Goal: Task Accomplishment & Management: Use online tool/utility

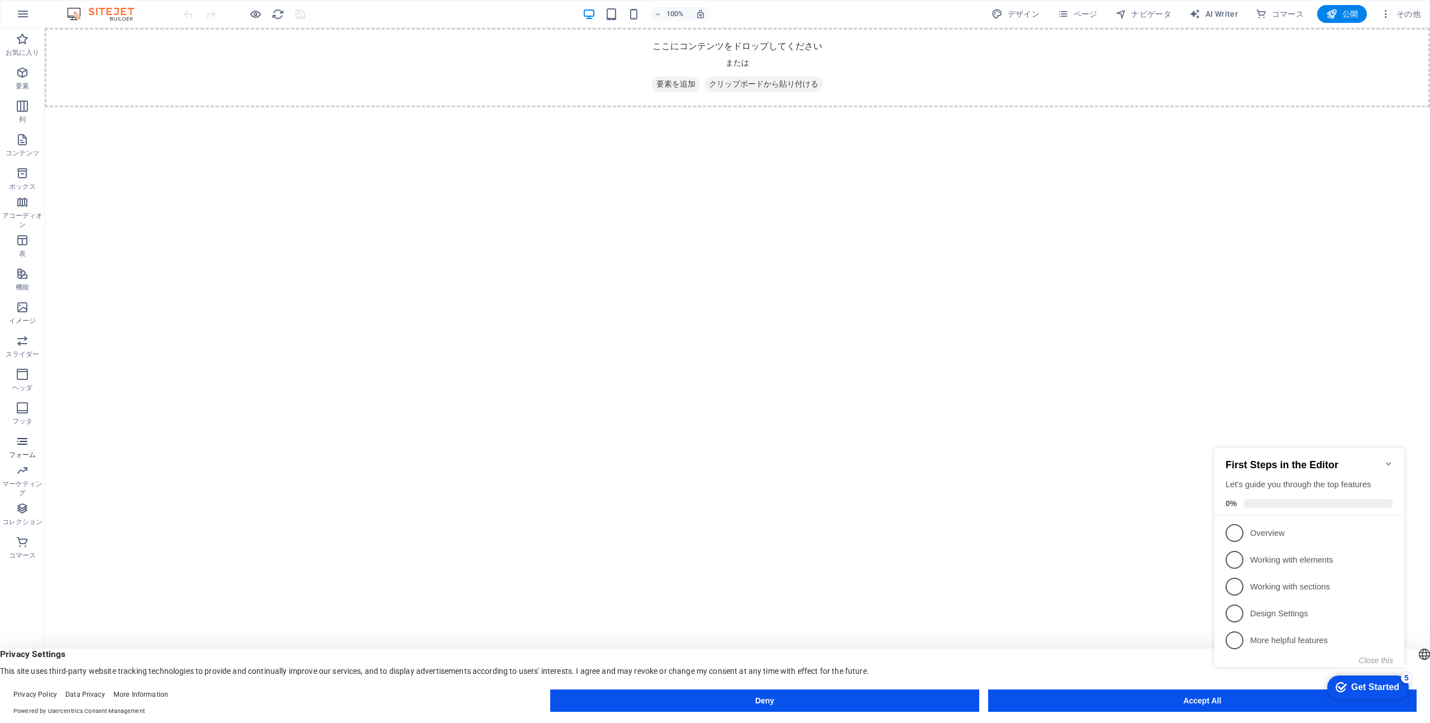
click at [24, 446] on icon "button" at bounding box center [22, 440] width 13 height 13
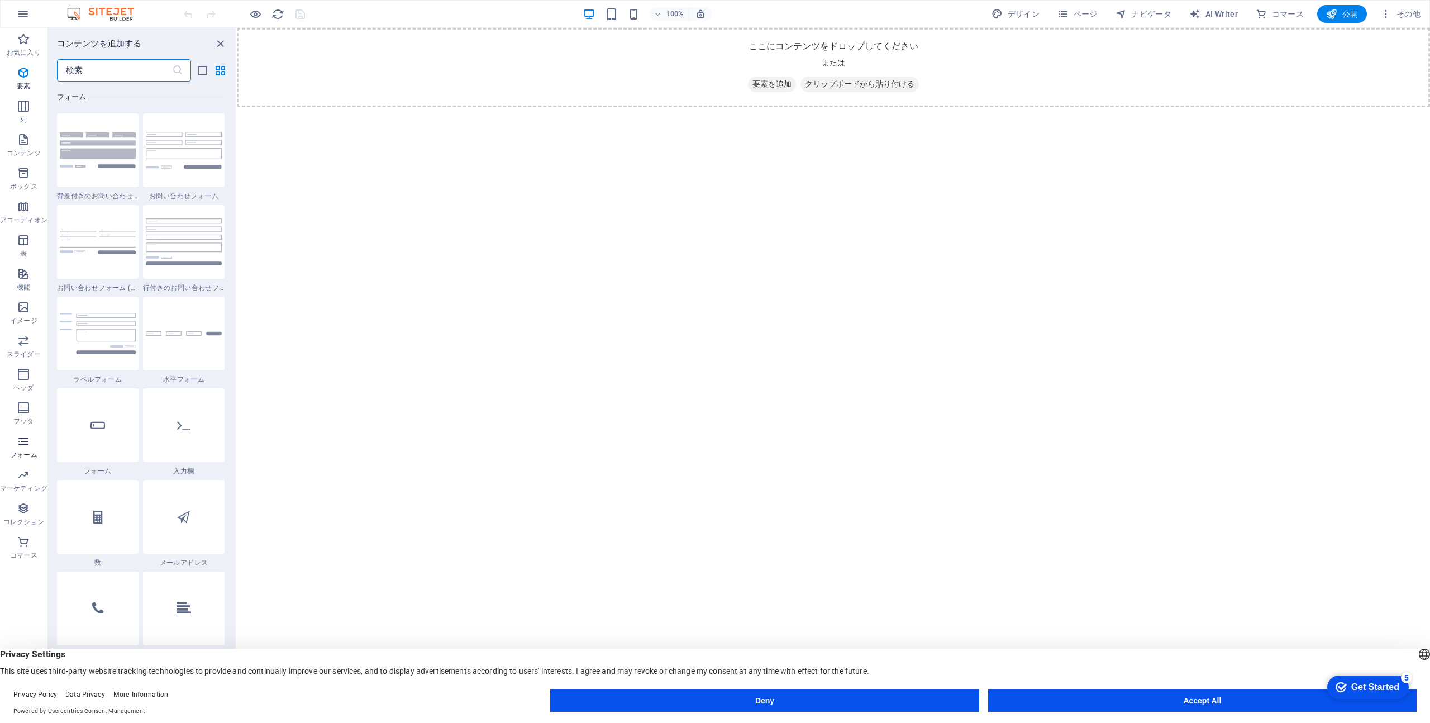
scroll to position [8153, 0]
click at [27, 72] on icon "button" at bounding box center [23, 72] width 13 height 13
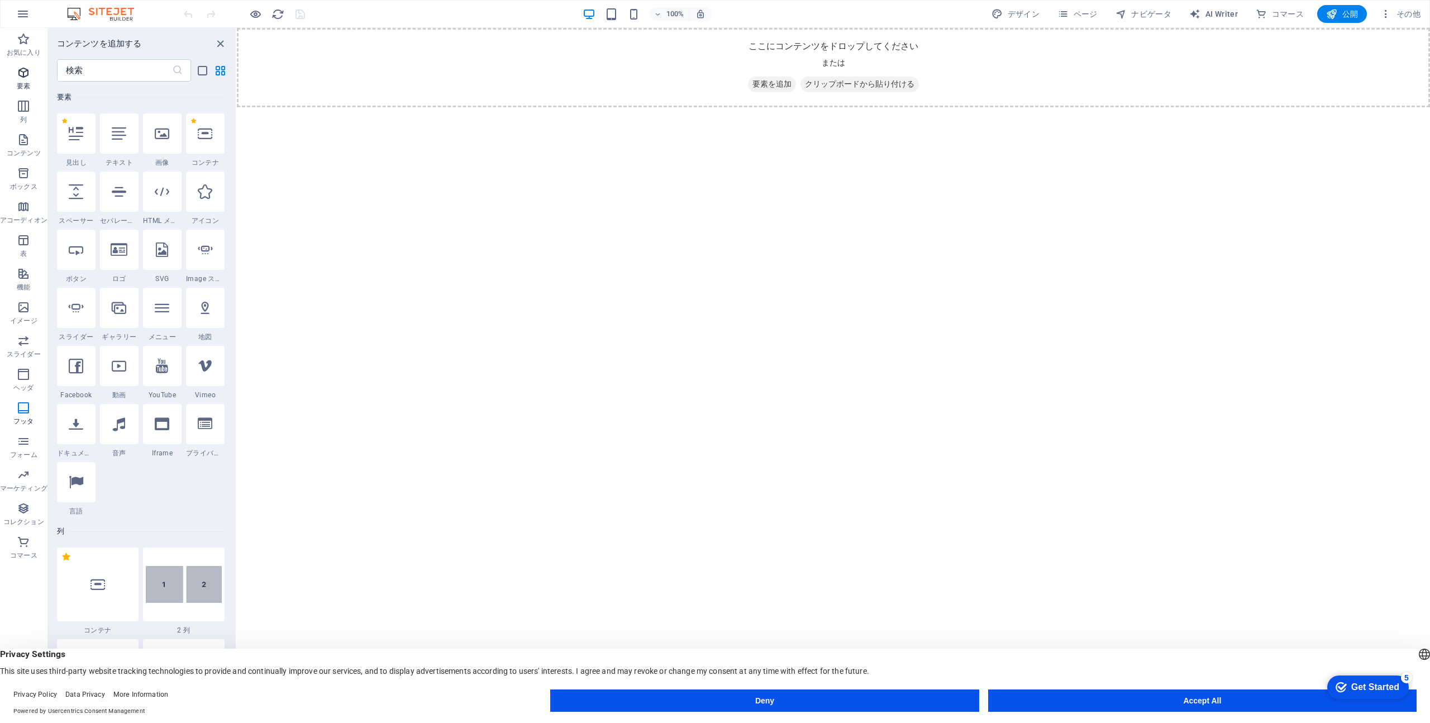
scroll to position [119, 0]
click at [119, 138] on icon at bounding box center [119, 133] width 15 height 15
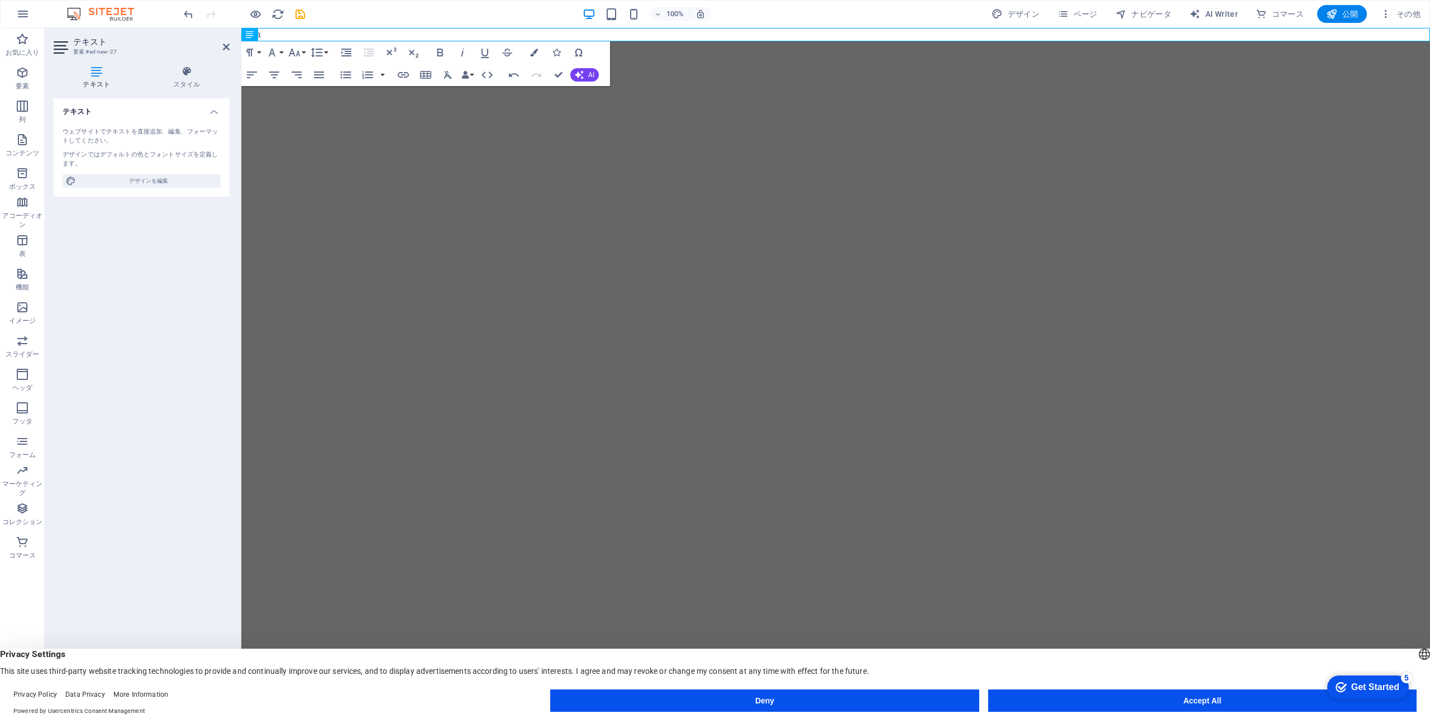
click at [118, 133] on div "ウェブサイトでテキストを直接追加、編集、フォーマットしてください。" at bounding box center [142, 136] width 158 height 18
click at [164, 154] on div "デザインではデフォルトの色とフォントサイズを定義します。" at bounding box center [142, 159] width 158 height 18
click at [275, 35] on span "テキスト" at bounding box center [271, 34] width 27 height 7
click at [329, 32] on p "naka" at bounding box center [835, 34] width 1188 height 13
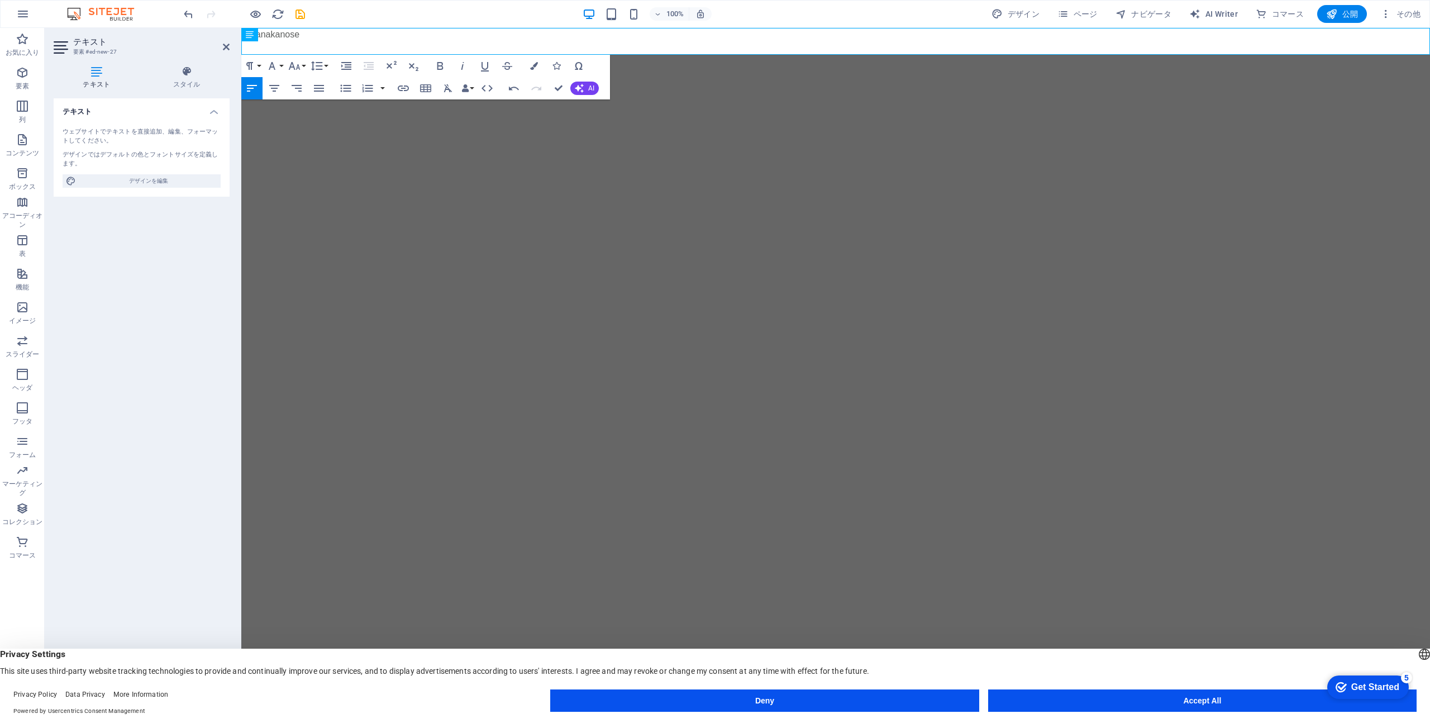
drag, startPoint x: 316, startPoint y: 37, endPoint x: 178, endPoint y: 39, distance: 137.9
click at [241, 39] on html "Skip to main content nakanakanose" at bounding box center [835, 41] width 1188 height 27
click at [249, 36] on icon at bounding box center [250, 34] width 8 height 13
click at [462, 55] on html "Skip to main content yuma" at bounding box center [835, 41] width 1188 height 27
drag, startPoint x: 333, startPoint y: 40, endPoint x: 493, endPoint y: 89, distance: 167.6
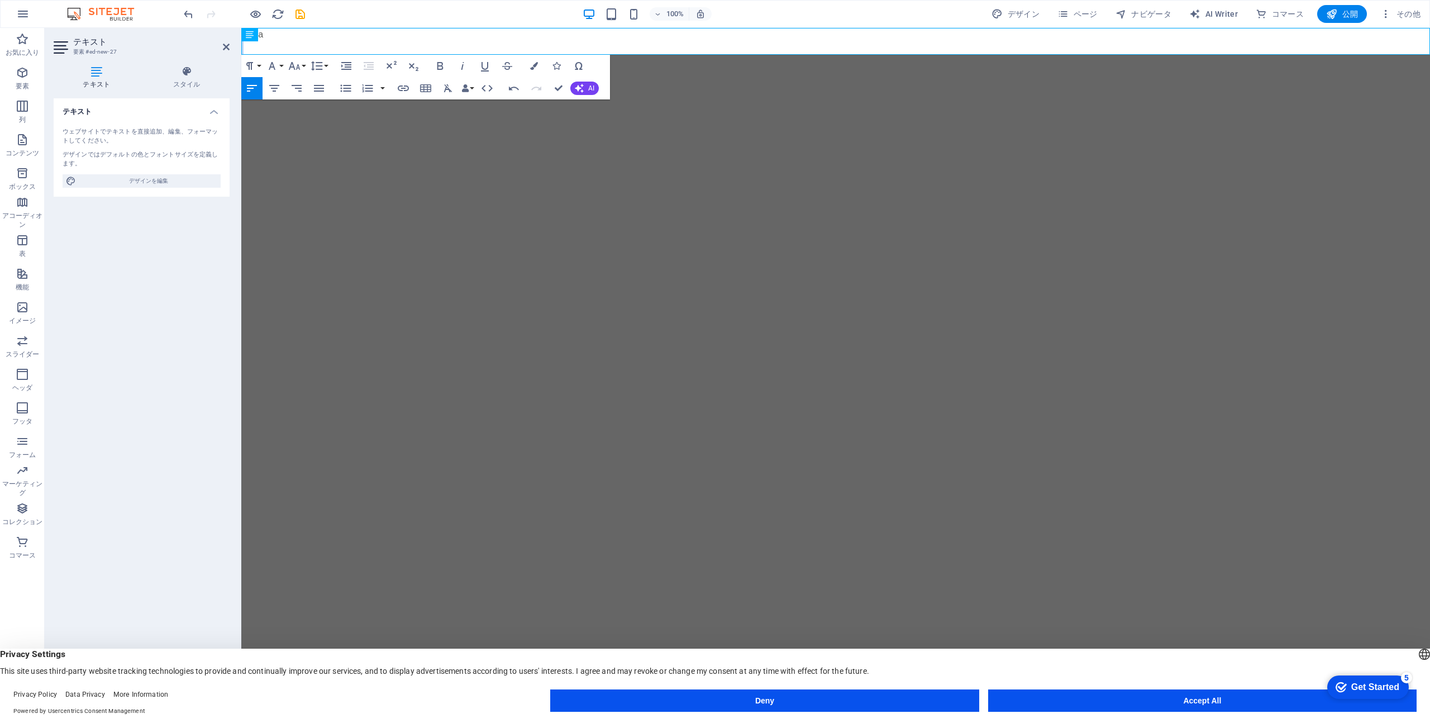
click at [493, 55] on html "Skip to main content yuma" at bounding box center [835, 41] width 1188 height 27
click at [800, 55] on html "Skip to main content yuma" at bounding box center [835, 41] width 1188 height 27
click at [1214, 55] on html "Skip to main content yuma" at bounding box center [835, 41] width 1188 height 27
click at [1110, 700] on button "Accept All" at bounding box center [1202, 700] width 428 height 22
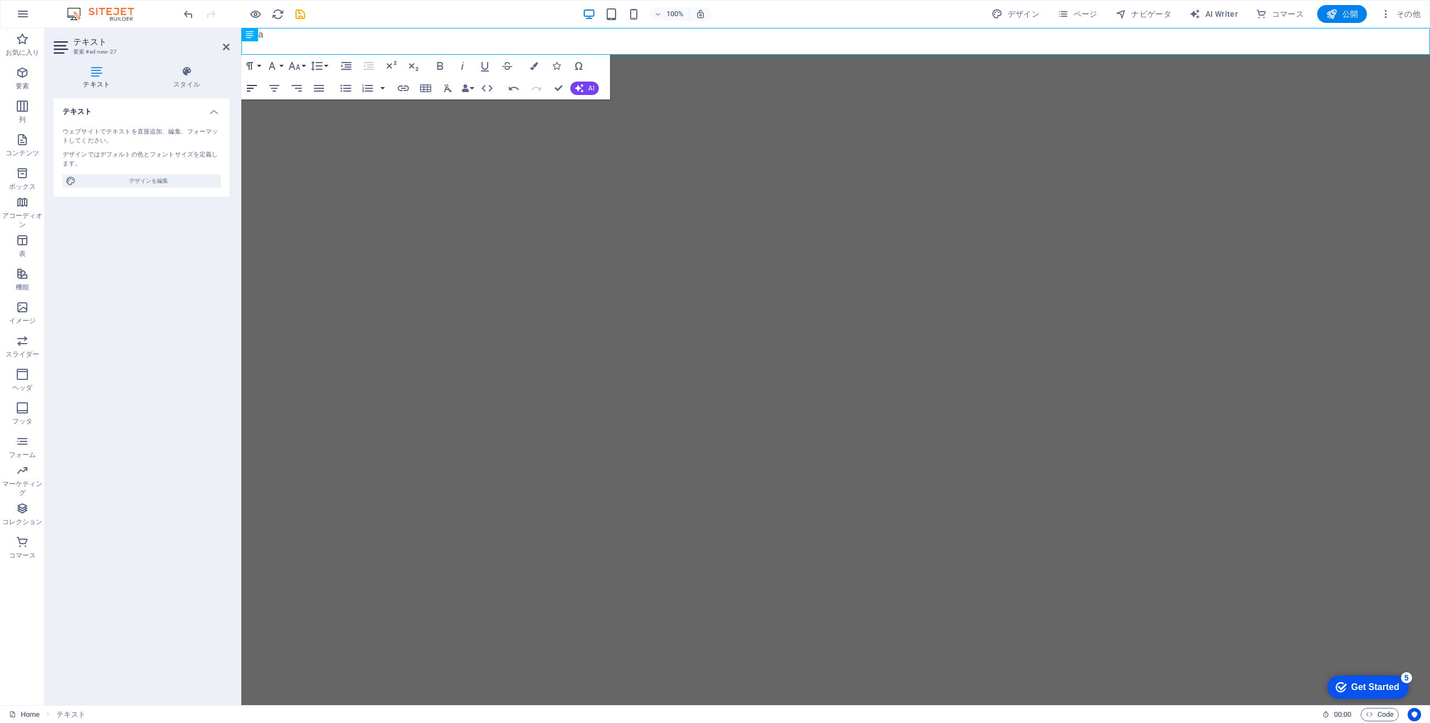
click at [251, 84] on icon "button" at bounding box center [251, 88] width 13 height 13
click at [589, 93] on button "AI" at bounding box center [584, 88] width 28 height 13
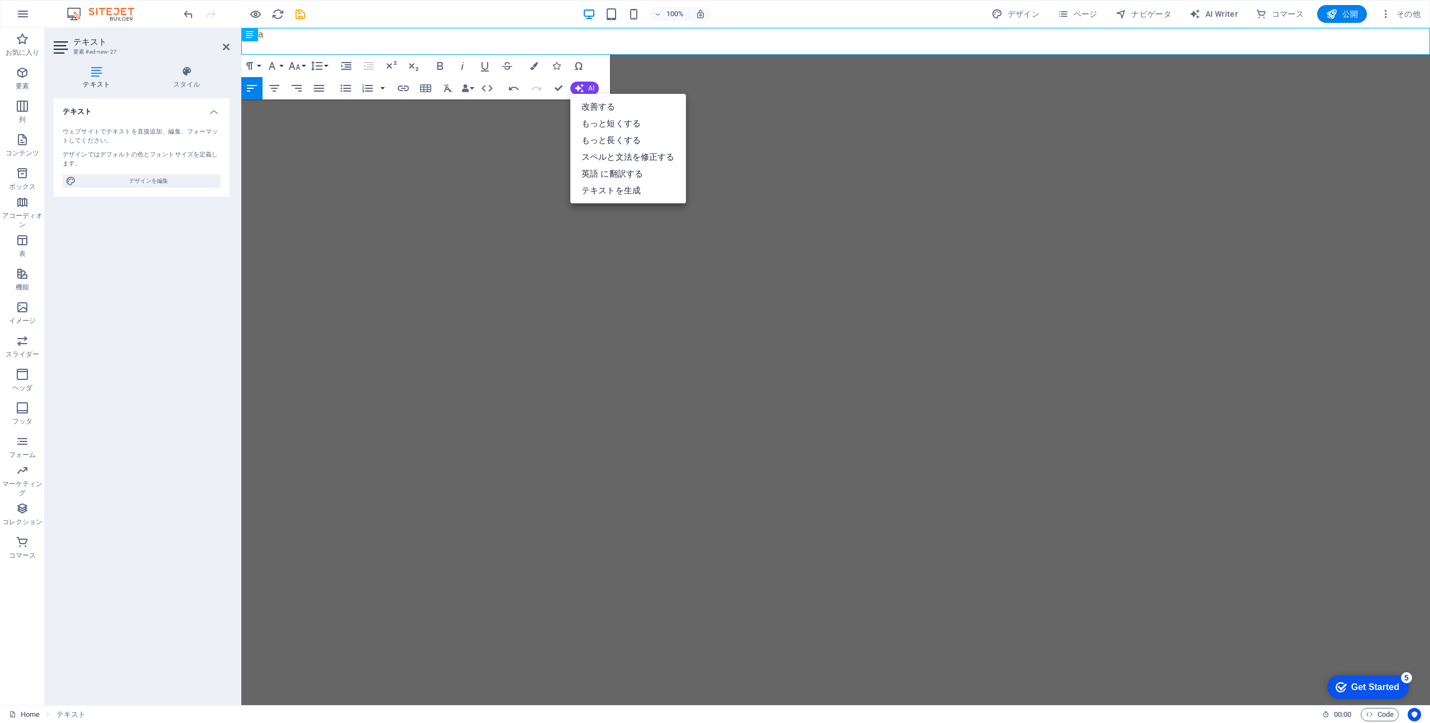
click at [399, 55] on html "Skip to main content yuma" at bounding box center [835, 41] width 1188 height 27
click at [194, 70] on icon at bounding box center [187, 71] width 86 height 11
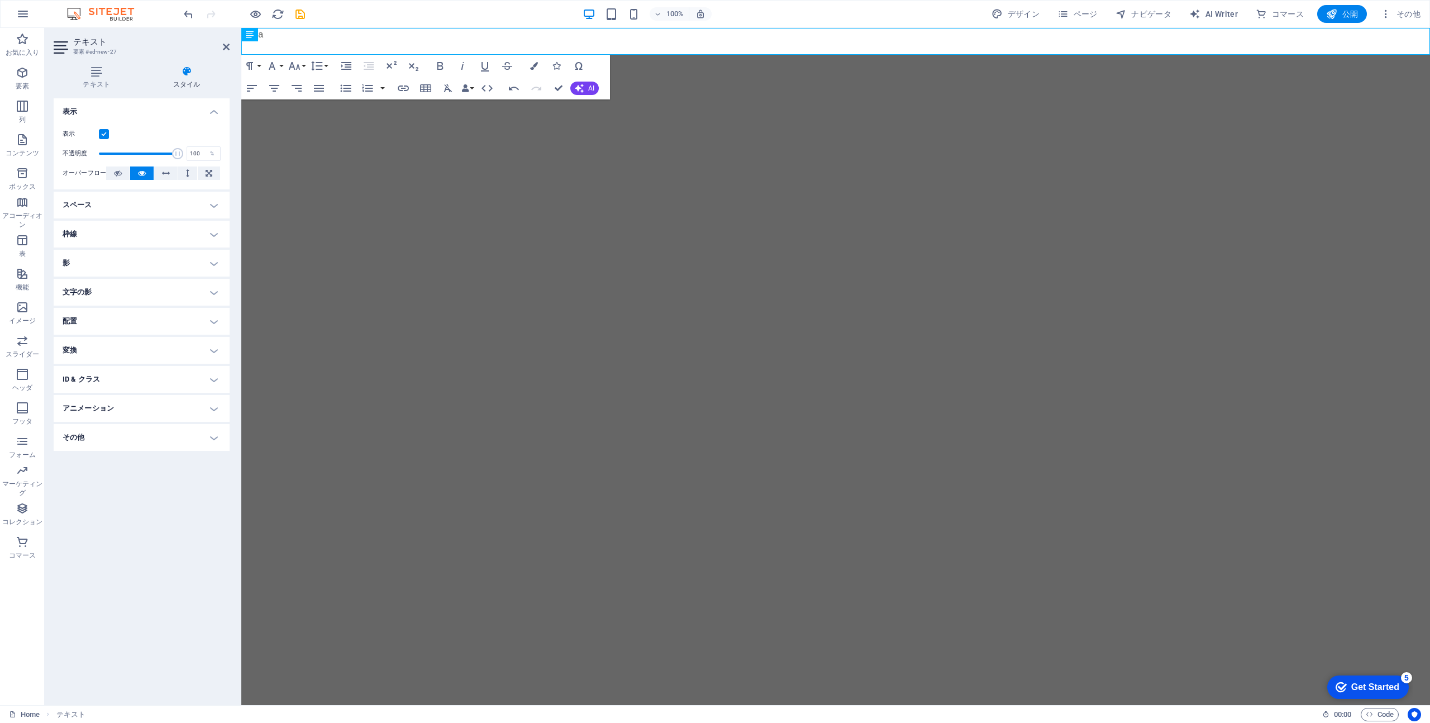
click at [149, 316] on h4 "配置" at bounding box center [142, 321] width 176 height 27
click at [110, 342] on span "Static" at bounding box center [109, 343] width 13 height 13
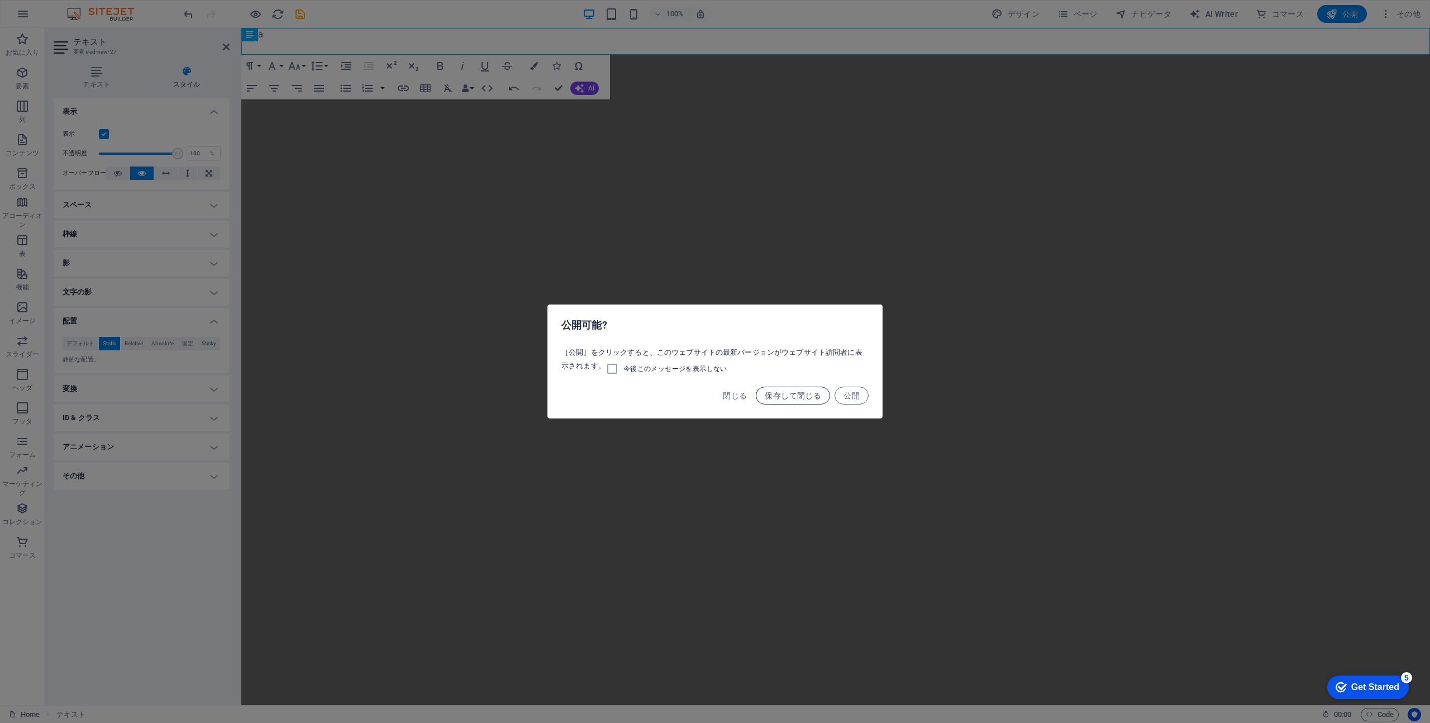
click at [812, 393] on span "保存して閉じる" at bounding box center [793, 395] width 56 height 9
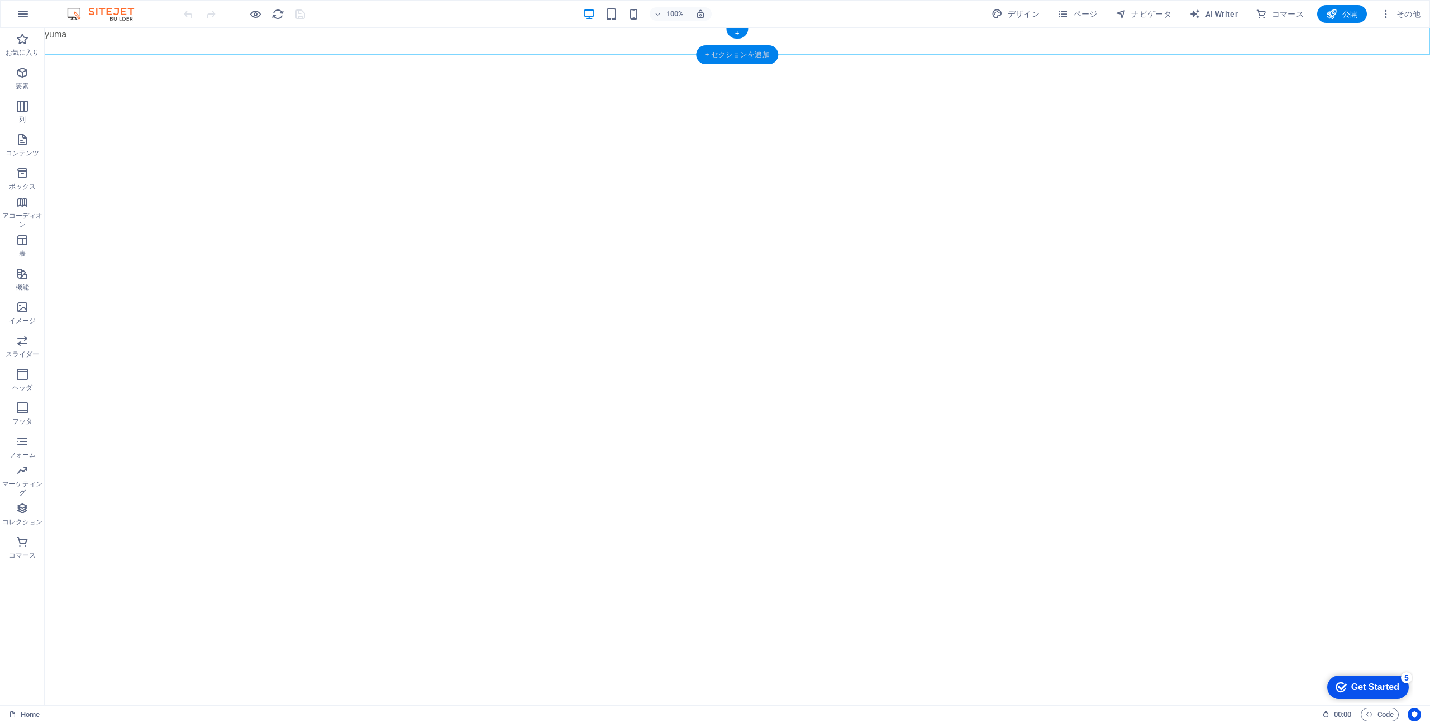
drag, startPoint x: 762, startPoint y: 56, endPoint x: 525, endPoint y: 28, distance: 238.4
click at [762, 56] on div "+ セクションを追加" at bounding box center [737, 54] width 82 height 19
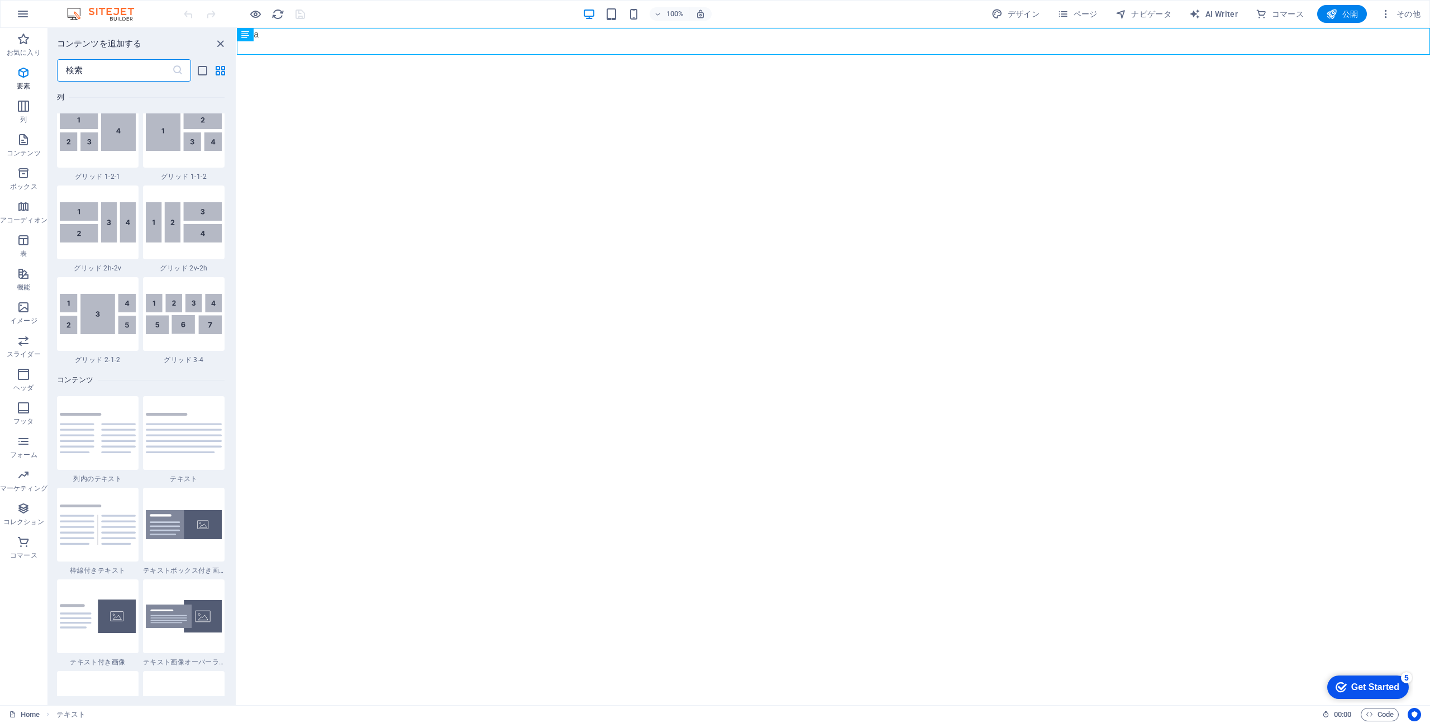
scroll to position [1954, 0]
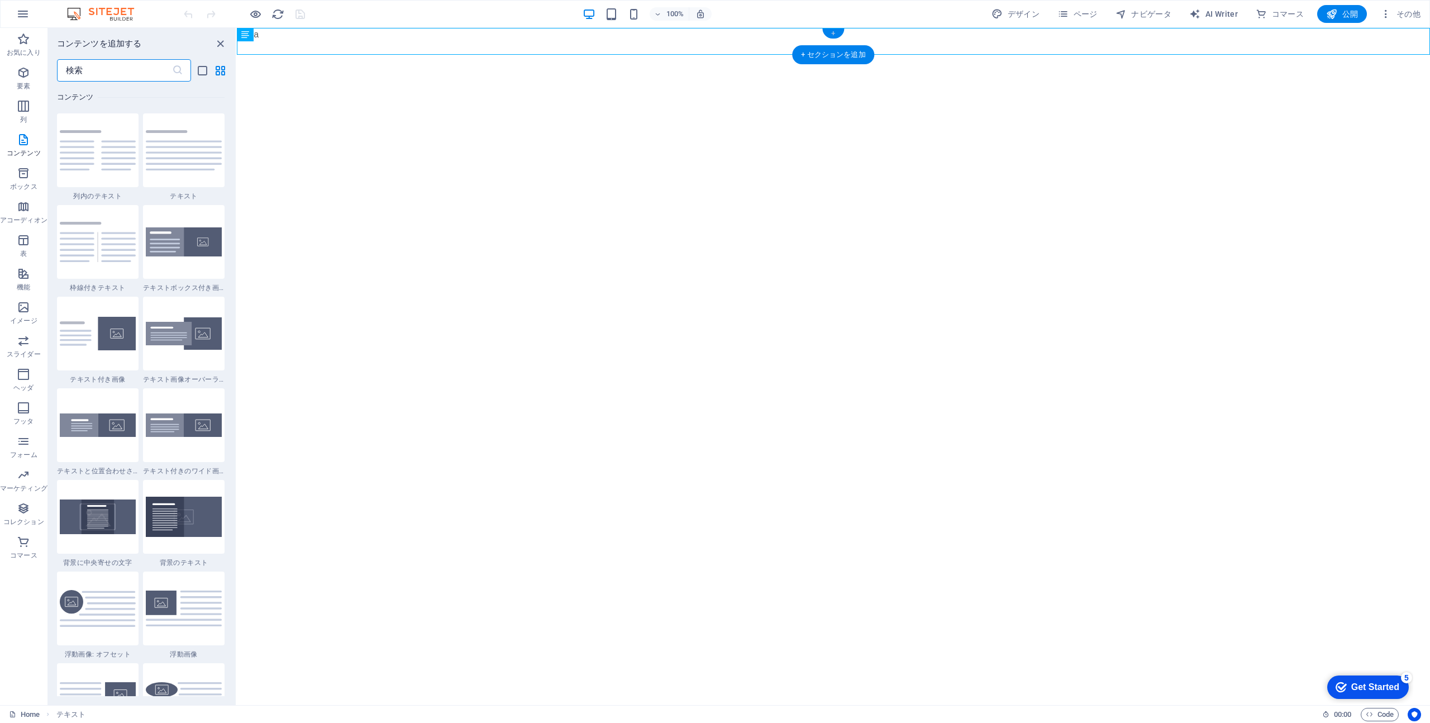
click at [837, 31] on div "+" at bounding box center [833, 33] width 22 height 10
click at [105, 138] on img at bounding box center [98, 150] width 76 height 41
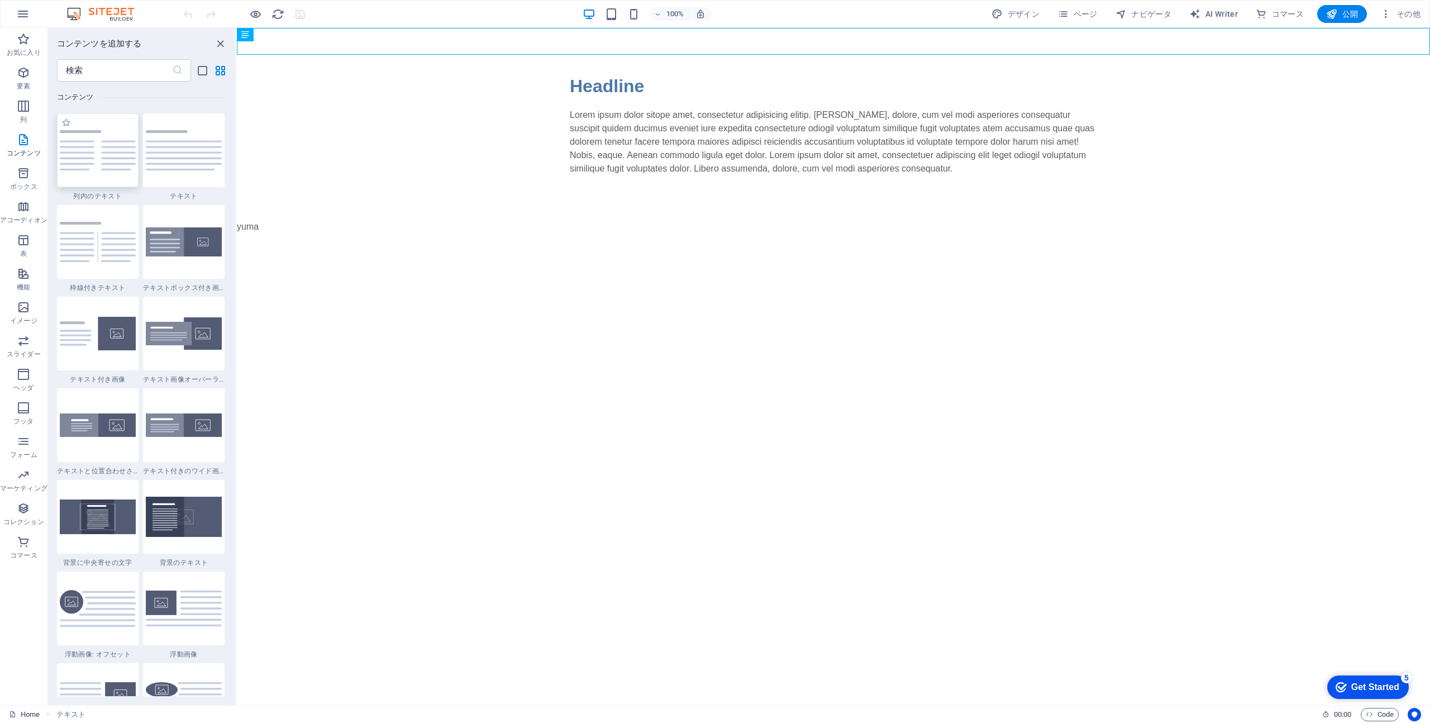
select select "rem"
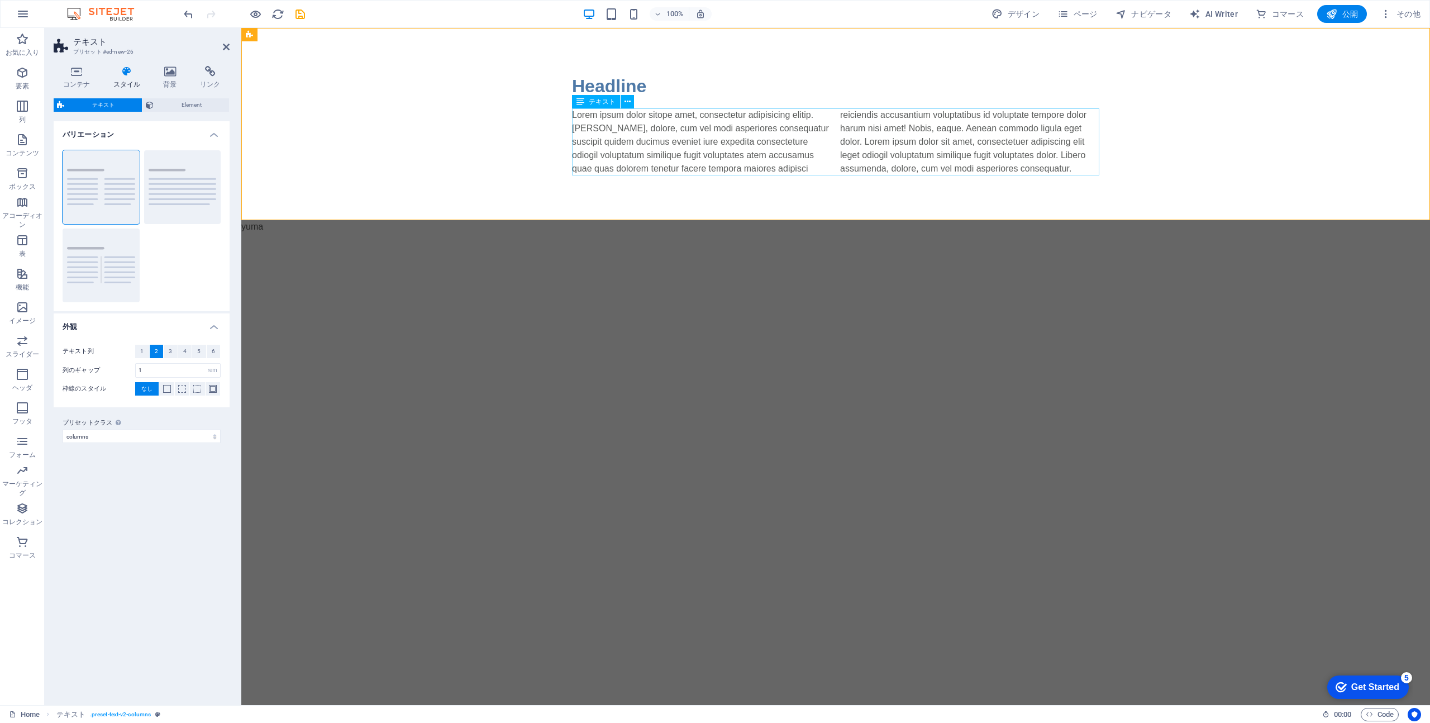
click at [670, 121] on div "Lorem ipsum dolor sitope amet, consectetur adipisicing elitip. Massumenda, dolo…" at bounding box center [835, 141] width 527 height 67
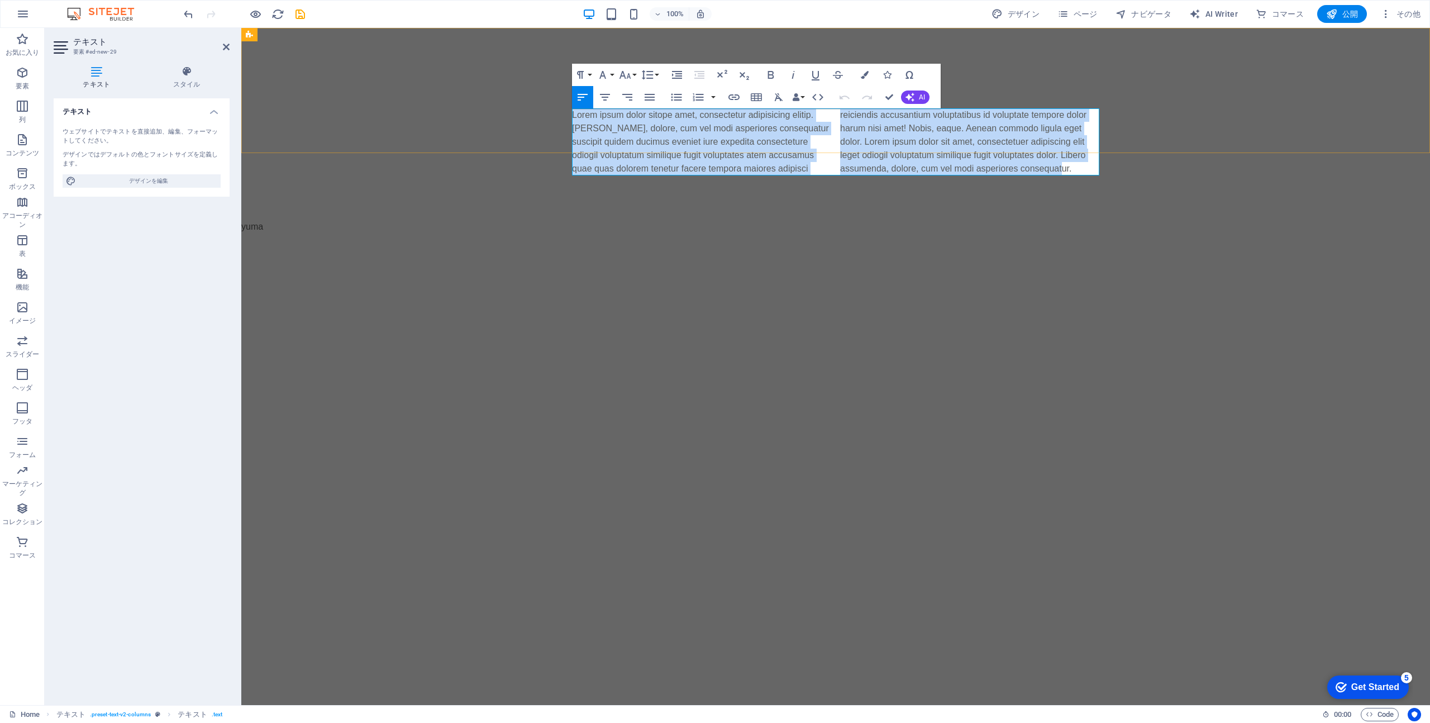
click at [670, 121] on p "Lorem ipsum dolor sitope amet, consectetur adipisicing elitip. Massumenda, dolo…" at bounding box center [835, 141] width 527 height 67
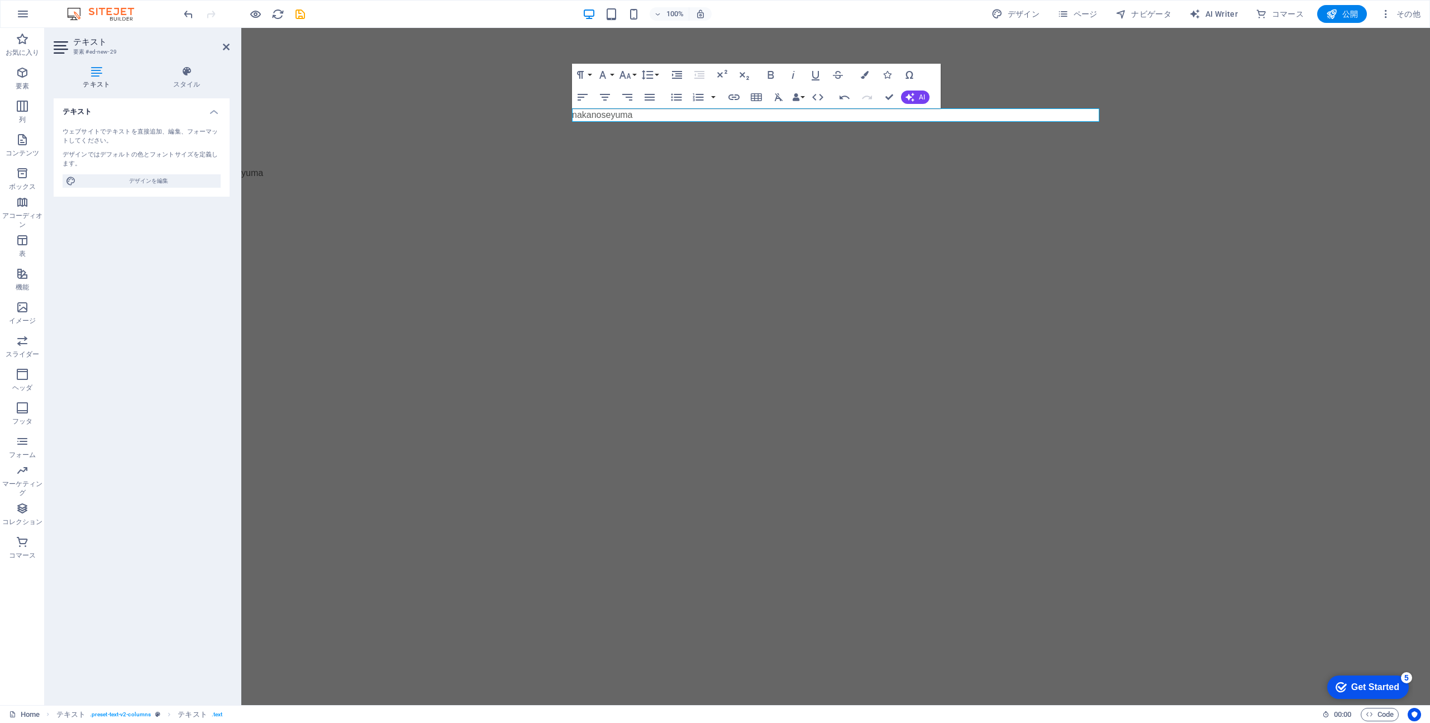
click at [778, 193] on html "Skip to main content Headline nakanoseyuma yuma" at bounding box center [835, 110] width 1188 height 165
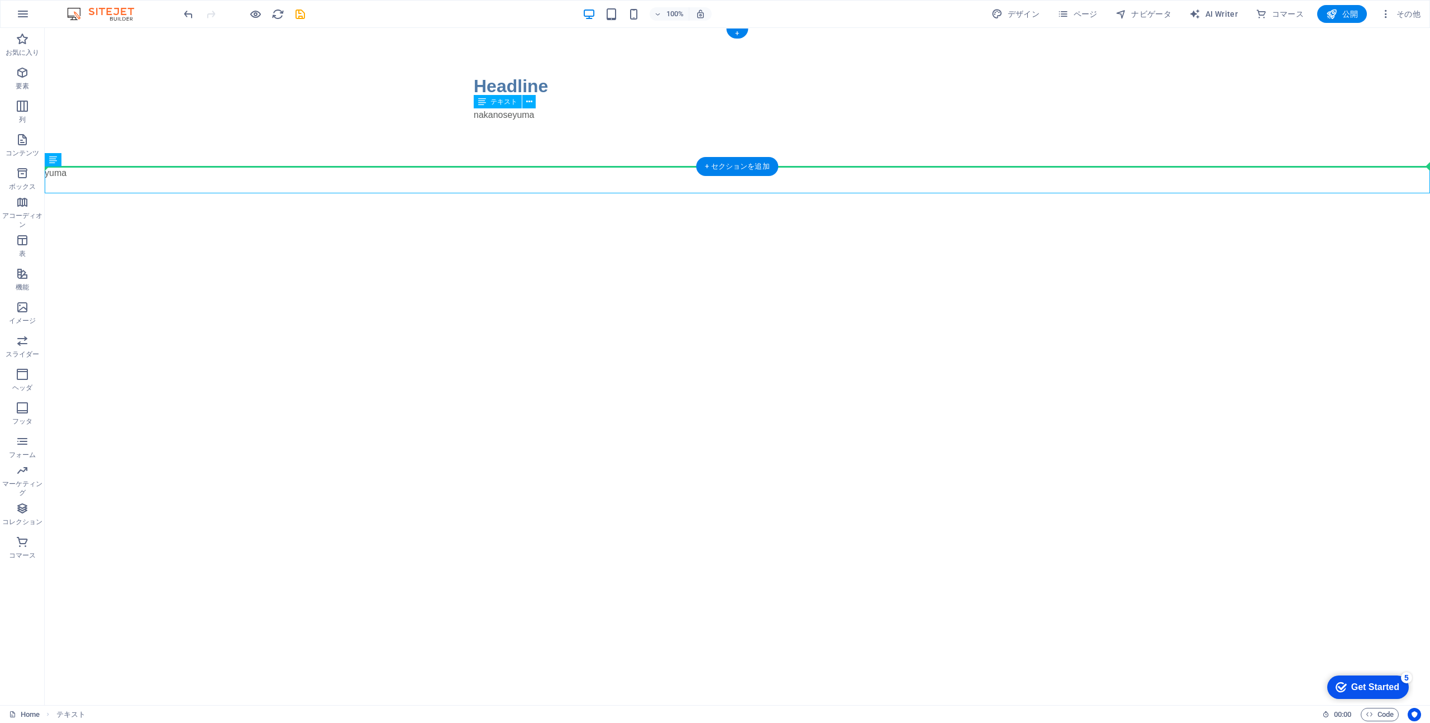
drag, startPoint x: 366, startPoint y: 175, endPoint x: 410, endPoint y: 163, distance: 45.3
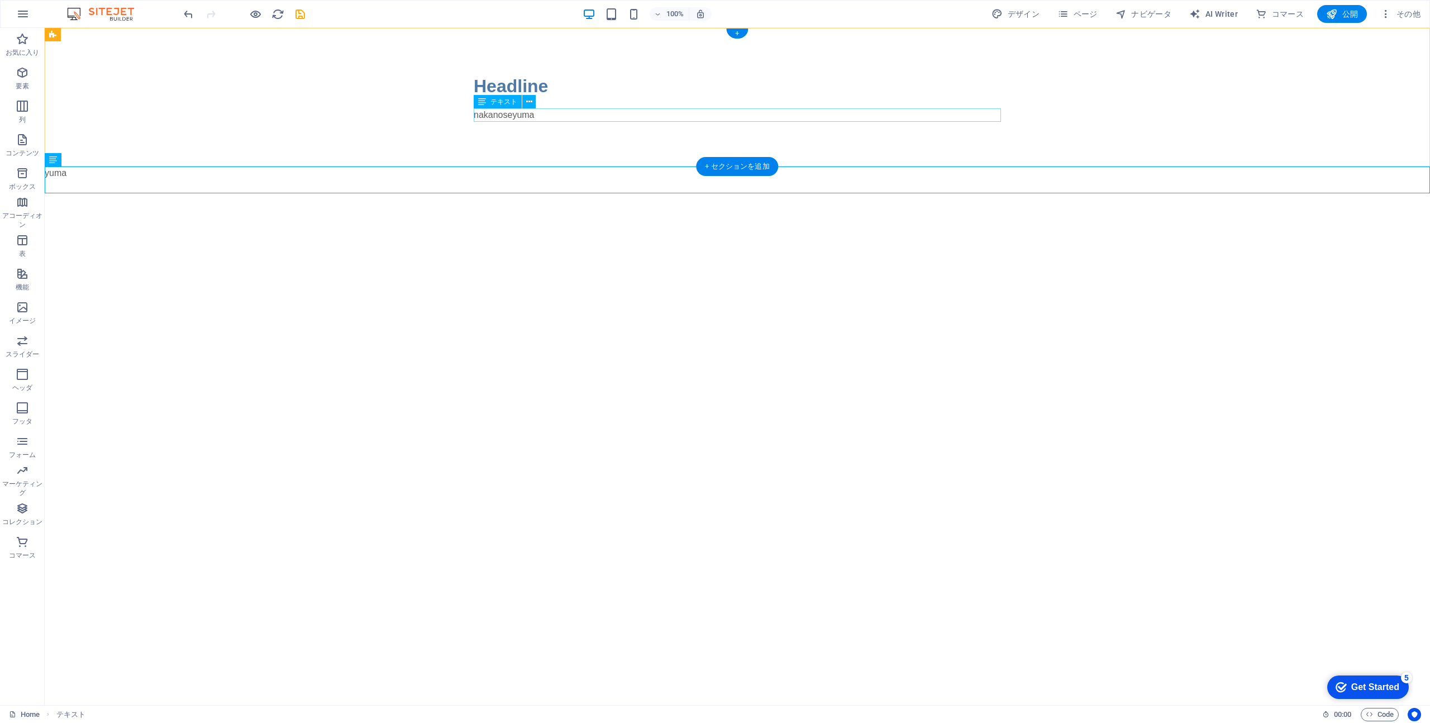
click at [526, 116] on div "nakanoseyuma" at bounding box center [737, 114] width 527 height 13
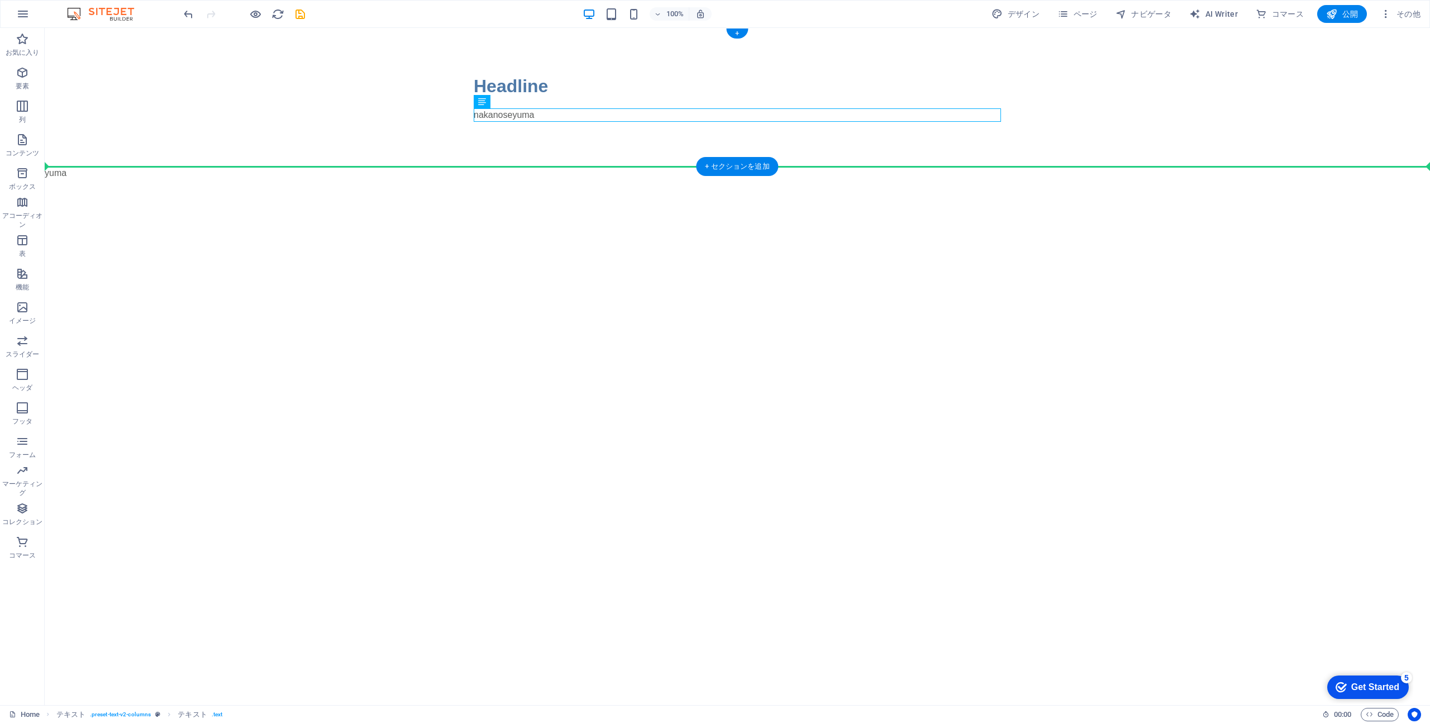
drag, startPoint x: 536, startPoint y: 114, endPoint x: 523, endPoint y: 103, distance: 16.7
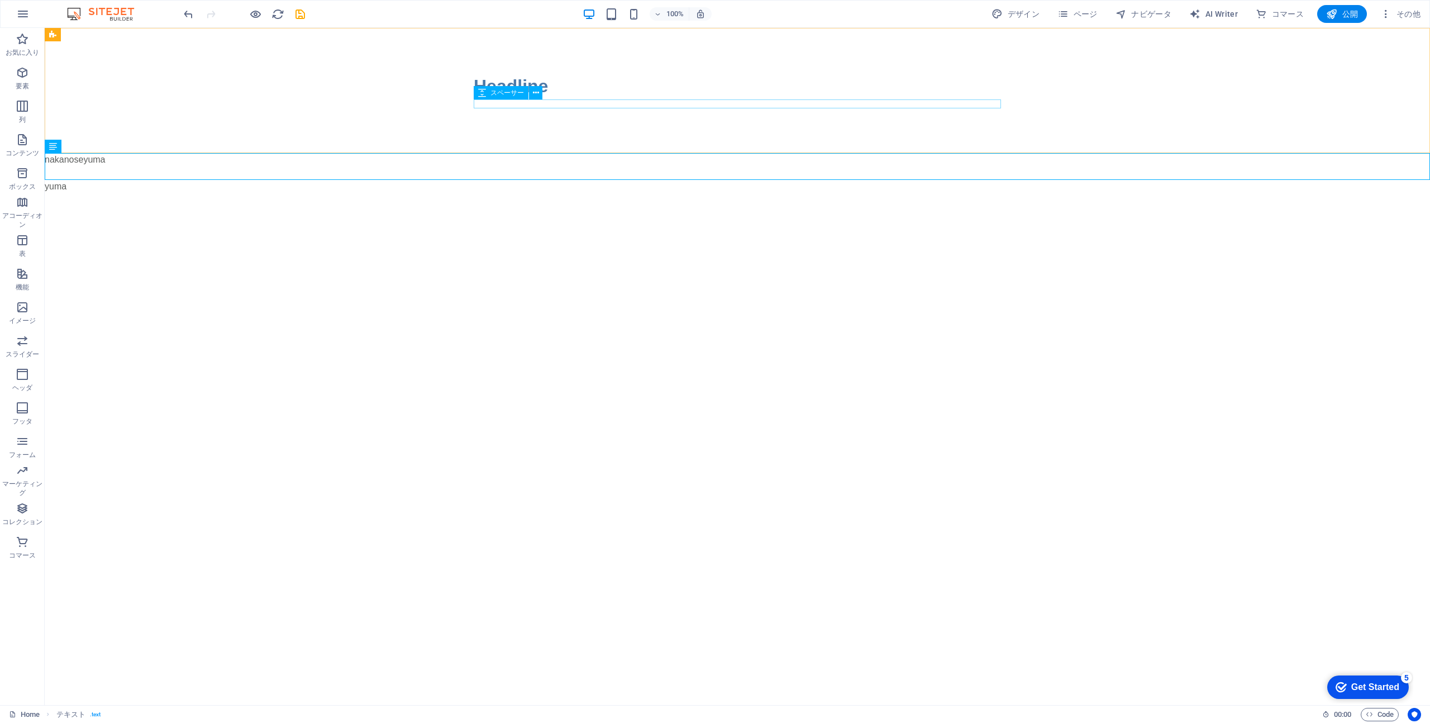
click at [520, 86] on div "スペーサー" at bounding box center [501, 92] width 55 height 13
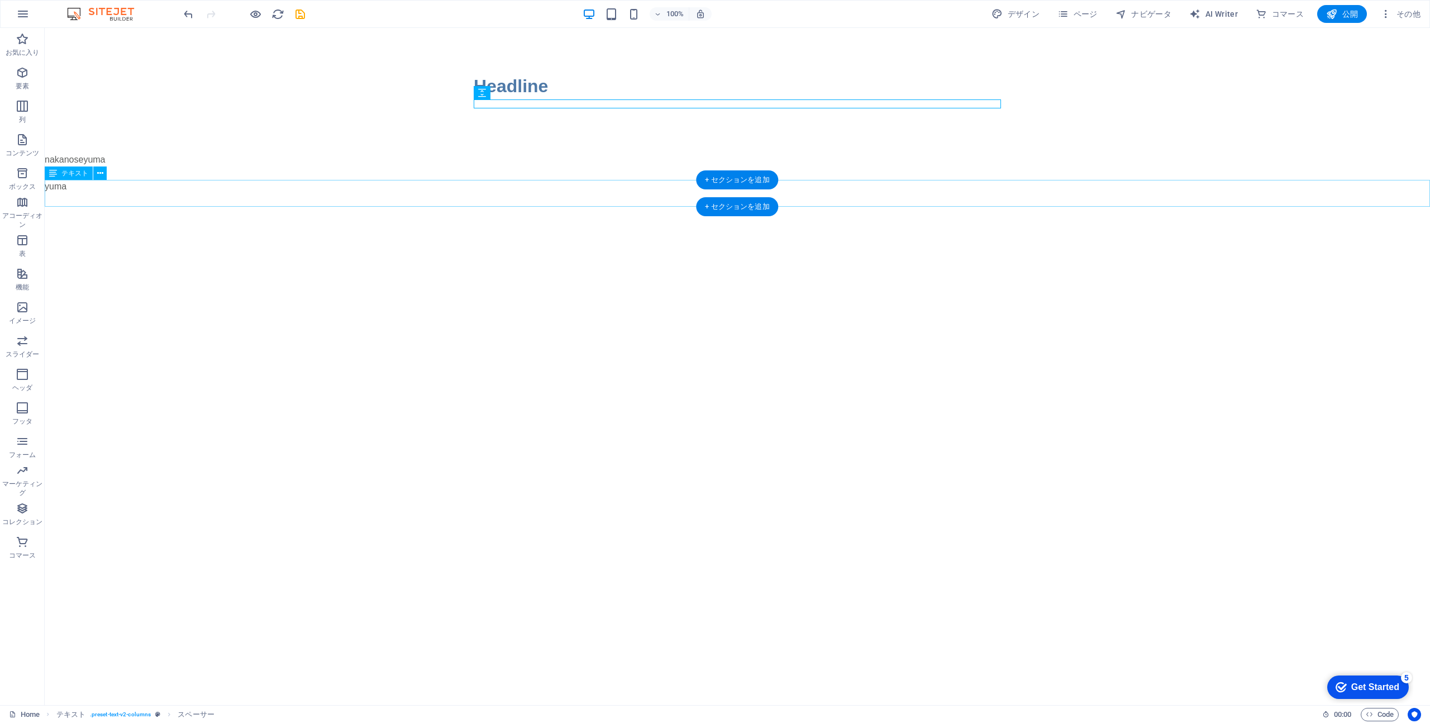
click at [88, 187] on div "yuma" at bounding box center [737, 193] width 1385 height 27
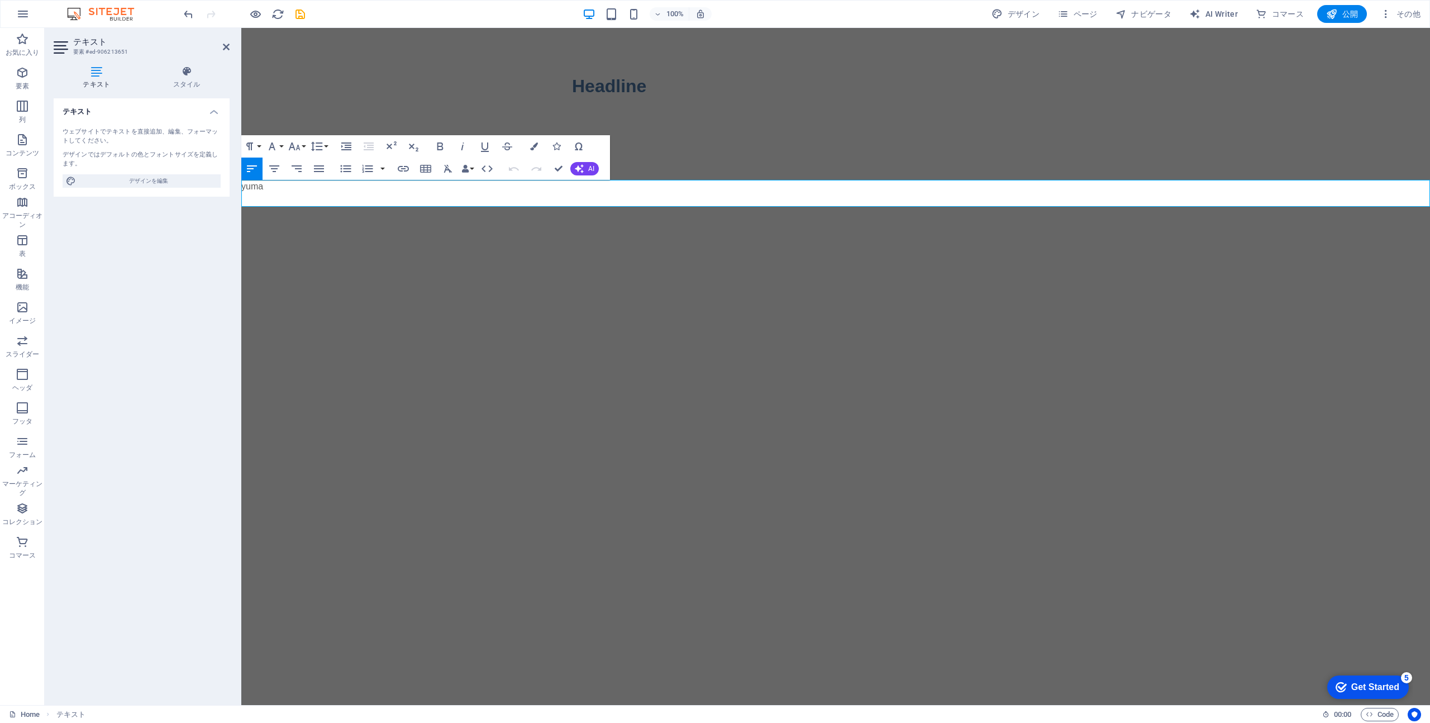
click at [88, 187] on span "デザインを編集" at bounding box center [148, 180] width 138 height 13
select select "px"
select select "400"
select select "px"
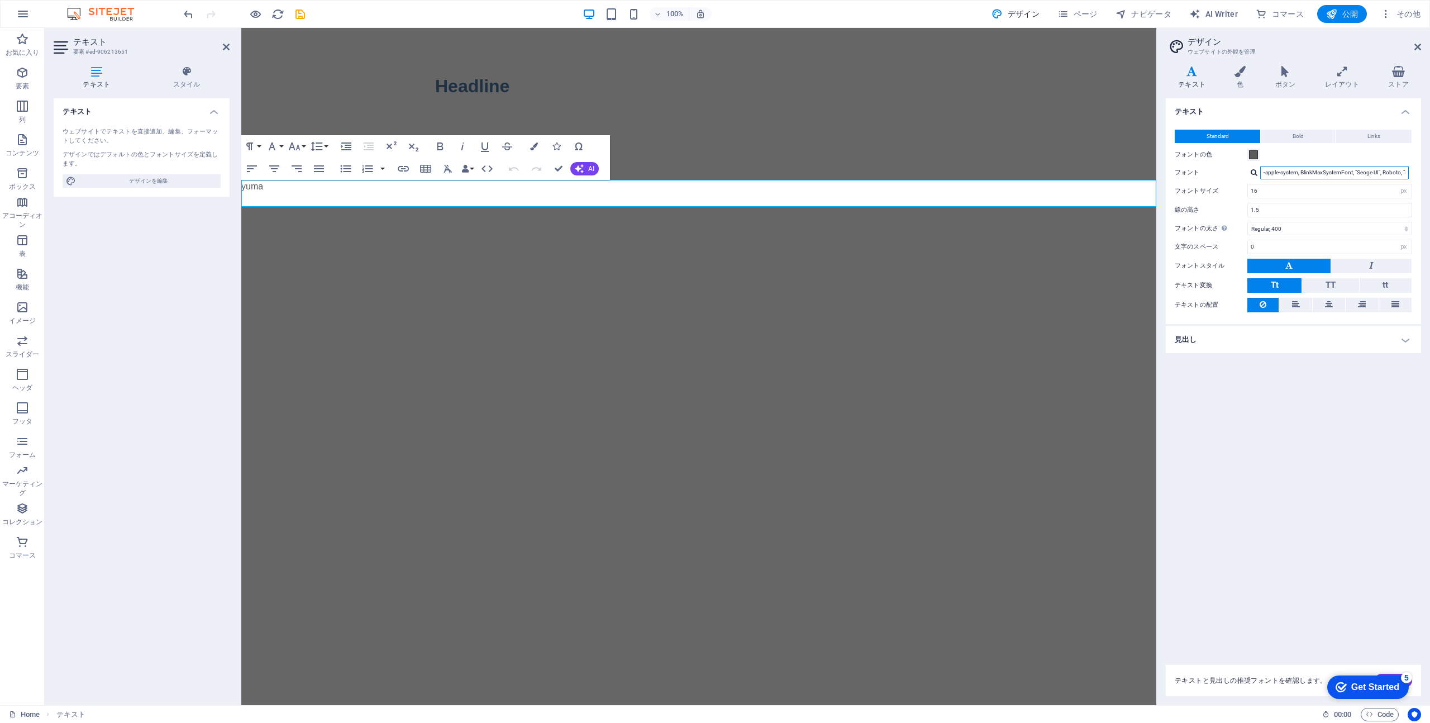
click at [1301, 176] on input "-apple-system, BlinkMaxSystemFont, "Seoge UI", Roboto, "Helvetica Neue", Arial,…" at bounding box center [1334, 172] width 149 height 13
click at [1301, 132] on span "Bold" at bounding box center [1297, 136] width 11 height 13
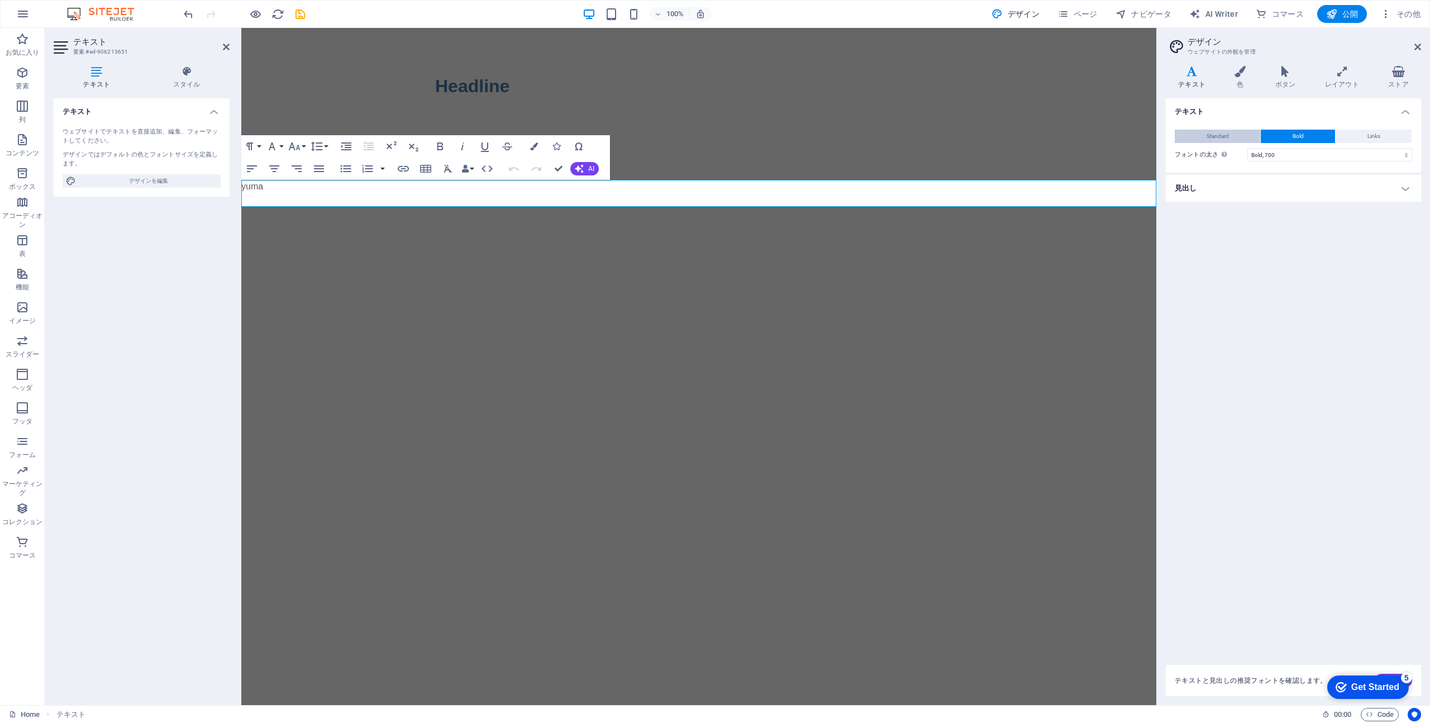
click at [1236, 133] on button "Standard" at bounding box center [1216, 136] width 85 height 13
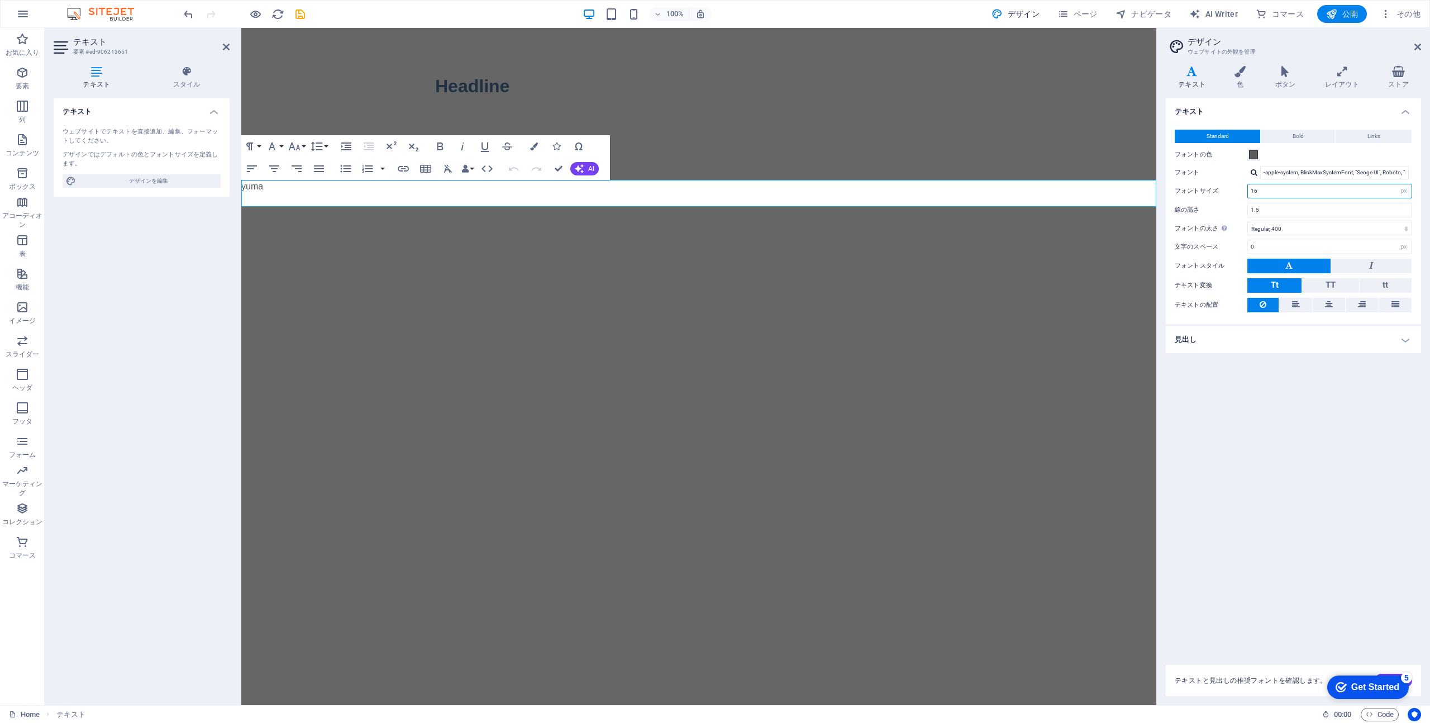
click at [1282, 189] on input "16" at bounding box center [1330, 190] width 164 height 13
click at [1391, 193] on input "16" at bounding box center [1330, 190] width 164 height 13
type input "5"
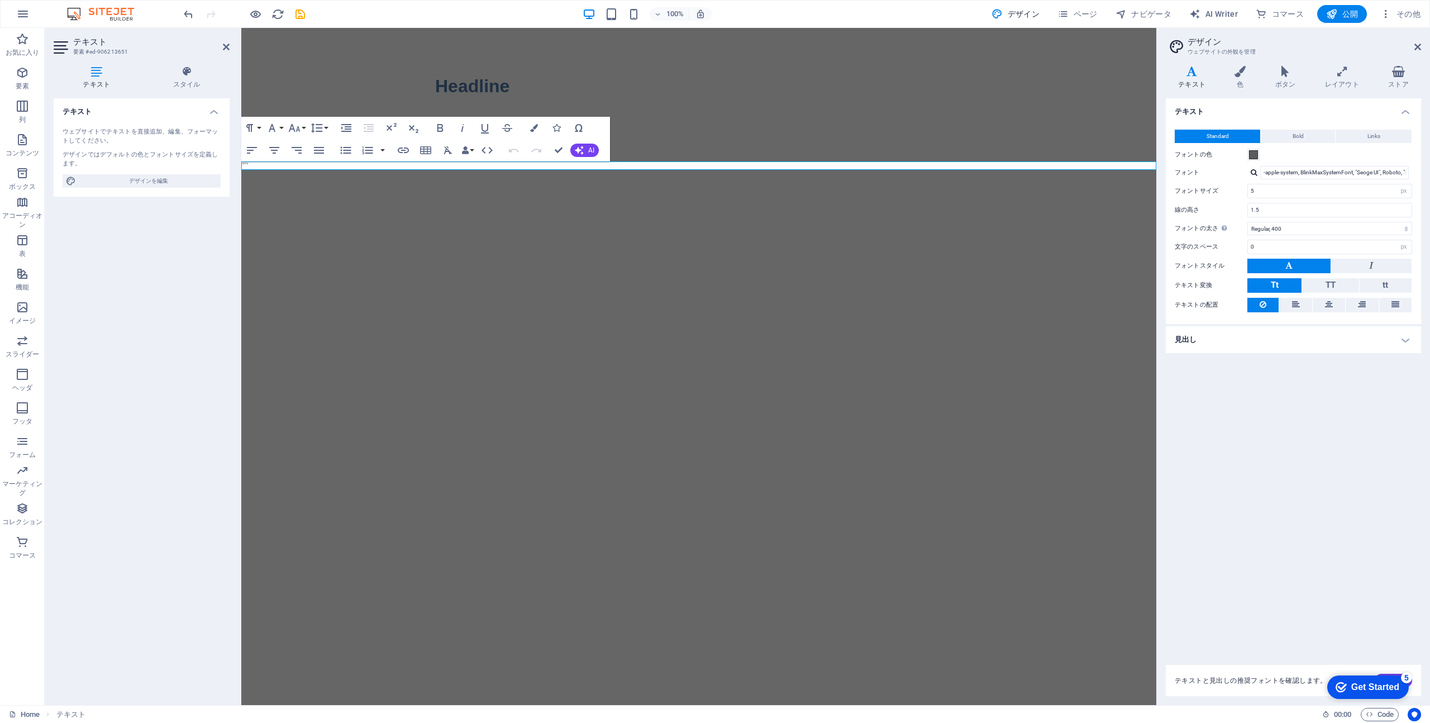
click at [1287, 674] on div "テキストと見出しの推奨フォントを確認します。 生成" at bounding box center [1292, 680] width 255 height 31
click at [1283, 399] on div "テキスト Standard Bold Links フォントの色 フォント -apple-system, BlinkMaxSystemFont, "Seoge …" at bounding box center [1292, 374] width 255 height 553
click at [1009, 170] on html "Skip to main content Headline nakanoseyuma yuma" at bounding box center [698, 99] width 915 height 142
click at [300, 125] on icon "button" at bounding box center [294, 127] width 13 height 13
click at [301, 223] on link "12" at bounding box center [306, 216] width 40 height 17
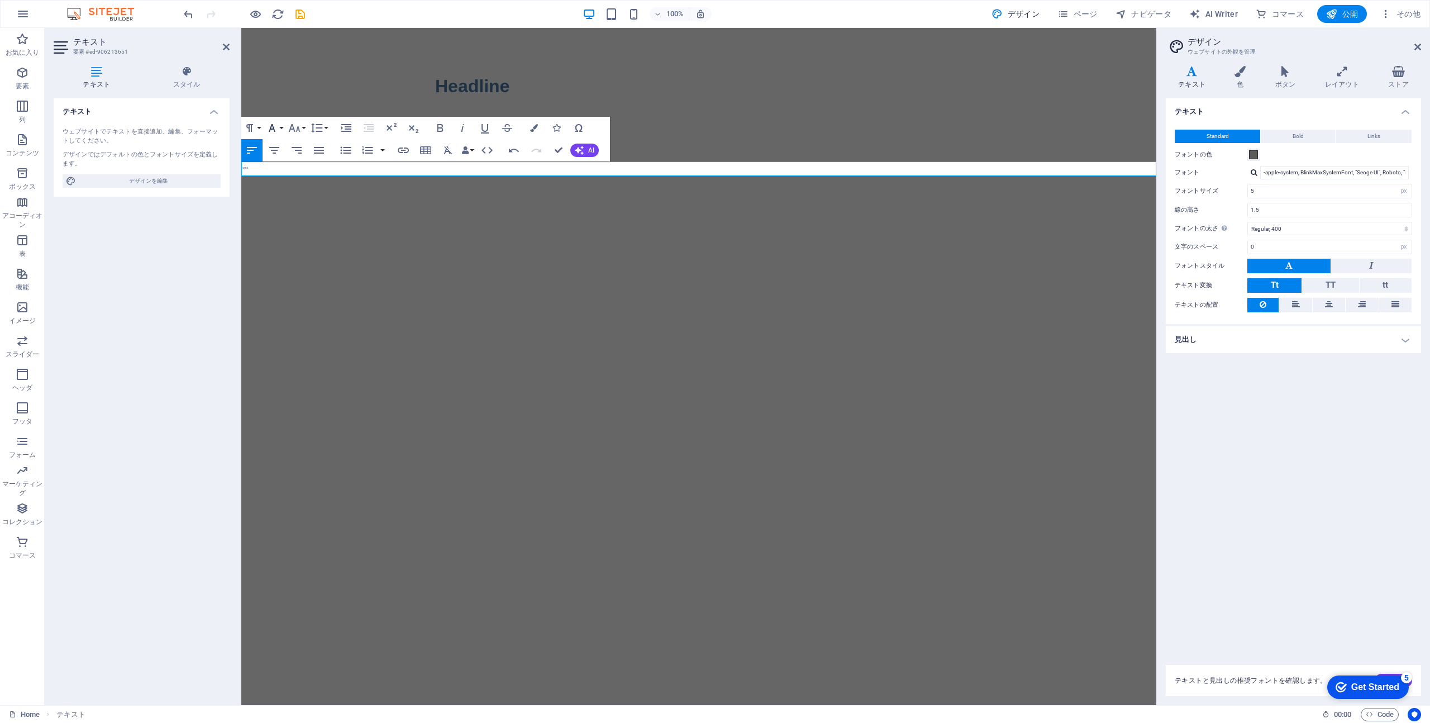
click at [265, 130] on button "Font Family" at bounding box center [274, 128] width 21 height 22
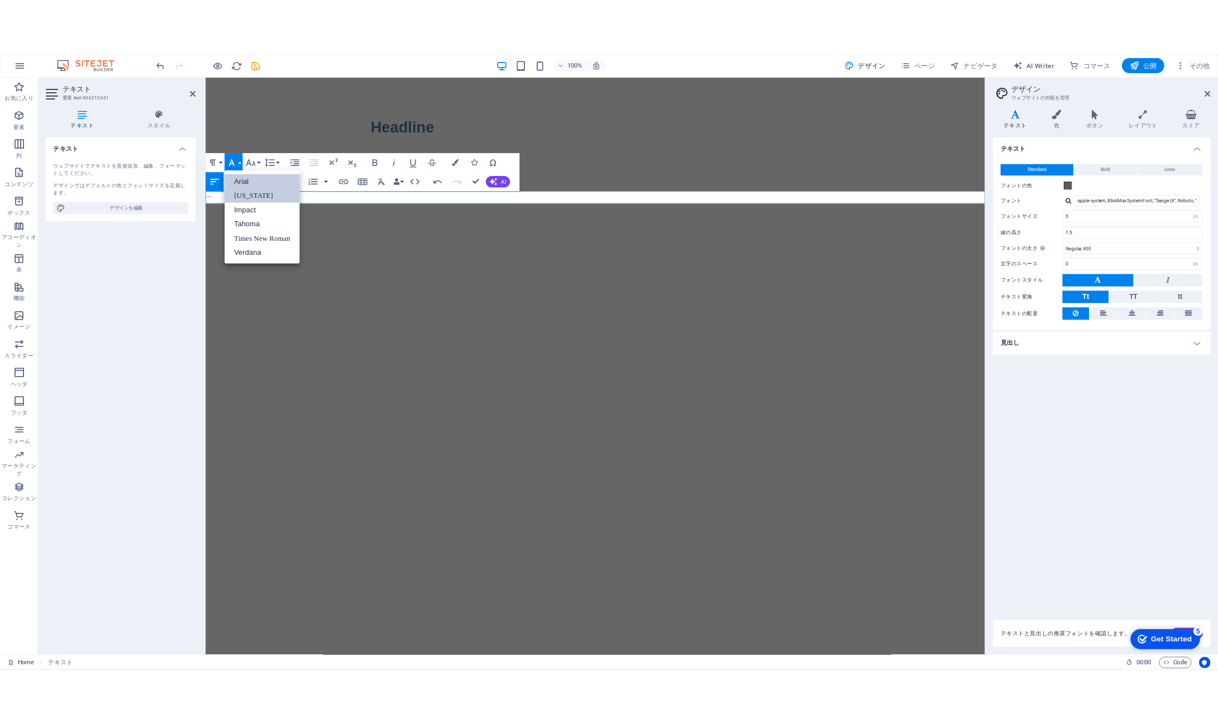
scroll to position [0, 0]
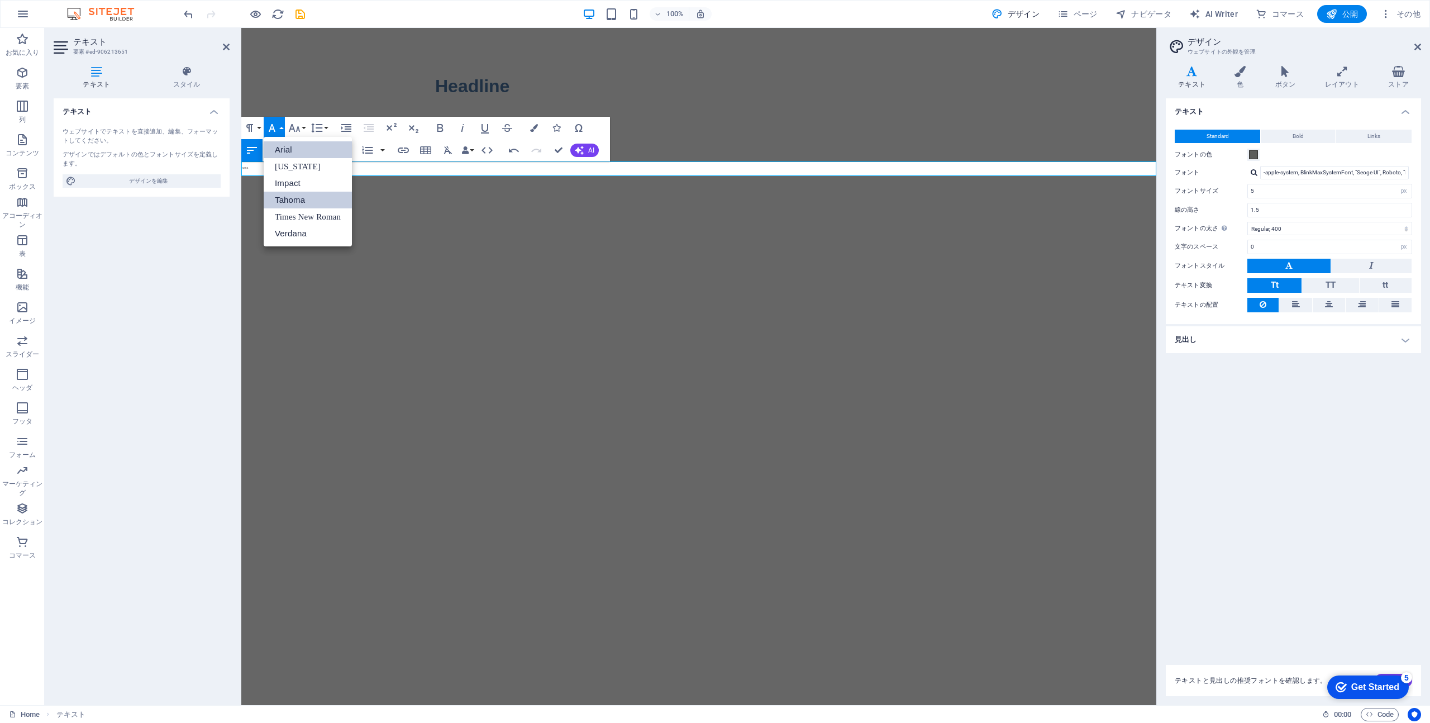
drag, startPoint x: 301, startPoint y: 197, endPoint x: 59, endPoint y: 169, distance: 243.4
click at [301, 197] on link "Tahoma" at bounding box center [308, 200] width 88 height 17
click at [277, 169] on p "​ yuma" at bounding box center [698, 166] width 915 height 10
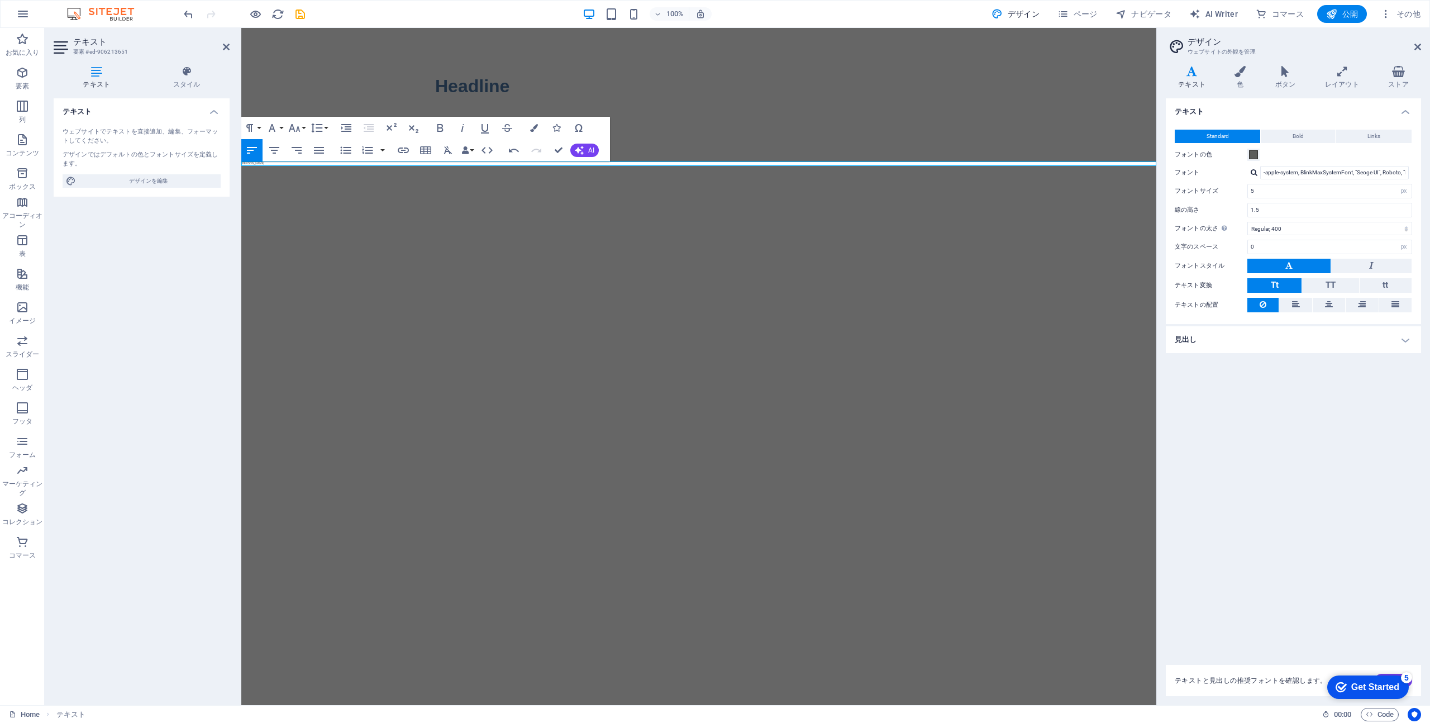
click at [531, 166] on html "Skip to main content Headline nakanoseyuma 中ノ瀬祐馬" at bounding box center [698, 97] width 915 height 138
click at [331, 166] on html "Skip to main content Headline nakanoseyuma 中ノ瀬祐馬" at bounding box center [698, 97] width 915 height 138
click at [161, 175] on span "デザインを編集" at bounding box center [148, 180] width 138 height 13
click at [1386, 686] on div "Get Started" at bounding box center [1375, 687] width 48 height 10
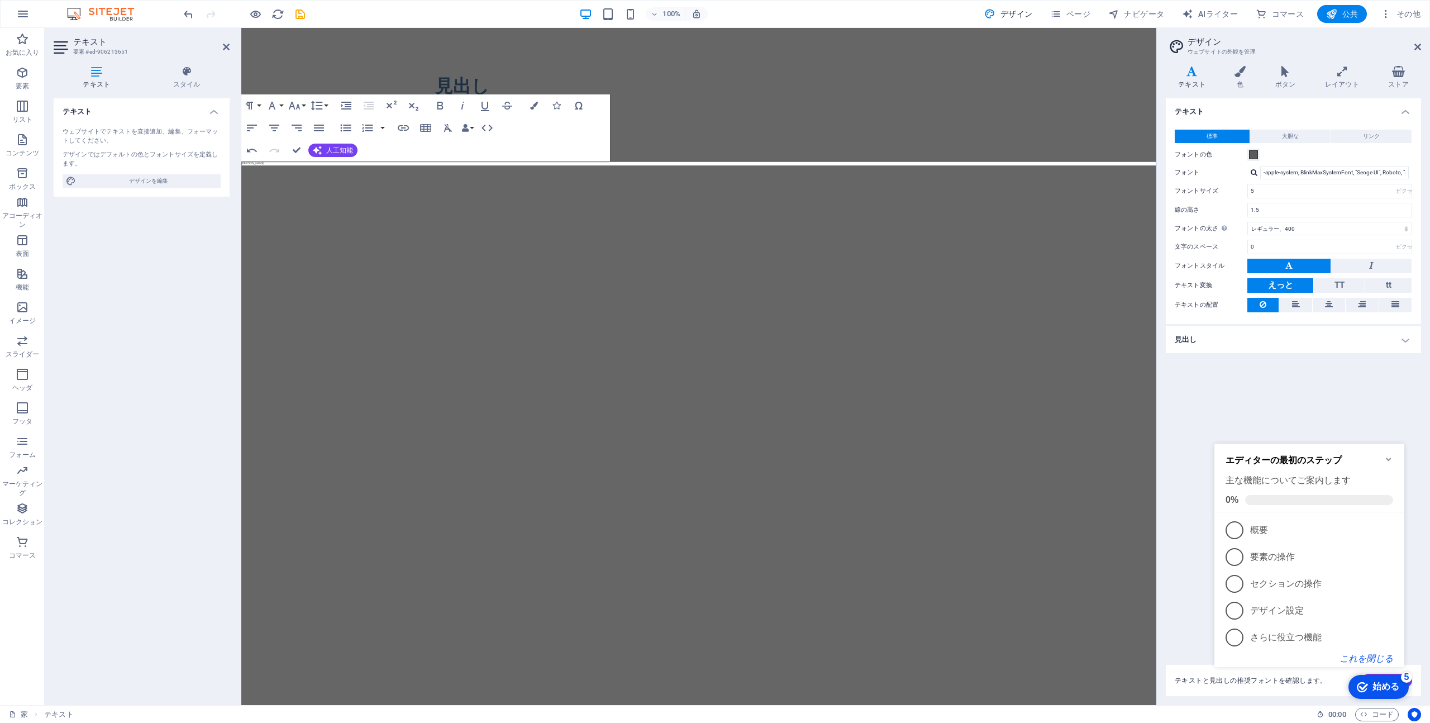
click at [1370, 658] on font "これを閉じる" at bounding box center [1366, 657] width 54 height 9
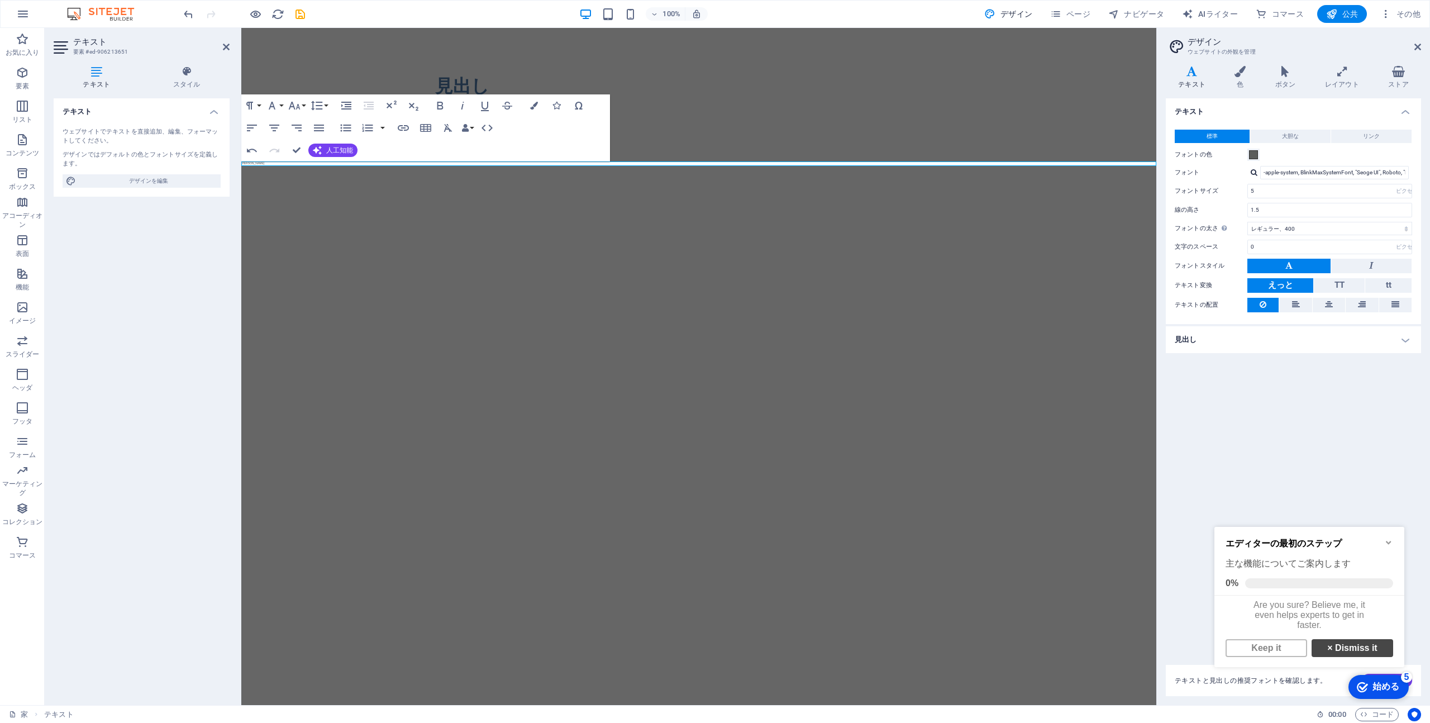
click at [1356, 654] on link "× Dismiss it" at bounding box center [1352, 648] width 82 height 18
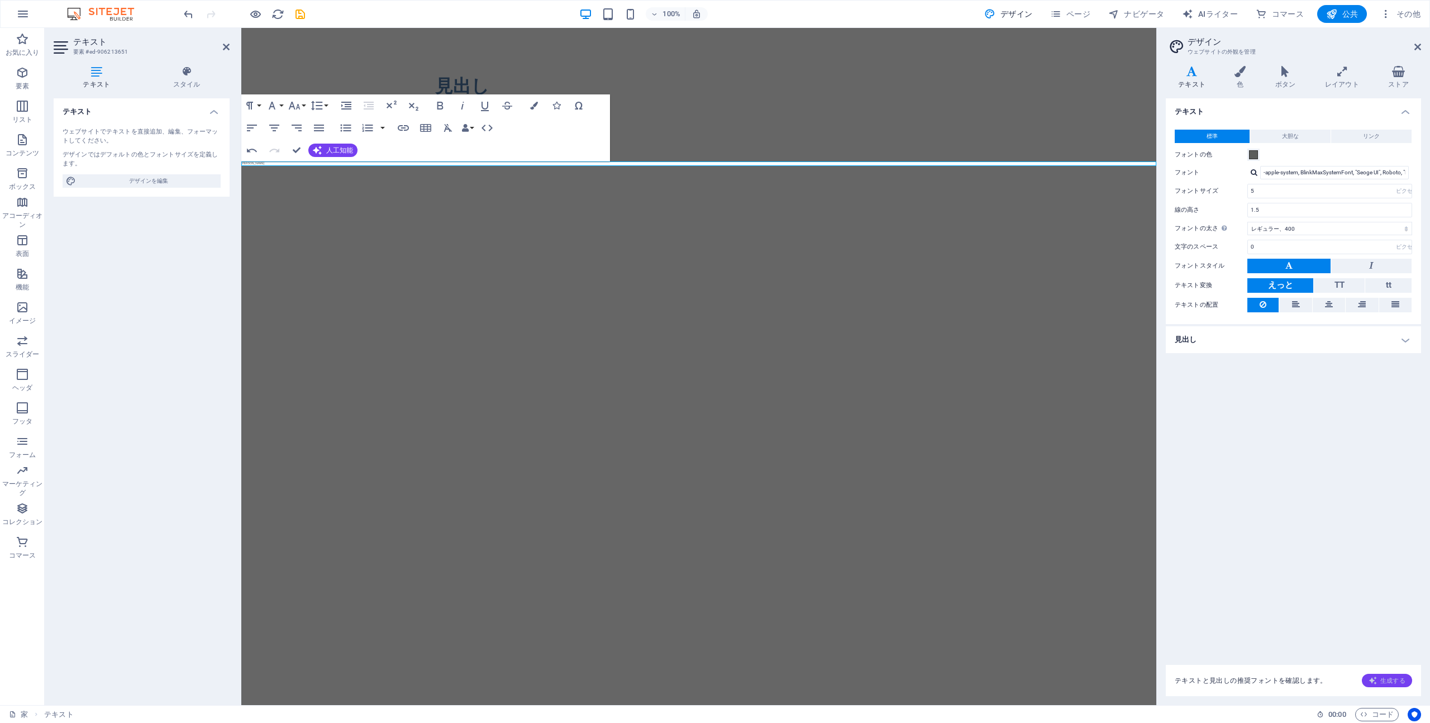
click at [1395, 682] on font "生成する" at bounding box center [1392, 680] width 25 height 7
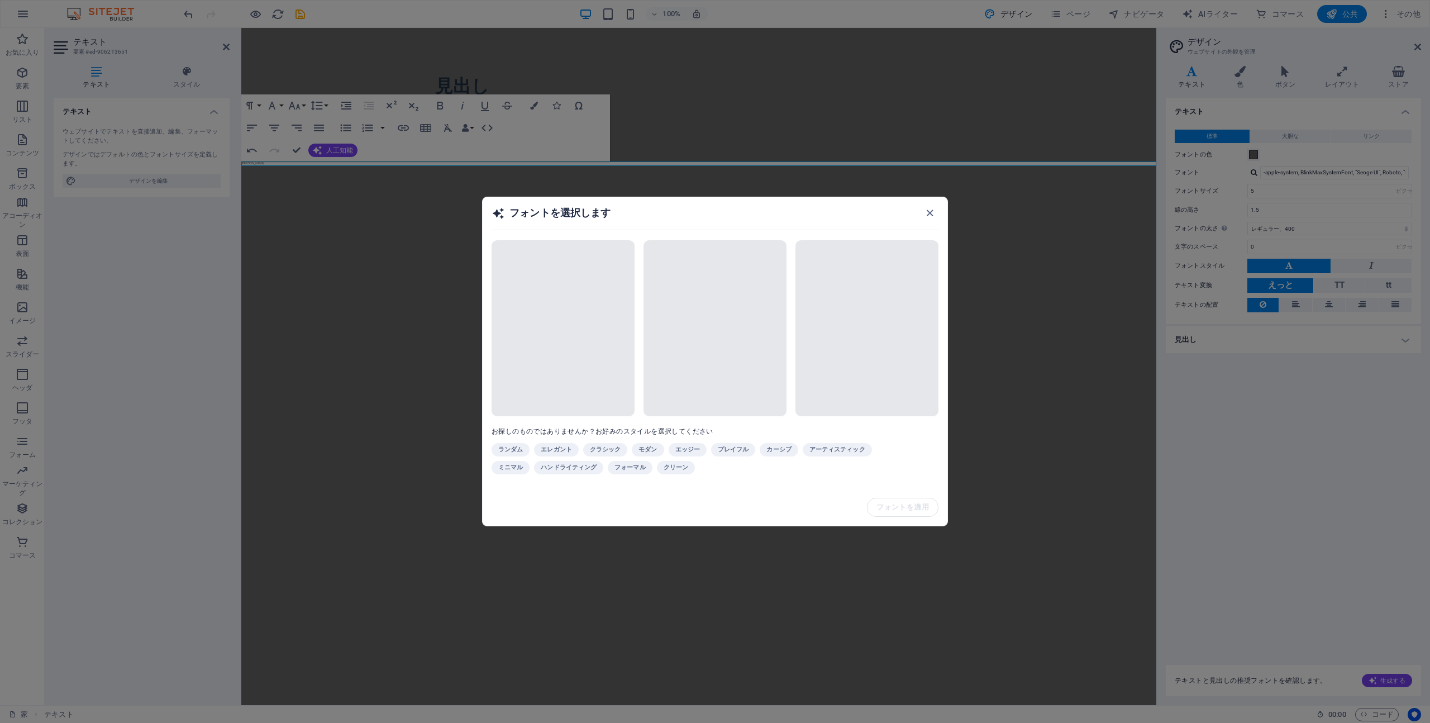
click at [591, 374] on span at bounding box center [562, 328] width 143 height 176
click at [929, 212] on icon "button" at bounding box center [929, 213] width 13 height 13
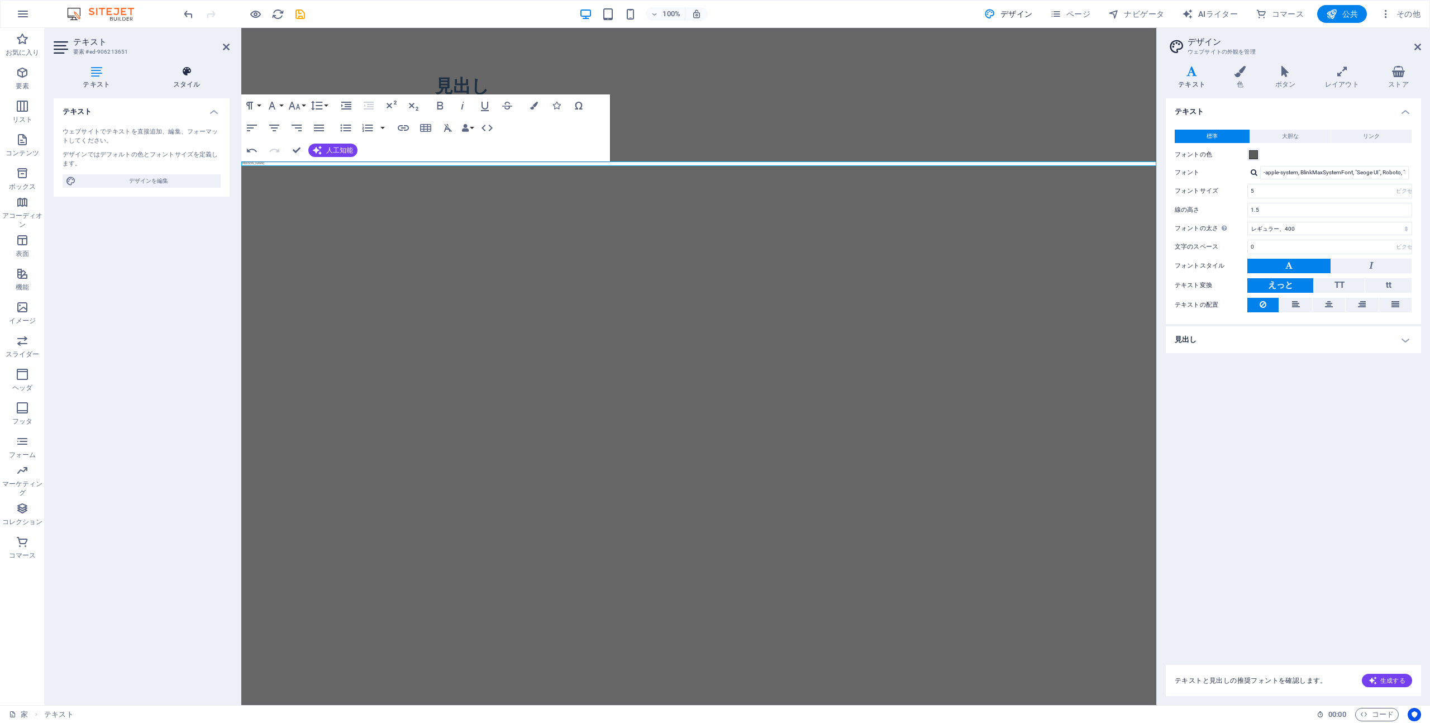
click at [180, 79] on h4 "スタイル" at bounding box center [187, 77] width 86 height 23
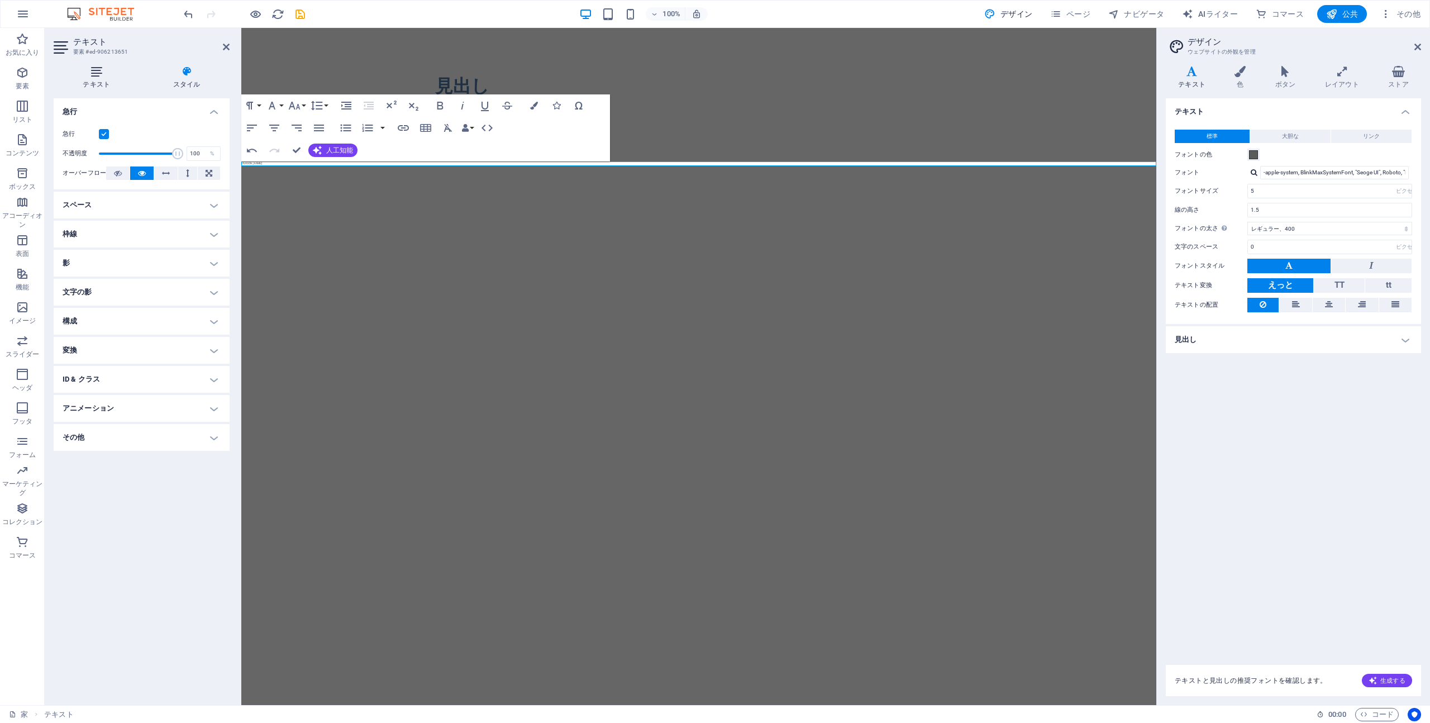
click at [102, 71] on icon at bounding box center [97, 71] width 86 height 11
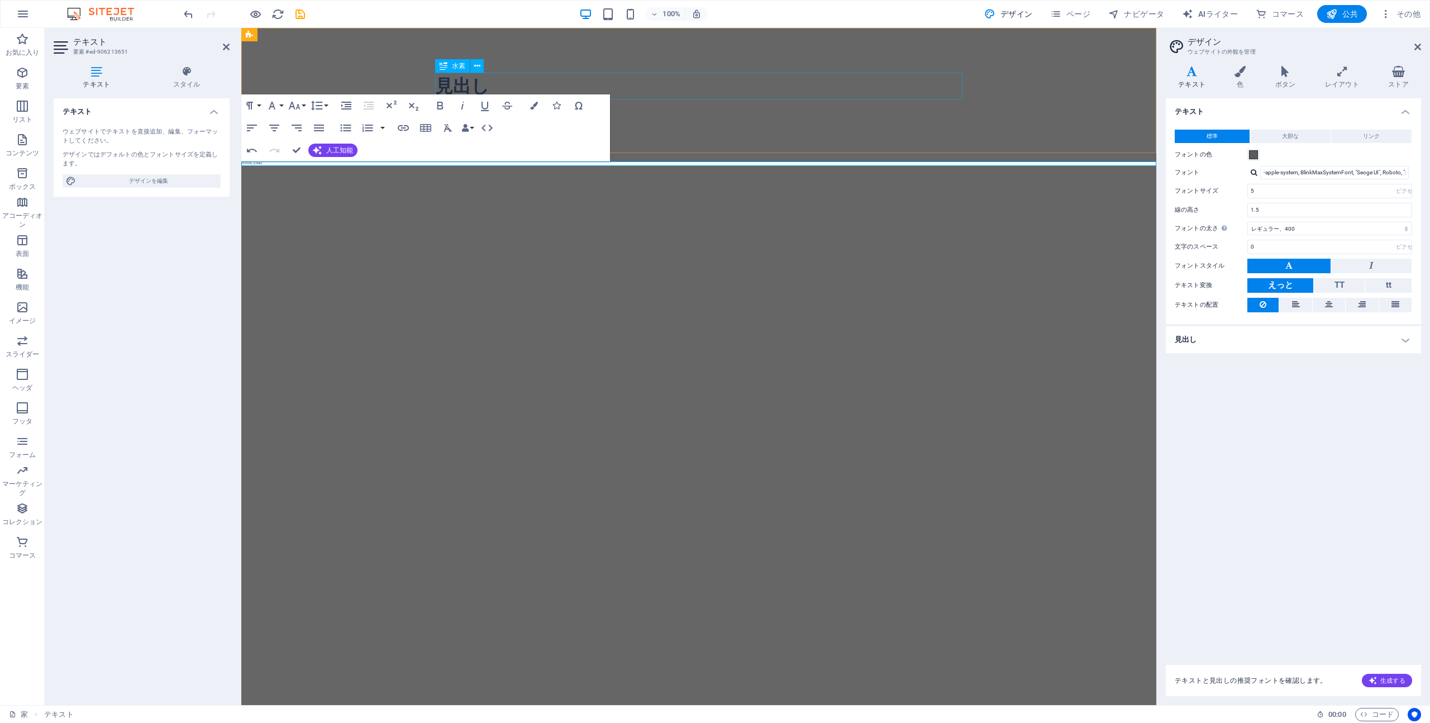
click at [874, 87] on div "見出し" at bounding box center [698, 86] width 527 height 27
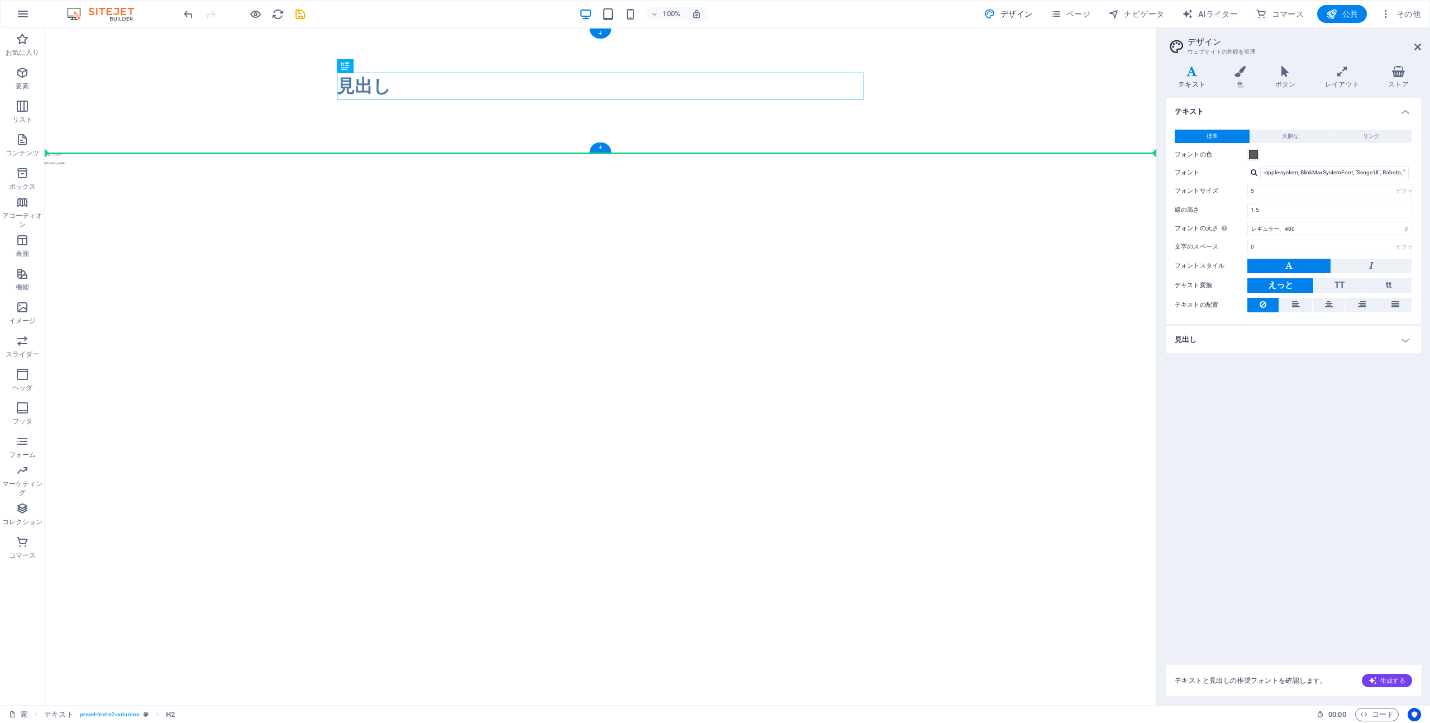
drag, startPoint x: 621, startPoint y: 88, endPoint x: 913, endPoint y: 132, distance: 294.7
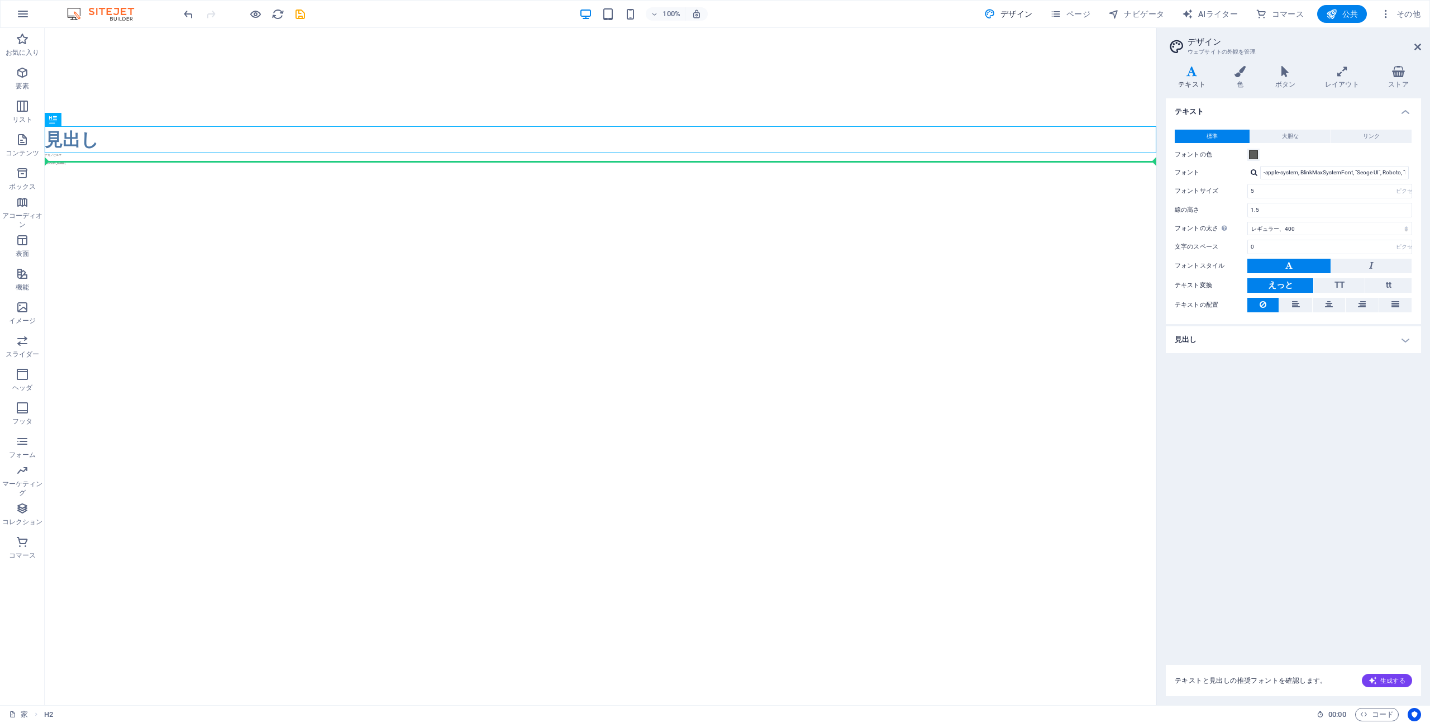
drag, startPoint x: 69, startPoint y: 137, endPoint x: 336, endPoint y: 243, distance: 287.3
click at [336, 166] on html "メインコンテンツへスキップ 見出し ナカノセユマ 中ノ瀬祐馬" at bounding box center [600, 97] width 1111 height 138
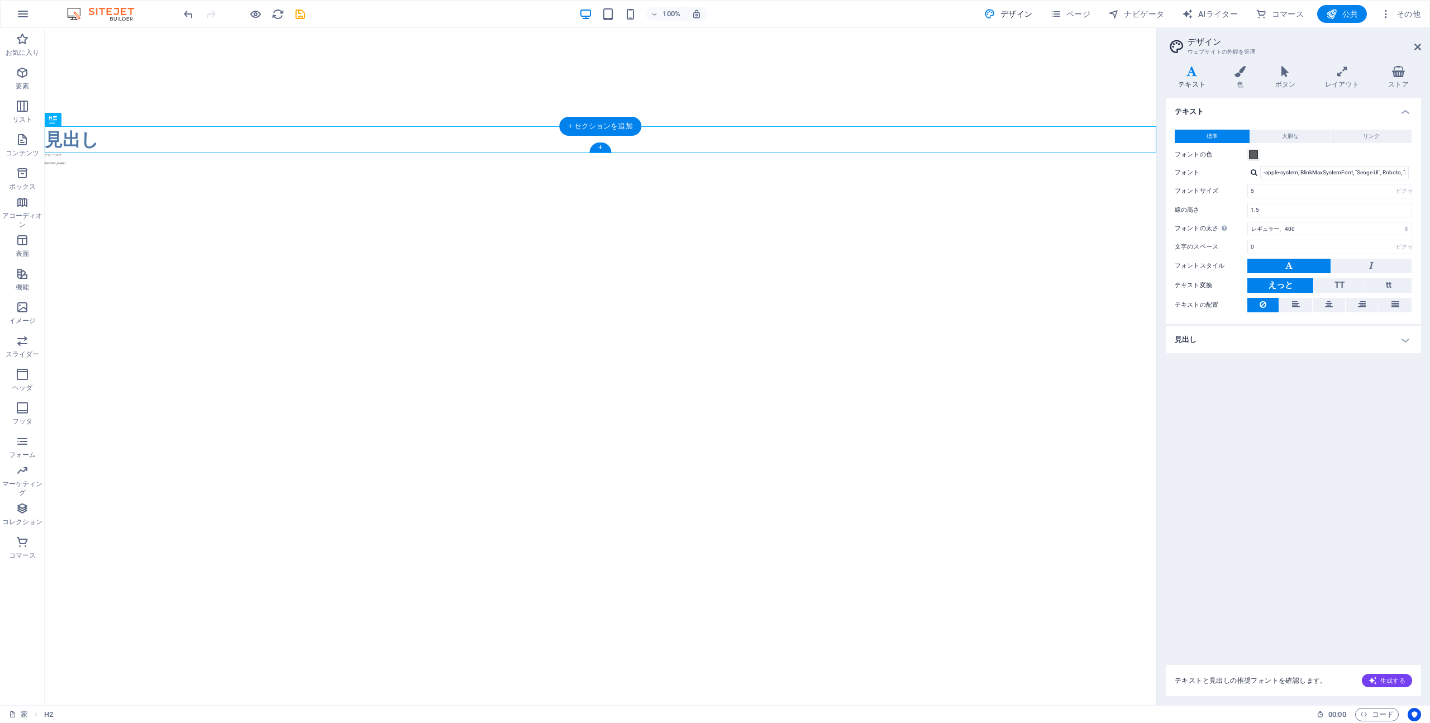
click at [87, 141] on div "見出し" at bounding box center [600, 139] width 1111 height 27
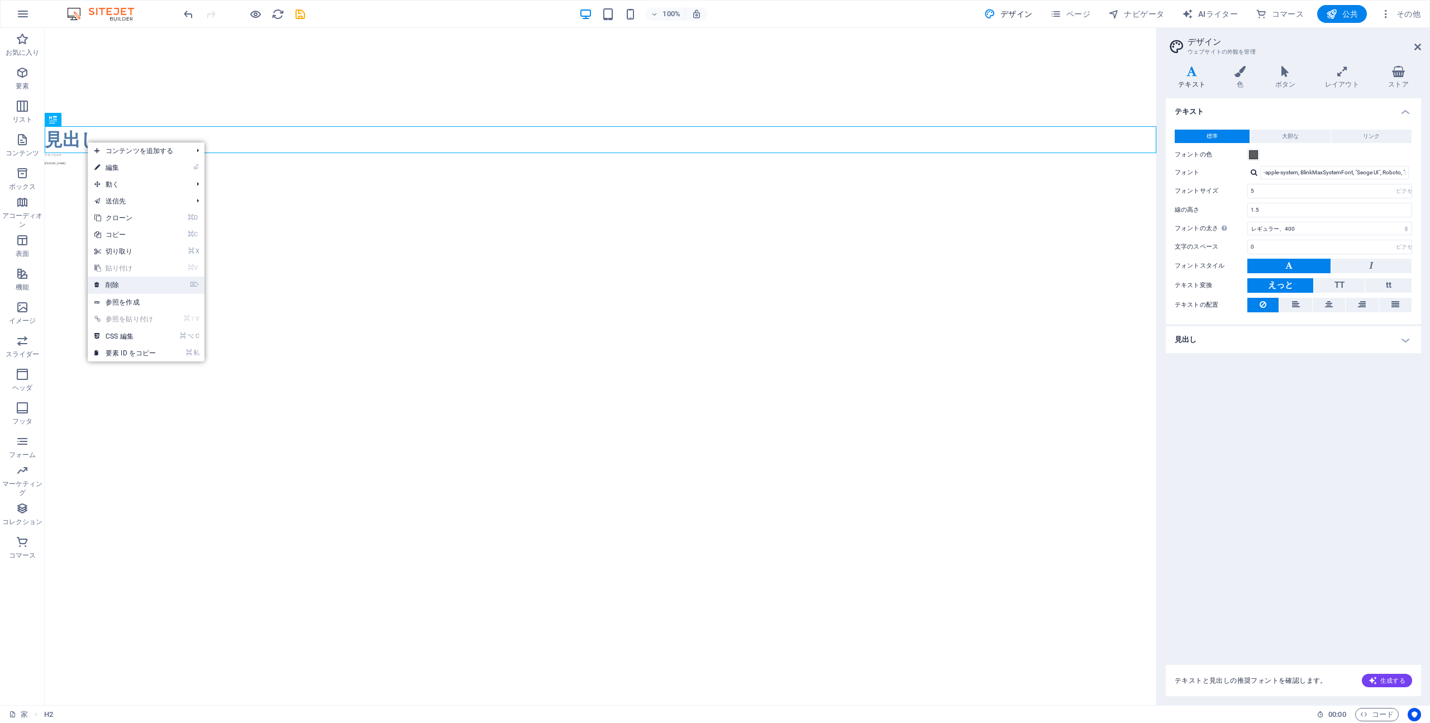
drag, startPoint x: 127, startPoint y: 284, endPoint x: 83, endPoint y: 256, distance: 52.7
click at [127, 284] on link "⌦ 削除" at bounding box center [125, 284] width 75 height 17
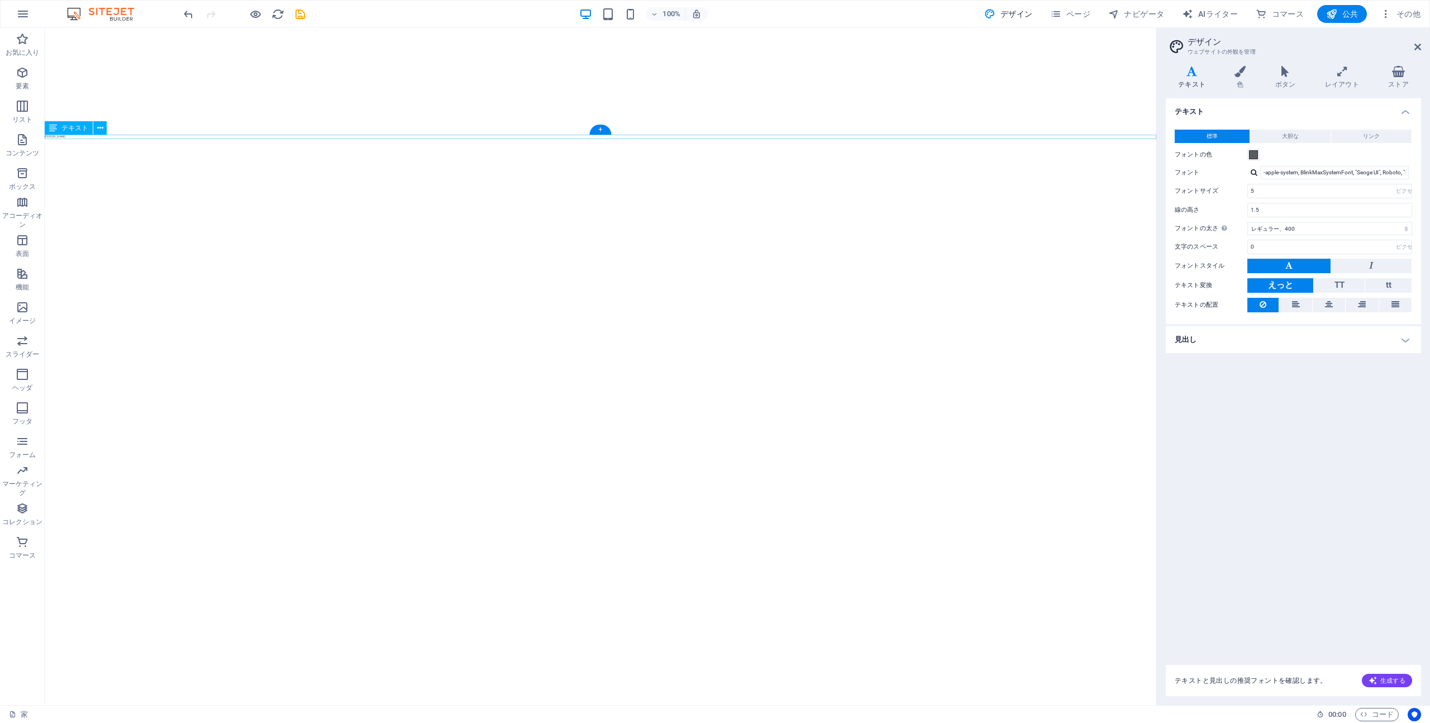
click at [62, 137] on div "[PERSON_NAME]" at bounding box center [600, 137] width 1111 height 4
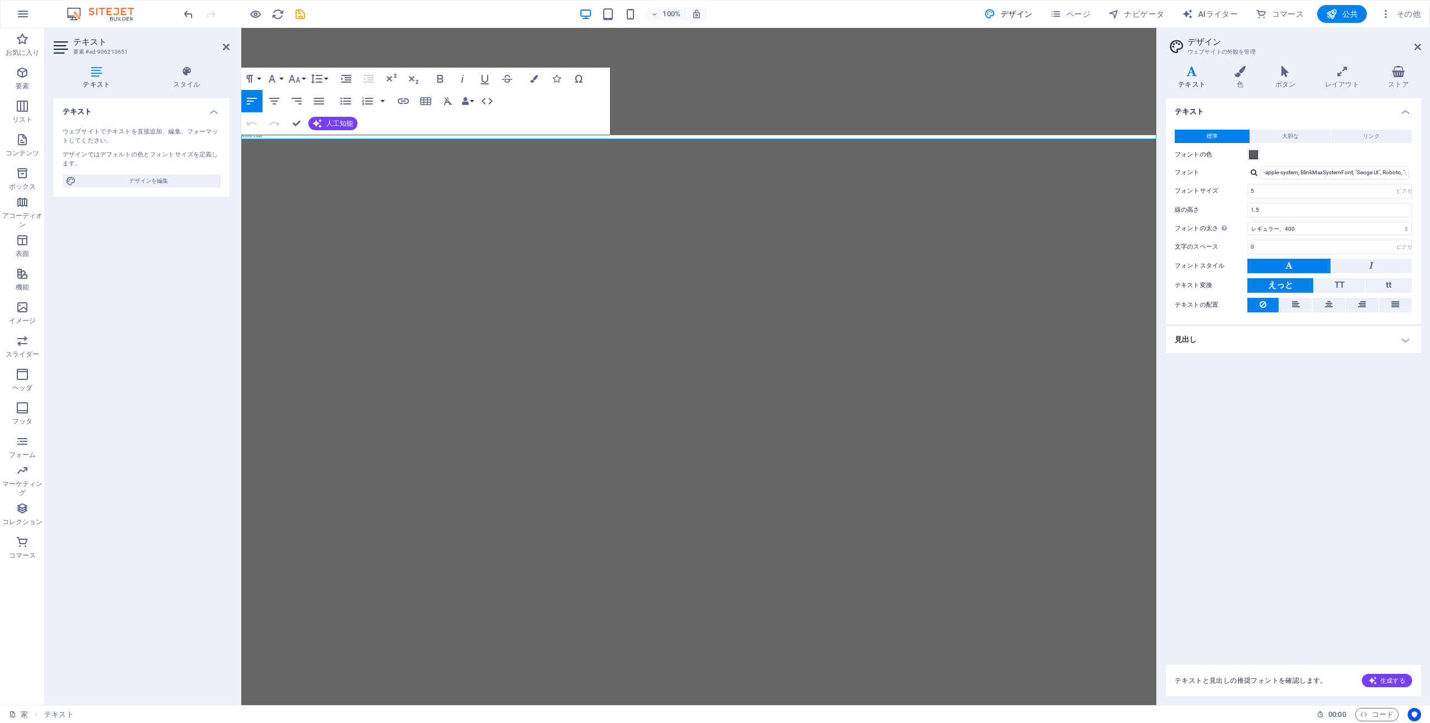
click at [583, 139] on html "メインコンテンツへスキップ ナカノセユマ 中ノ瀬祐馬" at bounding box center [698, 83] width 915 height 111
click at [473, 139] on html "メインコンテンツへスキップ ナカノセユマ 中ノ瀬祐馬" at bounding box center [698, 83] width 915 height 111
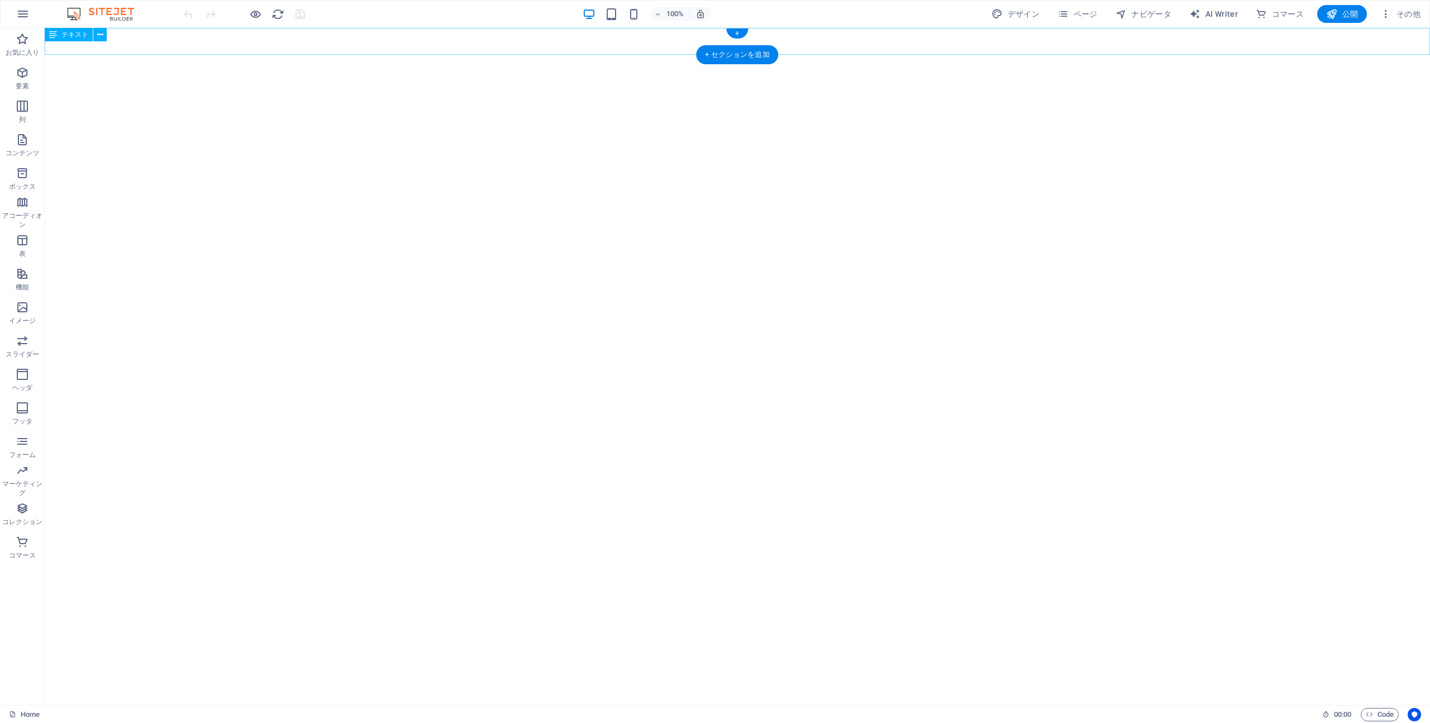
click at [121, 41] on div "yuma" at bounding box center [737, 41] width 1385 height 27
click at [70, 39] on div "テキスト" at bounding box center [69, 34] width 48 height 13
click at [71, 34] on span "テキスト" at bounding box center [74, 34] width 27 height 7
click at [351, 44] on div "yuma" at bounding box center [737, 41] width 1385 height 27
drag, startPoint x: 457, startPoint y: 42, endPoint x: 474, endPoint y: 134, distance: 93.0
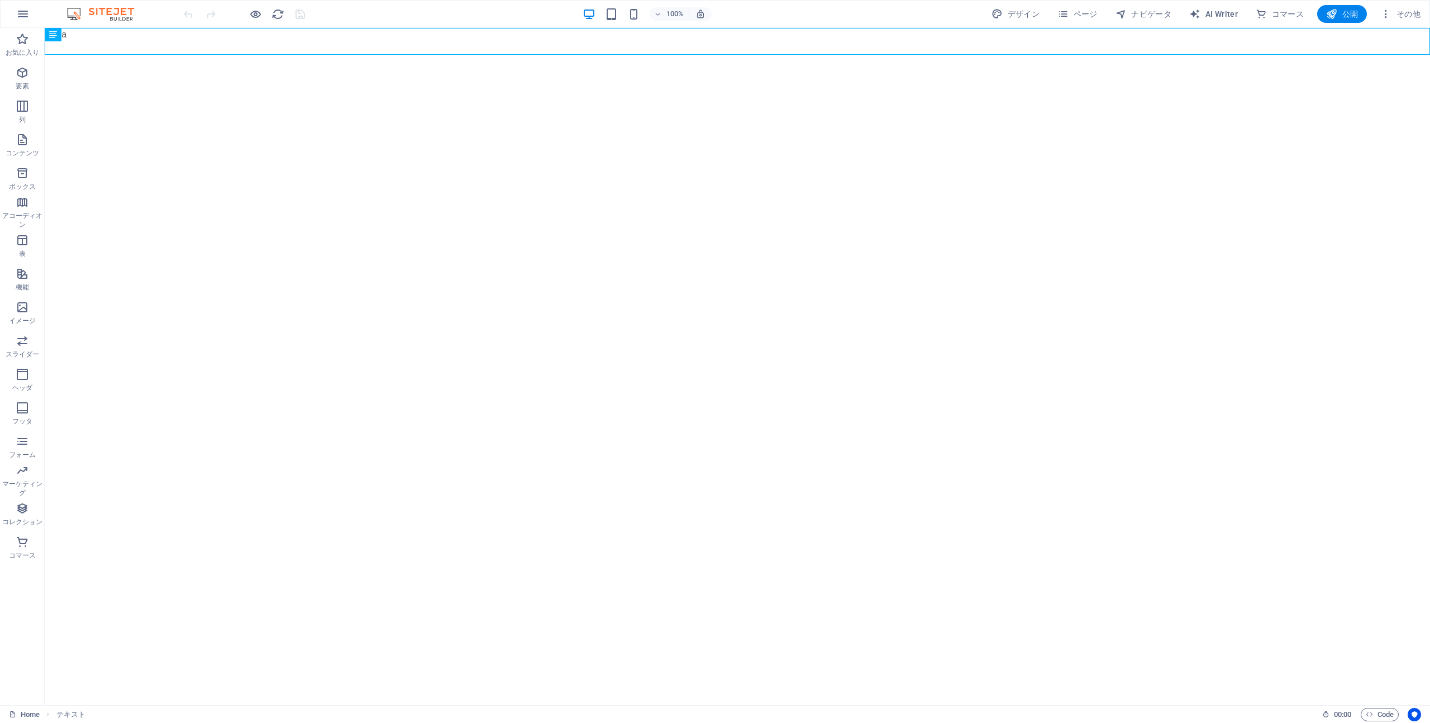
click at [475, 55] on html "Skip to main content yuma" at bounding box center [737, 41] width 1385 height 27
click at [1217, 11] on span "その他" at bounding box center [1400, 13] width 40 height 11
click at [1200, 137] on div at bounding box center [715, 361] width 1430 height 723
click at [1084, 10] on span "ページ" at bounding box center [1077, 13] width 40 height 11
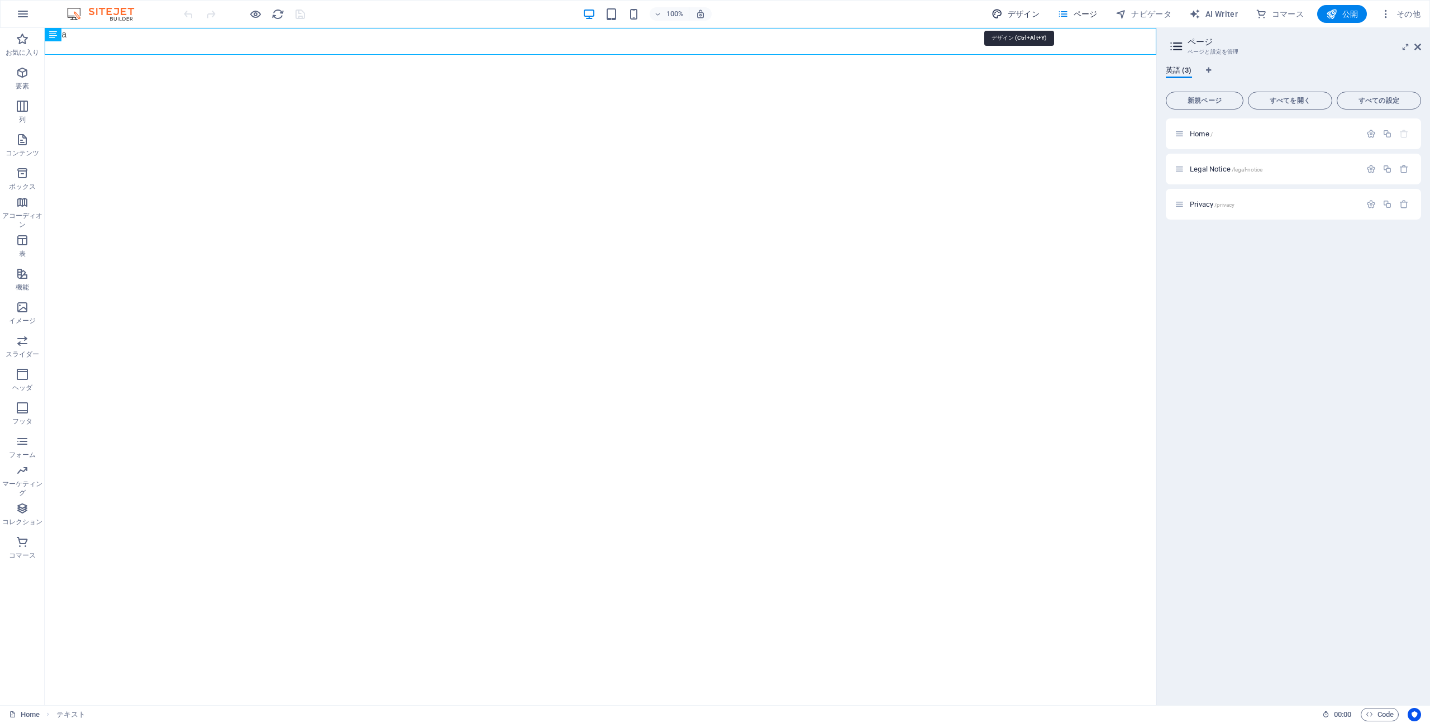
click at [1030, 10] on span "デザイン" at bounding box center [1015, 13] width 48 height 11
select select "px"
select select "400"
select select "px"
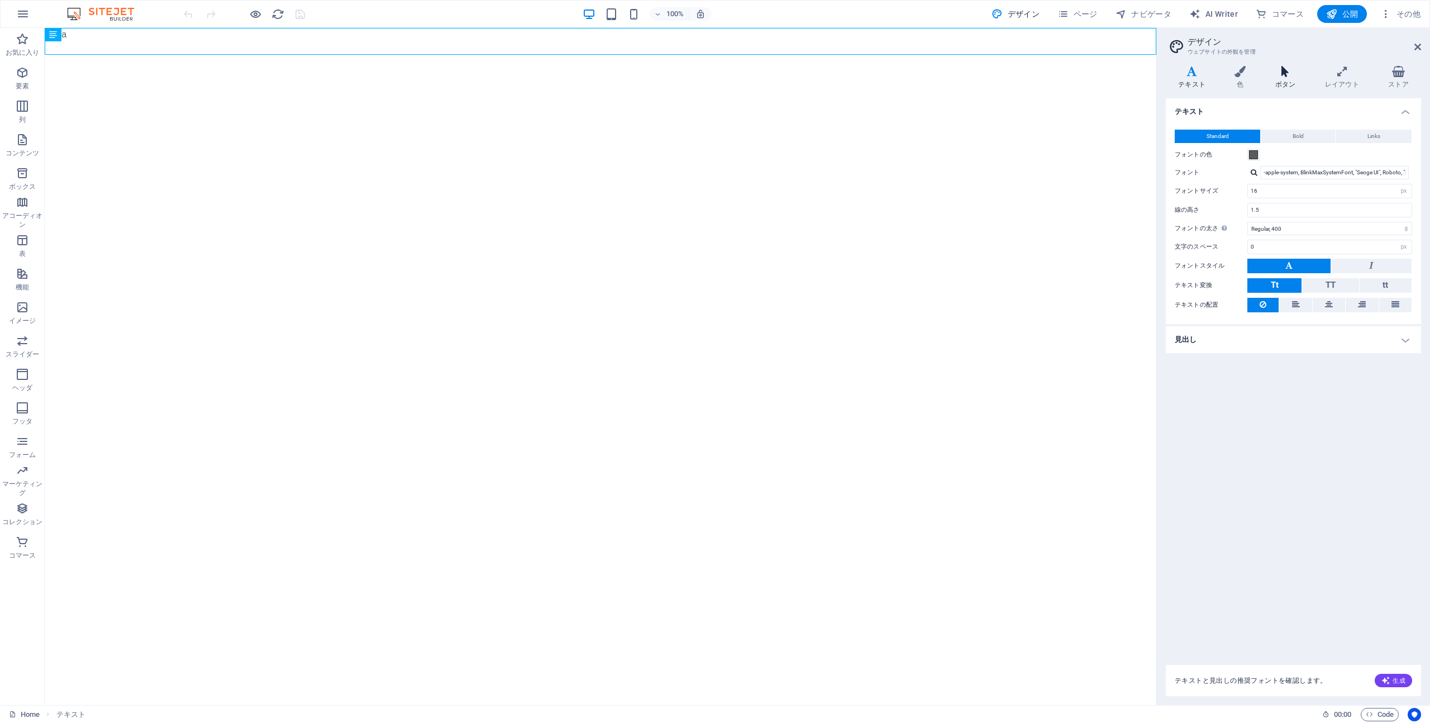
click at [1217, 74] on icon at bounding box center [1285, 71] width 45 height 11
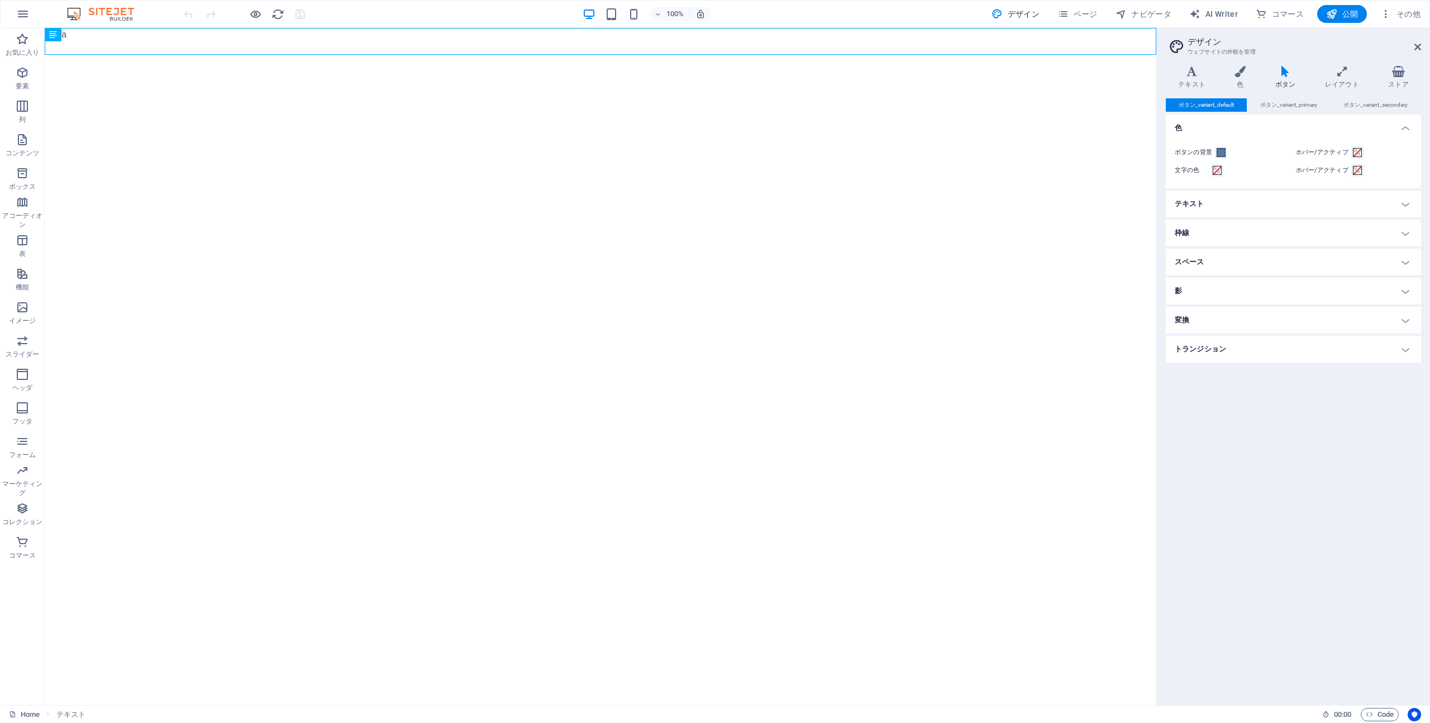
click at [1217, 341] on h4 "トランジション" at bounding box center [1292, 349] width 255 height 27
click at [1217, 342] on h4 "トランジション" at bounding box center [1292, 346] width 255 height 20
click at [18, 447] on icon "button" at bounding box center [22, 440] width 13 height 13
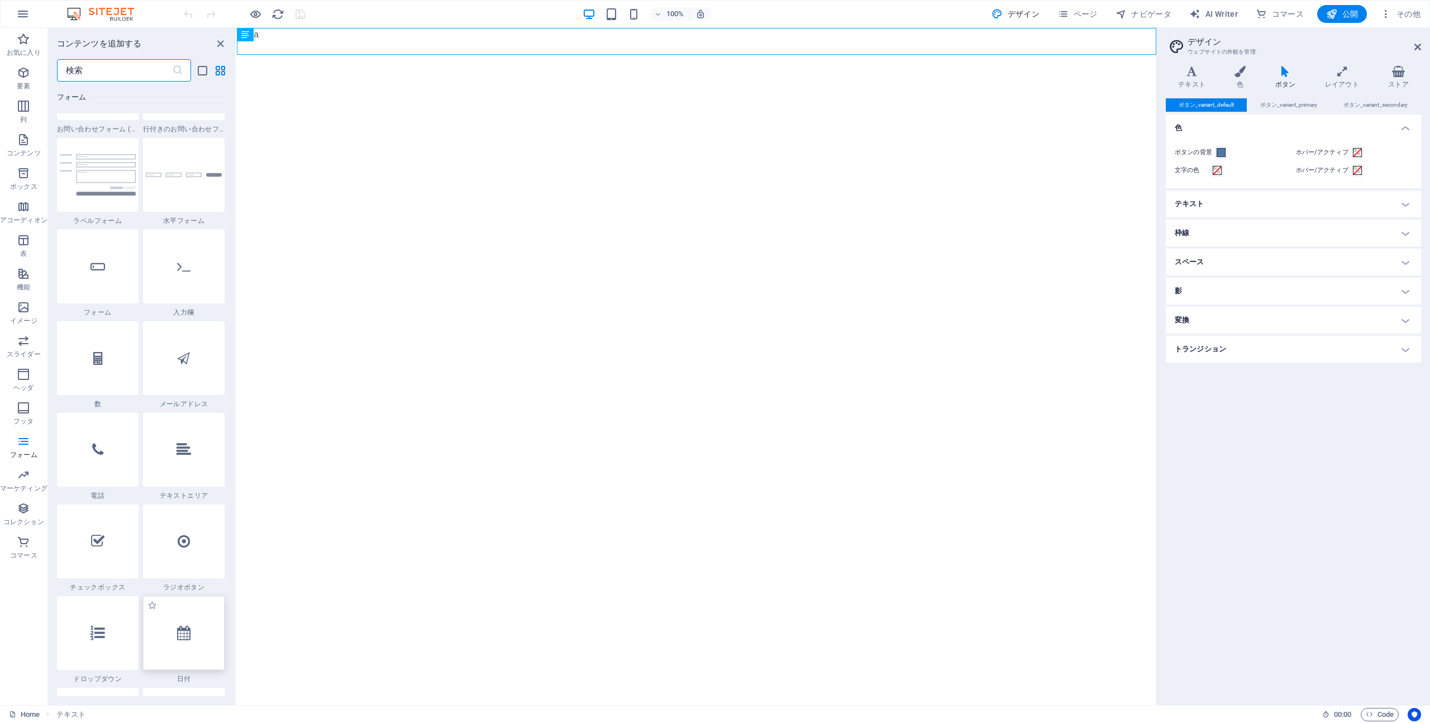
scroll to position [8228, 0]
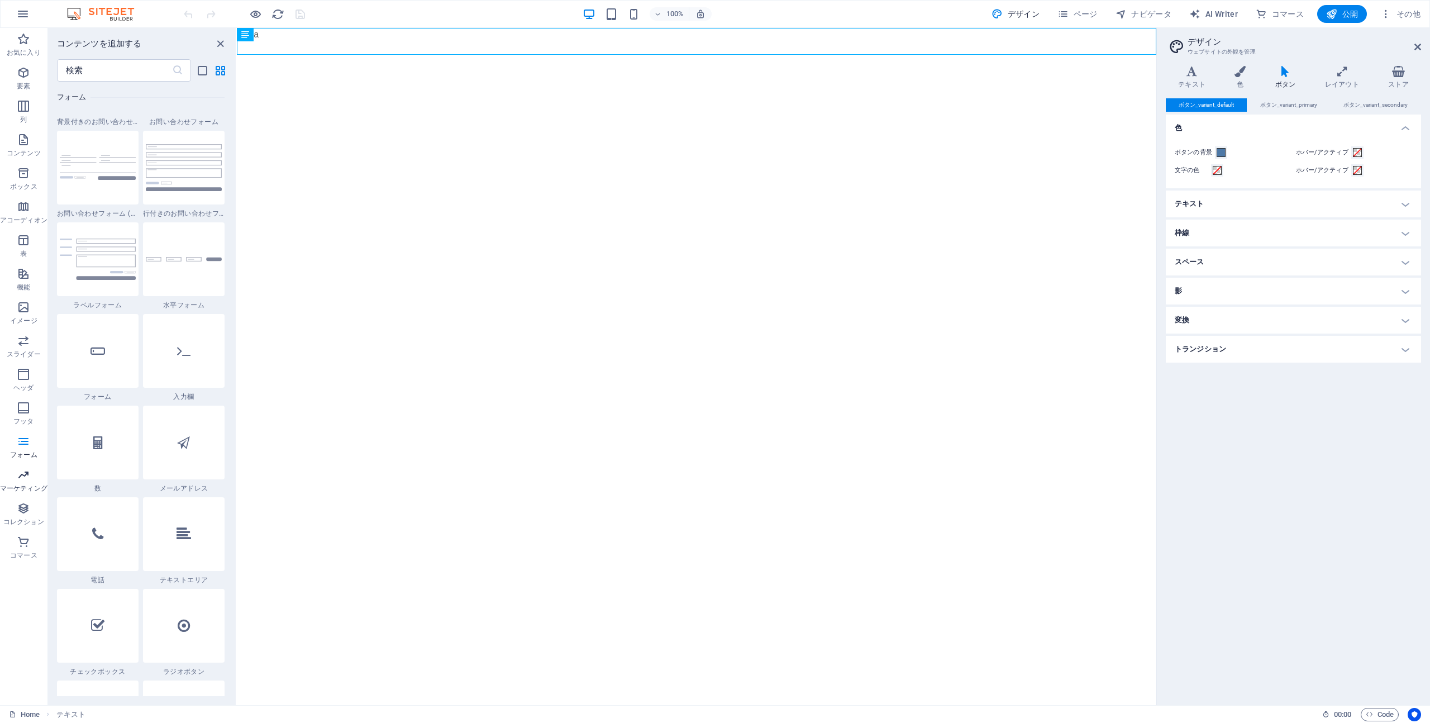
click at [36, 472] on span "マーケティング" at bounding box center [23, 481] width 47 height 27
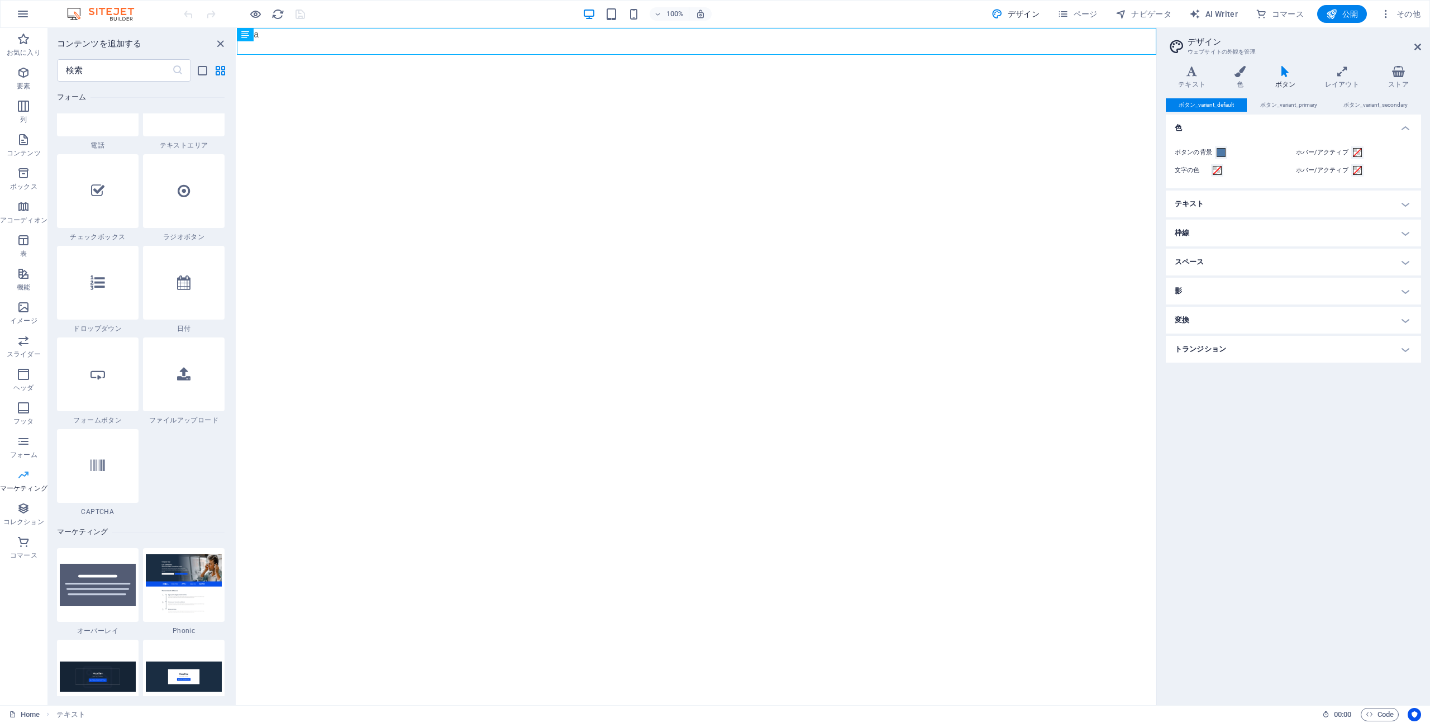
scroll to position [9097, 0]
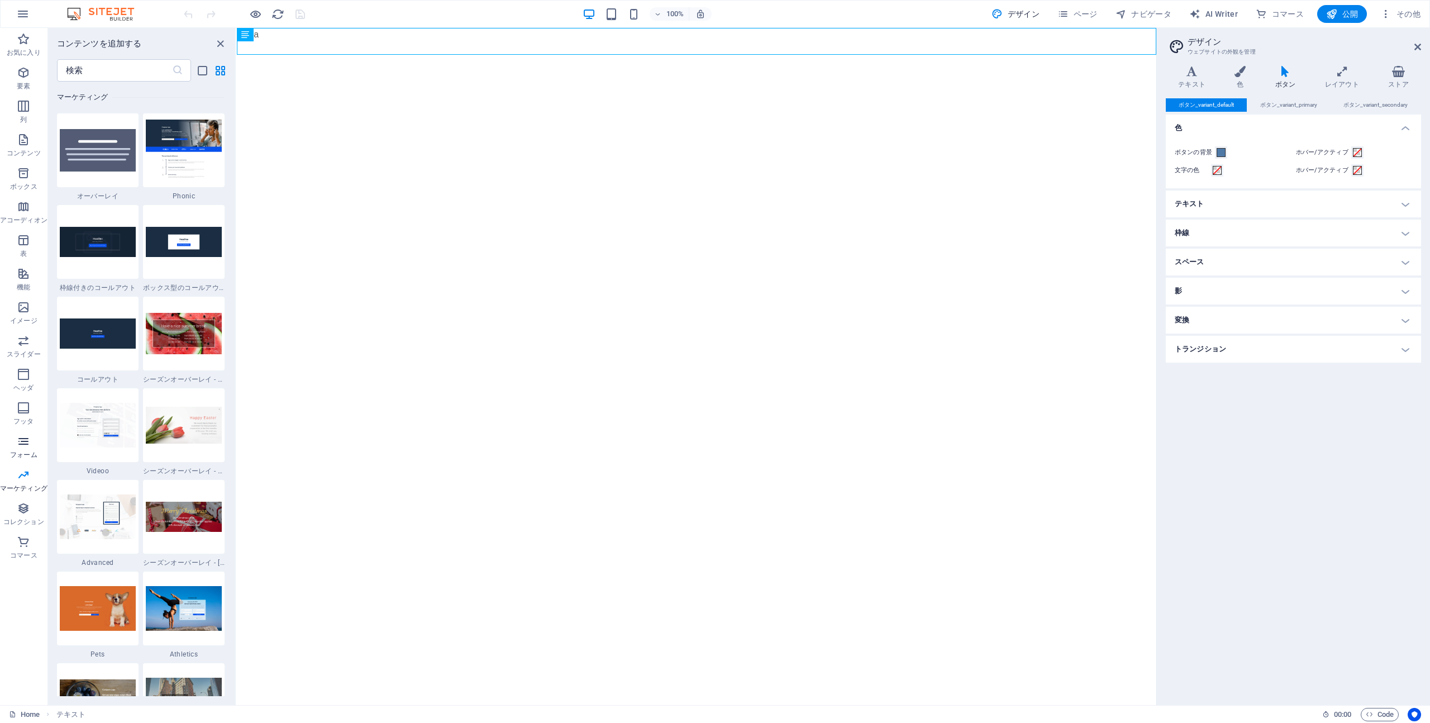
click at [34, 448] on span "フォーム" at bounding box center [23, 447] width 47 height 27
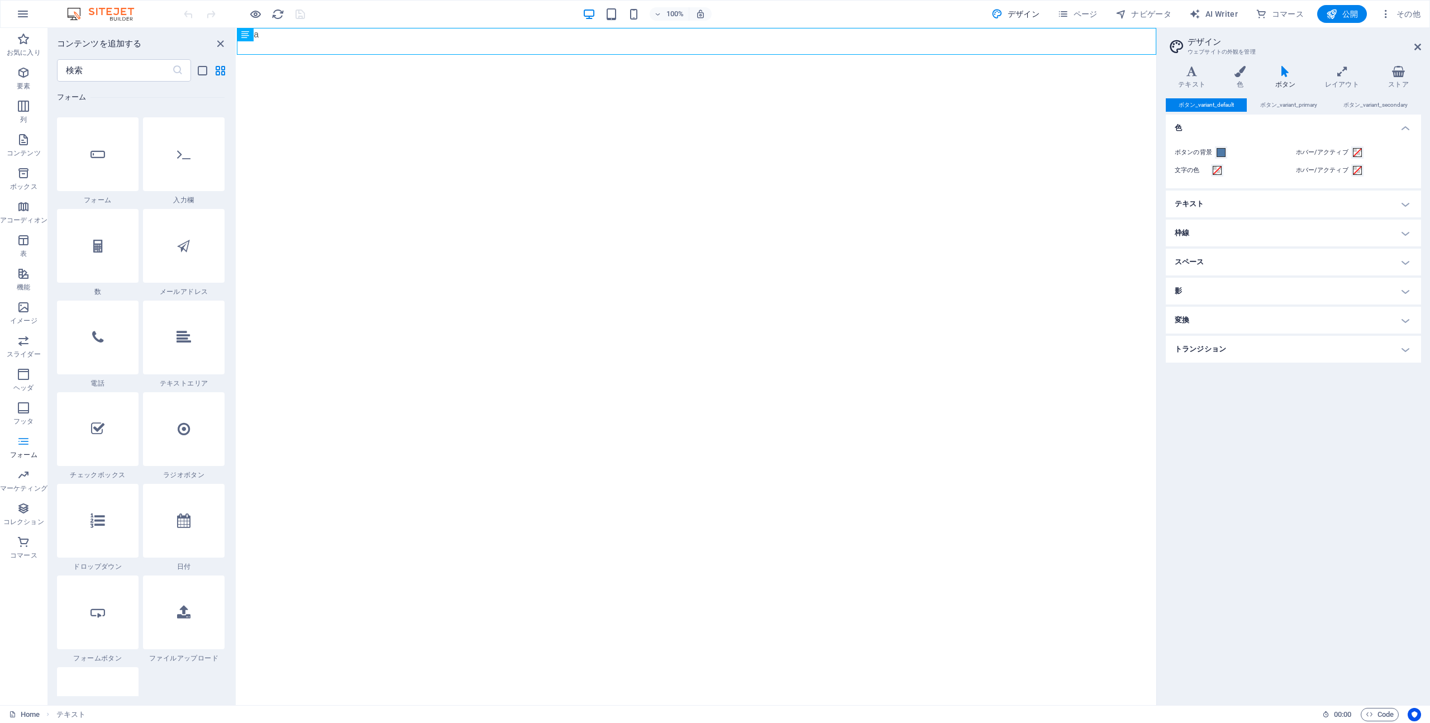
scroll to position [8153, 0]
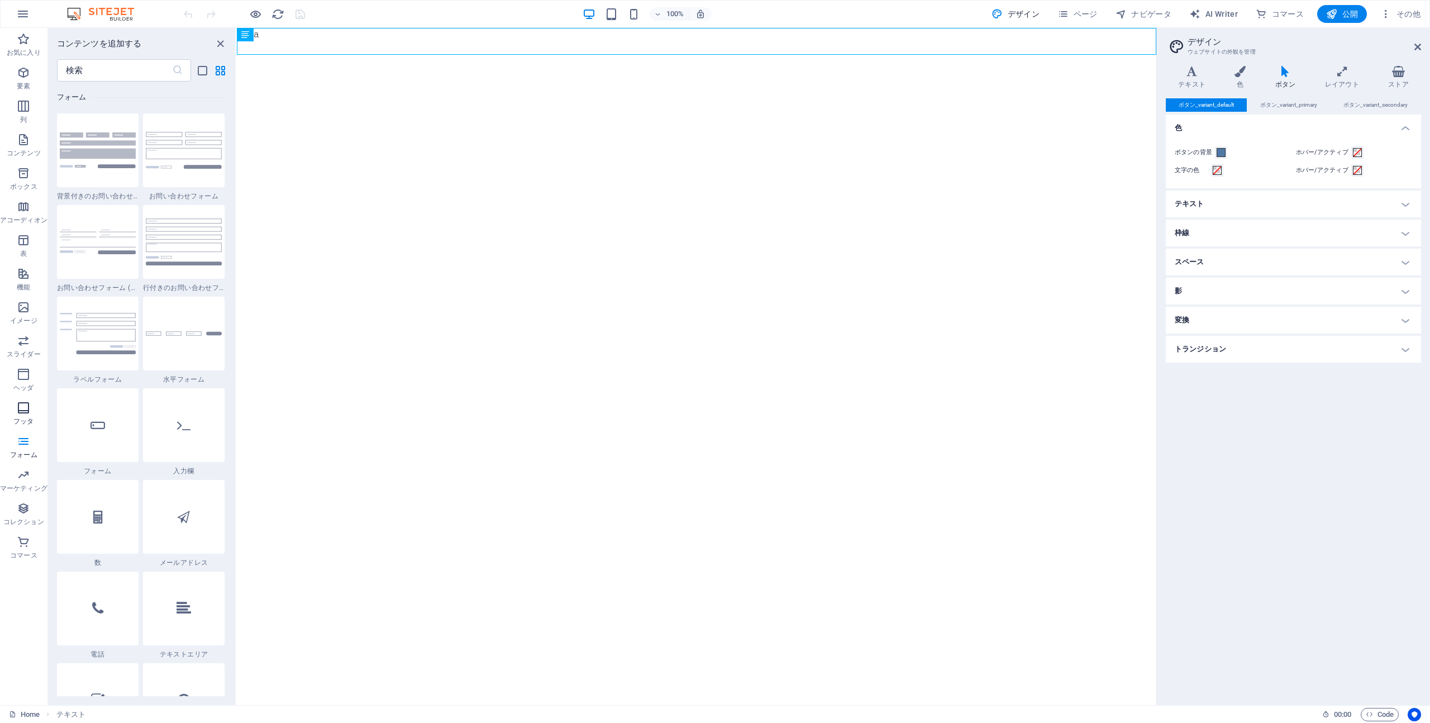
click at [28, 420] on p "フッタ" at bounding box center [23, 421] width 20 height 9
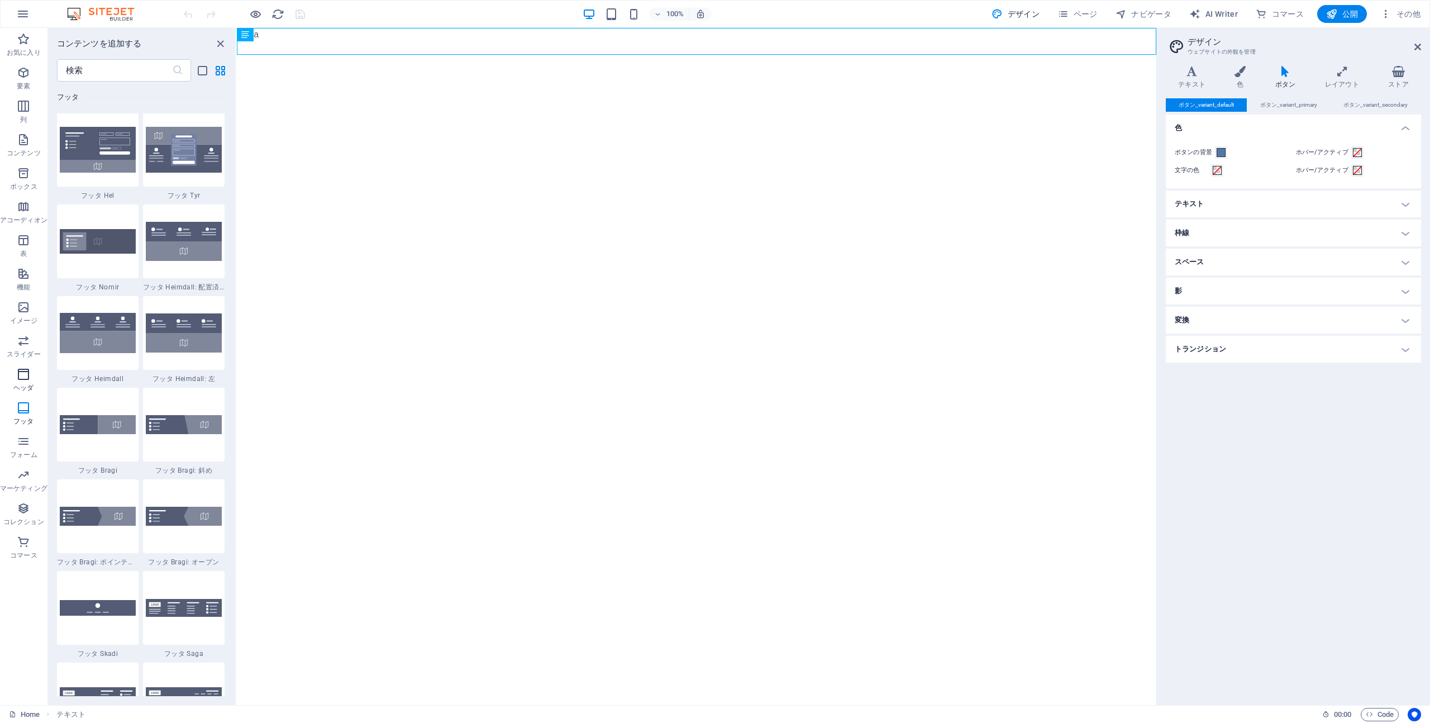
scroll to position [7393, 0]
click at [30, 384] on p "ヘッダ" at bounding box center [23, 387] width 20 height 9
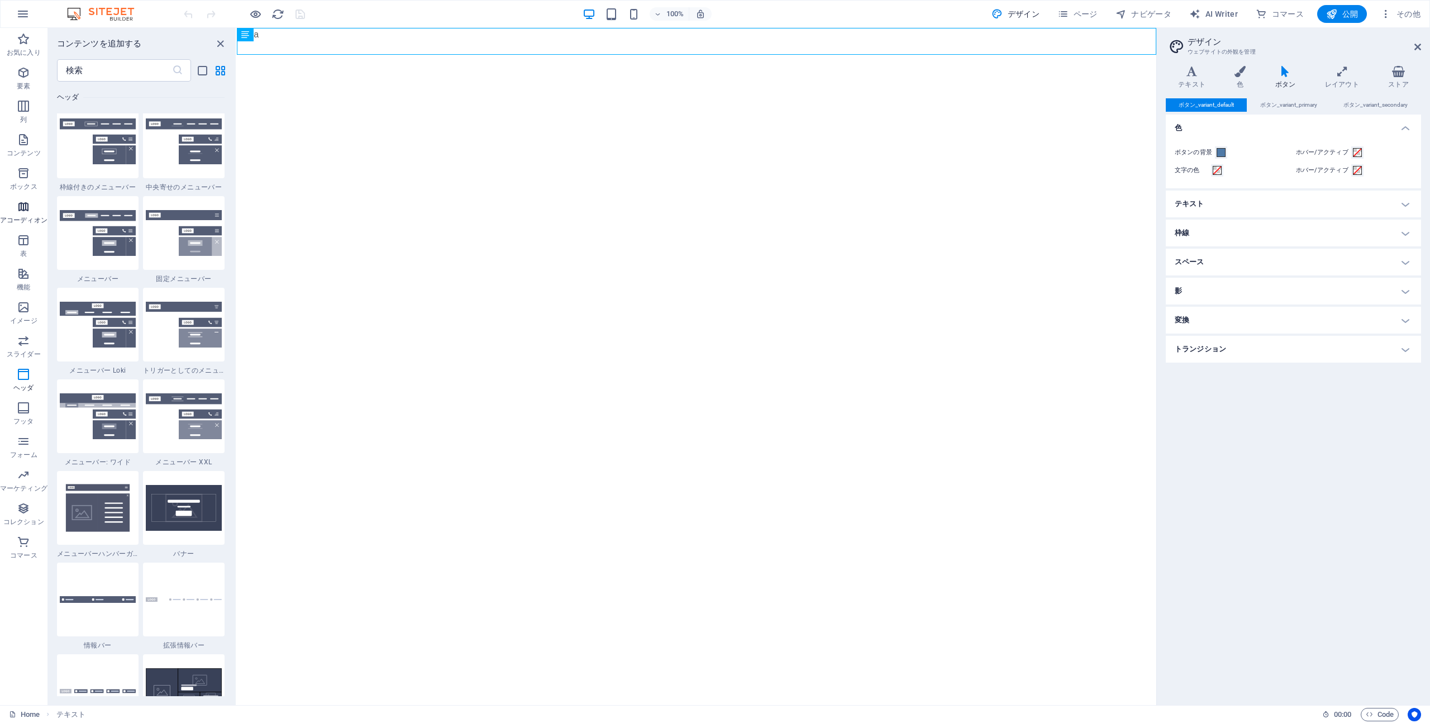
scroll to position [6725, 0]
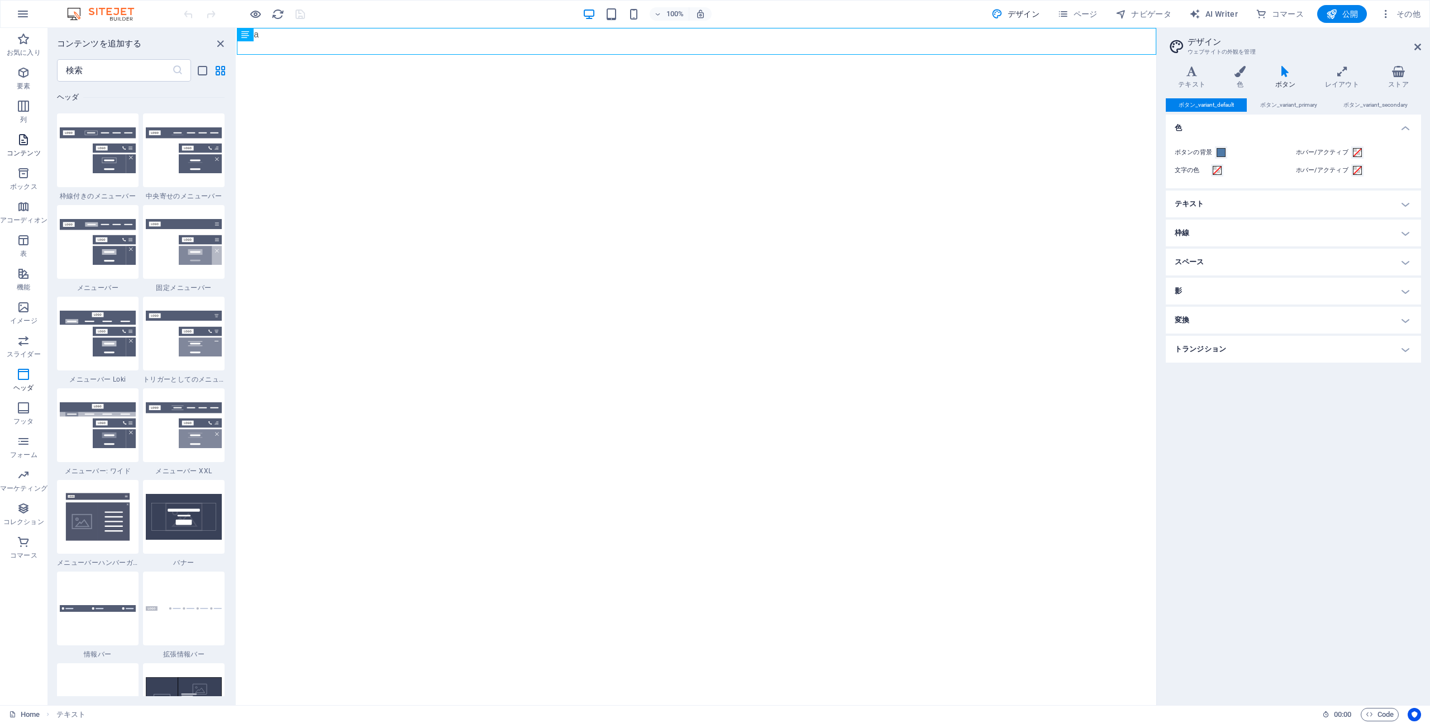
click at [41, 133] on span "コンテンツ" at bounding box center [23, 146] width 47 height 27
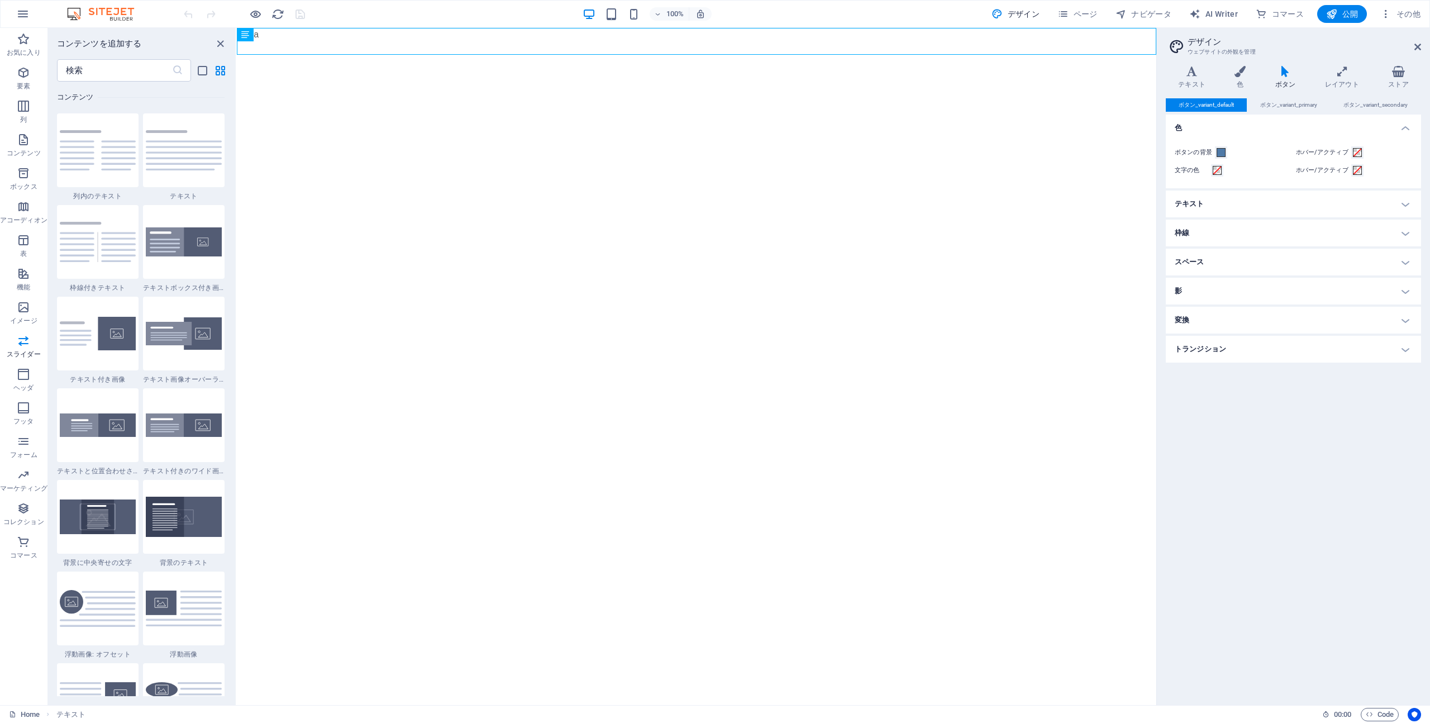
scroll to position [1952, 0]
click at [37, 83] on span "要素" at bounding box center [23, 79] width 47 height 27
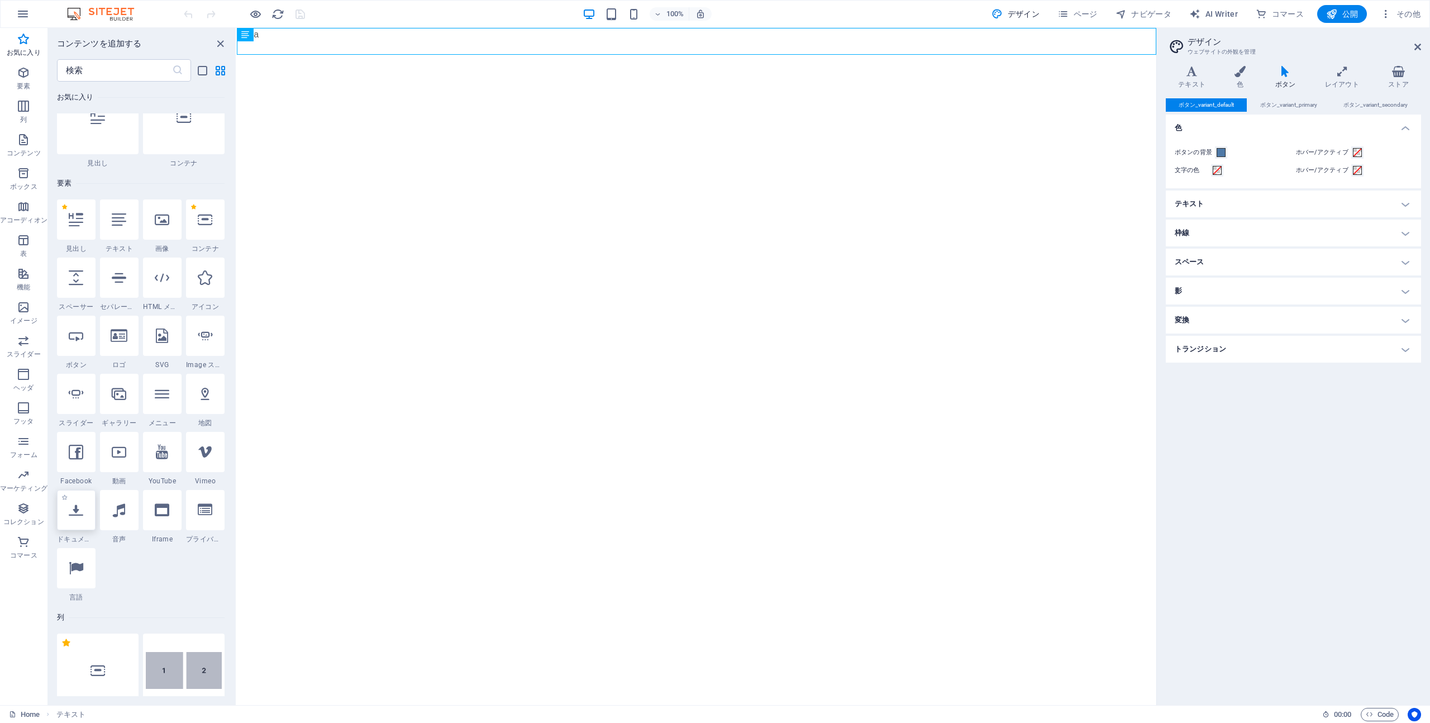
scroll to position [37, 0]
click at [66, 455] on div at bounding box center [76, 448] width 39 height 40
select select "%"
select select "px"
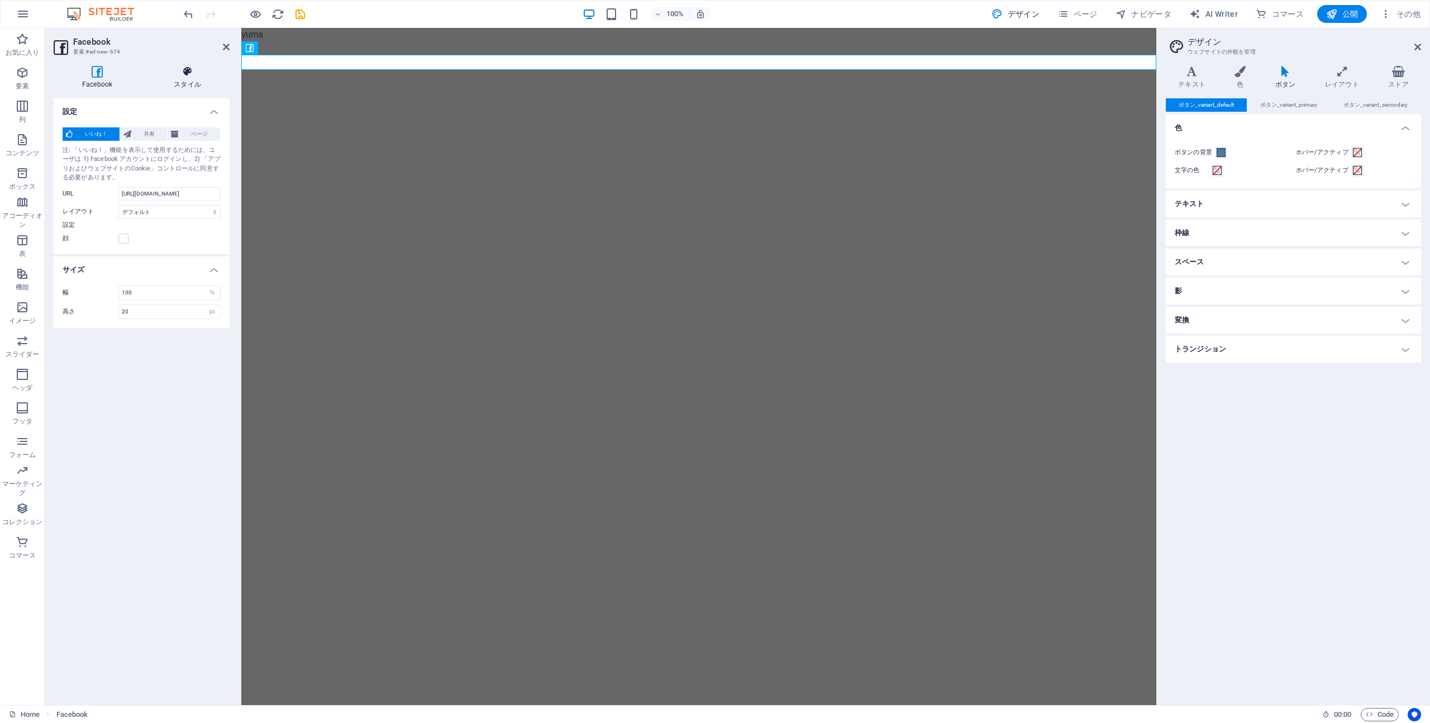
click at [188, 71] on icon at bounding box center [187, 71] width 84 height 11
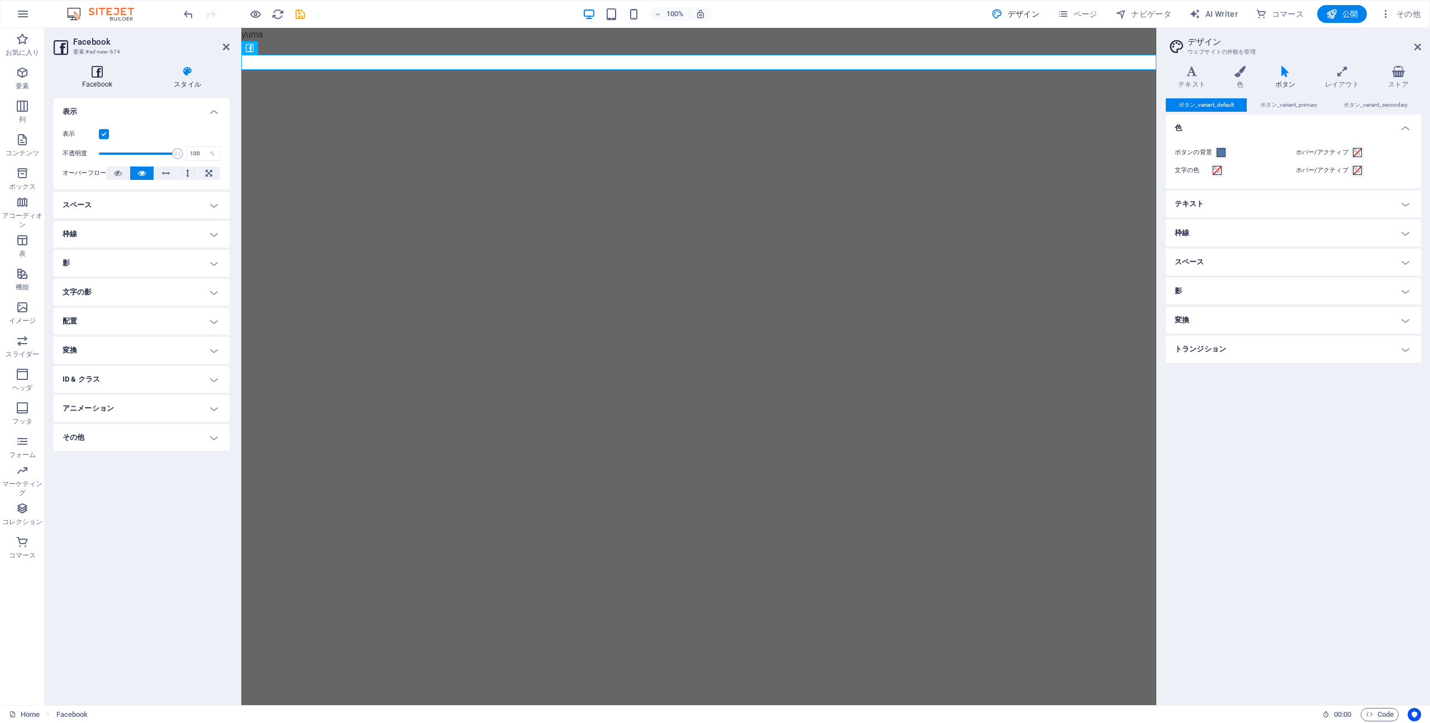
click at [106, 77] on h4 "Facebook" at bounding box center [100, 77] width 92 height 23
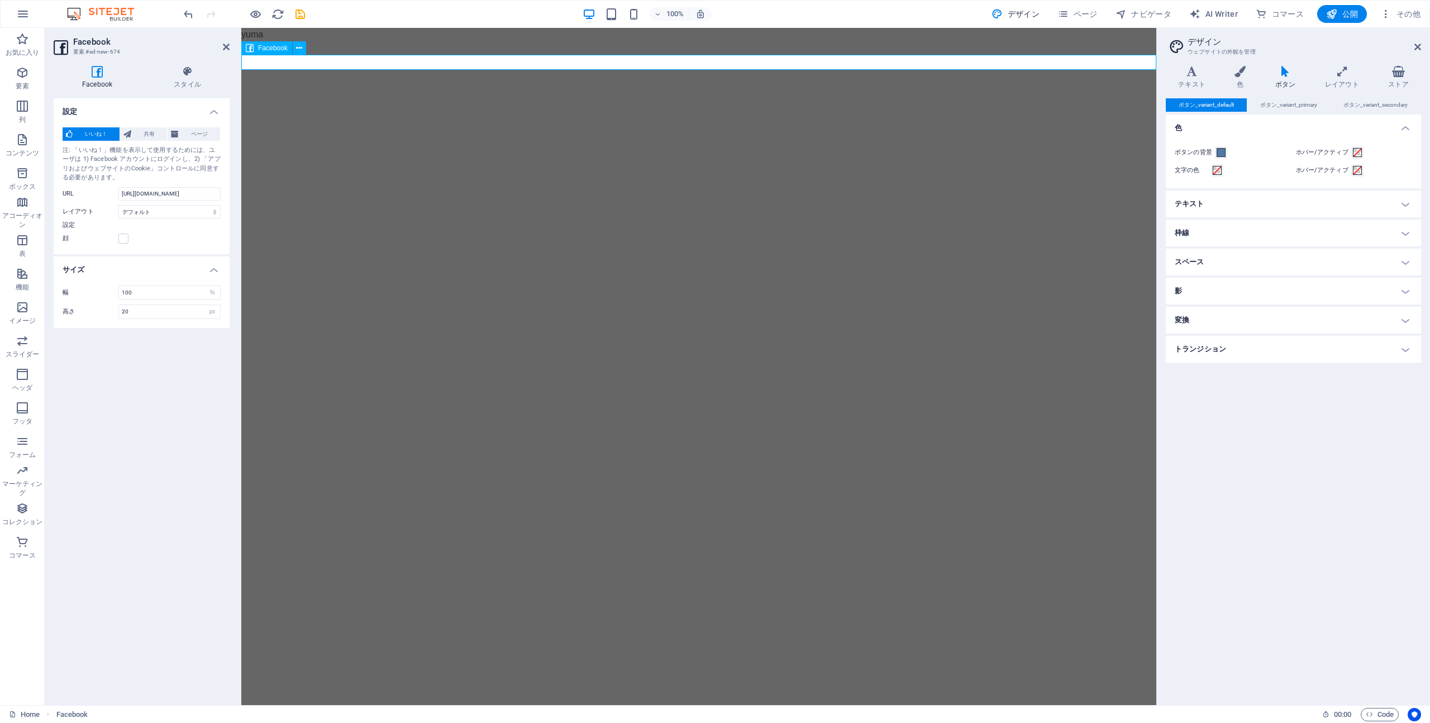
click at [254, 47] on div "Facebook" at bounding box center [266, 47] width 51 height 13
click at [300, 46] on icon at bounding box center [299, 48] width 6 height 12
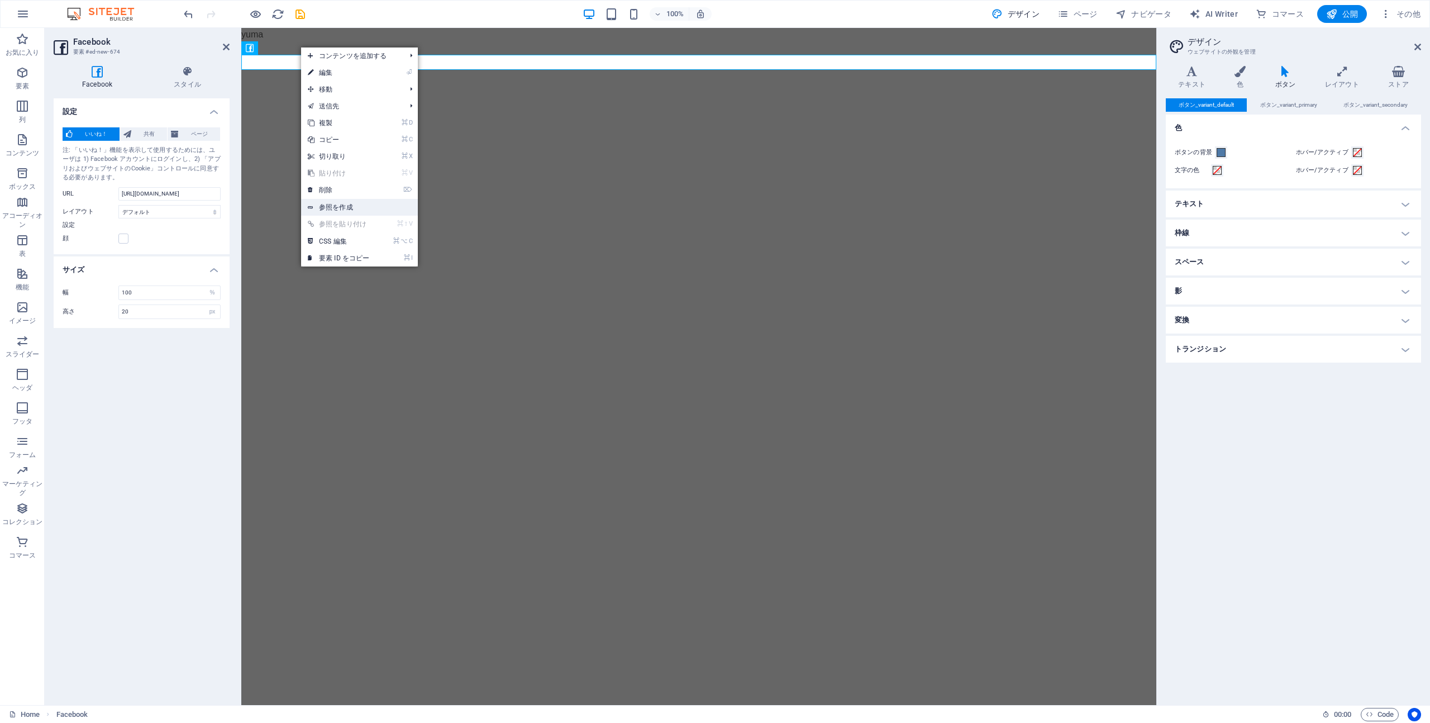
click at [361, 203] on link "参照を作成" at bounding box center [359, 207] width 117 height 17
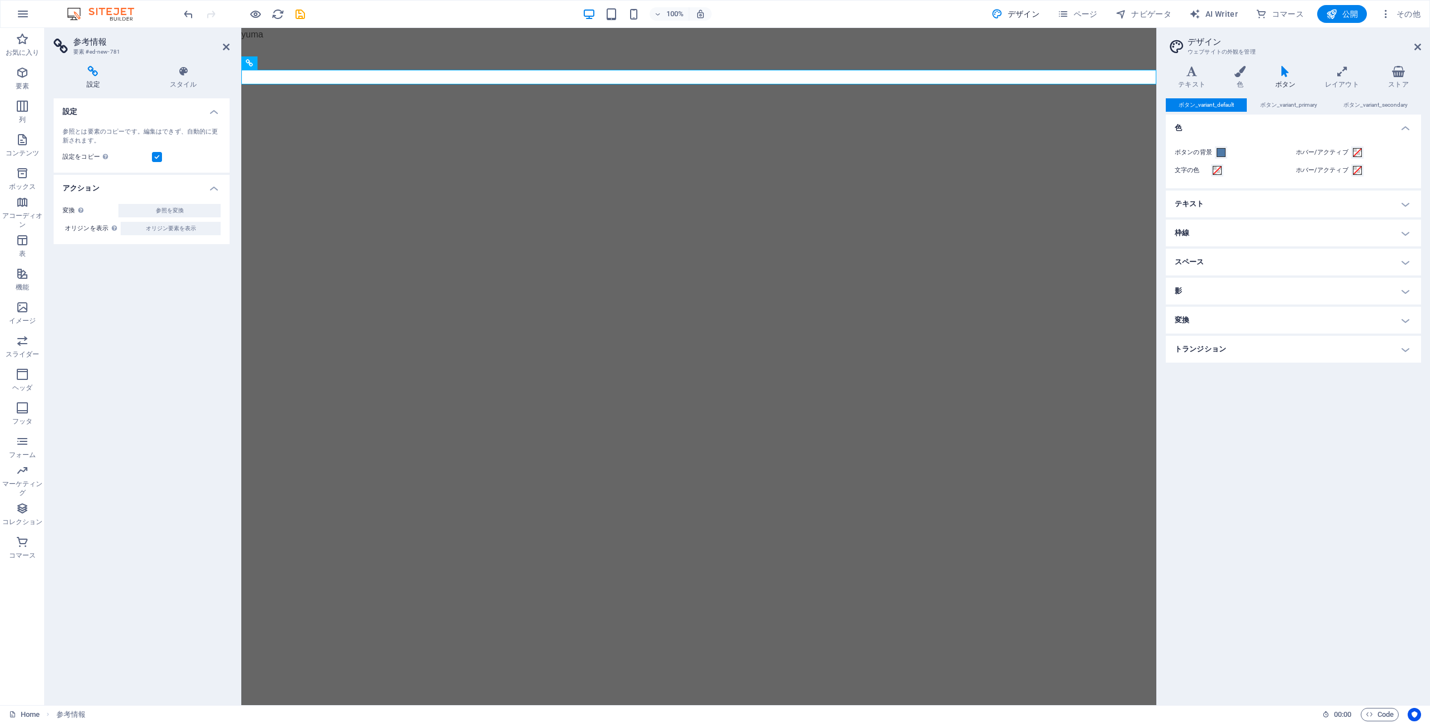
click at [585, 85] on html "Skip to main content yuma" at bounding box center [698, 56] width 915 height 57
click at [426, 85] on html "Skip to main content yuma" at bounding box center [698, 56] width 915 height 57
click at [200, 71] on icon at bounding box center [183, 71] width 93 height 11
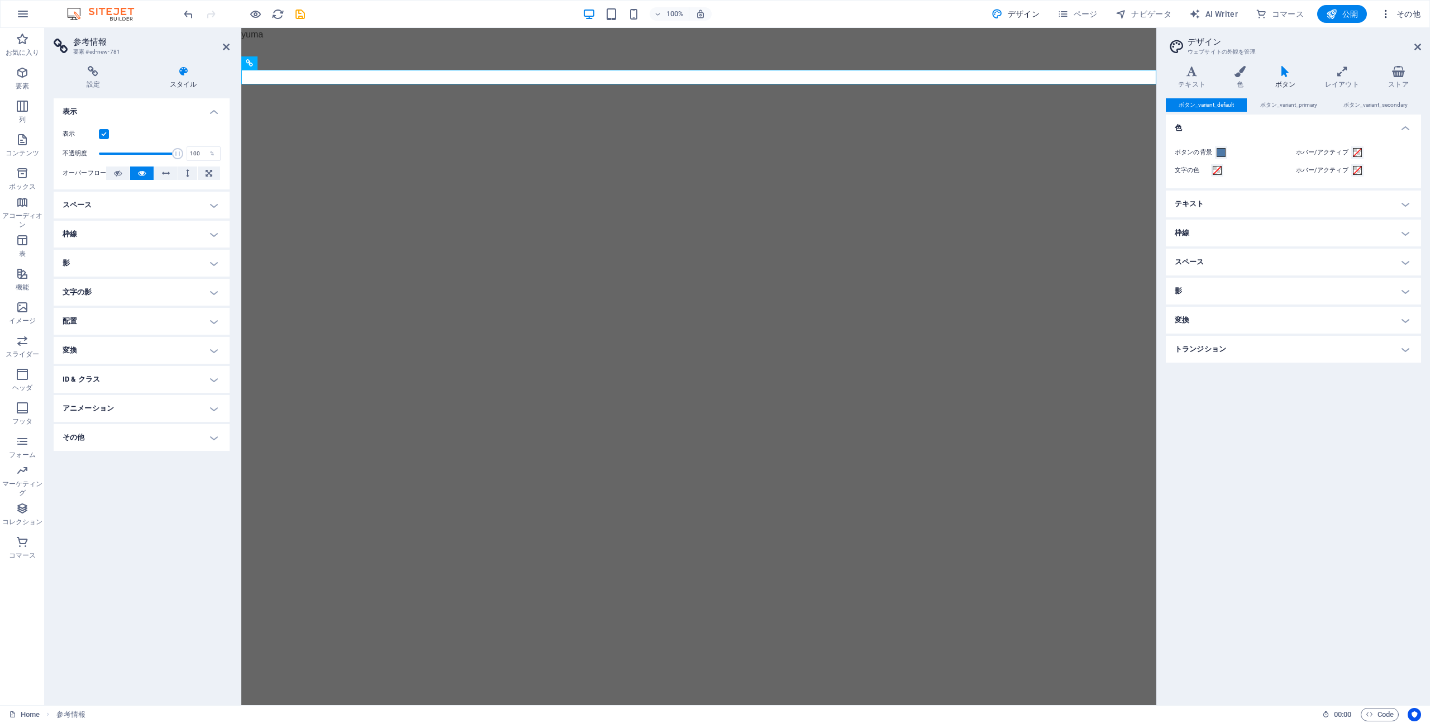
click at [1217, 12] on span "その他" at bounding box center [1400, 13] width 40 height 11
click at [1217, 13] on div at bounding box center [715, 361] width 1430 height 723
click at [1217, 13] on div "ウェブサイト設定 SEO 設定 SEO 解析 言語 コレクションマネージャ ファイルとストック写真 フォント コンテンツのインポート To-do 希望 データ" at bounding box center [715, 365] width 1430 height 716
click at [1217, 13] on icon "button" at bounding box center [1385, 13] width 11 height 11
click at [1217, 47] on h6 "ウェブサイト設定" at bounding box center [1374, 42] width 80 height 13
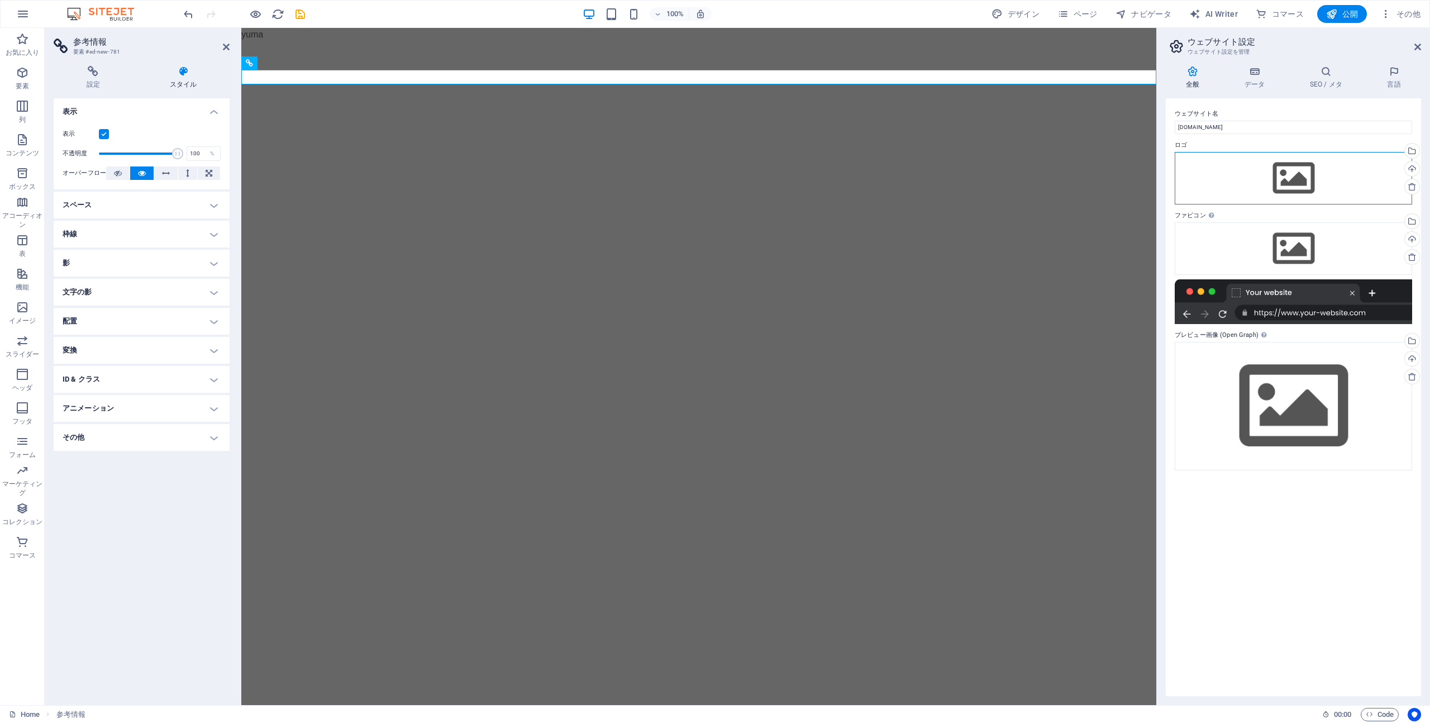
click at [1217, 178] on div "ここにファイルをドラッグするか、クリックしてファイルを選択するか、 ［ファイル］または無料のストック写真・動画からファイルを選択 してください。" at bounding box center [1292, 178] width 237 height 52
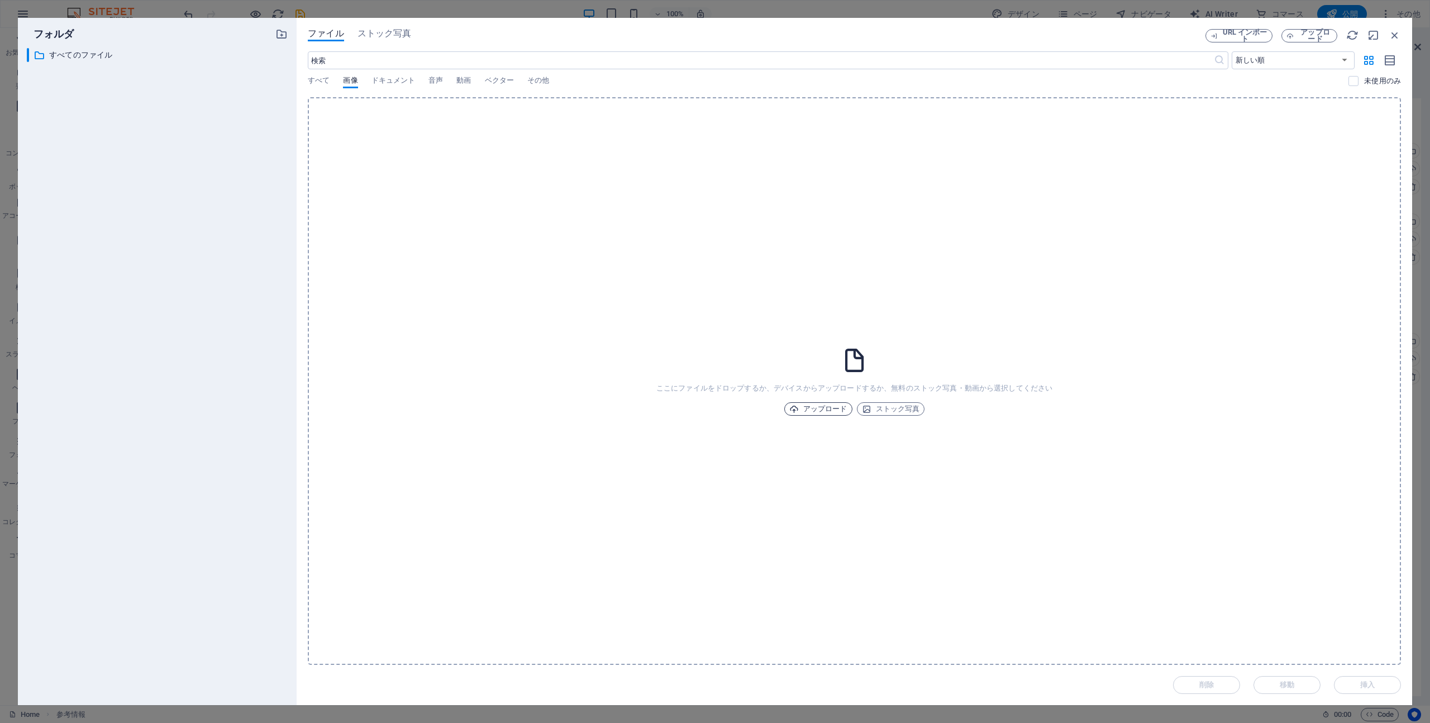
click at [824, 410] on span "アップロード" at bounding box center [818, 408] width 58 height 13
click at [1217, 32] on icon "button" at bounding box center [1394, 35] width 12 height 12
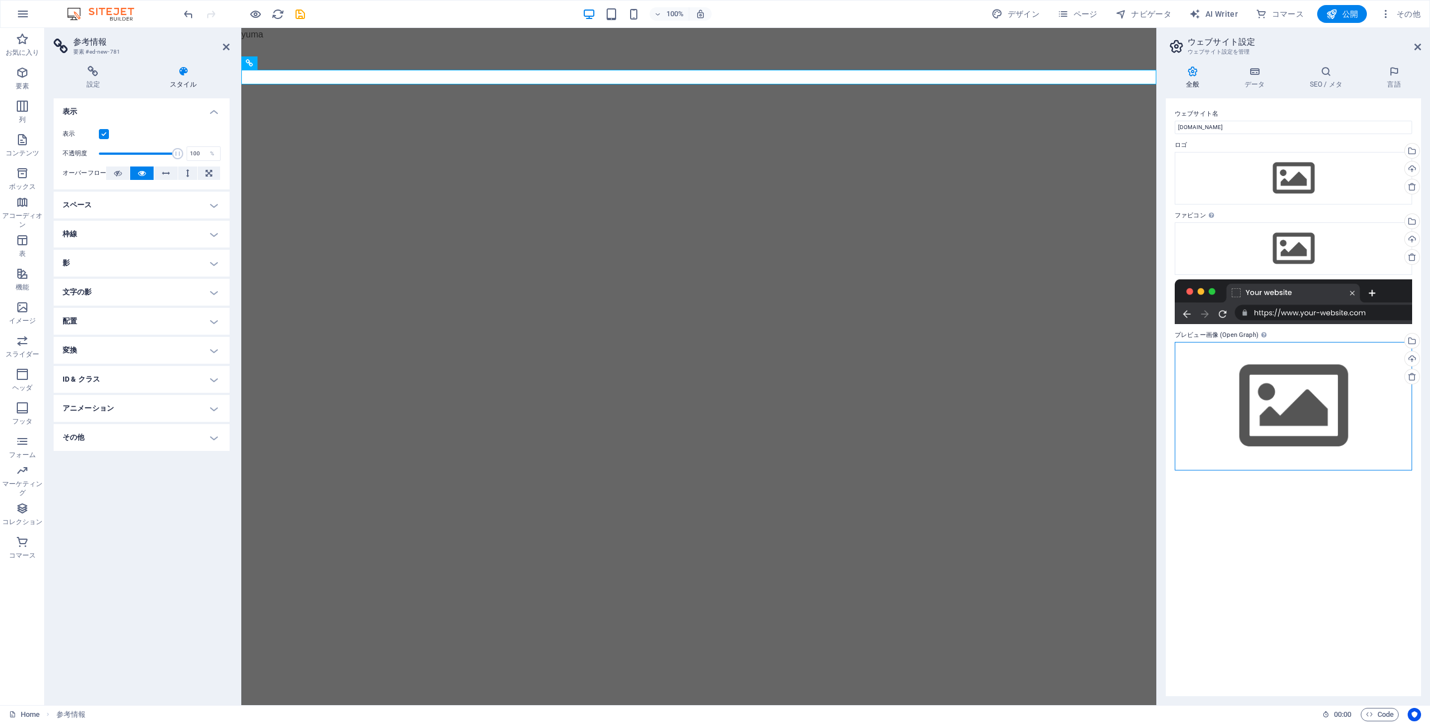
click at [1217, 366] on div "ここにファイルをドラッグするか、クリックしてファイルを選択するか、 ［ファイル］または無料のストック写真・動画からファイルを選択 してください。" at bounding box center [1292, 406] width 237 height 128
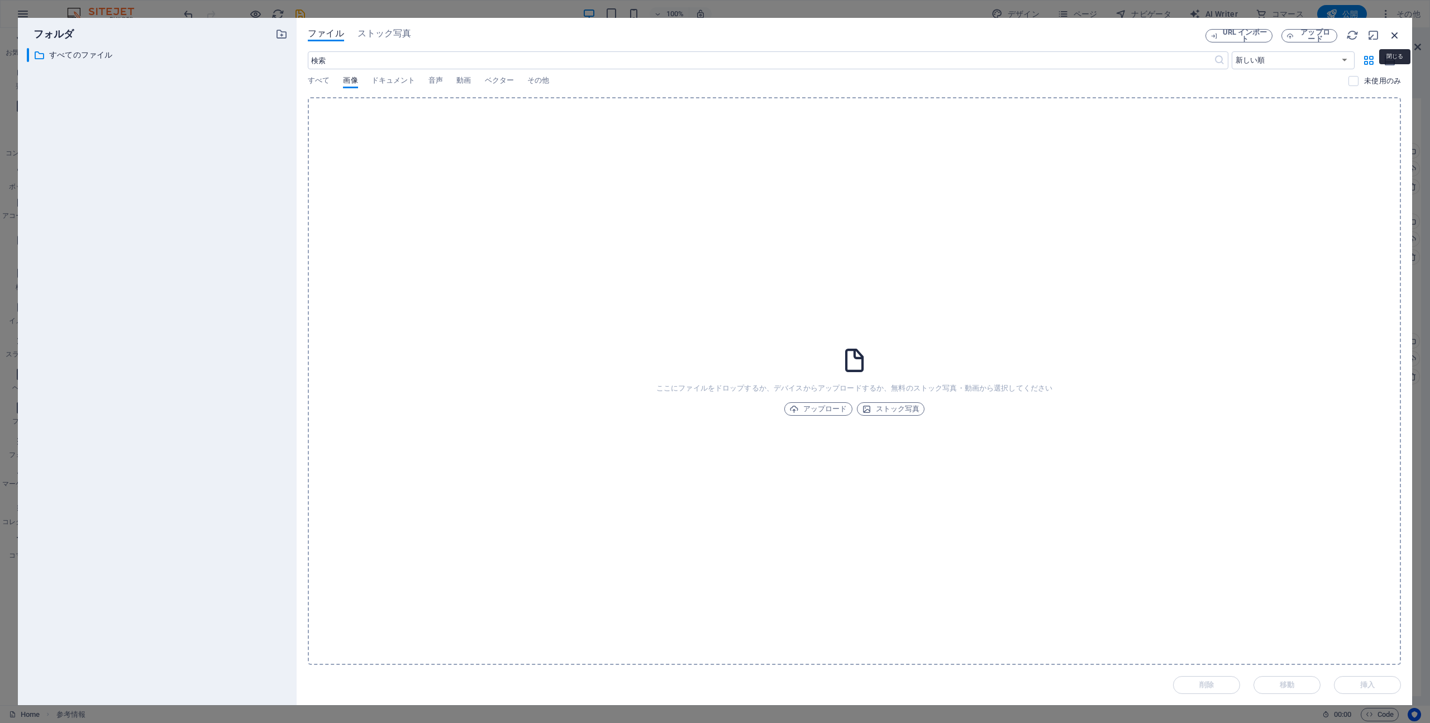
click at [1217, 34] on icon "button" at bounding box center [1394, 35] width 12 height 12
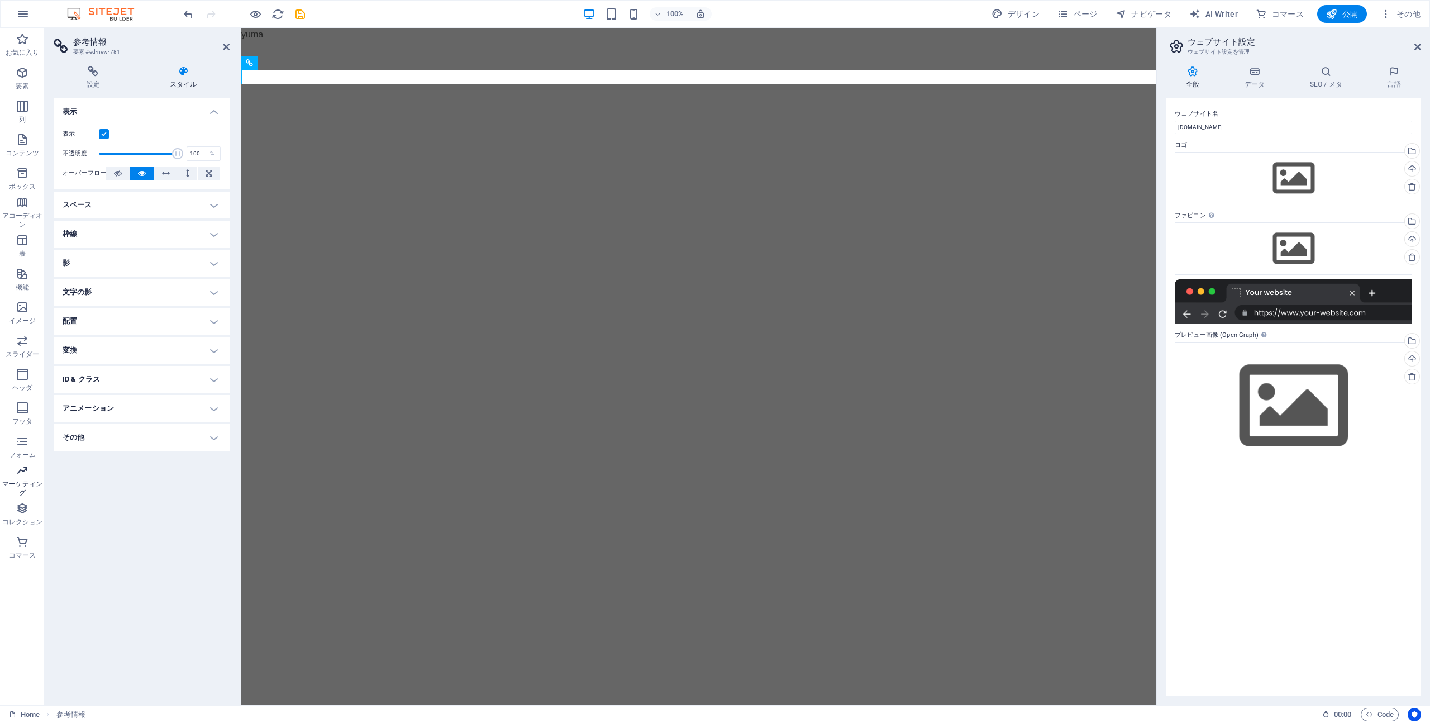
click at [22, 468] on icon "button" at bounding box center [22, 470] width 13 height 13
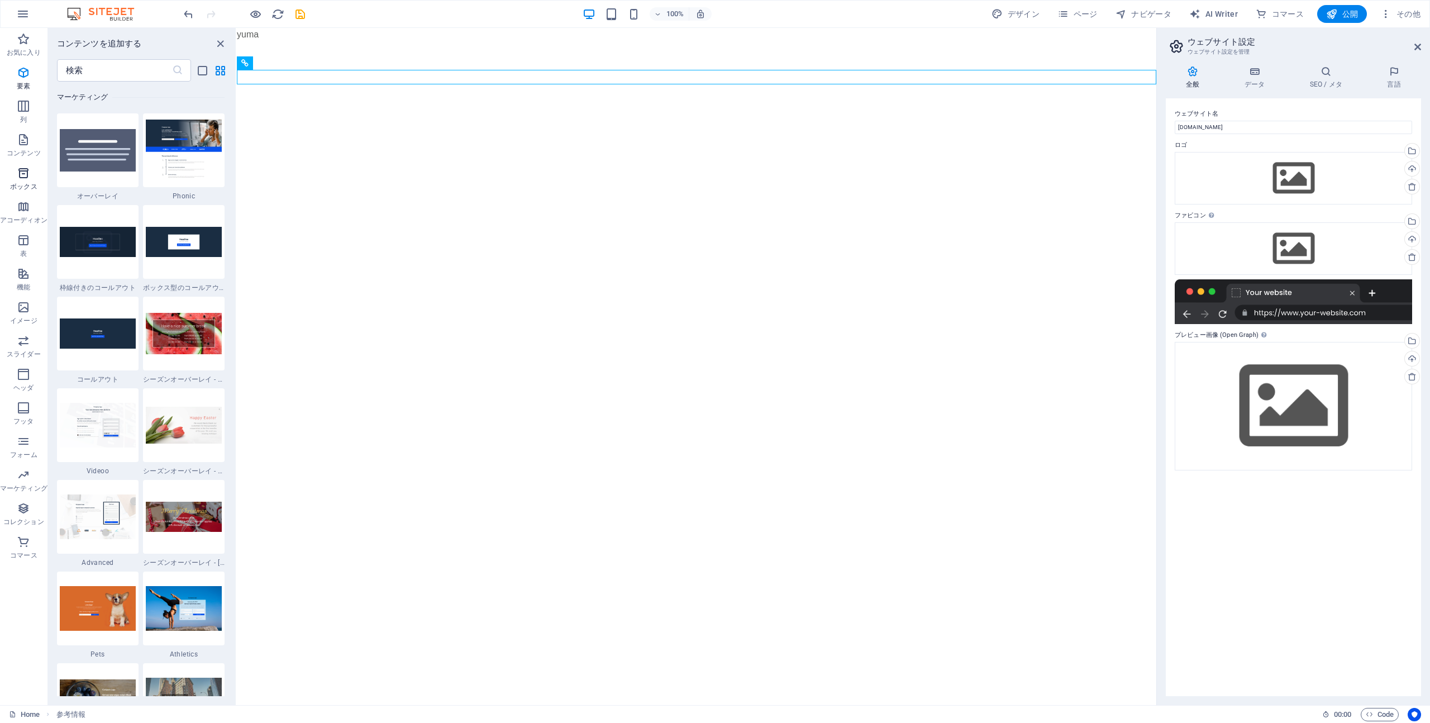
click at [32, 176] on span "ボックス" at bounding box center [23, 179] width 47 height 27
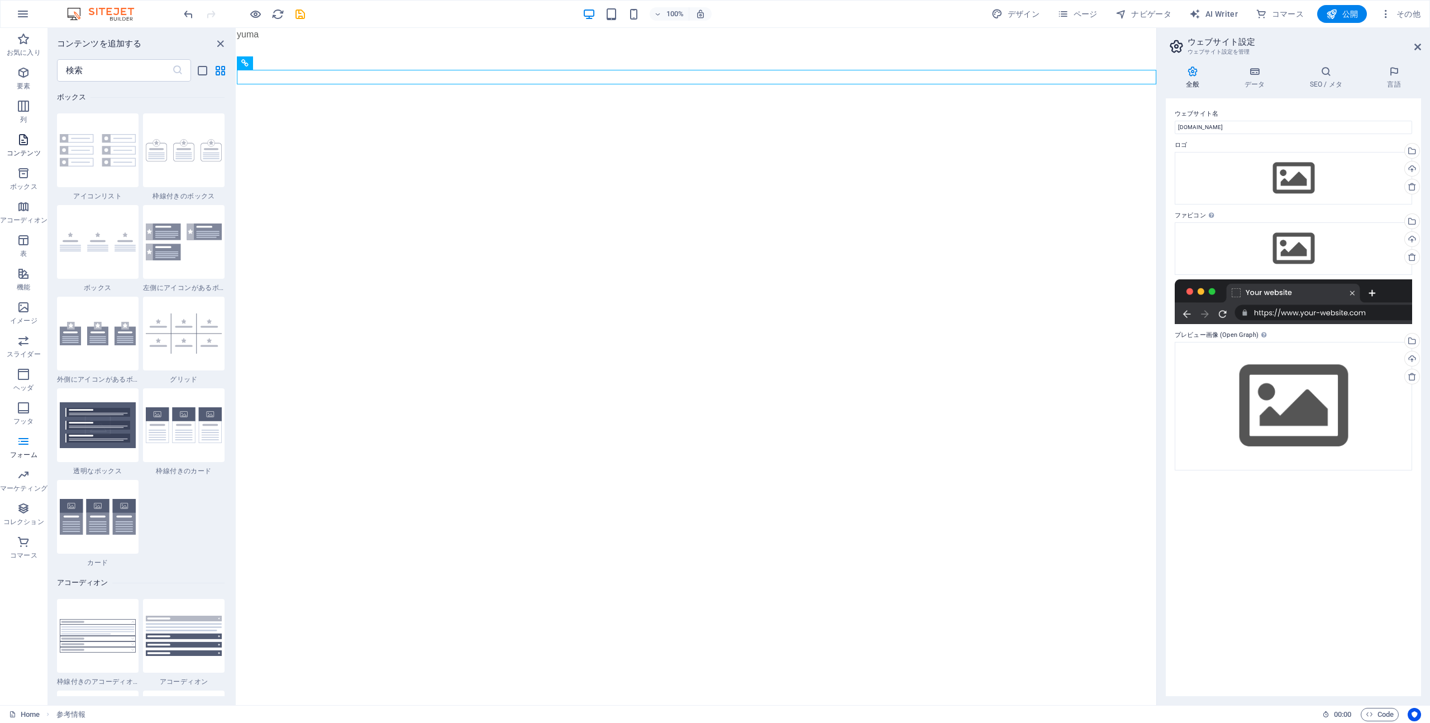
click at [22, 145] on icon "button" at bounding box center [23, 139] width 13 height 13
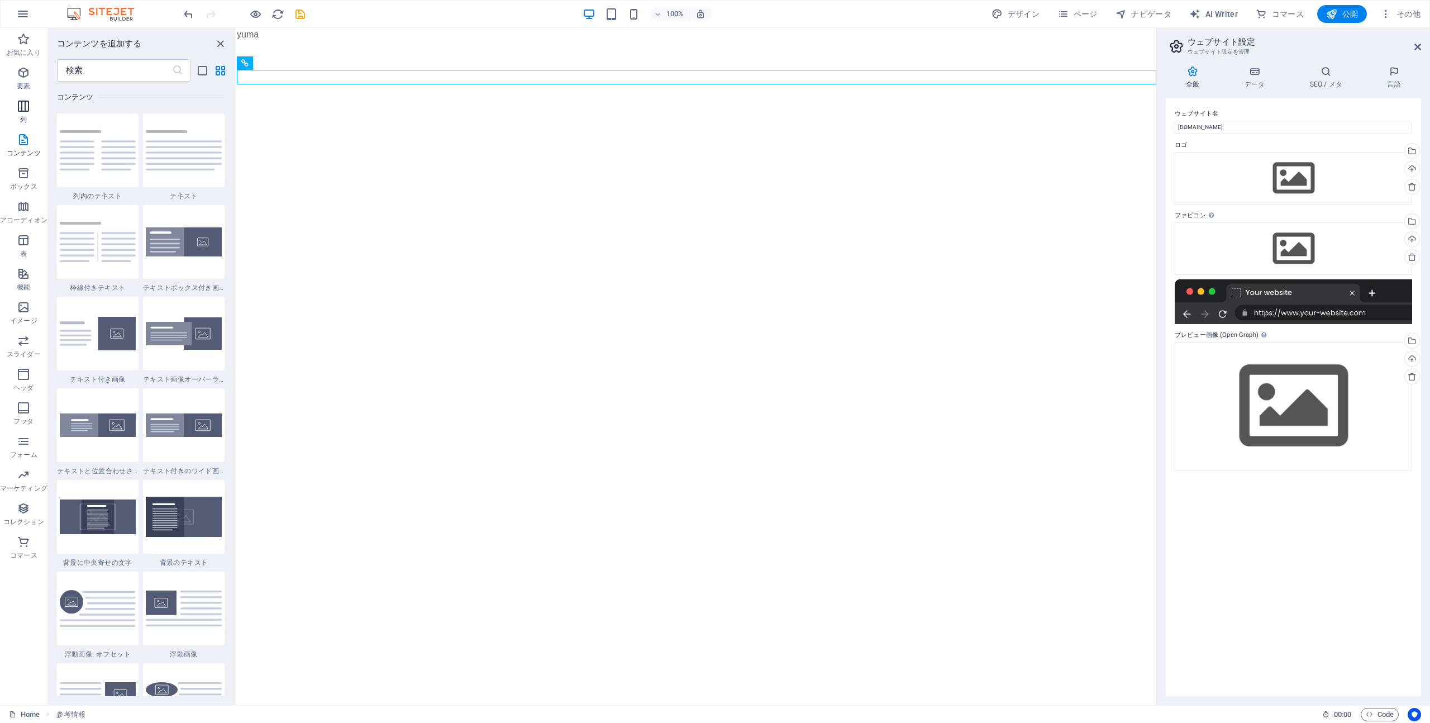
click at [31, 113] on span "列" at bounding box center [23, 112] width 47 height 27
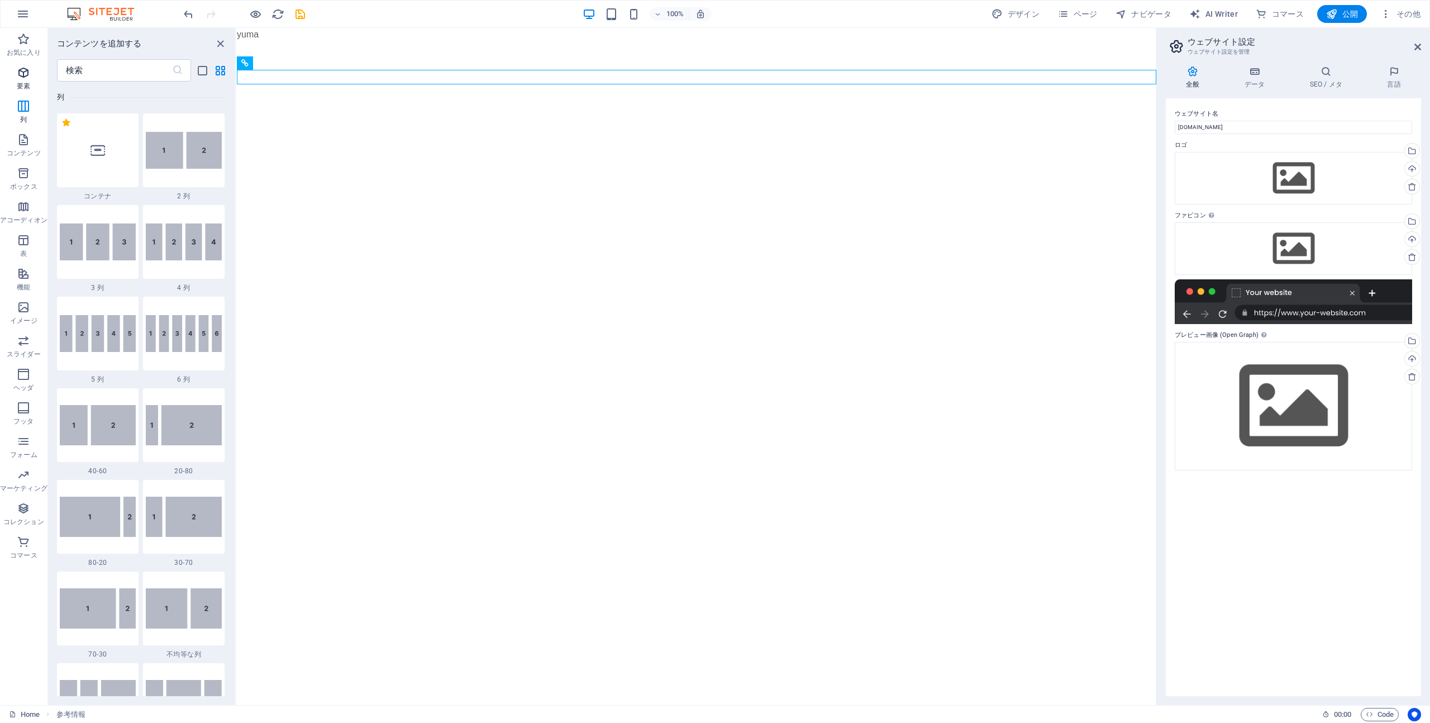
click at [26, 74] on icon "button" at bounding box center [23, 72] width 13 height 13
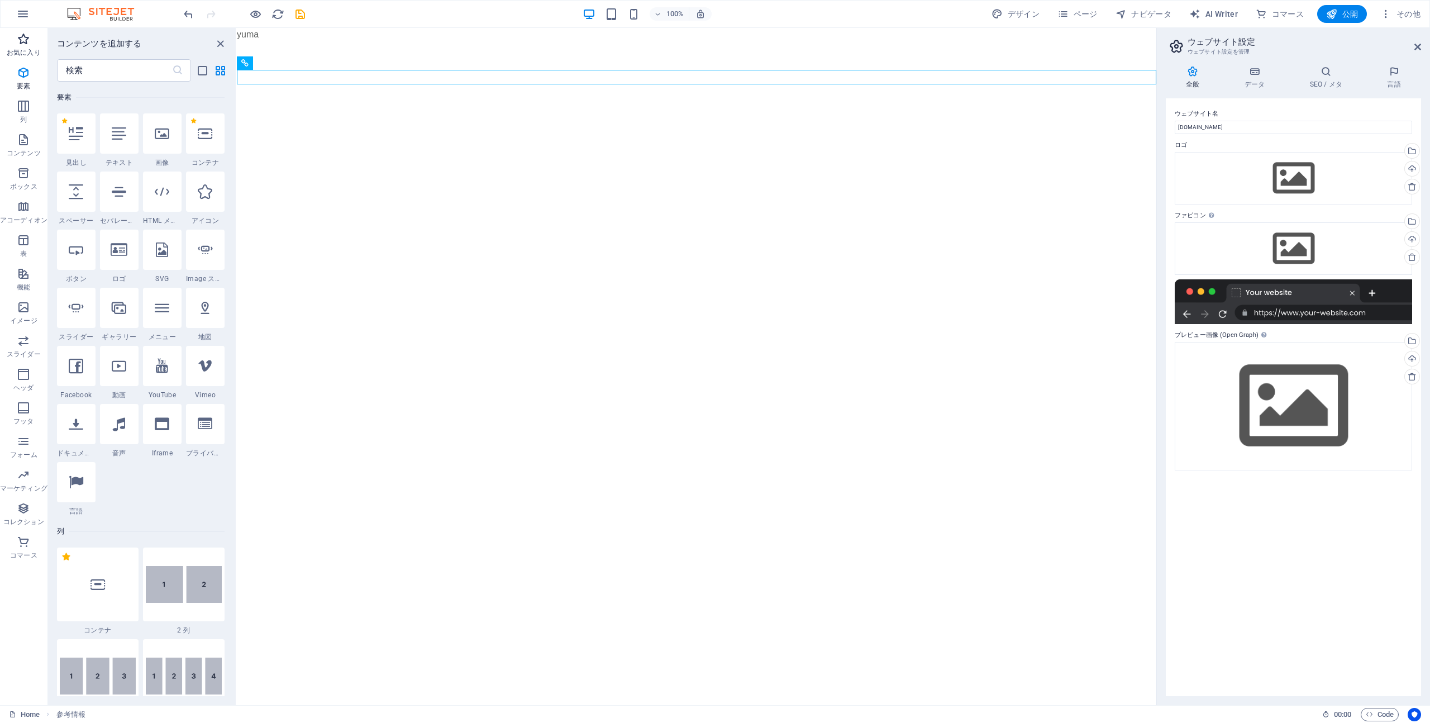
click at [23, 46] on span "お気に入り" at bounding box center [23, 45] width 47 height 27
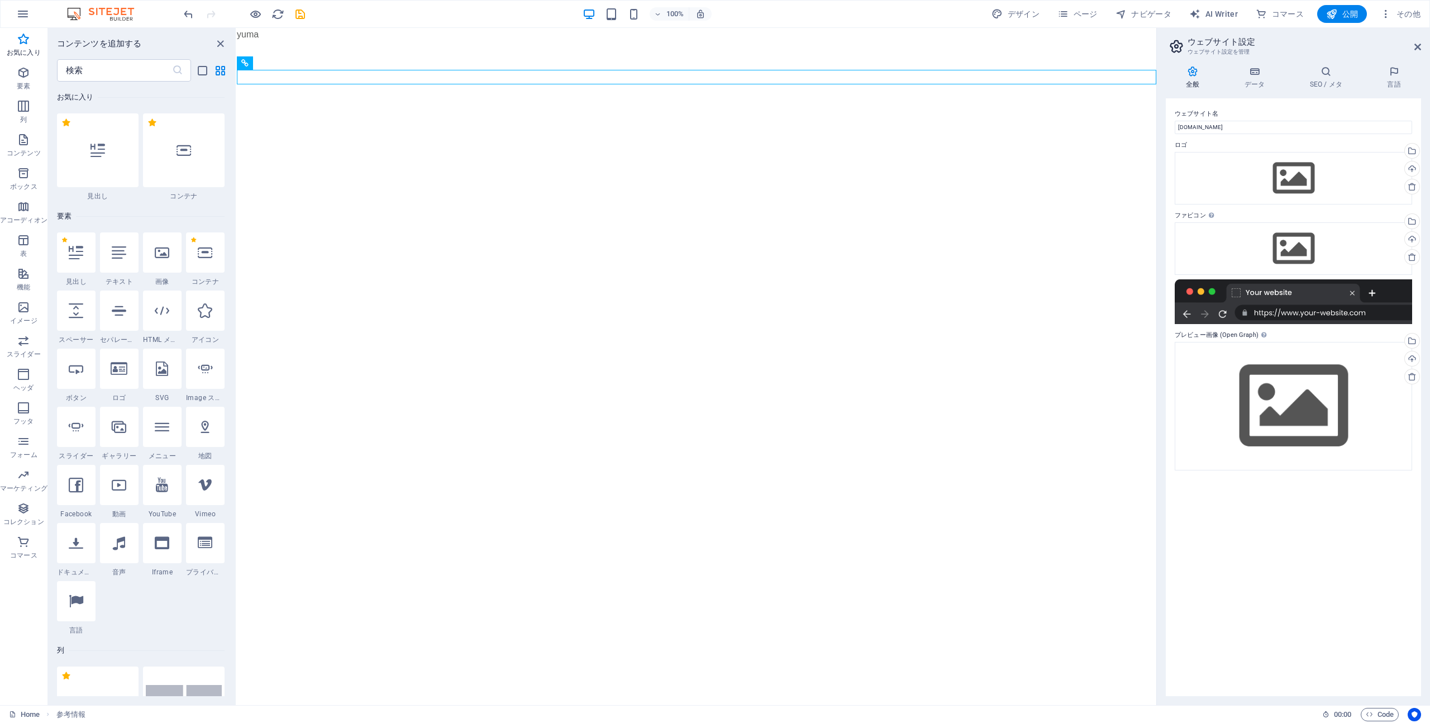
scroll to position [0, 0]
click at [222, 45] on icon "close panel" at bounding box center [220, 43] width 13 height 13
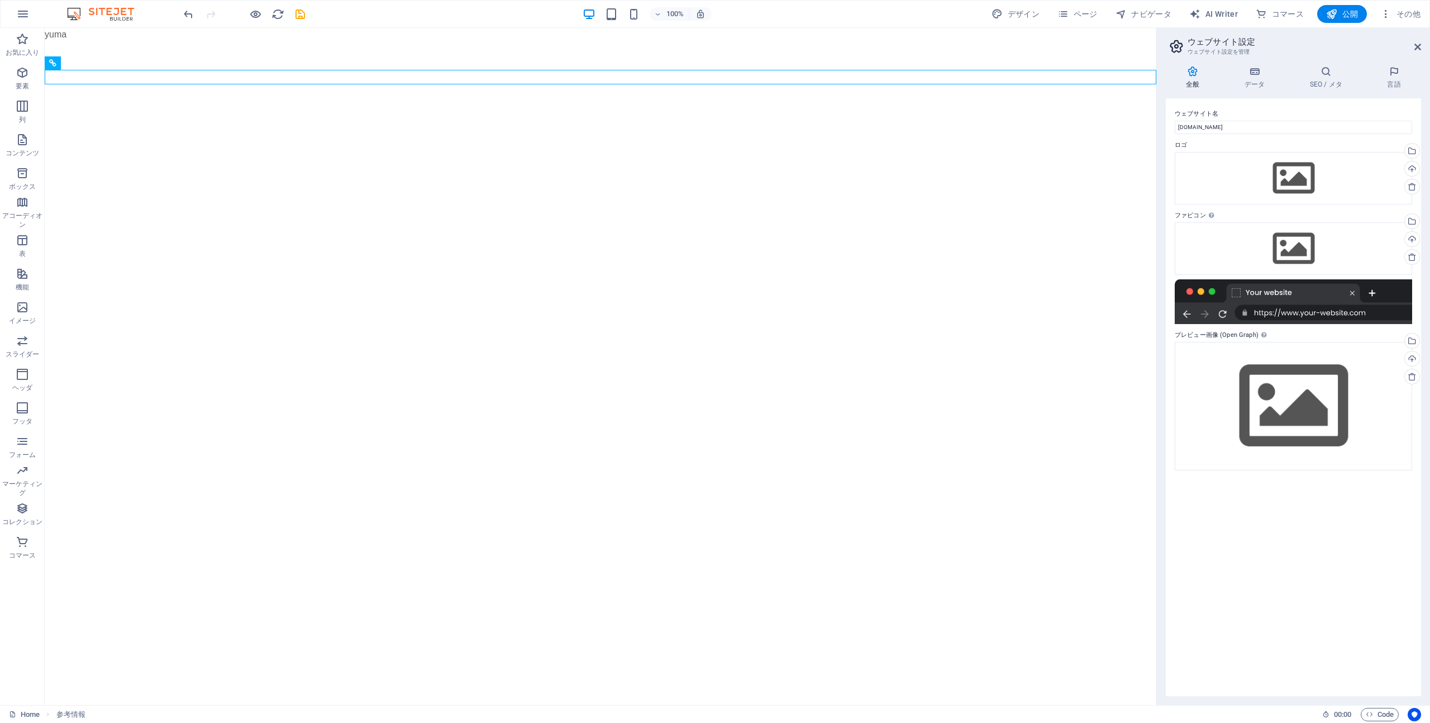
click at [120, 10] on img at bounding box center [106, 13] width 84 height 13
click at [1159, 19] on span "ナビゲータ" at bounding box center [1143, 13] width 56 height 11
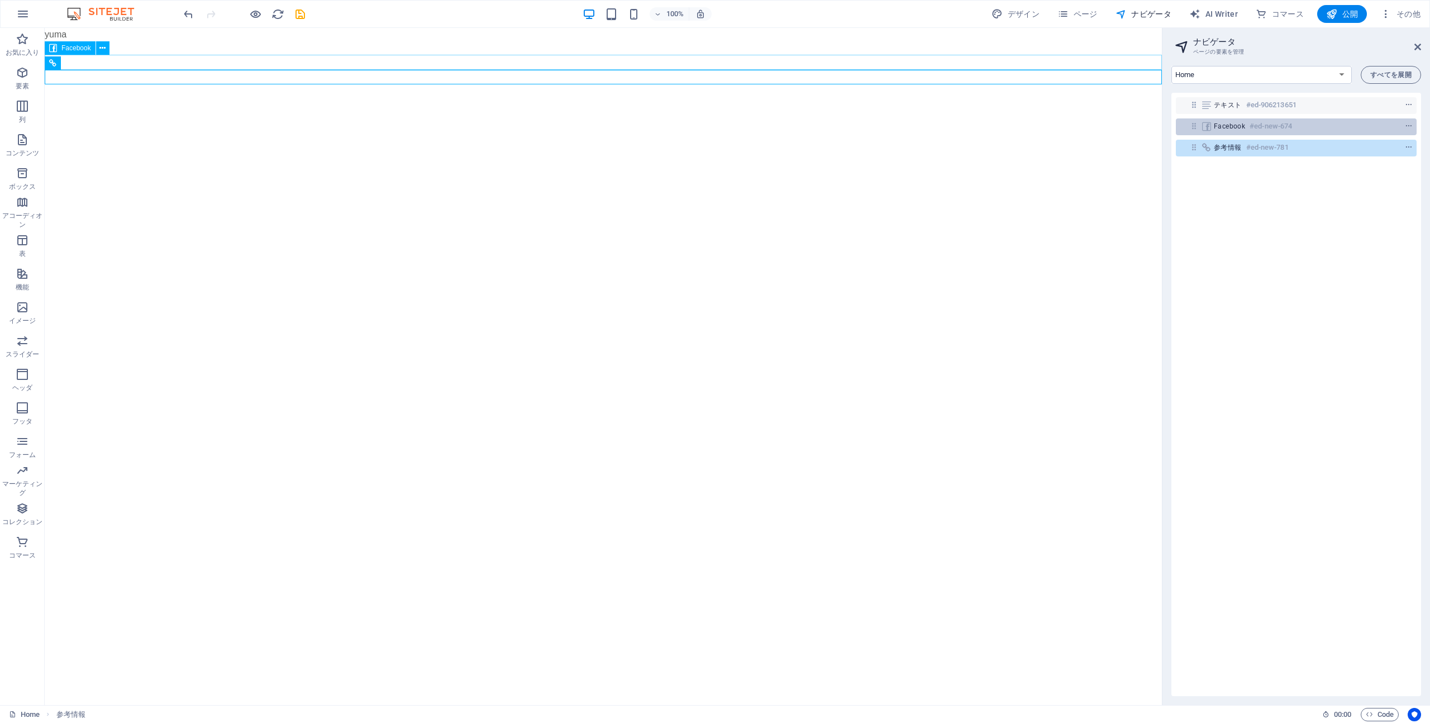
click at [1217, 121] on div "Facebook #ed-new-674" at bounding box center [1287, 126] width 147 height 13
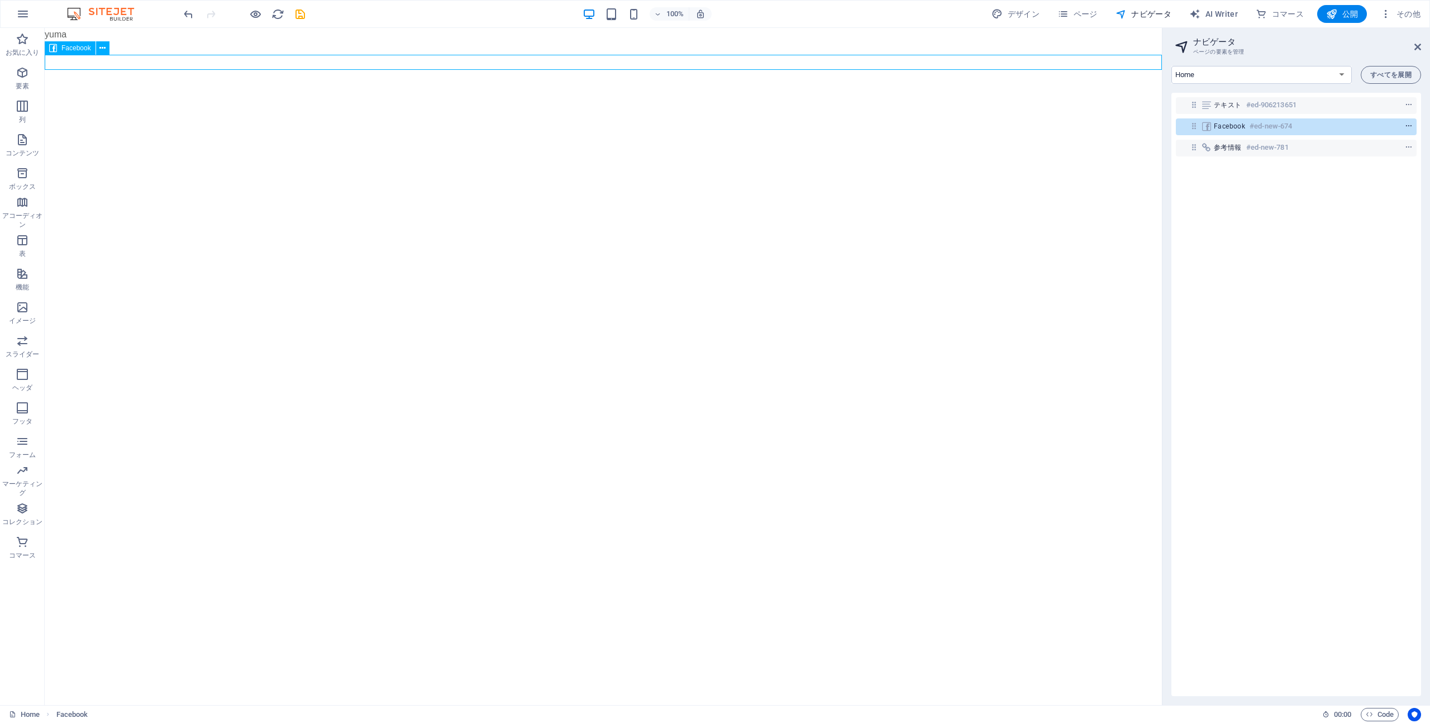
click at [1217, 126] on icon "context-menu" at bounding box center [1408, 126] width 8 height 8
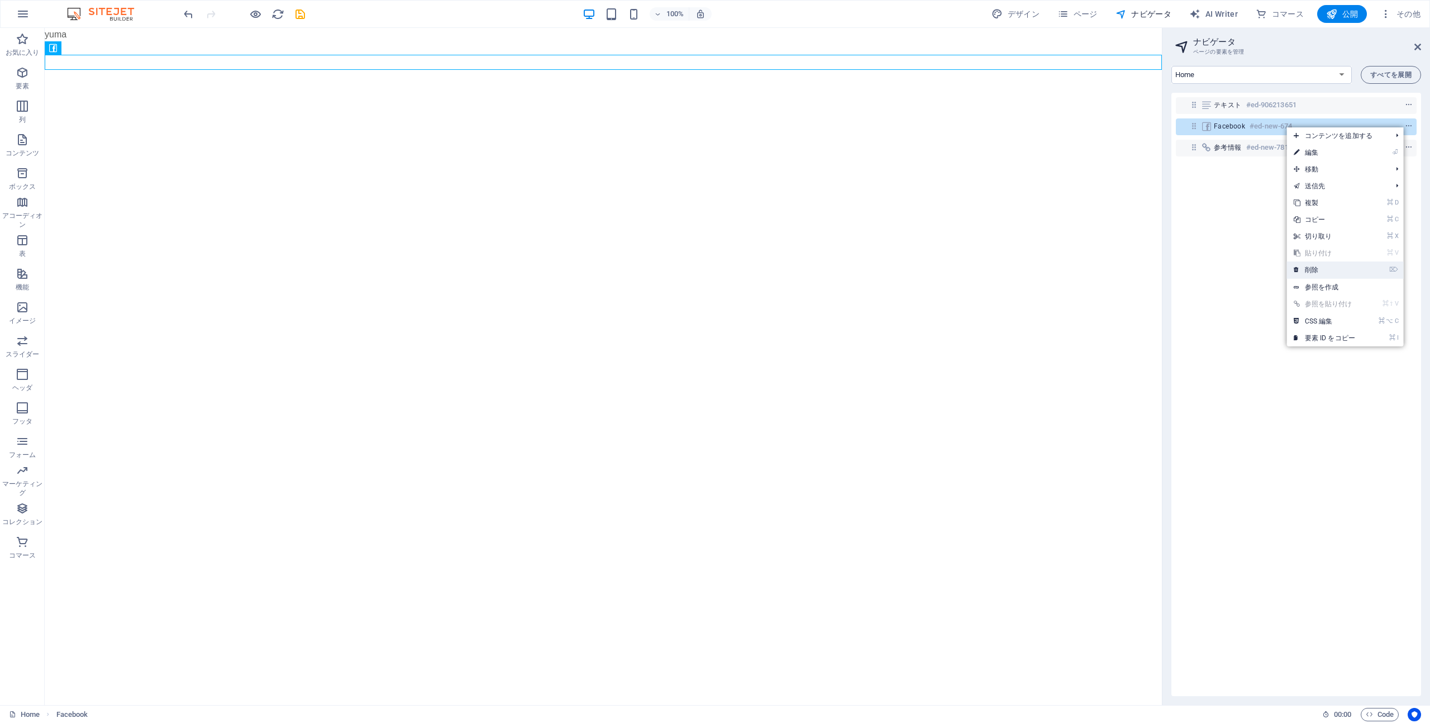
click at [1217, 266] on link "⌦ 削除" at bounding box center [1324, 269] width 75 height 17
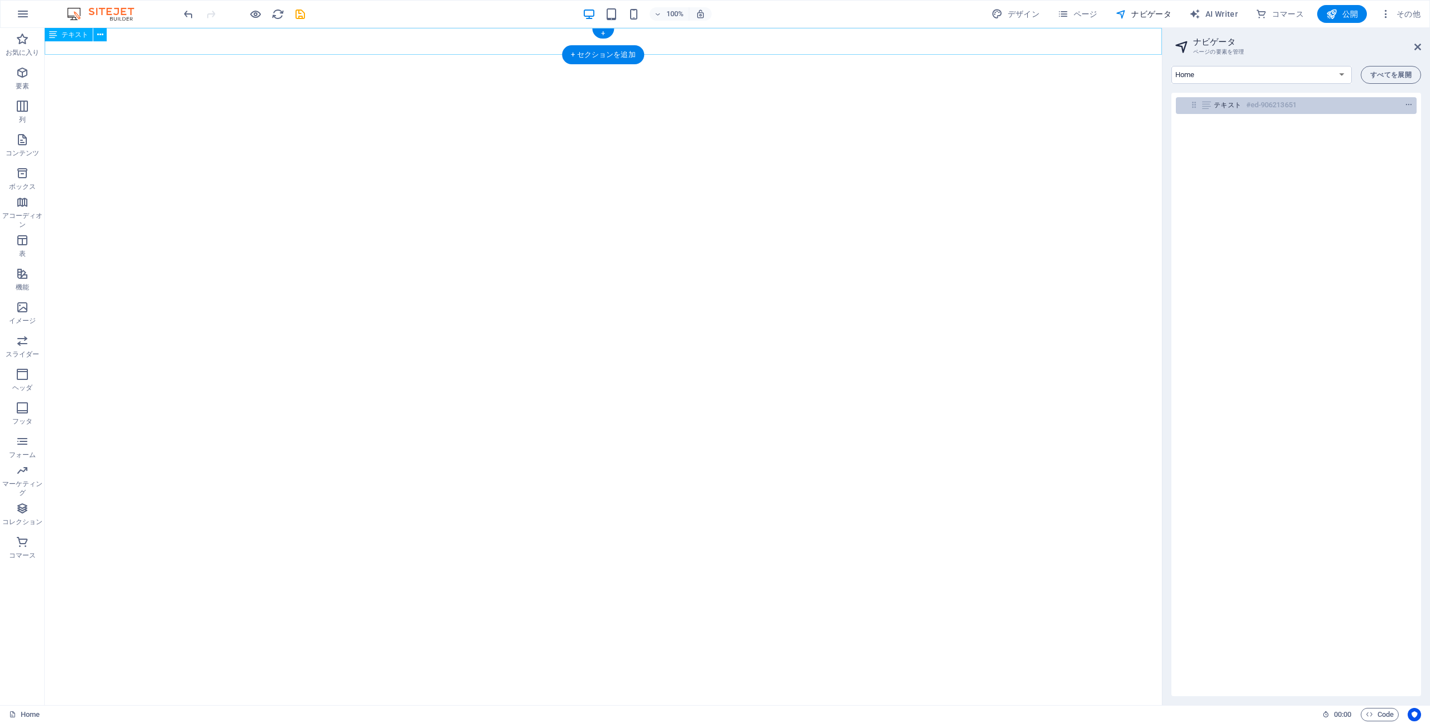
click at [1217, 106] on h6 "#ed-906213651" at bounding box center [1271, 104] width 50 height 13
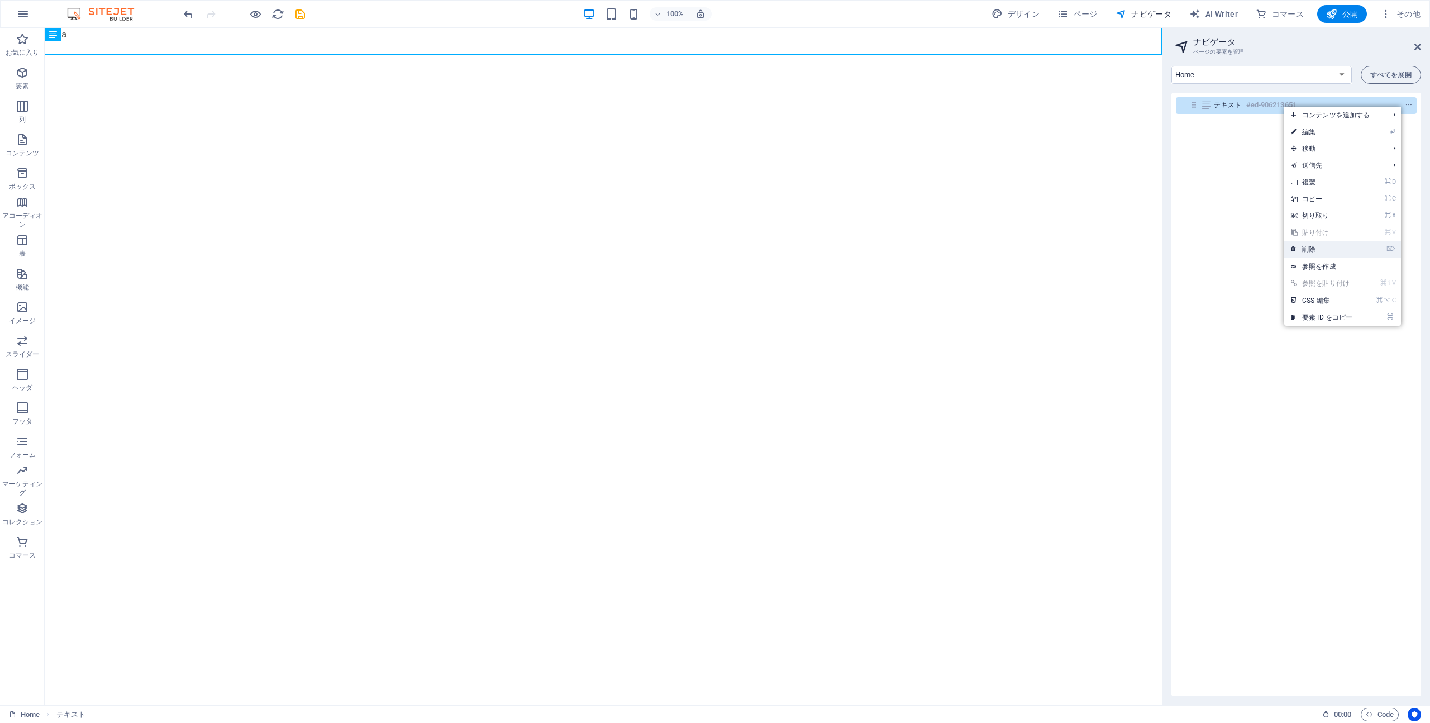
click at [1217, 254] on link "⌦ 削除" at bounding box center [1321, 249] width 75 height 17
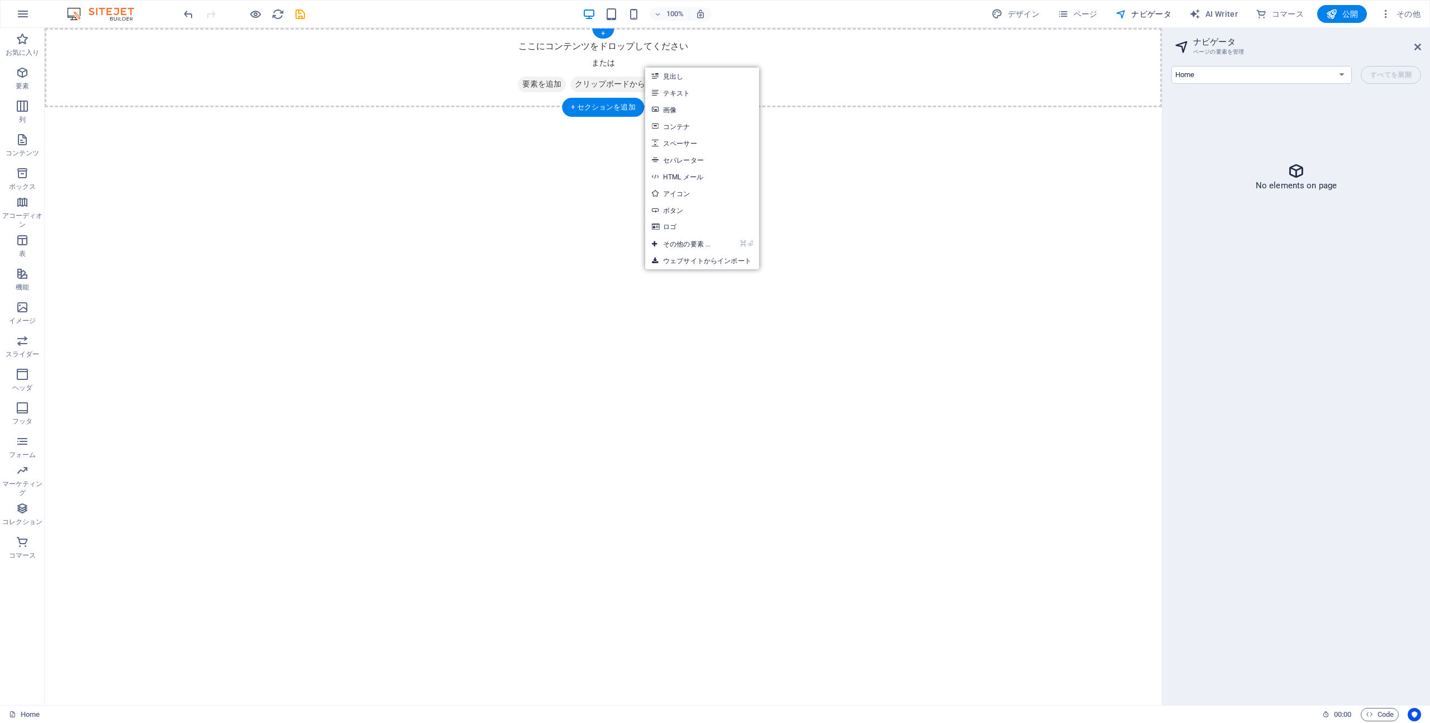
click at [614, 87] on span "クリップボードから貼り付ける" at bounding box center [629, 85] width 118 height 16
drag, startPoint x: 609, startPoint y: 85, endPoint x: 657, endPoint y: 136, distance: 69.5
click at [609, 85] on span "クリップボードから貼り付ける" at bounding box center [629, 85] width 118 height 16
click at [622, 107] on html "Skip to main content ここにコンテンツをドロップしてください または 要素を追加 クリップボードから貼り付ける" at bounding box center [603, 67] width 1117 height 79
click at [625, 85] on span "クリップボードから貼り付ける" at bounding box center [629, 85] width 118 height 16
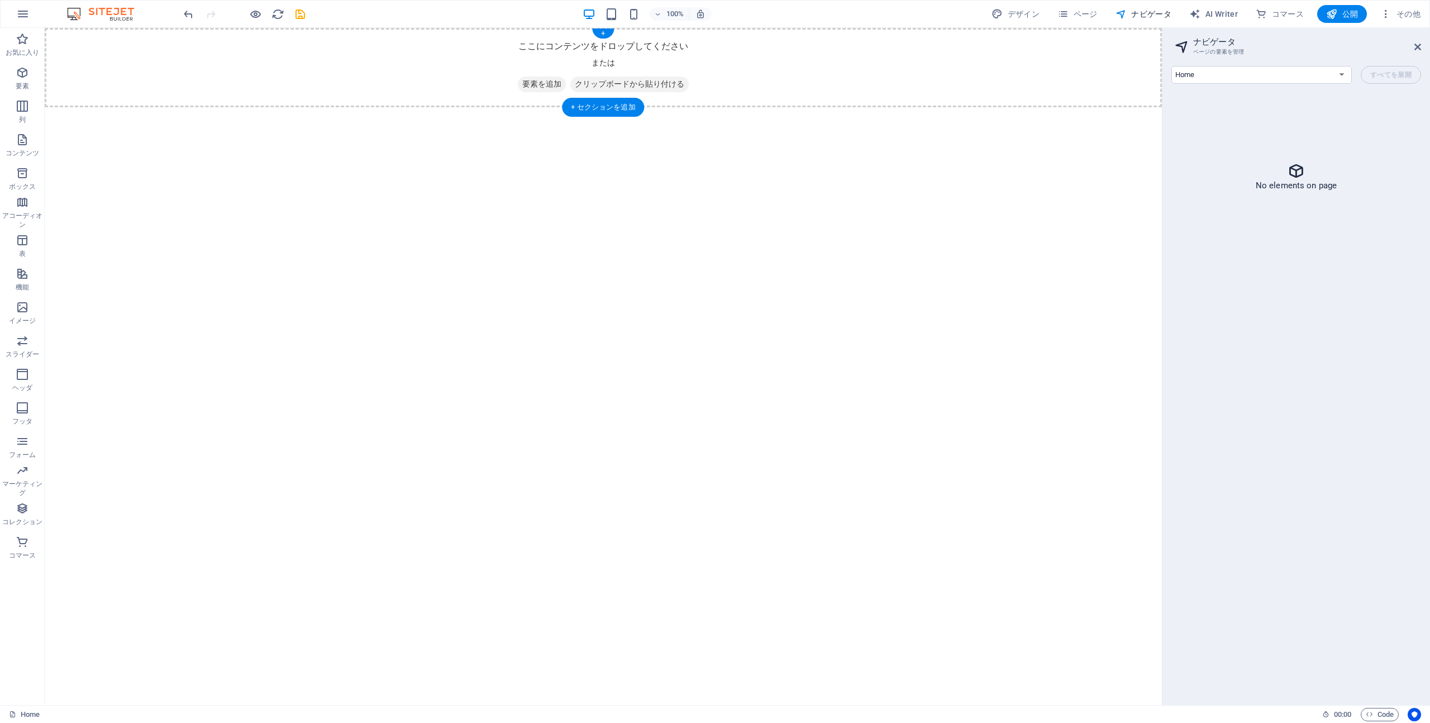
click at [648, 80] on span "クリップボードから貼り付ける" at bounding box center [629, 85] width 118 height 16
click at [647, 84] on span "クリップボードから貼り付ける" at bounding box center [629, 85] width 118 height 16
click at [575, 84] on icon at bounding box center [575, 84] width 0 height 0
click at [714, 107] on html "Skip to main content ここにコンテンツをドロップしてください または 要素を追加 クリップボードから貼り付ける" at bounding box center [603, 67] width 1117 height 79
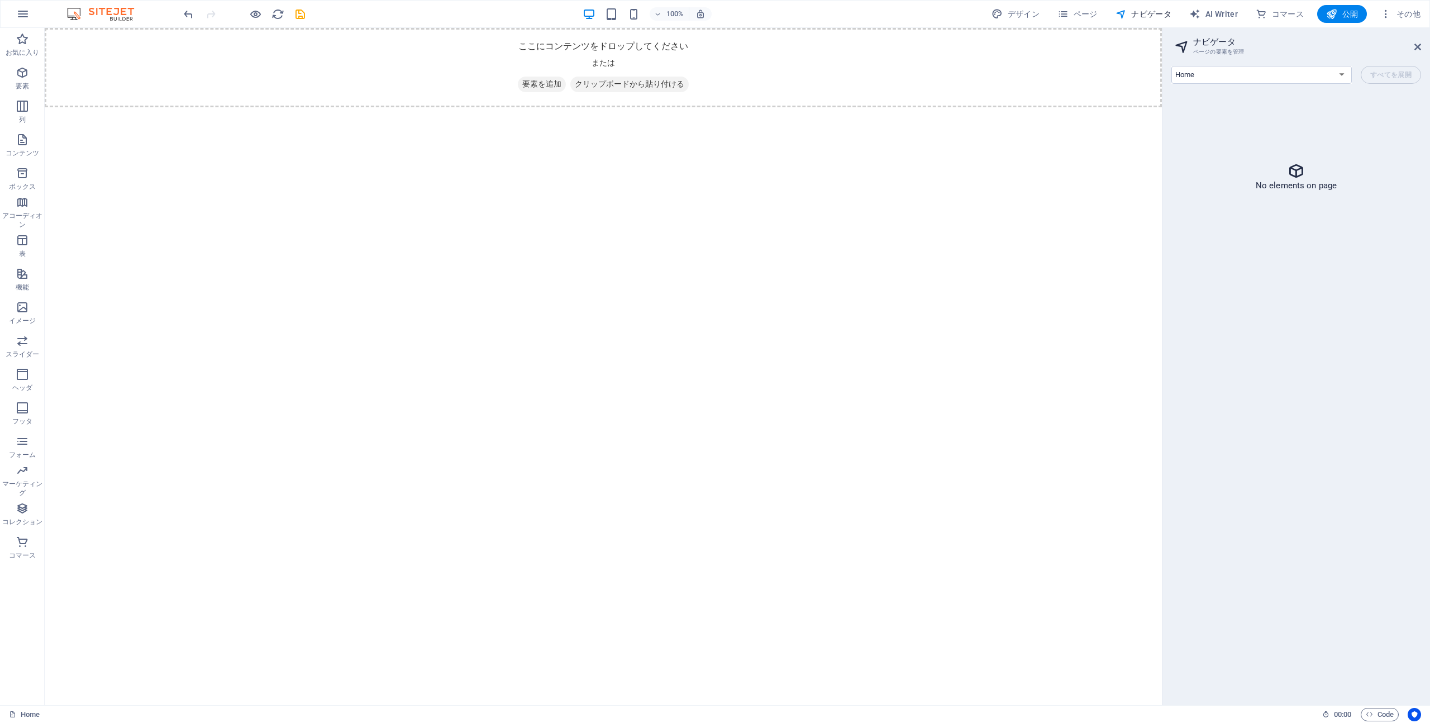
click at [531, 107] on html "Skip to main content ここにコンテンツをドロップしてください または 要素を追加 クリップボードから貼り付ける" at bounding box center [603, 67] width 1117 height 79
click at [24, 15] on icon "button" at bounding box center [22, 13] width 13 height 13
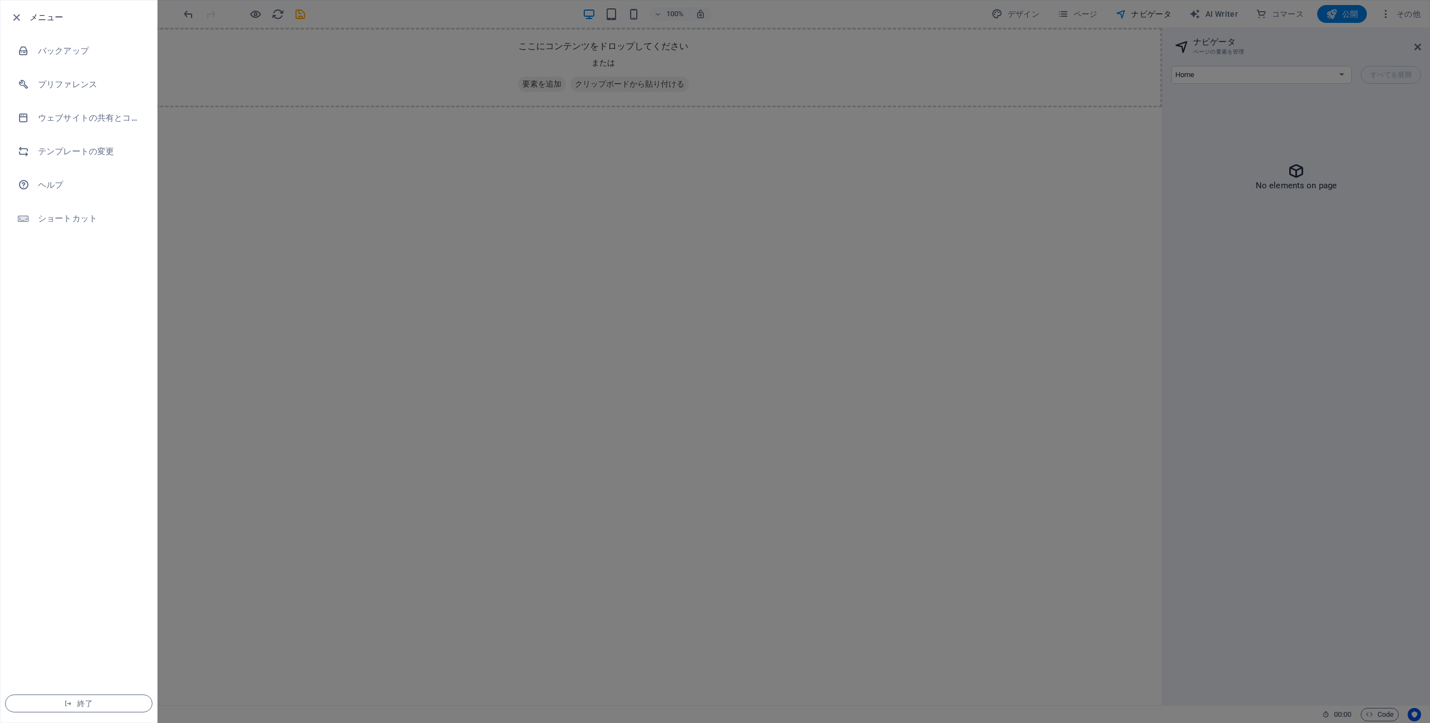
click at [262, 200] on div at bounding box center [715, 361] width 1430 height 723
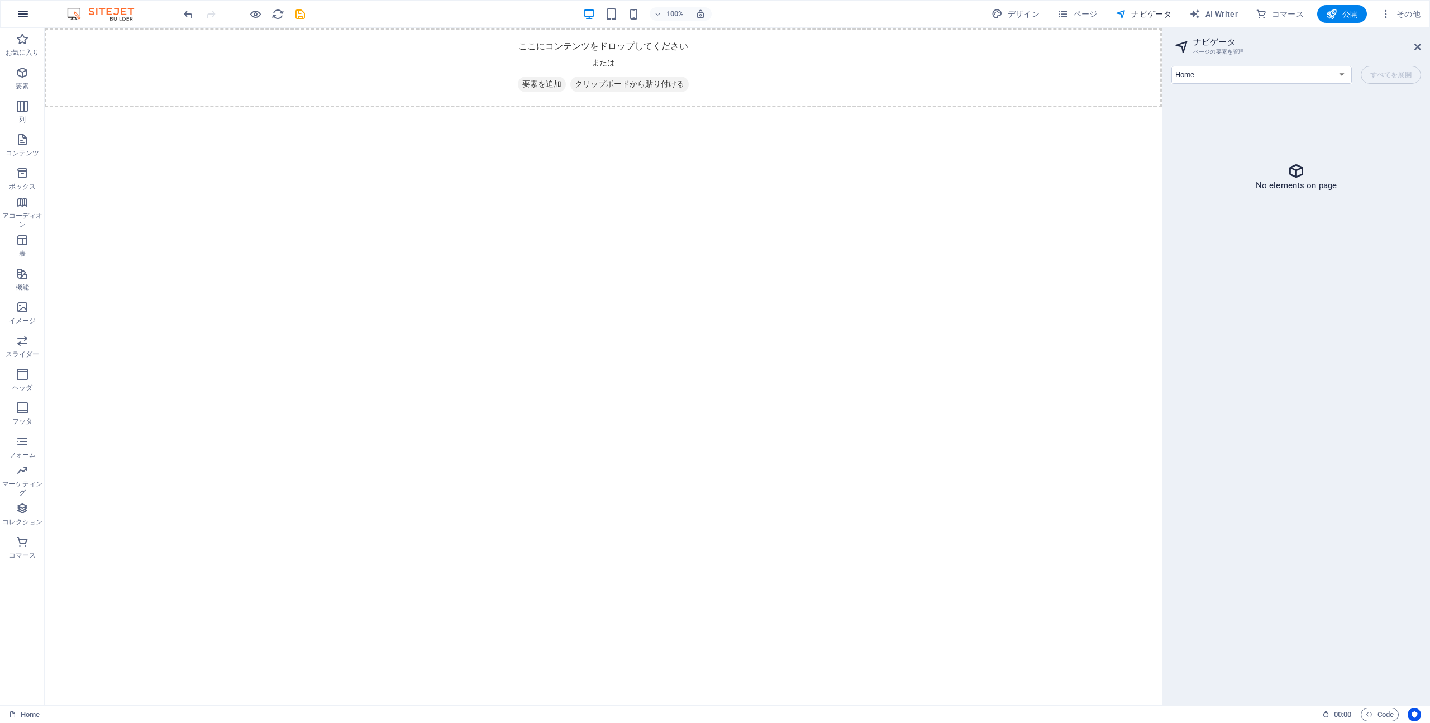
click at [21, 17] on icon "button" at bounding box center [22, 13] width 13 height 13
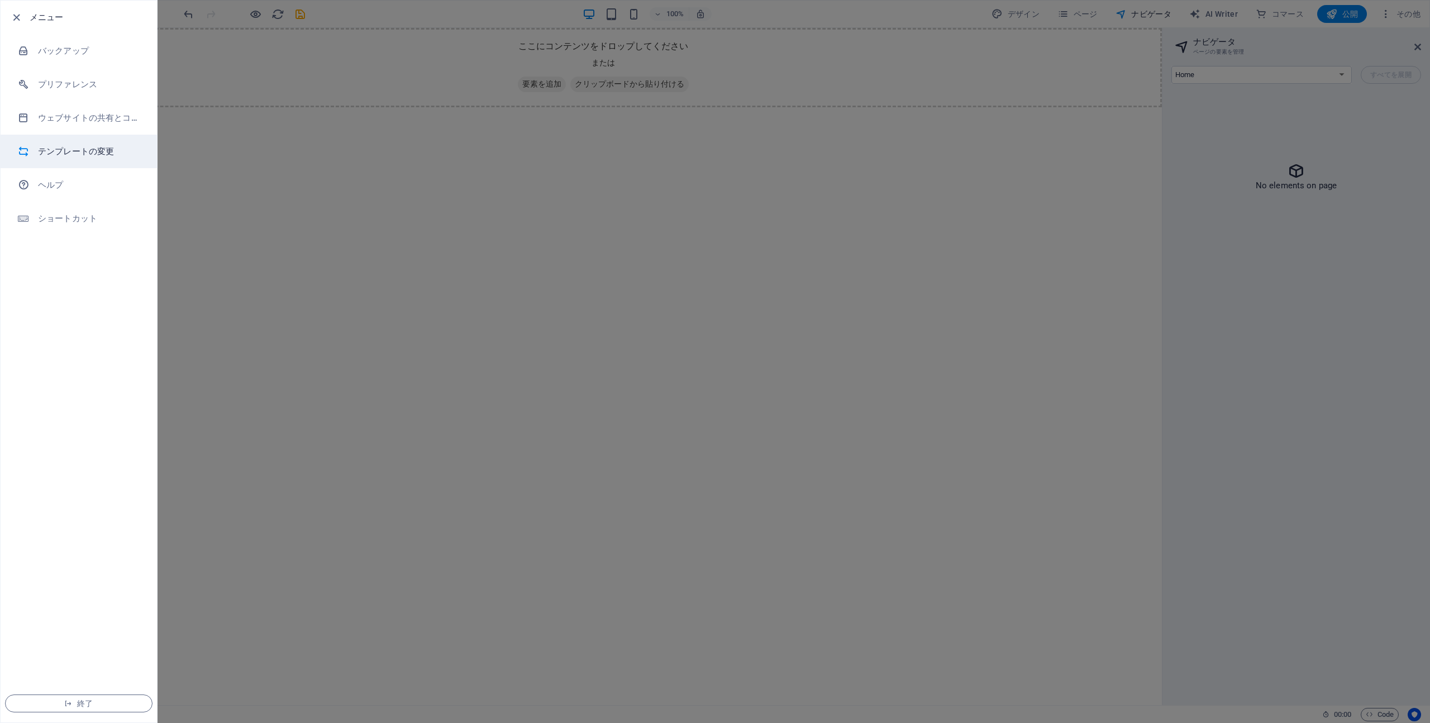
click at [99, 141] on li "テンプレートの変更" at bounding box center [79, 152] width 156 height 34
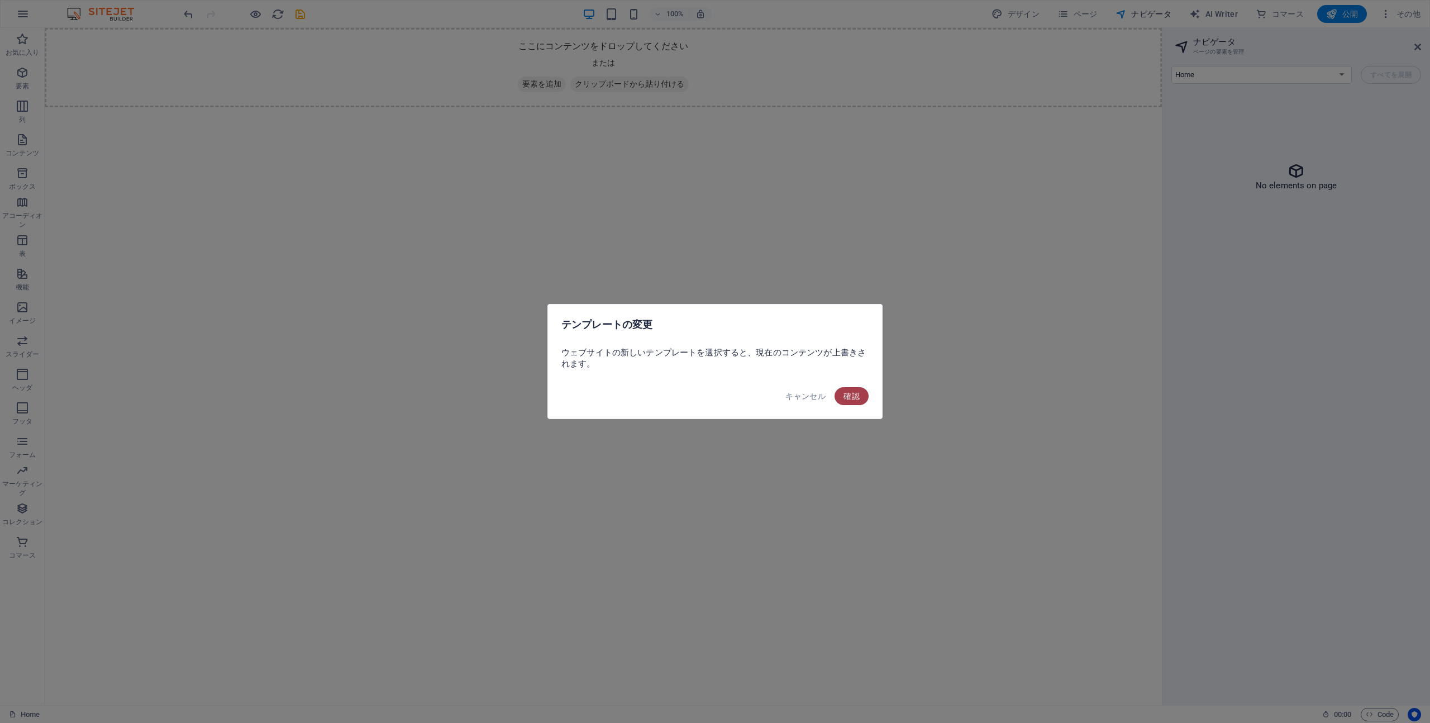
click at [849, 398] on span "確認" at bounding box center [851, 395] width 16 height 9
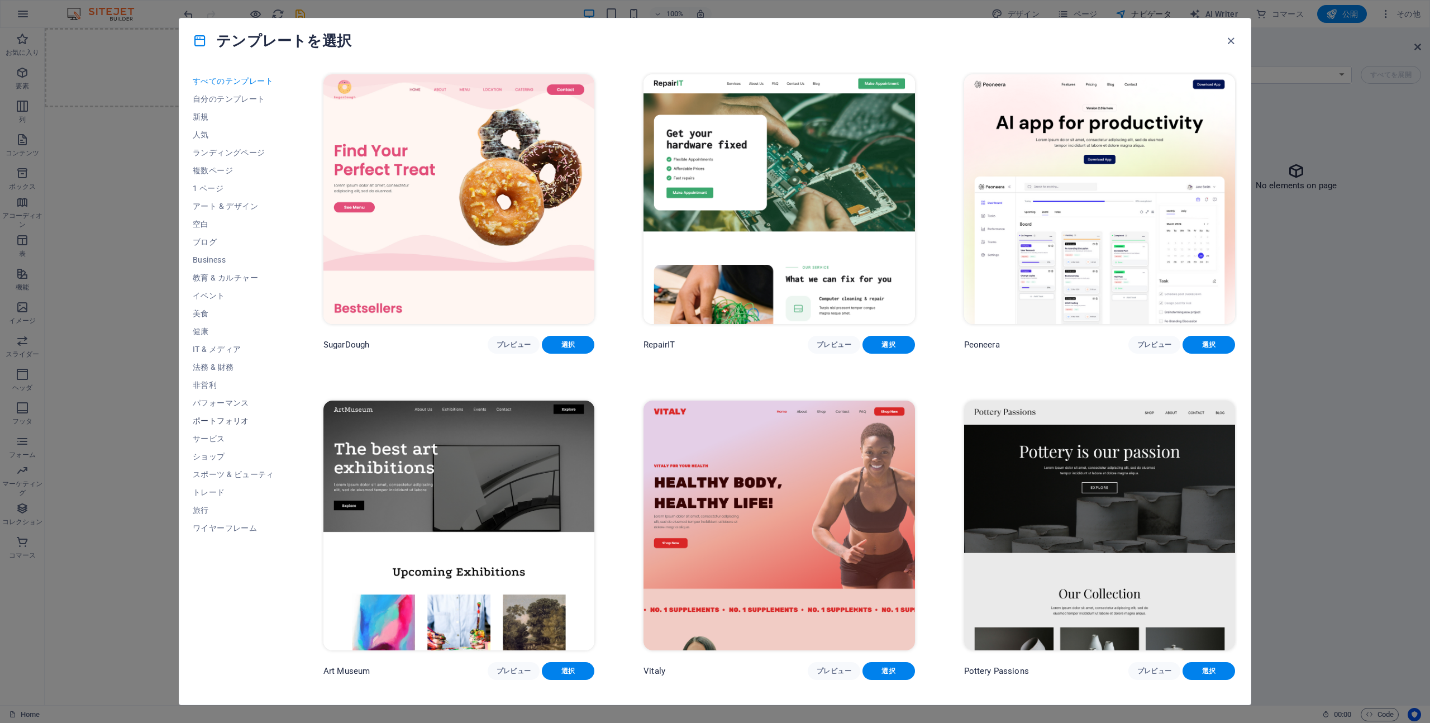
click at [224, 418] on span "ポートフォリオ" at bounding box center [234, 420] width 82 height 9
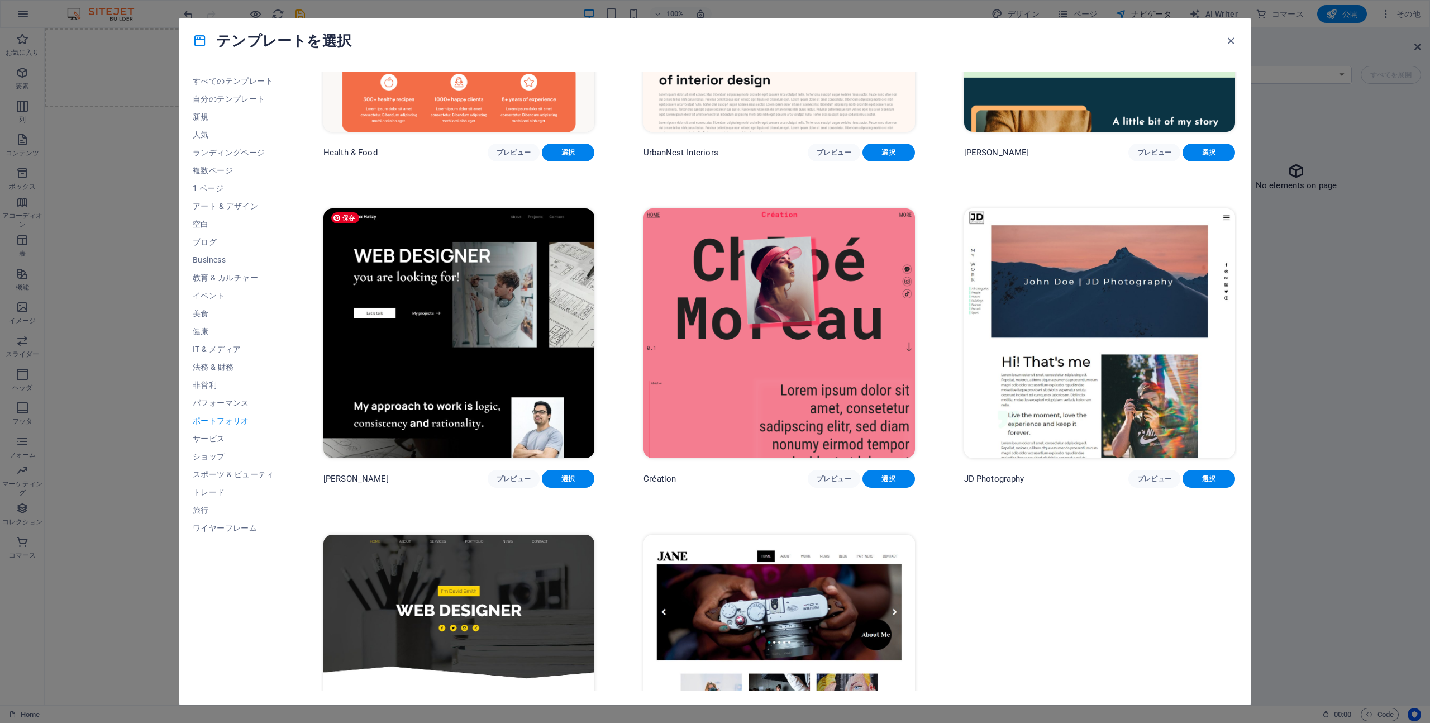
scroll to position [310, 0]
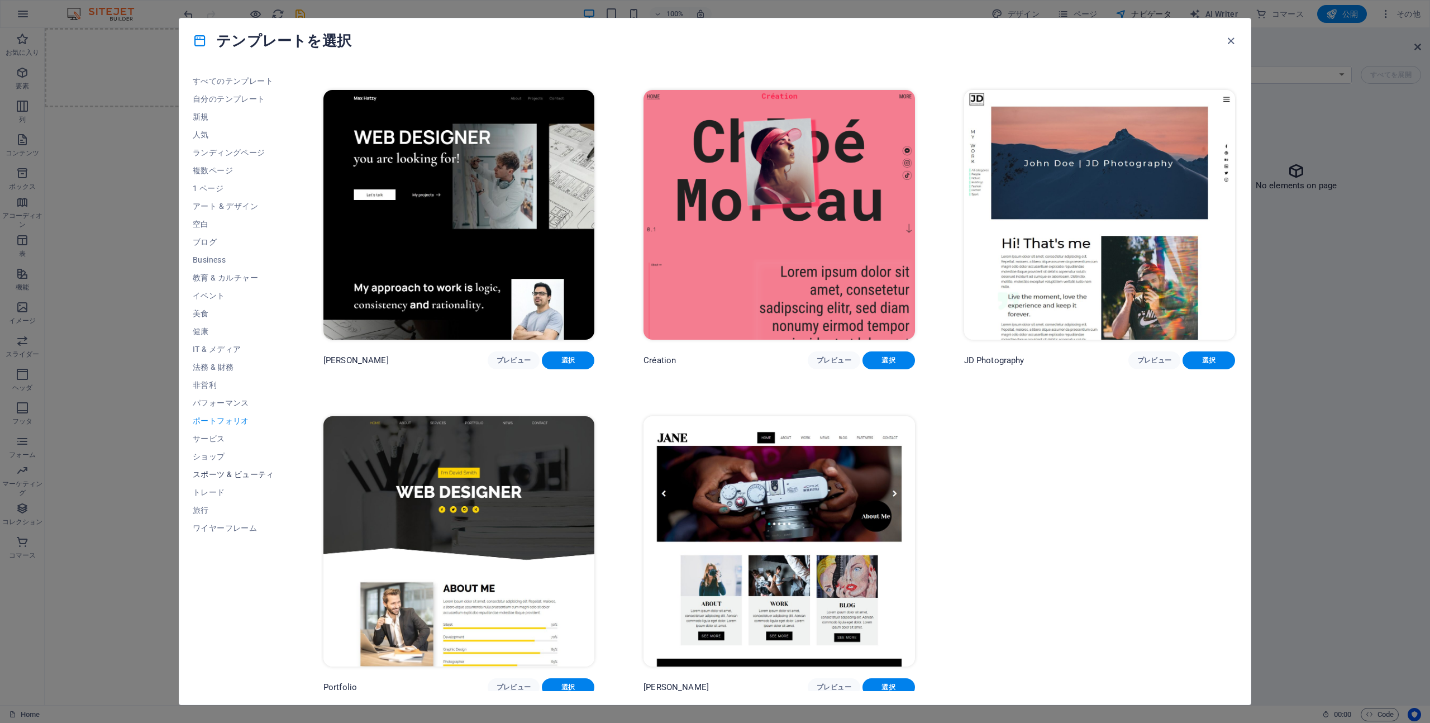
click at [244, 477] on span "スポーツ & ビューティ" at bounding box center [234, 474] width 82 height 9
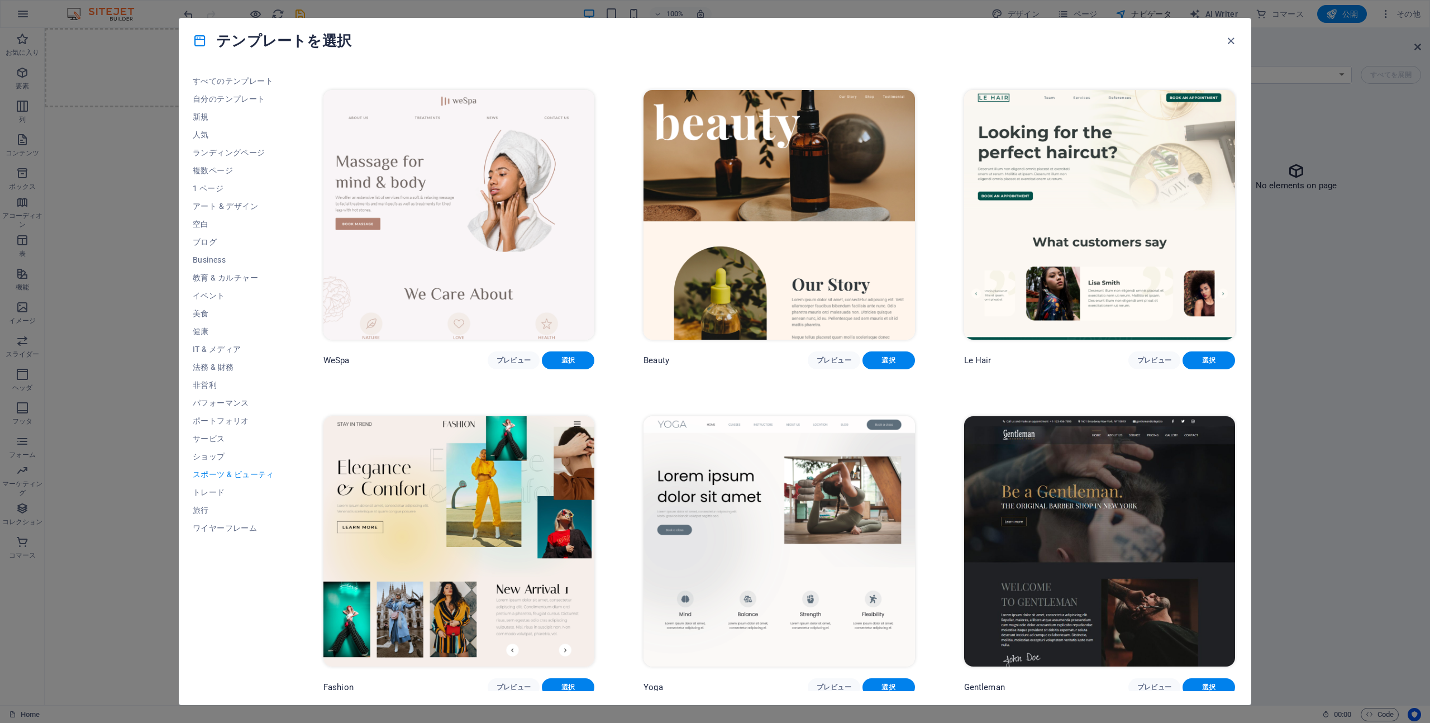
scroll to position [0, 0]
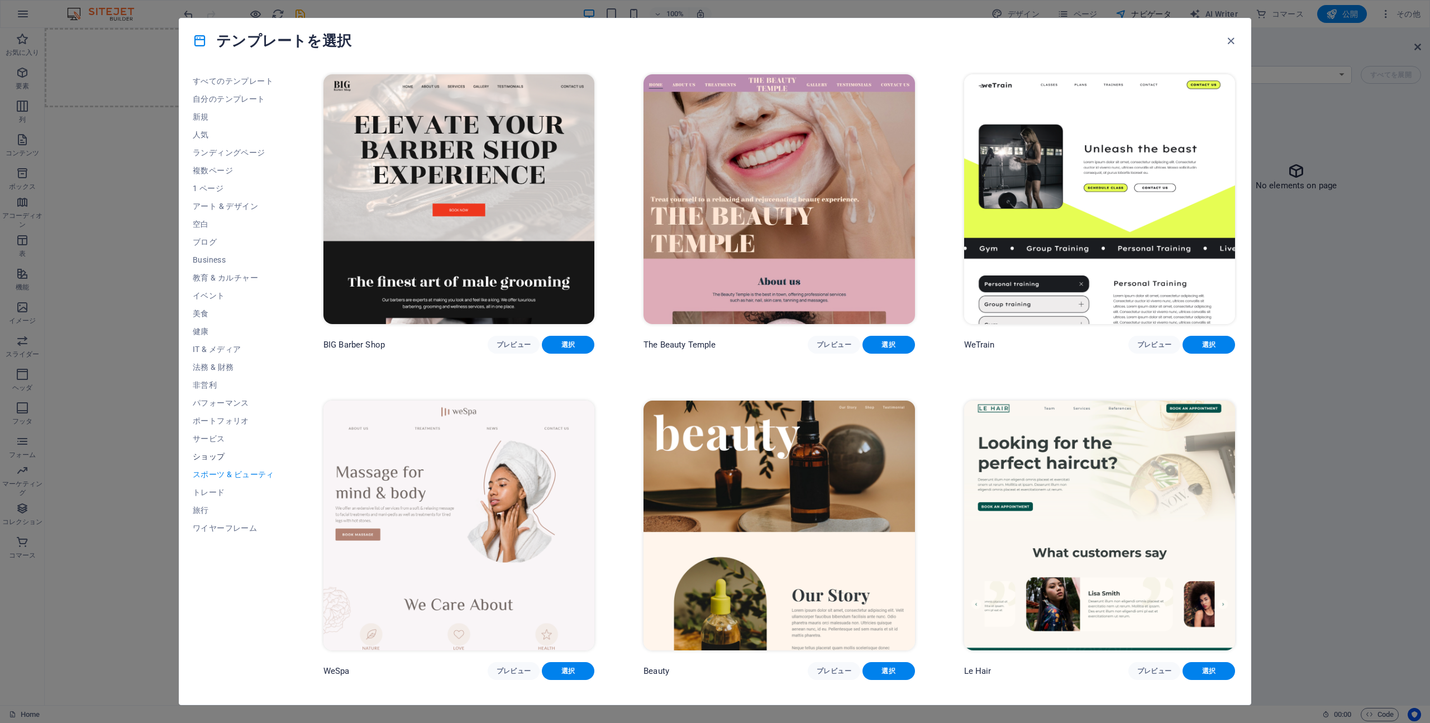
click at [230, 452] on span "ショップ" at bounding box center [234, 456] width 82 height 9
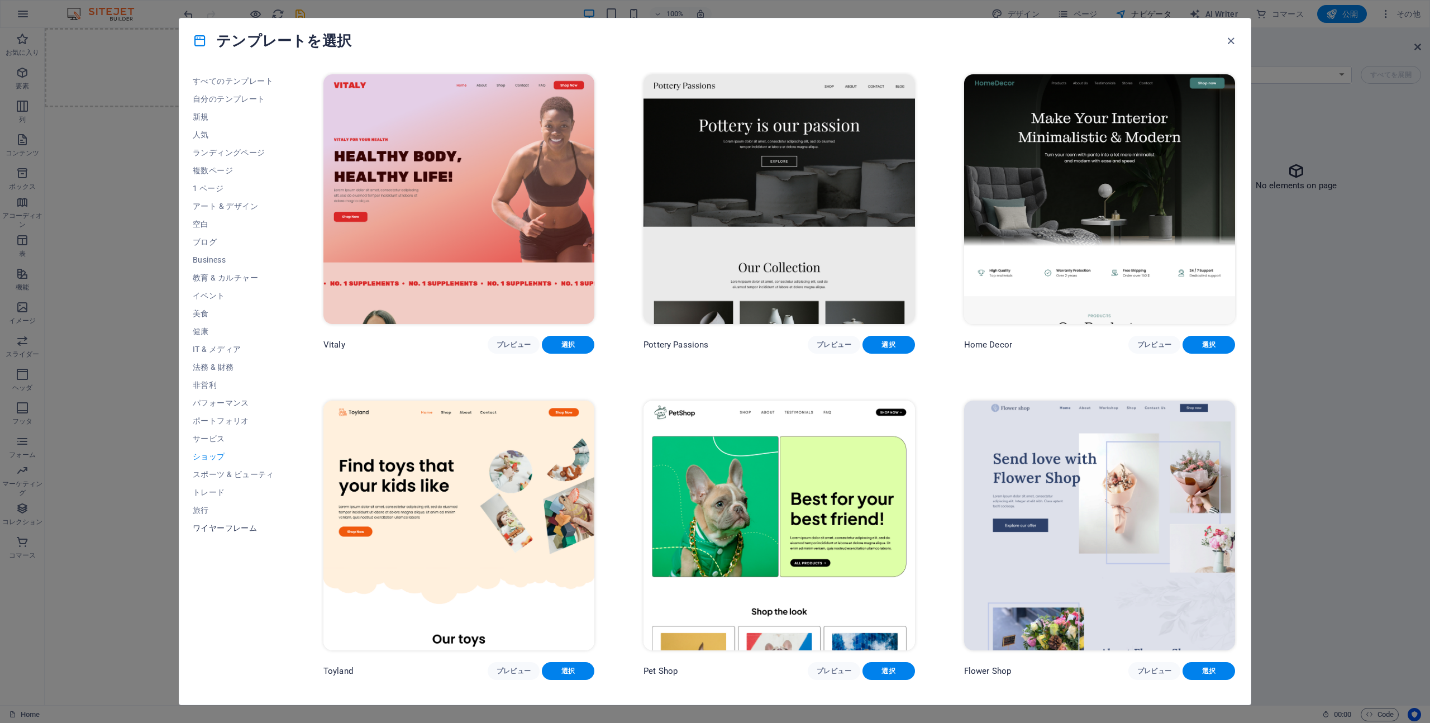
click at [248, 522] on button "ワイヤーフレーム" at bounding box center [234, 528] width 82 height 18
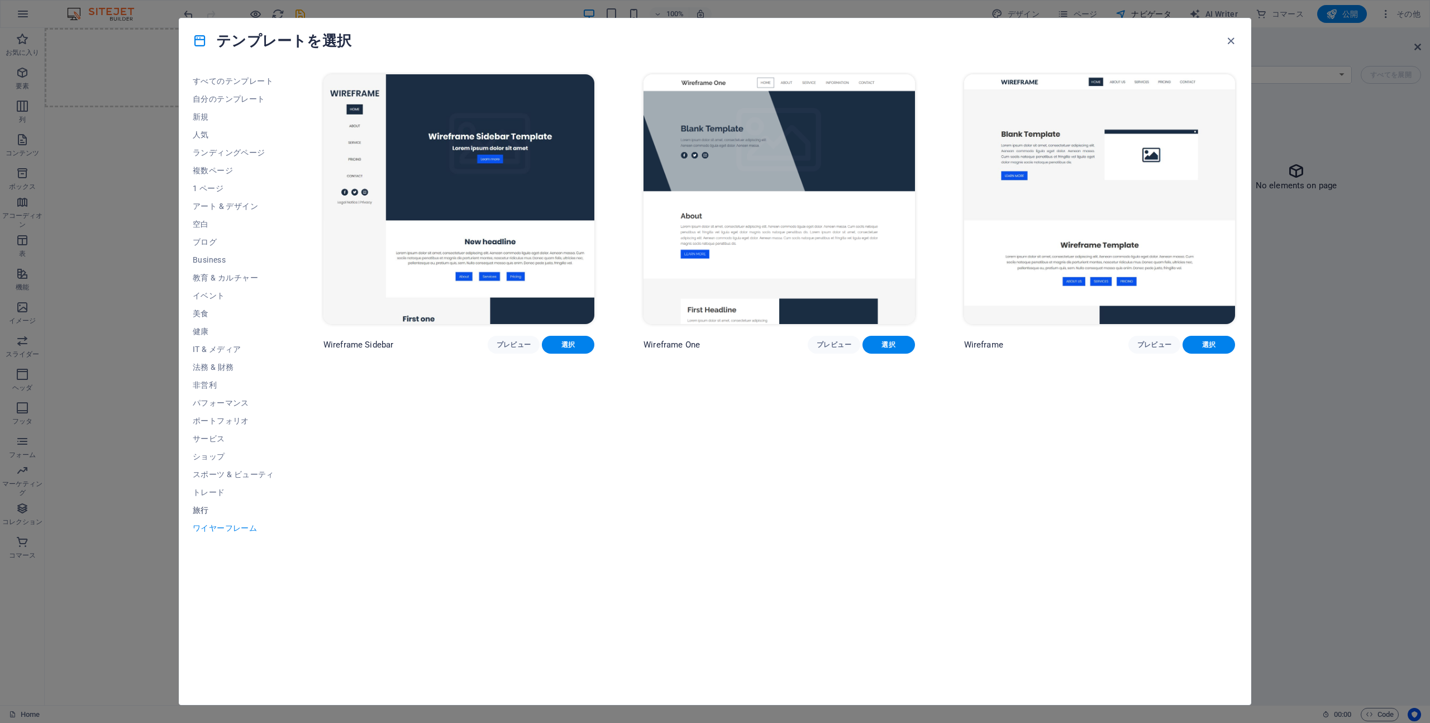
click at [241, 508] on span "旅行" at bounding box center [234, 509] width 82 height 9
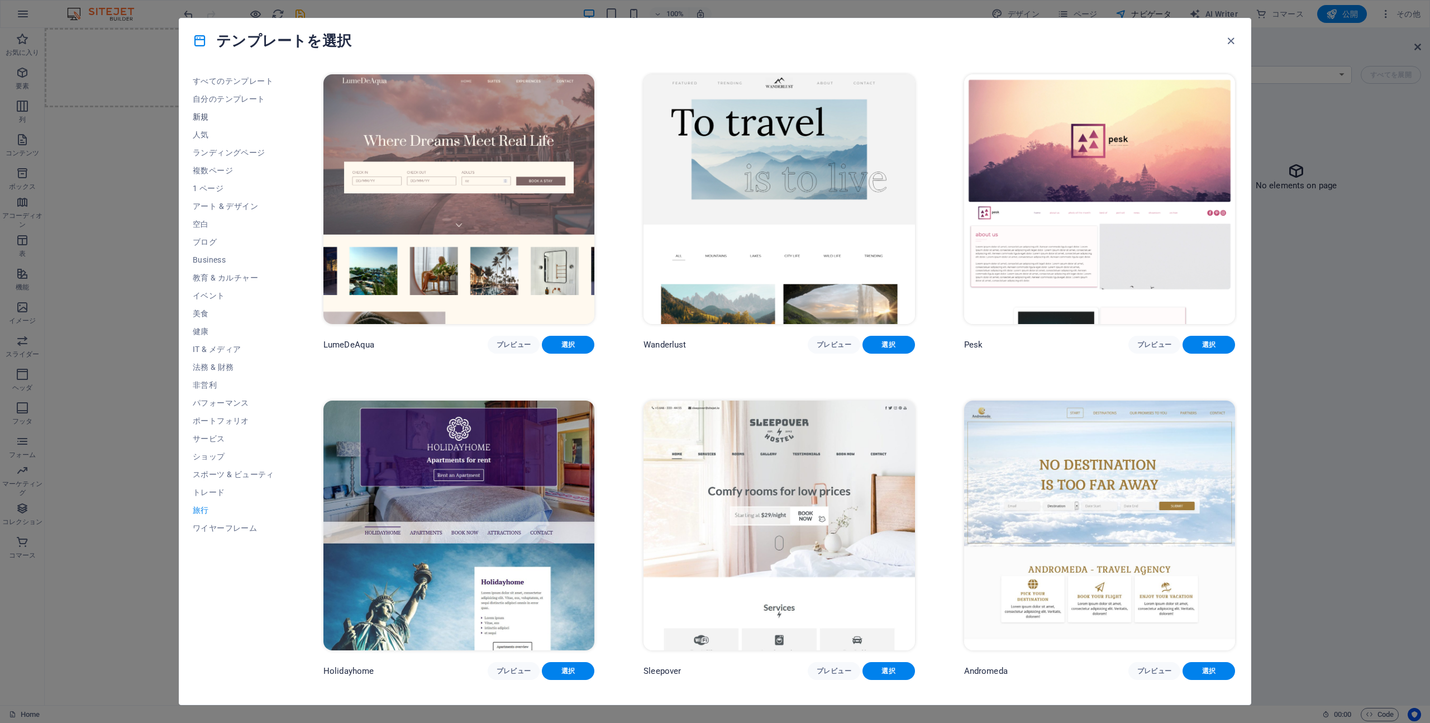
click at [226, 116] on span "新規" at bounding box center [234, 116] width 82 height 9
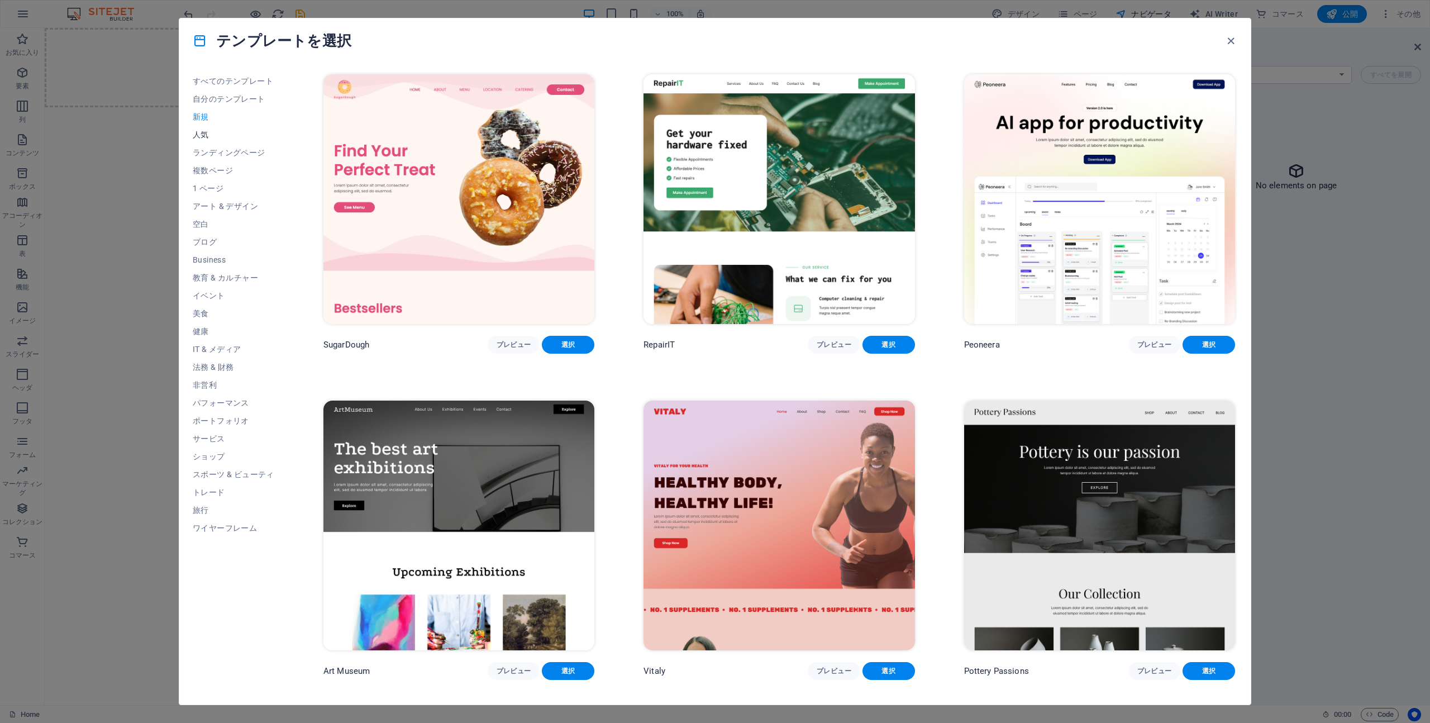
click at [214, 129] on button "人気" at bounding box center [234, 135] width 82 height 18
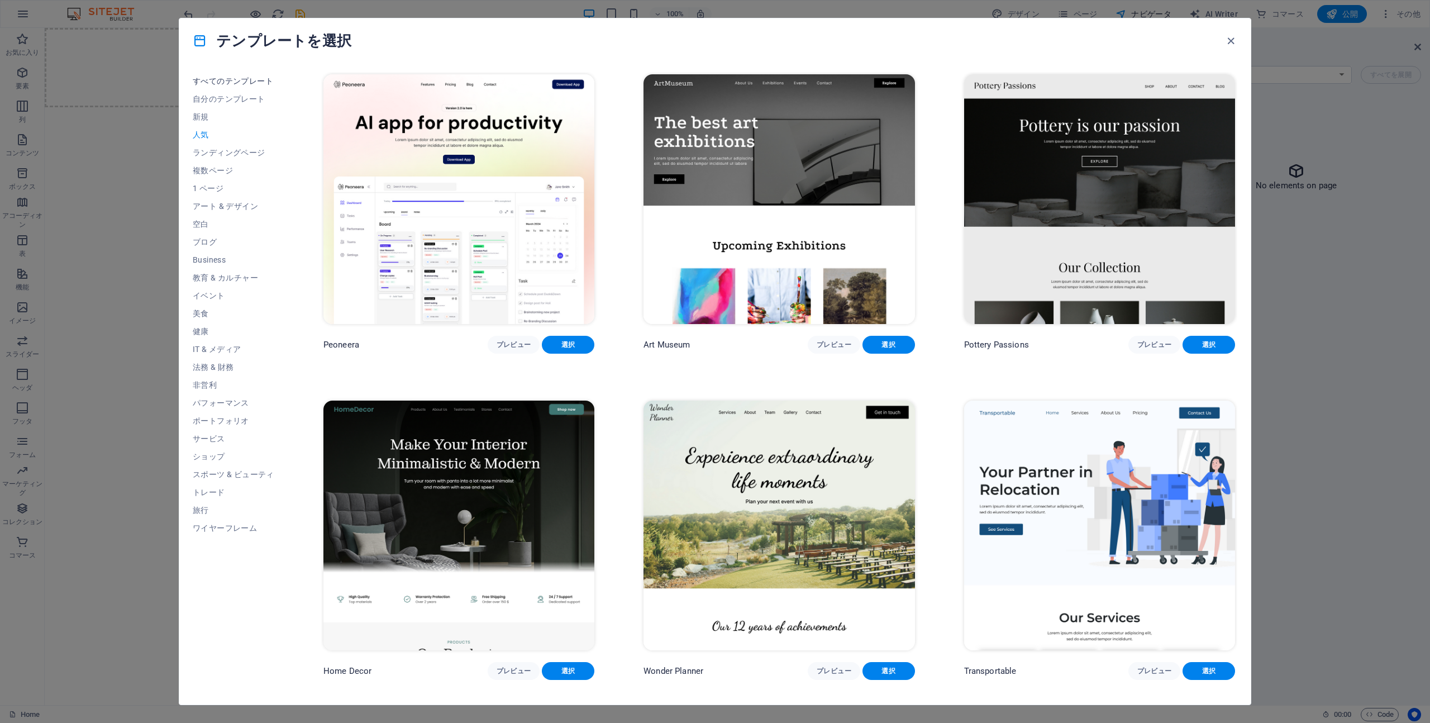
click at [233, 83] on span "すべてのテンプレート" at bounding box center [234, 81] width 82 height 9
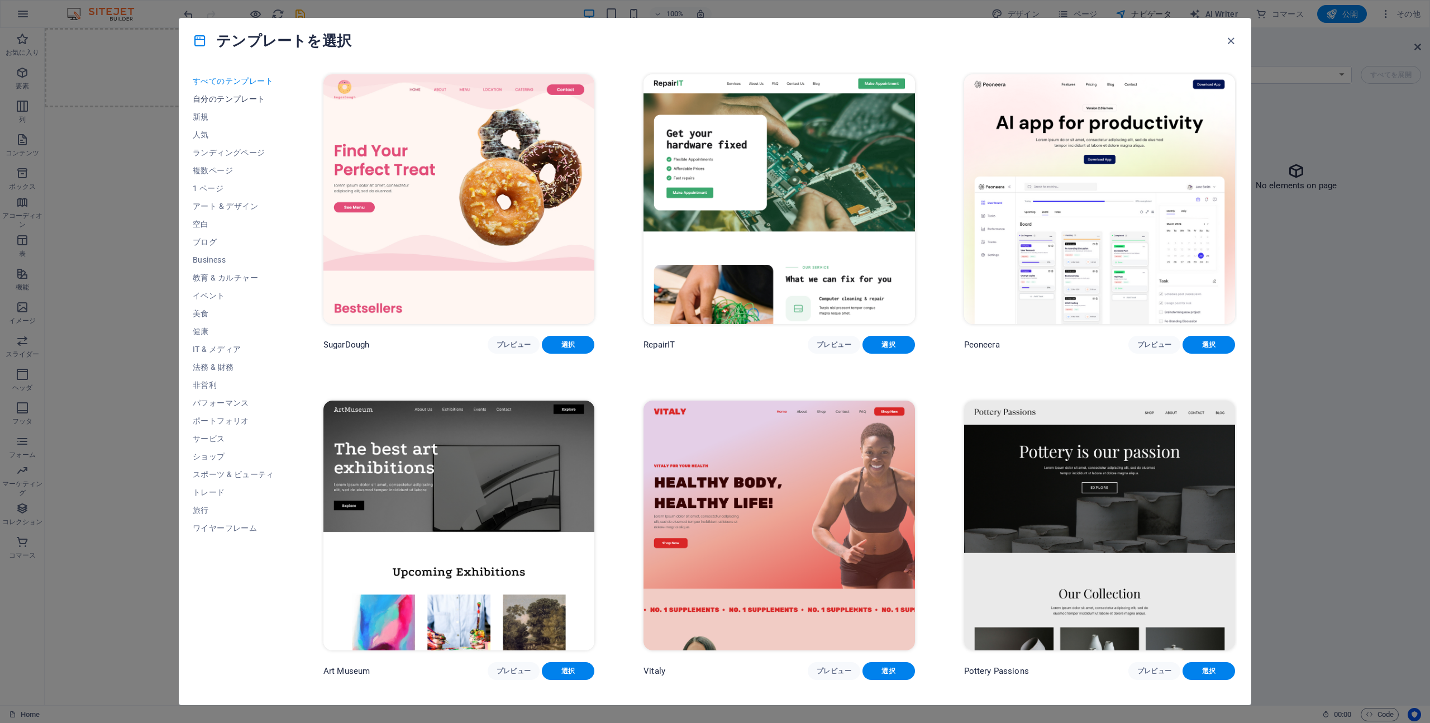
click at [235, 98] on span "自分のテンプレート" at bounding box center [234, 98] width 82 height 9
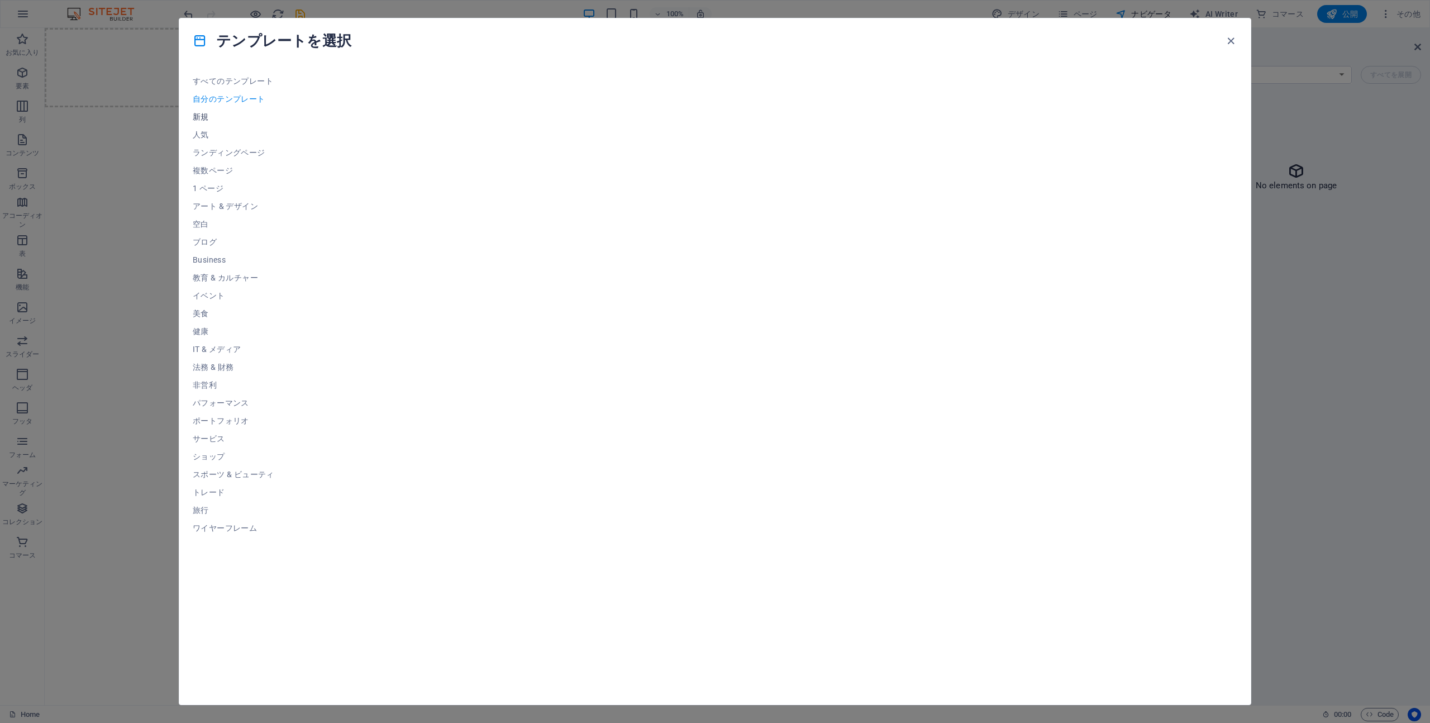
click at [232, 121] on button "新規" at bounding box center [234, 117] width 82 height 18
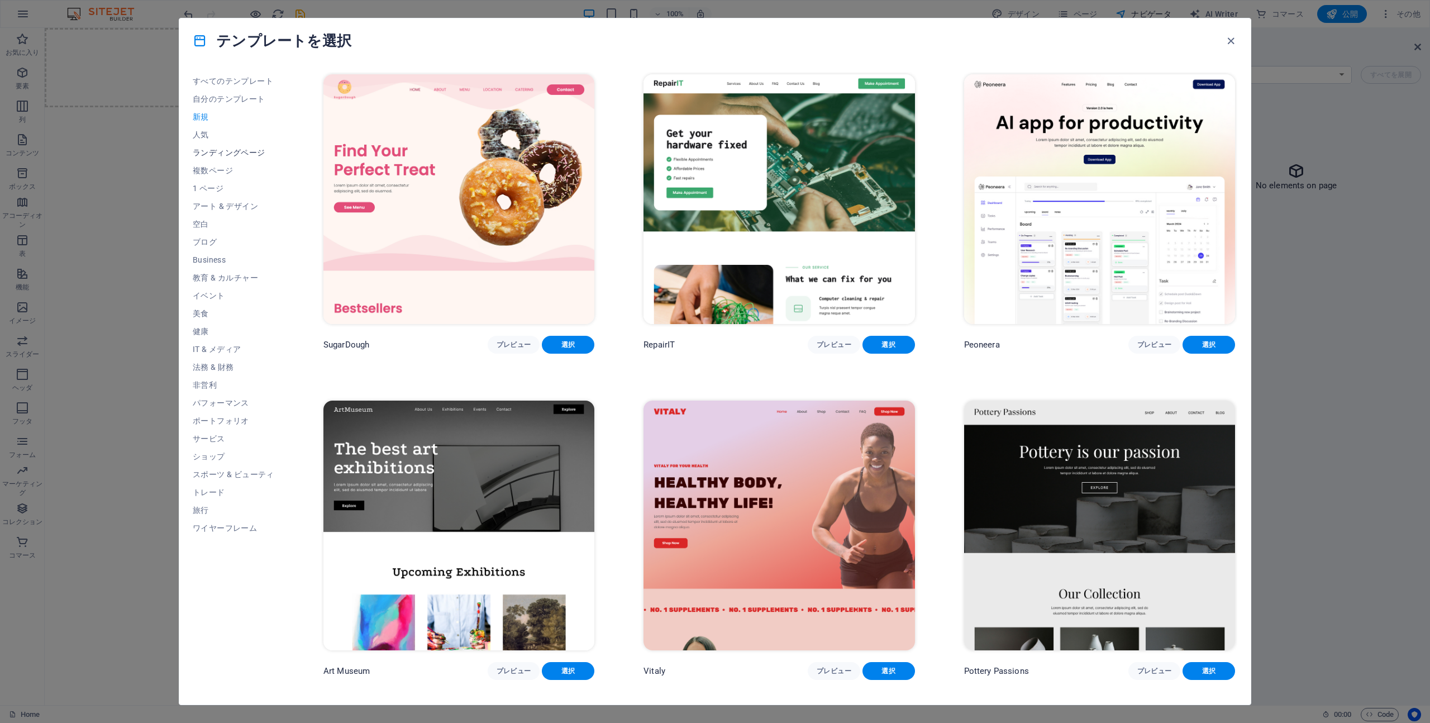
click at [215, 152] on span "ランディングページ" at bounding box center [234, 152] width 82 height 9
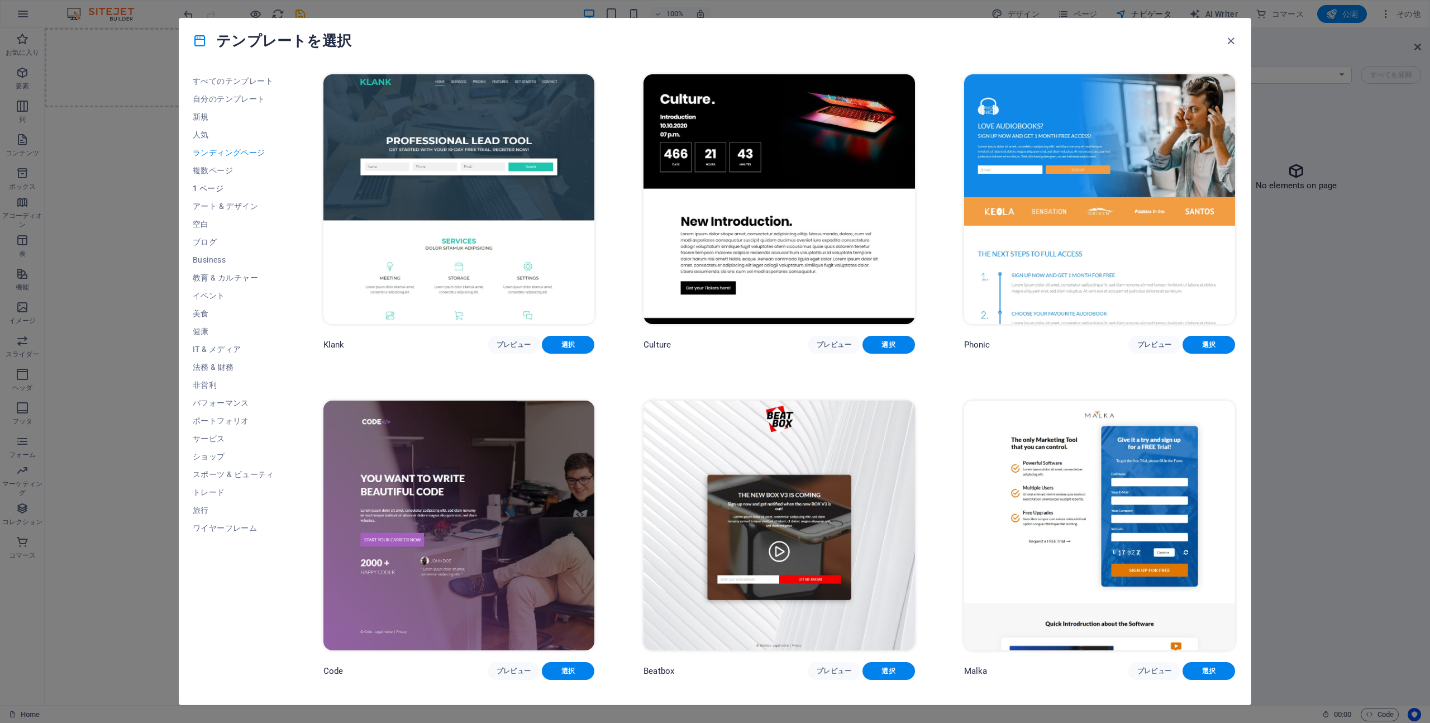
click at [216, 187] on span "1 ページ" at bounding box center [234, 188] width 82 height 9
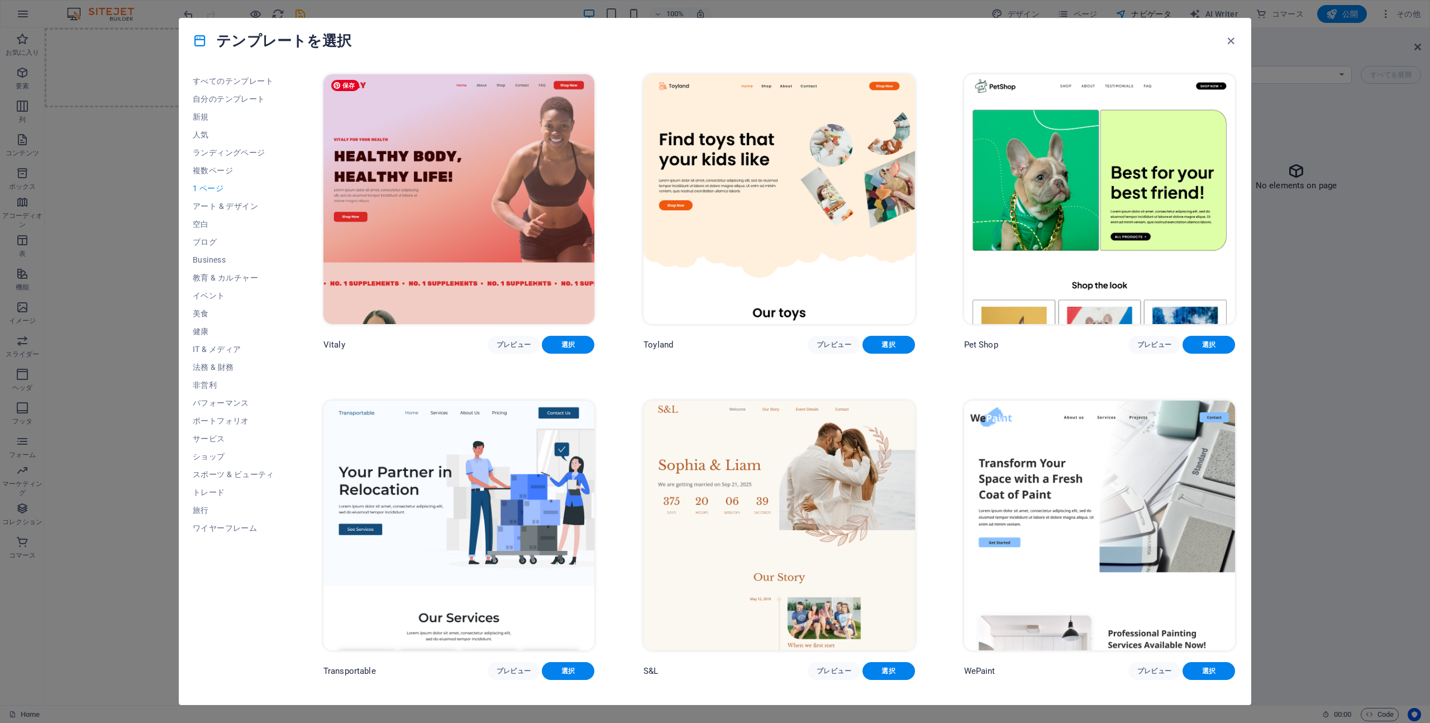
click at [383, 166] on img at bounding box center [458, 199] width 271 height 250
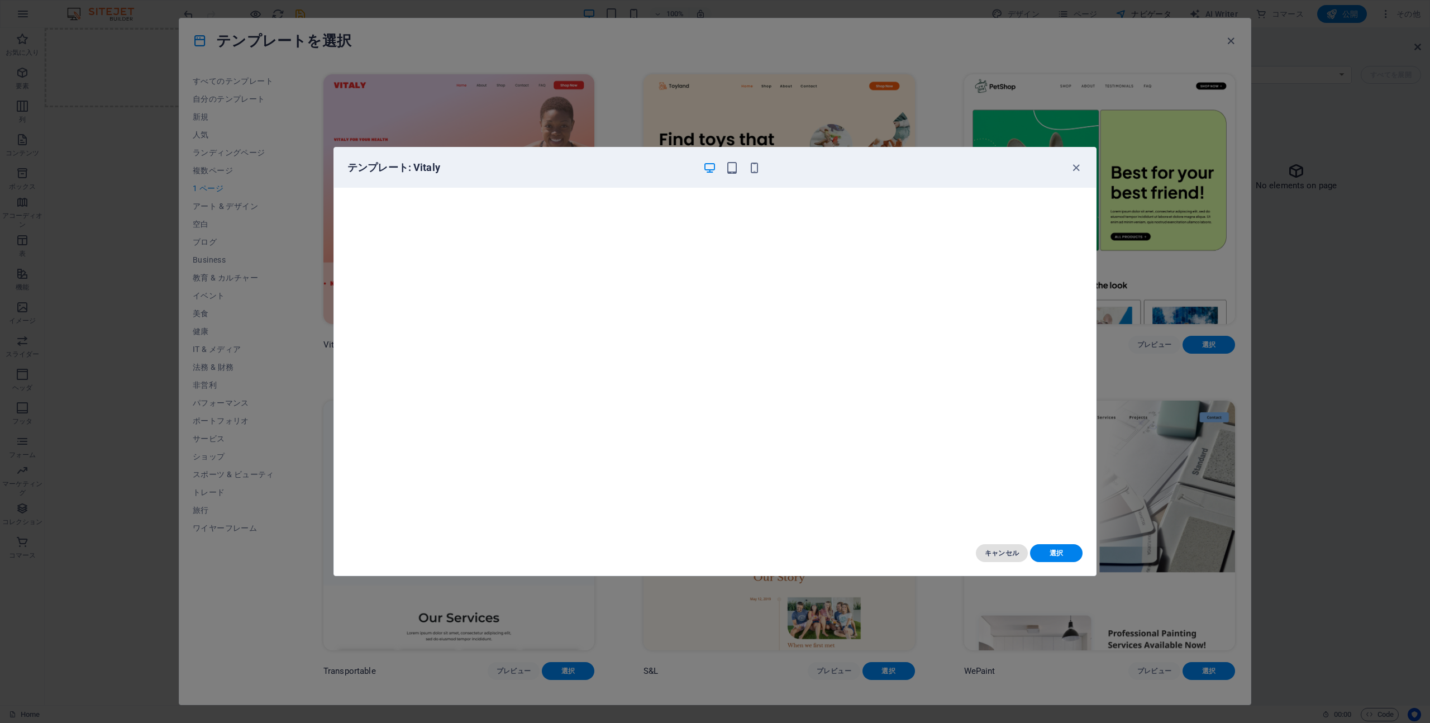
click at [1006, 555] on span "キャンセル" at bounding box center [1002, 552] width 35 height 9
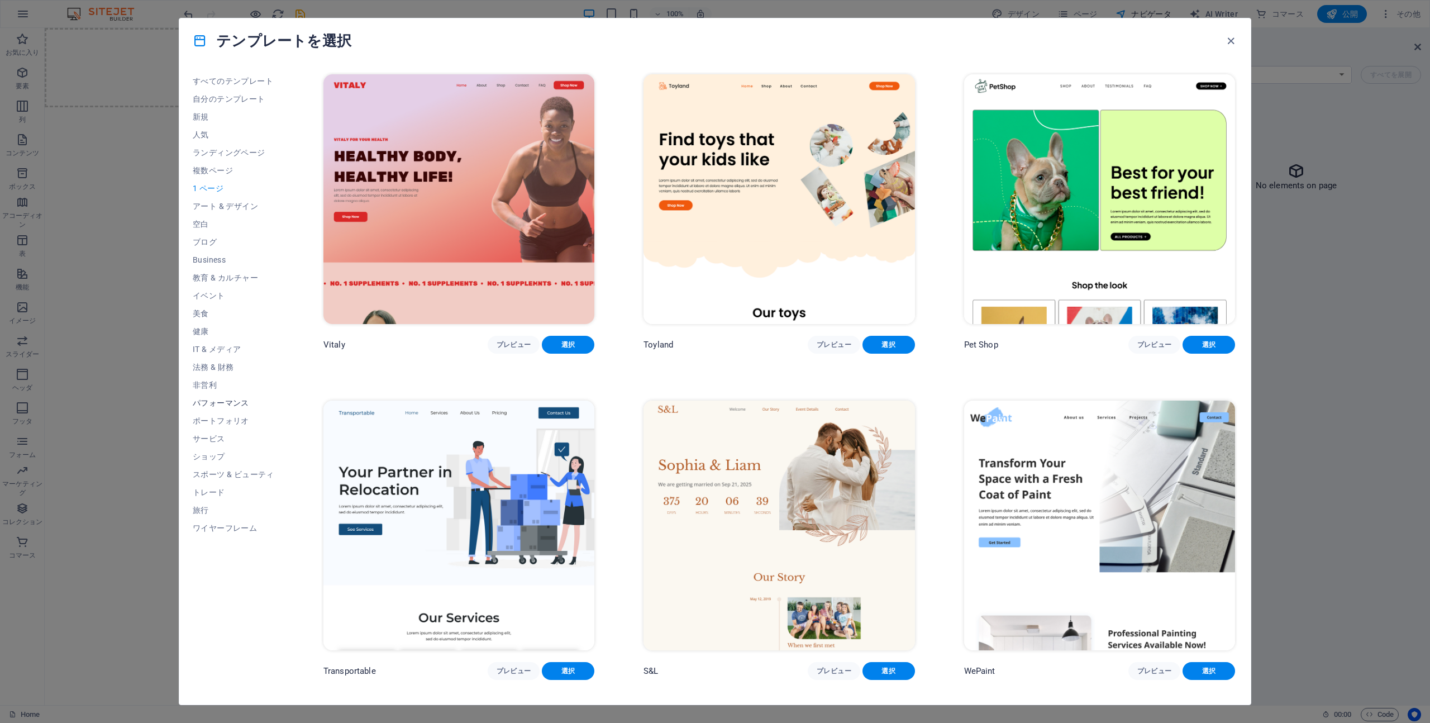
click at [200, 405] on span "パフォーマンス" at bounding box center [234, 402] width 82 height 9
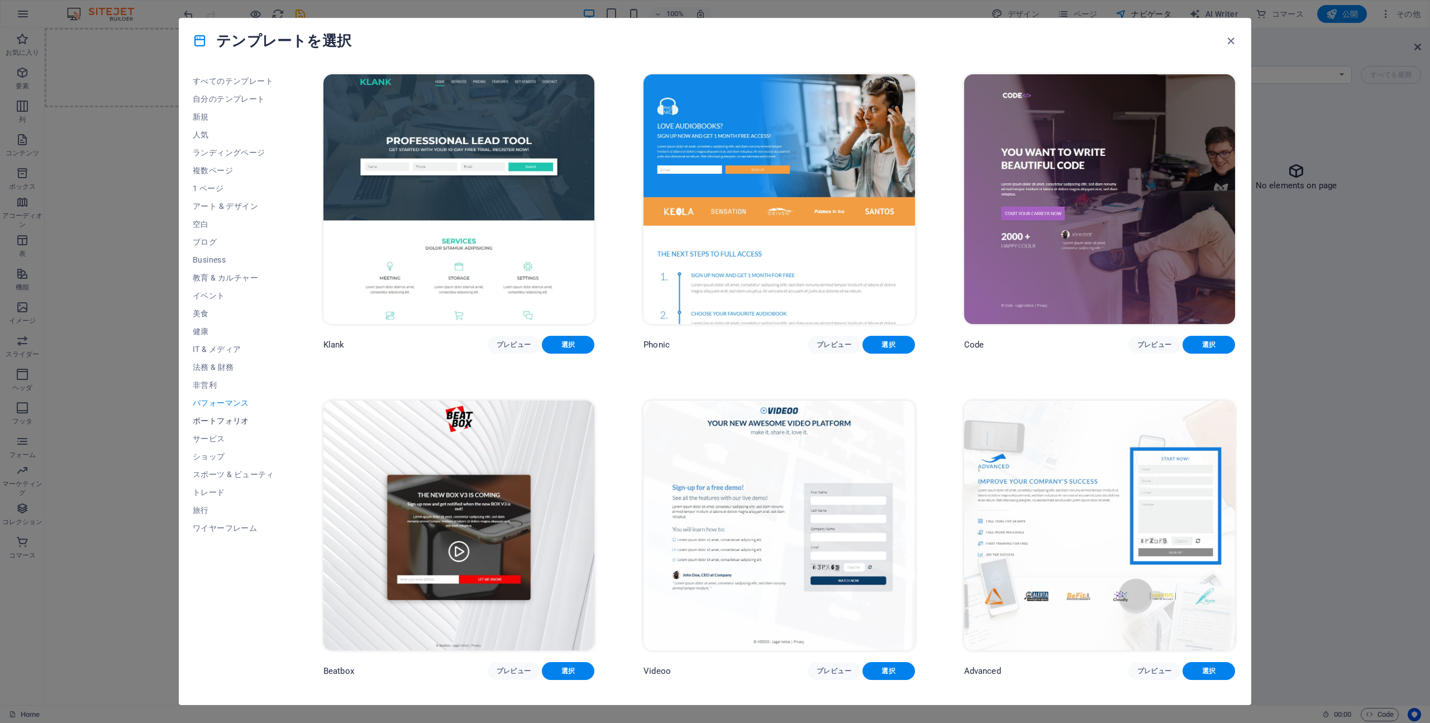
click at [202, 418] on span "ポートフォリオ" at bounding box center [234, 420] width 82 height 9
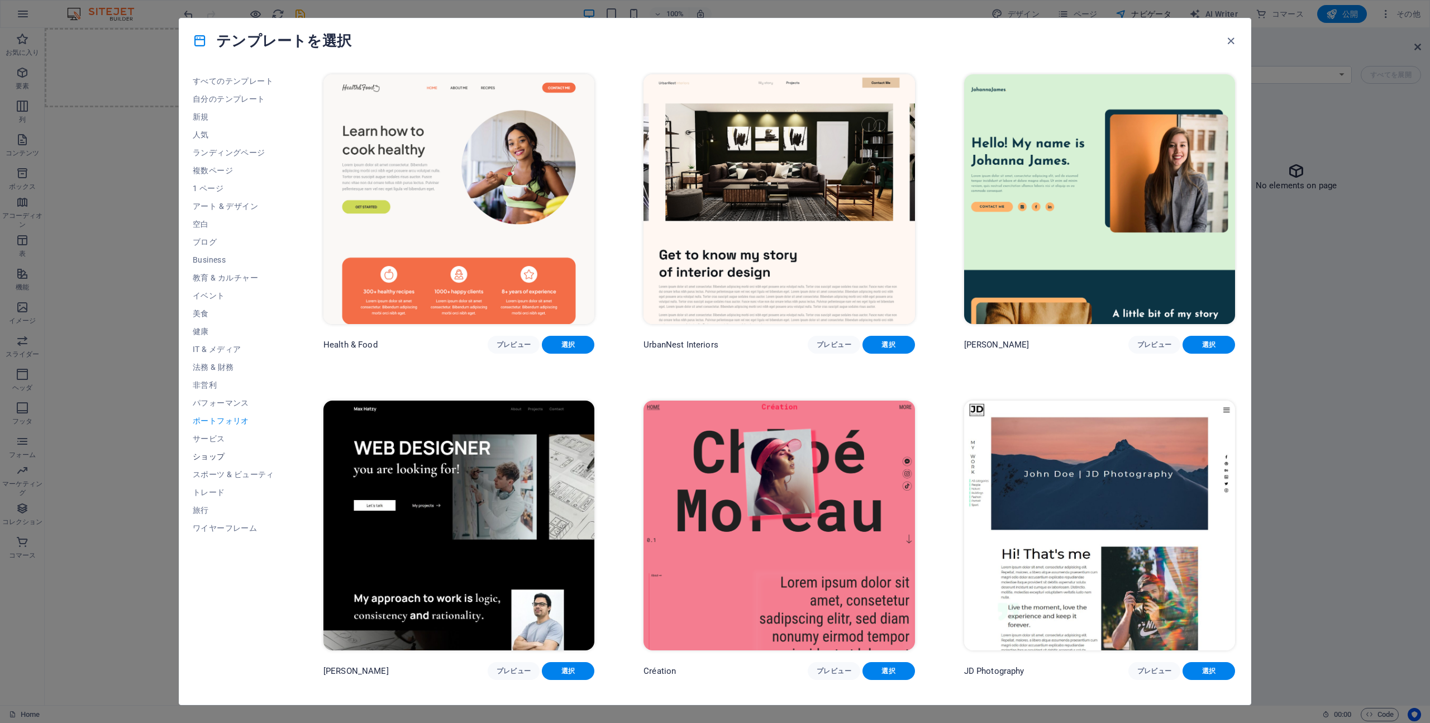
click at [215, 457] on span "ショップ" at bounding box center [234, 456] width 82 height 9
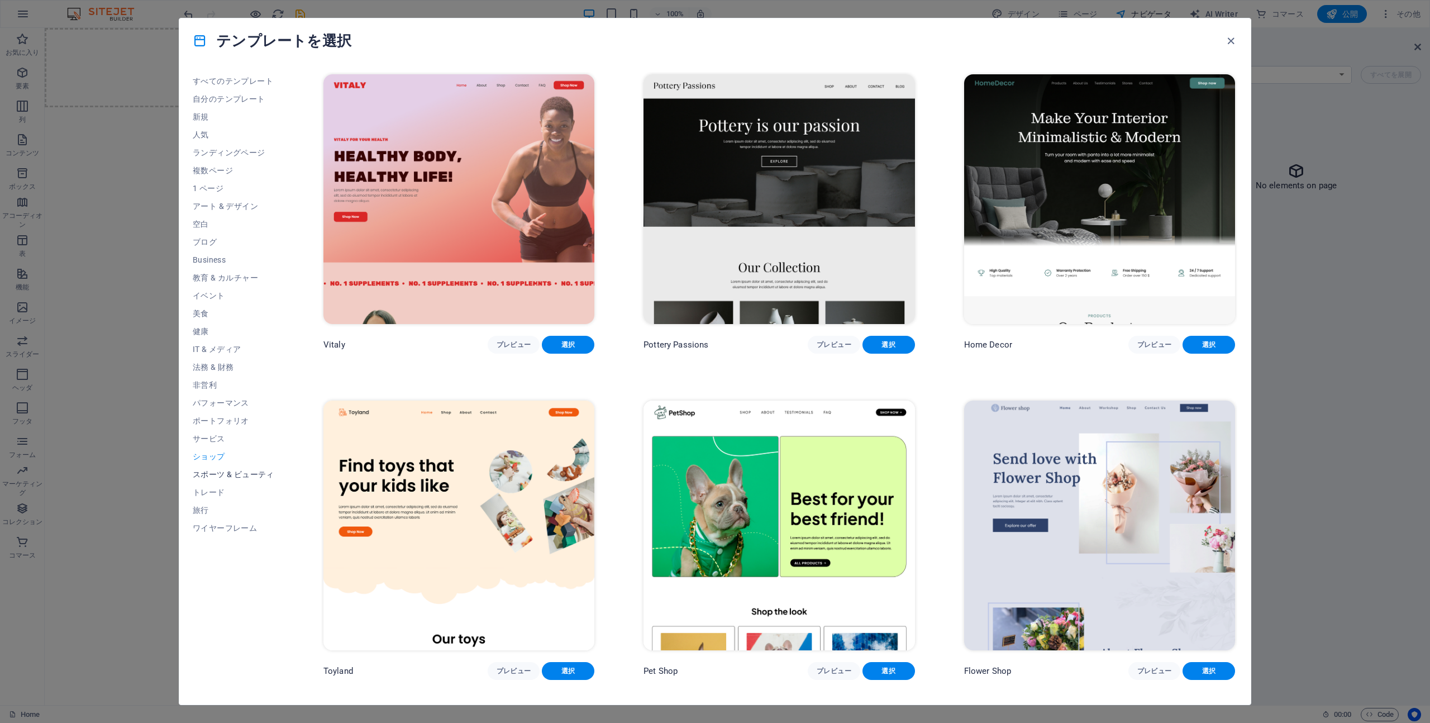
click at [219, 475] on span "スポーツ & ビューティ" at bounding box center [234, 474] width 82 height 9
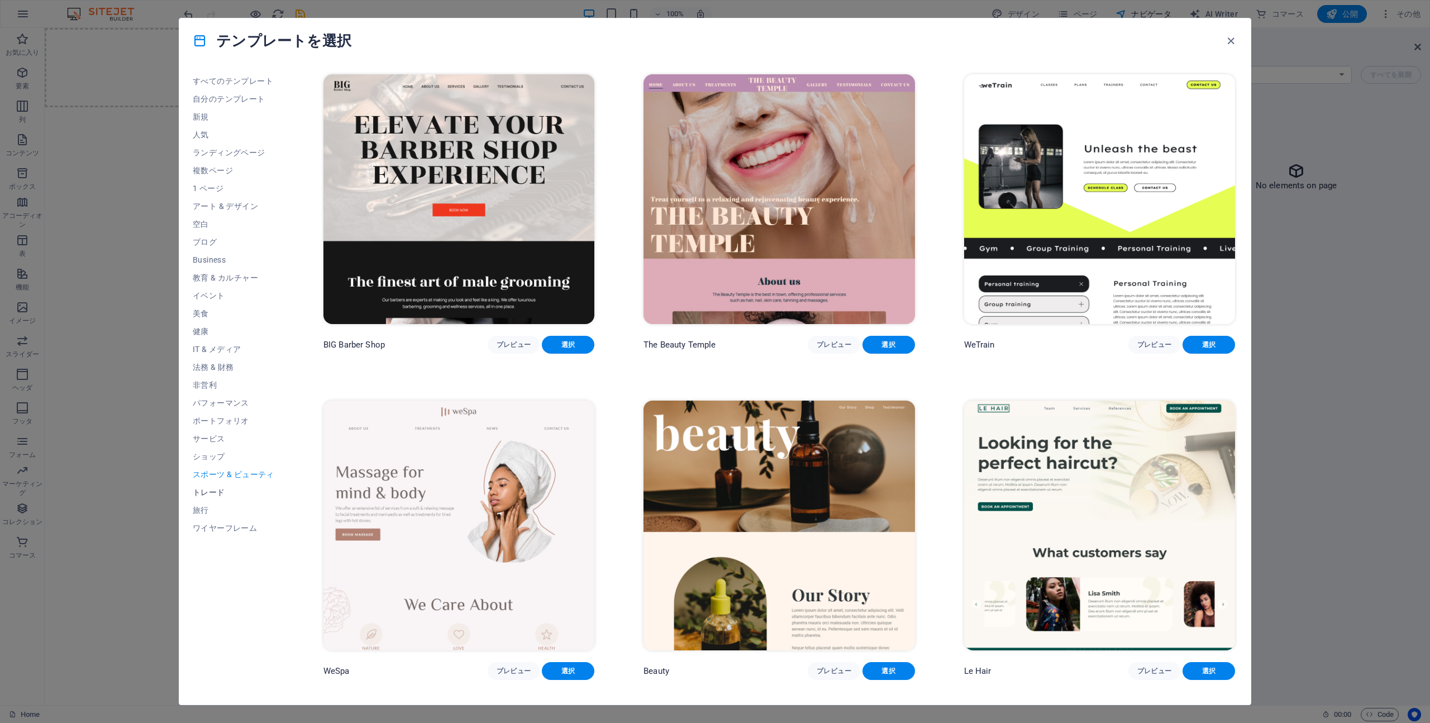
click at [218, 494] on span "トレード" at bounding box center [234, 492] width 82 height 9
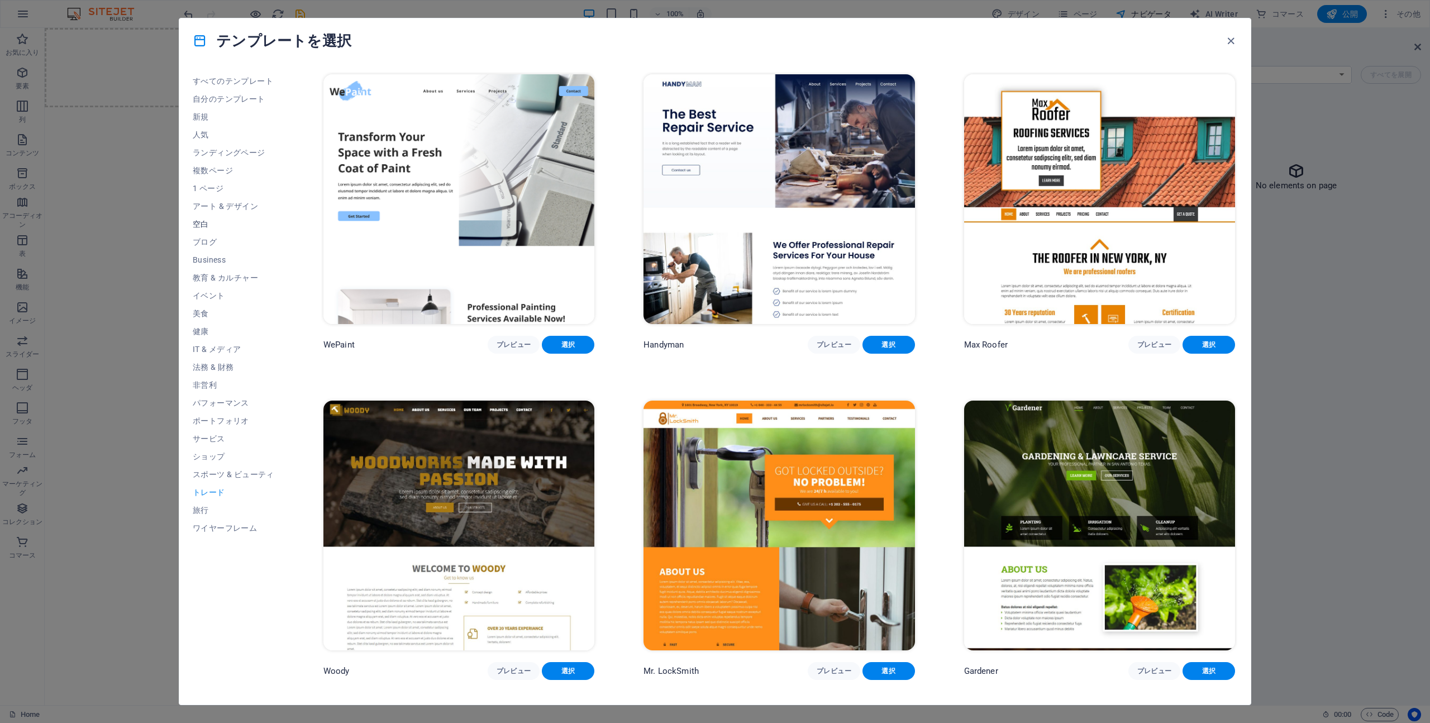
click at [202, 222] on span "空白" at bounding box center [234, 223] width 82 height 9
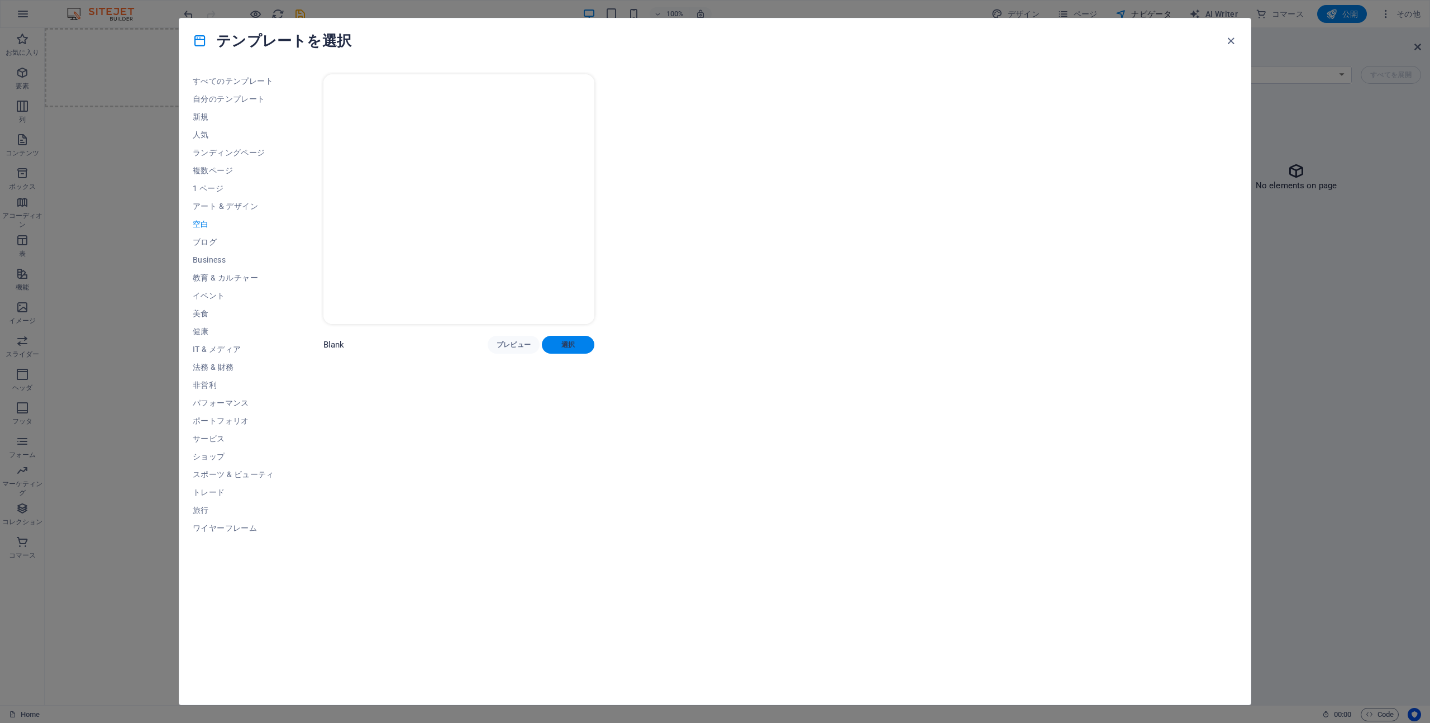
click at [563, 346] on span "選択" at bounding box center [568, 344] width 35 height 9
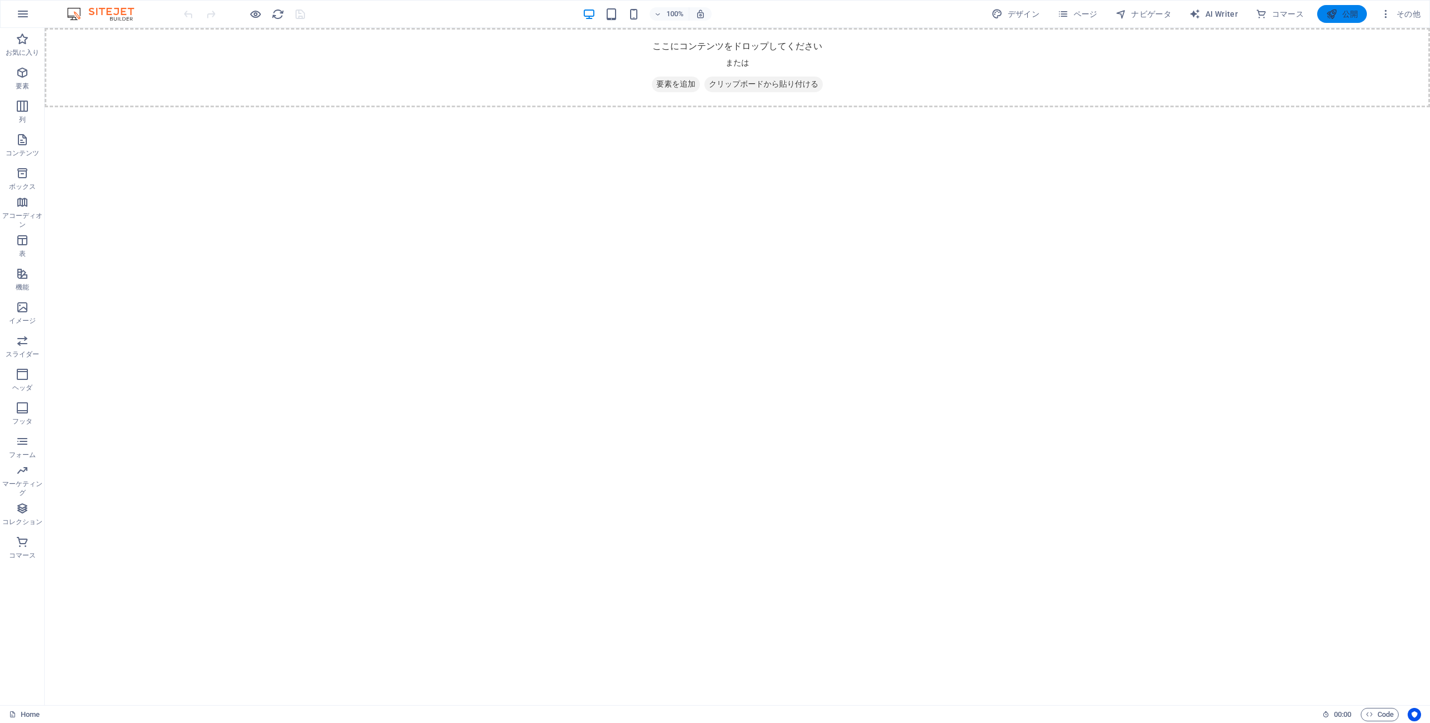
click at [1344, 22] on button "公開" at bounding box center [1342, 14] width 50 height 18
click at [682, 87] on span "要素を追加" at bounding box center [676, 85] width 48 height 16
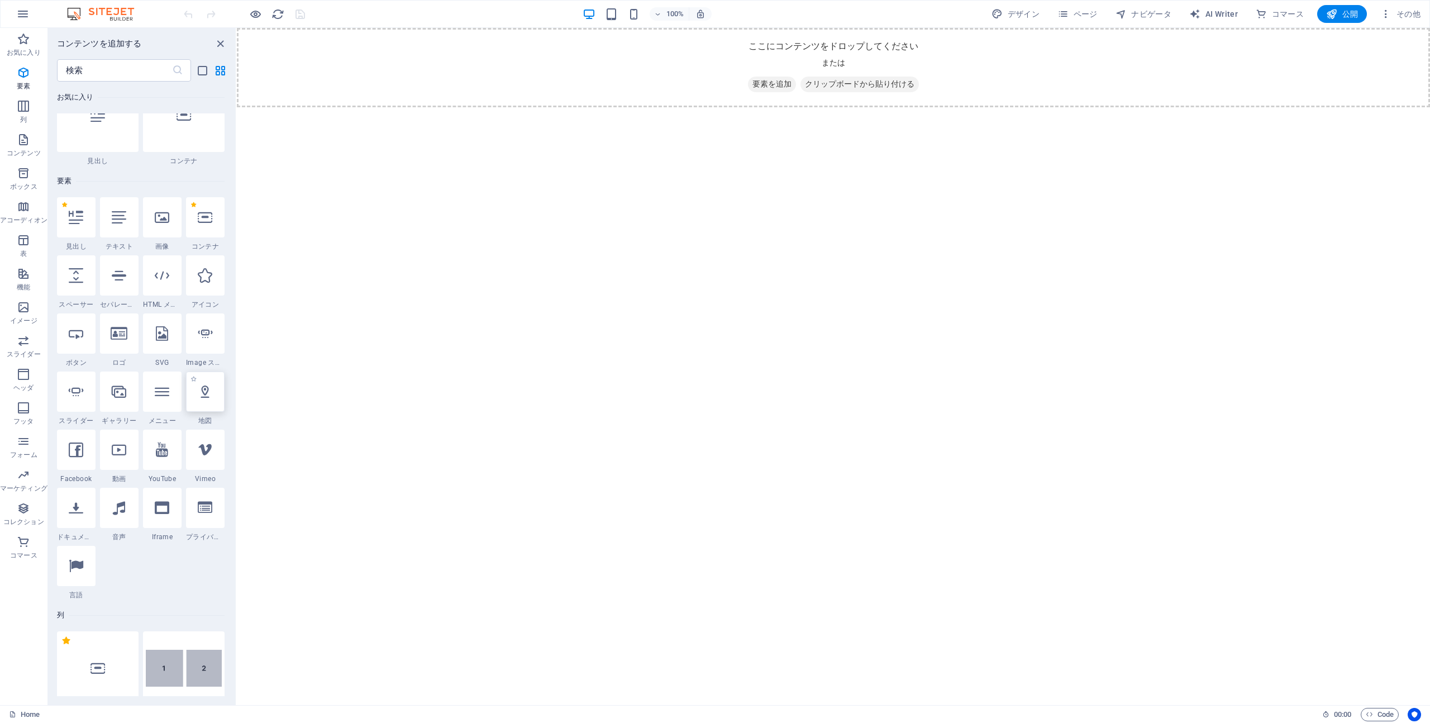
scroll to position [34, 0]
click at [159, 284] on div at bounding box center [162, 277] width 39 height 40
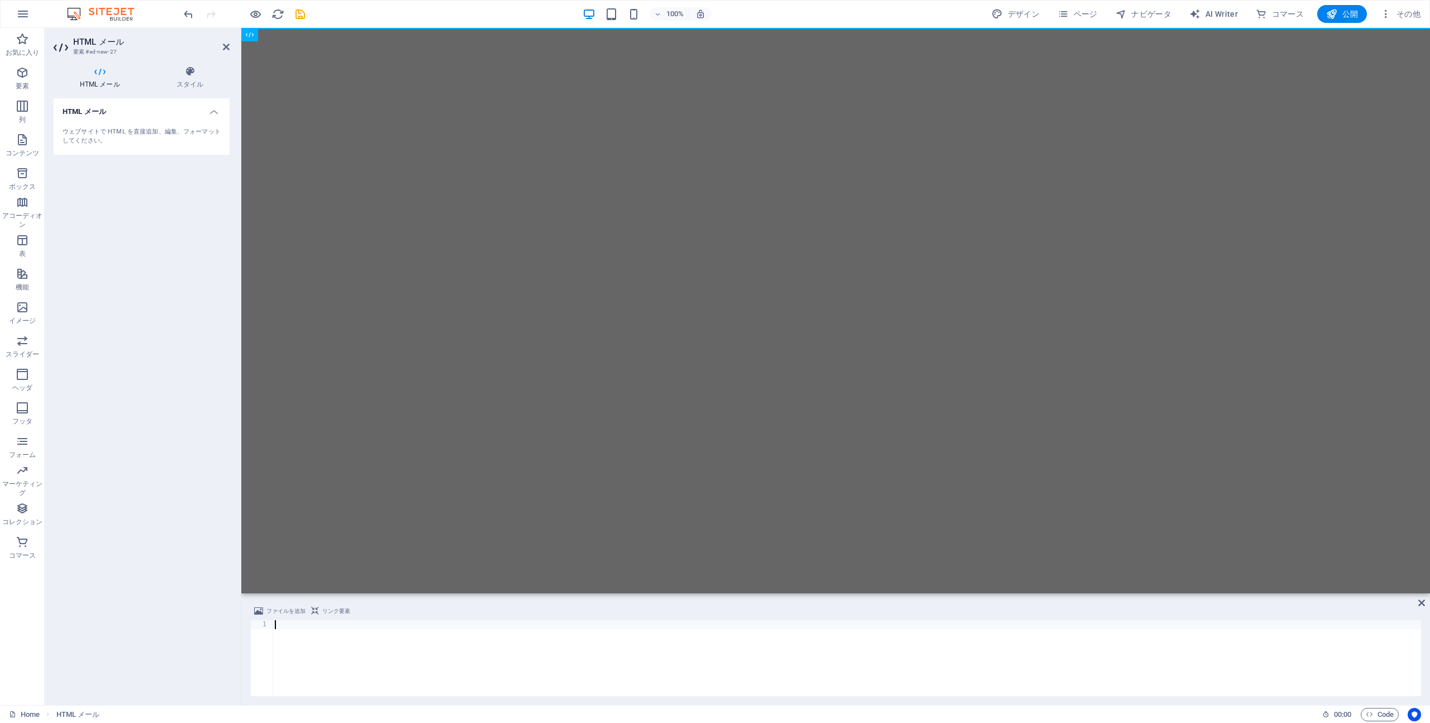
paste textarea "[EMAIL_ADDRESS][DOMAIN_NAME]"
type textarea "[EMAIL_ADDRESS][DOMAIN_NAME]"
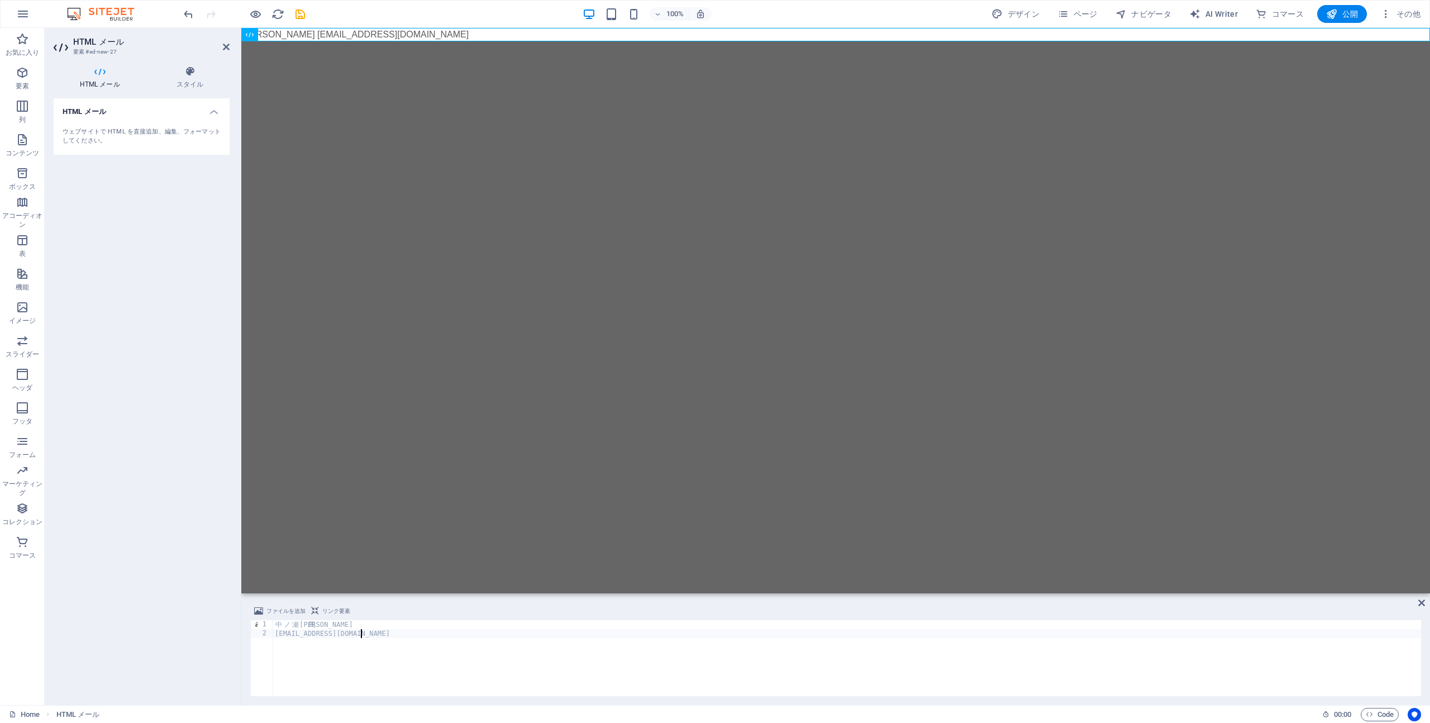
click at [353, 656] on div "中 [PERSON_NAME] 馬 [EMAIL_ADDRESS][DOMAIN_NAME]" at bounding box center [847, 667] width 1148 height 94
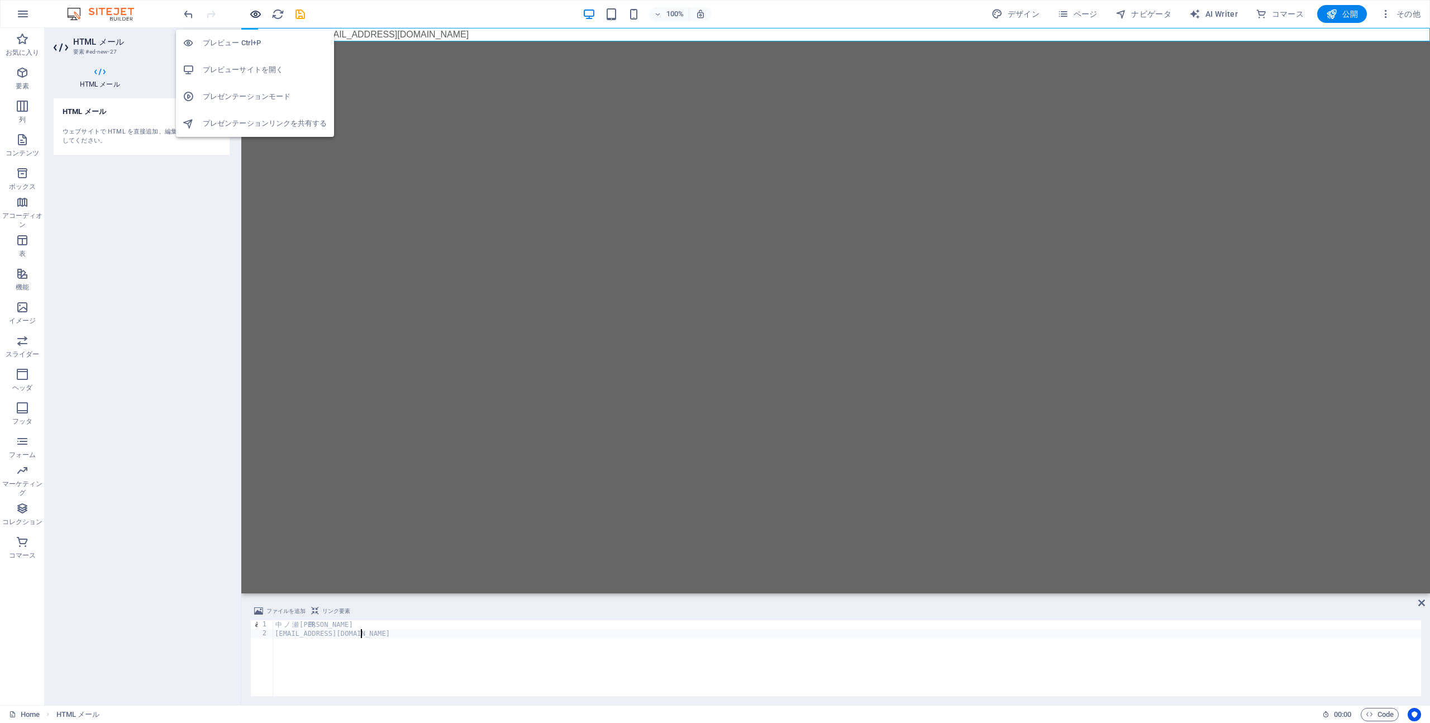
click at [257, 15] on icon "button" at bounding box center [255, 14] width 13 height 13
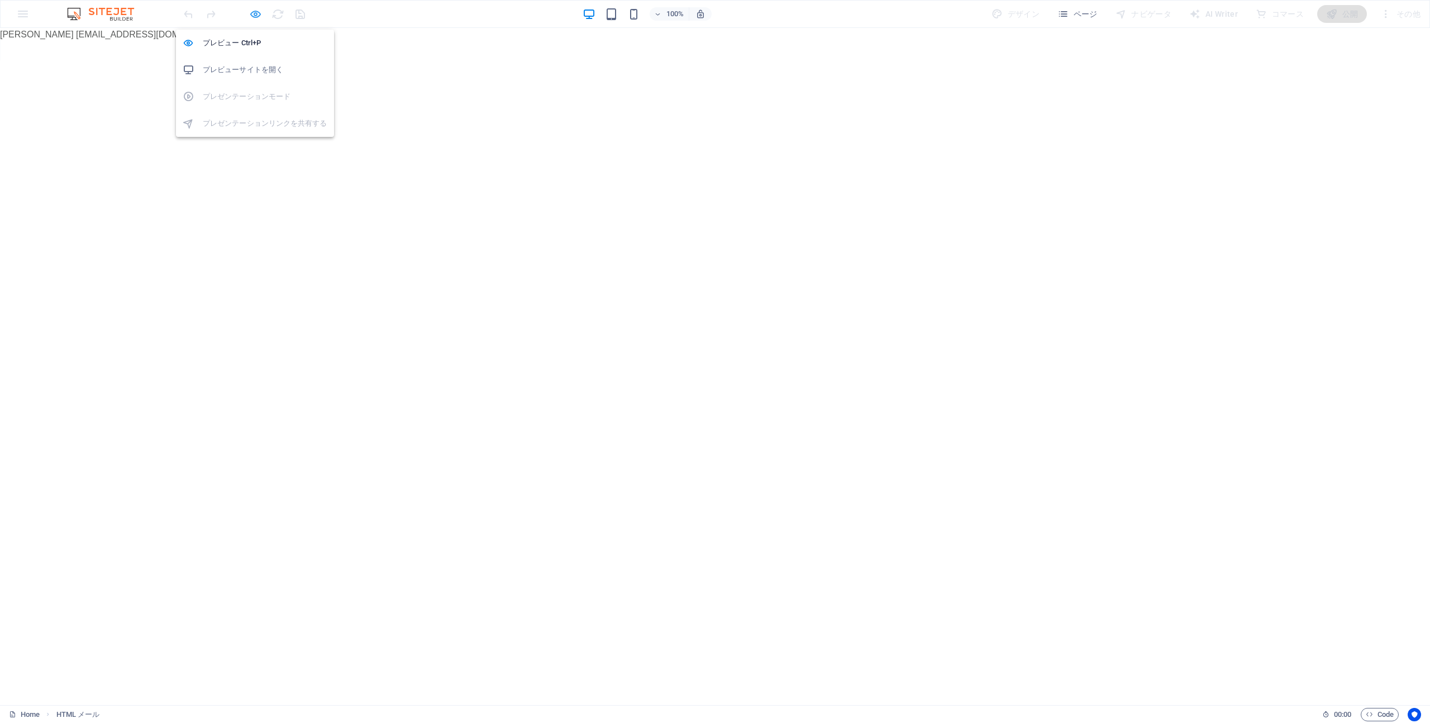
click at [258, 16] on icon "button" at bounding box center [255, 14] width 13 height 13
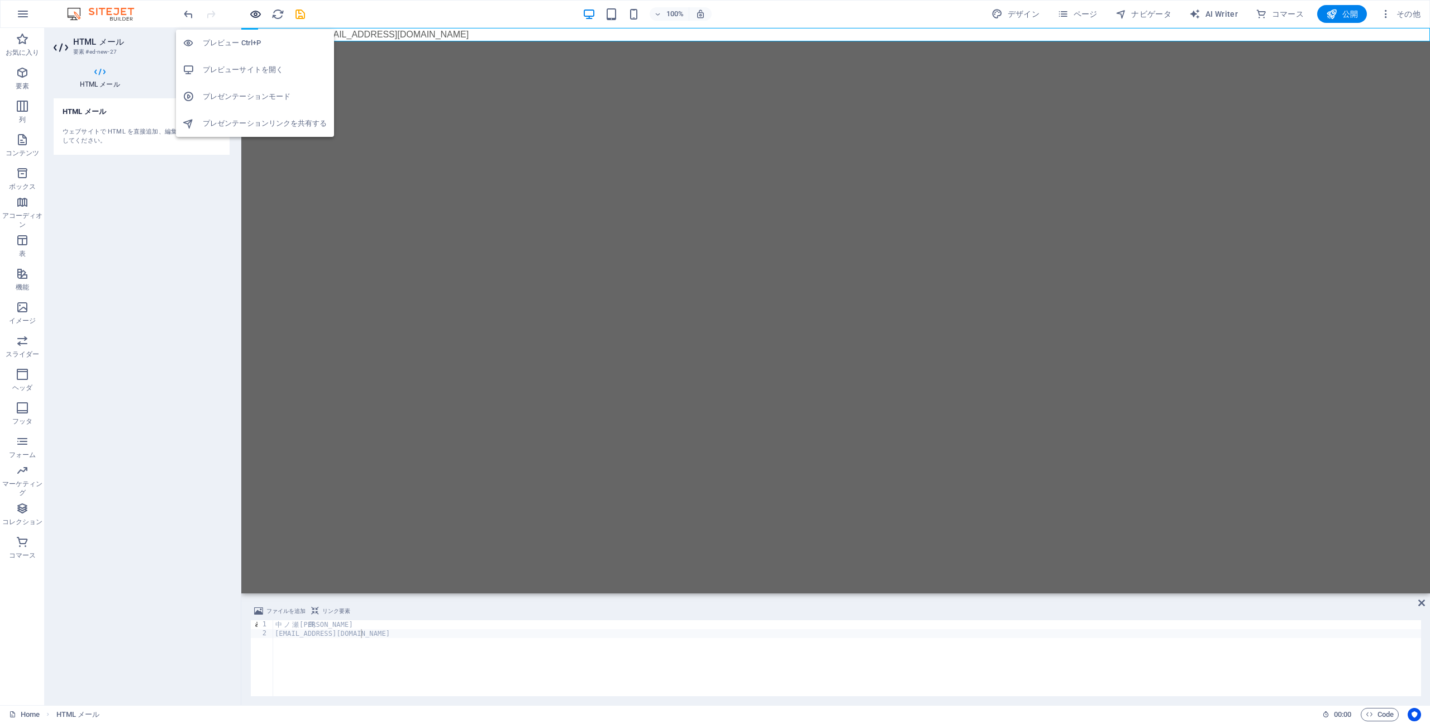
click at [256, 17] on icon "button" at bounding box center [255, 14] width 13 height 13
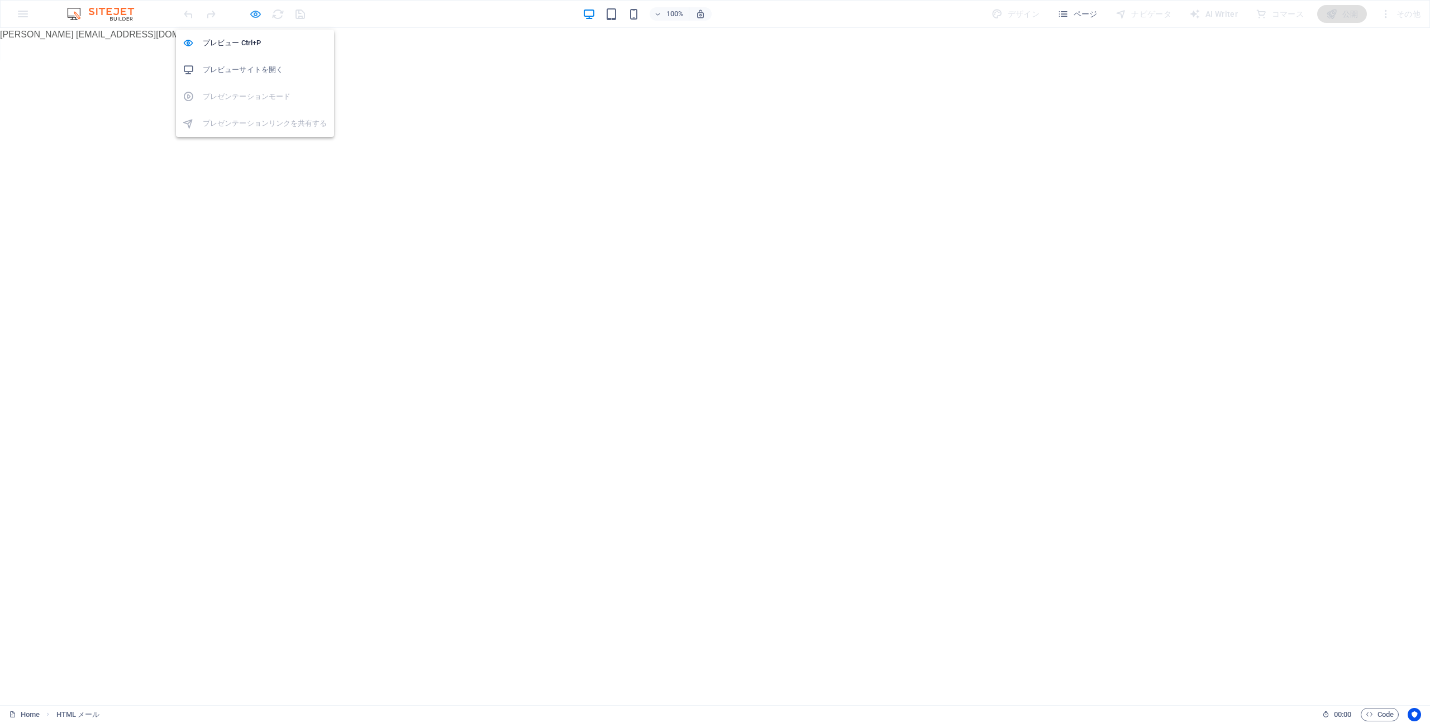
click at [256, 17] on icon "button" at bounding box center [255, 14] width 13 height 13
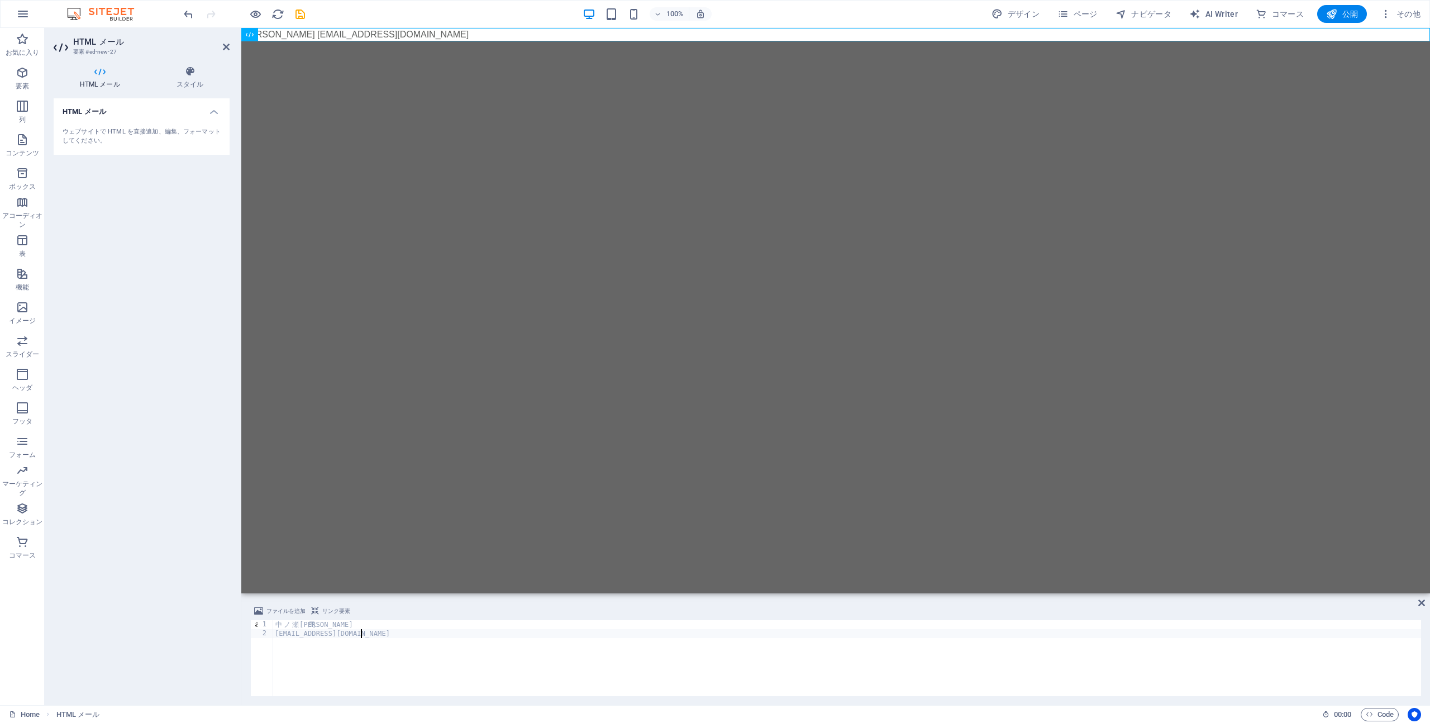
click at [323, 624] on div "中 [PERSON_NAME] 馬 [EMAIL_ADDRESS][DOMAIN_NAME]" at bounding box center [847, 667] width 1148 height 94
type textarea "[PERSON_NAME]"
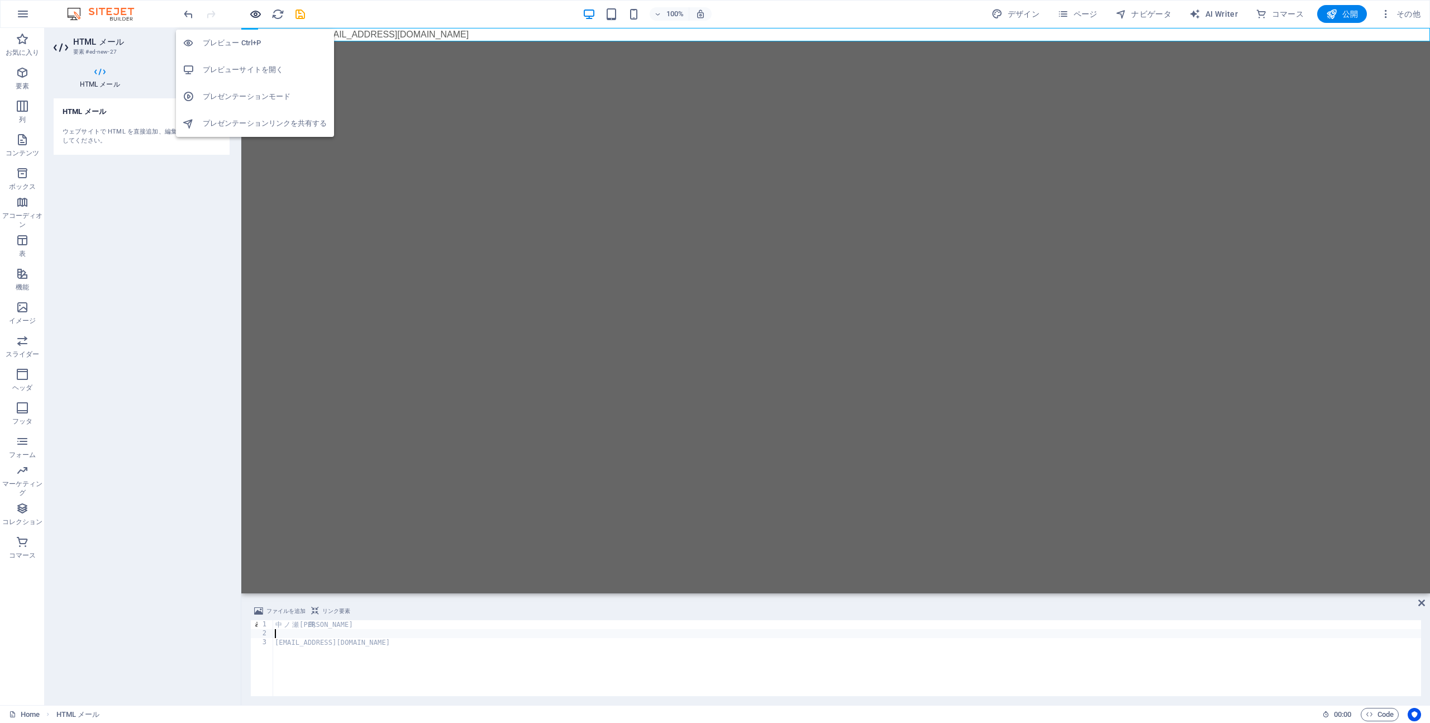
click at [255, 15] on icon "button" at bounding box center [255, 14] width 13 height 13
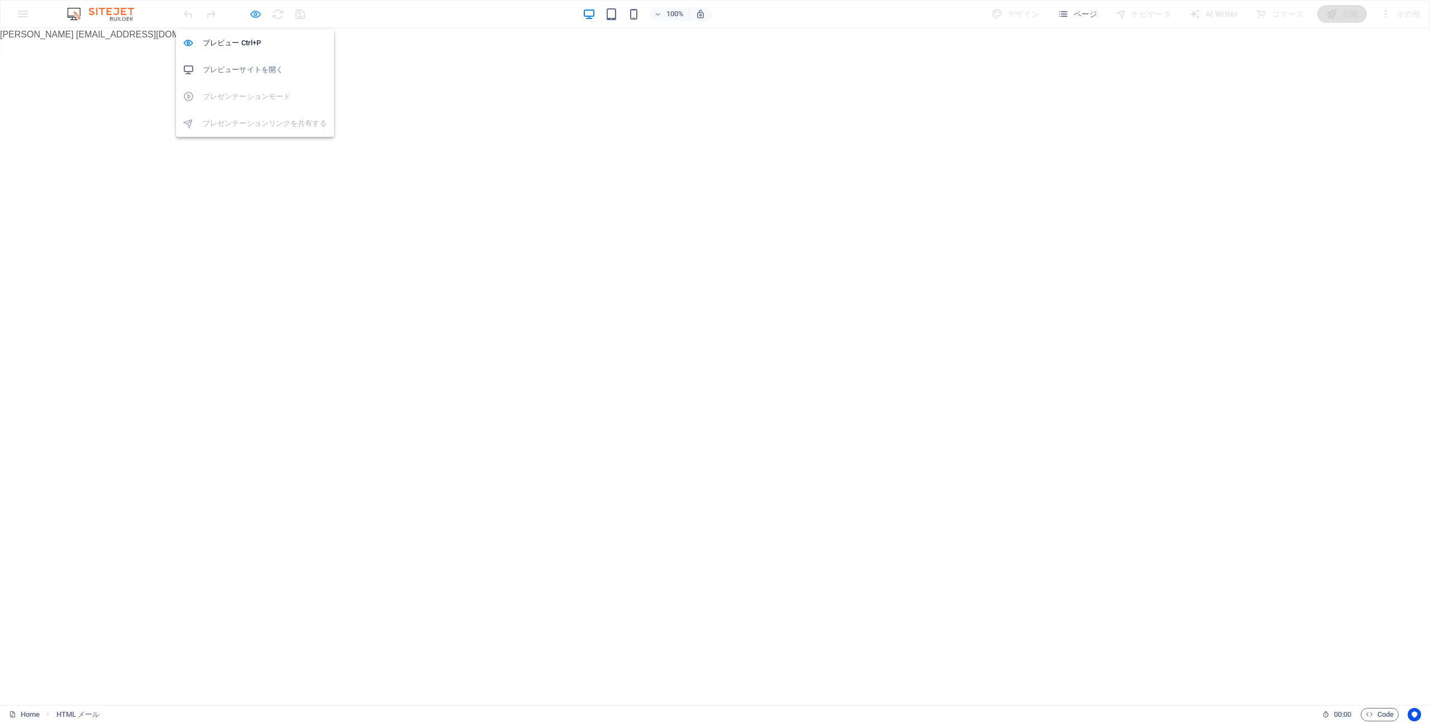
click at [255, 15] on icon "button" at bounding box center [255, 14] width 13 height 13
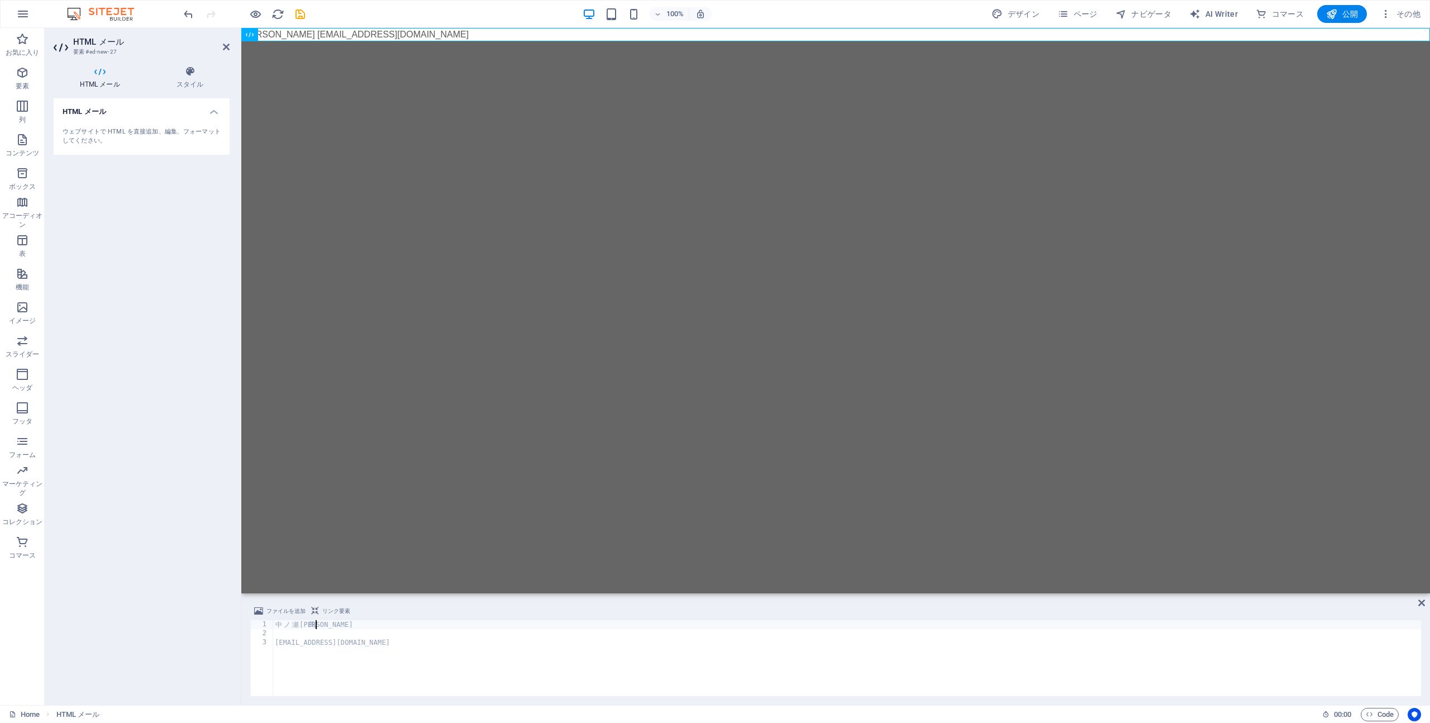
drag, startPoint x: 327, startPoint y: 626, endPoint x: 286, endPoint y: 629, distance: 40.9
click at [325, 627] on div "中 [PERSON_NAME] 馬 [EMAIL_ADDRESS][DOMAIN_NAME]" at bounding box center [847, 667] width 1148 height 94
click at [271, 624] on div "1" at bounding box center [262, 624] width 23 height 9
click at [274, 624] on div "中 ノ 瀬 祐 馬 info@nakanoseyuma.com" at bounding box center [847, 667] width 1148 height 94
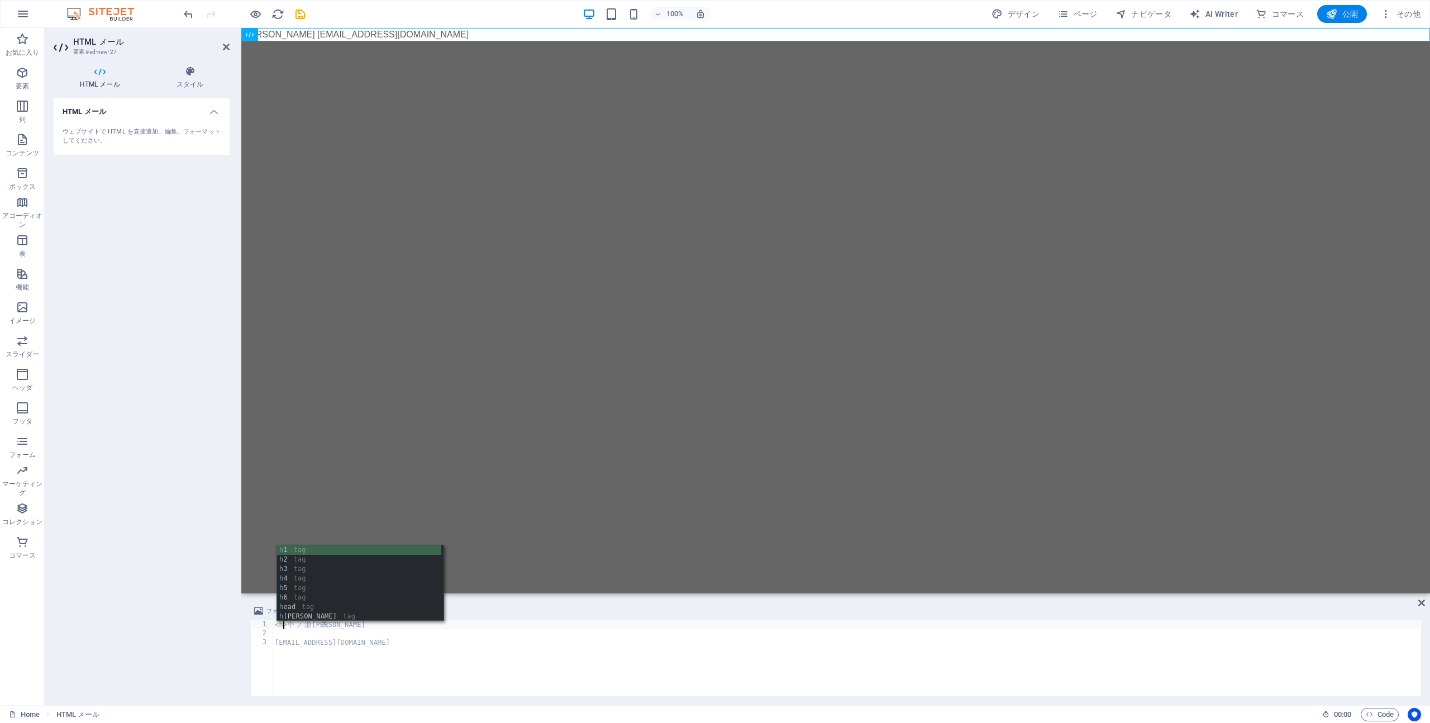
scroll to position [0, 1]
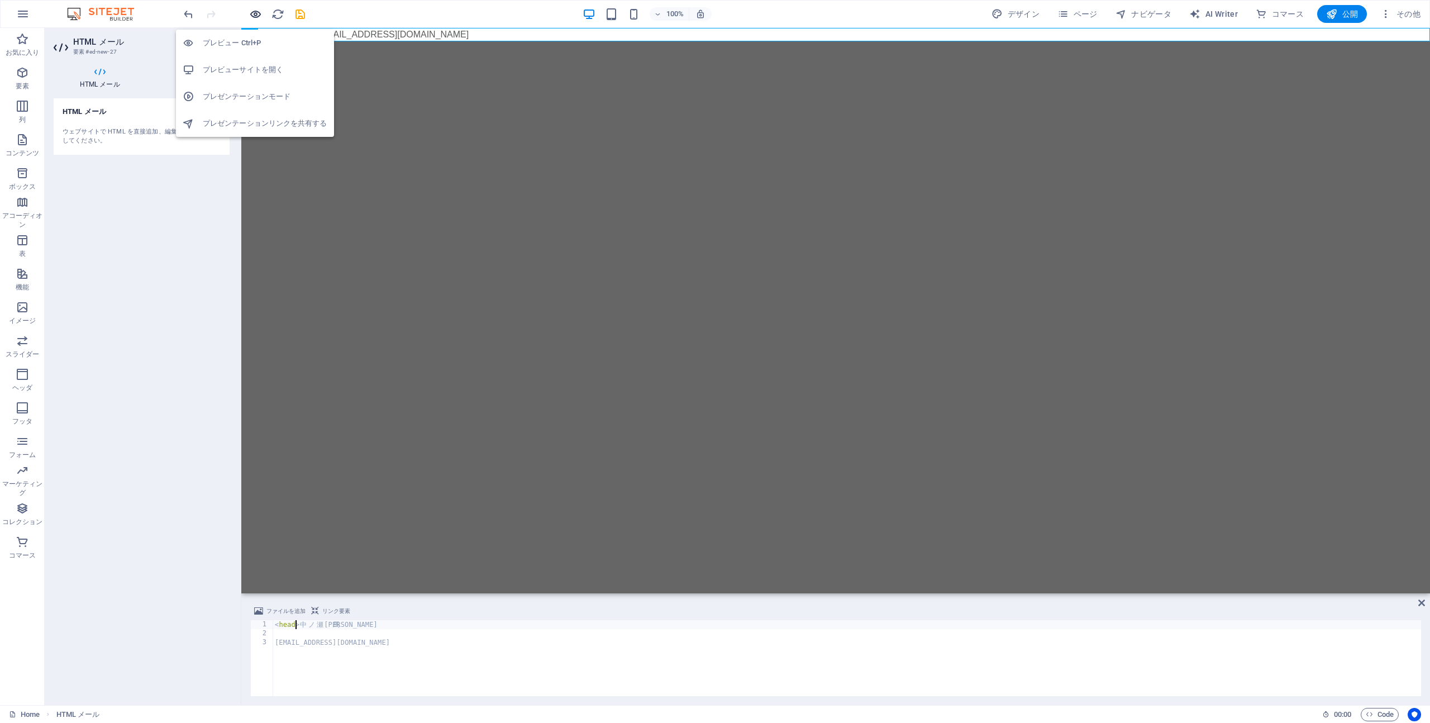
type textarea "<head>中ノ瀬祐馬"
click at [256, 8] on icon "button" at bounding box center [255, 14] width 13 height 13
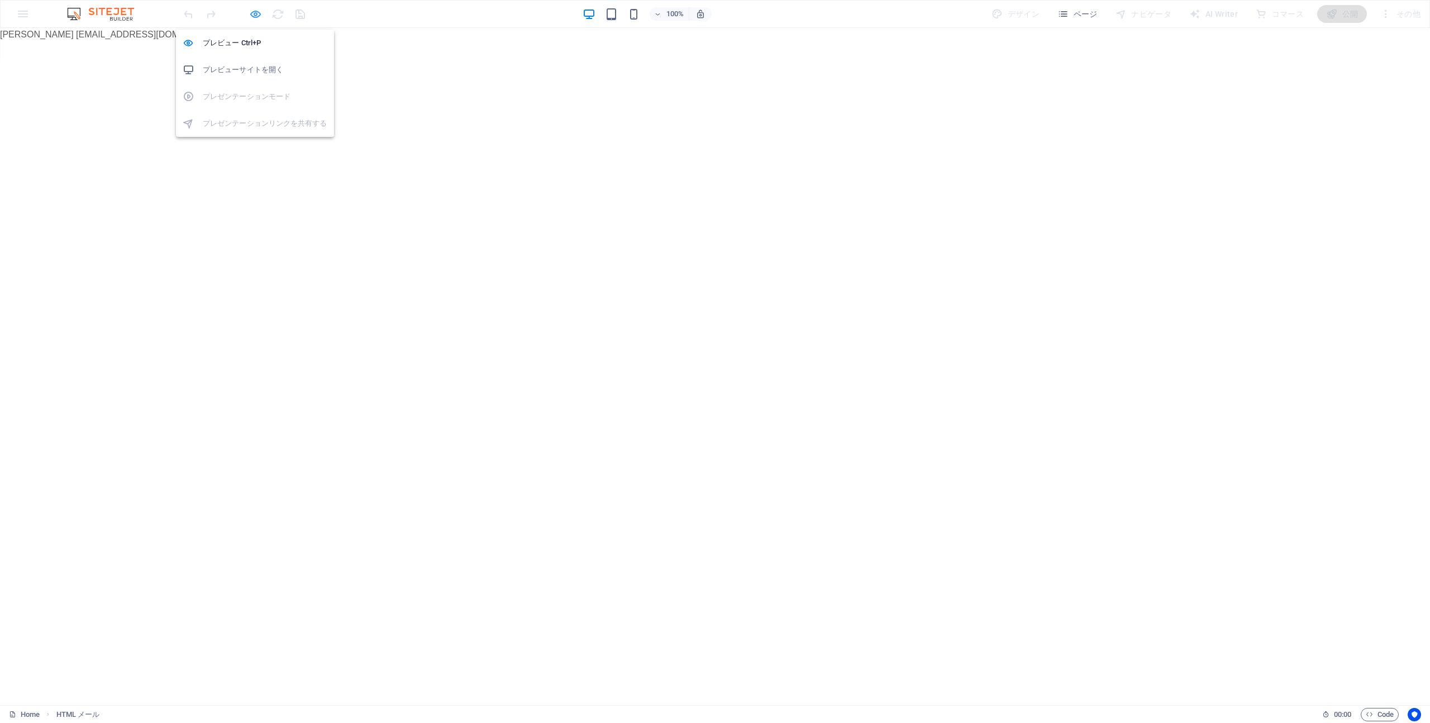
drag, startPoint x: 256, startPoint y: 8, endPoint x: 28, endPoint y: 110, distance: 249.0
click at [256, 8] on icon "button" at bounding box center [255, 14] width 13 height 13
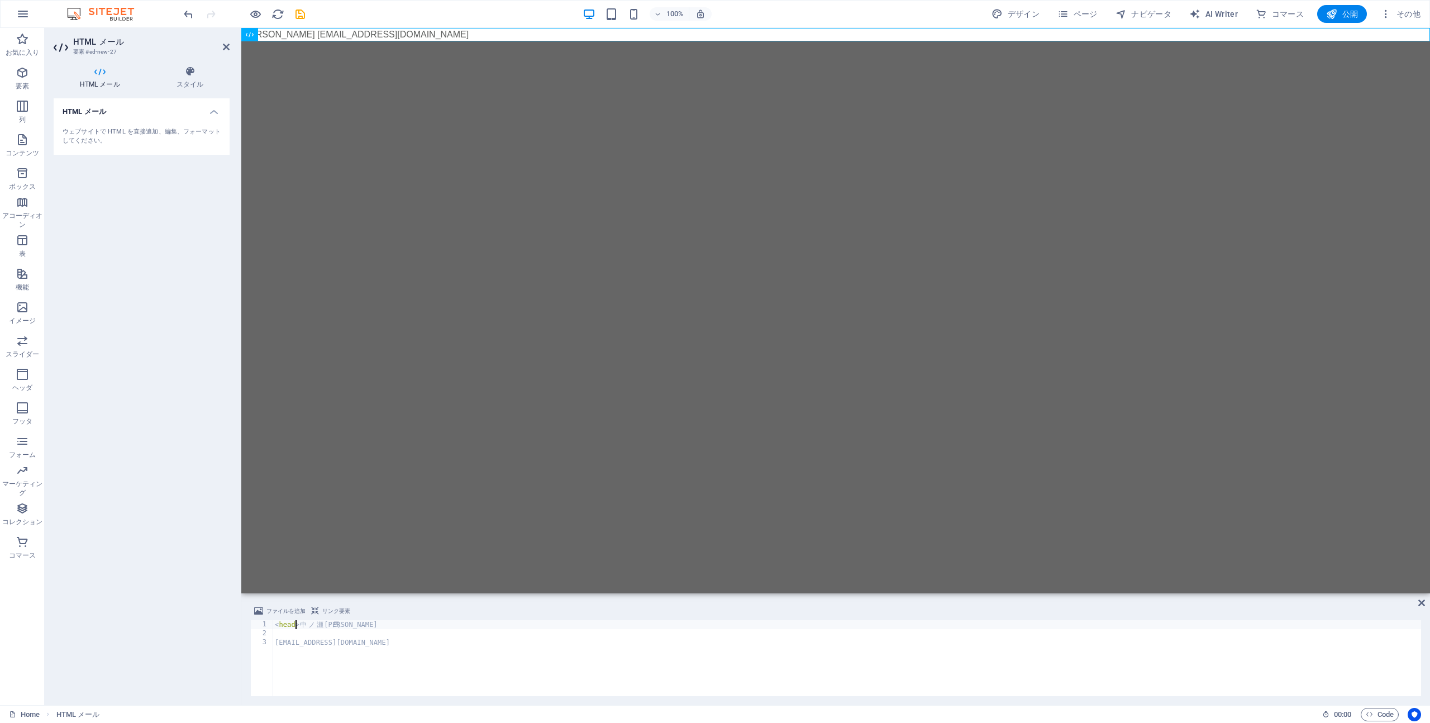
click at [275, 644] on div "< head > 中 ノ 瀬 祐 馬 info@nakanoseyuma.com" at bounding box center [847, 667] width 1148 height 94
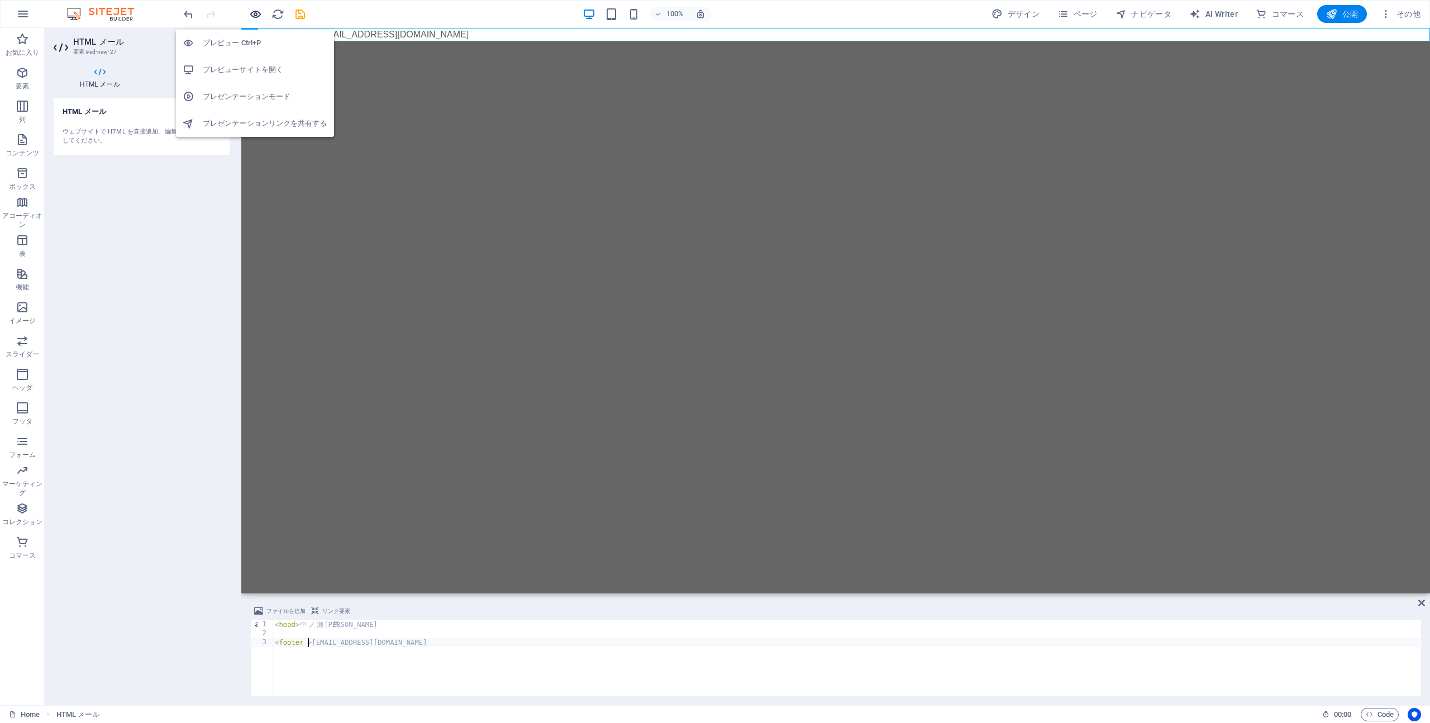
type textarea "<footer >info@nakanoseyuma.com"
click at [251, 8] on icon "button" at bounding box center [255, 14] width 13 height 13
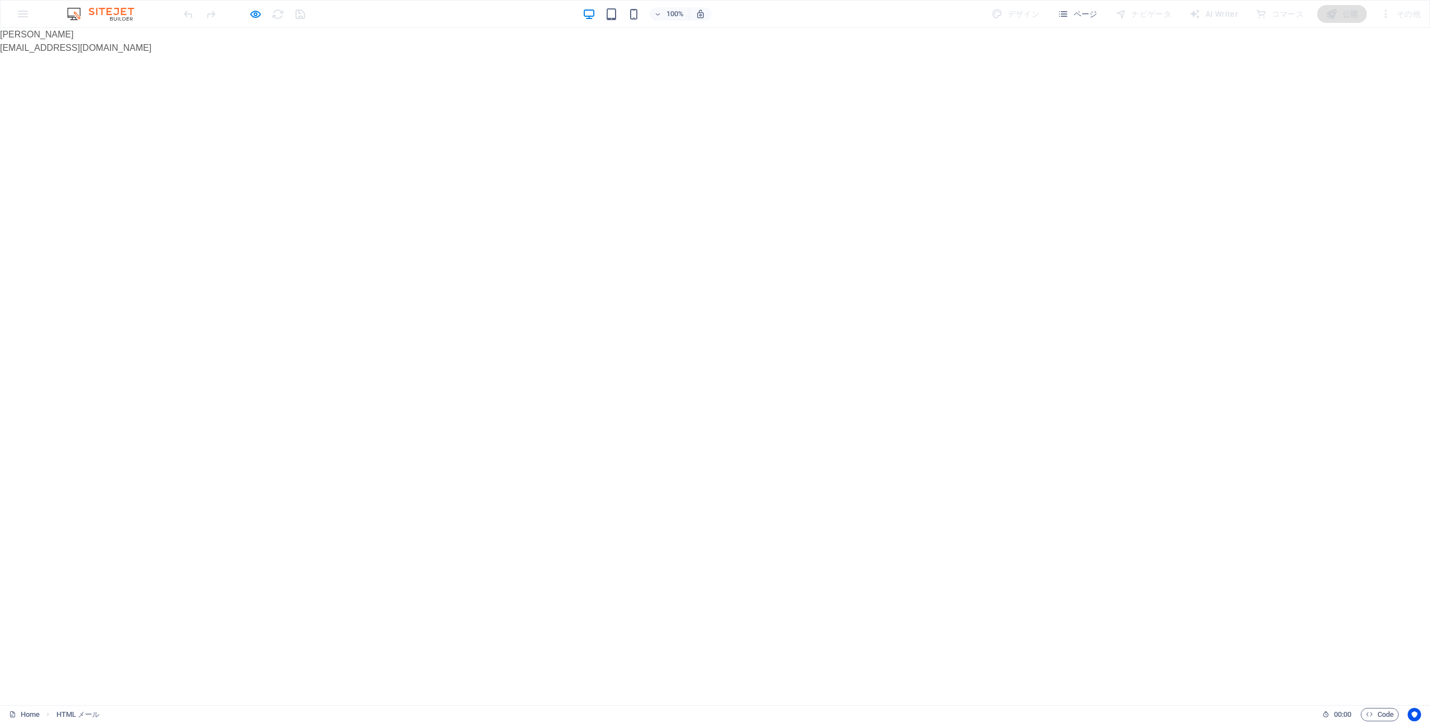
click at [439, 55] on html "Skip to main content [PERSON_NAME] [EMAIL_ADDRESS][DOMAIN_NAME]" at bounding box center [715, 41] width 1430 height 27
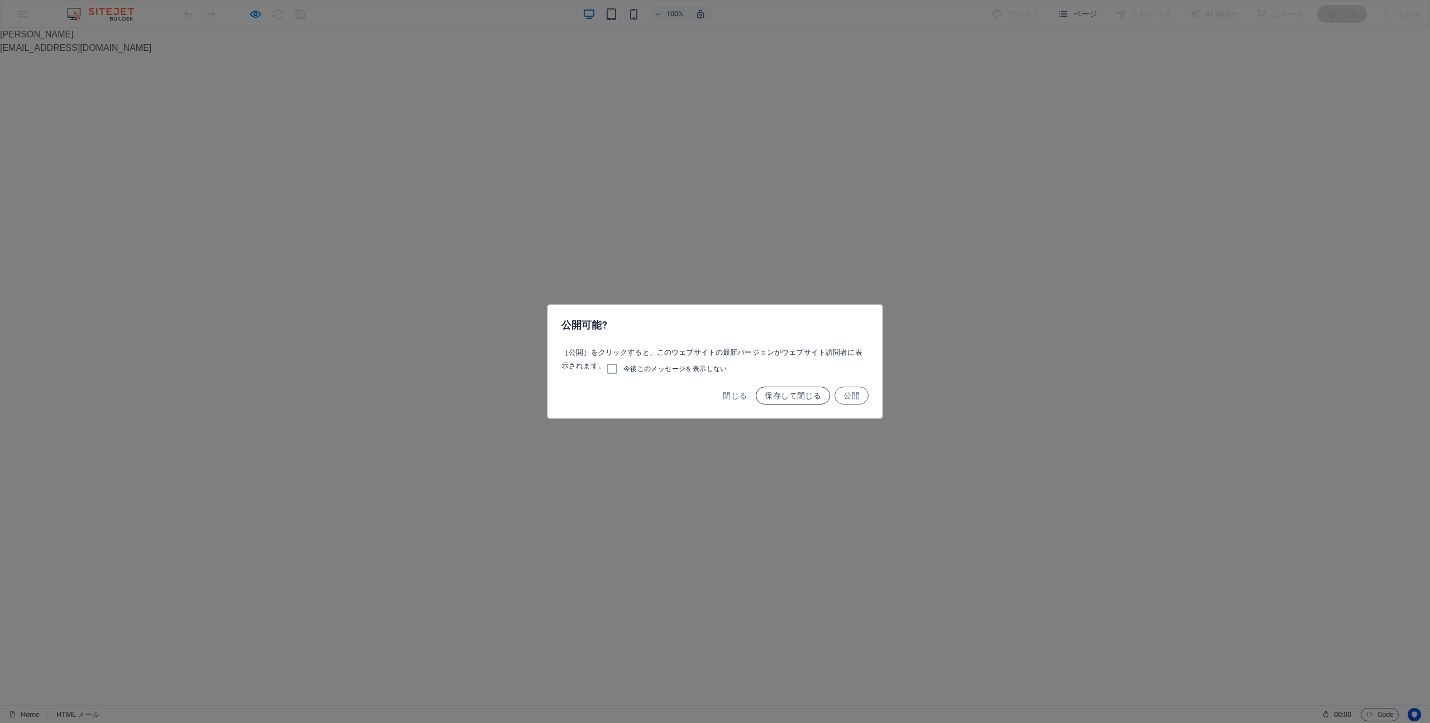
click at [786, 395] on span "保存して閉じる" at bounding box center [793, 395] width 56 height 9
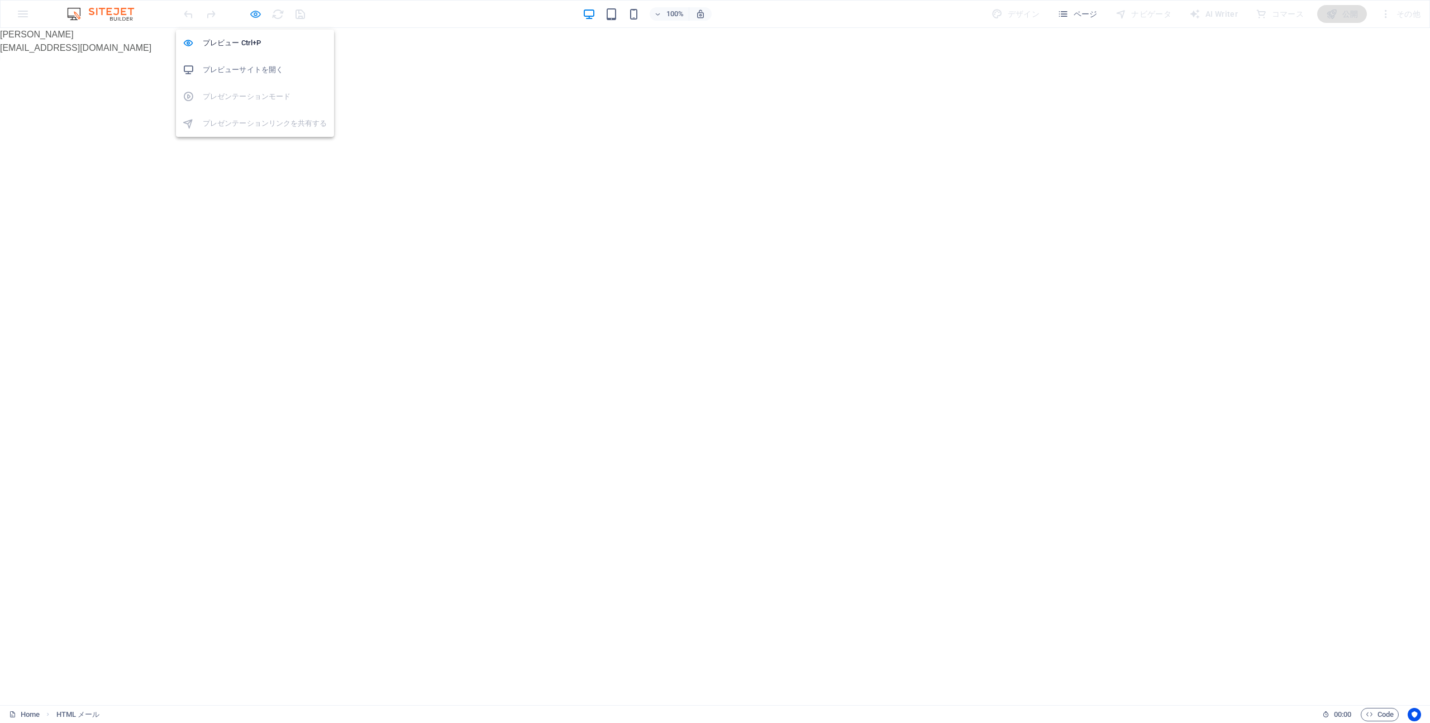
click at [252, 15] on icon "button" at bounding box center [255, 14] width 13 height 13
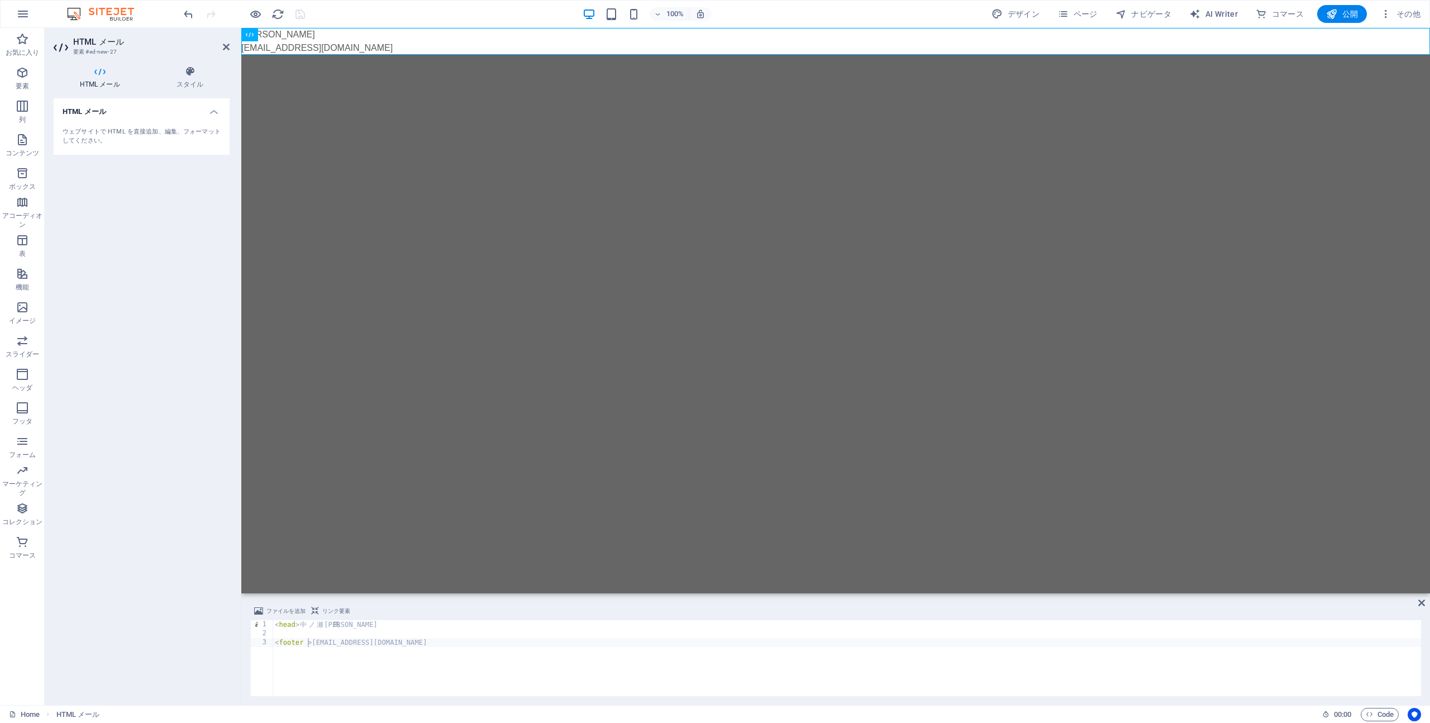
click at [440, 613] on div "ファイルを追加 リンク要素" at bounding box center [835, 612] width 1171 height 16
drag, startPoint x: 427, startPoint y: 652, endPoint x: 383, endPoint y: 661, distance: 45.6
click at [427, 652] on div "< head > 中 ノ 瀬 祐 馬 < footer > info@nakanoseyuma.com" at bounding box center [847, 667] width 1148 height 94
click at [307, 648] on div "< head > 中 ノ 瀬 祐 馬 < footer > info@nakanoseyuma.com" at bounding box center [847, 667] width 1148 height 94
click at [331, 642] on div "< head > 中 ノ 瀬 祐 馬 < footer > info@nakanoseyuma.com" at bounding box center [847, 667] width 1148 height 94
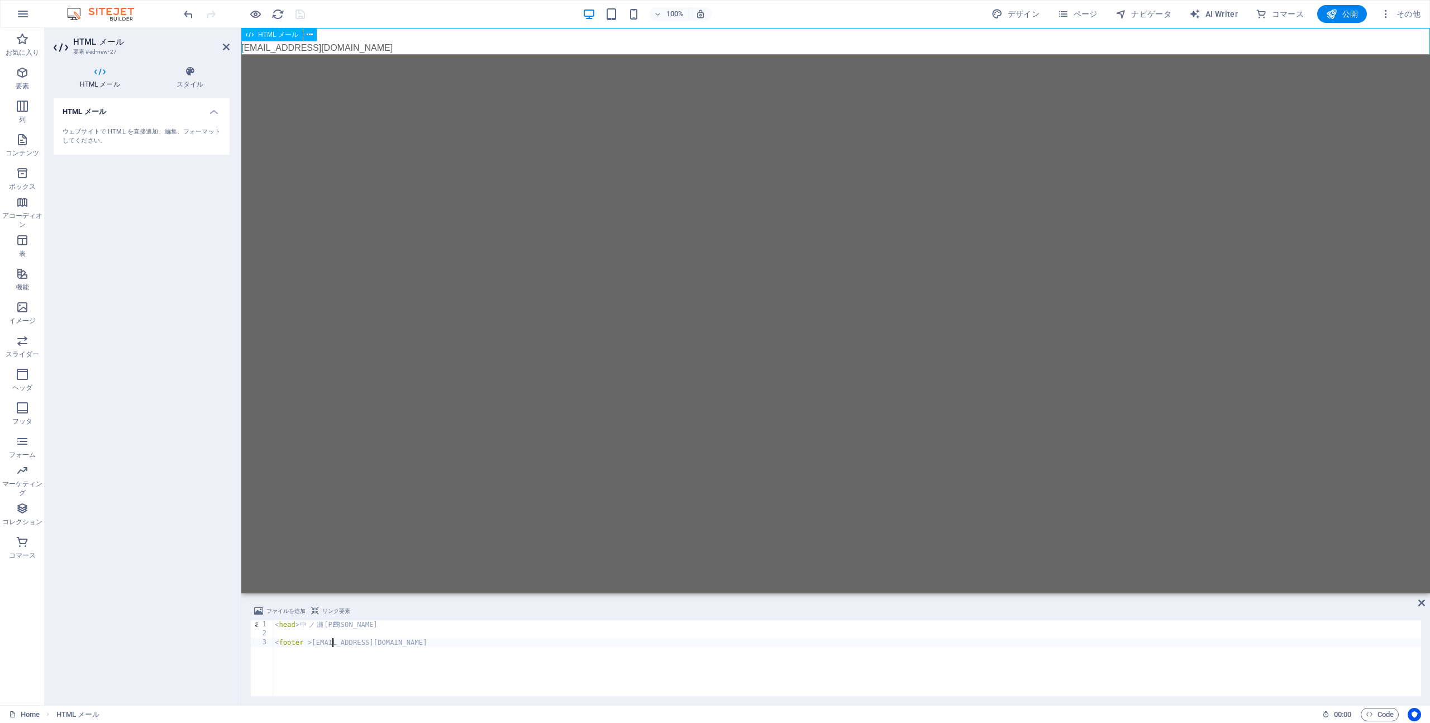
click at [360, 50] on div "[PERSON_NAME] [EMAIL_ADDRESS][DOMAIN_NAME]" at bounding box center [835, 41] width 1188 height 27
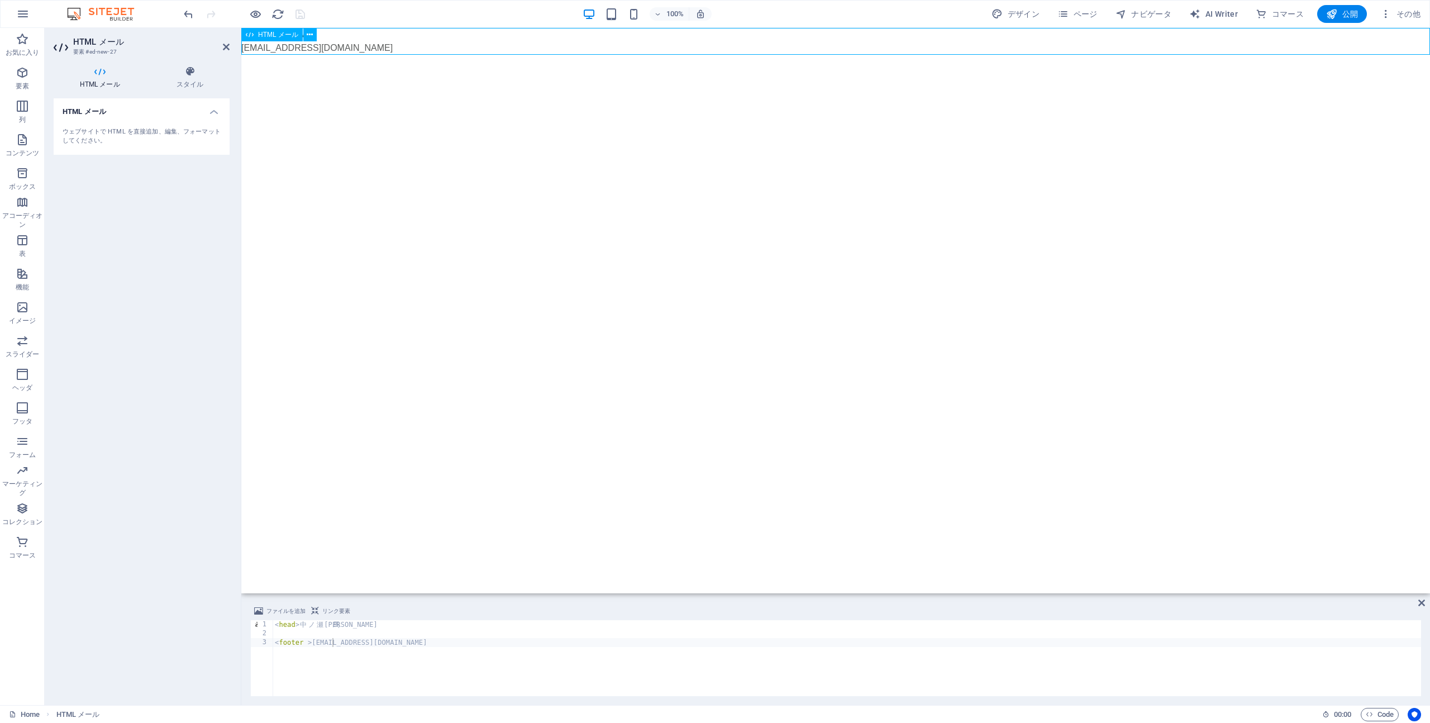
drag, startPoint x: 361, startPoint y: 48, endPoint x: 324, endPoint y: 44, distance: 37.6
click at [281, 41] on div "[PERSON_NAME] [EMAIL_ADDRESS][DOMAIN_NAME]" at bounding box center [835, 41] width 1188 height 27
click at [355, 45] on div "[PERSON_NAME] [EMAIL_ADDRESS][DOMAIN_NAME]" at bounding box center [835, 41] width 1188 height 27
click at [289, 608] on span "ファイルを追加" at bounding box center [285, 610] width 39 height 13
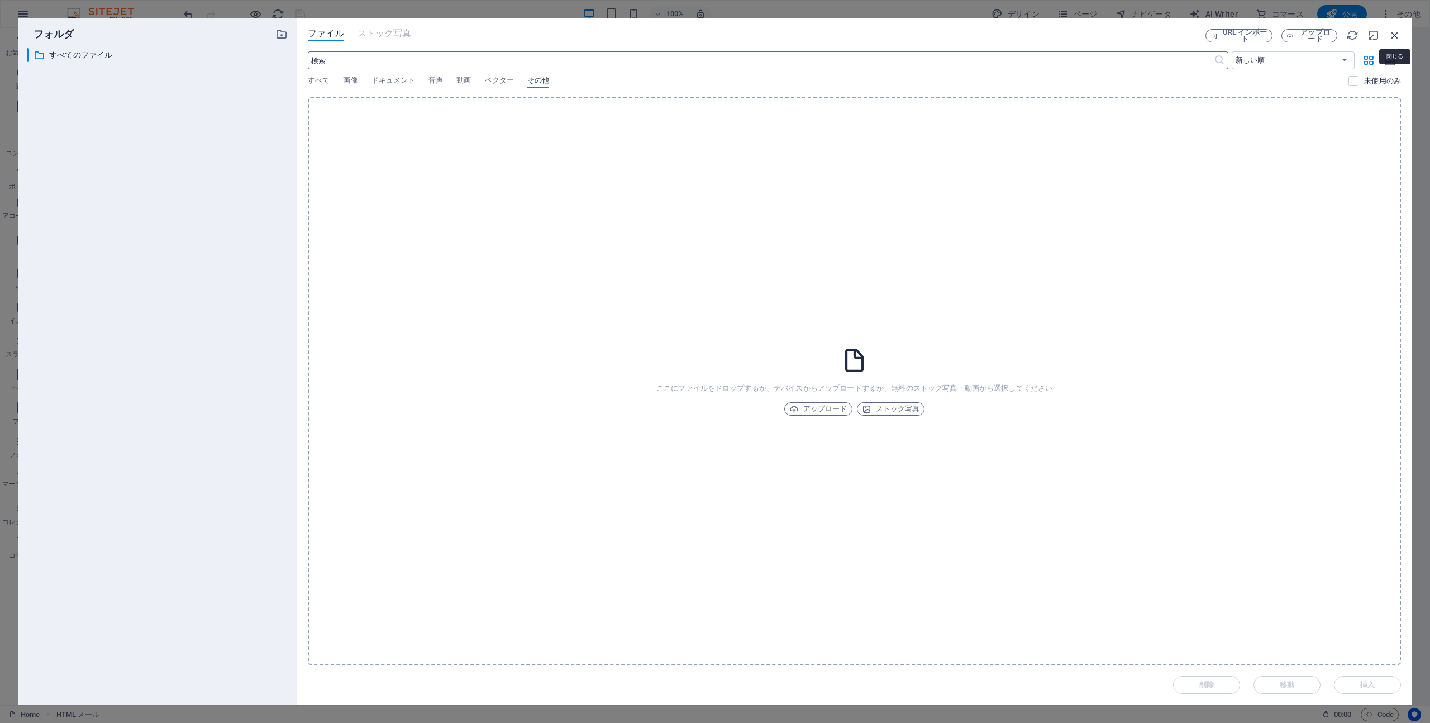
click at [1389, 37] on icon "button" at bounding box center [1394, 35] width 12 height 12
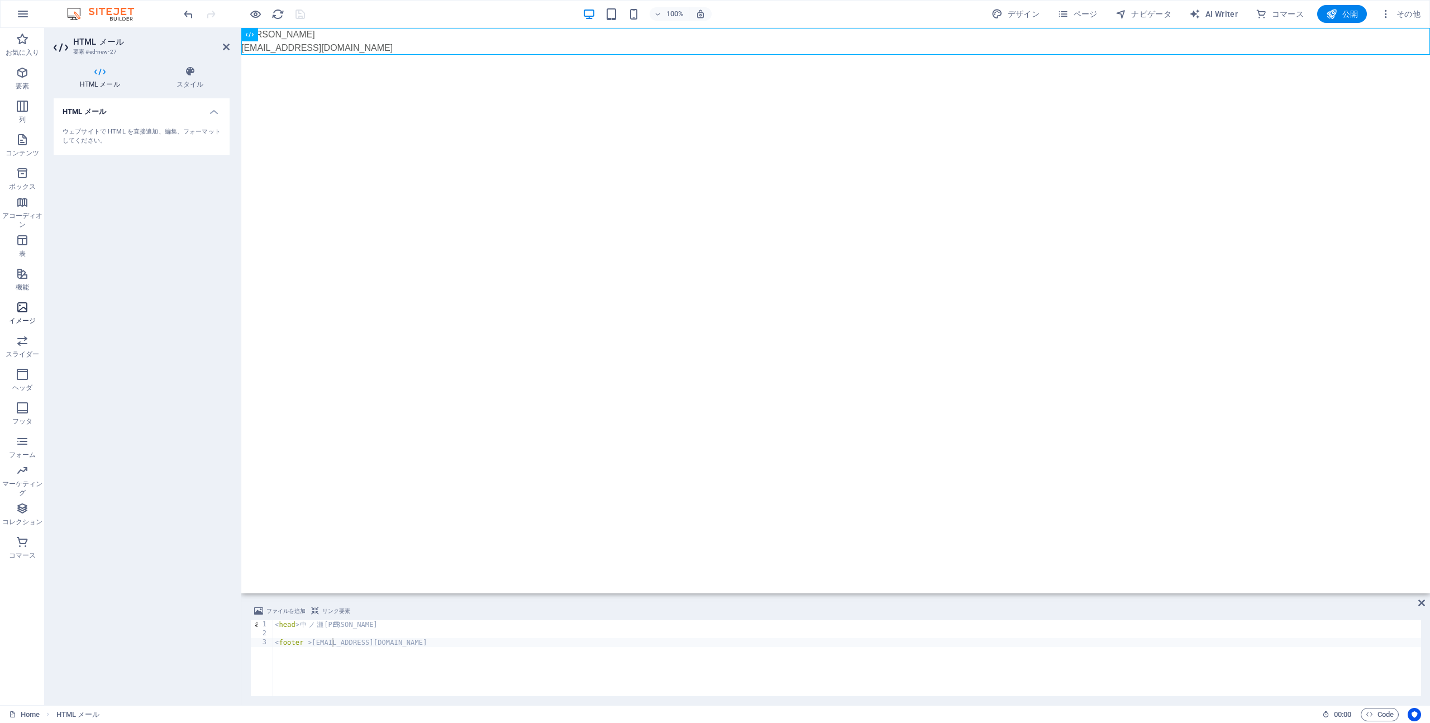
click at [17, 305] on icon "button" at bounding box center [22, 306] width 13 height 13
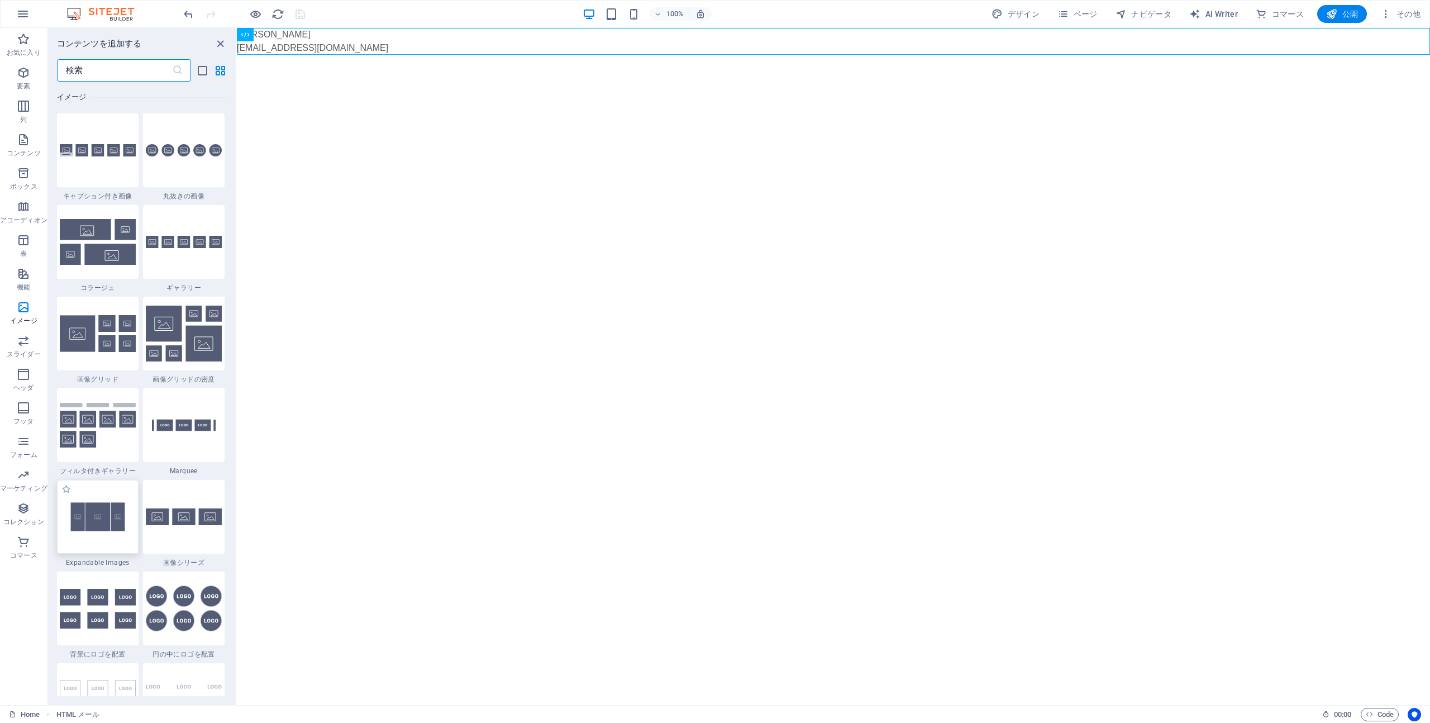
scroll to position [5660, 0]
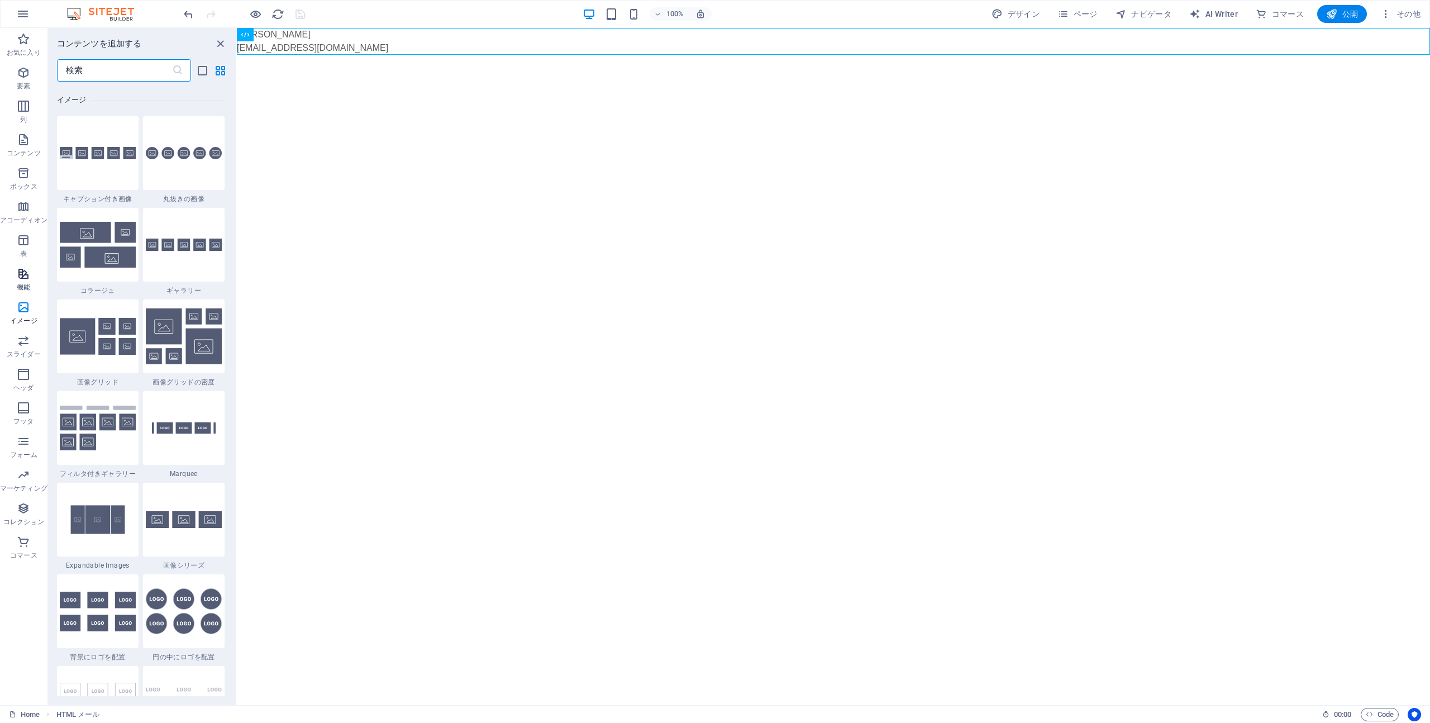
click at [20, 276] on icon "button" at bounding box center [23, 273] width 13 height 13
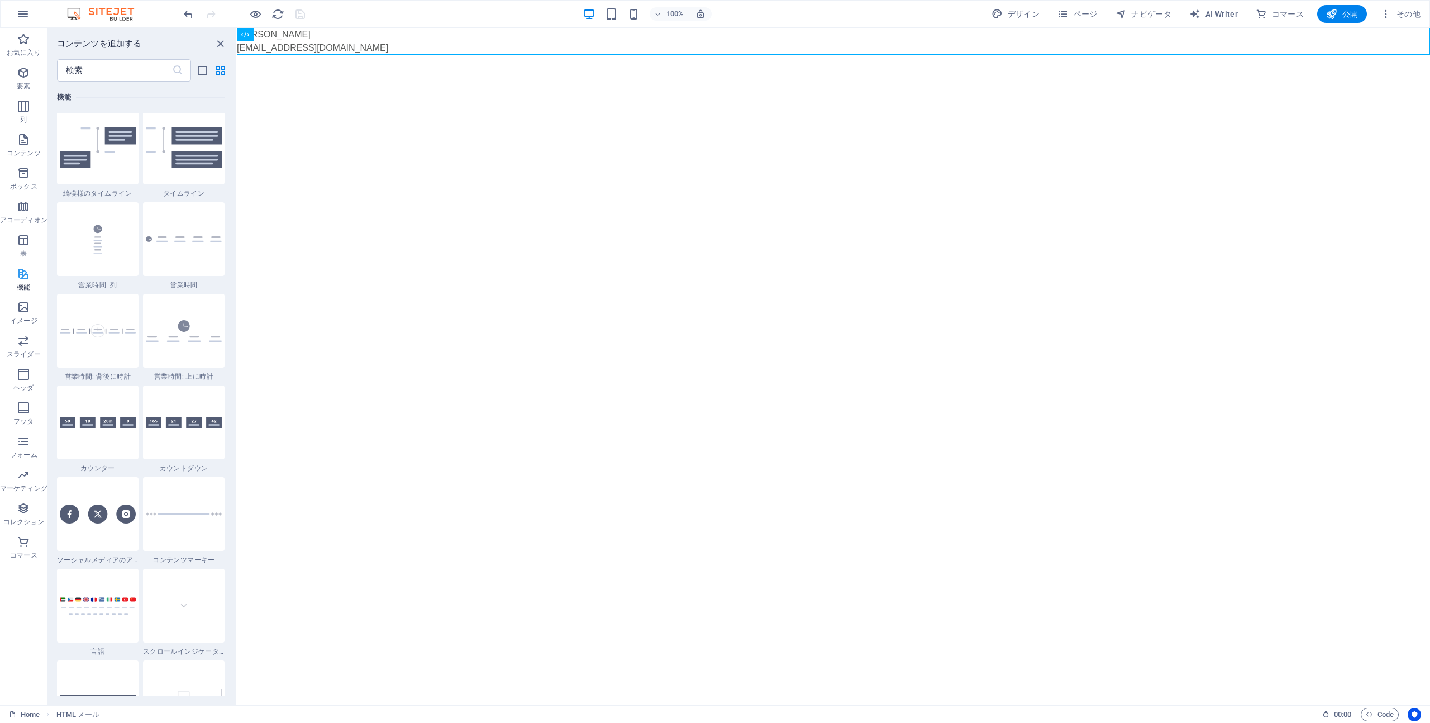
scroll to position [4353, 0]
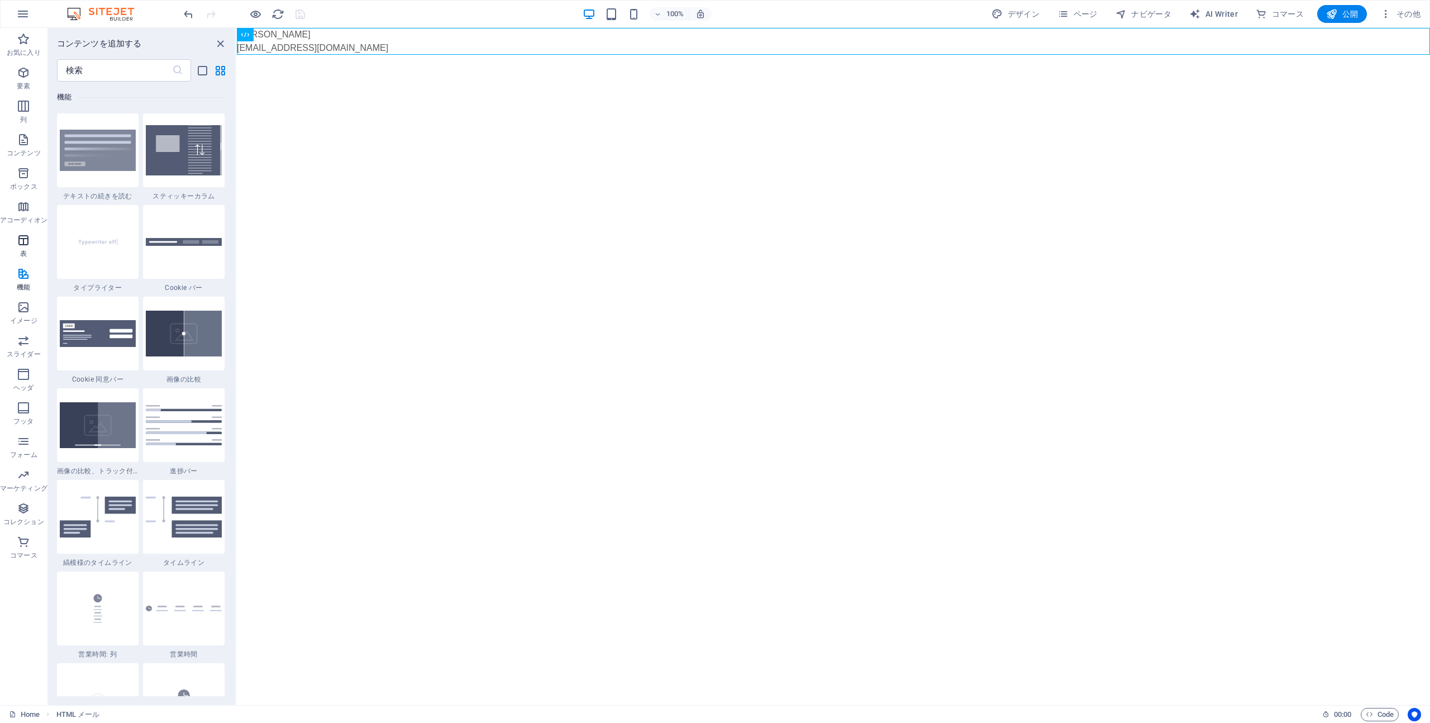
click at [23, 256] on p "表" at bounding box center [23, 253] width 7 height 9
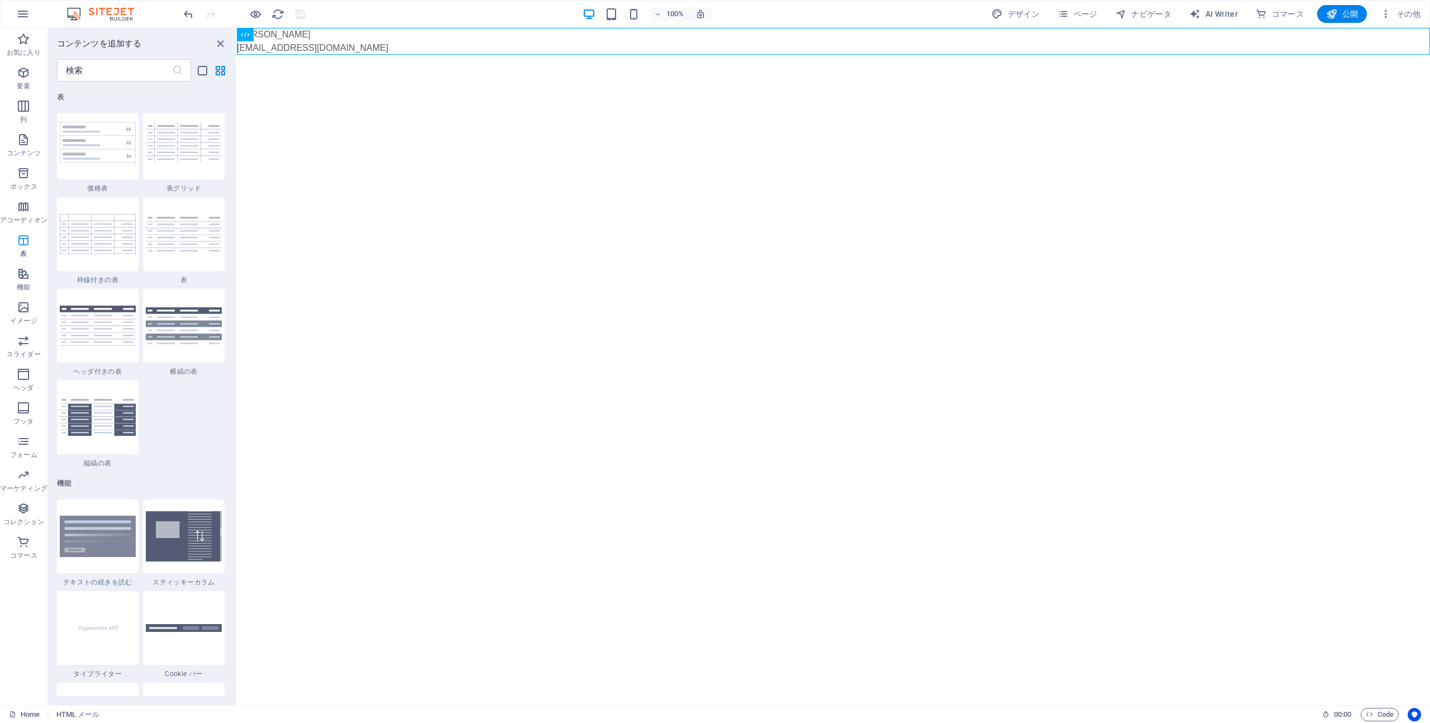
scroll to position [3868, 0]
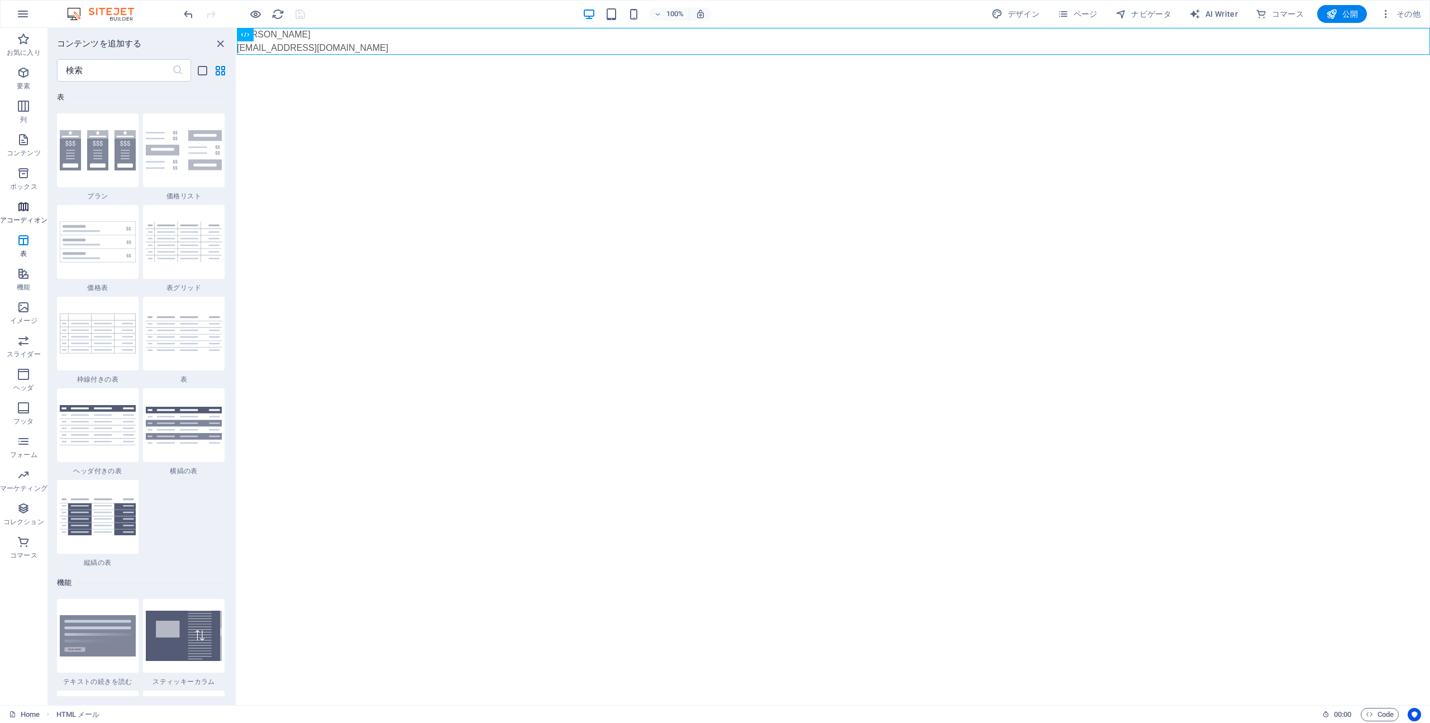
click at [22, 215] on span "アコーディオン" at bounding box center [23, 213] width 47 height 27
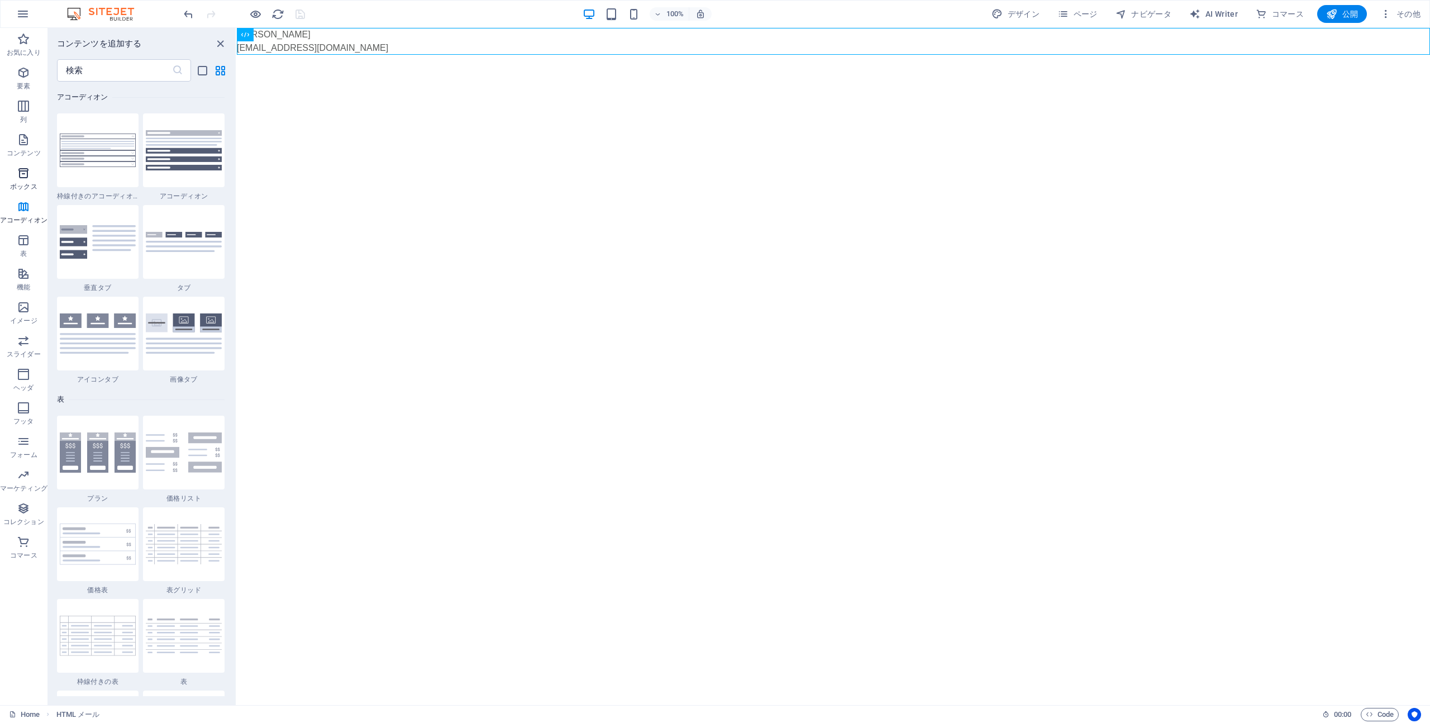
click at [30, 181] on span "ボックス" at bounding box center [23, 179] width 47 height 27
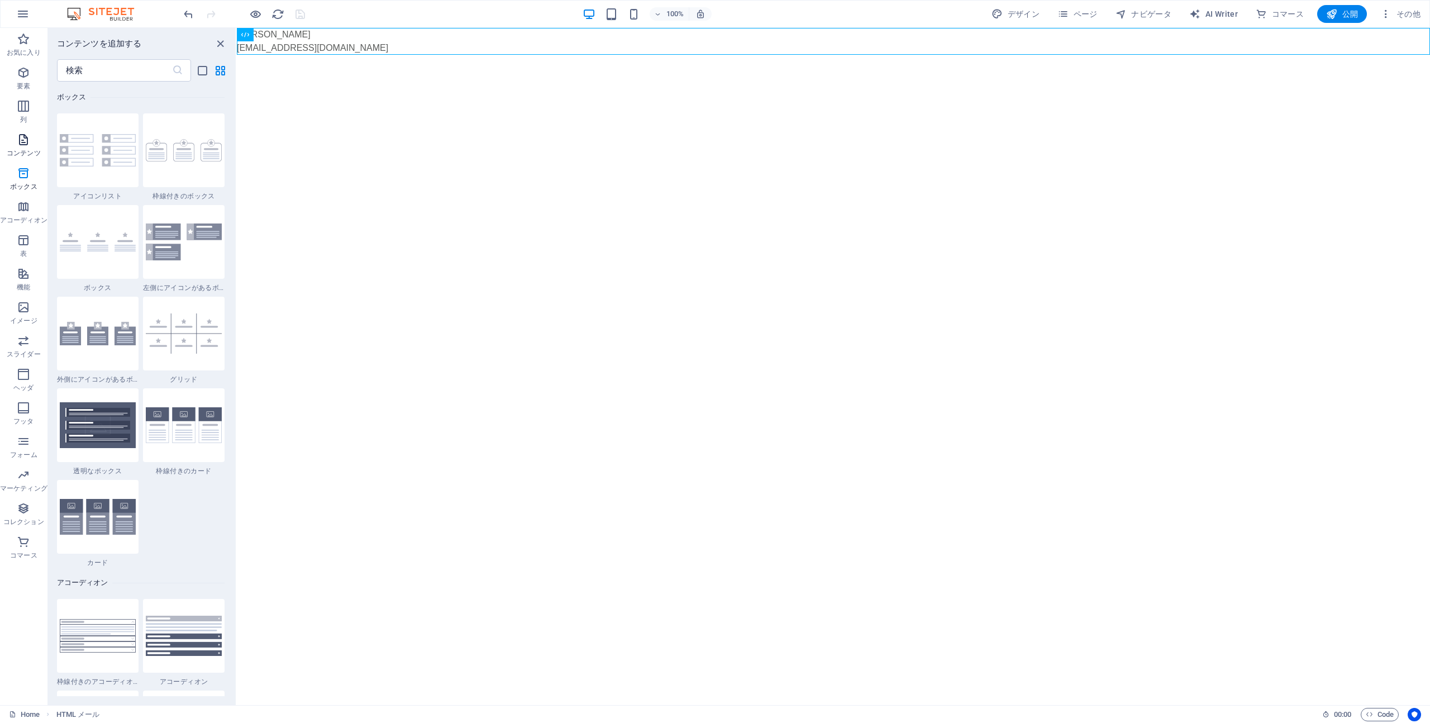
click at [36, 146] on span "コンテンツ" at bounding box center [23, 146] width 47 height 27
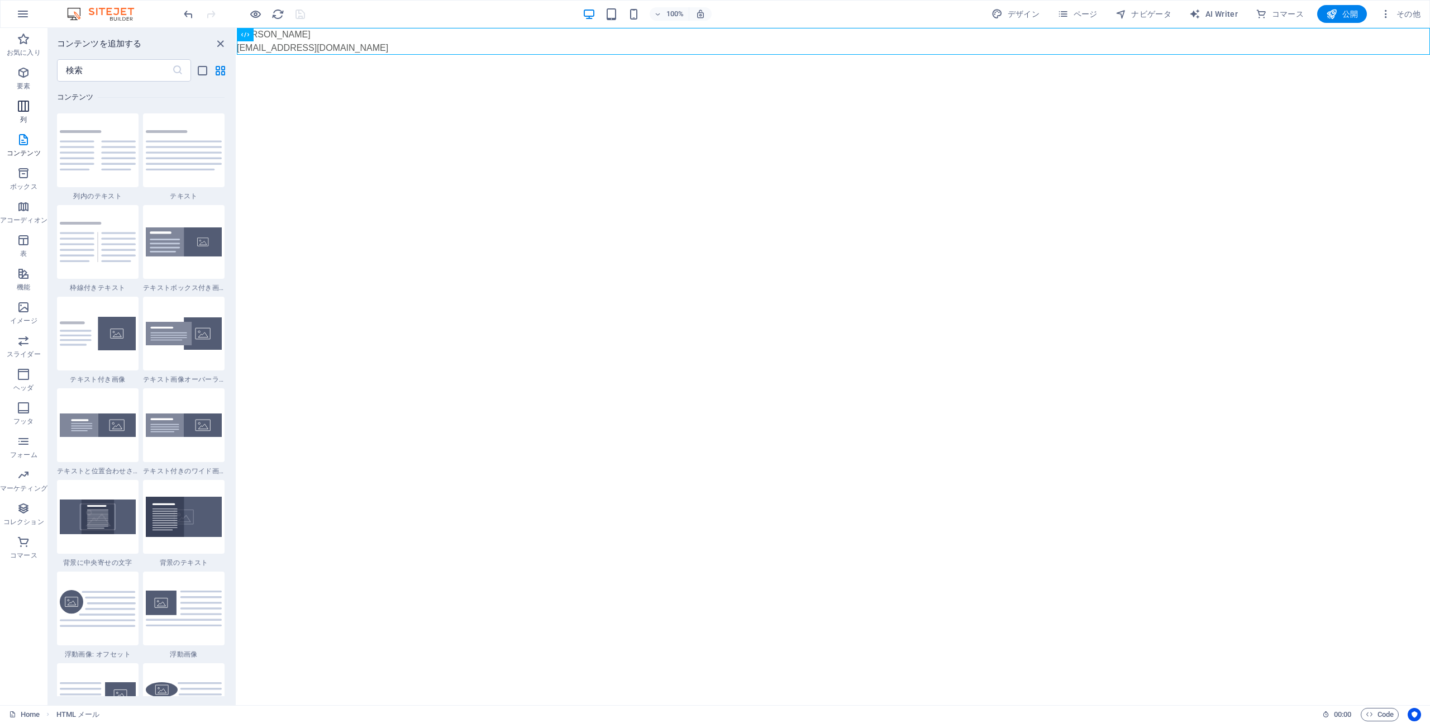
click at [30, 111] on span "列" at bounding box center [23, 112] width 47 height 27
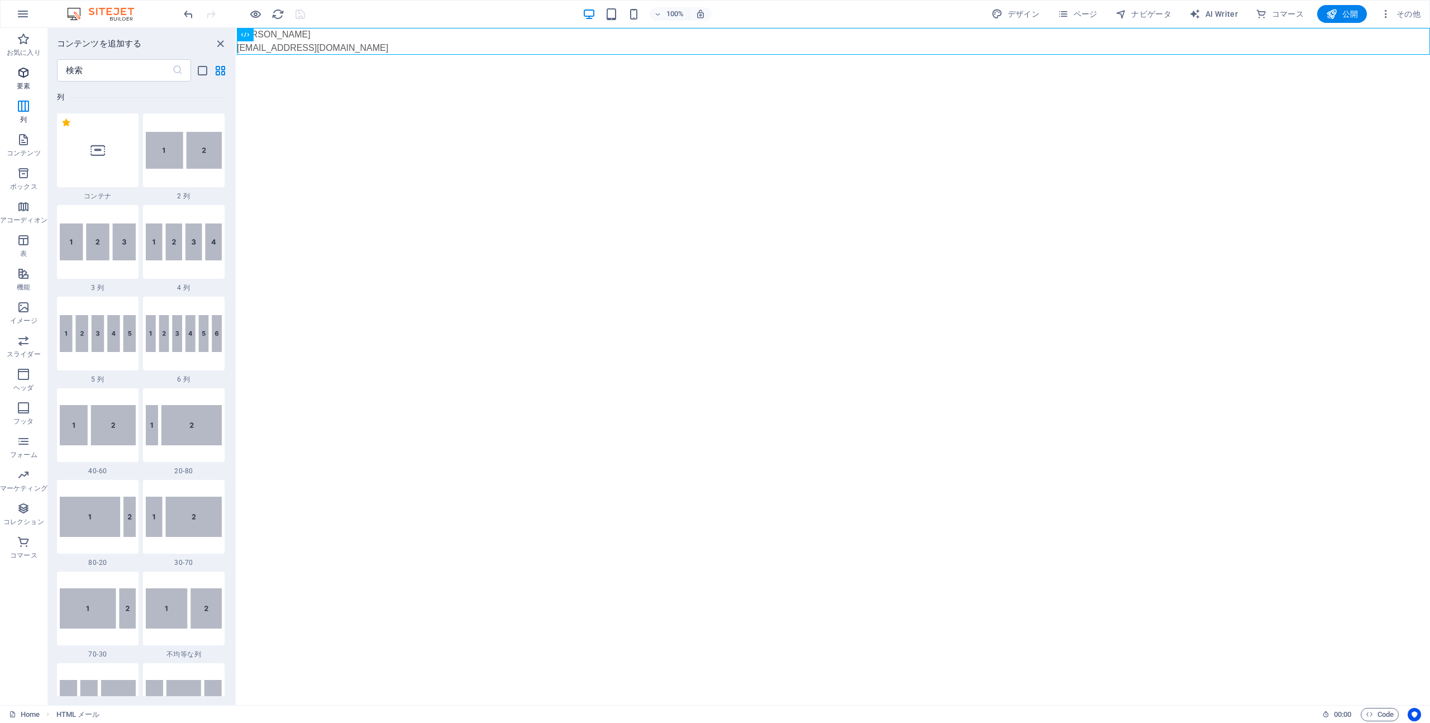
click at [17, 73] on icon "button" at bounding box center [23, 72] width 13 height 13
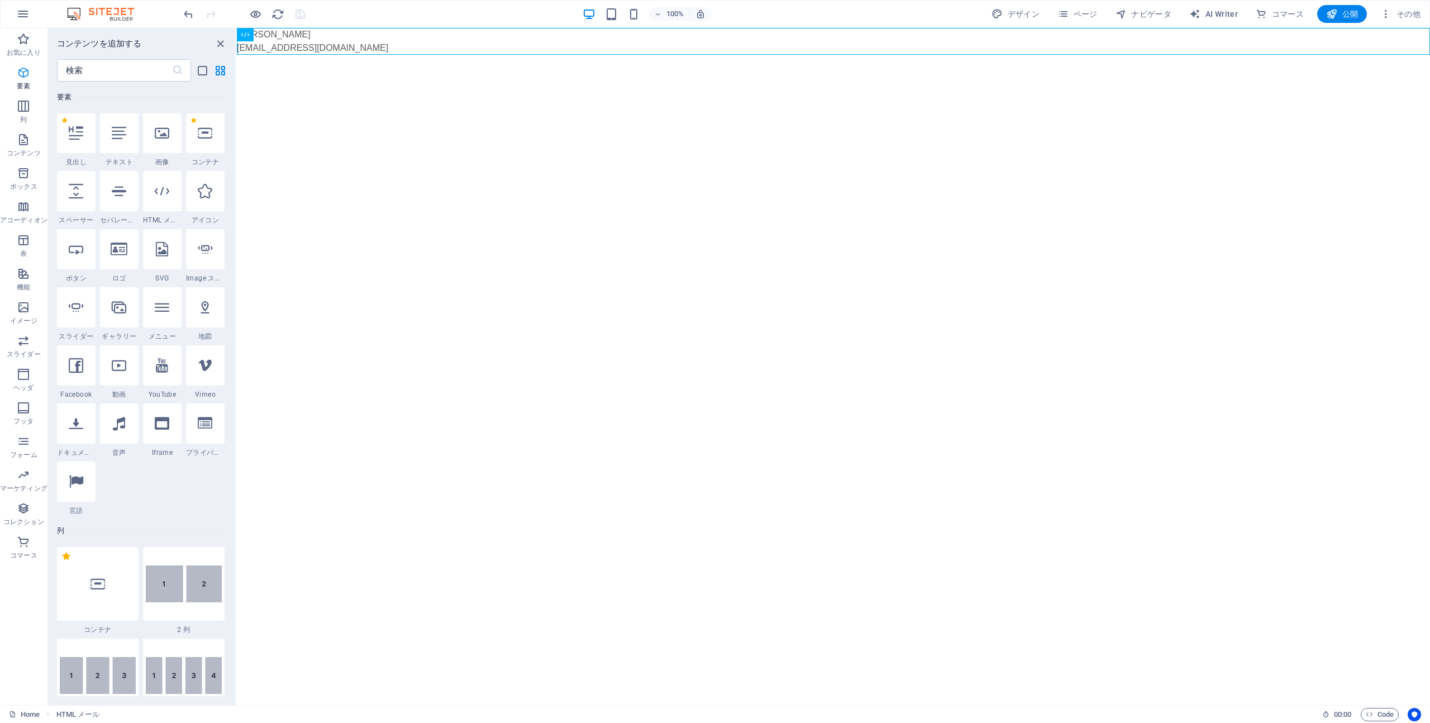
scroll to position [119, 0]
click at [120, 432] on div at bounding box center [119, 424] width 39 height 40
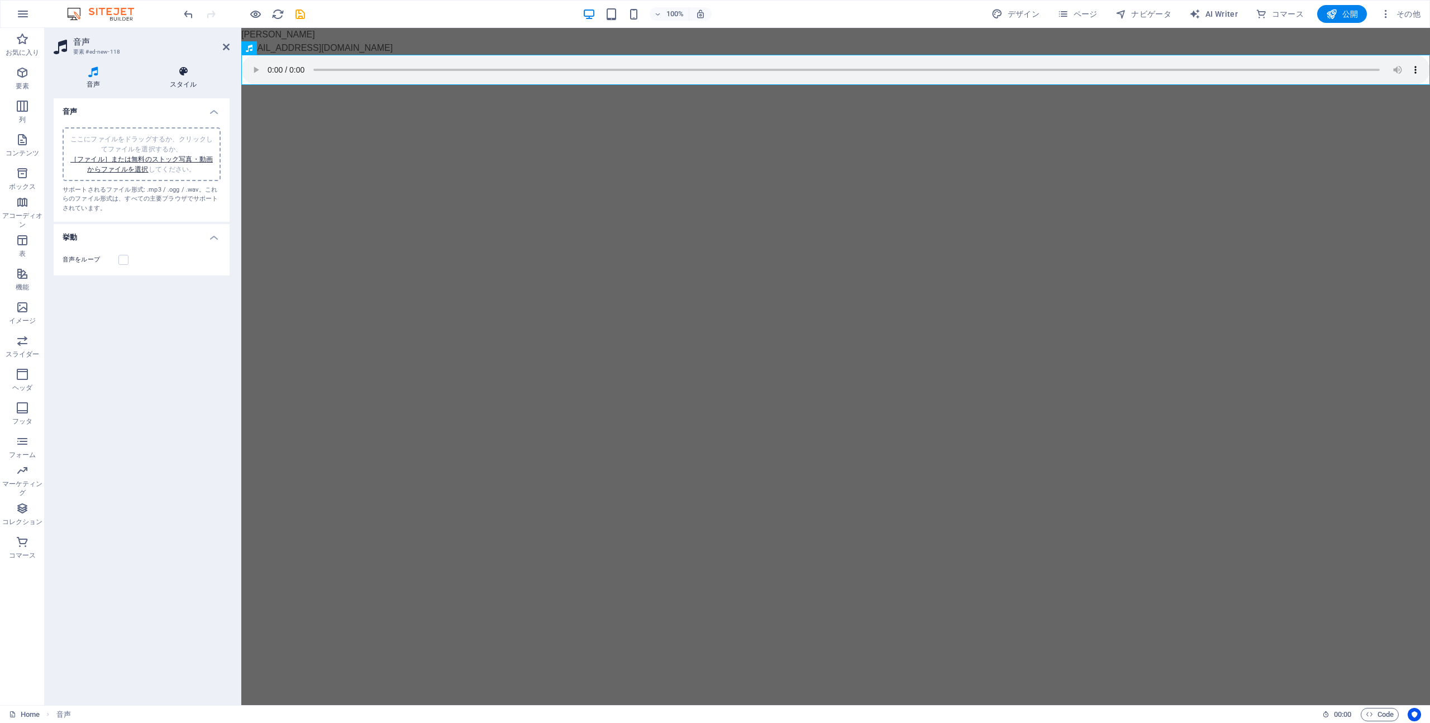
click at [175, 73] on icon at bounding box center [183, 71] width 93 height 11
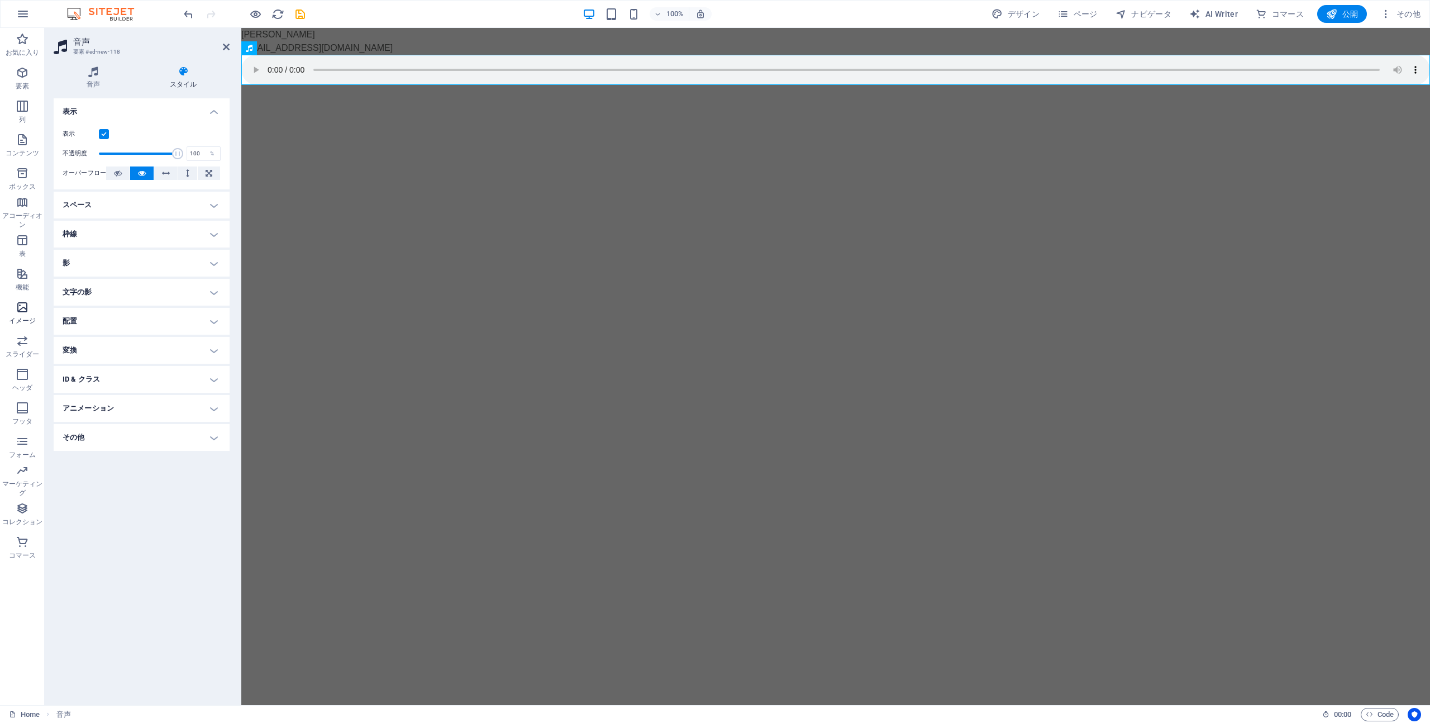
click at [27, 313] on icon "button" at bounding box center [22, 306] width 13 height 13
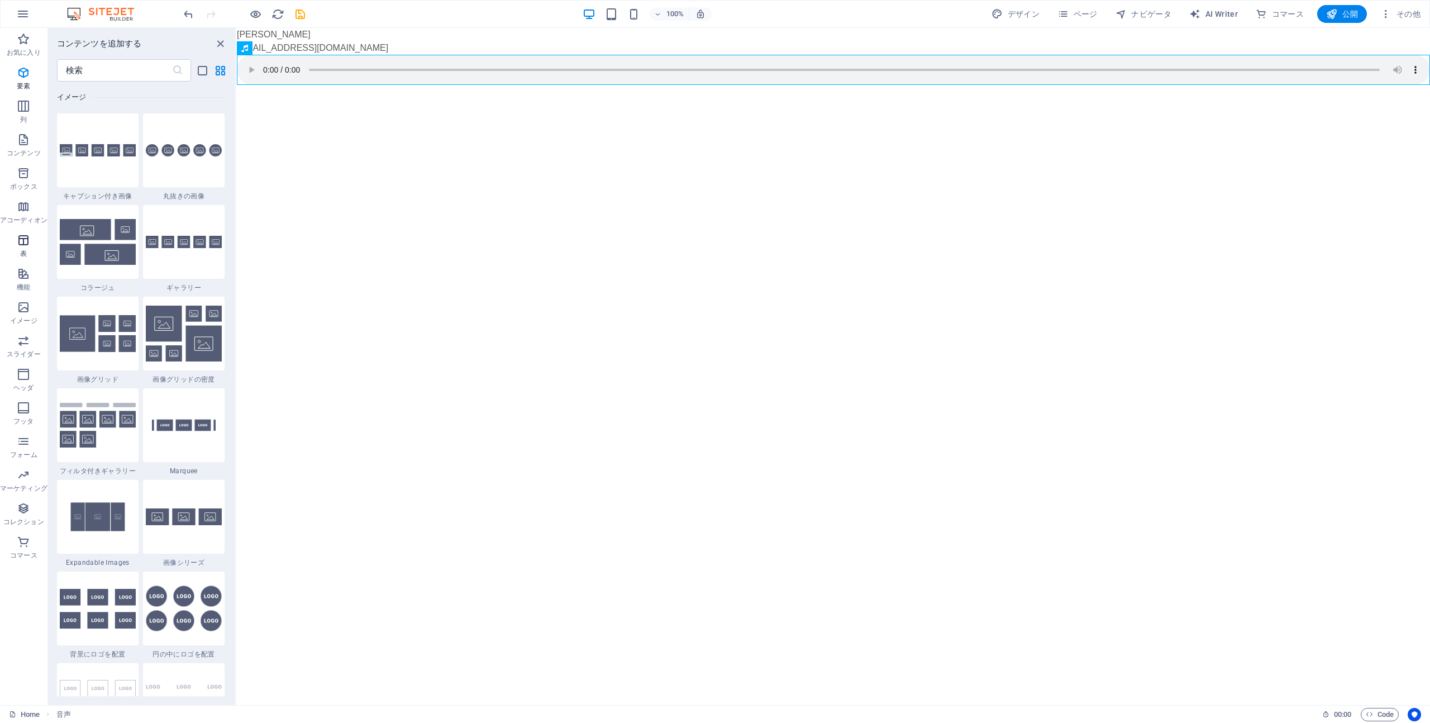
click at [32, 246] on span "表" at bounding box center [23, 246] width 47 height 27
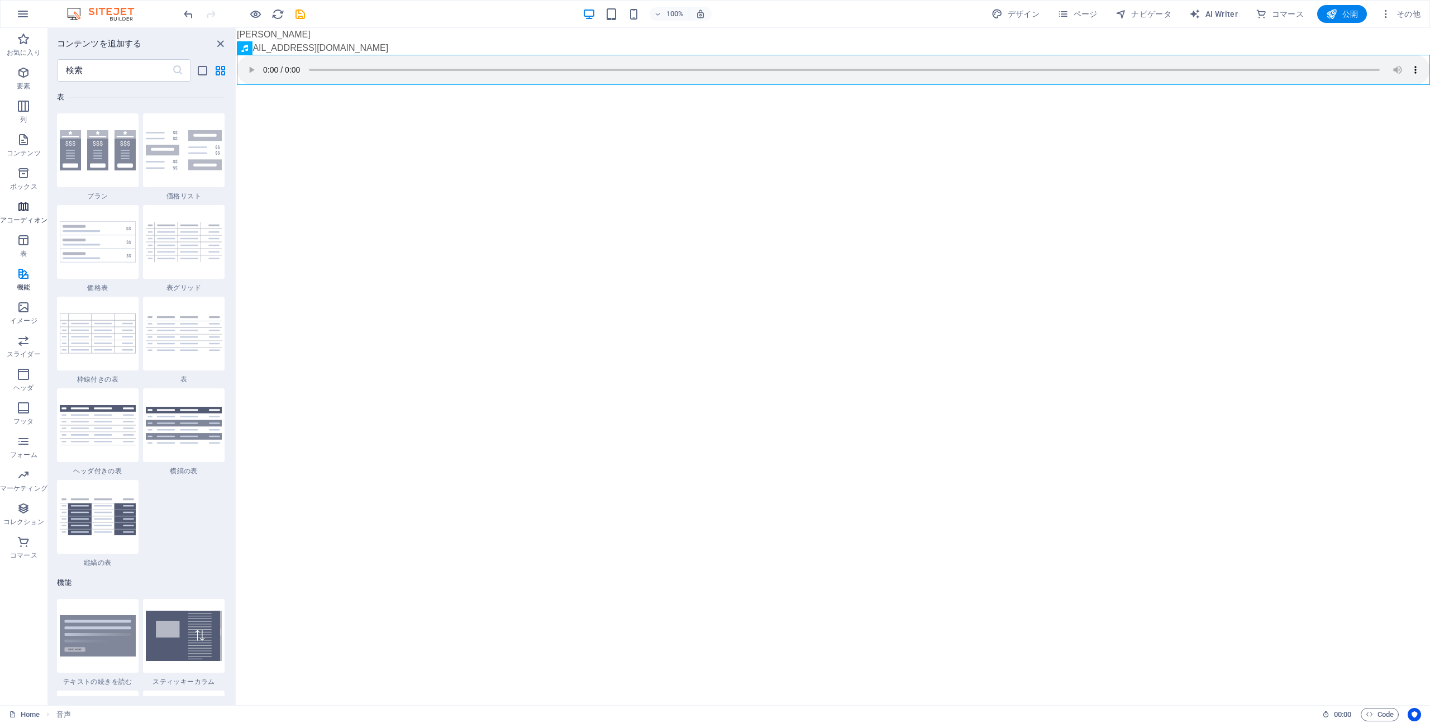
click at [26, 209] on icon "button" at bounding box center [23, 206] width 13 height 13
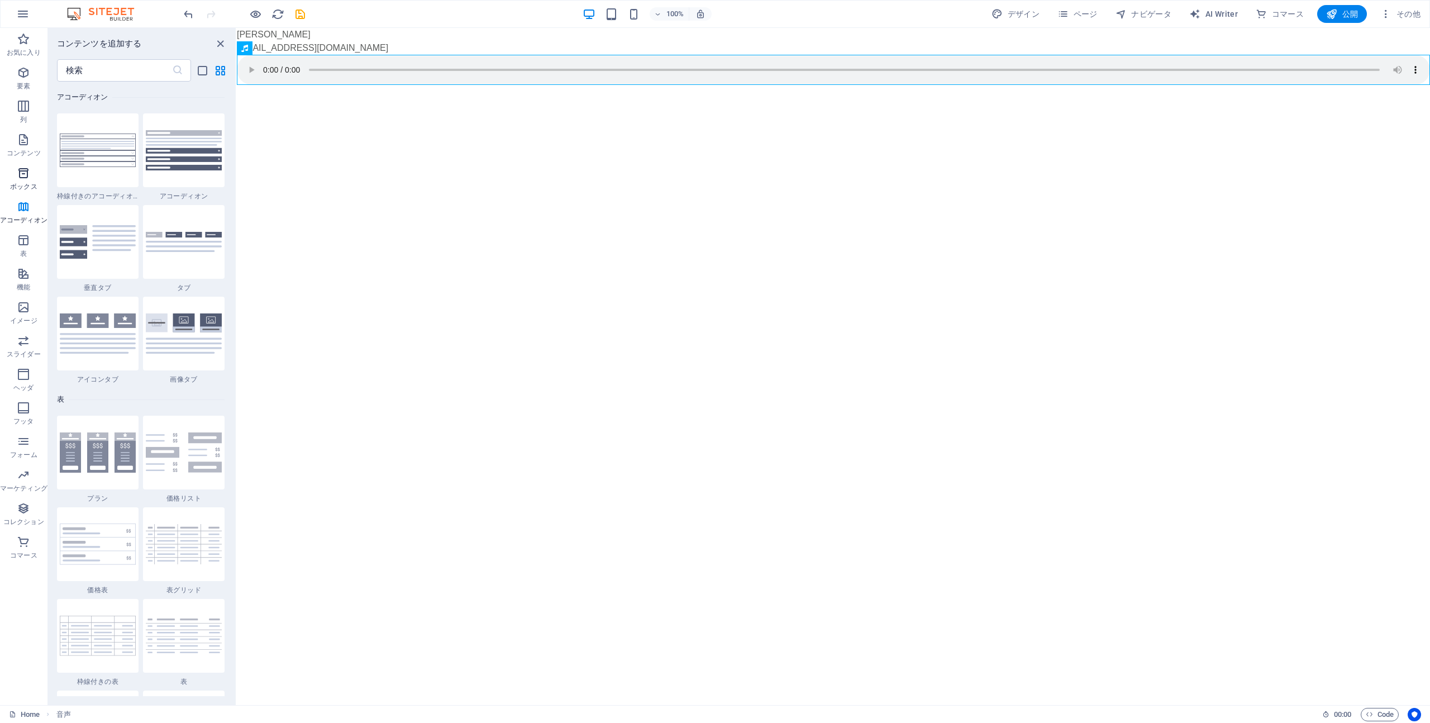
click at [27, 173] on icon "button" at bounding box center [23, 172] width 13 height 13
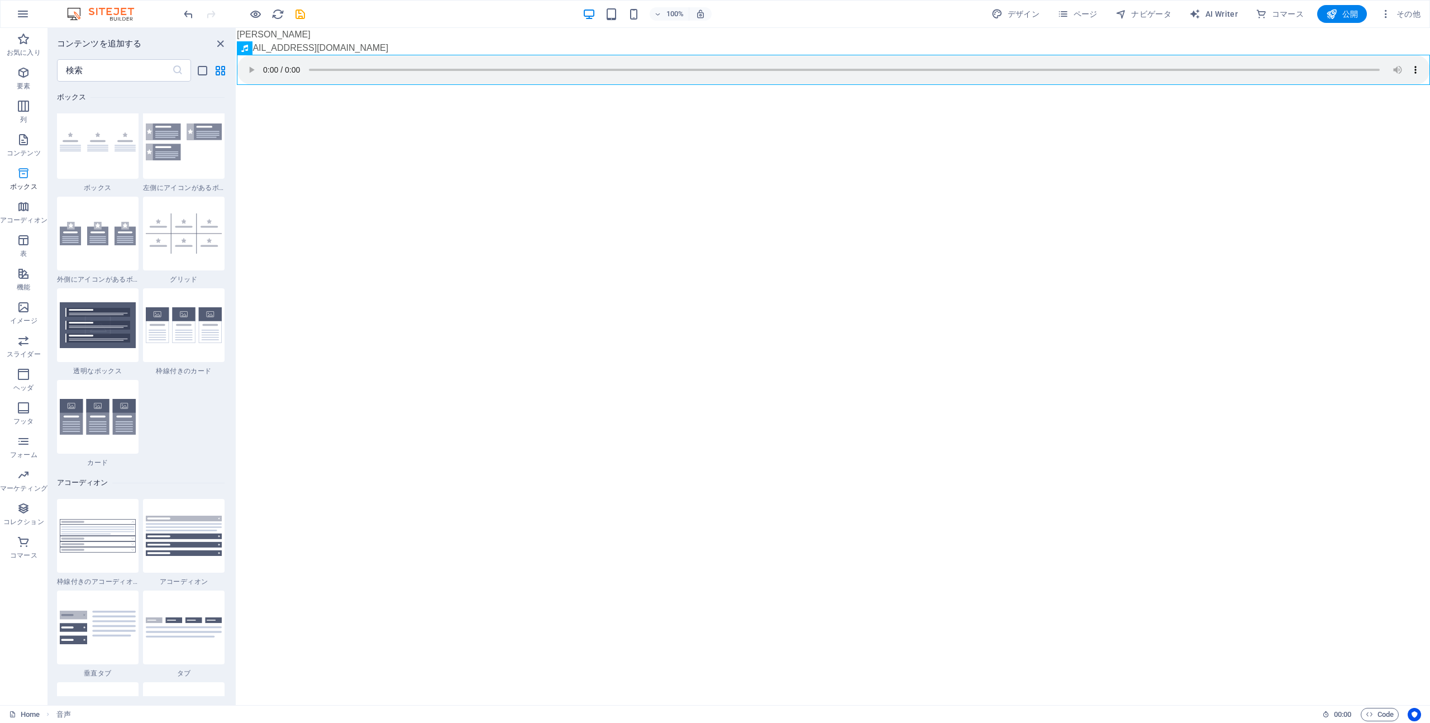
scroll to position [3080, 0]
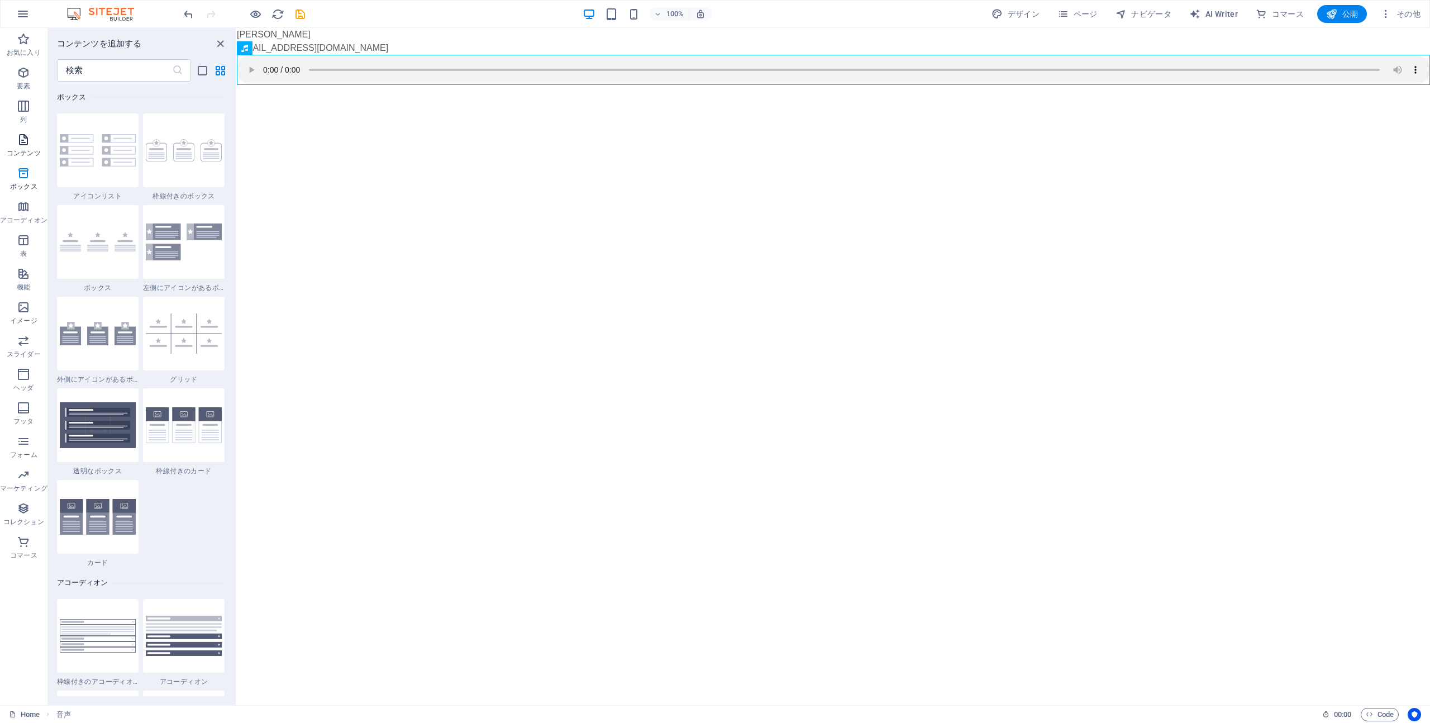
click at [25, 140] on icon "button" at bounding box center [23, 139] width 13 height 13
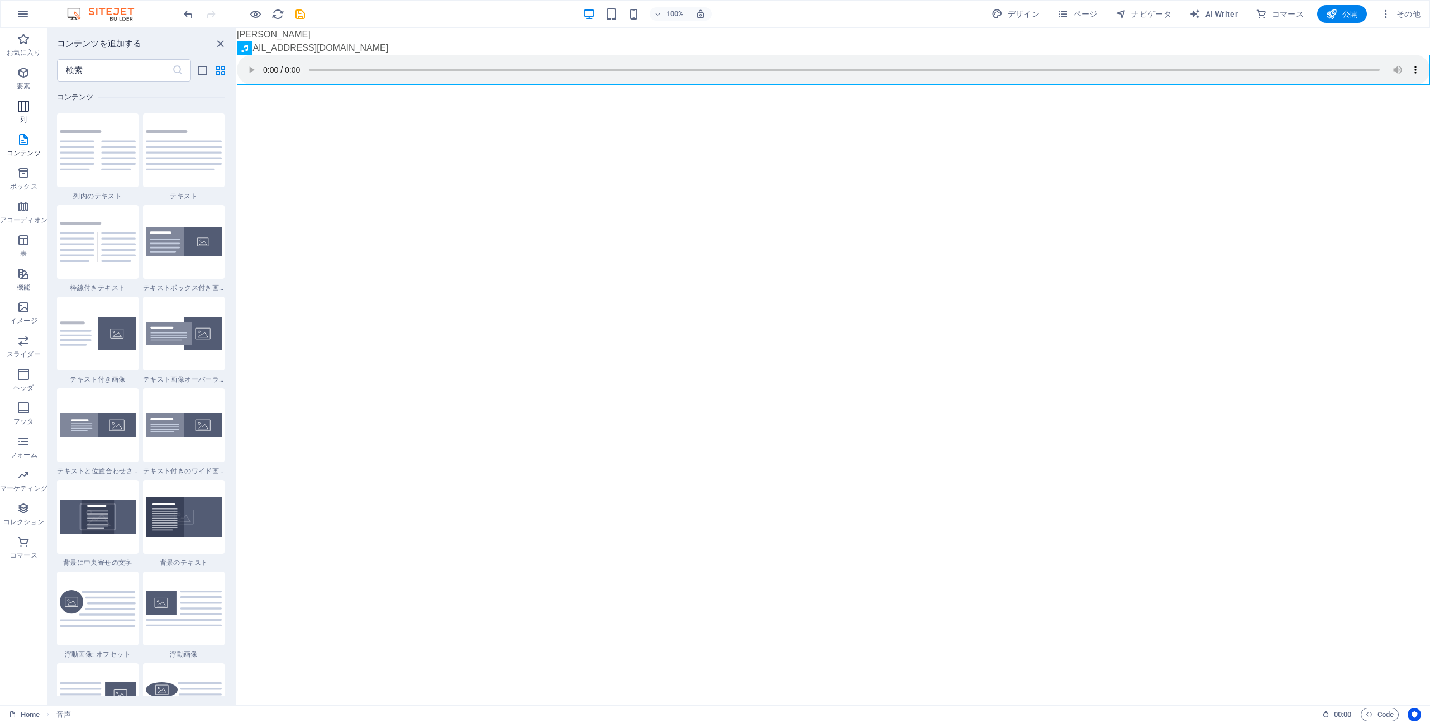
click at [26, 125] on span "列" at bounding box center [23, 112] width 47 height 27
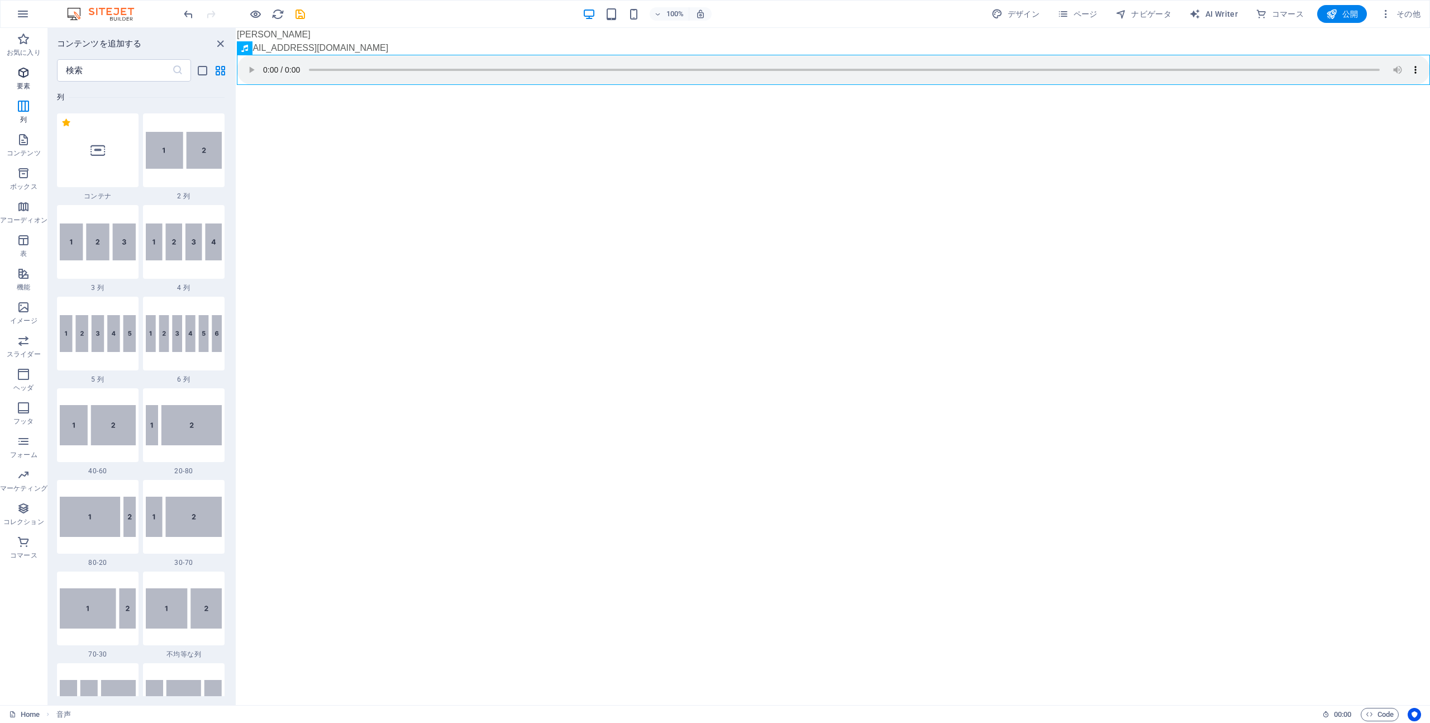
click at [30, 81] on span "要素" at bounding box center [23, 79] width 47 height 27
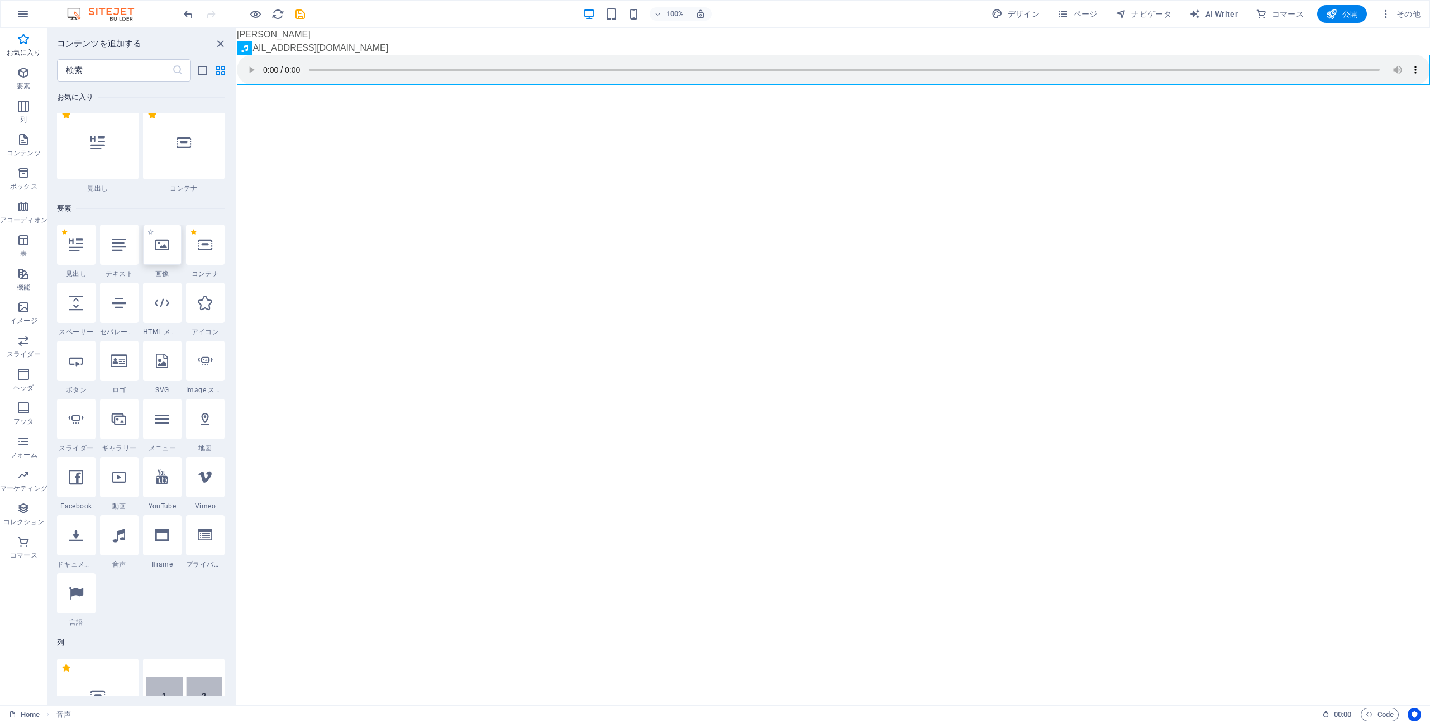
scroll to position [0, 0]
click at [28, 69] on icon "button" at bounding box center [23, 72] width 13 height 13
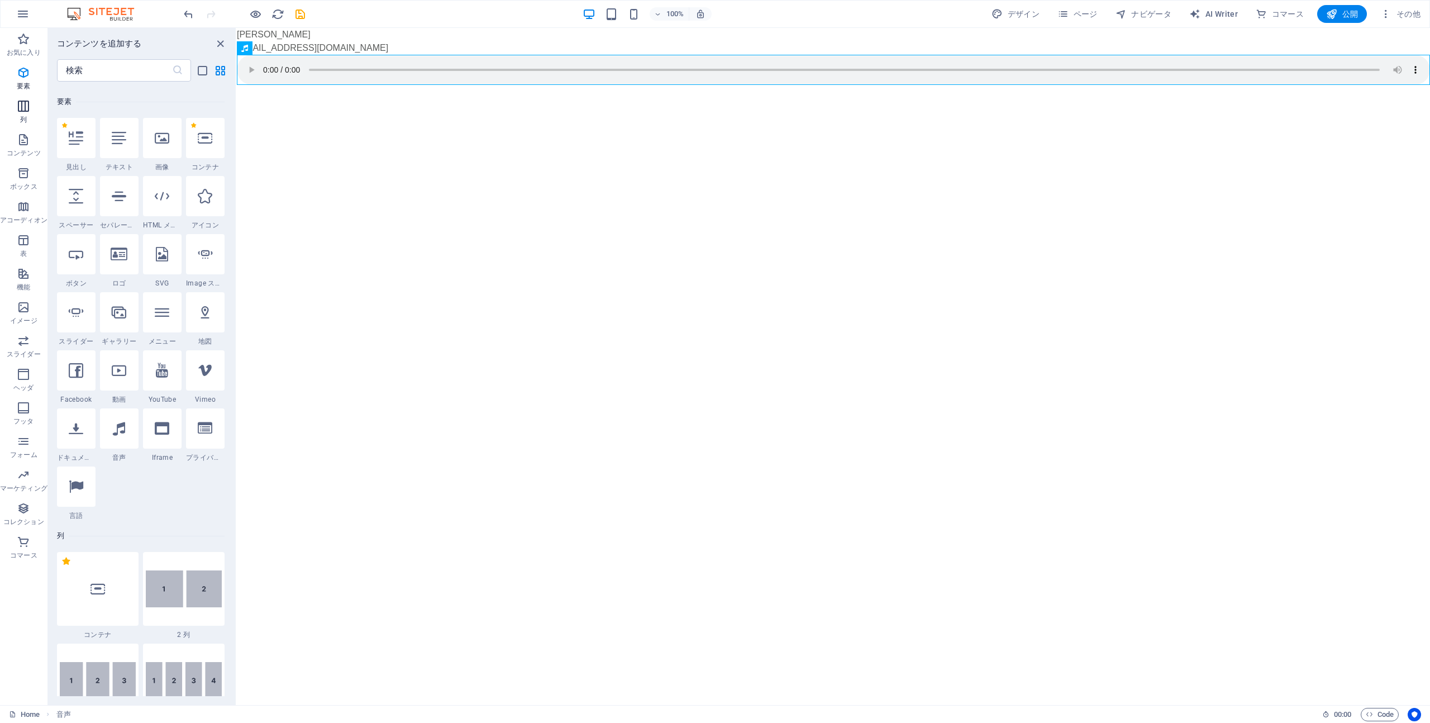
scroll to position [119, 0]
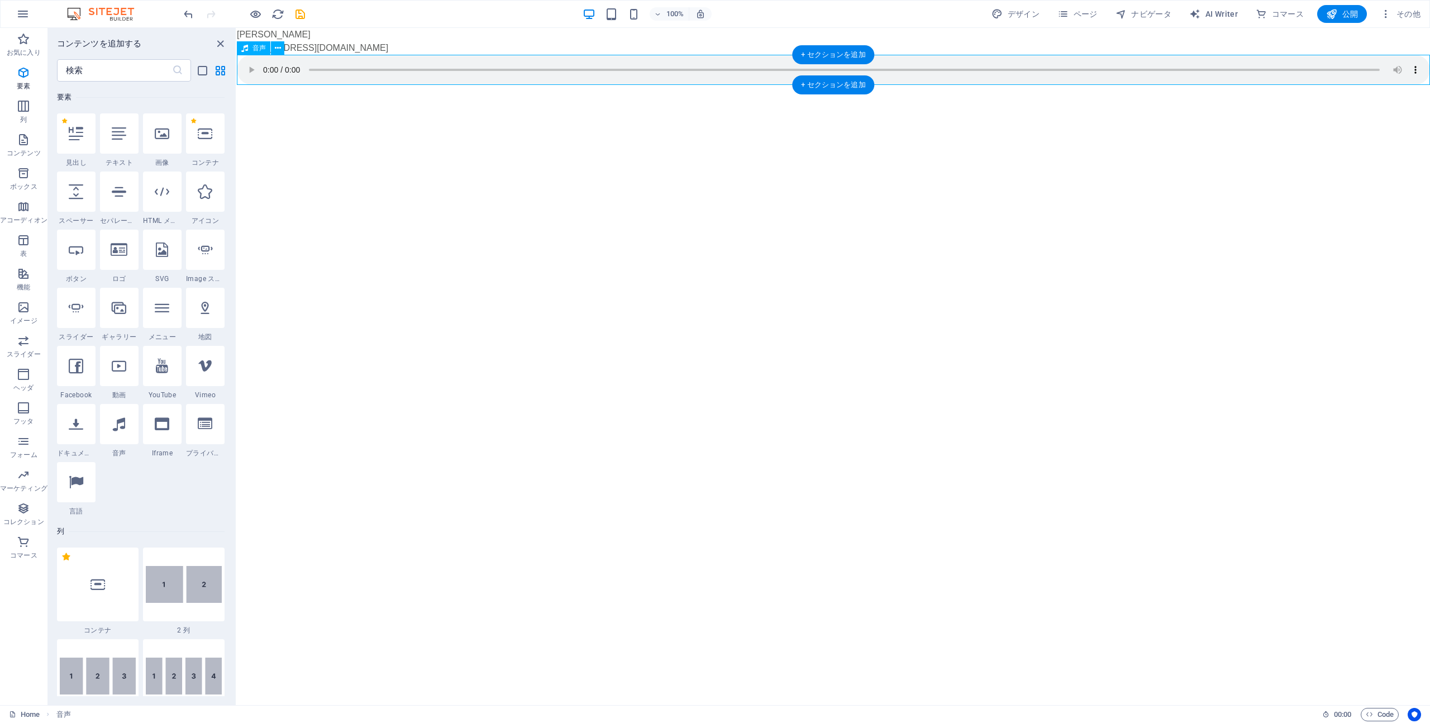
click at [1413, 68] on figure at bounding box center [833, 70] width 1193 height 30
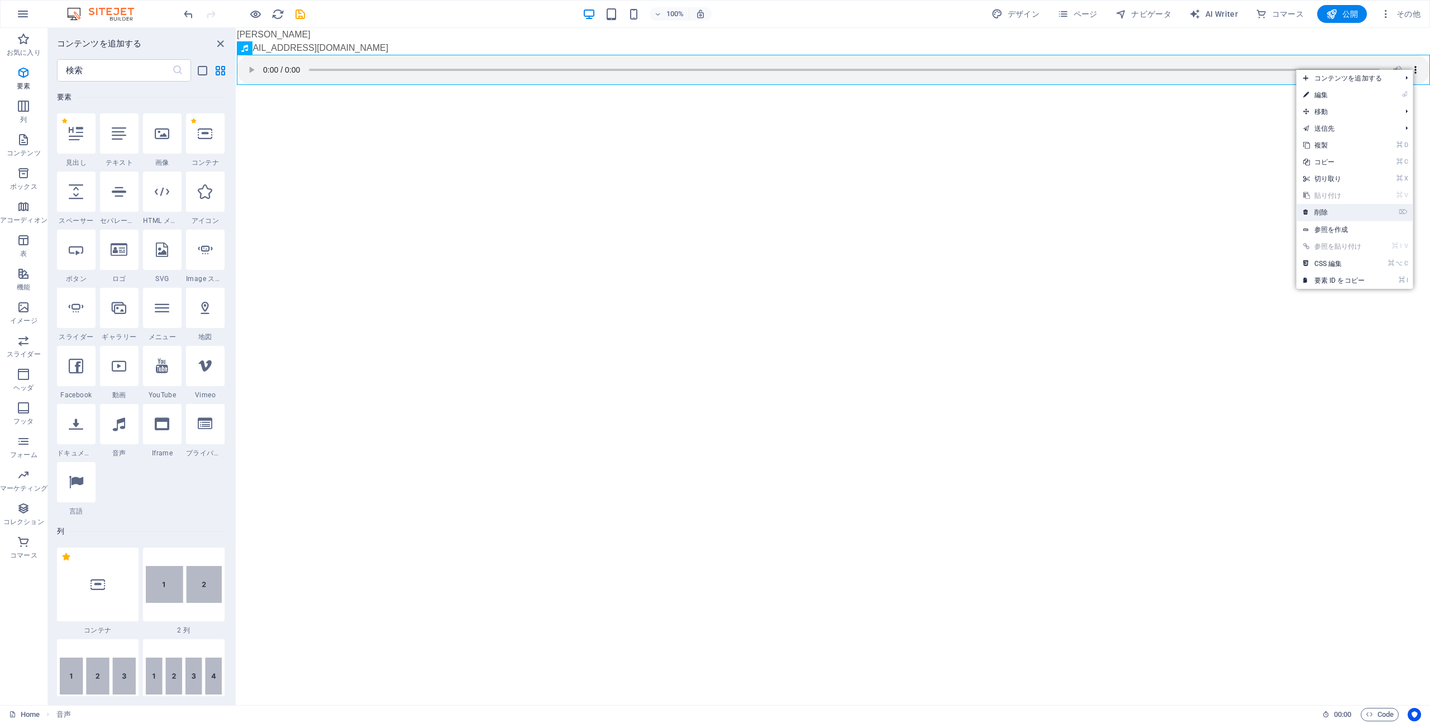
drag, startPoint x: 1336, startPoint y: 217, endPoint x: 826, endPoint y: 180, distance: 511.8
click at [1336, 217] on link "⌦ 削除" at bounding box center [1333, 212] width 75 height 17
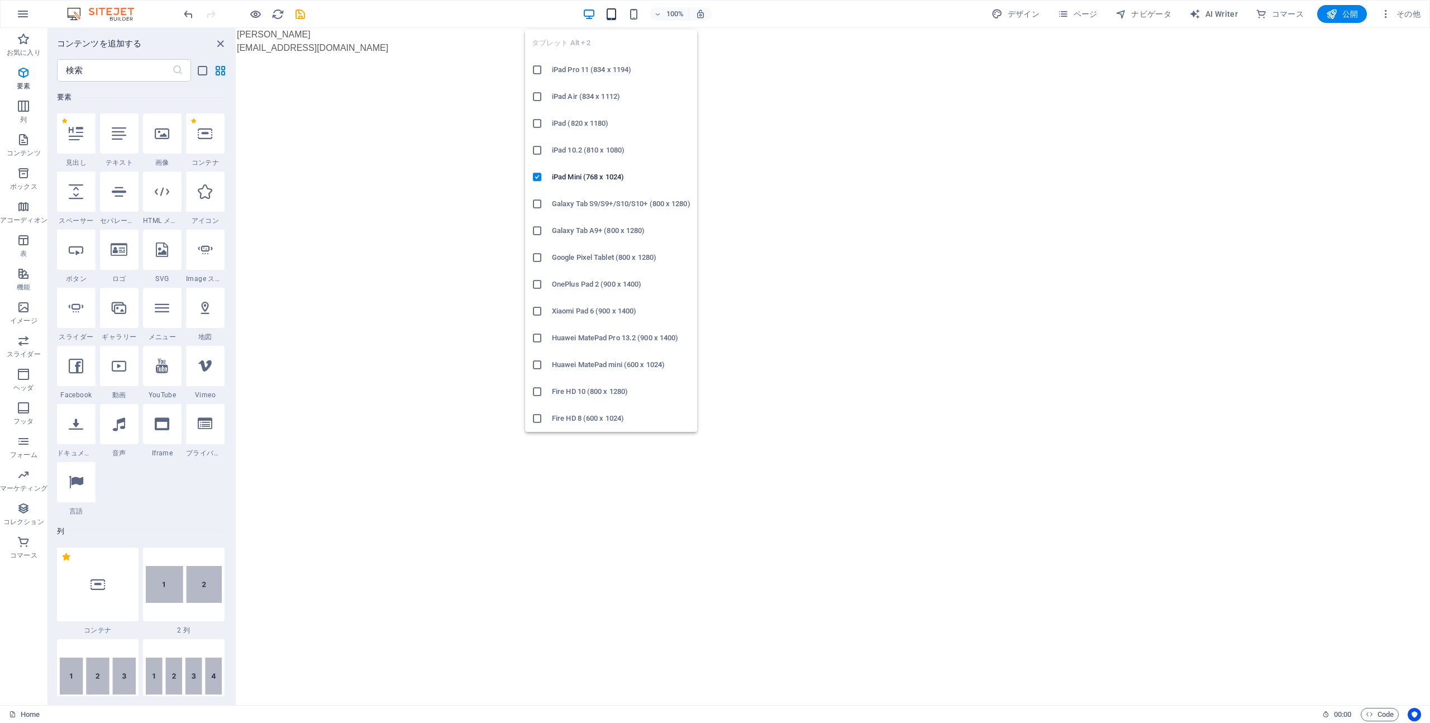
click at [615, 11] on icon "button" at bounding box center [611, 14] width 13 height 13
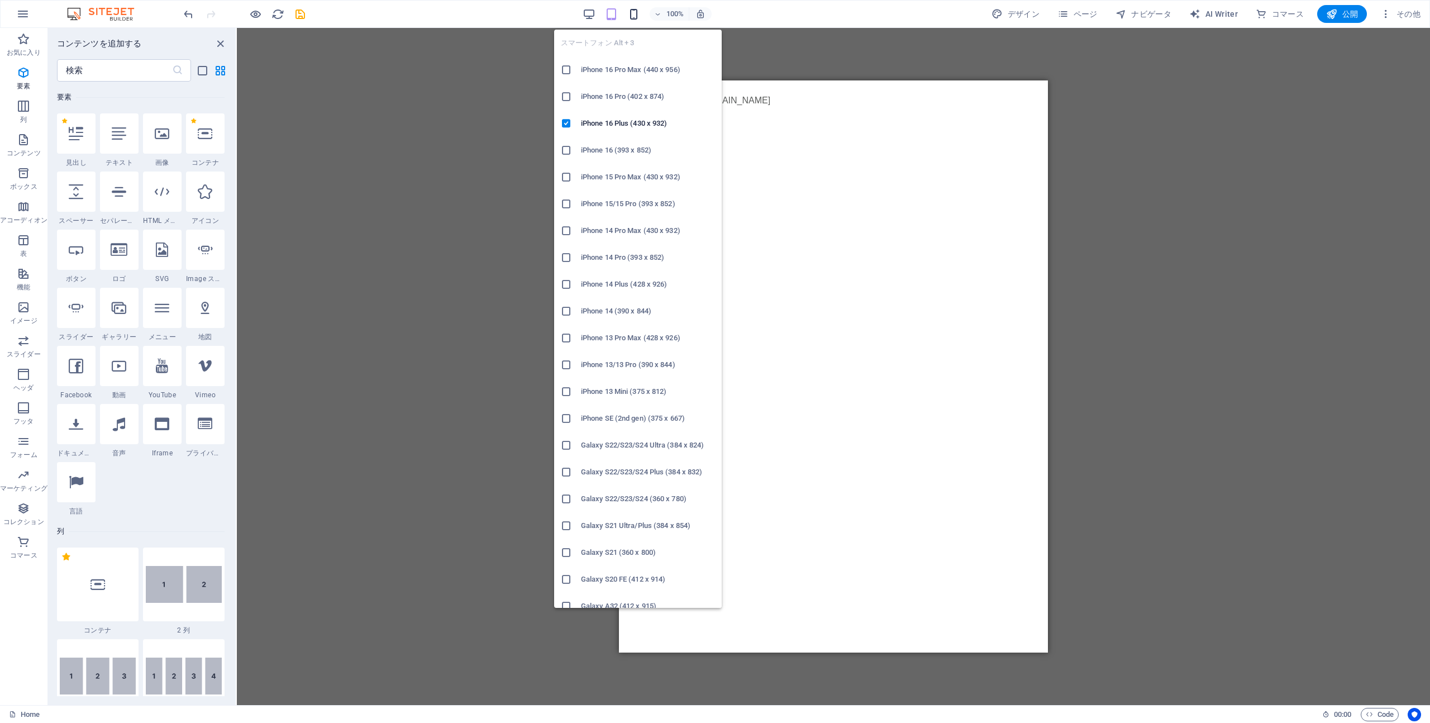
click at [639, 13] on icon "button" at bounding box center [633, 14] width 13 height 13
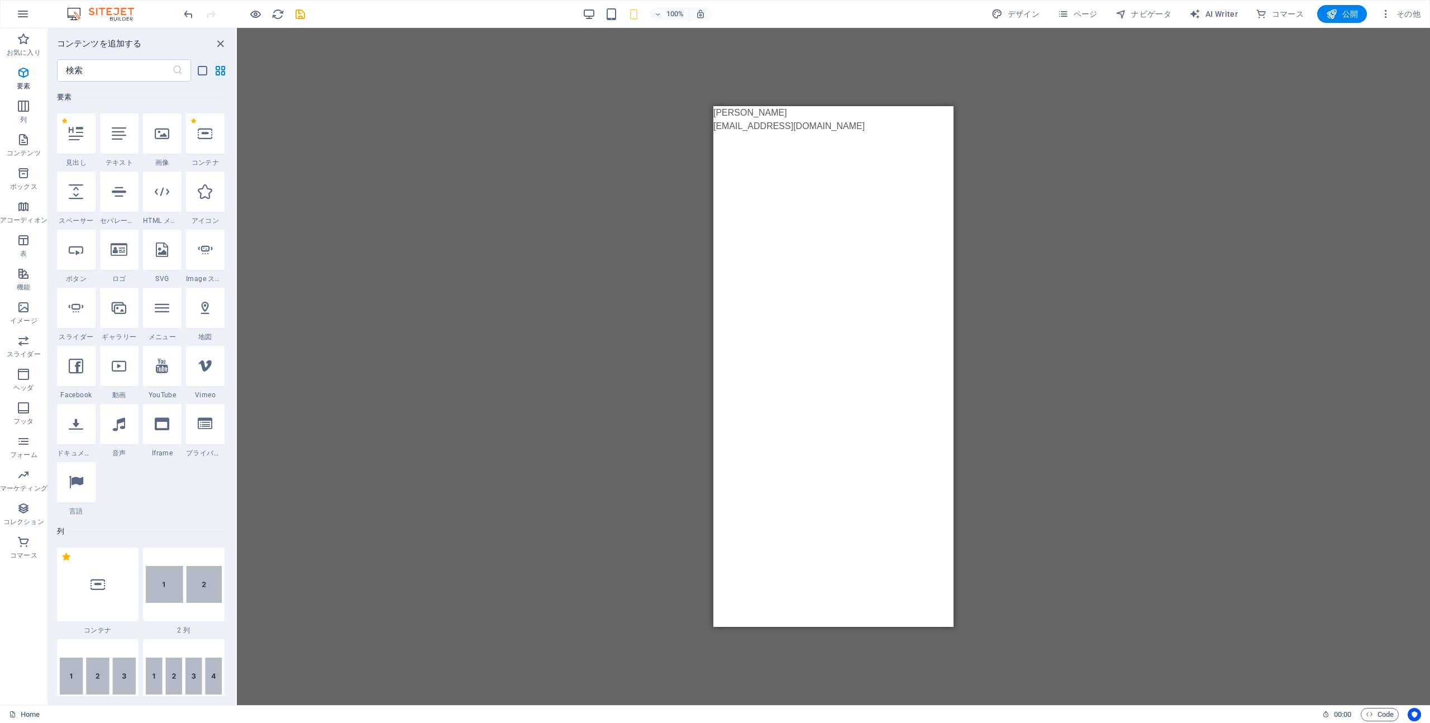
click at [599, 12] on div "100%" at bounding box center [646, 14] width 129 height 18
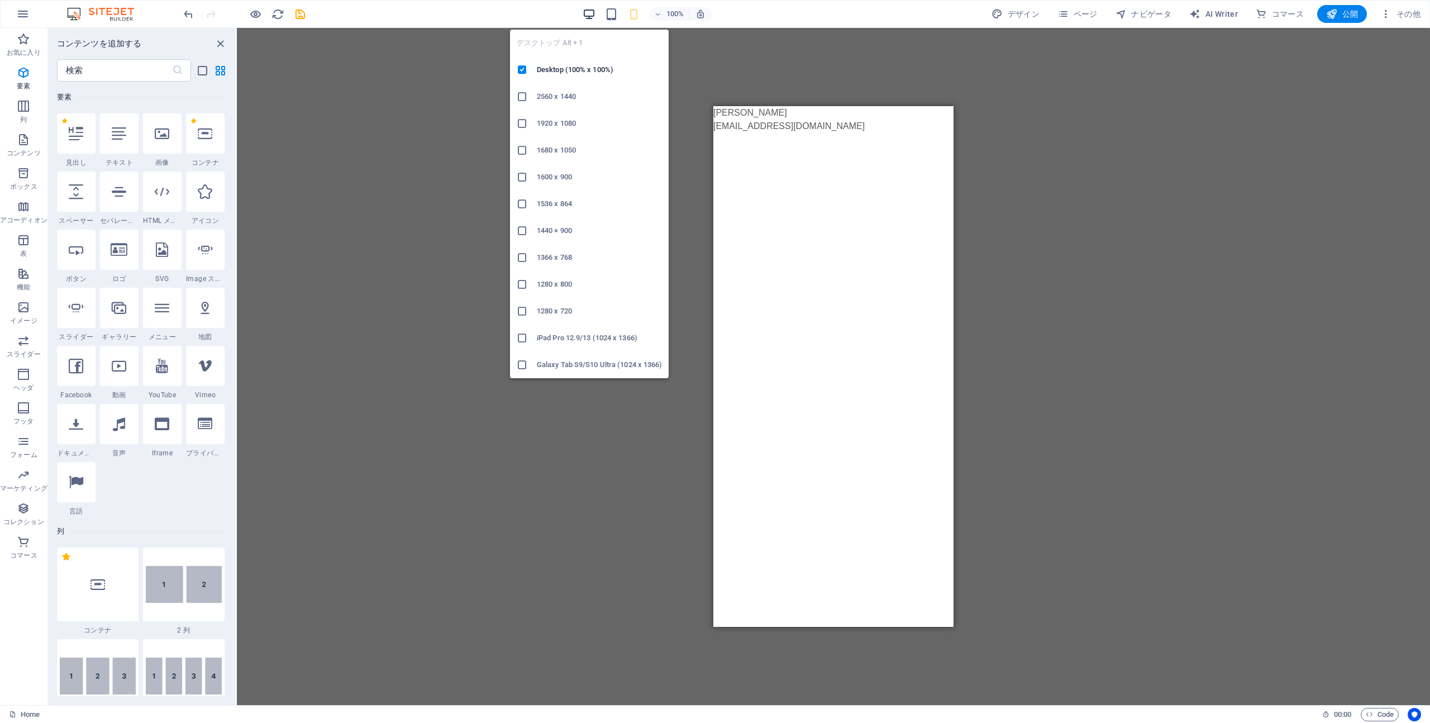
click at [592, 9] on icon "button" at bounding box center [588, 14] width 13 height 13
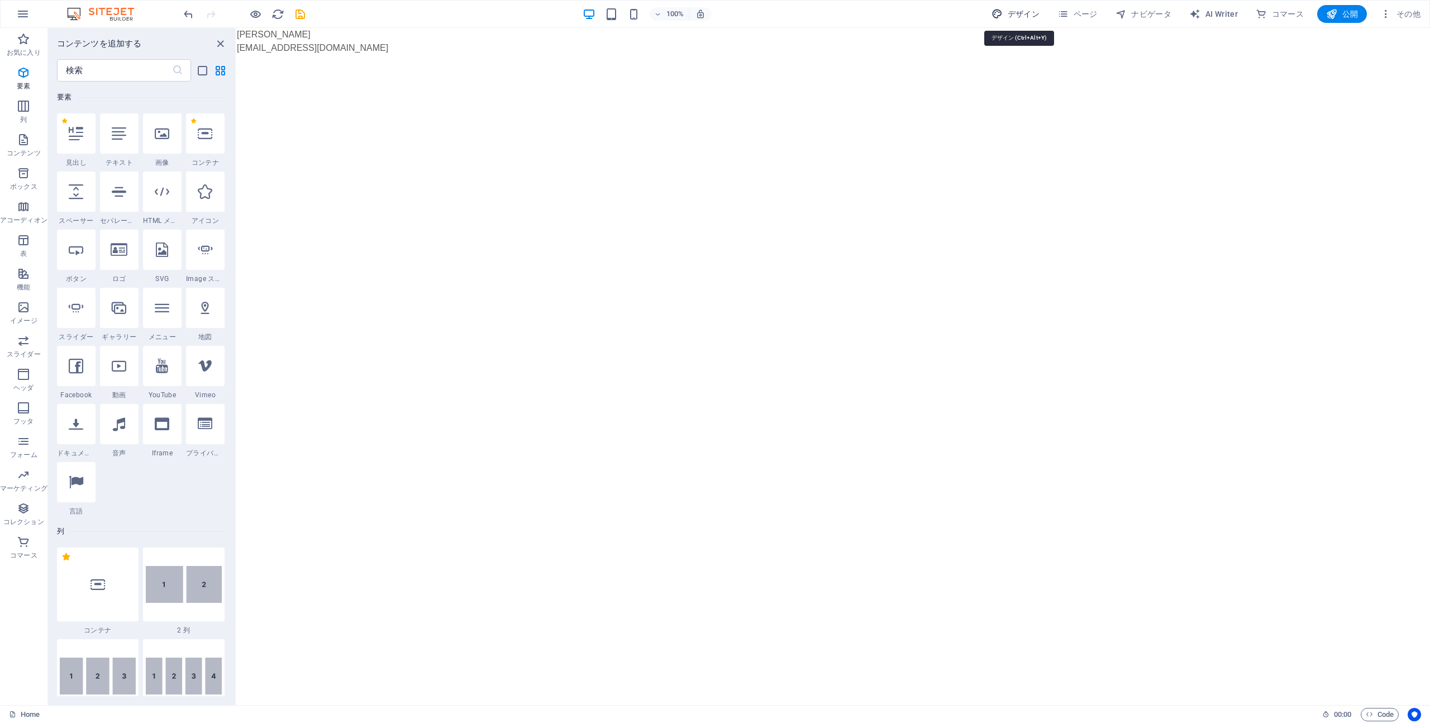
click at [1025, 17] on span "デザイン" at bounding box center [1015, 13] width 48 height 11
select select "px"
select select "400"
select select "px"
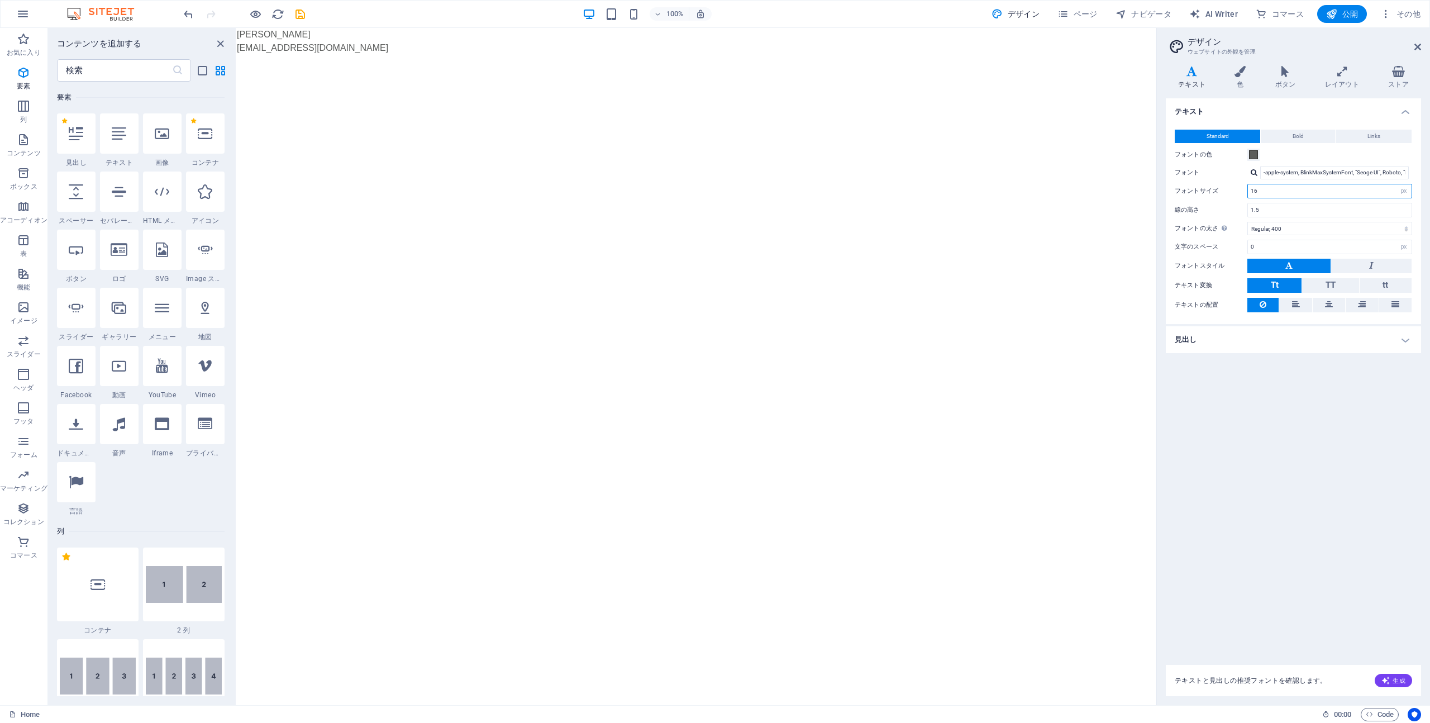
click at [1278, 192] on input "16" at bounding box center [1330, 190] width 164 height 13
type input "10"
click at [1305, 227] on select "Thin, 100 Extra-light, 200 Light, 300 Regular, 400 Medium, 500 Semi-bold, 600 B…" at bounding box center [1329, 228] width 165 height 13
select select "500"
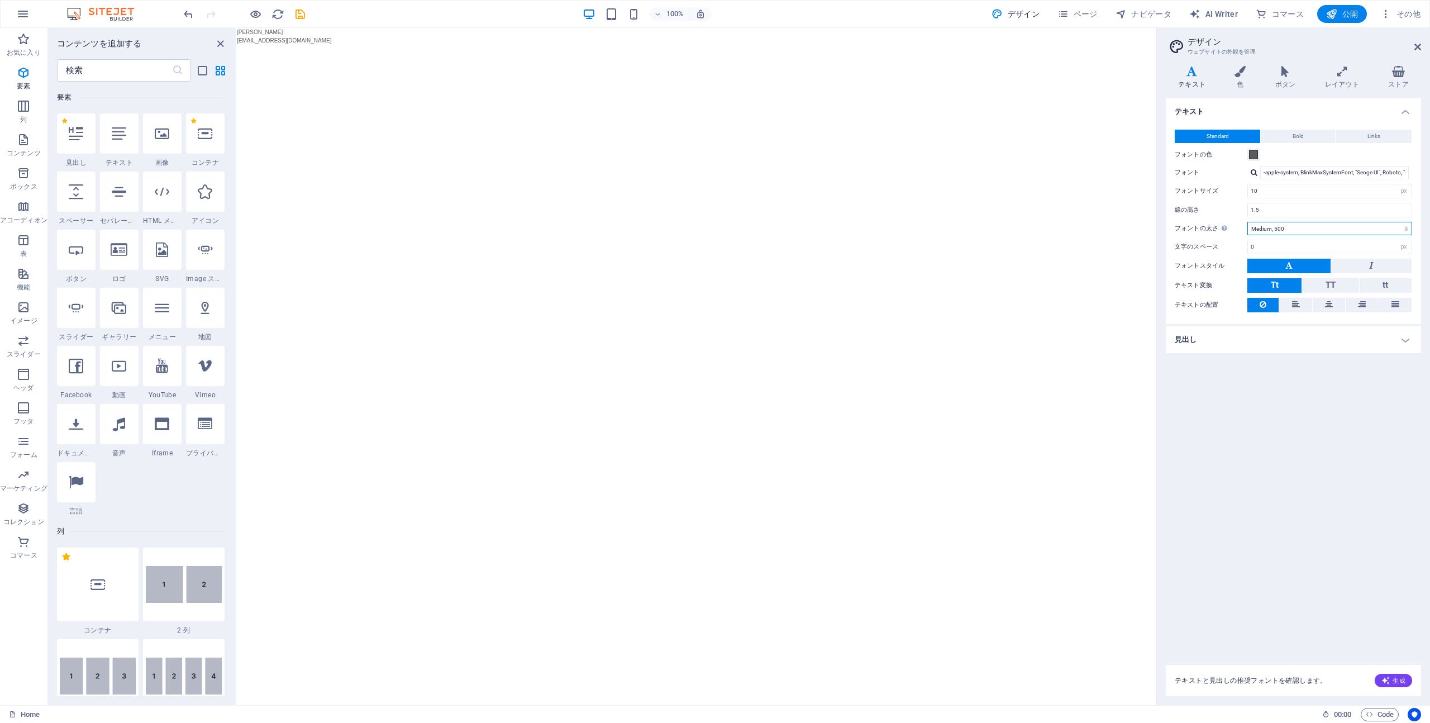
click at [1247, 222] on select "Thin, 100 Extra-light, 200 Light, 300 Regular, 400 Medium, 500 Semi-bold, 600 B…" at bounding box center [1329, 228] width 165 height 13
click at [1355, 265] on button at bounding box center [1371, 266] width 80 height 15
click at [1319, 284] on button "TT" at bounding box center [1330, 285] width 56 height 15
click at [1277, 264] on button at bounding box center [1288, 266] width 83 height 15
click at [1289, 284] on button "Tt" at bounding box center [1274, 285] width 54 height 15
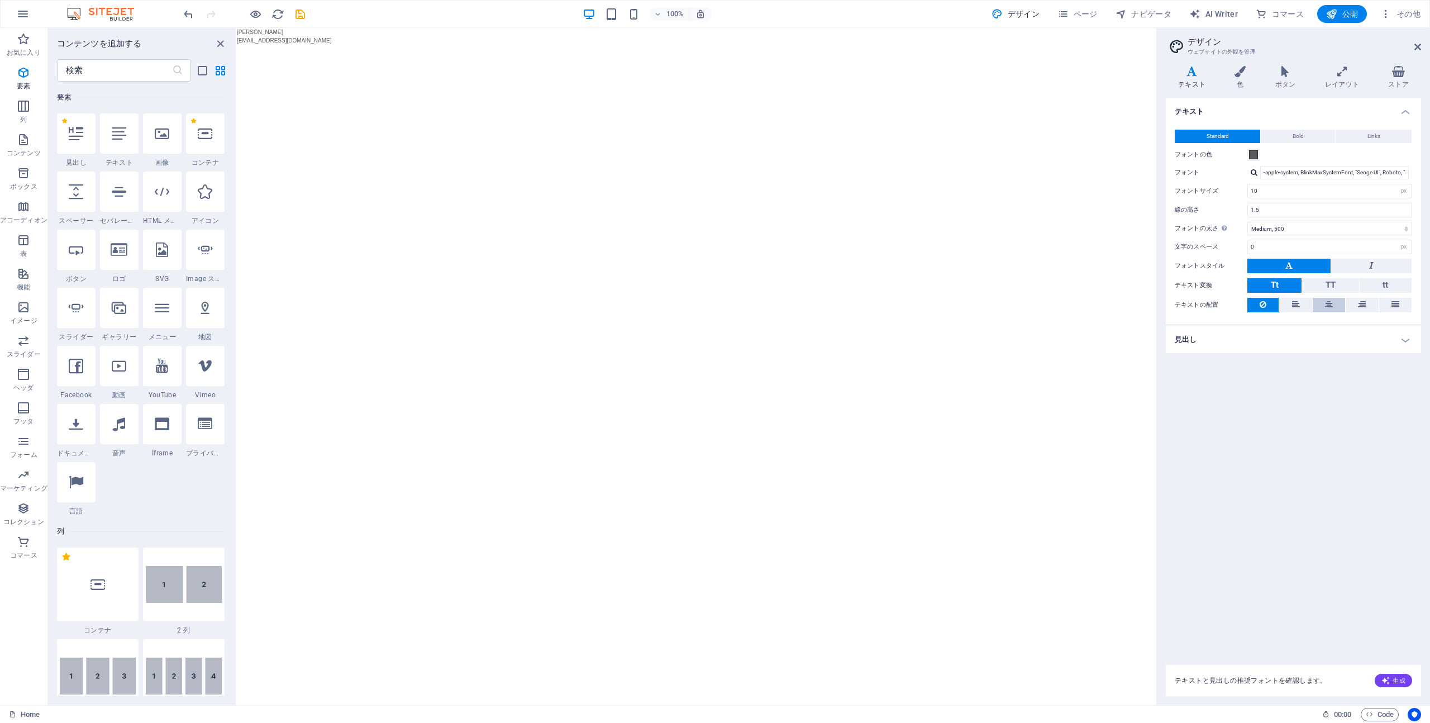
click at [1334, 305] on button at bounding box center [1328, 305] width 32 height 15
click at [1396, 339] on h4 "見出し" at bounding box center [1292, 339] width 255 height 27
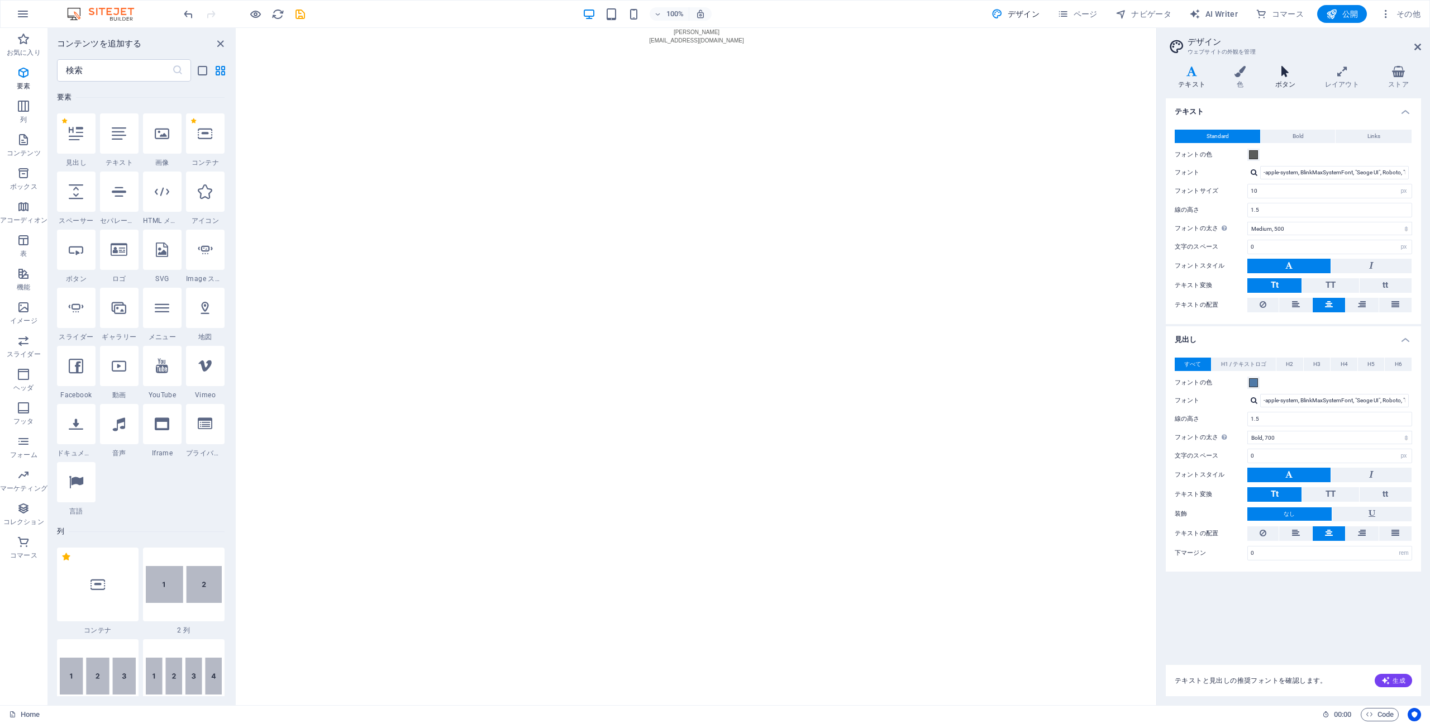
click at [1289, 77] on icon at bounding box center [1285, 71] width 45 height 11
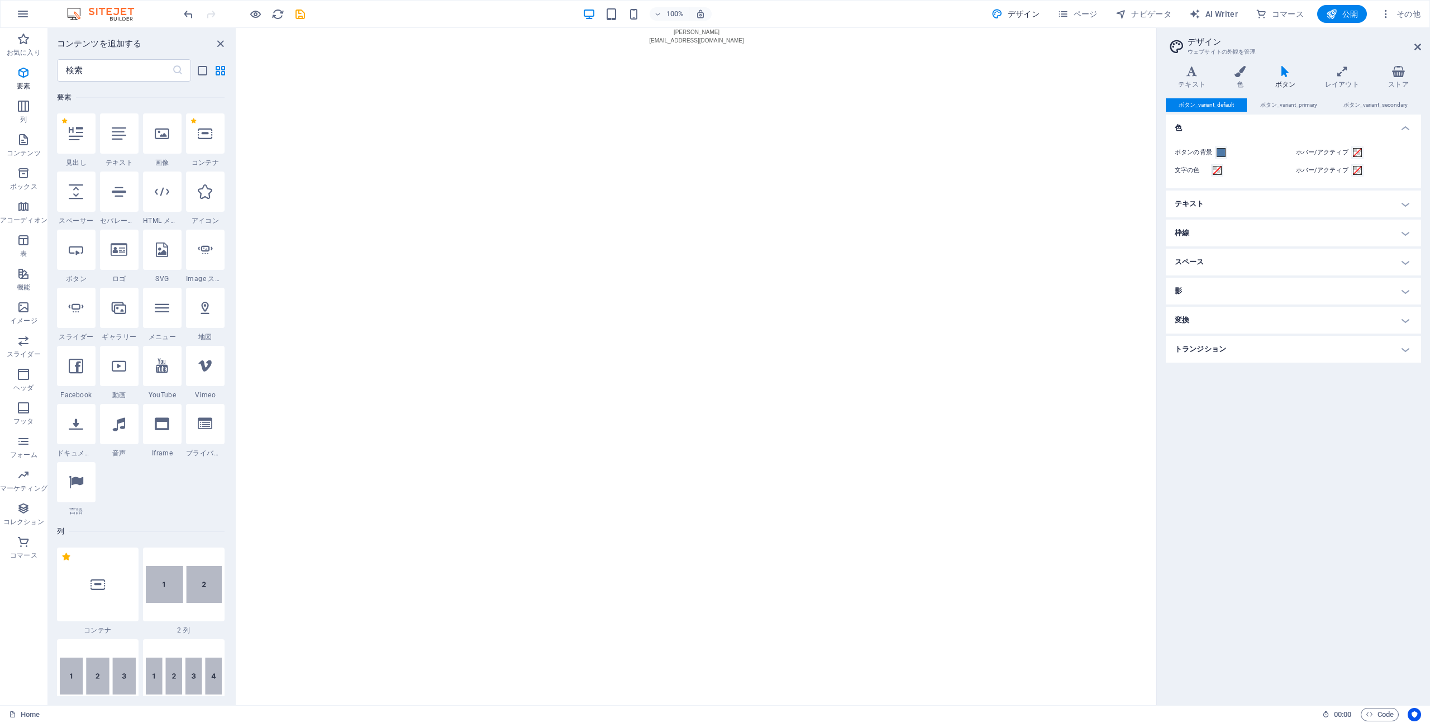
click at [1261, 200] on h4 "テキスト" at bounding box center [1292, 203] width 255 height 27
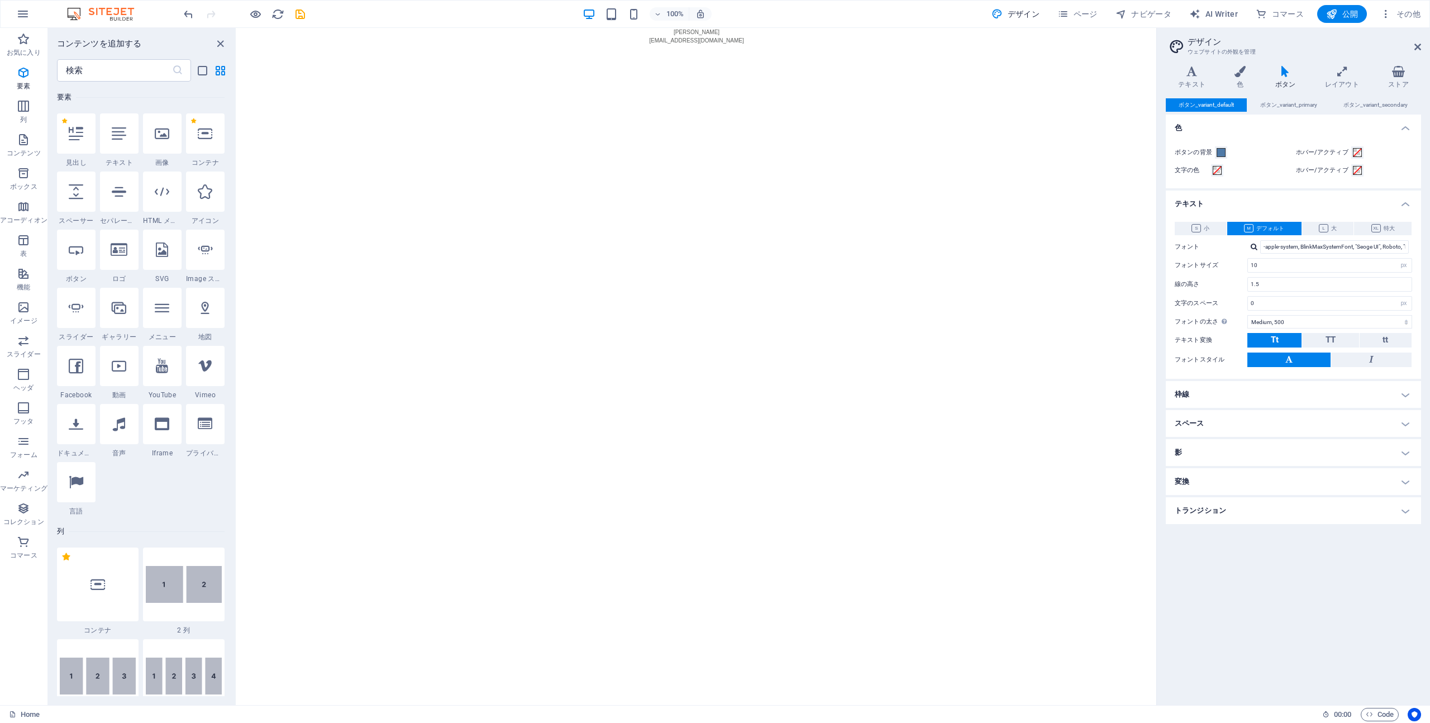
click at [1261, 200] on h4 "テキスト" at bounding box center [1292, 200] width 255 height 20
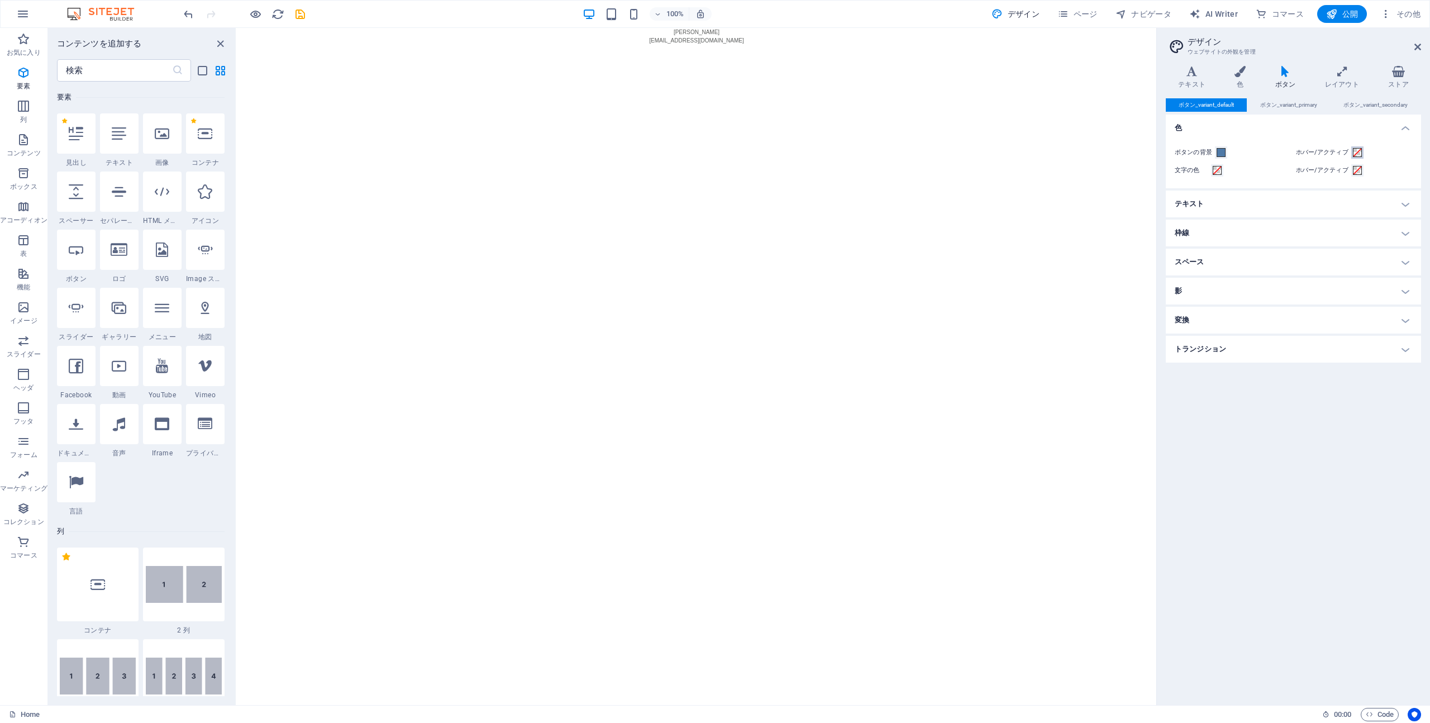
click at [1354, 151] on span at bounding box center [1357, 152] width 9 height 9
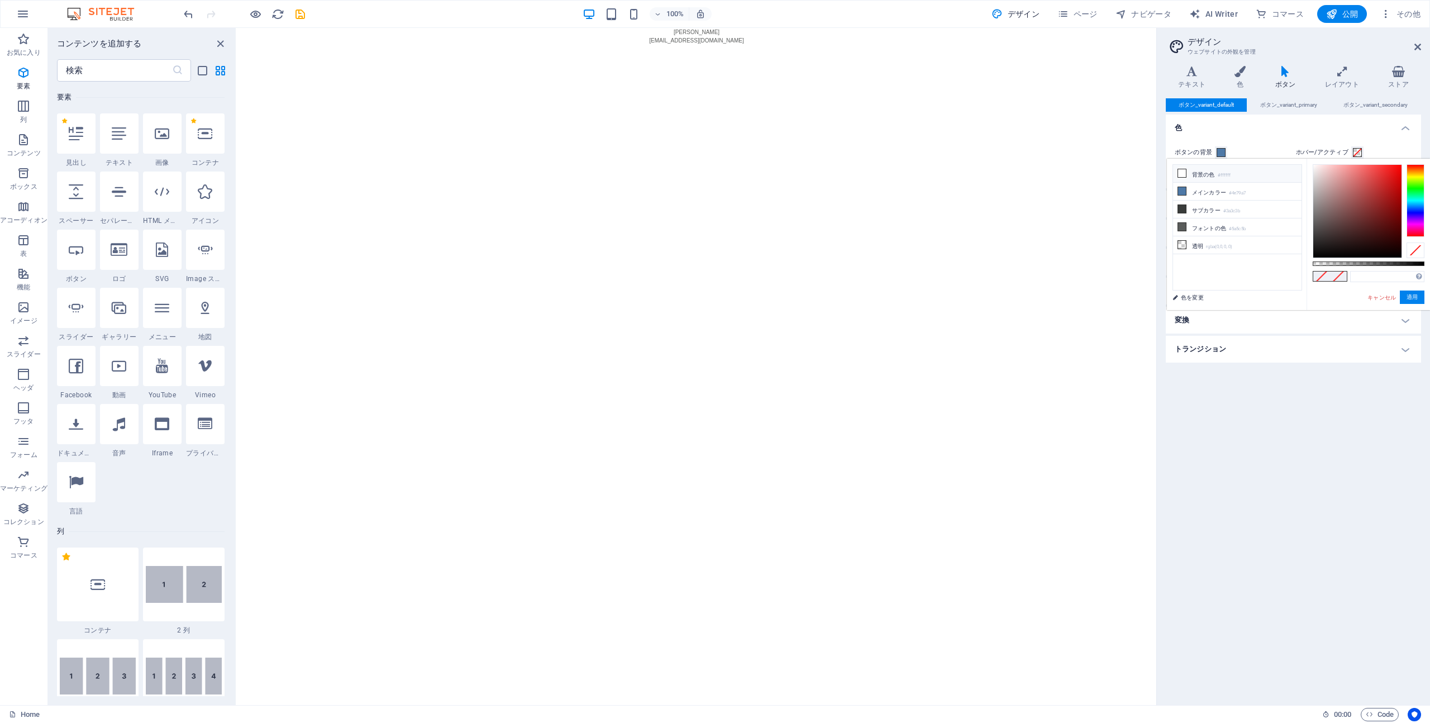
click at [1243, 175] on li "背景の色 #ffffff" at bounding box center [1237, 174] width 128 height 18
click at [1337, 207] on div at bounding box center [1357, 211] width 88 height 93
click at [1282, 193] on li "メインカラー #4e79a7" at bounding box center [1237, 192] width 128 height 18
click at [1323, 171] on div at bounding box center [1357, 211] width 88 height 93
click at [1326, 169] on div at bounding box center [1326, 168] width 4 height 4
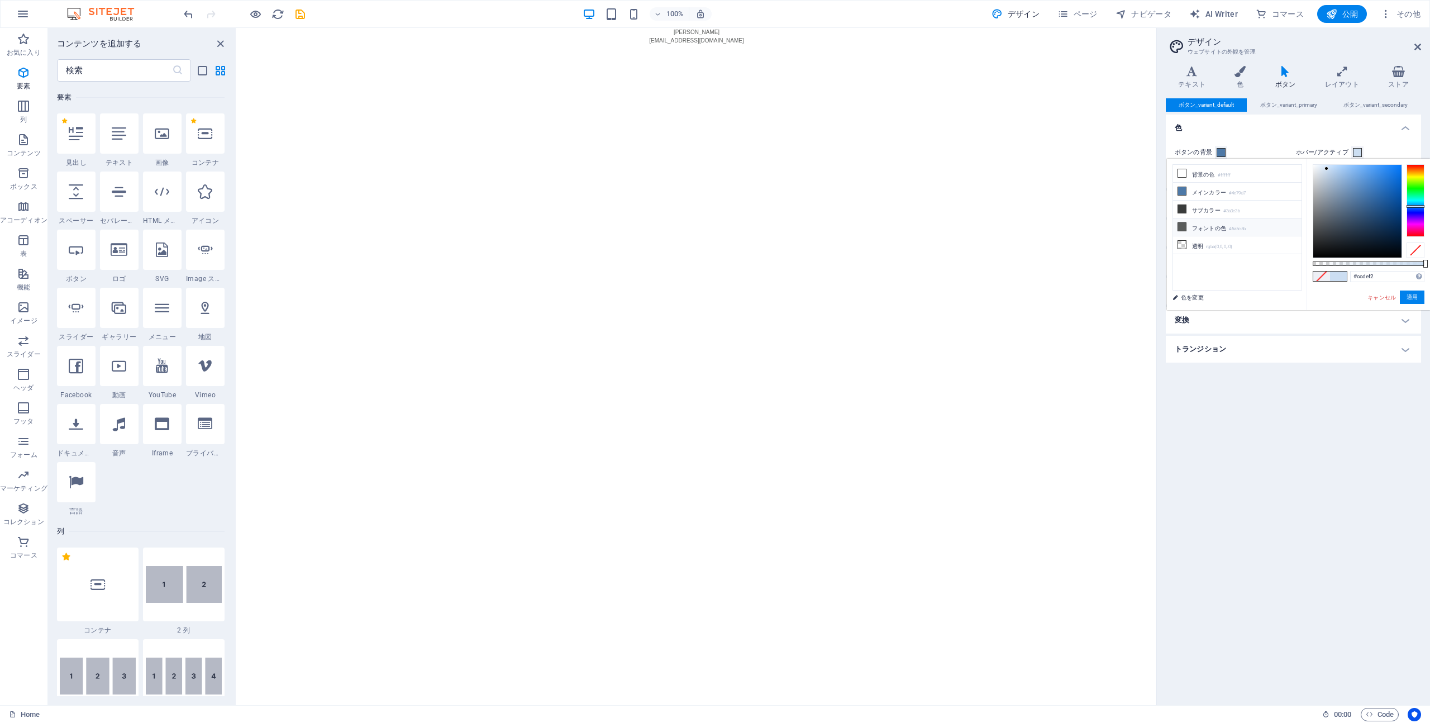
click at [1221, 226] on li "フォントの色 #5a5c5b" at bounding box center [1237, 227] width 128 height 18
click at [1228, 241] on li "透明 rgba(0,0,0,.0)" at bounding box center [1237, 245] width 128 height 18
click at [1231, 189] on small "#4e79a7" at bounding box center [1237, 193] width 17 height 8
click at [1231, 179] on li "背景の色 #ffffff" at bounding box center [1237, 174] width 128 height 18
click at [1329, 173] on div at bounding box center [1357, 211] width 88 height 93
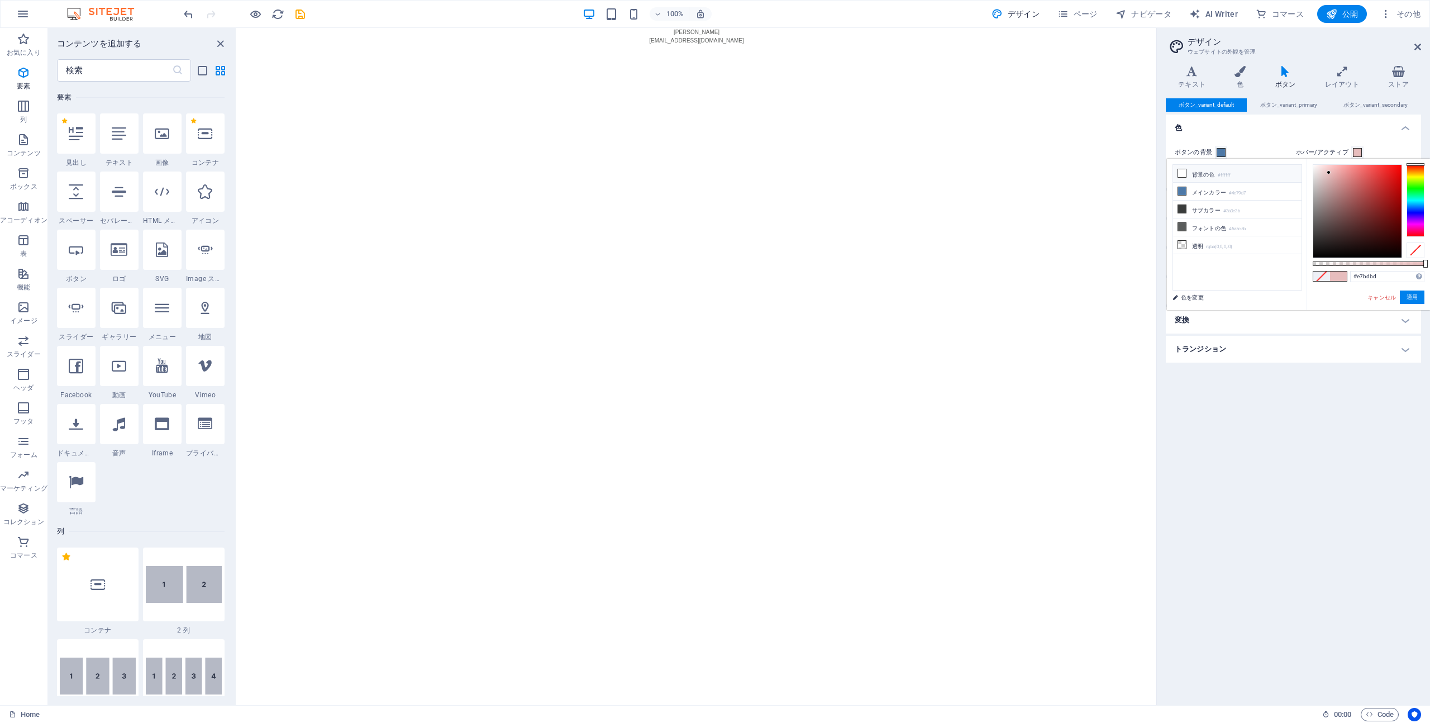
click at [1239, 176] on li "背景の色 #ffffff" at bounding box center [1237, 174] width 128 height 18
drag, startPoint x: 1359, startPoint y: 191, endPoint x: 1382, endPoint y: 195, distance: 23.3
click at [1382, 194] on div at bounding box center [1357, 211] width 88 height 93
click at [1408, 204] on div at bounding box center [1415, 200] width 18 height 73
click at [1416, 218] on div at bounding box center [1415, 200] width 18 height 73
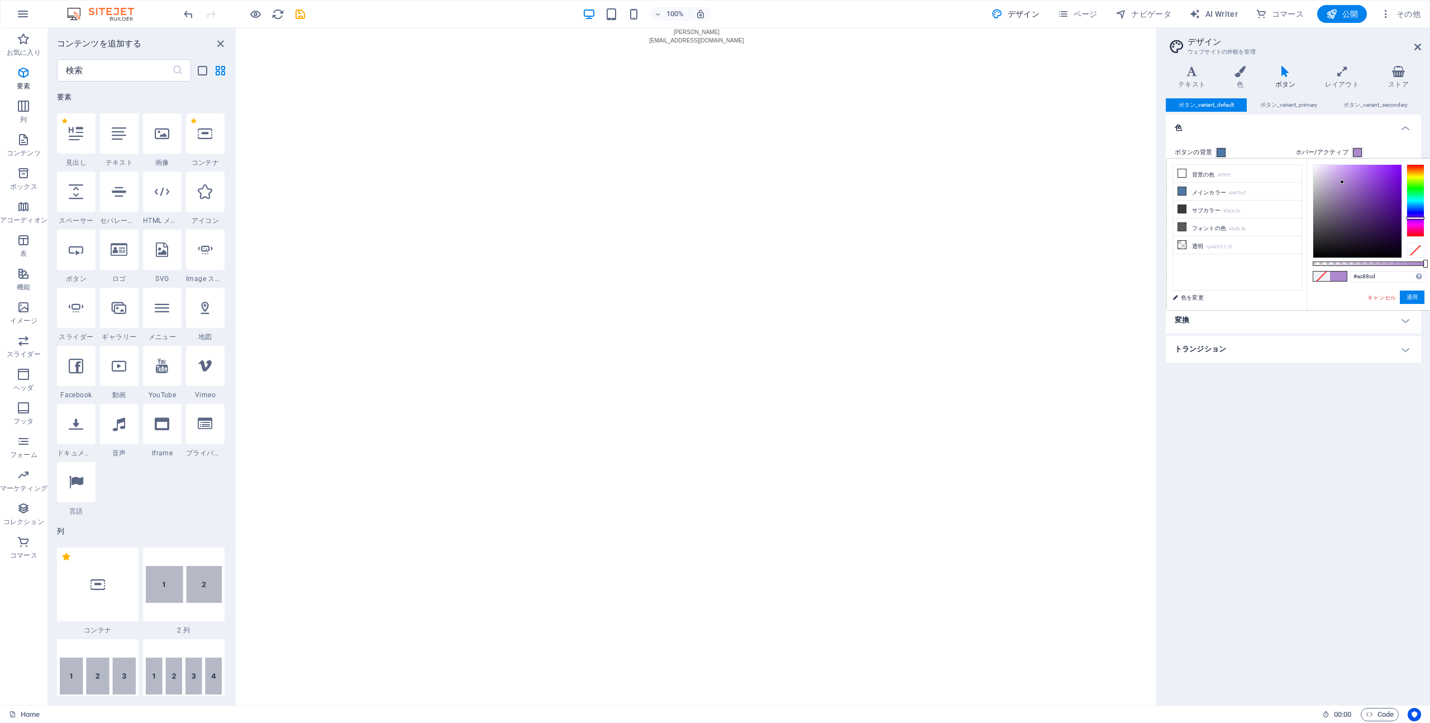
click at [1342, 182] on div at bounding box center [1357, 211] width 88 height 93
drag, startPoint x: 1334, startPoint y: 180, endPoint x: 1348, endPoint y: 189, distance: 16.6
click at [1346, 187] on div at bounding box center [1357, 211] width 88 height 93
drag, startPoint x: 1408, startPoint y: 216, endPoint x: 1393, endPoint y: 193, distance: 27.6
click at [1410, 199] on div at bounding box center [1415, 200] width 18 height 73
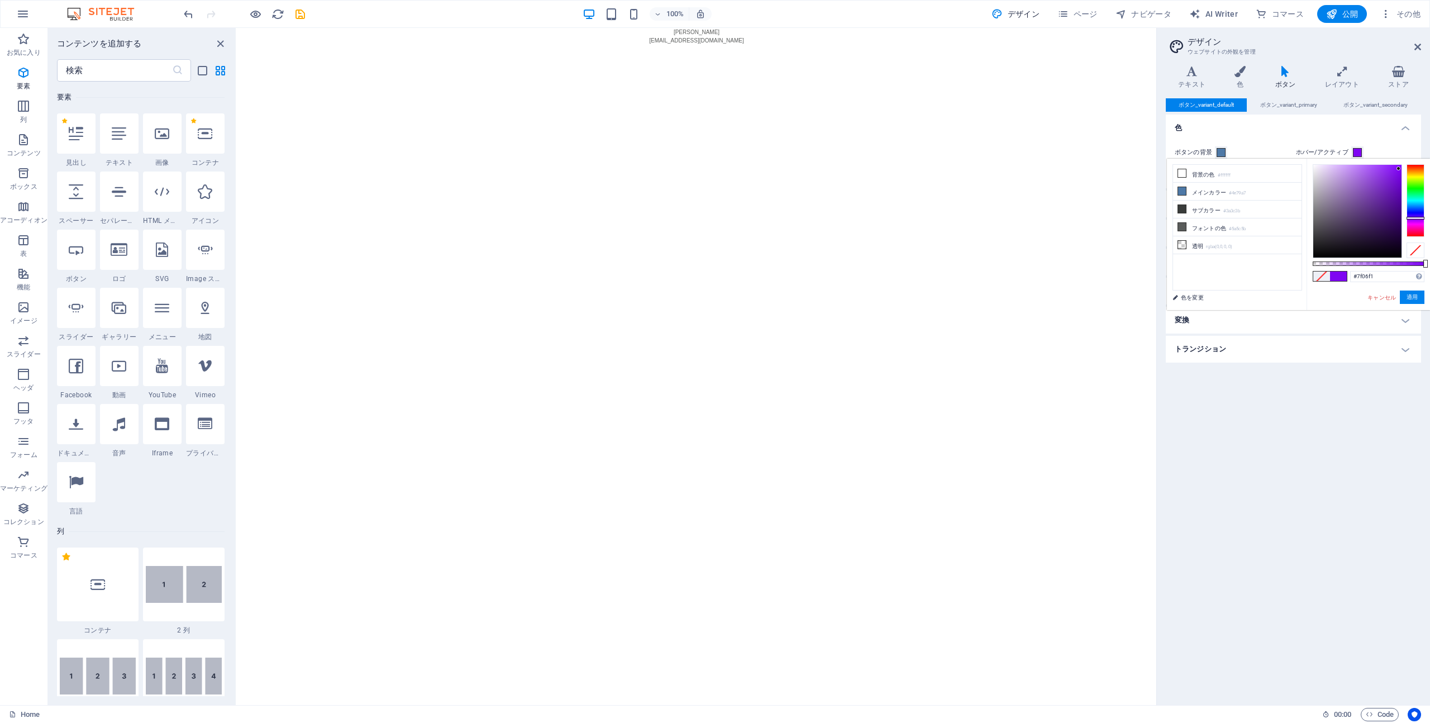
drag, startPoint x: 1388, startPoint y: 183, endPoint x: 1397, endPoint y: 169, distance: 16.6
click at [1398, 169] on div at bounding box center [1357, 211] width 88 height 93
drag, startPoint x: 1400, startPoint y: 166, endPoint x: 1345, endPoint y: 165, distance: 55.3
click at [1343, 165] on div at bounding box center [1357, 211] width 88 height 93
click at [1407, 223] on div at bounding box center [1415, 223] width 18 height 3
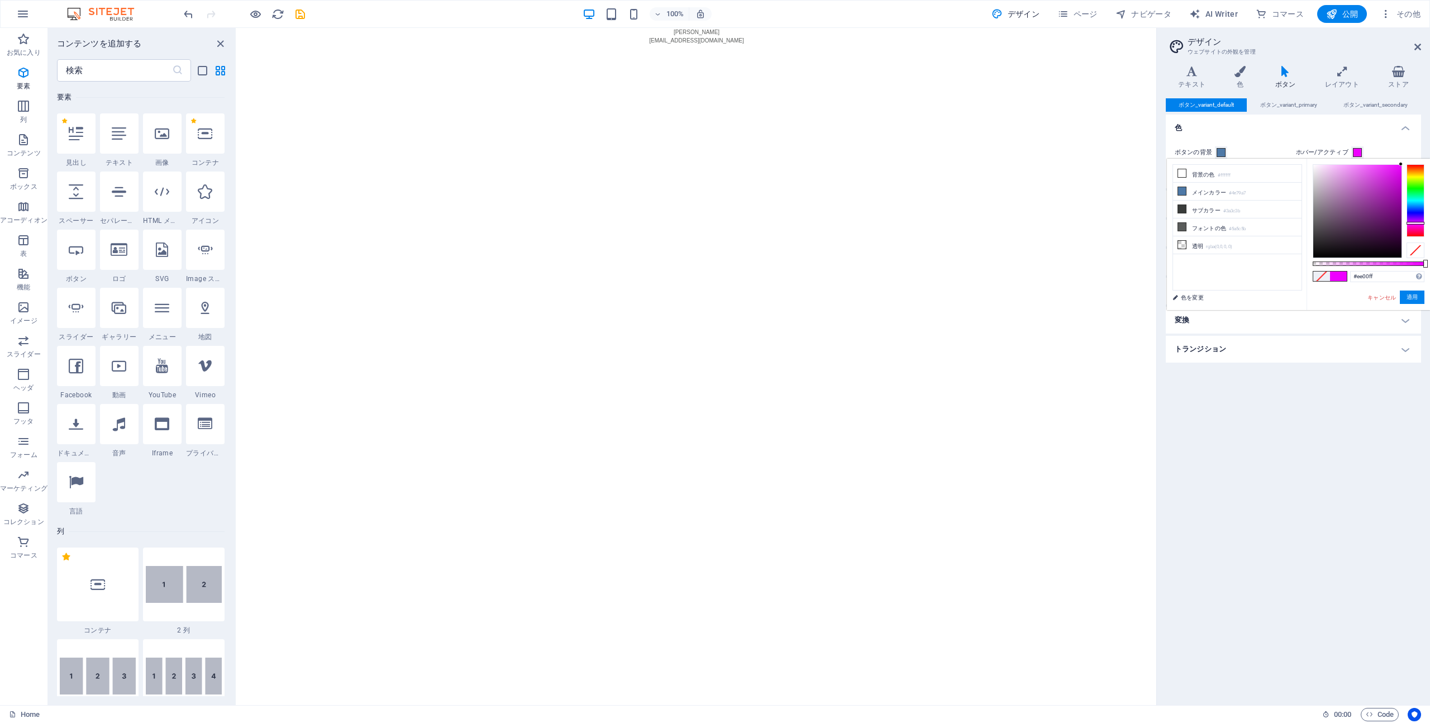
drag, startPoint x: 1353, startPoint y: 180, endPoint x: 1410, endPoint y: 168, distance: 58.4
click at [1407, 159] on div "#ee00ff サポートされる形式 #0852ed rgb(8, 82, 237) rgba(8, 82, 237, 90%) hsv(221,97,93) …" at bounding box center [1367, 315] width 123 height 313
drag, startPoint x: 1411, startPoint y: 222, endPoint x: 1411, endPoint y: 228, distance: 6.1
click at [1411, 228] on div at bounding box center [1415, 228] width 18 height 3
click at [1408, 295] on button "適用" at bounding box center [1411, 296] width 25 height 13
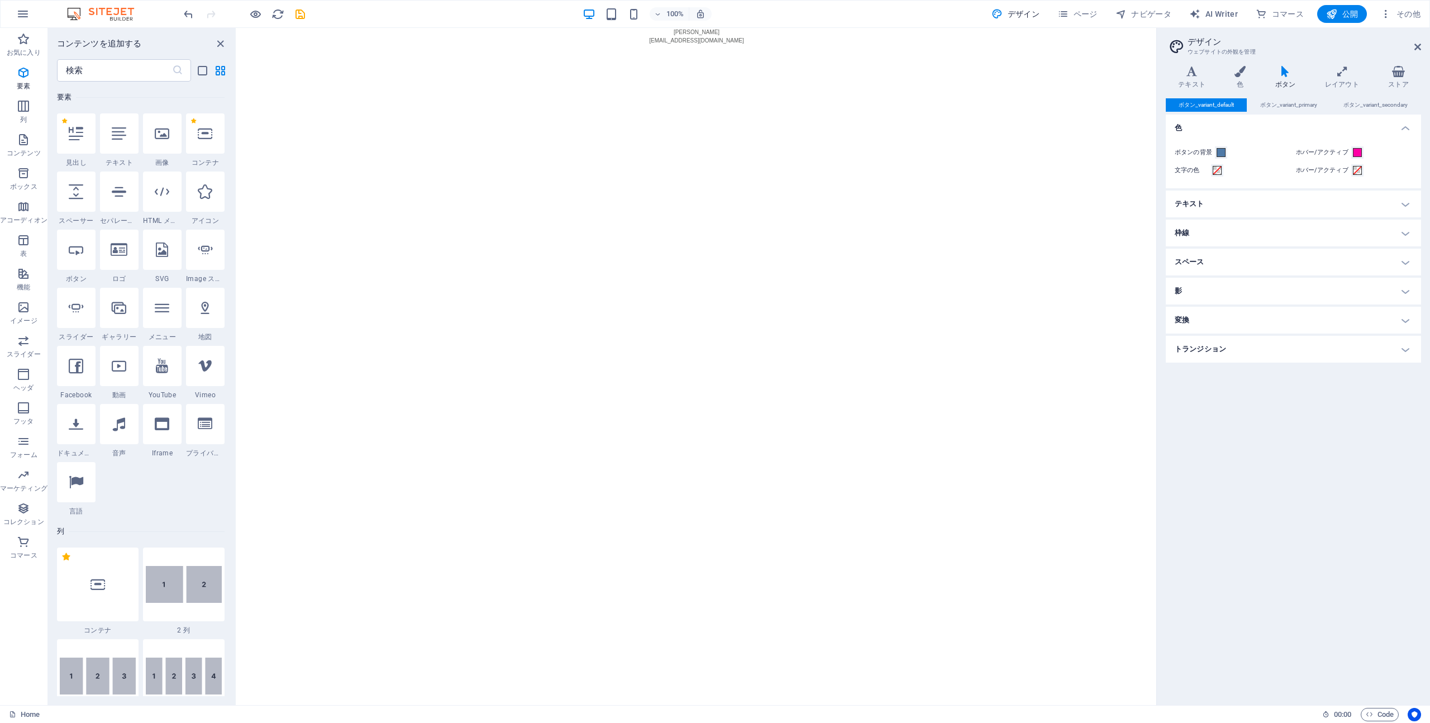
click at [1349, 154] on label "ホバー/アクティブ" at bounding box center [1323, 152] width 55 height 13
click at [1351, 154] on button "ホバー/アクティブ" at bounding box center [1357, 152] width 12 height 12
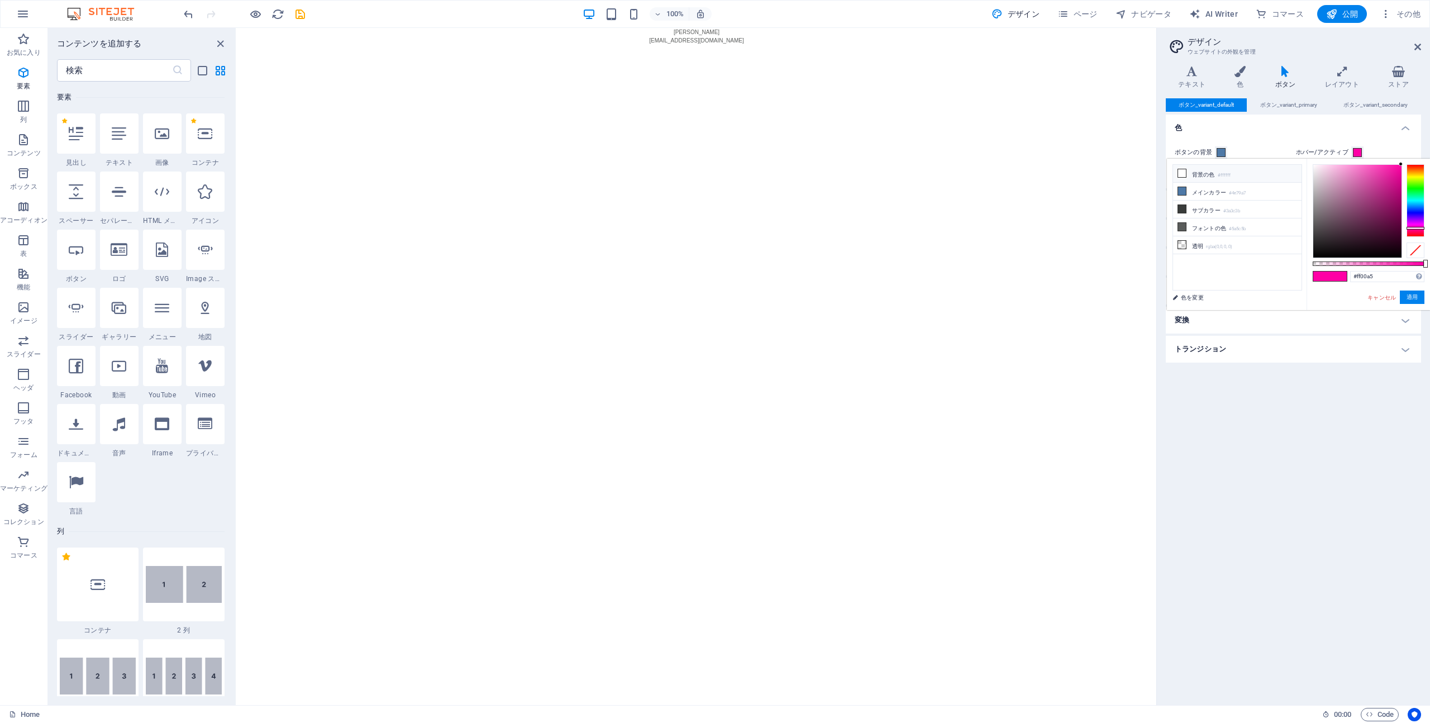
click at [1224, 173] on small "#ffffff" at bounding box center [1223, 175] width 13 height 8
click at [1179, 170] on icon at bounding box center [1182, 173] width 8 height 8
click at [1184, 184] on li "メインカラー #4e79a7" at bounding box center [1237, 192] width 128 height 18
click at [1197, 171] on li "背景の色 #ffffff" at bounding box center [1237, 174] width 128 height 18
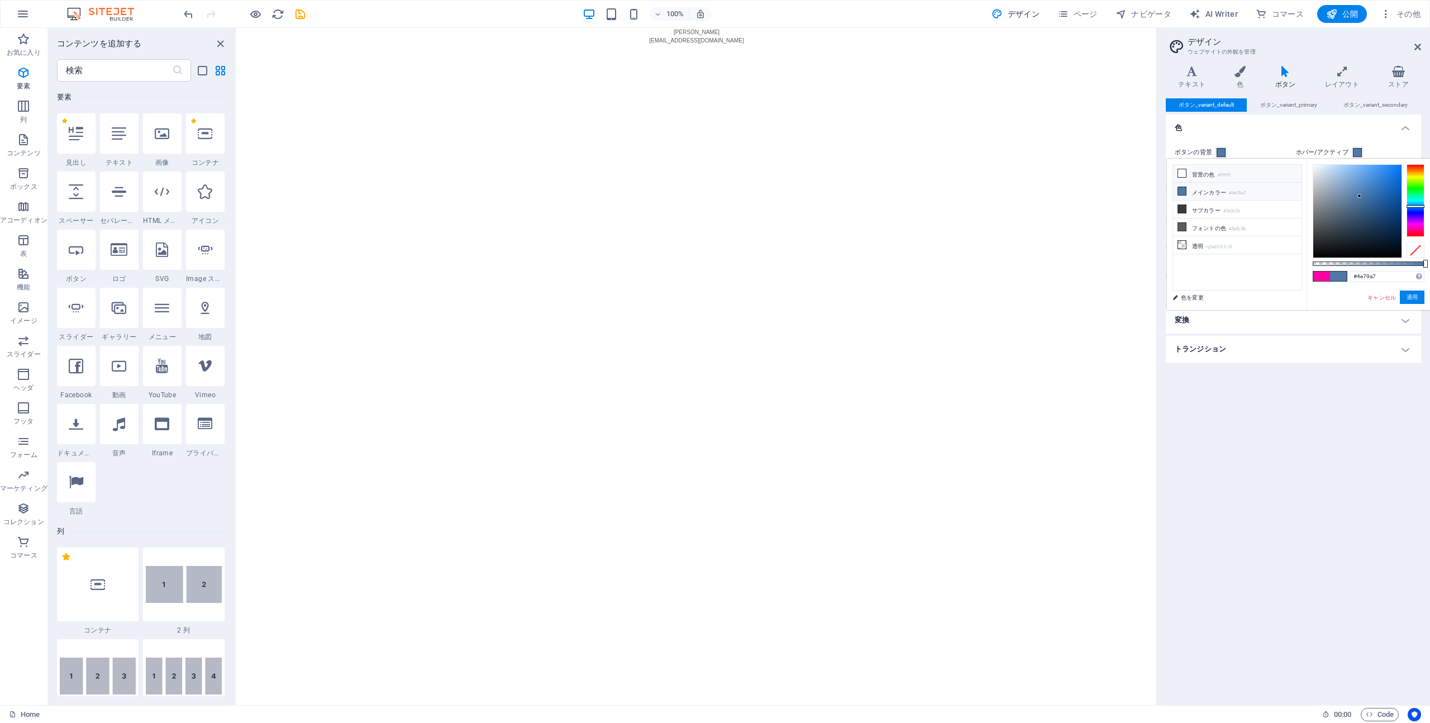
type input "#ffffff"
click at [1193, 297] on link "色を変更" at bounding box center [1232, 297] width 130 height 14
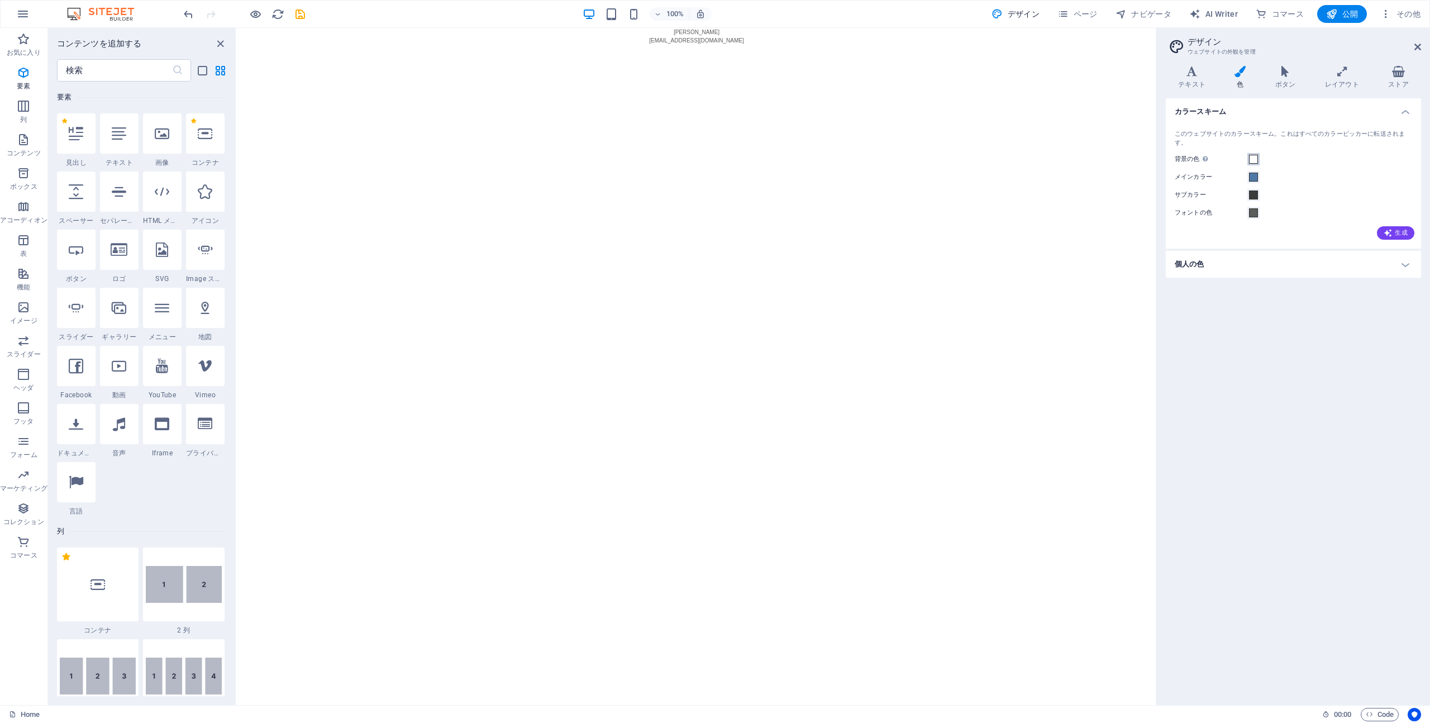
click at [1258, 161] on button "背景の色 他の背景でカバーされていない場合にのみ表示されます。" at bounding box center [1253, 159] width 12 height 12
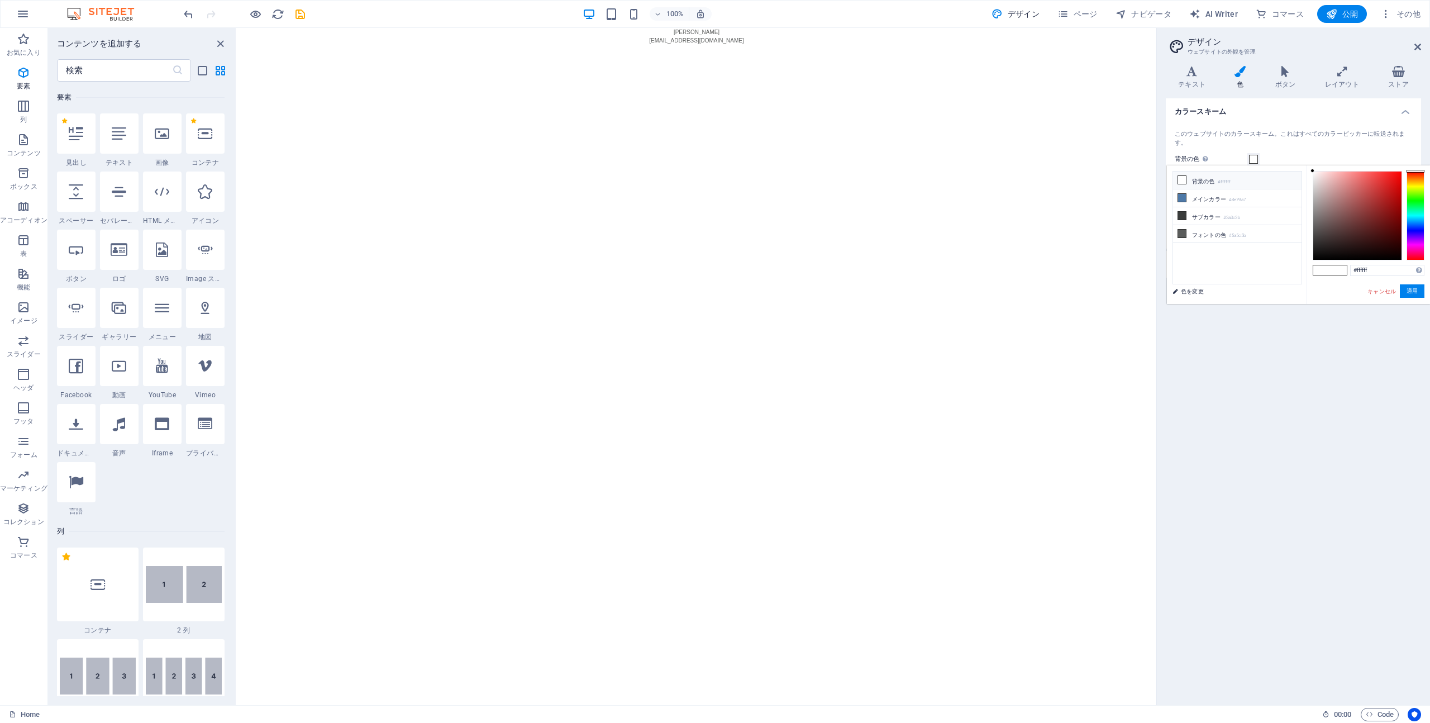
click at [1245, 181] on li "背景の色 #ffffff" at bounding box center [1237, 180] width 128 height 18
click at [1387, 188] on div at bounding box center [1357, 215] width 88 height 88
drag, startPoint x: 1387, startPoint y: 188, endPoint x: 1403, endPoint y: 170, distance: 23.3
click at [1403, 171] on div at bounding box center [1368, 215] width 112 height 89
click at [1417, 244] on div at bounding box center [1415, 215] width 18 height 89
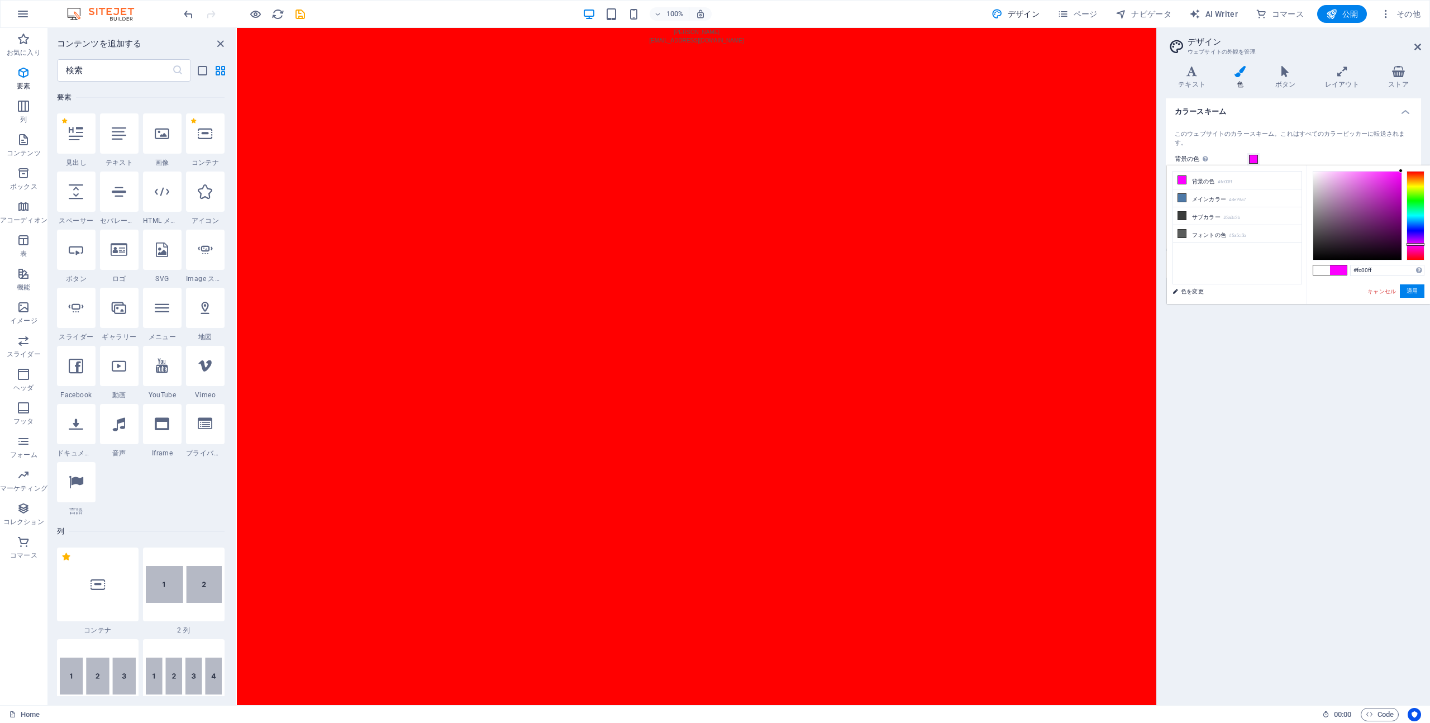
drag, startPoint x: 1387, startPoint y: 208, endPoint x: 1403, endPoint y: 168, distance: 43.0
click at [1403, 168] on div "#fc00ff サポートされる形式 #0852ed rgb(8, 82, 237) rgba(8, 82, 237, 90%) hsv(221,97,93) …" at bounding box center [1367, 315] width 123 height 300
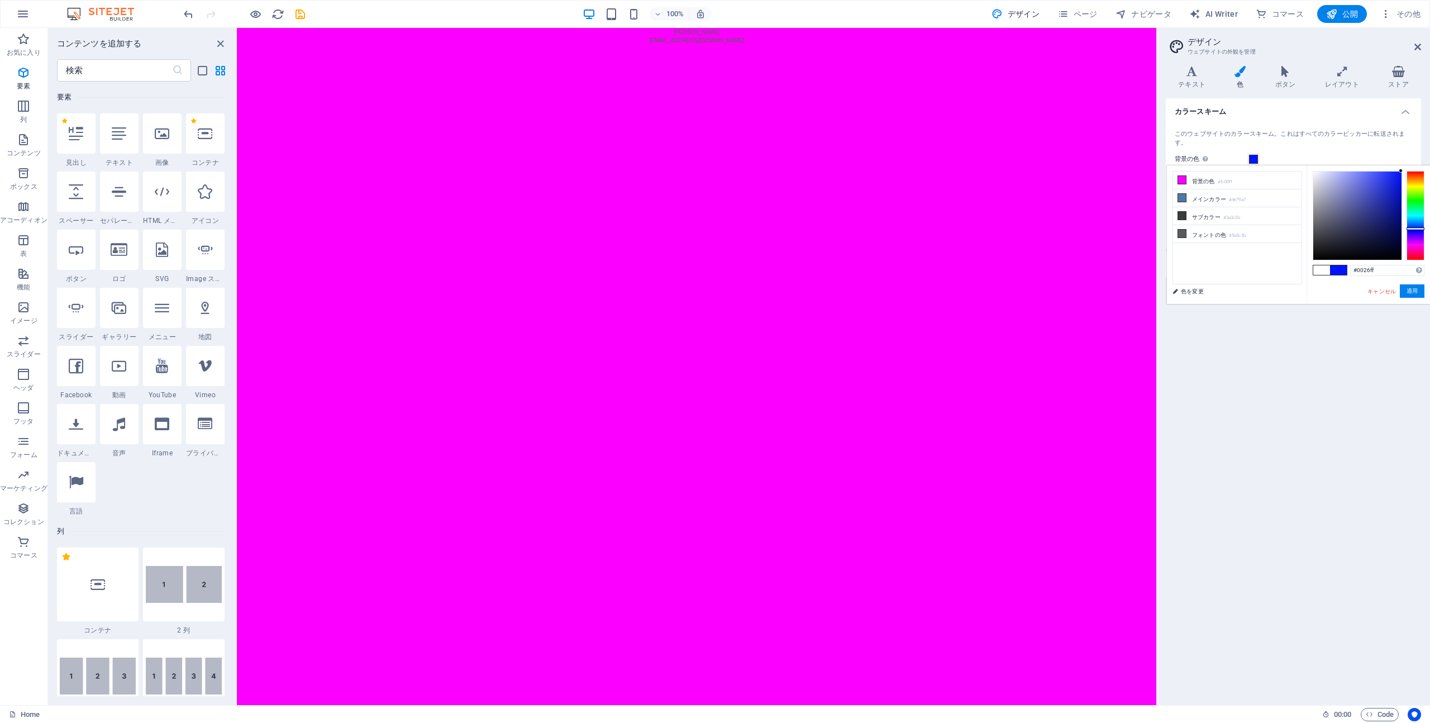
drag, startPoint x: 1420, startPoint y: 243, endPoint x: 1424, endPoint y: 227, distance: 16.7
click at [1424, 227] on div "#0026ff サポートされる形式 #0852ed rgb(8, 82, 237) rgba(8, 82, 237, 90%) hsv(221,97,93) …" at bounding box center [1367, 315] width 123 height 300
drag, startPoint x: 1410, startPoint y: 231, endPoint x: 1411, endPoint y: 239, distance: 7.8
click at [1411, 239] on div at bounding box center [1415, 215] width 18 height 89
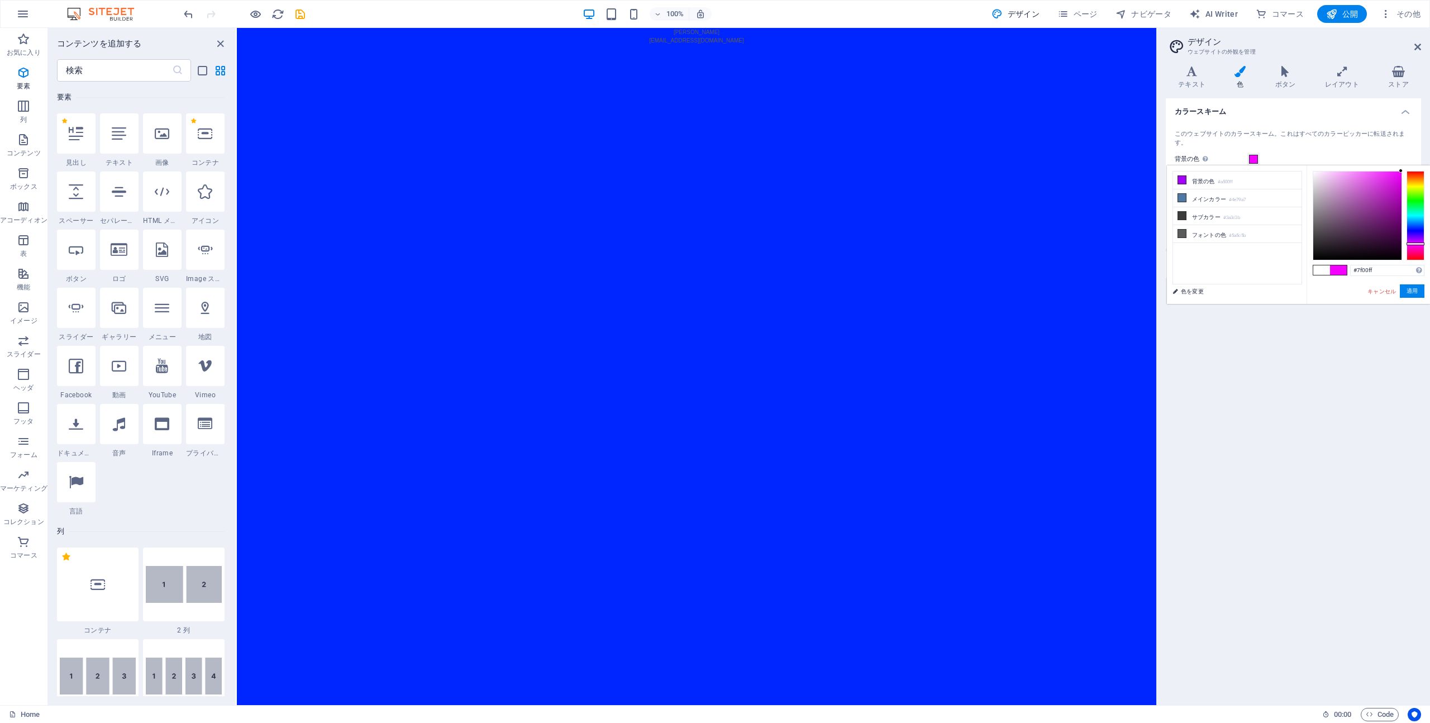
drag, startPoint x: 1413, startPoint y: 244, endPoint x: 1415, endPoint y: 237, distance: 7.3
click at [1415, 237] on div at bounding box center [1415, 215] width 18 height 89
click at [1412, 247] on div at bounding box center [1415, 215] width 18 height 89
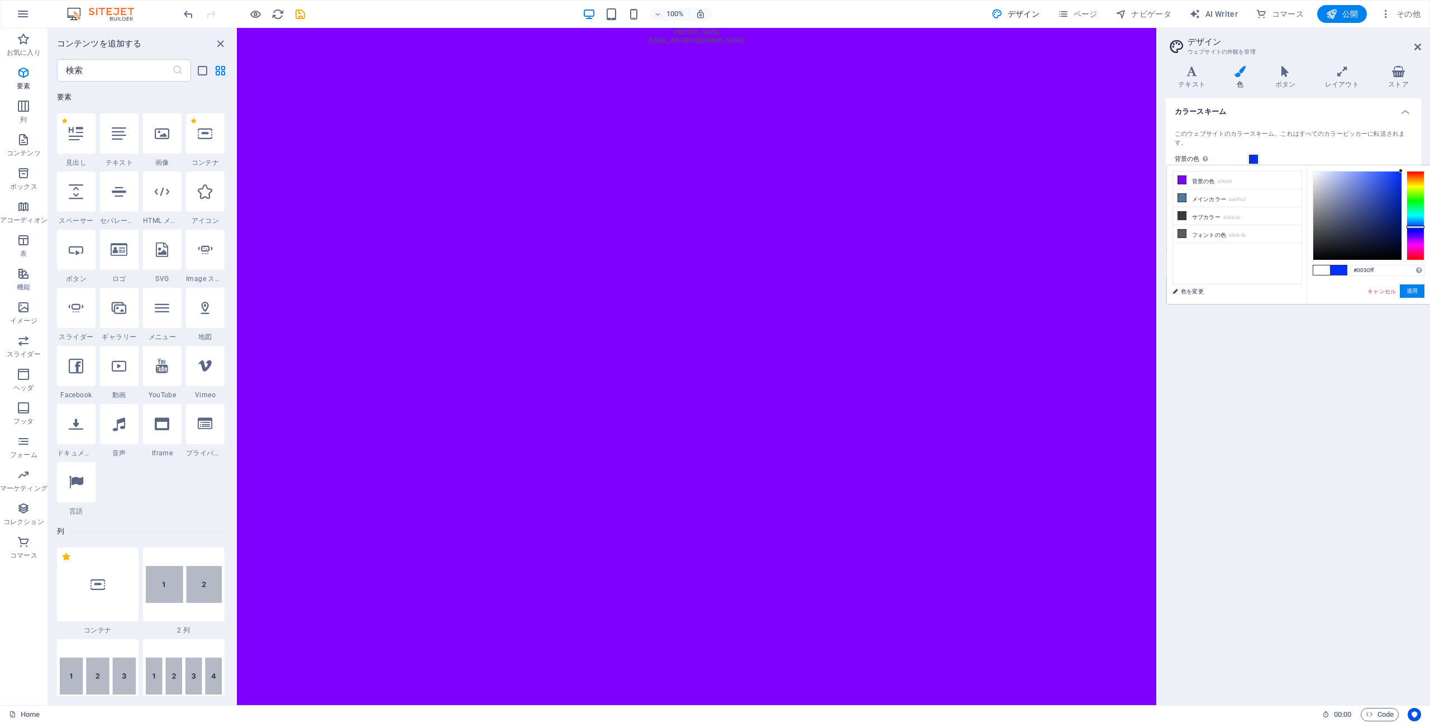
click at [1415, 227] on div at bounding box center [1415, 215] width 18 height 89
click at [1416, 217] on div at bounding box center [1415, 215] width 18 height 89
click at [1417, 209] on div at bounding box center [1415, 215] width 18 height 89
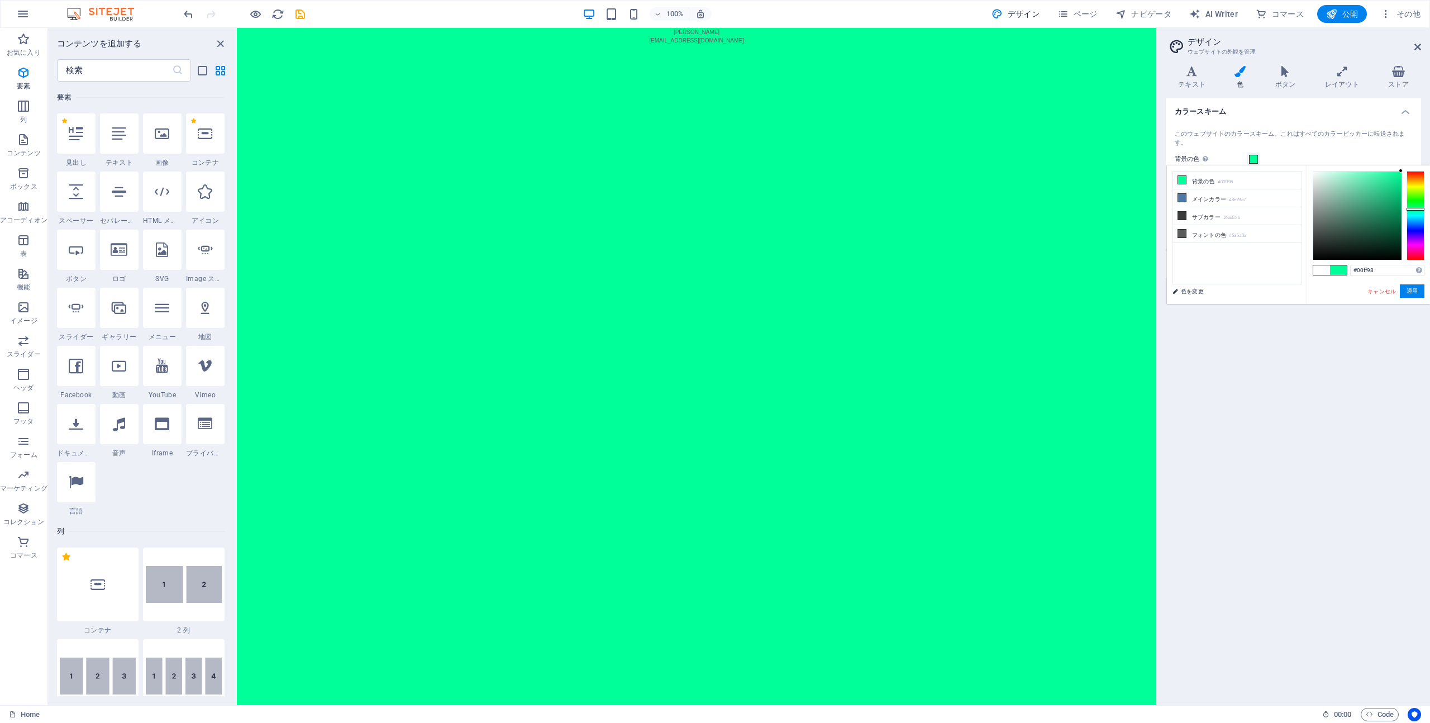
drag, startPoint x: 1415, startPoint y: 211, endPoint x: 1415, endPoint y: 218, distance: 6.7
click at [1415, 218] on div at bounding box center [1415, 215] width 18 height 89
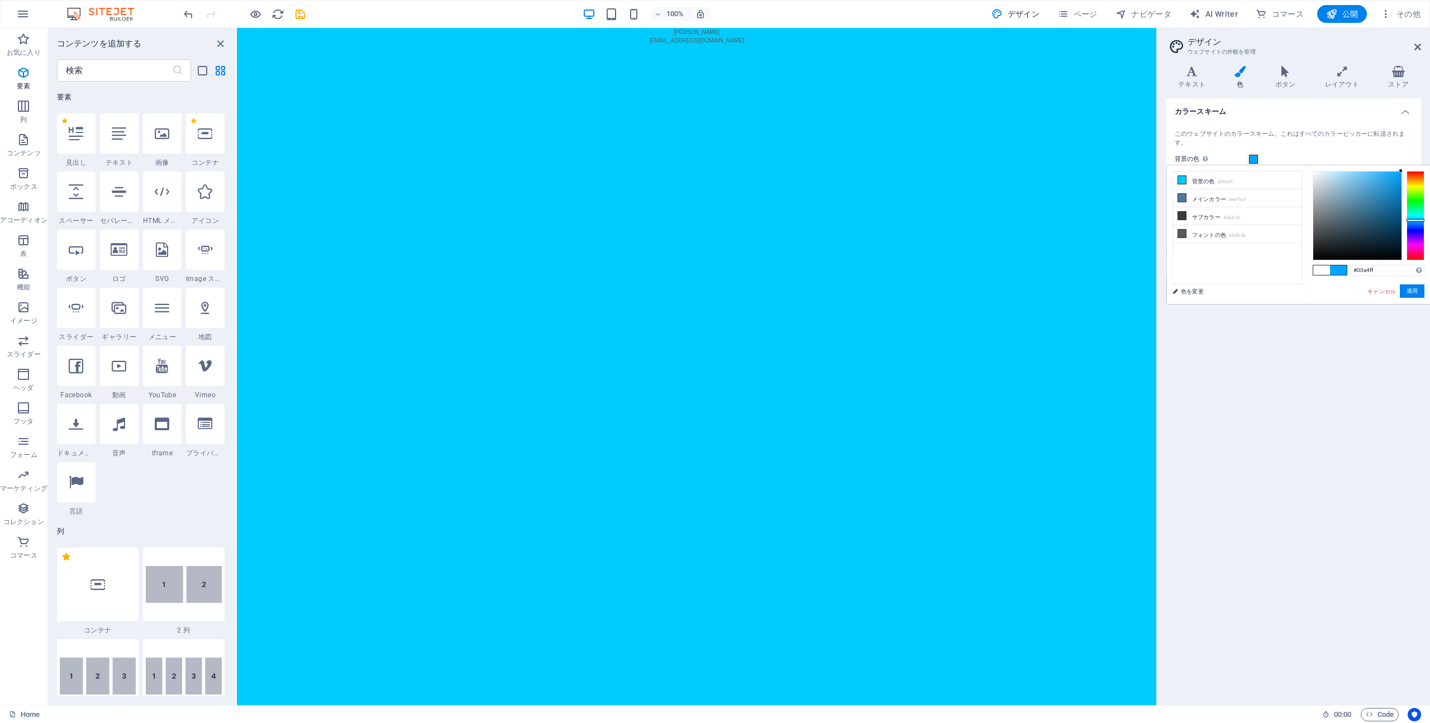
click at [1414, 220] on div at bounding box center [1415, 215] width 18 height 89
click at [1414, 226] on div at bounding box center [1415, 215] width 18 height 89
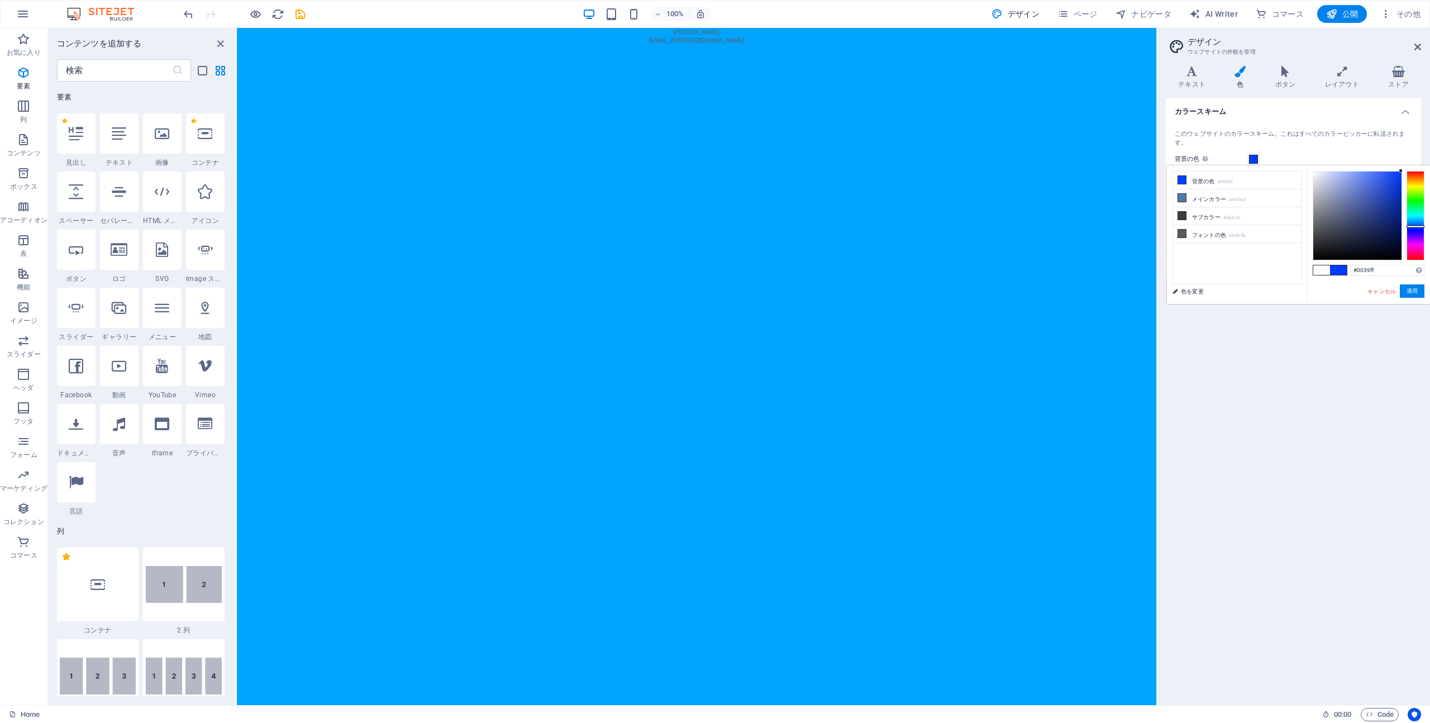
click at [1414, 226] on div at bounding box center [1415, 226] width 18 height 3
click at [1412, 232] on div at bounding box center [1415, 215] width 18 height 89
click at [1413, 240] on div at bounding box center [1415, 215] width 18 height 89
click at [1257, 233] on li "フォントの色 #5a5c5b" at bounding box center [1237, 234] width 128 height 18
click at [1339, 211] on div at bounding box center [1357, 215] width 88 height 88
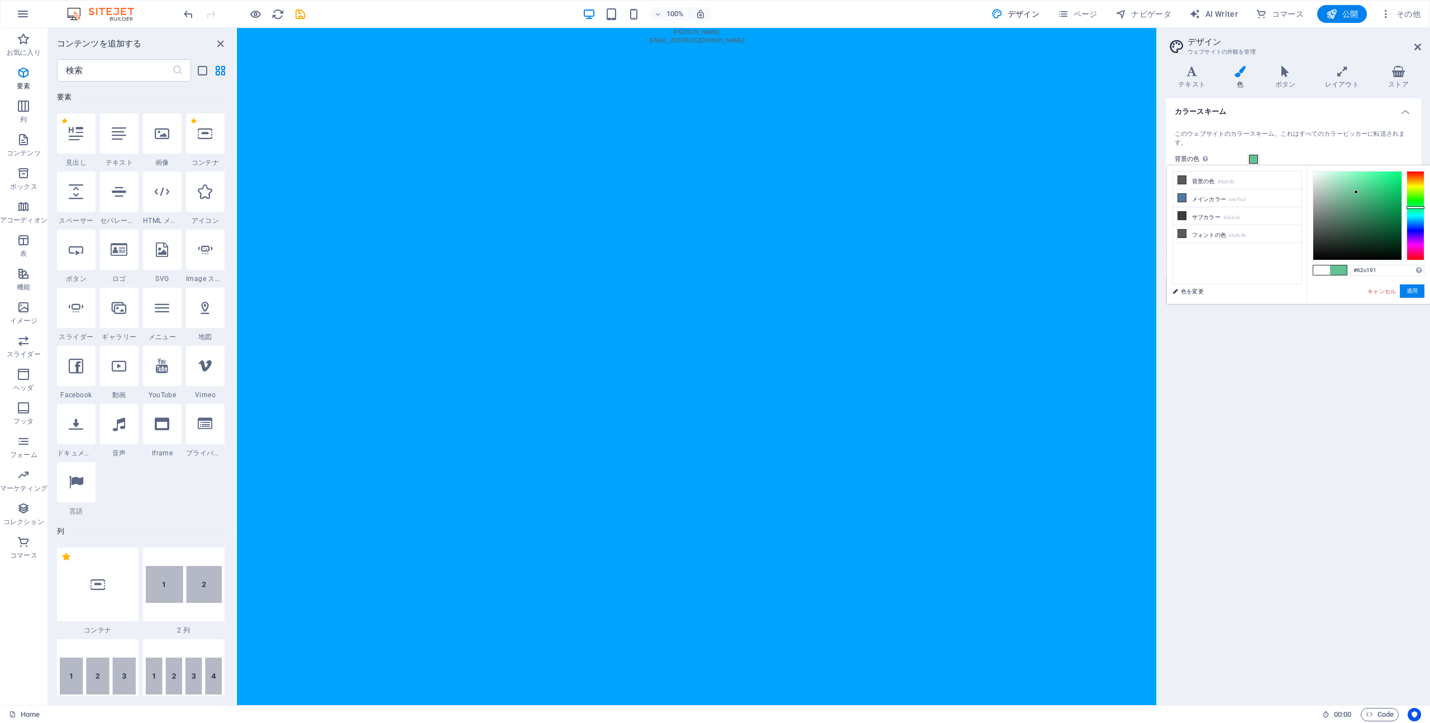
click at [1356, 192] on div at bounding box center [1357, 215] width 88 height 88
drag, startPoint x: 1378, startPoint y: 178, endPoint x: 1416, endPoint y: 169, distance: 39.0
click at [1416, 169] on div "#00ff80 サポートされる形式 #0852ed rgb(8, 82, 237) rgba(8, 82, 237, 90%) hsv(221,97,93) …" at bounding box center [1367, 315] width 123 height 300
click at [1231, 193] on li "メインカラー #4e79a7" at bounding box center [1237, 198] width 128 height 18
click at [1239, 217] on small "#3a3c3b" at bounding box center [1231, 218] width 17 height 8
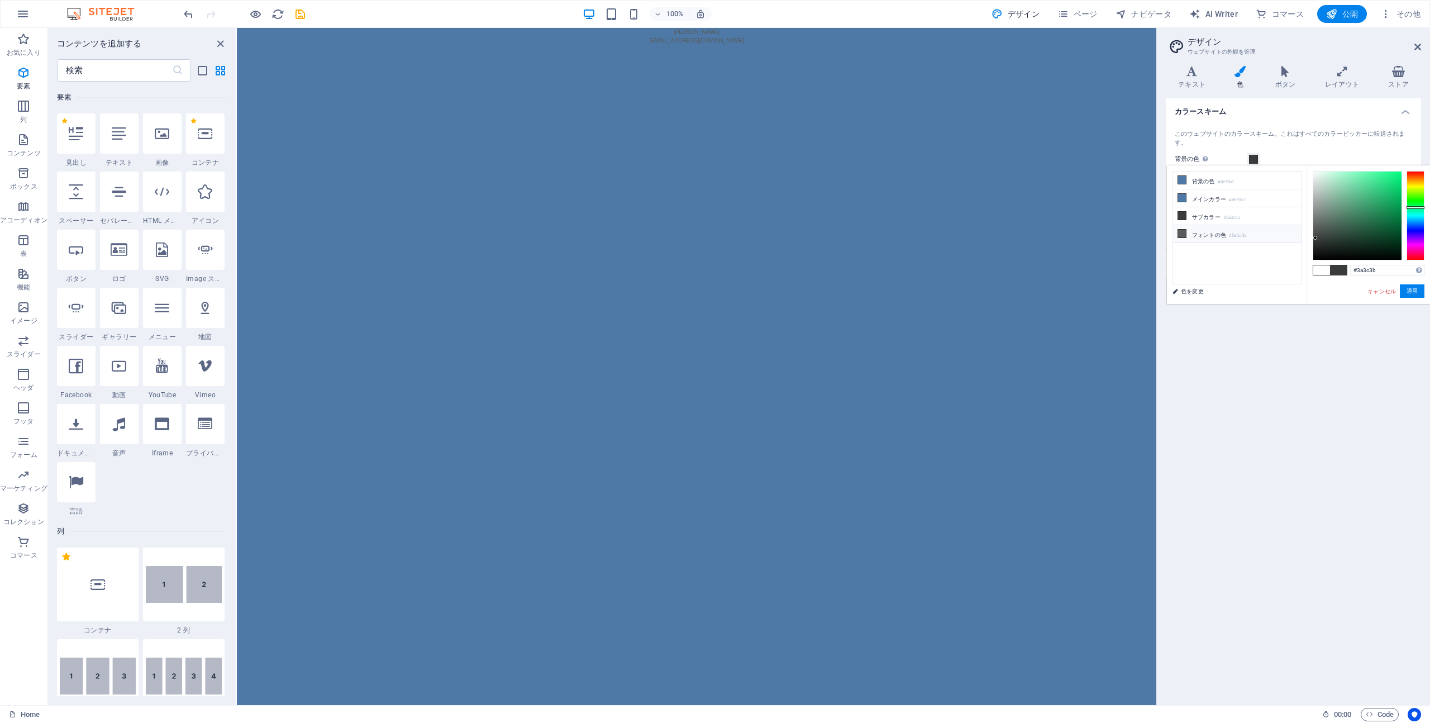
click at [1242, 233] on small "#5a5c5b" at bounding box center [1237, 236] width 17 height 8
click at [1396, 177] on div at bounding box center [1357, 215] width 88 height 88
type input "#00ff80"
click at [1403, 167] on div "#00ff80 サポートされる形式 #0852ed rgb(8, 82, 237) rgba(8, 82, 237, 90%) hsv(221,97,93) …" at bounding box center [1367, 315] width 123 height 300
click at [1407, 290] on button "適用" at bounding box center [1411, 290] width 25 height 13
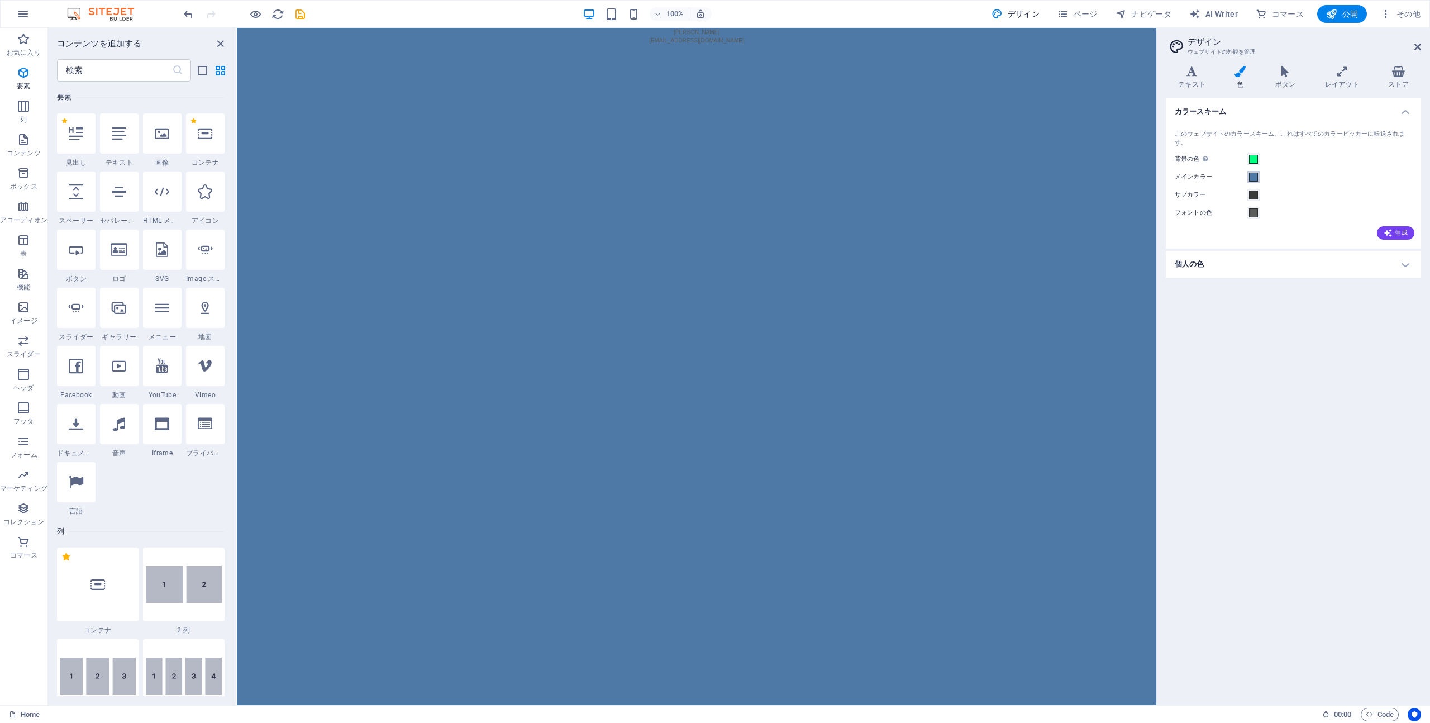
click at [1259, 176] on button "メインカラー" at bounding box center [1253, 177] width 12 height 12
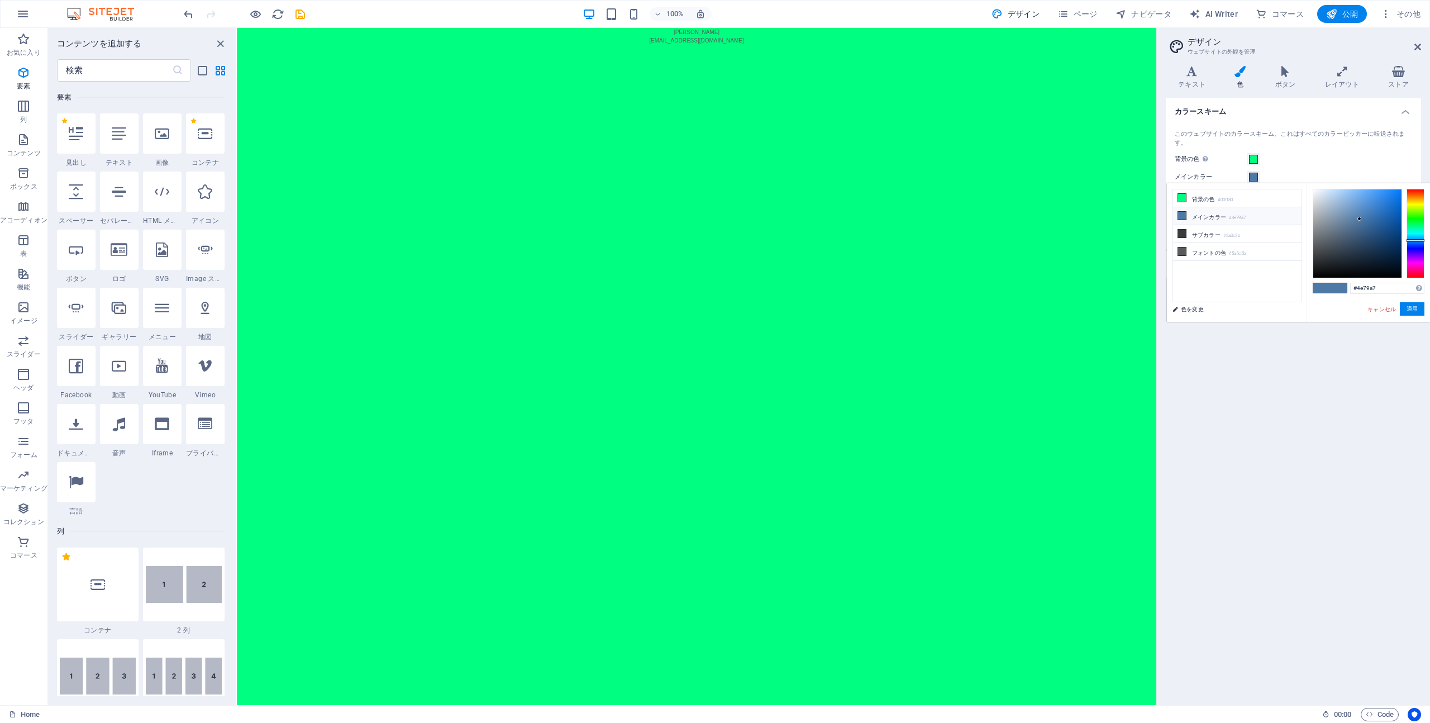
click at [1232, 214] on small "#4e79a7" at bounding box center [1237, 218] width 17 height 8
click at [1260, 250] on li "フォントの色 #5a5c5b" at bounding box center [1237, 252] width 128 height 18
type input "#214a35"
click at [1361, 251] on div at bounding box center [1357, 233] width 88 height 88
click at [1411, 308] on button "適用" at bounding box center [1411, 308] width 25 height 13
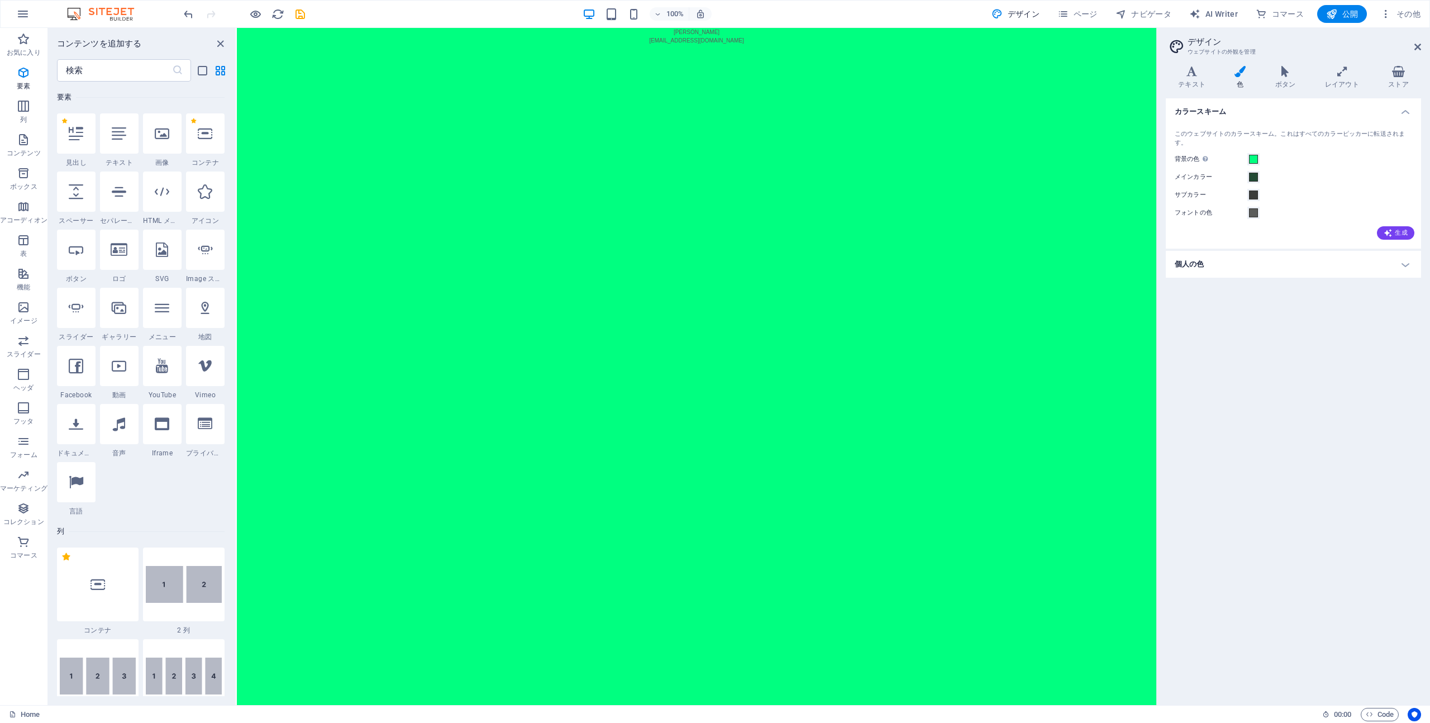
click at [1282, 261] on h4 "個人の色" at bounding box center [1292, 264] width 255 height 27
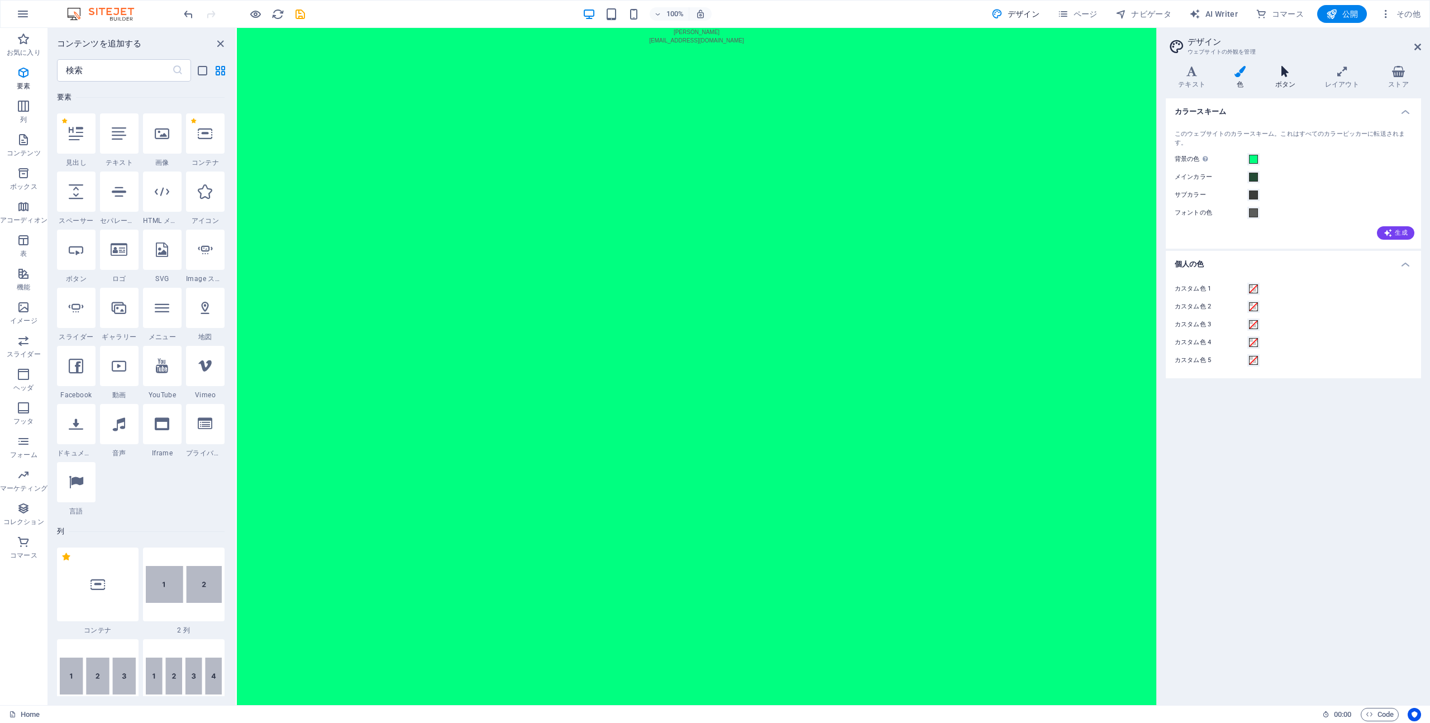
click at [1293, 77] on icon at bounding box center [1285, 71] width 45 height 11
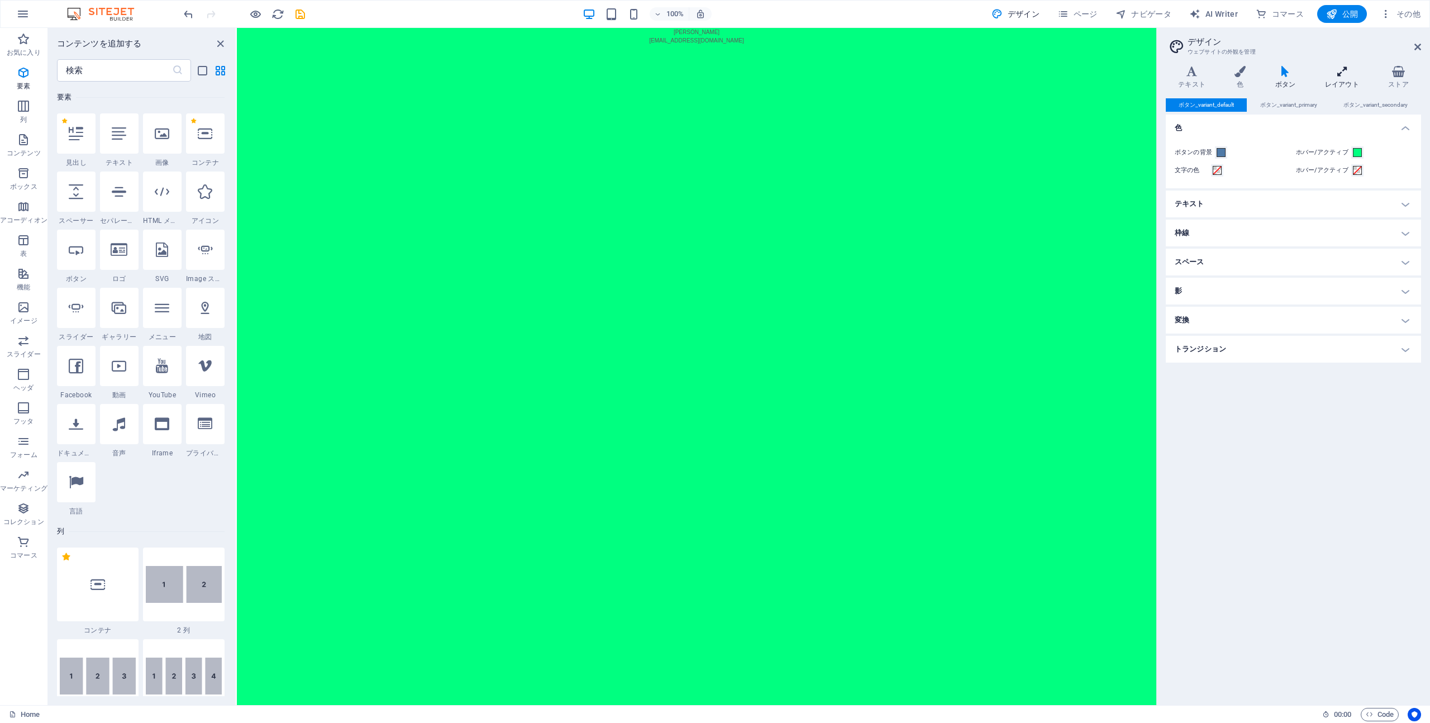
click at [1334, 71] on icon at bounding box center [1341, 71] width 59 height 11
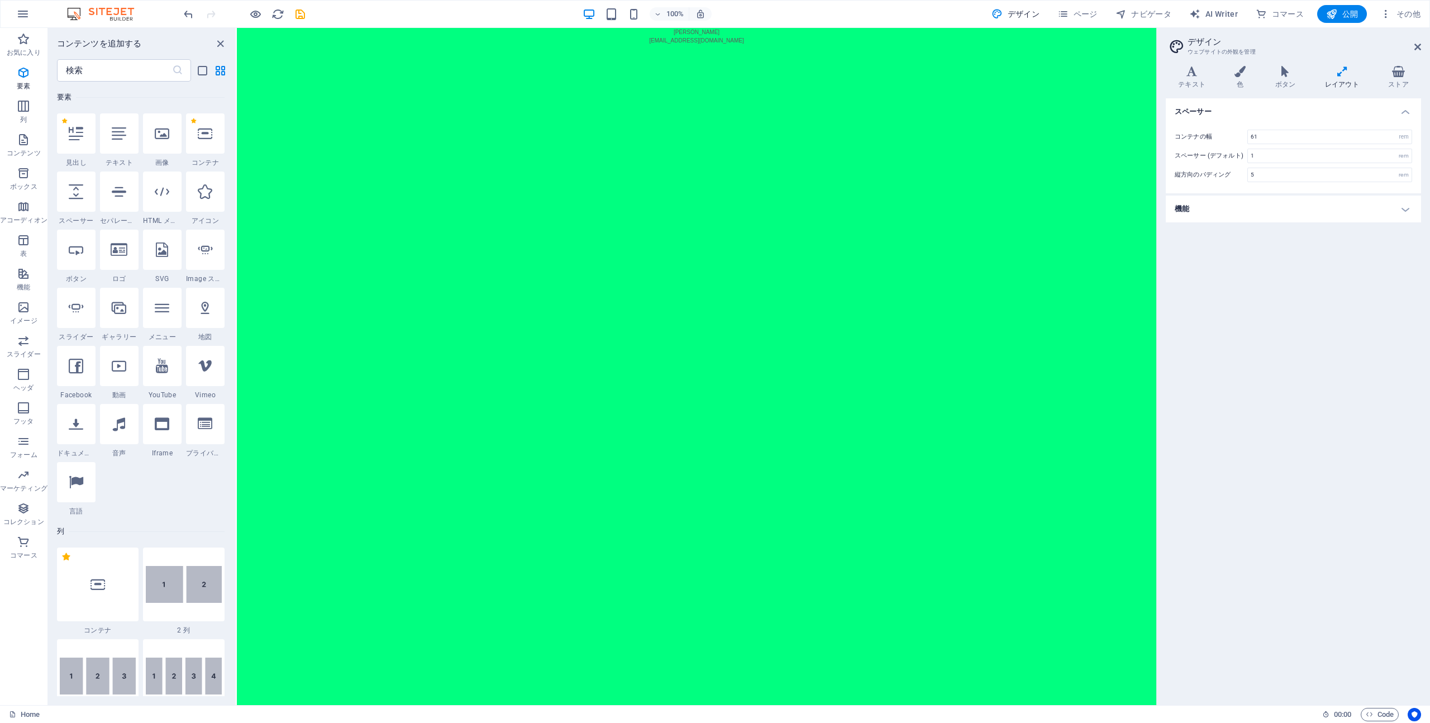
click at [1423, 45] on aside "デザイン ウェブサイトの外観を管理 バリエーション テキスト 色 ボタン レイアウト ストア テキスト Standard Bold Links フォントの色 …" at bounding box center [1293, 366] width 274 height 677
click at [1419, 39] on h2 "デザイン" at bounding box center [1303, 42] width 233 height 10
click at [1415, 45] on icon at bounding box center [1417, 46] width 7 height 9
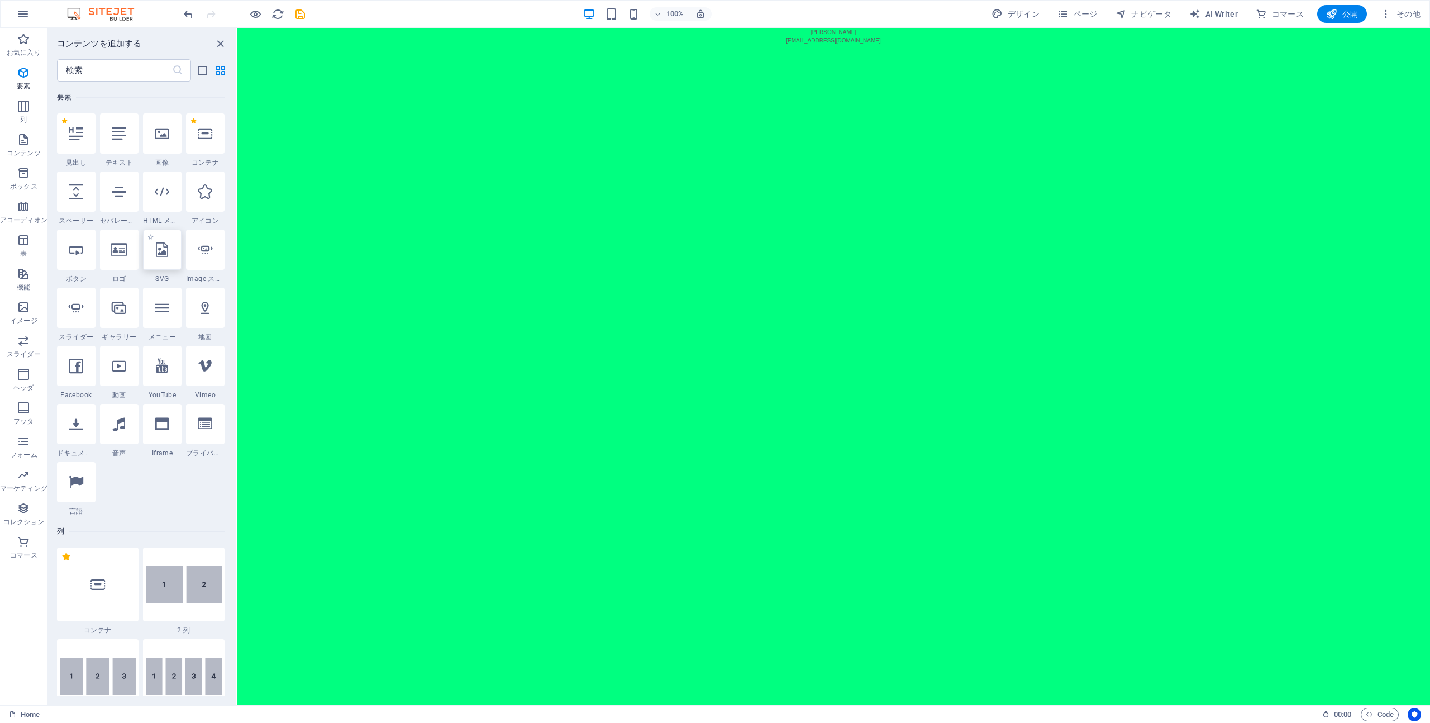
click at [166, 260] on div at bounding box center [162, 250] width 39 height 40
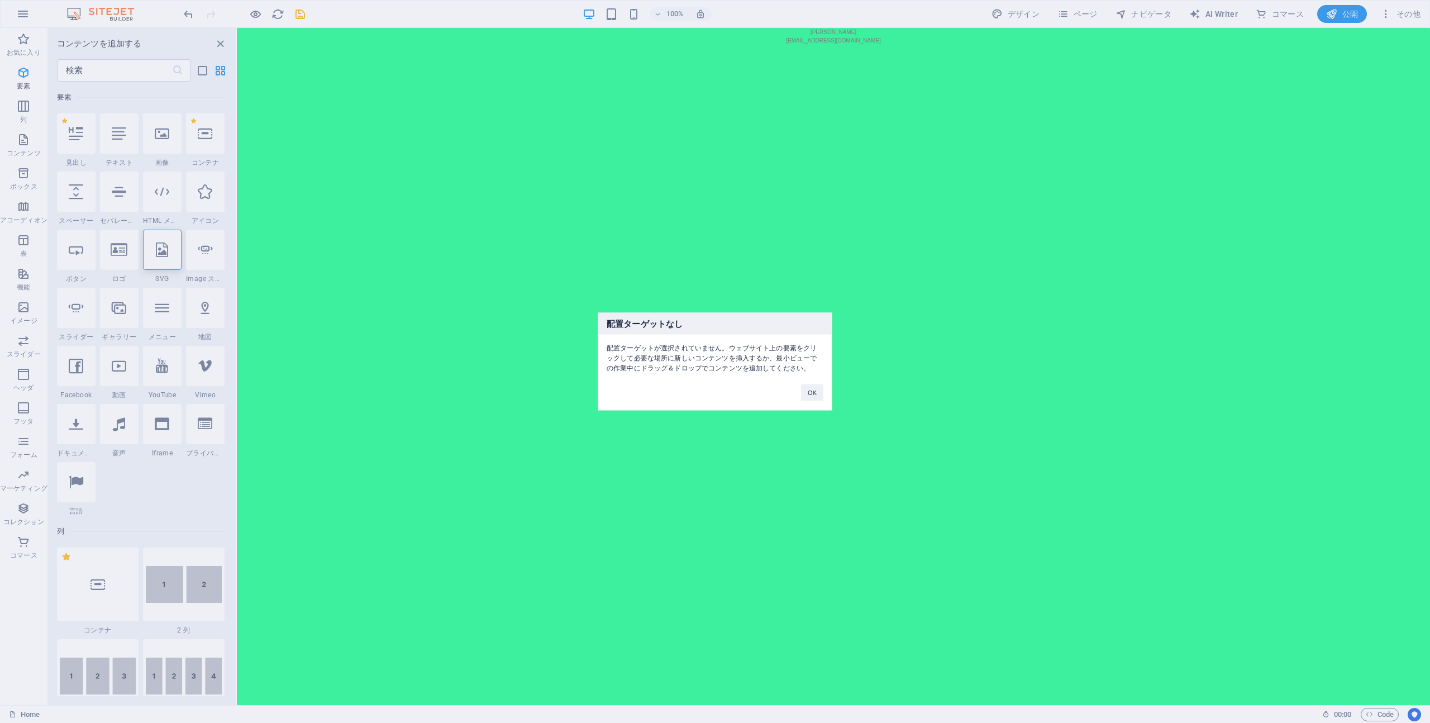
click at [796, 393] on div "OK" at bounding box center [811, 387] width 39 height 28
click at [807, 393] on button "OK" at bounding box center [812, 392] width 22 height 17
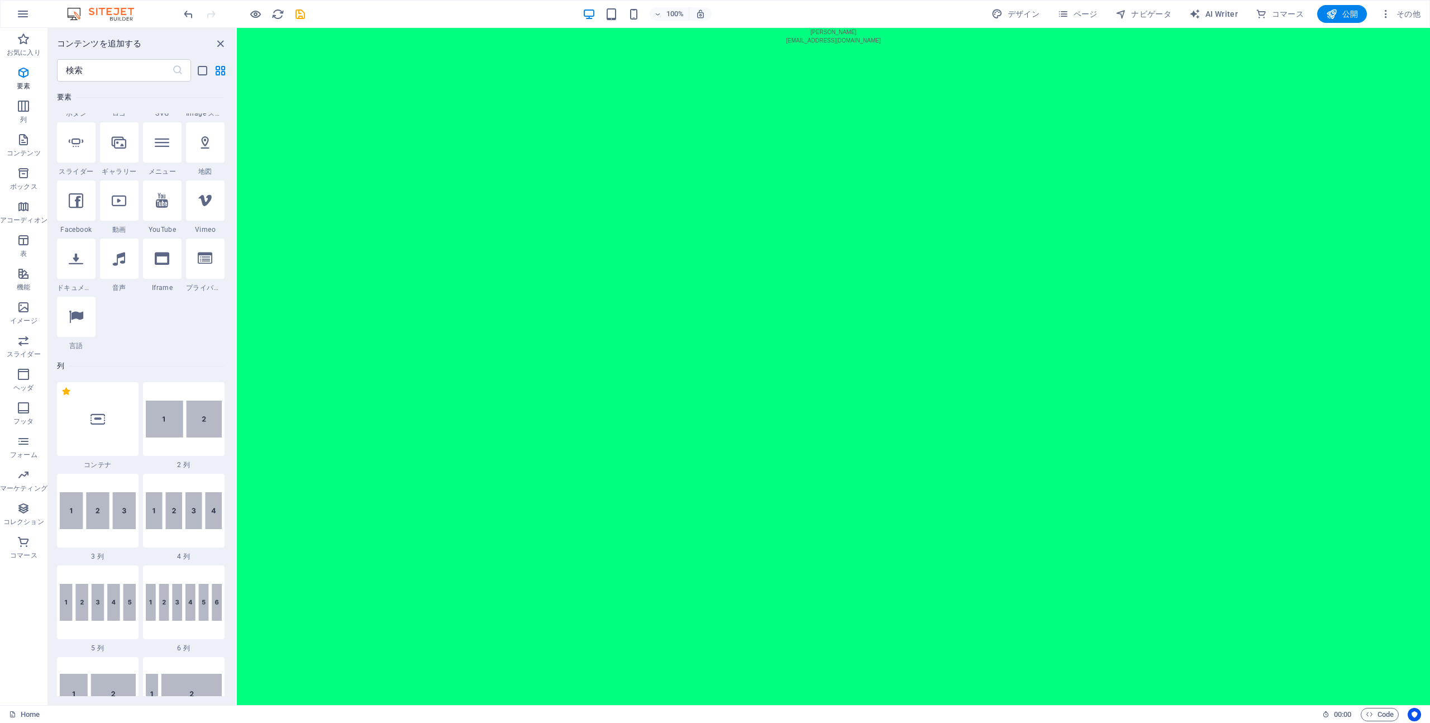
scroll to position [0, 0]
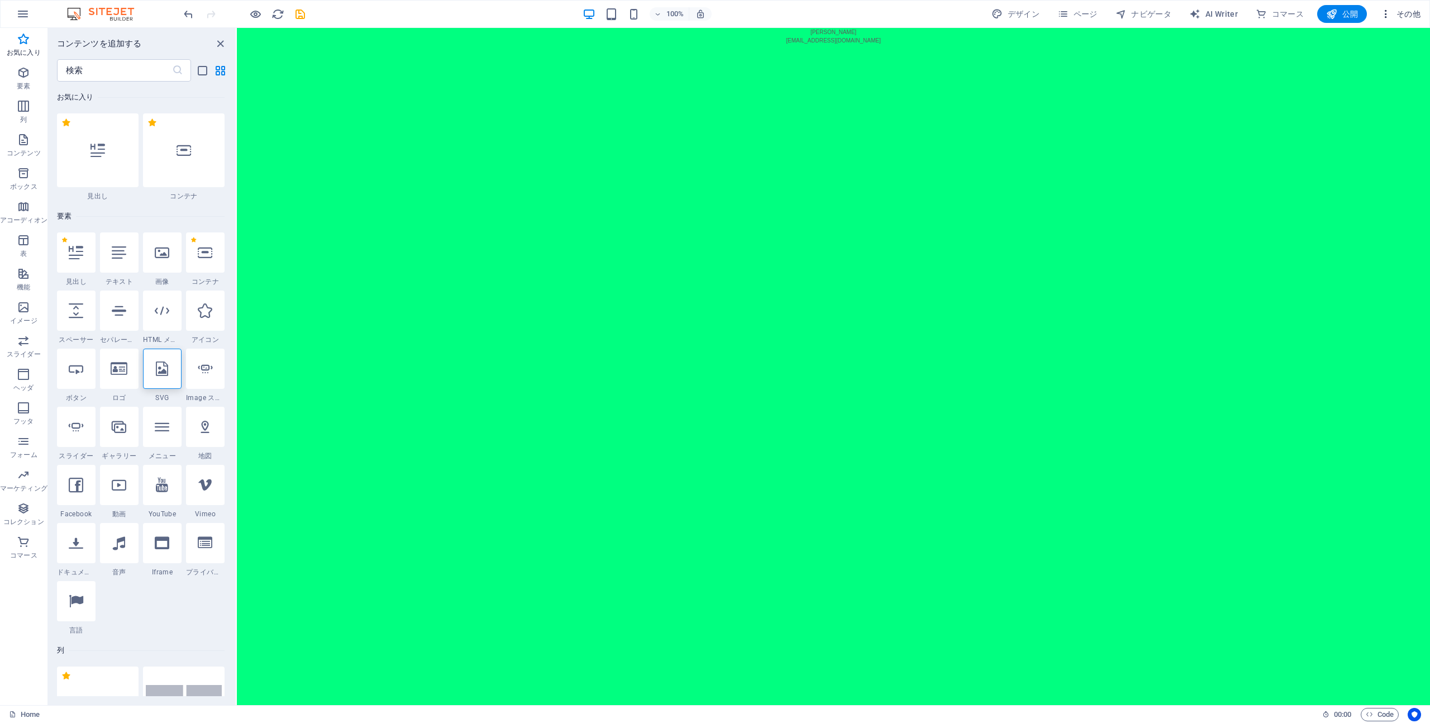
click at [1410, 17] on span "その他" at bounding box center [1400, 13] width 40 height 11
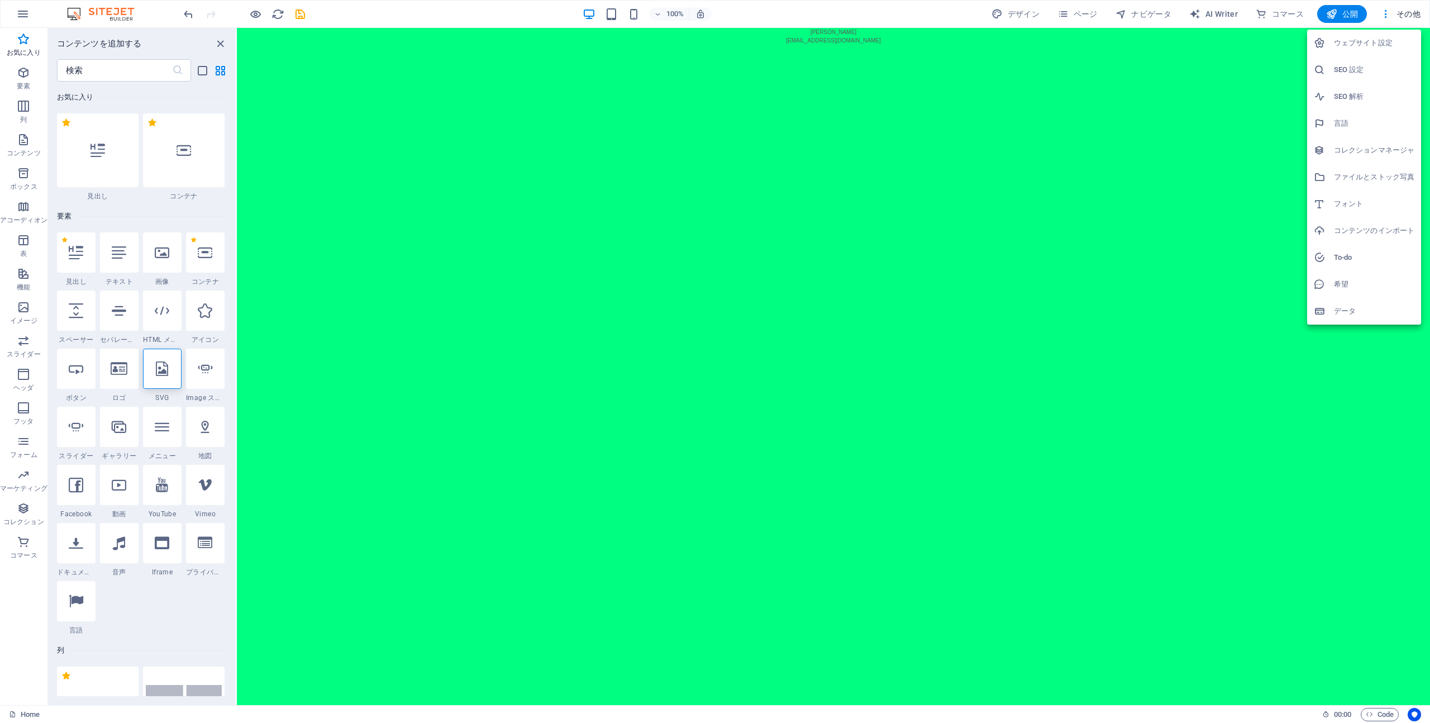
click at [1171, 180] on div at bounding box center [715, 361] width 1430 height 723
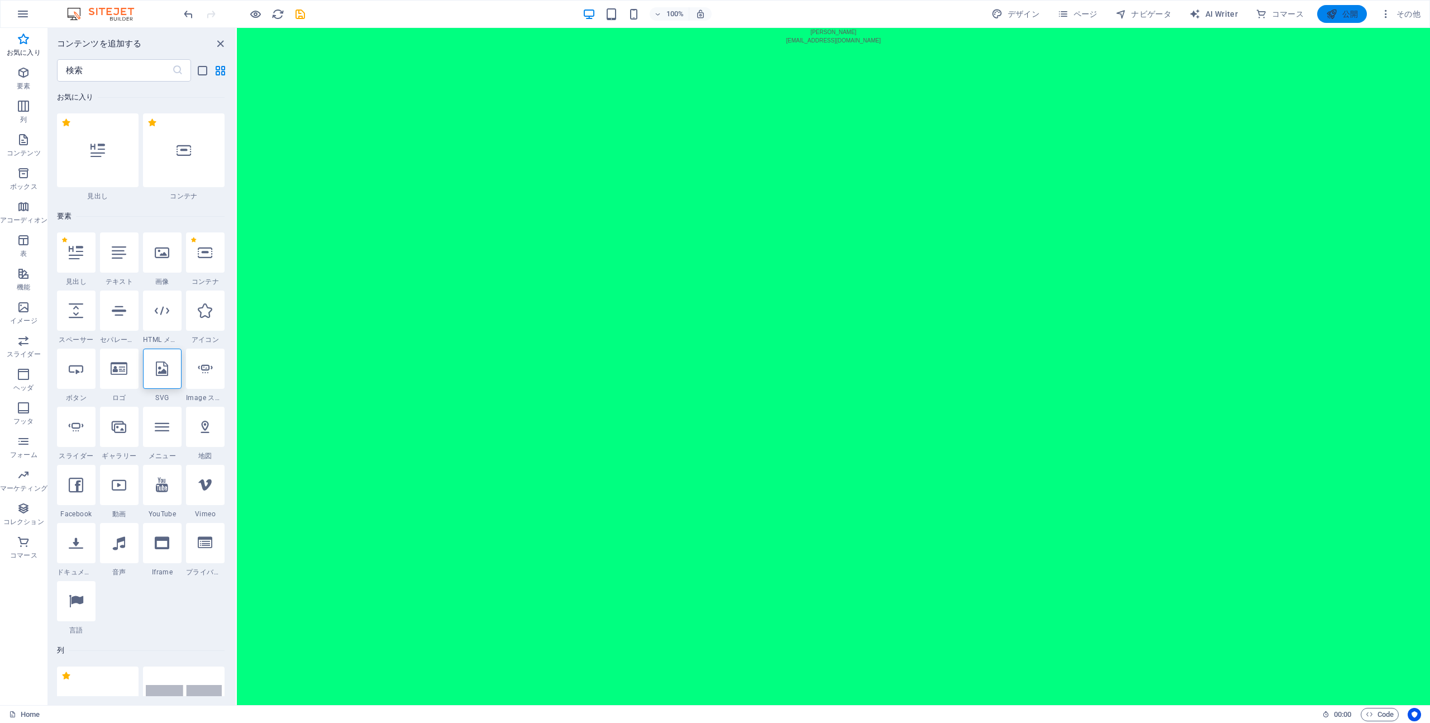
click at [1335, 18] on icon "button" at bounding box center [1331, 13] width 11 height 11
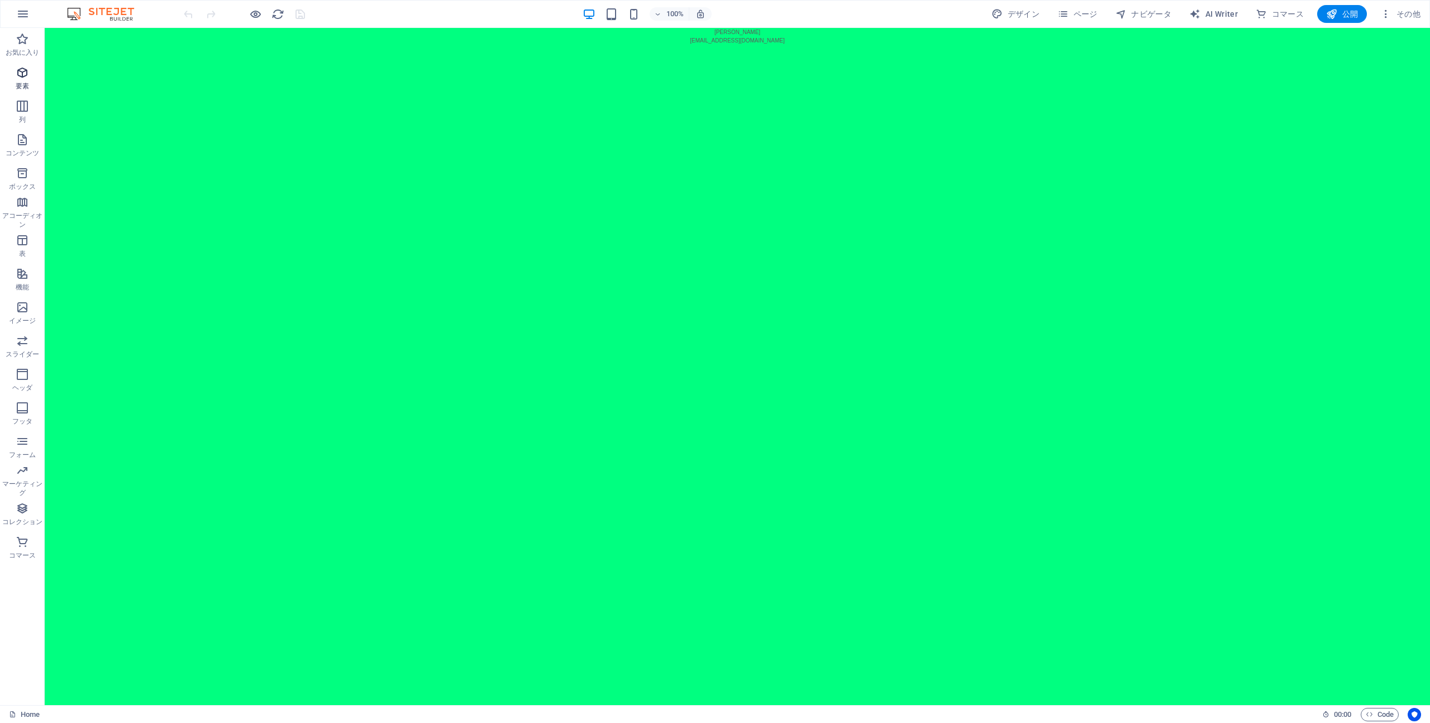
click at [22, 75] on icon "button" at bounding box center [22, 72] width 13 height 13
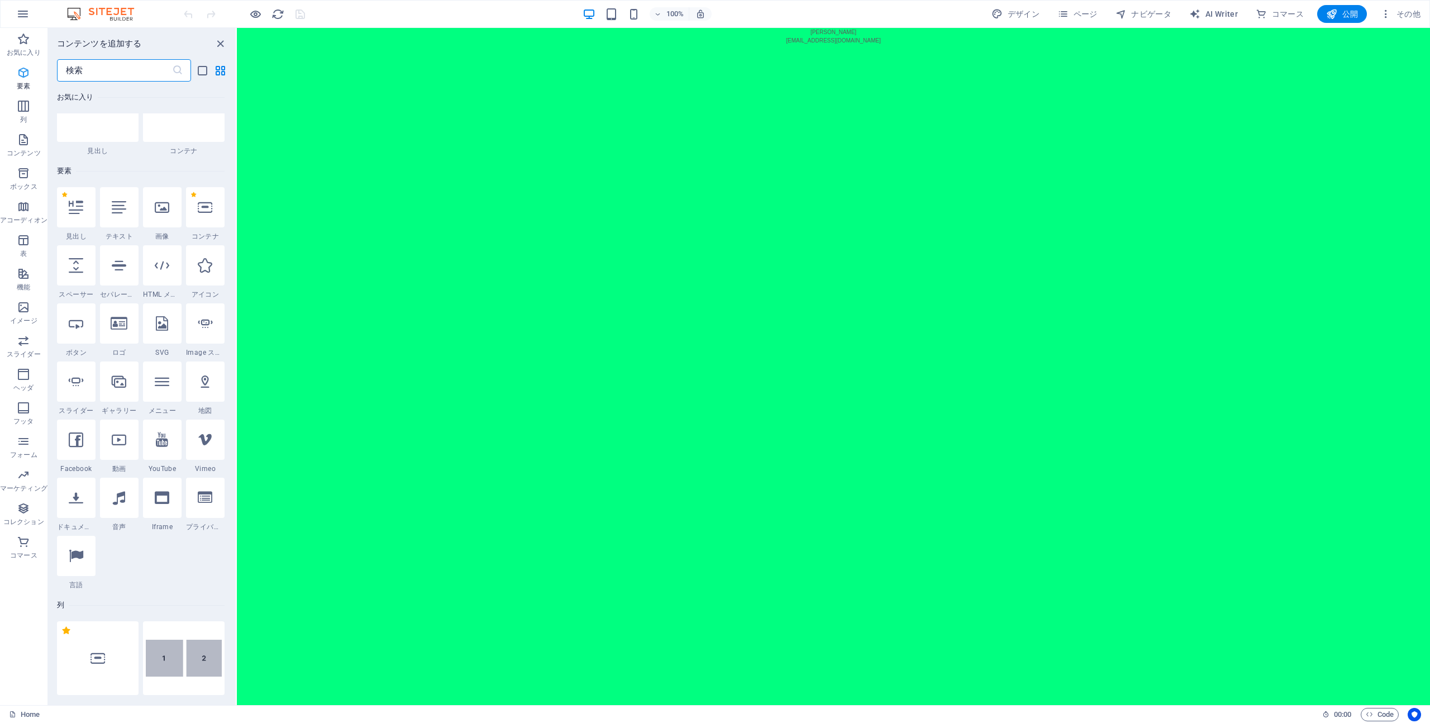
scroll to position [119, 0]
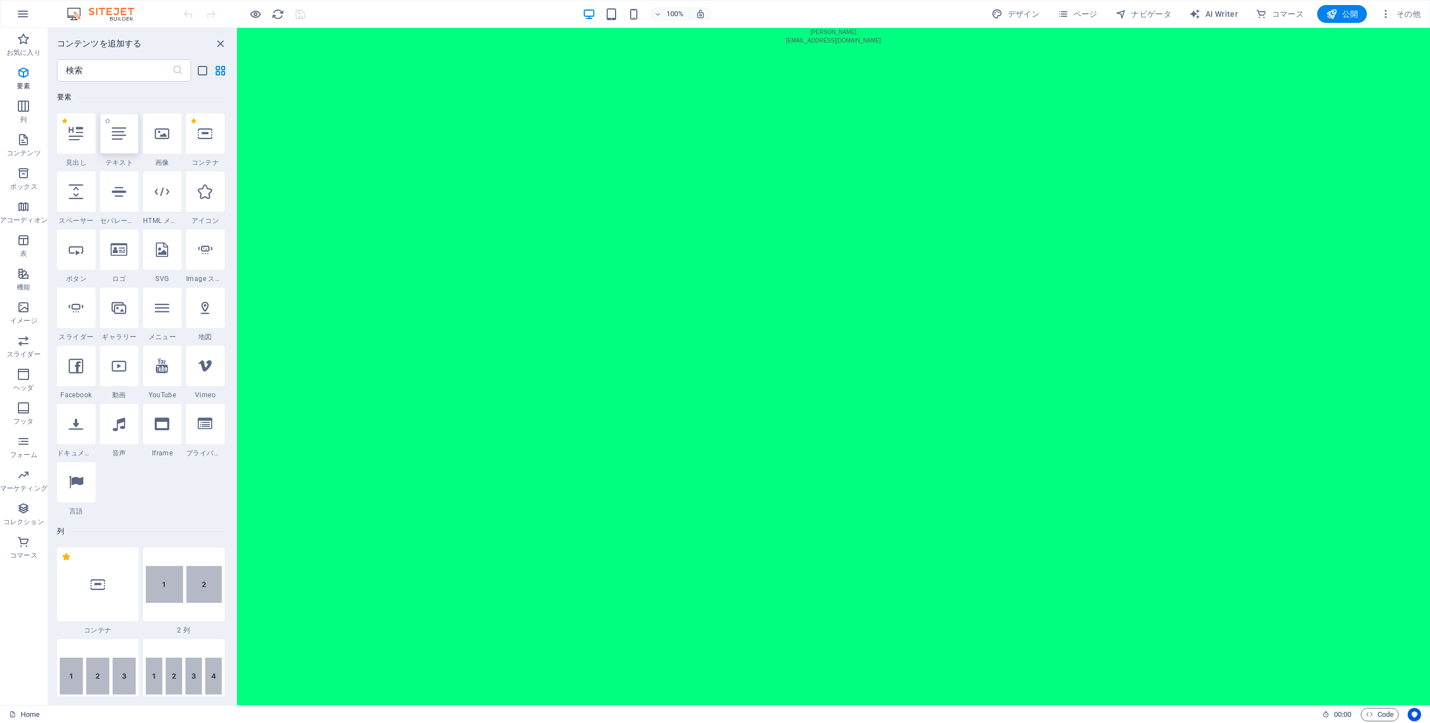
click at [110, 146] on div at bounding box center [119, 133] width 39 height 40
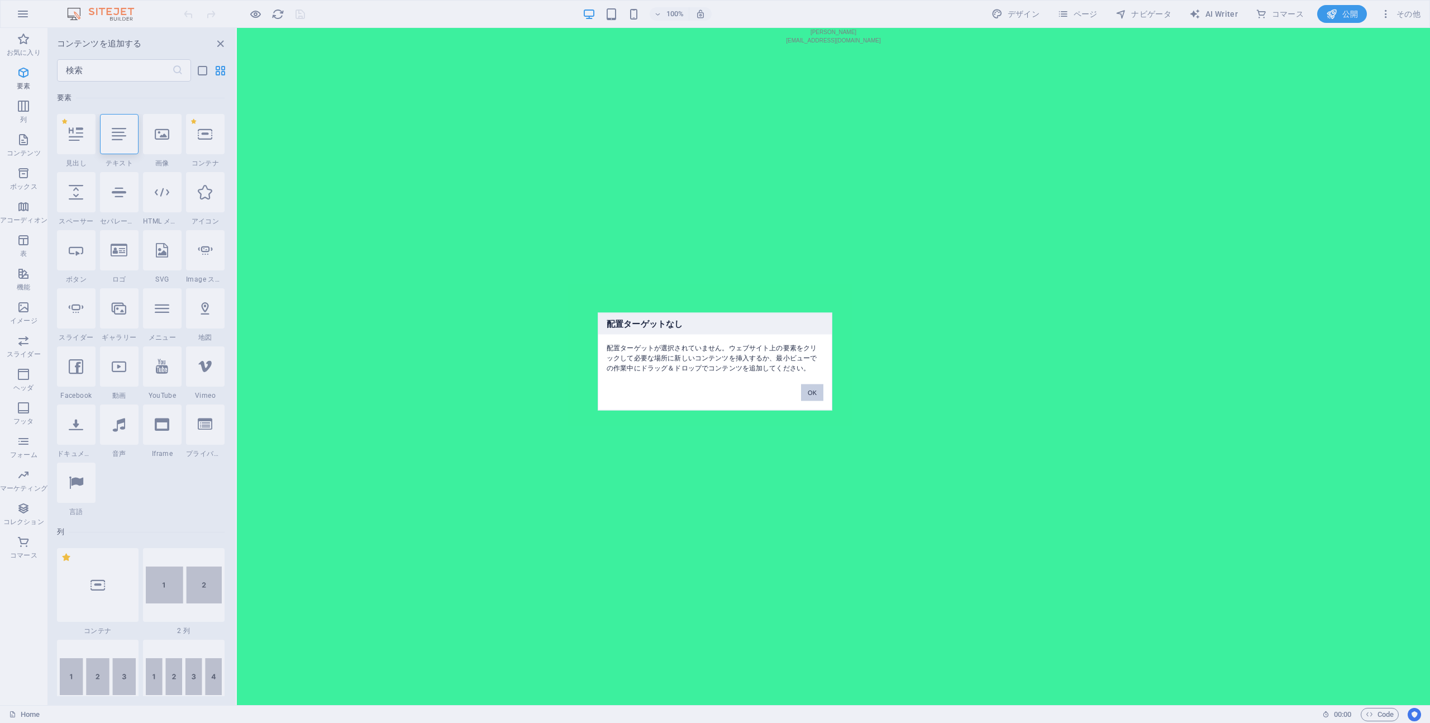
click at [806, 389] on button "OK" at bounding box center [812, 392] width 22 height 17
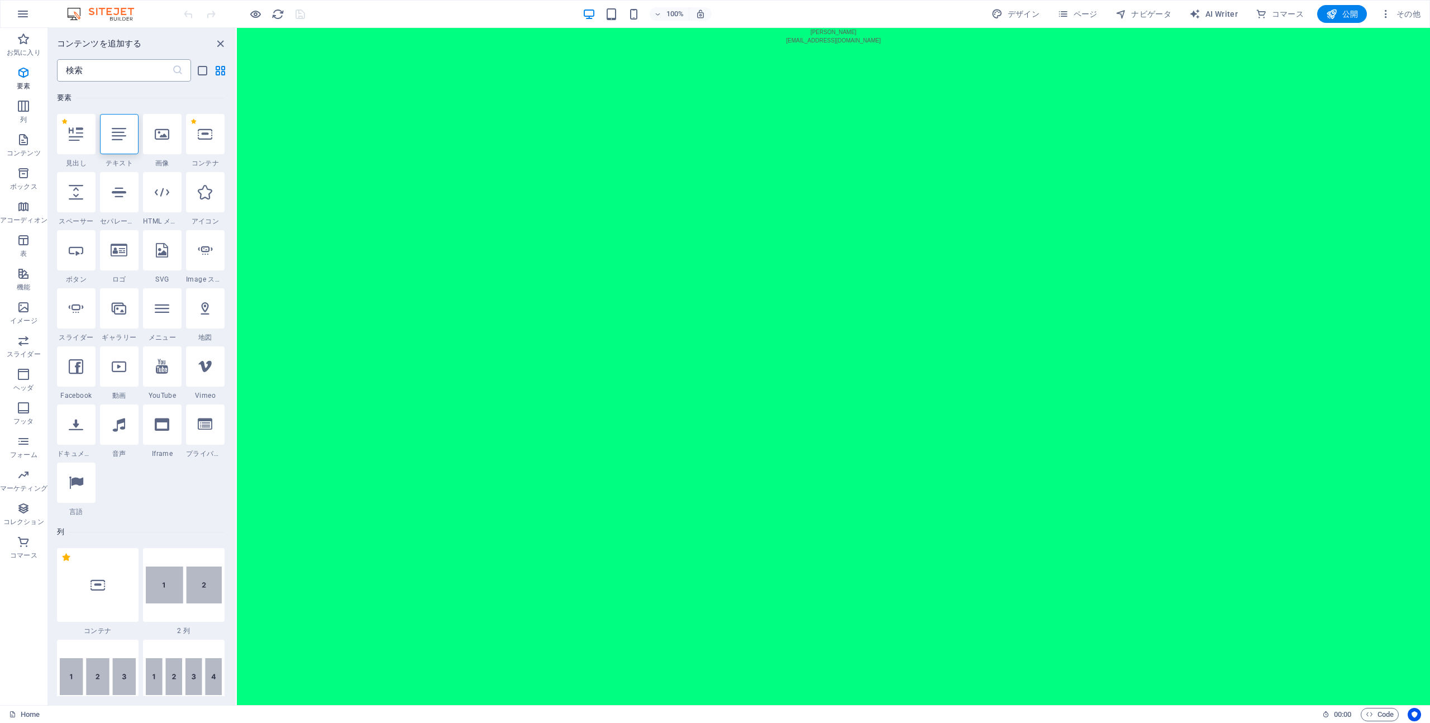
click at [135, 79] on input "text" at bounding box center [114, 70] width 115 height 22
click at [29, 377] on icon "button" at bounding box center [23, 373] width 13 height 13
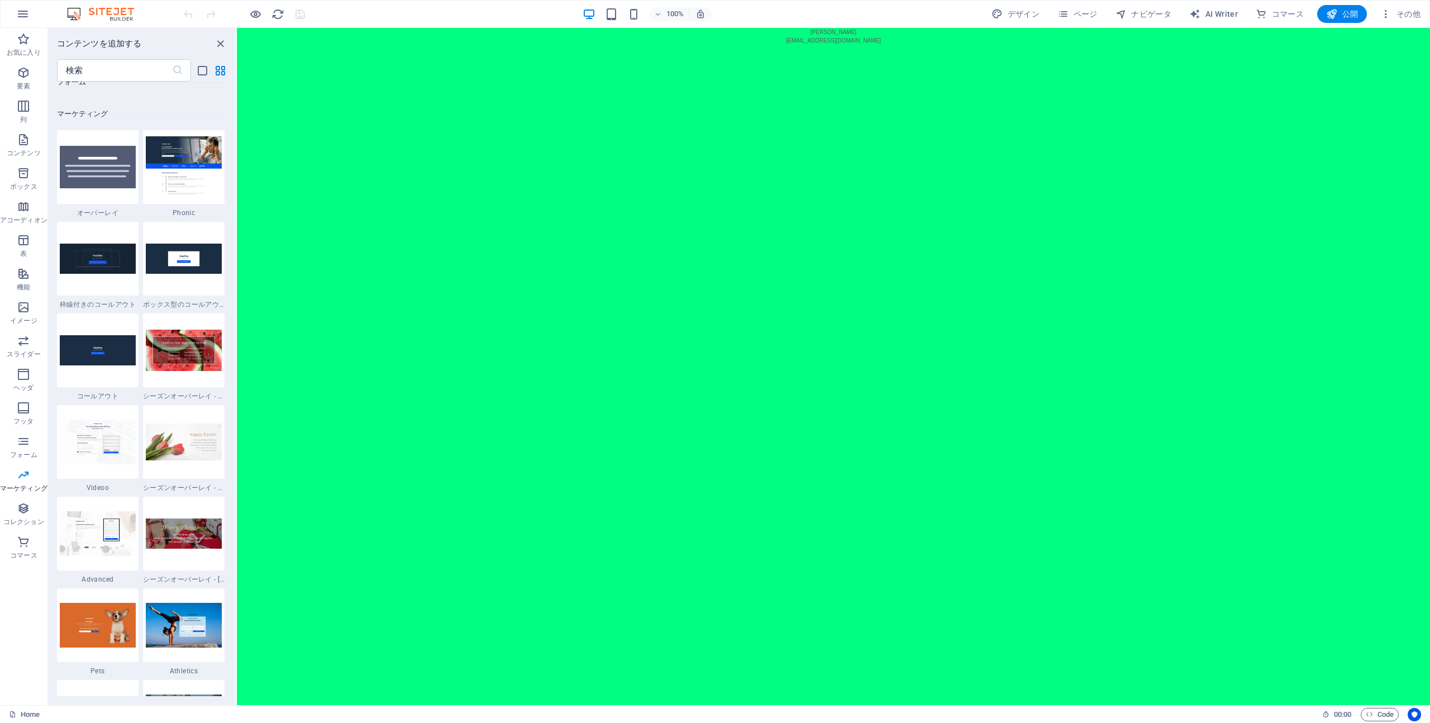
scroll to position [8428, 0]
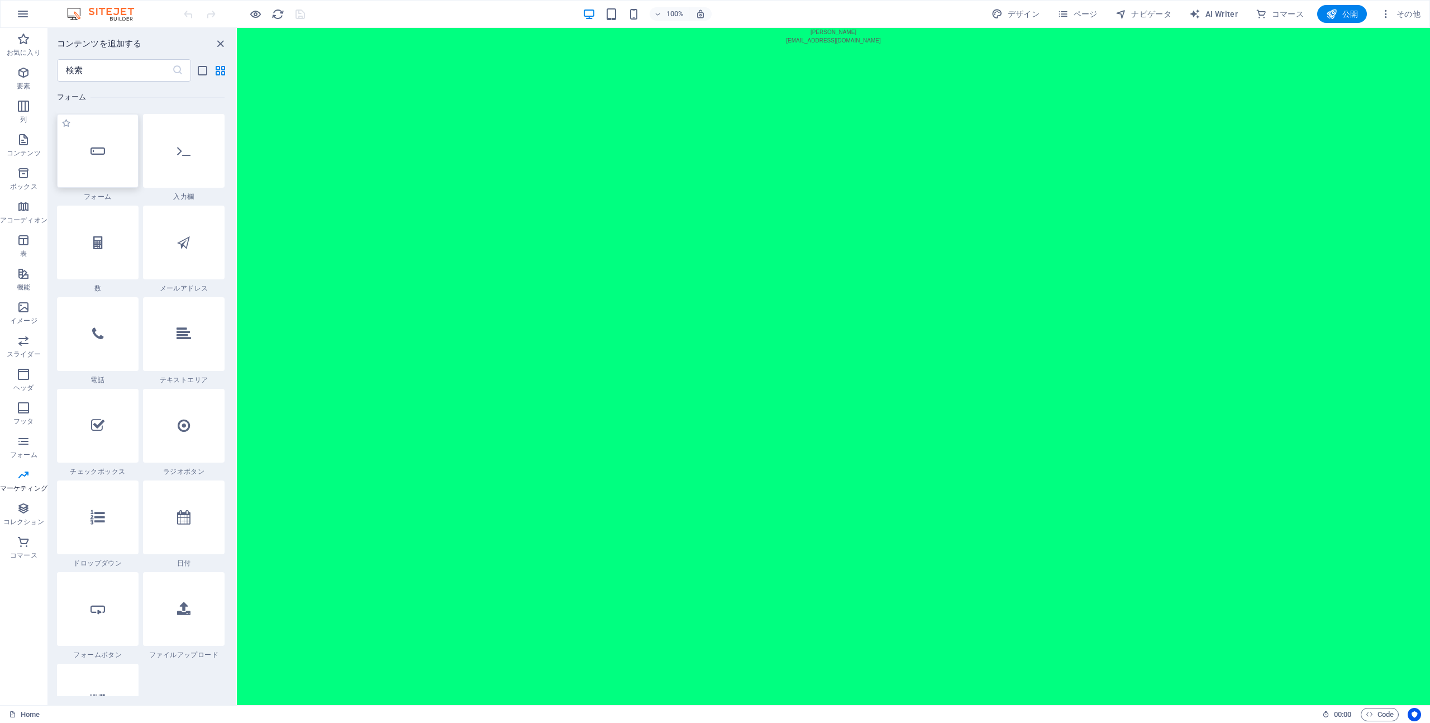
click at [97, 151] on icon at bounding box center [97, 151] width 15 height 15
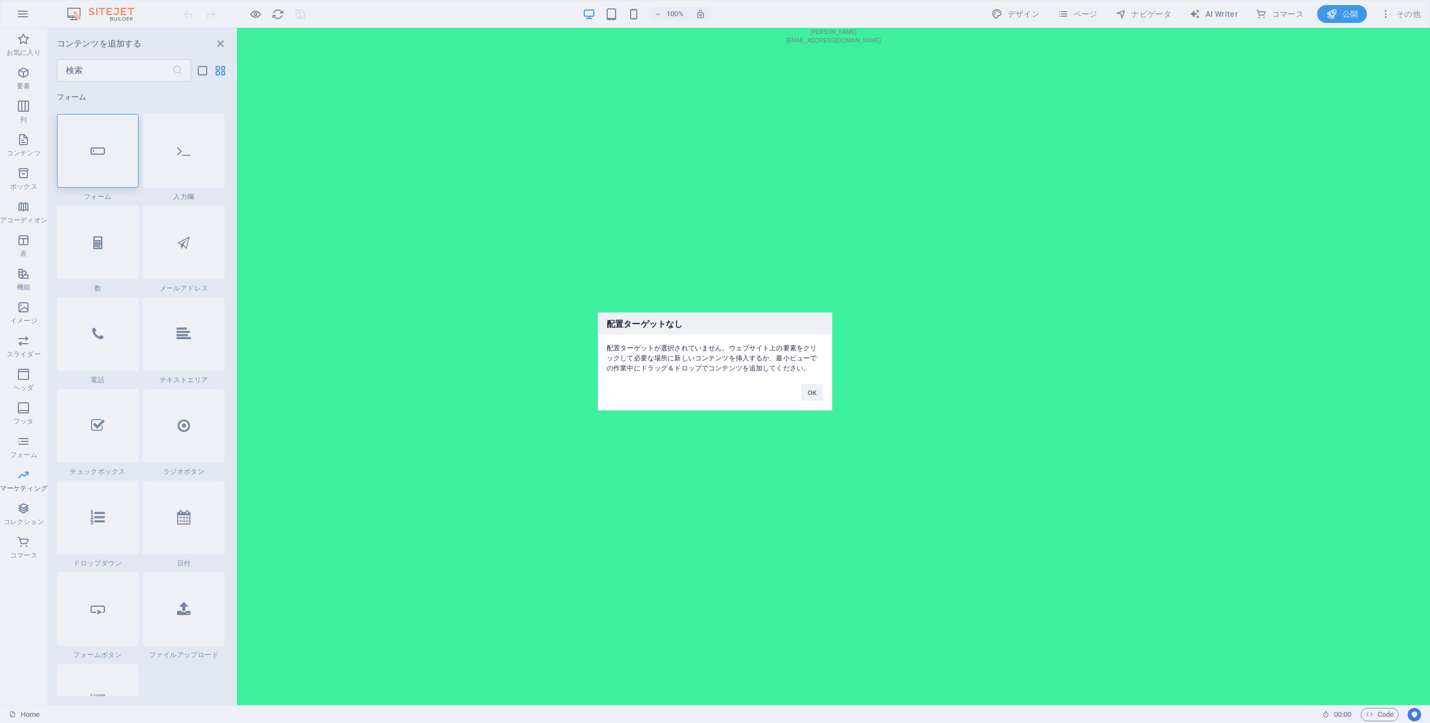
click at [808, 404] on div "配置ターゲットなし 配置ターゲットが選択されていません。ウェブサイト上の要素をクリックして必要な場所に新しいコンテンツを挿入するか、最小ビューでの作業中にドラ…" at bounding box center [715, 362] width 235 height 98
click at [815, 399] on button "OK" at bounding box center [812, 392] width 22 height 17
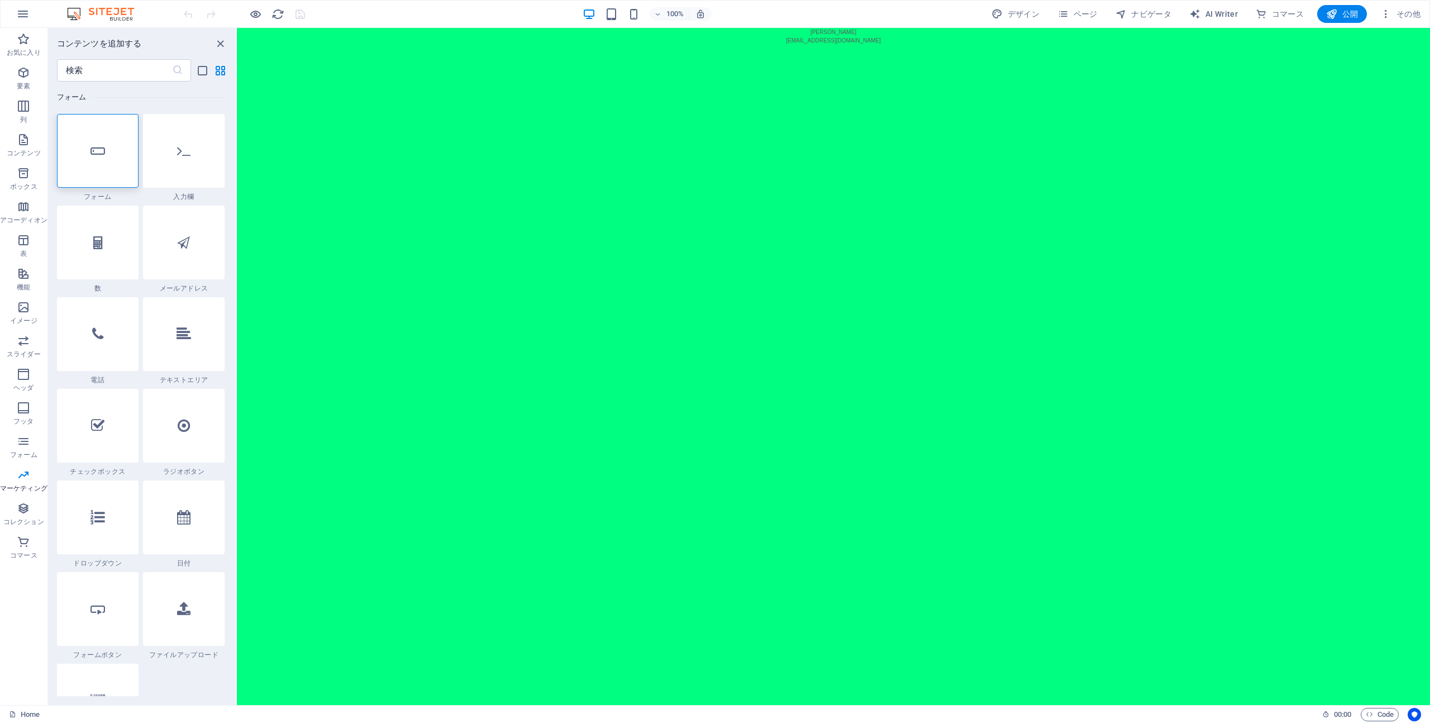
click at [761, 45] on html "Skip to main content [PERSON_NAME] [EMAIL_ADDRESS][DOMAIN_NAME]" at bounding box center [833, 36] width 1193 height 17
click at [710, 45] on html "Skip to main content [PERSON_NAME] [EMAIL_ADDRESS][DOMAIN_NAME]" at bounding box center [833, 36] width 1193 height 17
click at [686, 45] on html "Skip to main content [PERSON_NAME] [EMAIL_ADDRESS][DOMAIN_NAME]" at bounding box center [833, 36] width 1193 height 17
drag, startPoint x: 689, startPoint y: 57, endPoint x: 672, endPoint y: 37, distance: 26.2
click at [688, 45] on html "Skip to main content [PERSON_NAME] [EMAIL_ADDRESS][DOMAIN_NAME]" at bounding box center [833, 36] width 1193 height 17
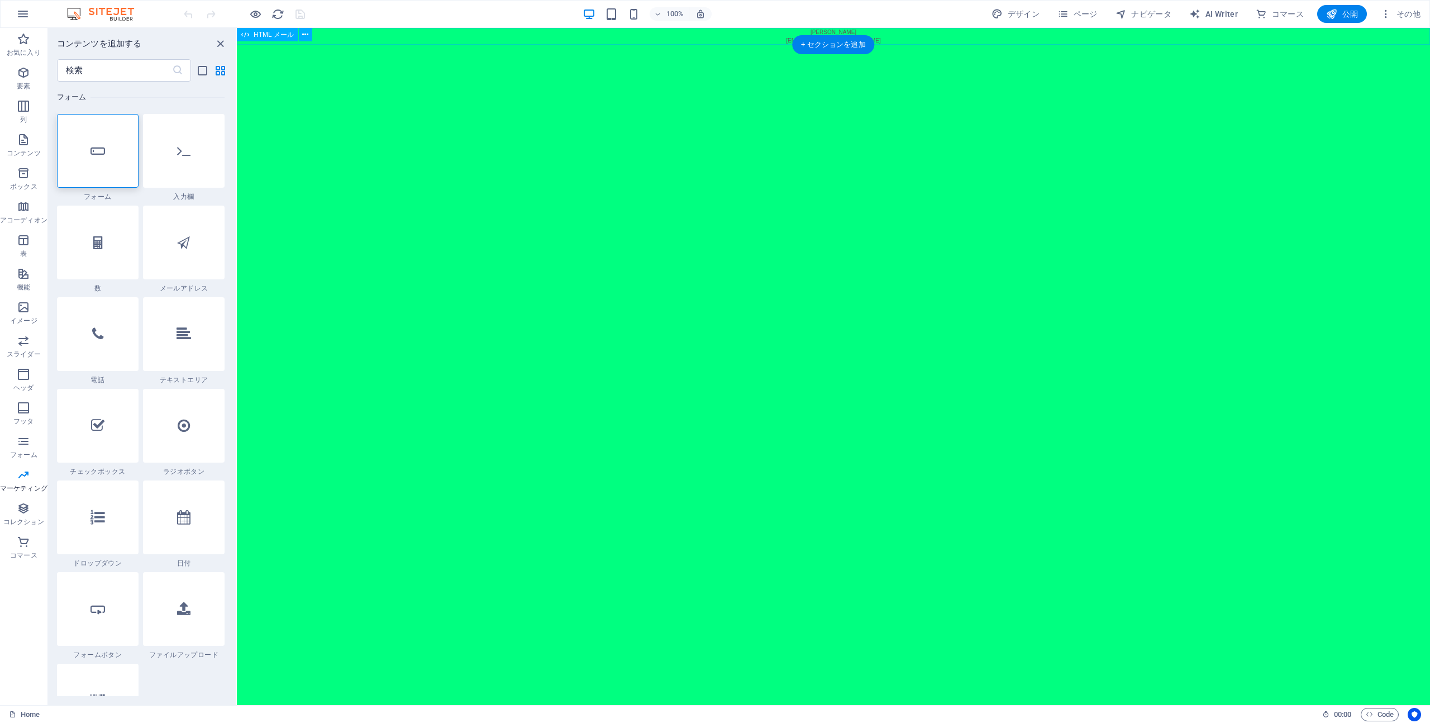
click at [672, 36] on div "[PERSON_NAME] [EMAIL_ADDRESS][DOMAIN_NAME]" at bounding box center [833, 36] width 1193 height 17
click at [832, 42] on div "+ セクションを追加" at bounding box center [833, 44] width 82 height 19
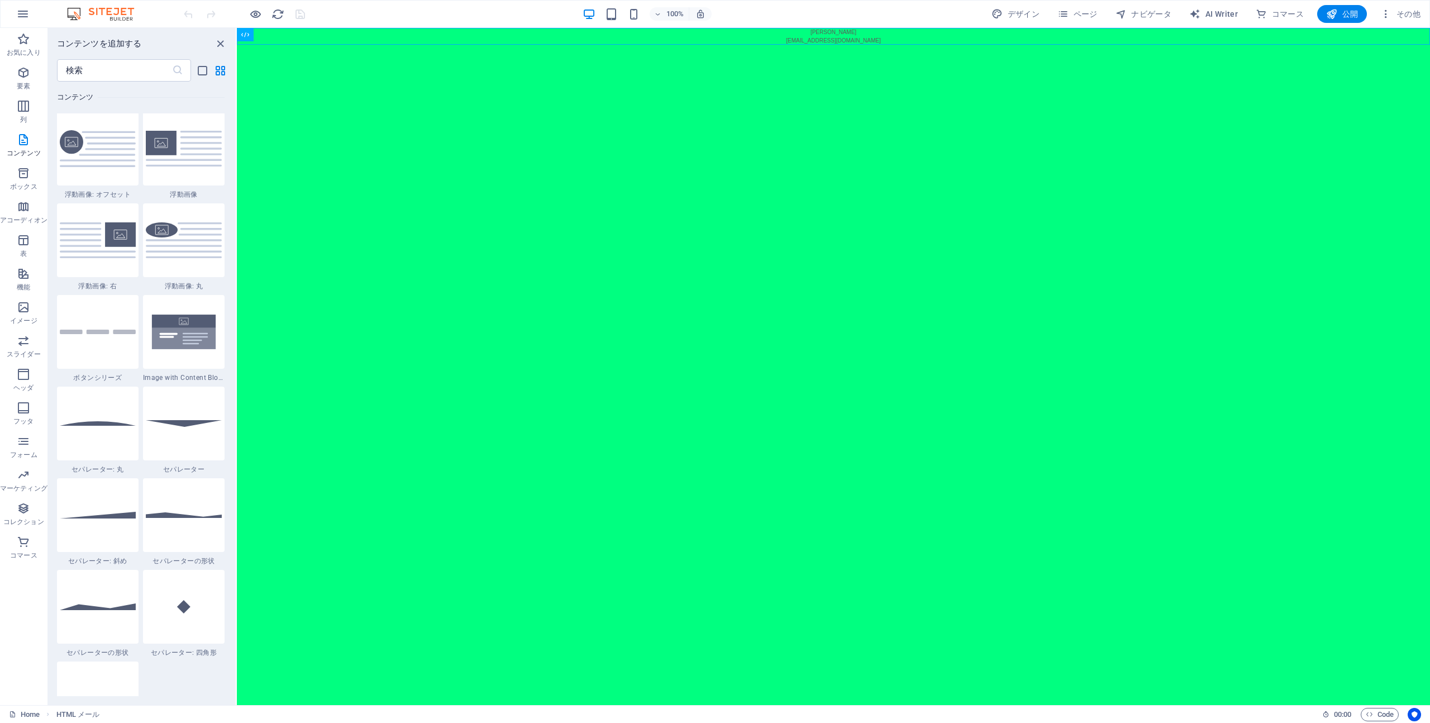
scroll to position [2775, 0]
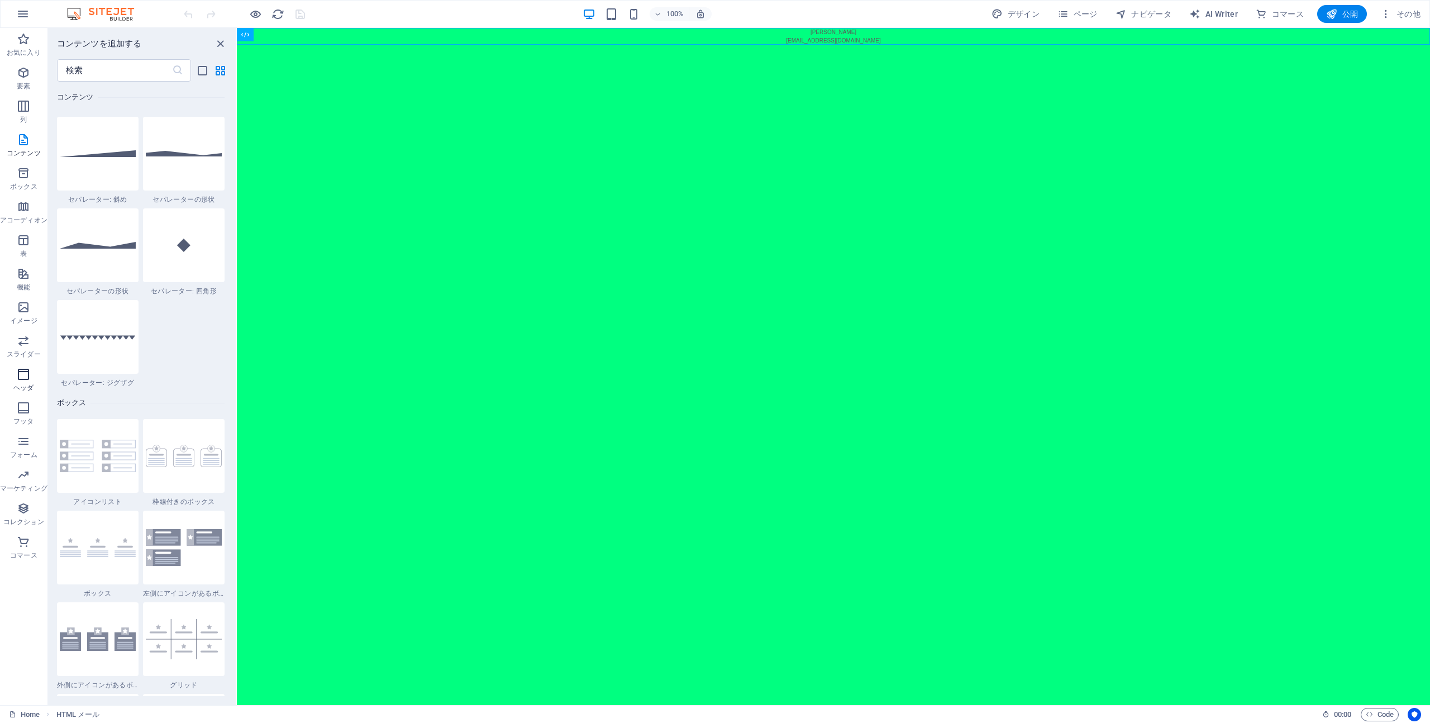
click at [21, 375] on icon "button" at bounding box center [23, 373] width 13 height 13
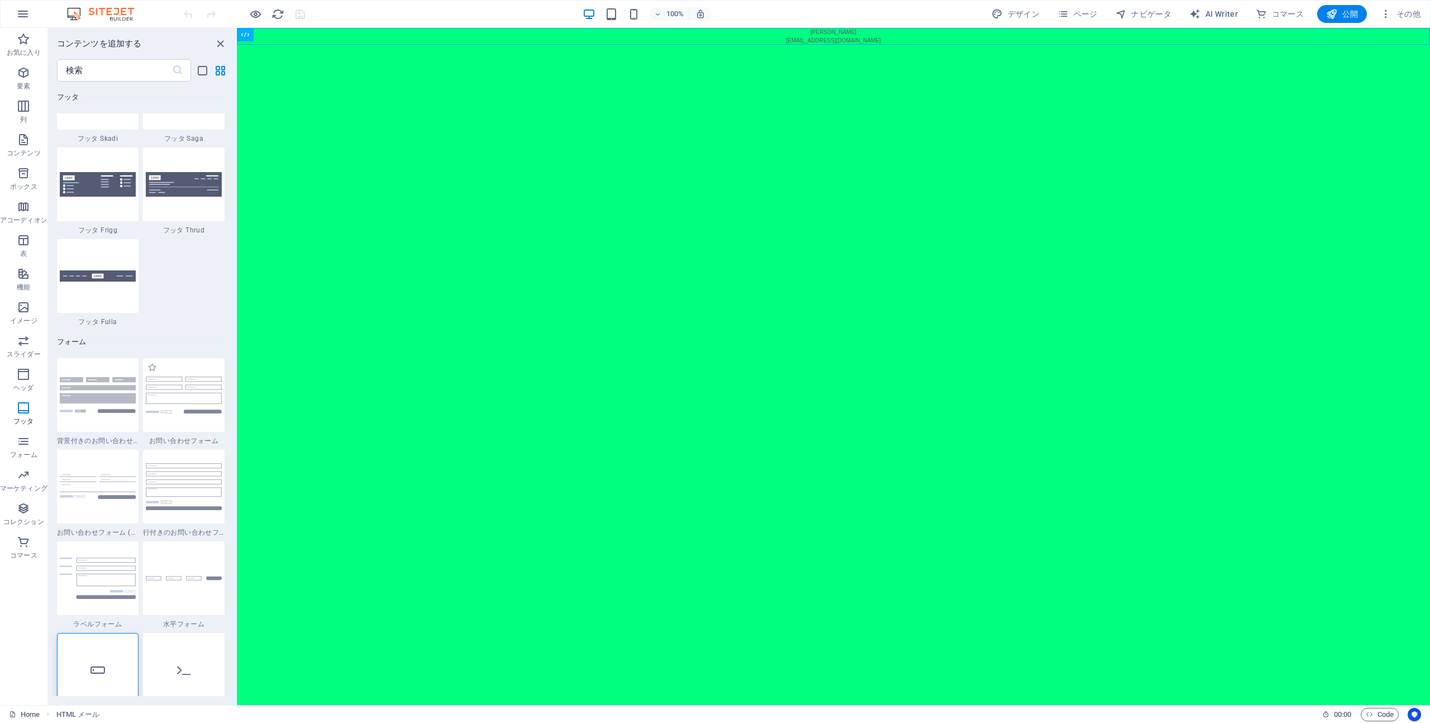
scroll to position [7910, 0]
click at [166, 477] on img at bounding box center [184, 484] width 76 height 47
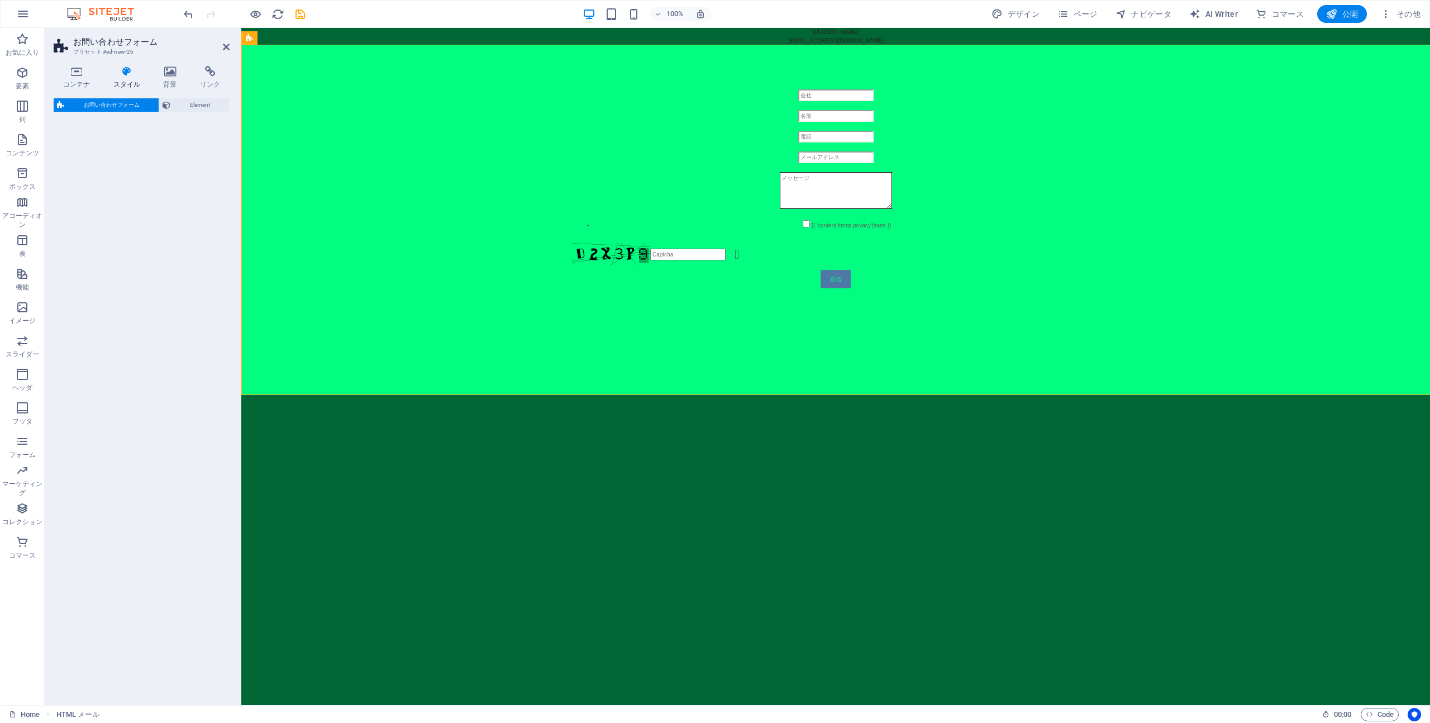
select select "rem"
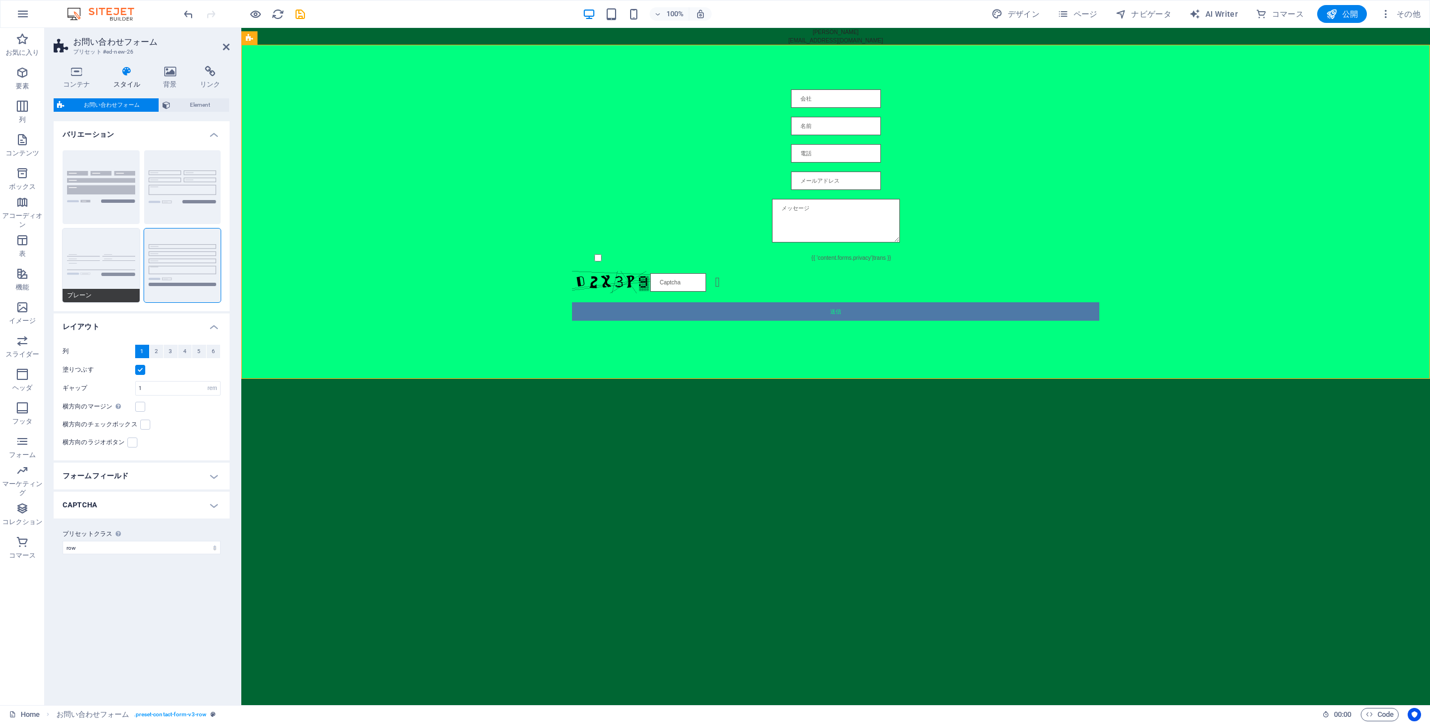
click at [99, 249] on button "プレーン" at bounding box center [101, 265] width 77 height 74
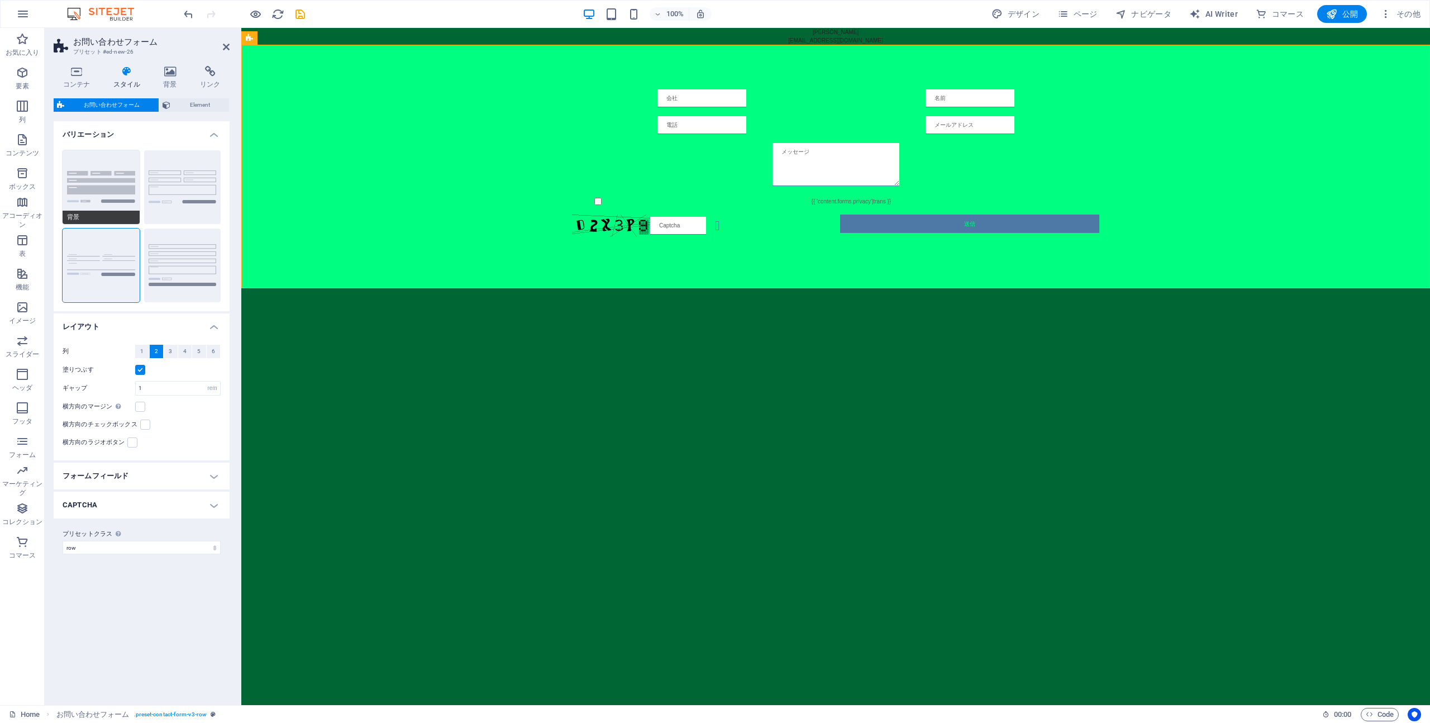
click at [125, 192] on button "背景" at bounding box center [101, 187] width 77 height 74
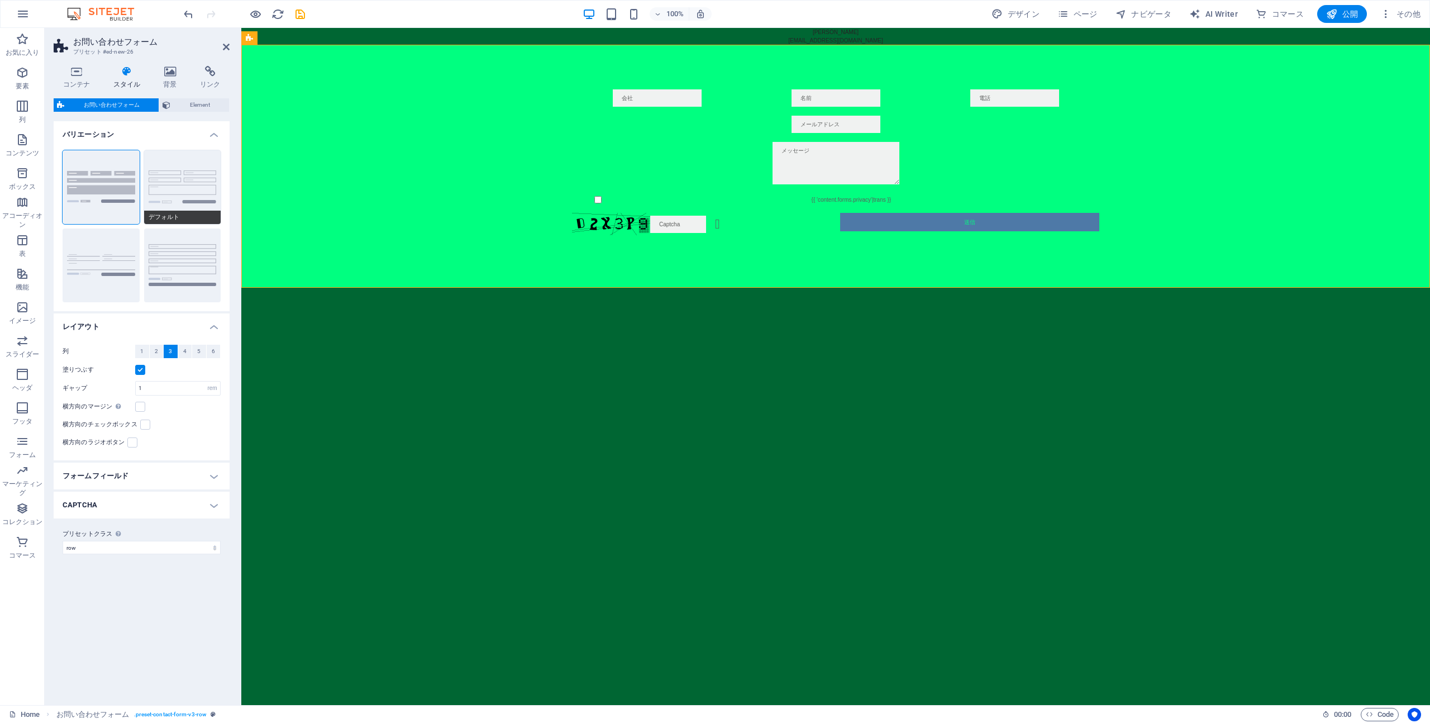
click at [155, 211] on span "デフォルト" at bounding box center [182, 217] width 77 height 13
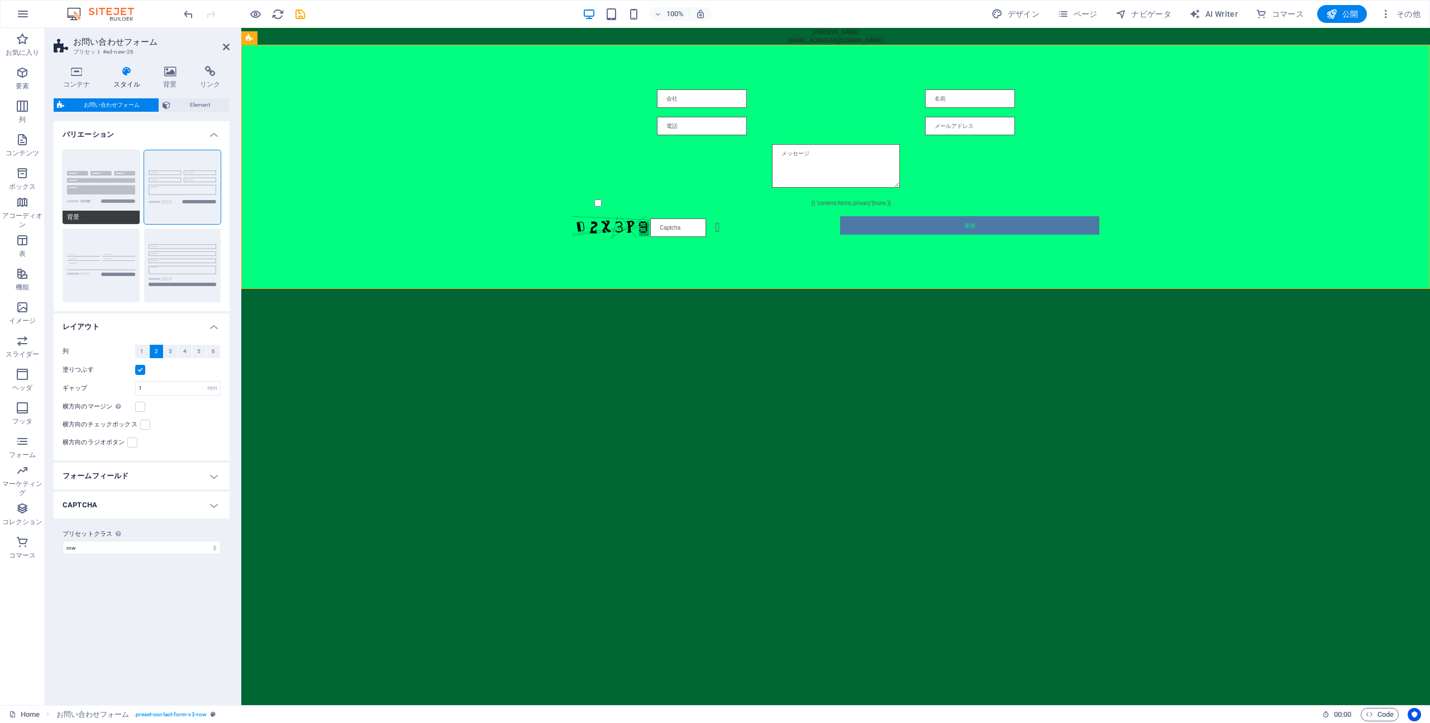
click at [114, 190] on button "背景" at bounding box center [101, 187] width 77 height 74
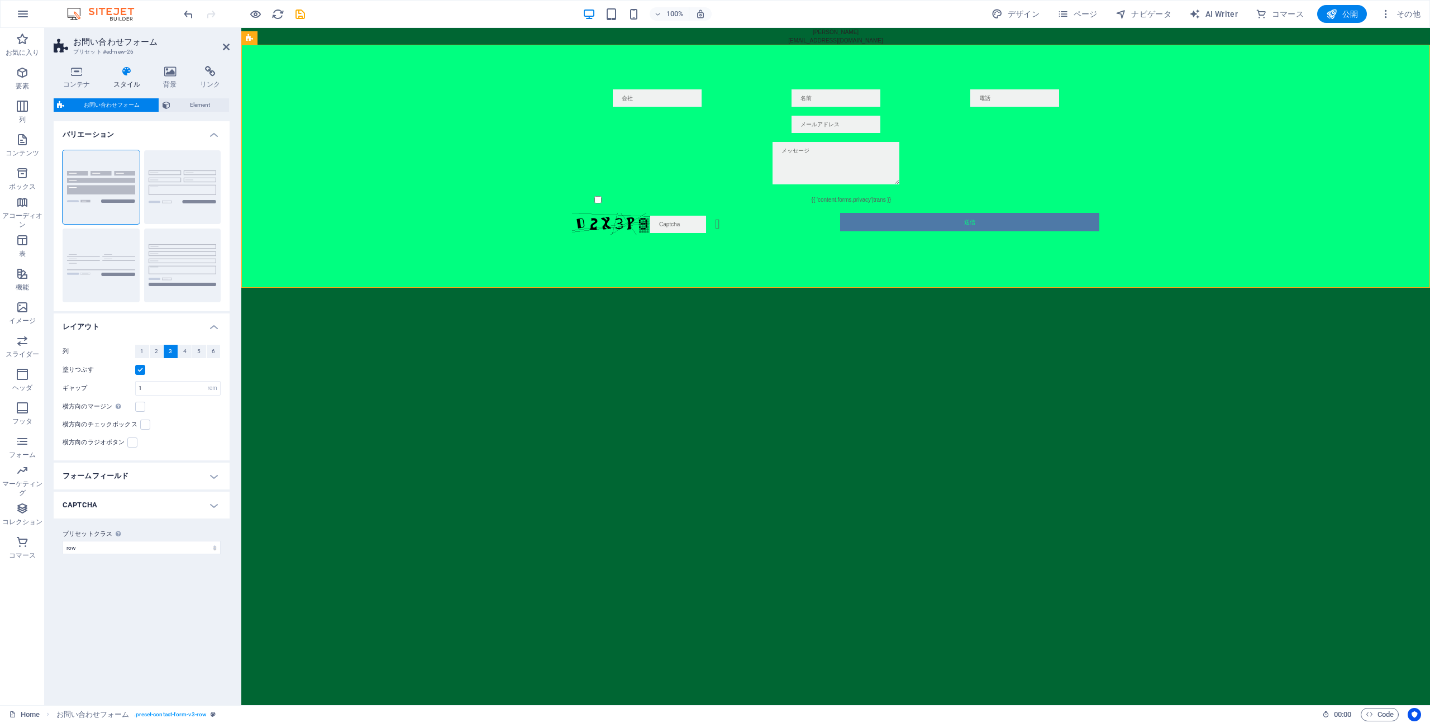
click at [126, 478] on h4 "フォームフィールド" at bounding box center [142, 475] width 176 height 27
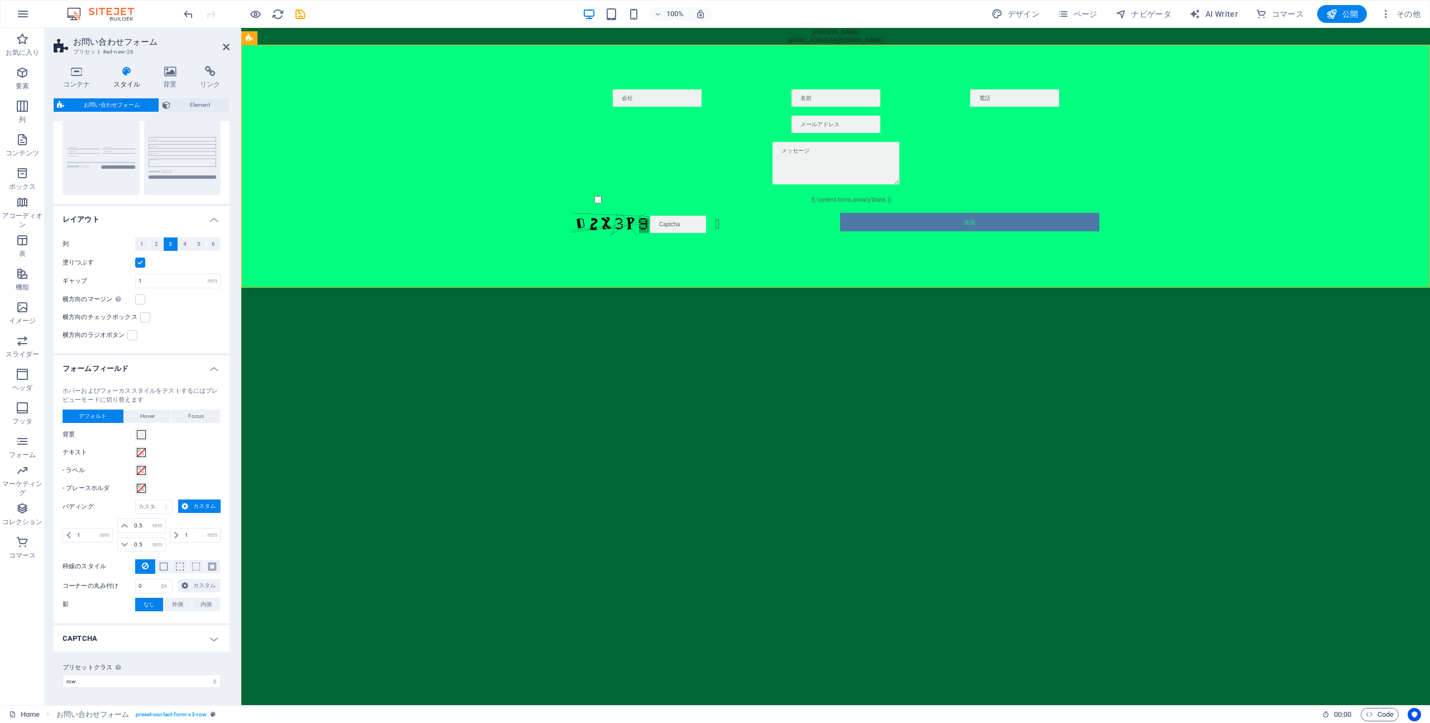
scroll to position [105, 0]
click at [153, 412] on div "ホバーおよびフォーカススタイルをテストするにはプレビューモードに切り替えます デフォルト Hover Focus 背景 テキスト - ラベル - プレースホル…" at bounding box center [141, 501] width 180 height 247
click at [152, 415] on span "Hover" at bounding box center [147, 418] width 15 height 13
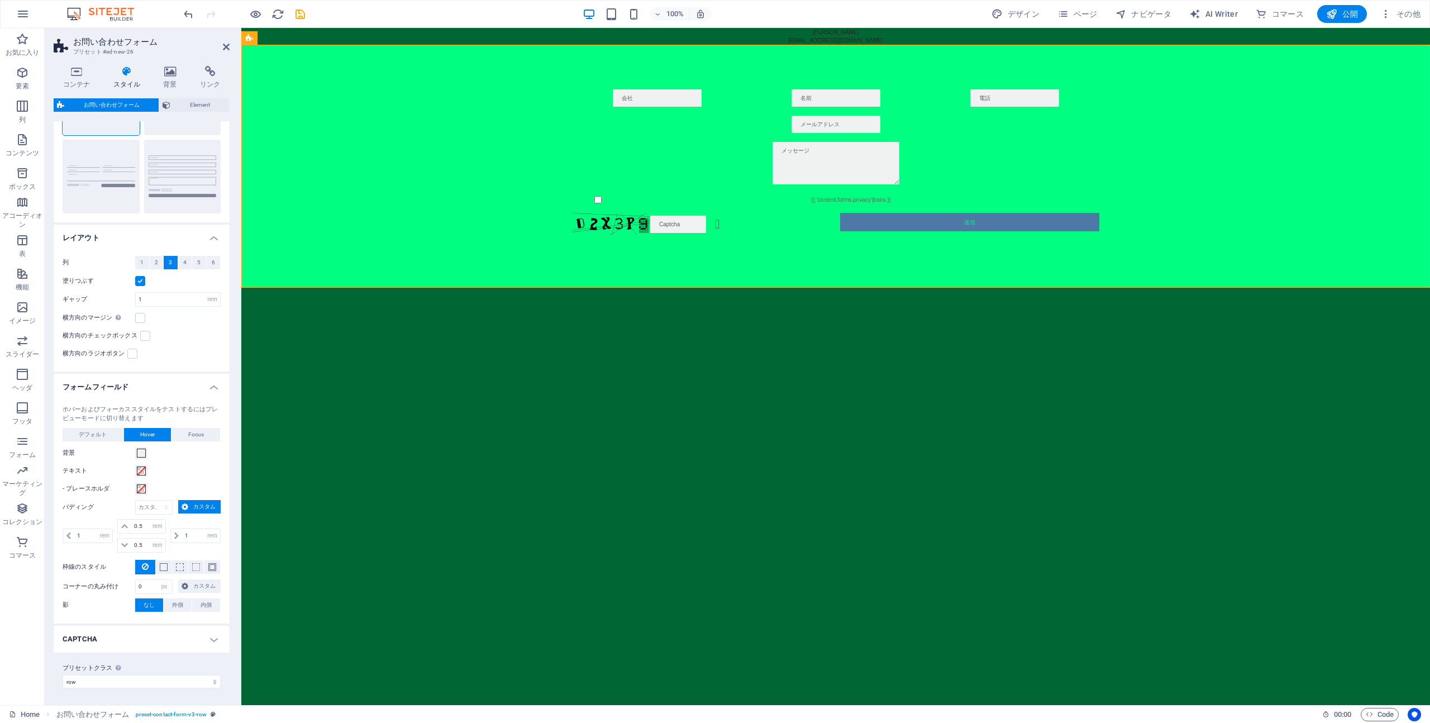
scroll to position [89, 0]
click at [28, 438] on icon "button" at bounding box center [22, 440] width 13 height 13
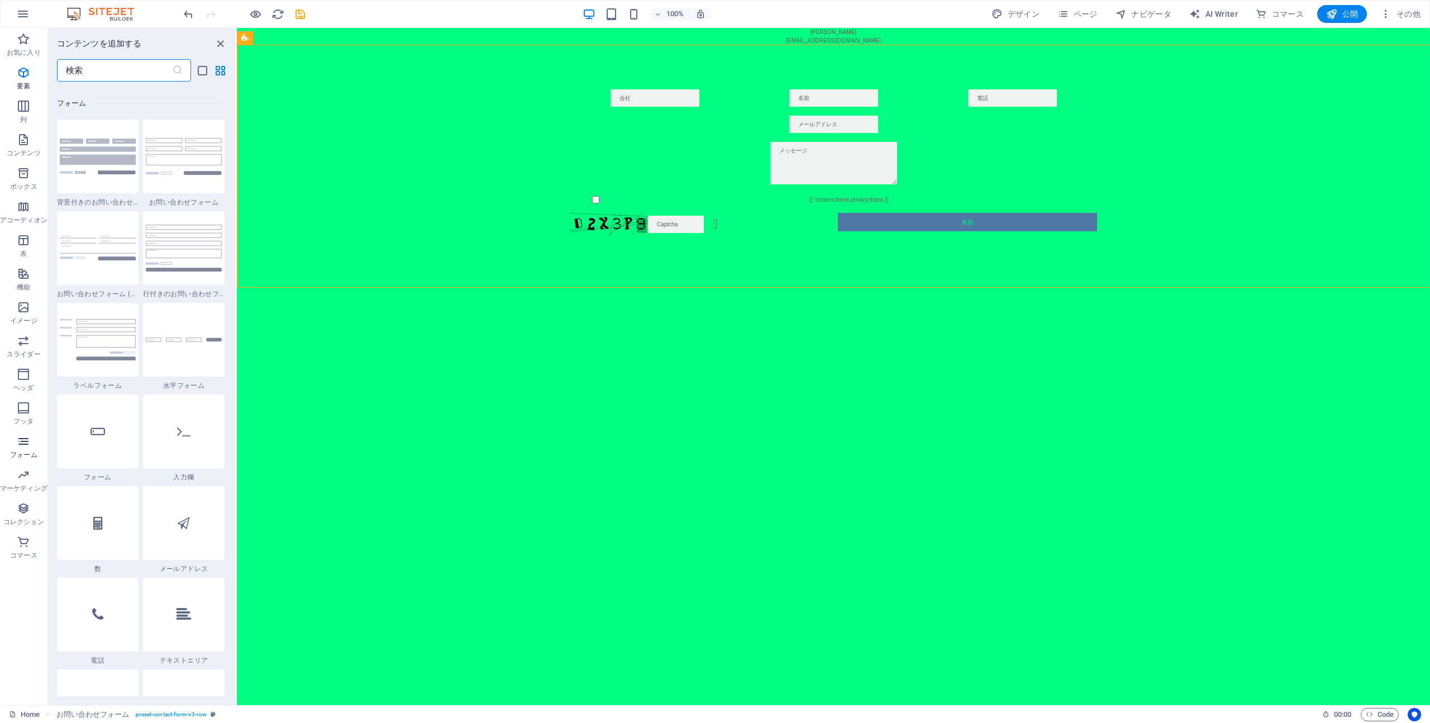
scroll to position [8153, 0]
click at [219, 439] on div at bounding box center [184, 425] width 82 height 74
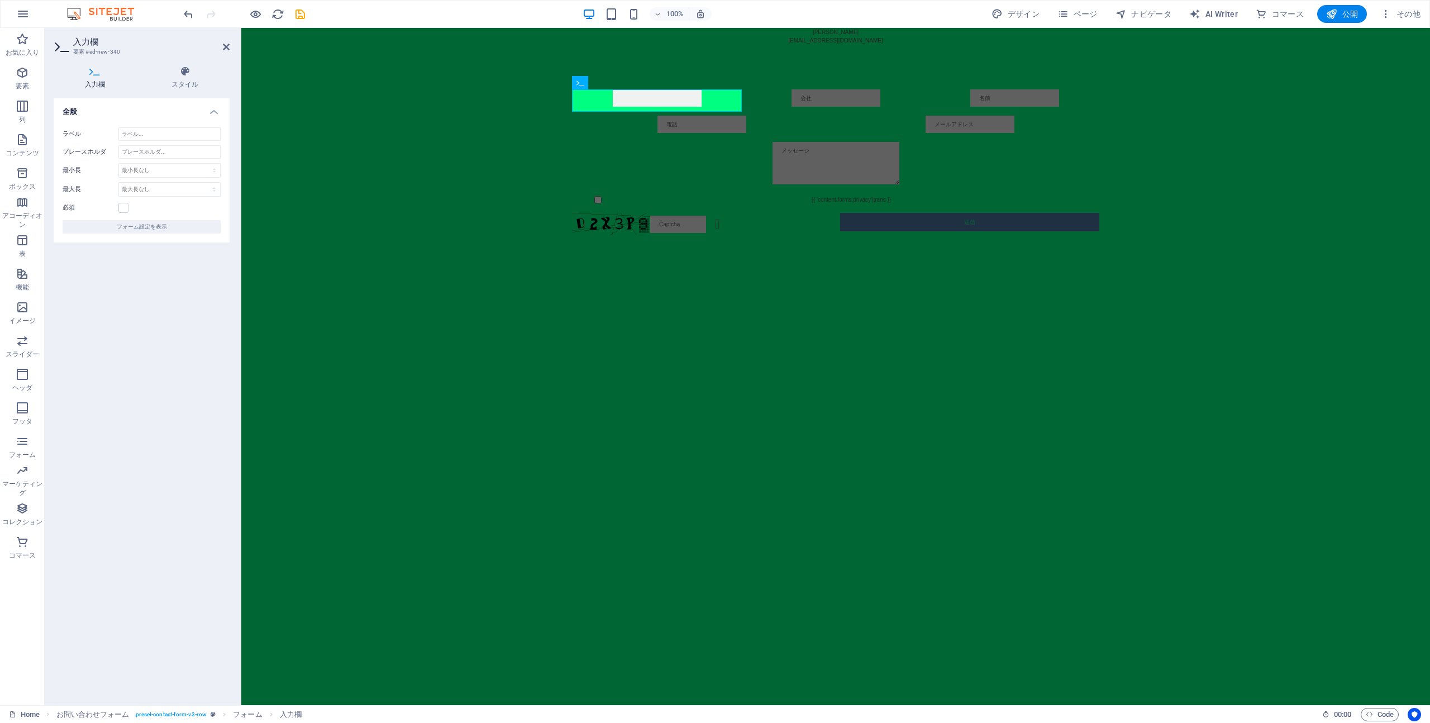
click at [192, 440] on div "全般 ラベル プレースホルダ 最小長 最小長なし 文字 最大長 最大長なし 文字 必須 フォーム設定を表示" at bounding box center [142, 397] width 176 height 598
click at [136, 445] on div "全般 ラベル プレースホルダ 最小長 最小長なし 文字 最大長 最大長なし 文字 必須 フォーム設定を表示" at bounding box center [142, 397] width 176 height 598
click at [171, 87] on h4 "スタイル" at bounding box center [184, 77] width 89 height 23
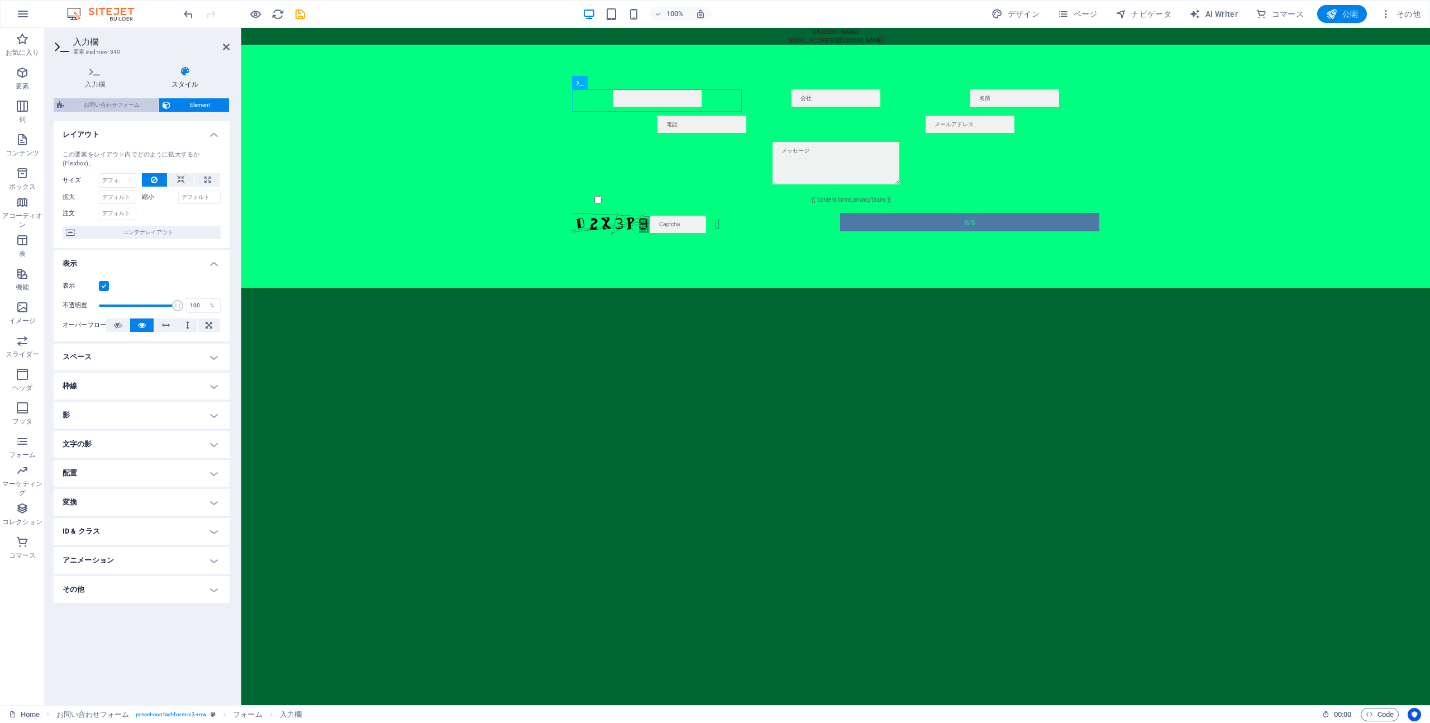
click at [96, 102] on span "お問い合わせフォーム" at bounding box center [112, 104] width 88 height 13
select select "rem"
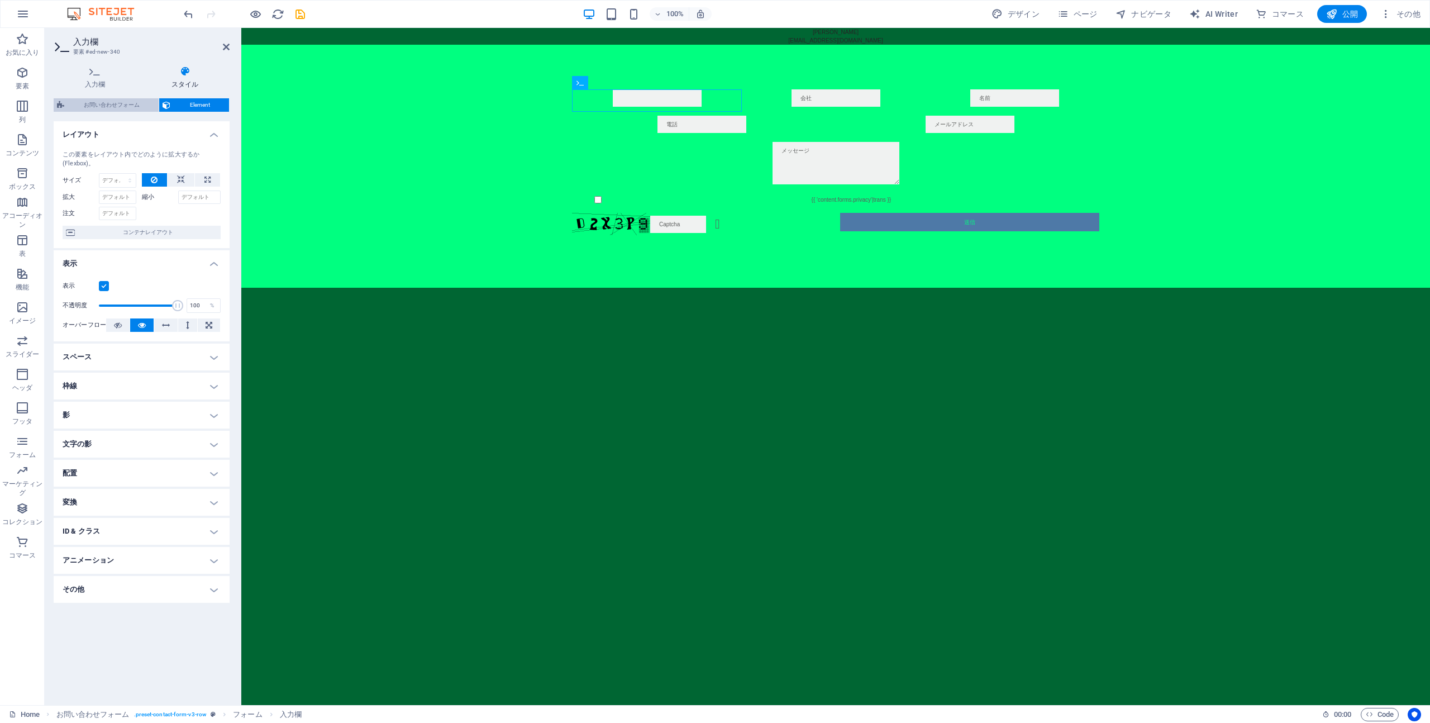
select select "rem"
select select "px"
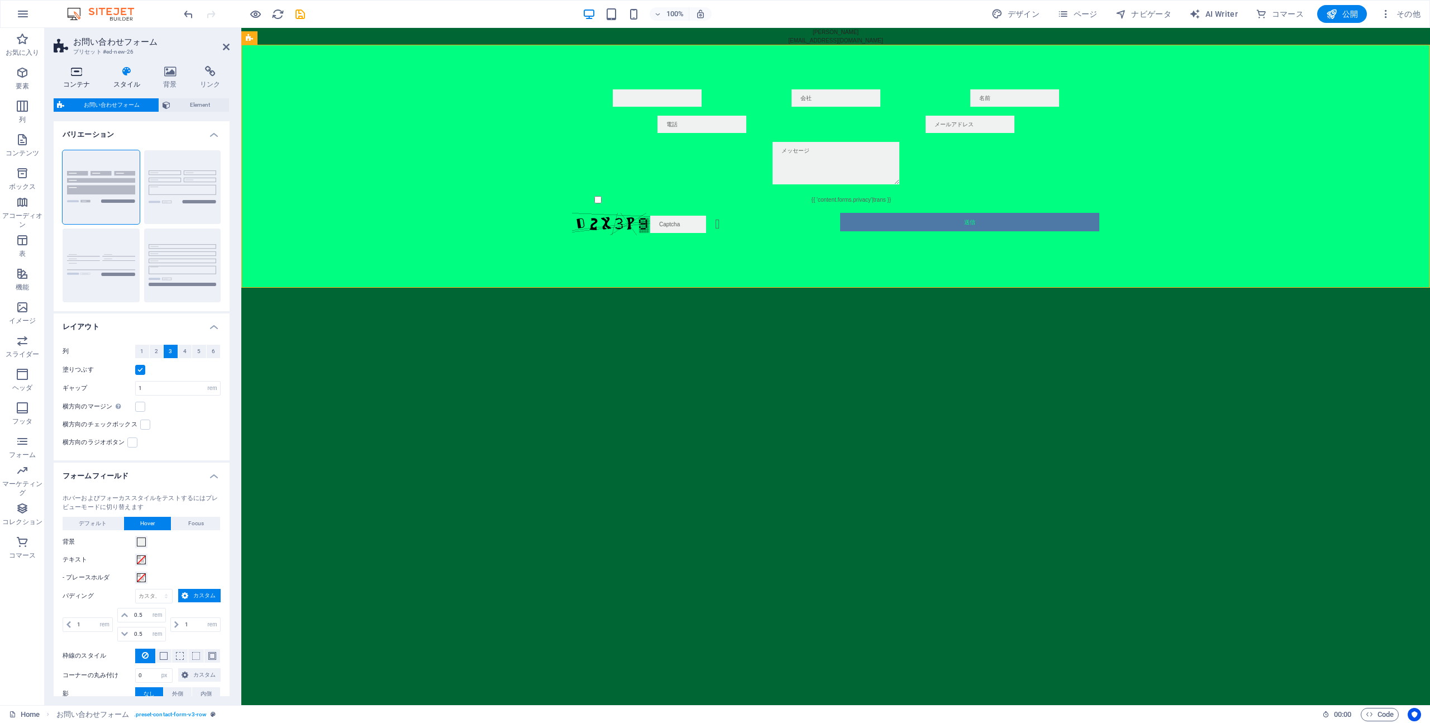
click at [81, 80] on h4 "コンテナ" at bounding box center [79, 77] width 50 height 23
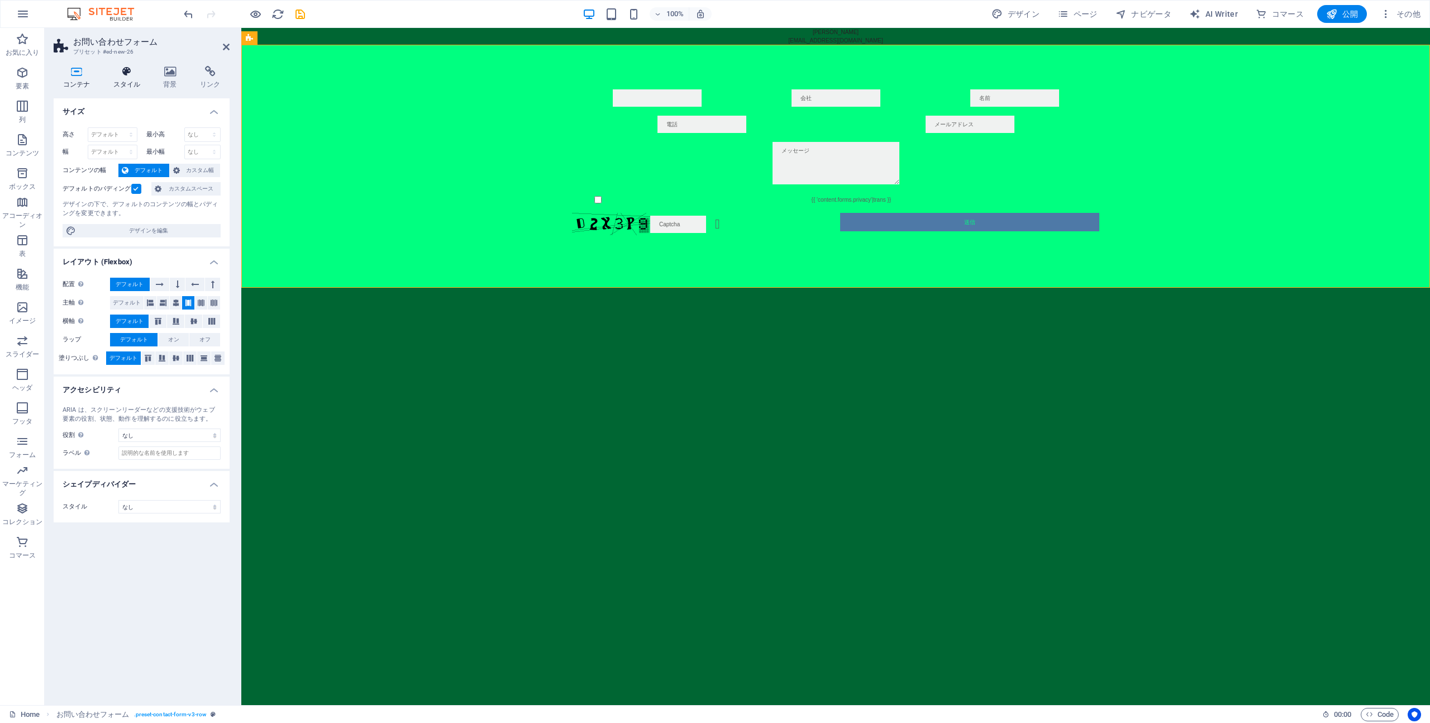
click at [119, 77] on h4 "スタイル" at bounding box center [129, 77] width 50 height 23
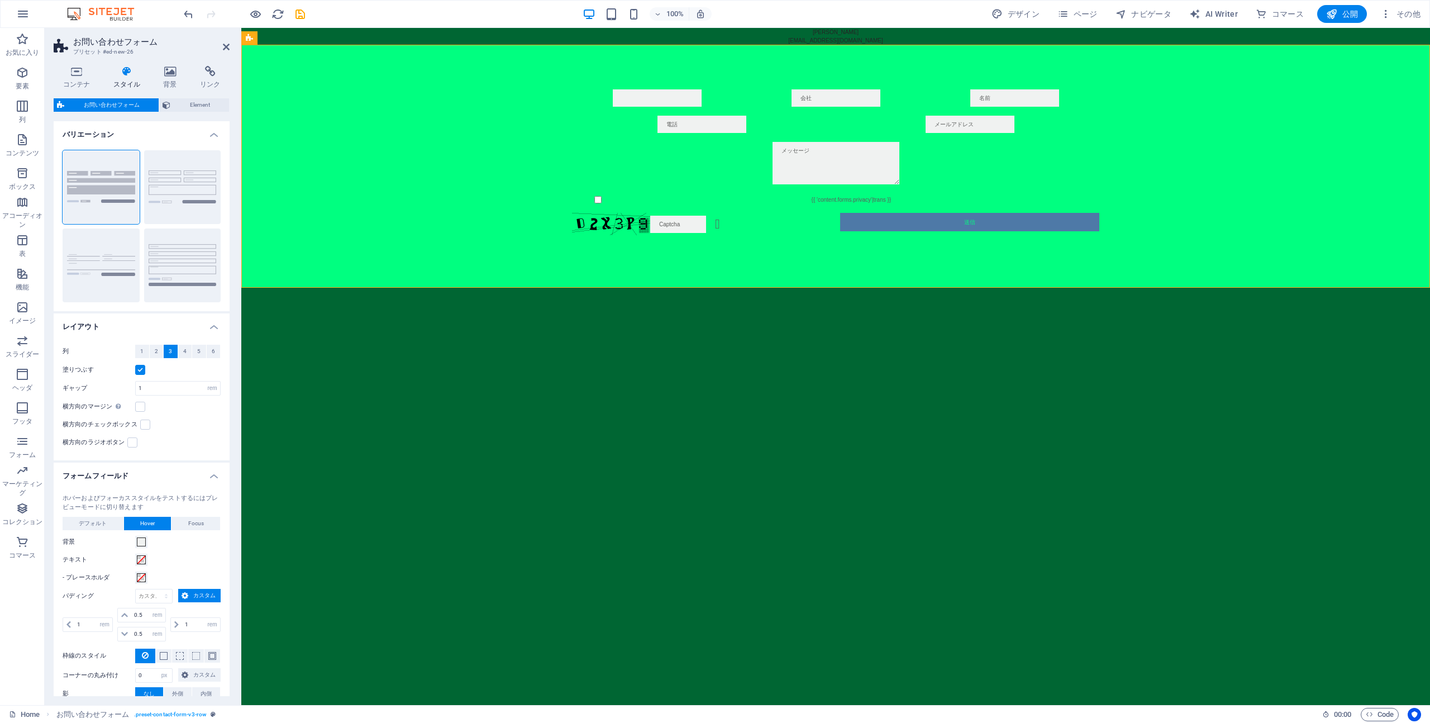
scroll to position [89, 0]
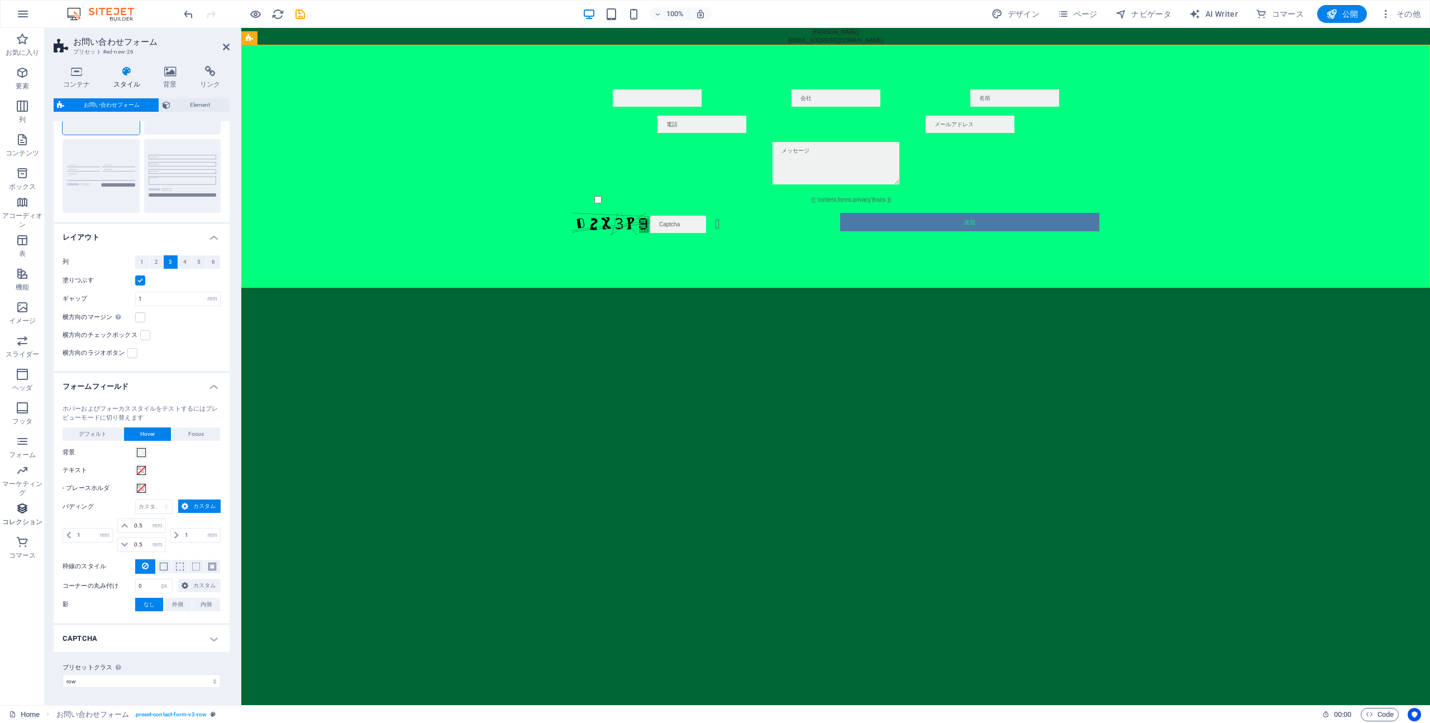
click at [21, 513] on icon "button" at bounding box center [22, 507] width 13 height 13
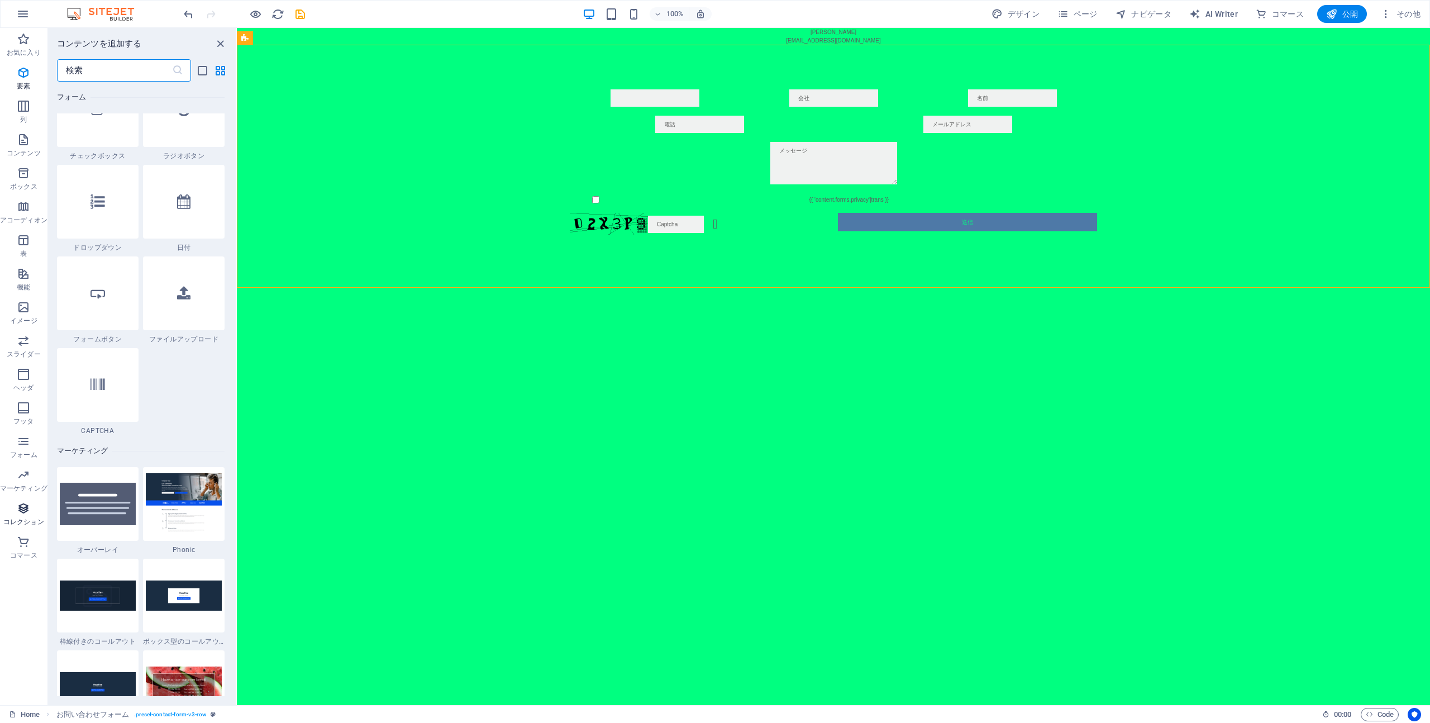
scroll to position [10223, 0]
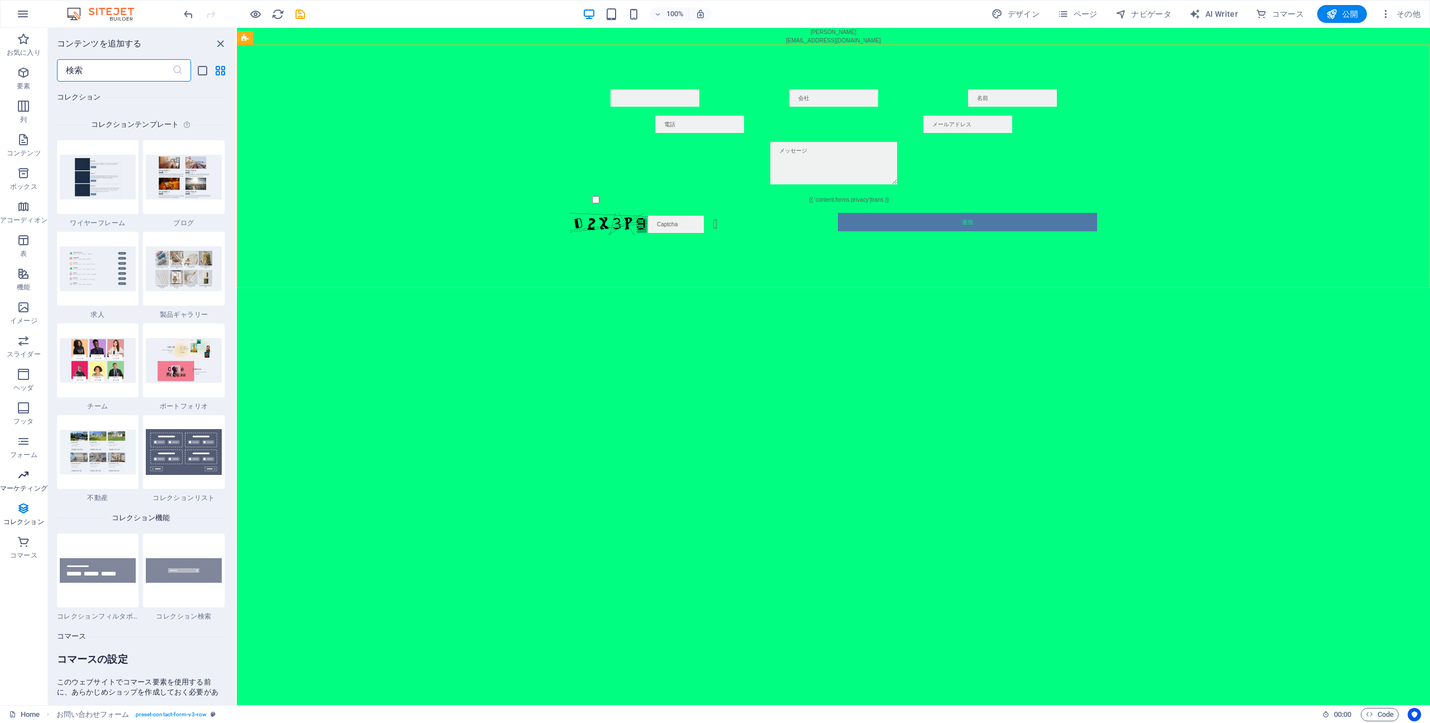
click at [22, 491] on p "マーケティング" at bounding box center [23, 488] width 47 height 9
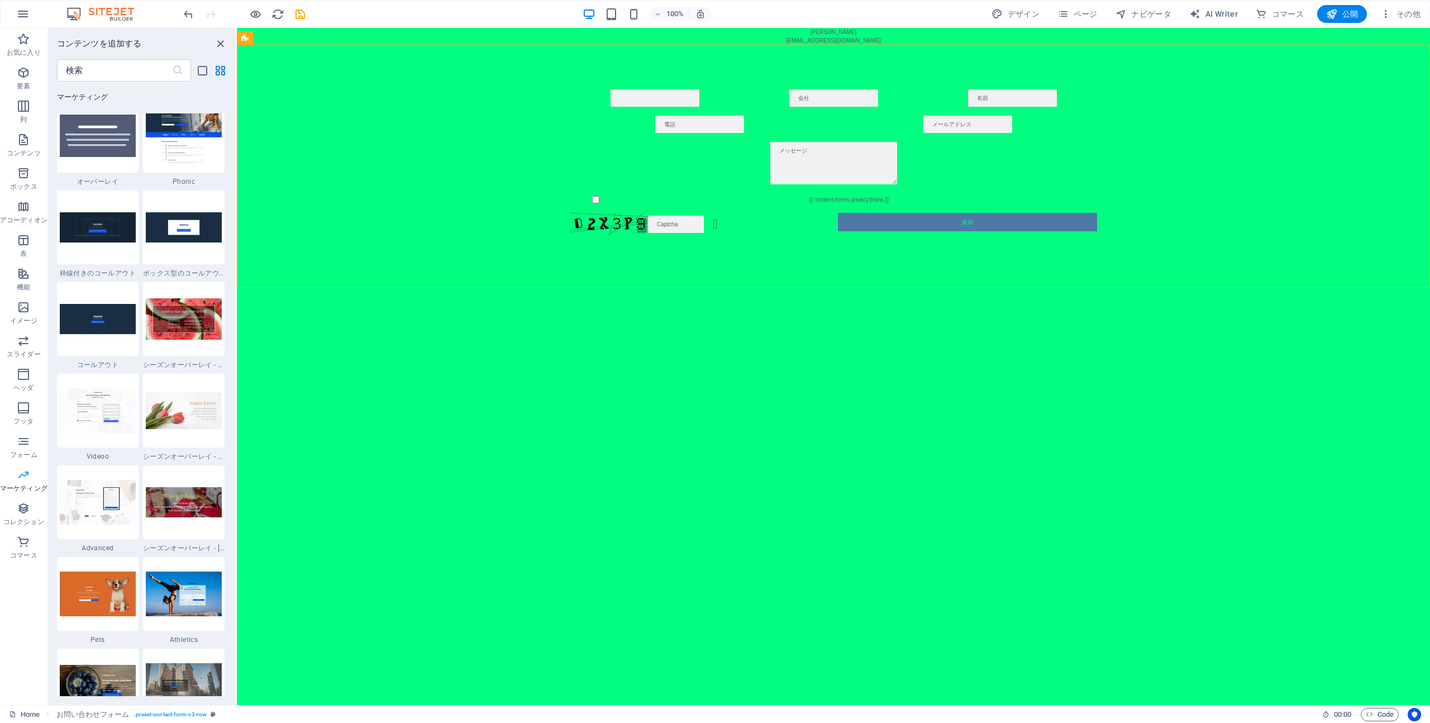
scroll to position [9097, 0]
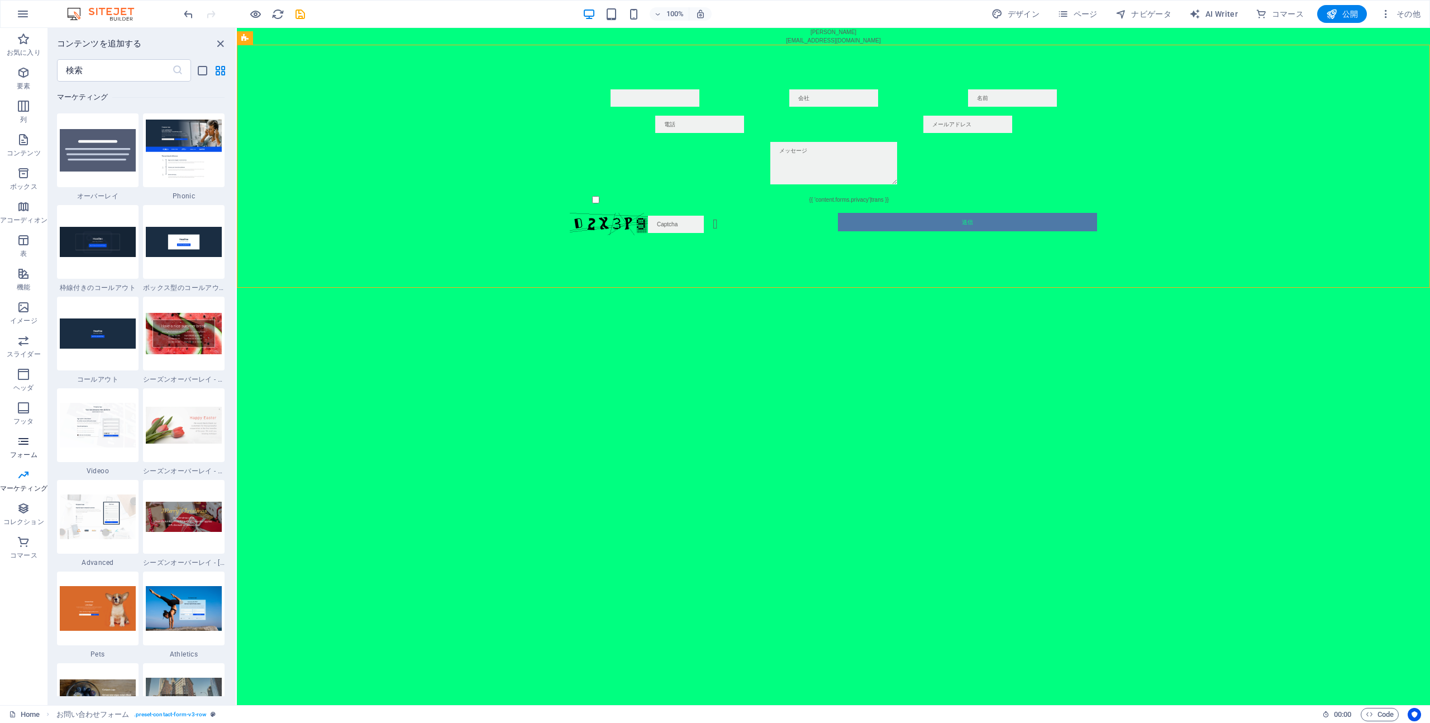
click at [27, 453] on p "フォーム" at bounding box center [23, 454] width 27 height 9
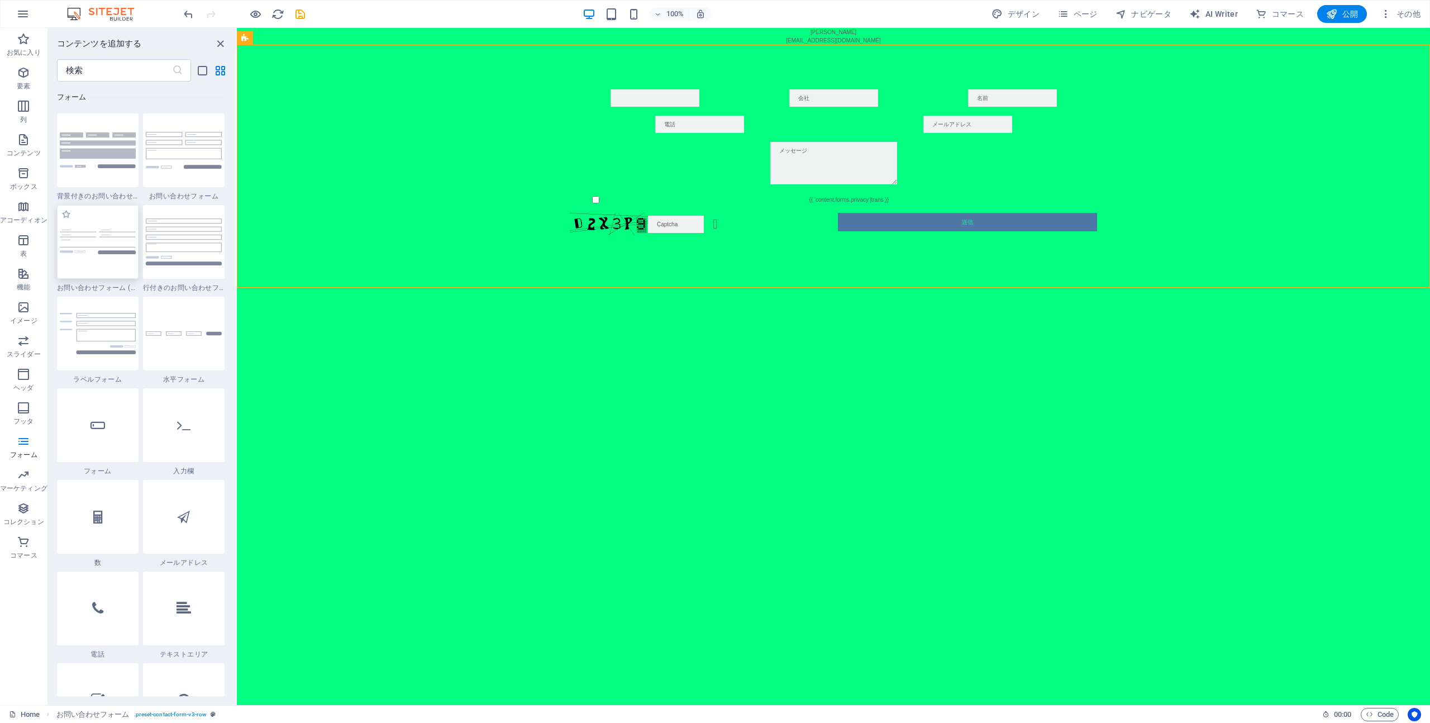
scroll to position [8154, 0]
click at [108, 275] on div at bounding box center [98, 241] width 82 height 74
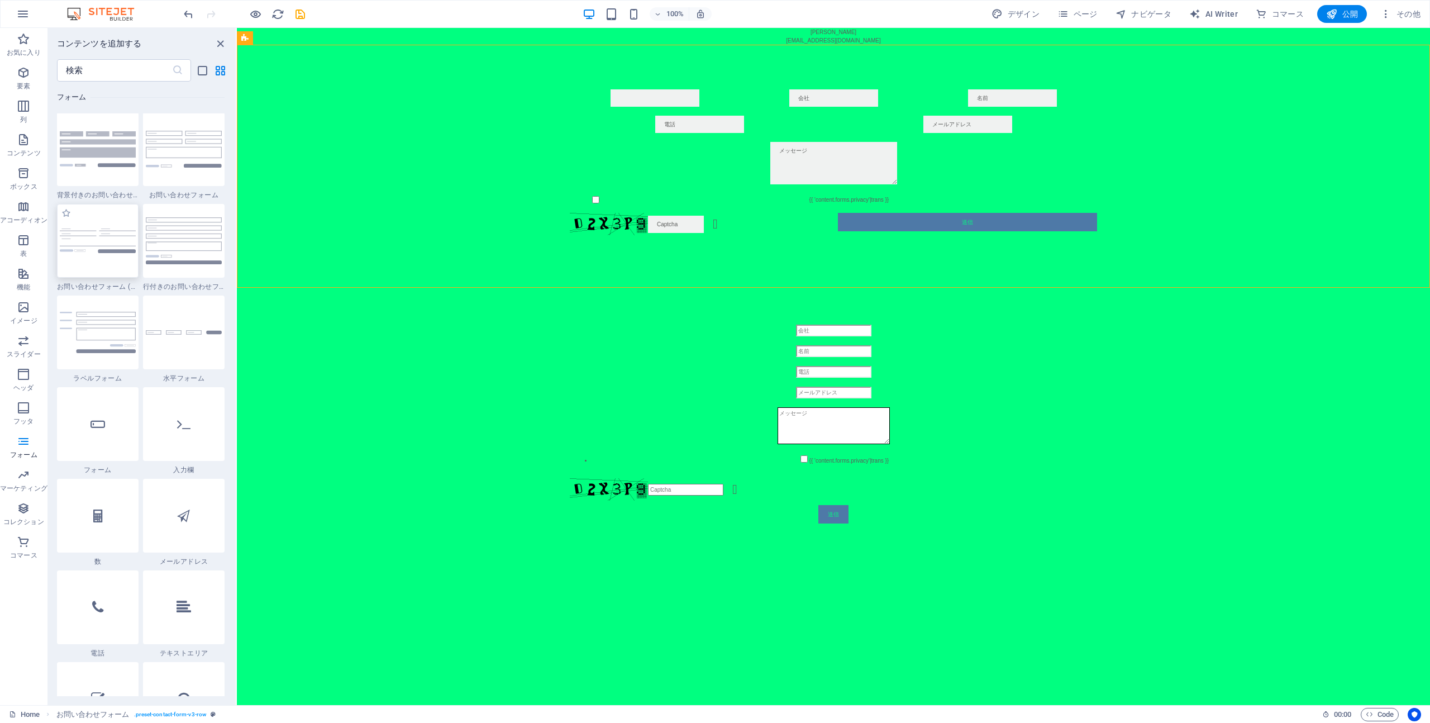
select select "rem"
select select "preset-contact-form-v3-plain"
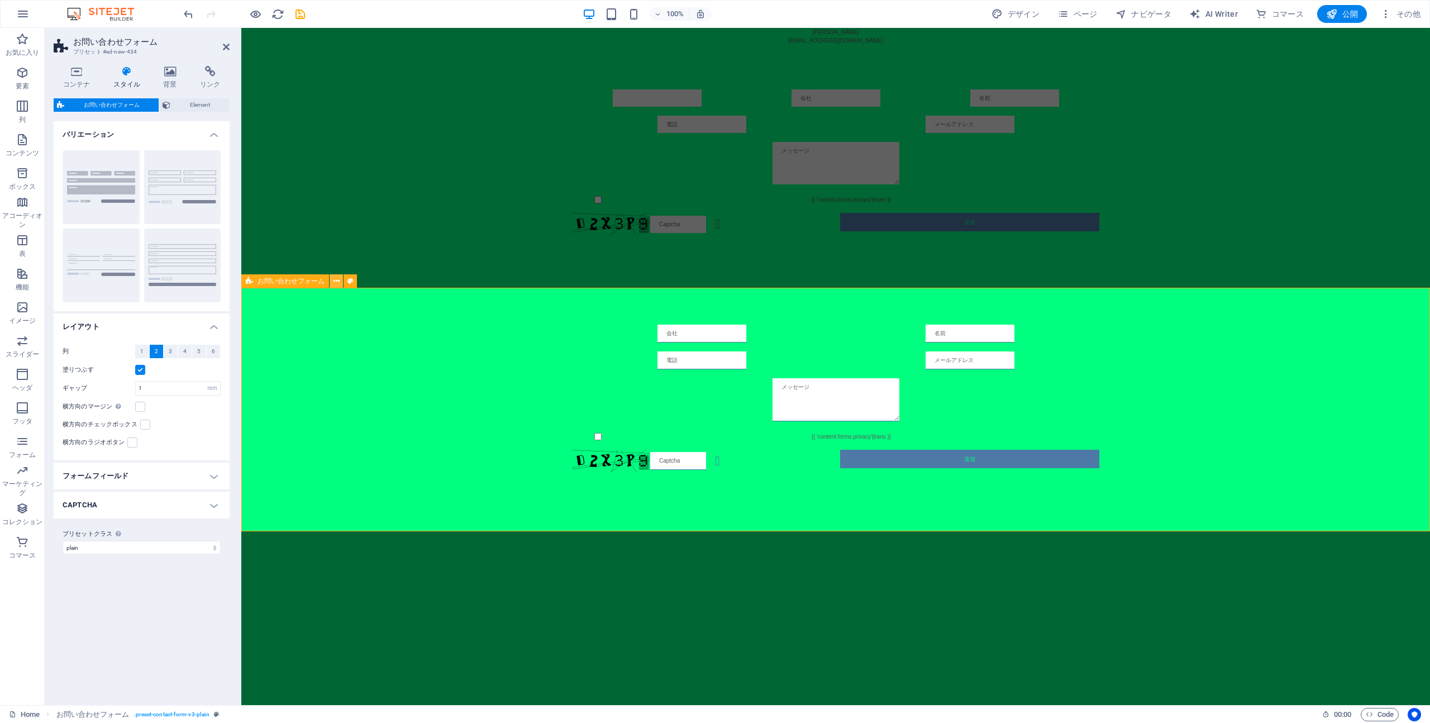
click at [339, 283] on button at bounding box center [335, 280] width 13 height 13
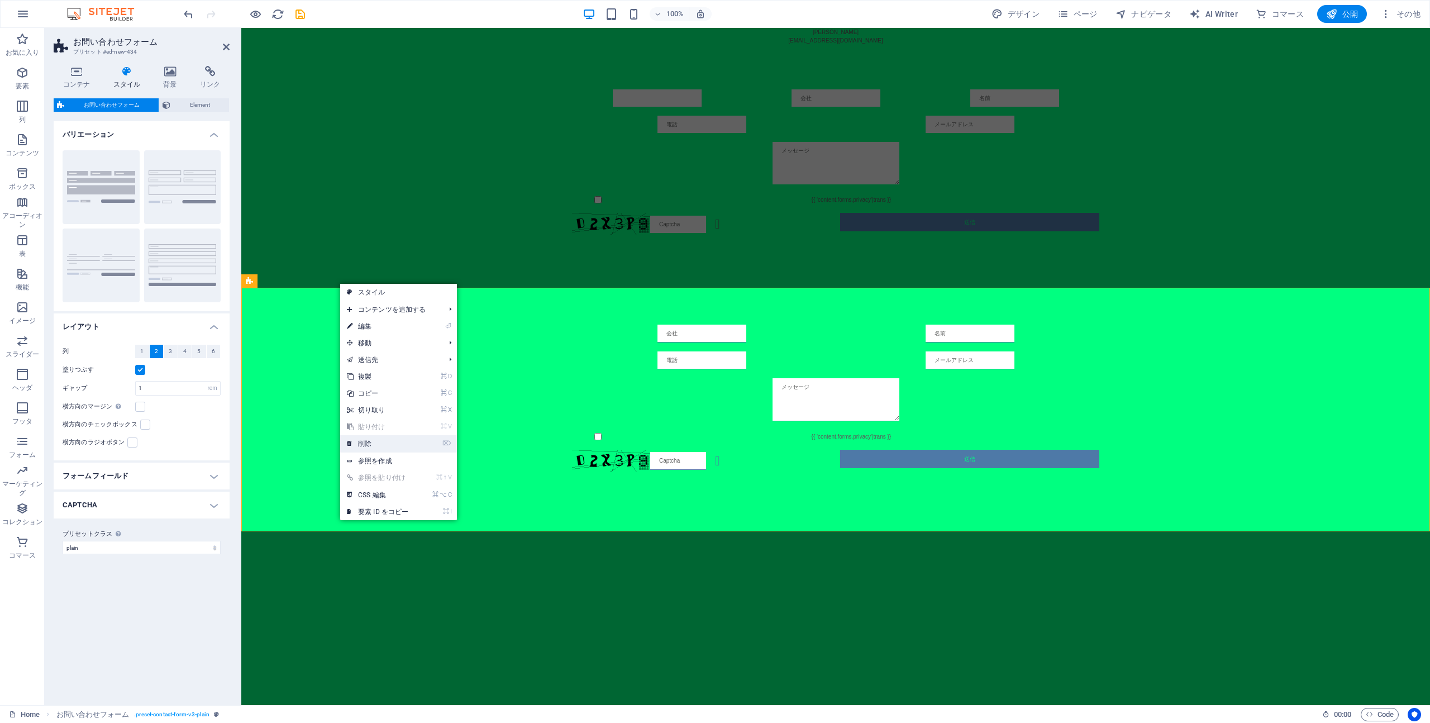
click at [392, 443] on link "⌦ 削除" at bounding box center [377, 443] width 75 height 17
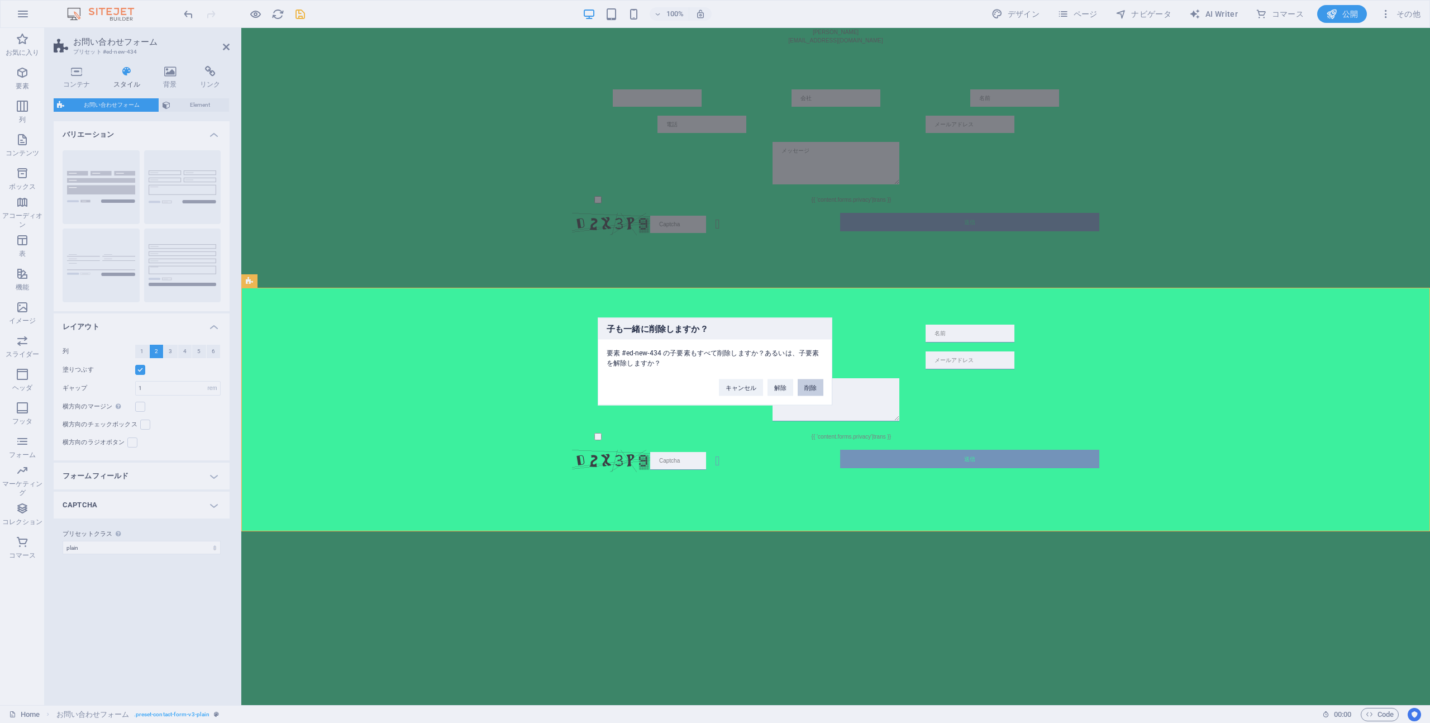
click at [813, 389] on button "削除" at bounding box center [810, 387] width 26 height 17
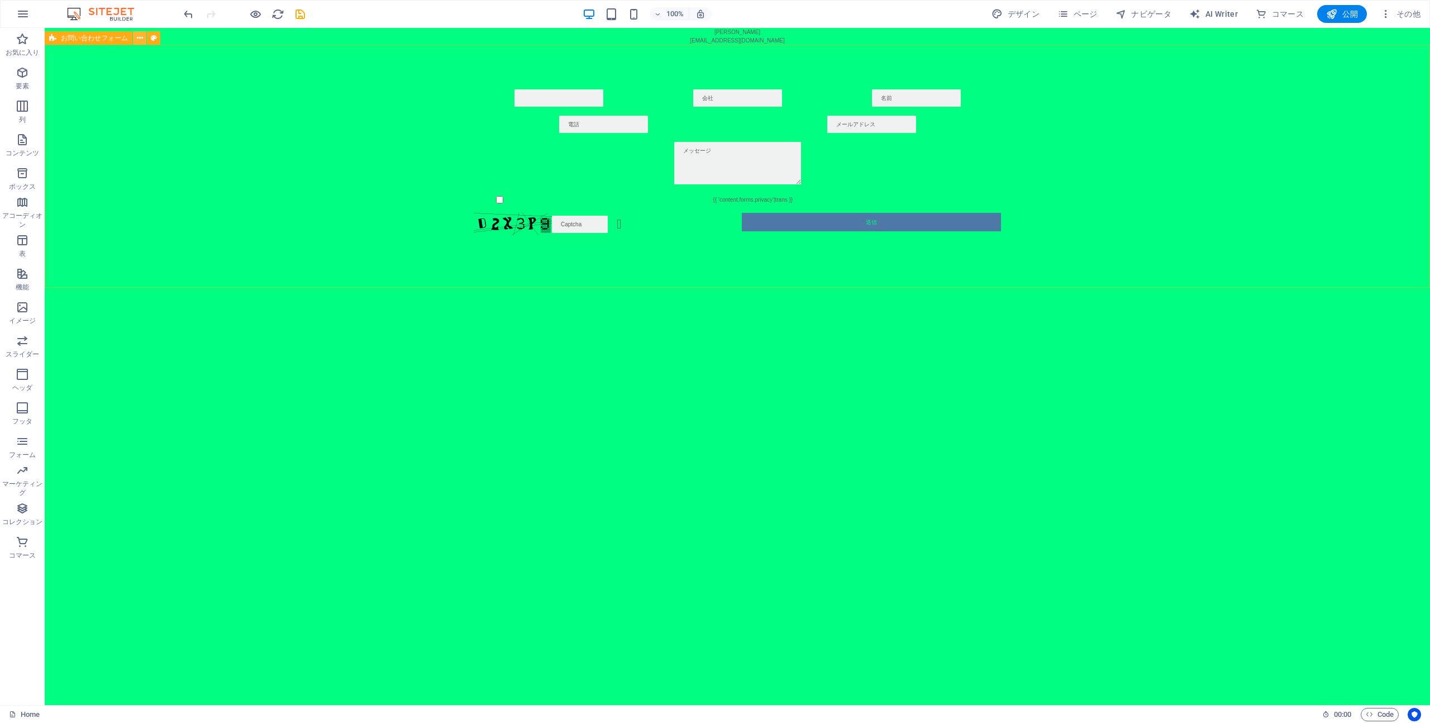
click at [142, 39] on icon at bounding box center [140, 38] width 6 height 12
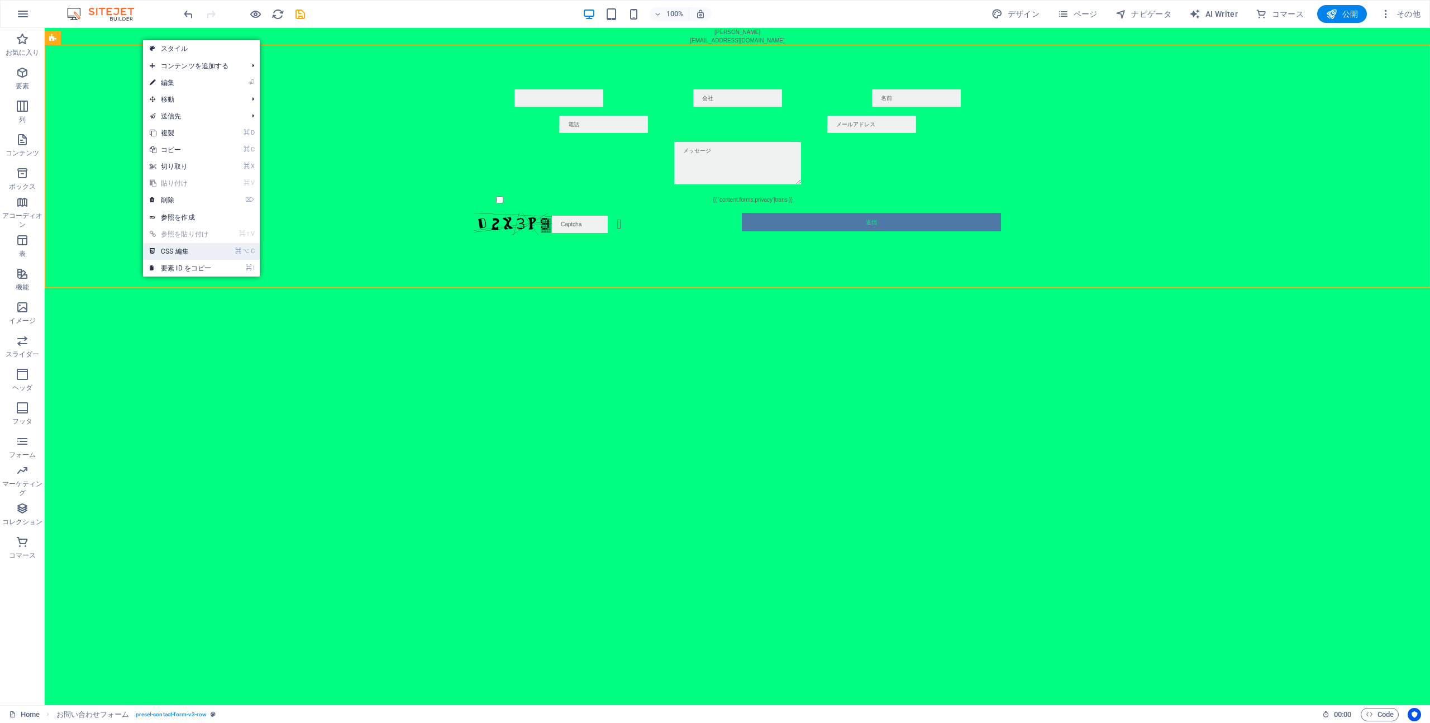
click at [207, 247] on link "⌘ ⌥ C CSS 編集" at bounding box center [180, 251] width 75 height 17
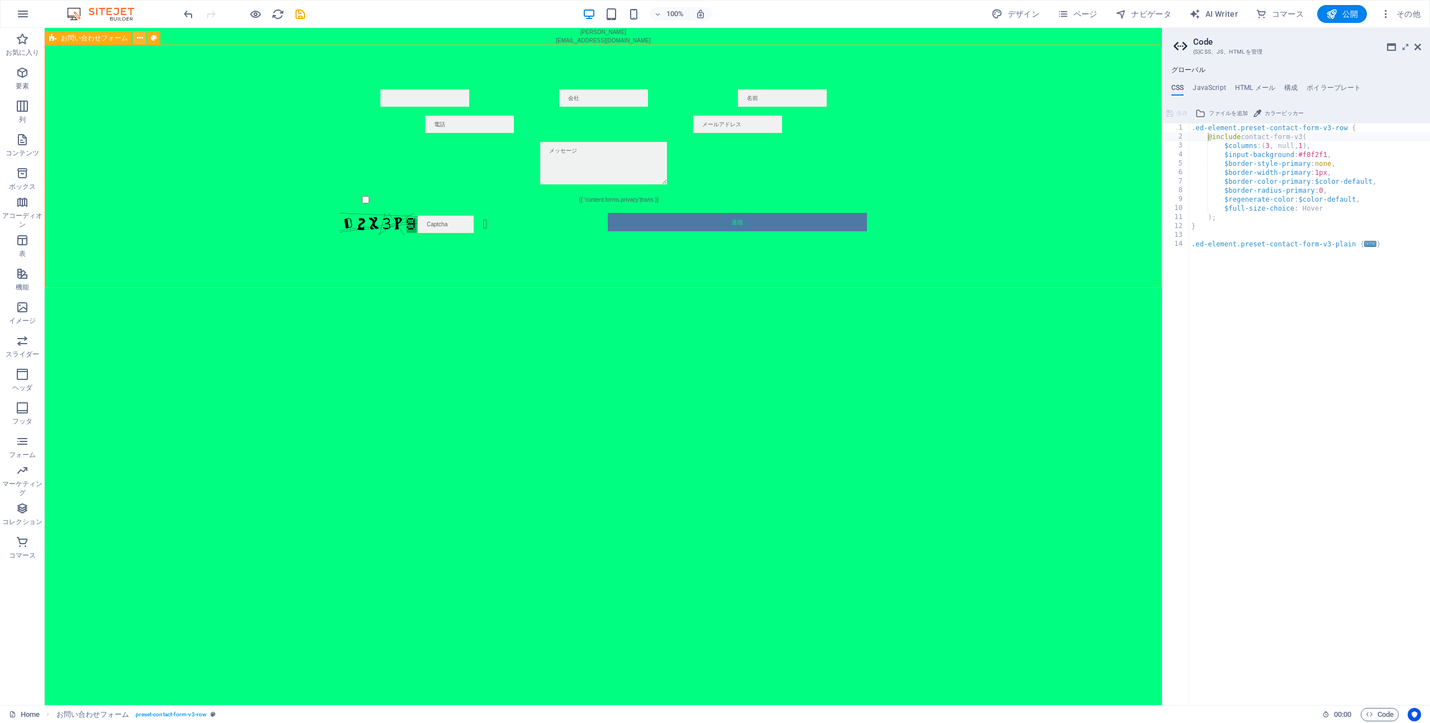
click at [138, 37] on icon at bounding box center [140, 38] width 6 height 12
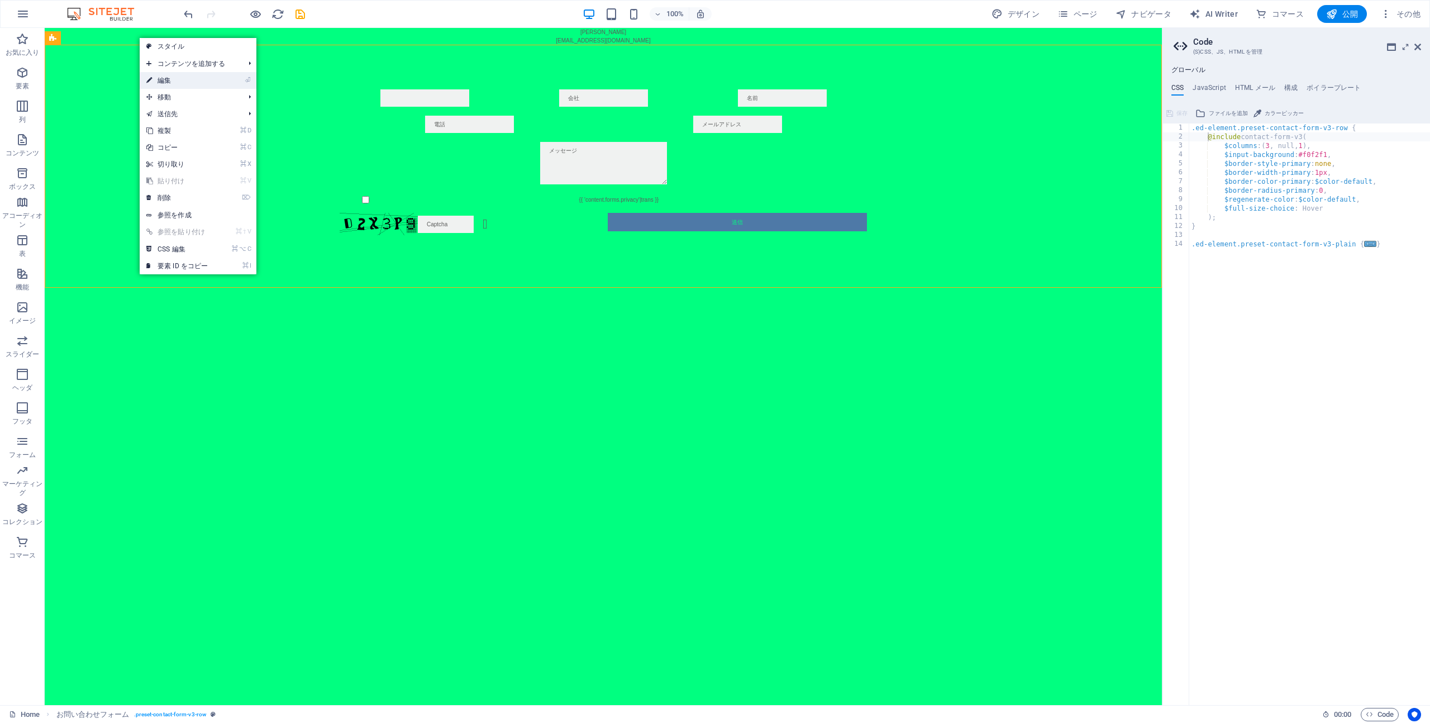
click at [181, 79] on link "⏎ 編集" at bounding box center [177, 80] width 75 height 17
select select "rem"
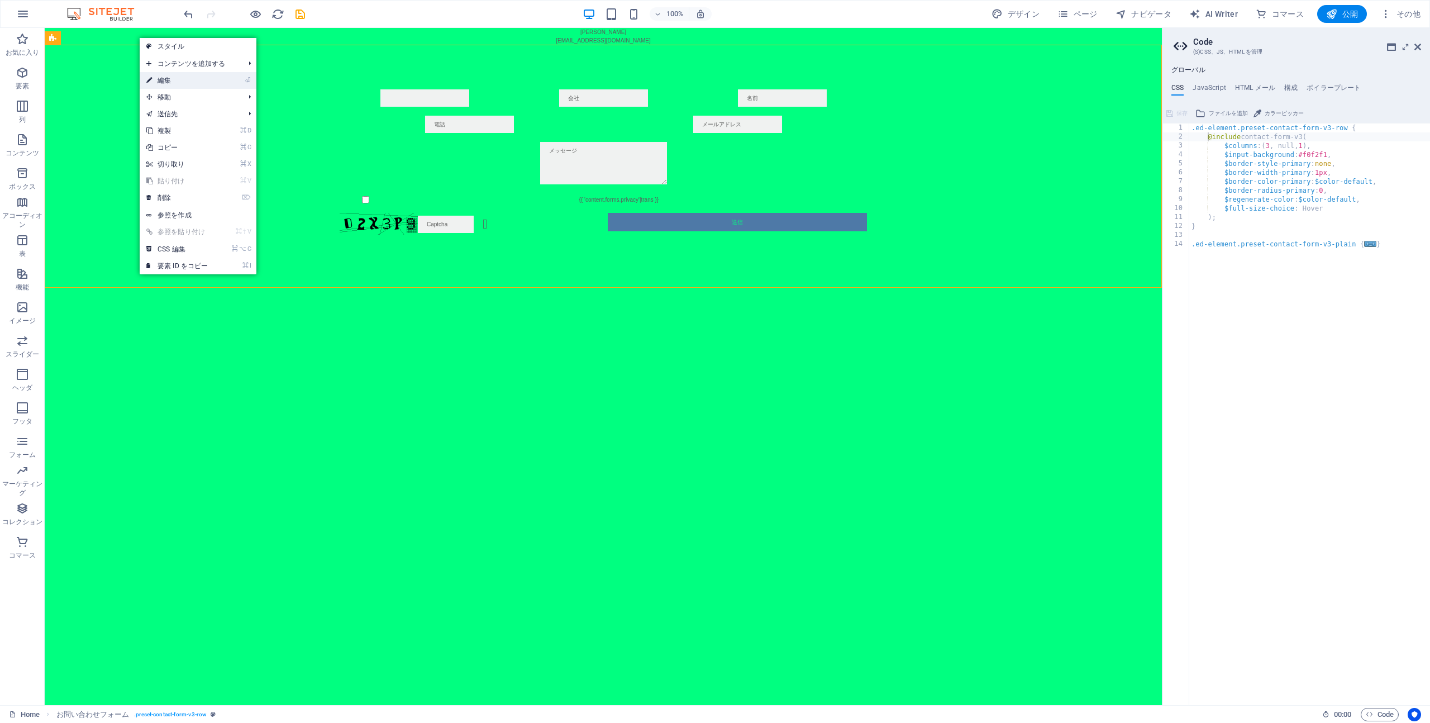
select select "rem"
select select "px"
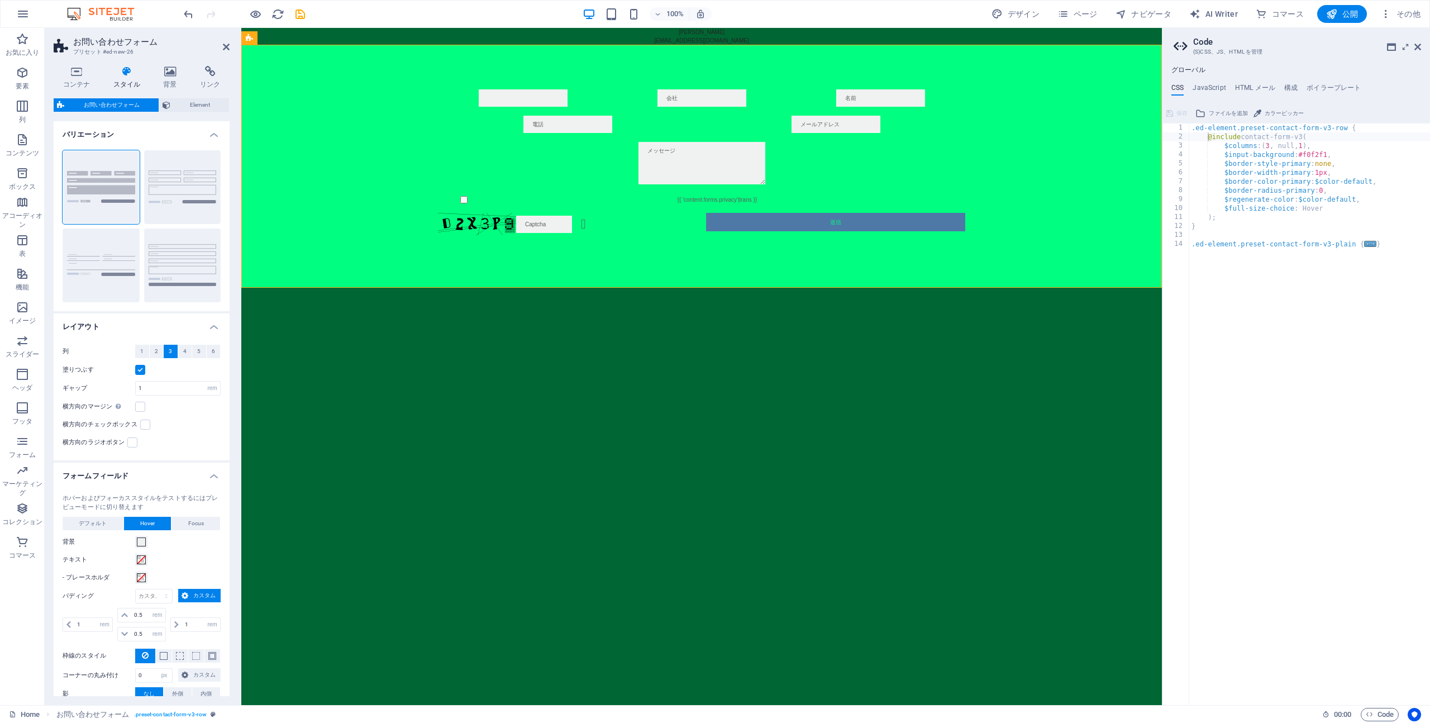
scroll to position [89, 0]
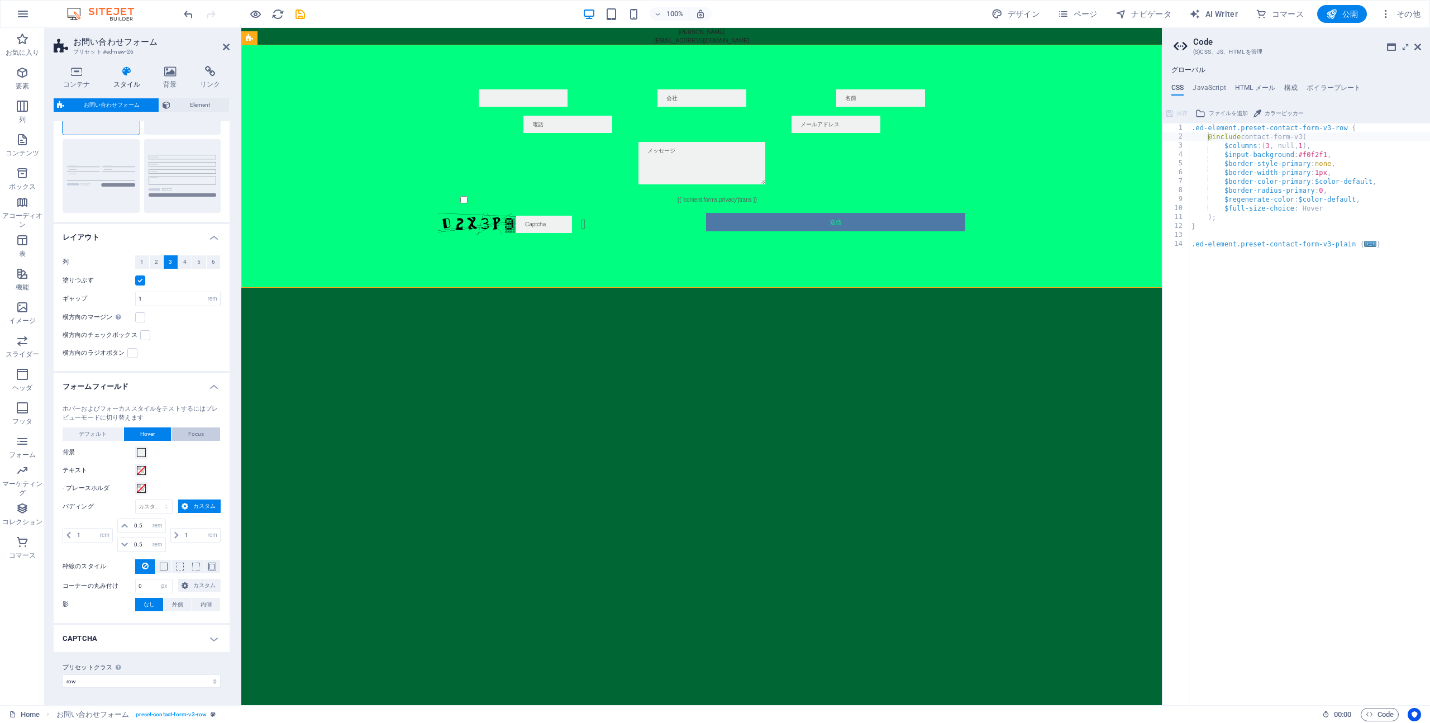
click at [185, 429] on button "Focus" at bounding box center [195, 433] width 49 height 13
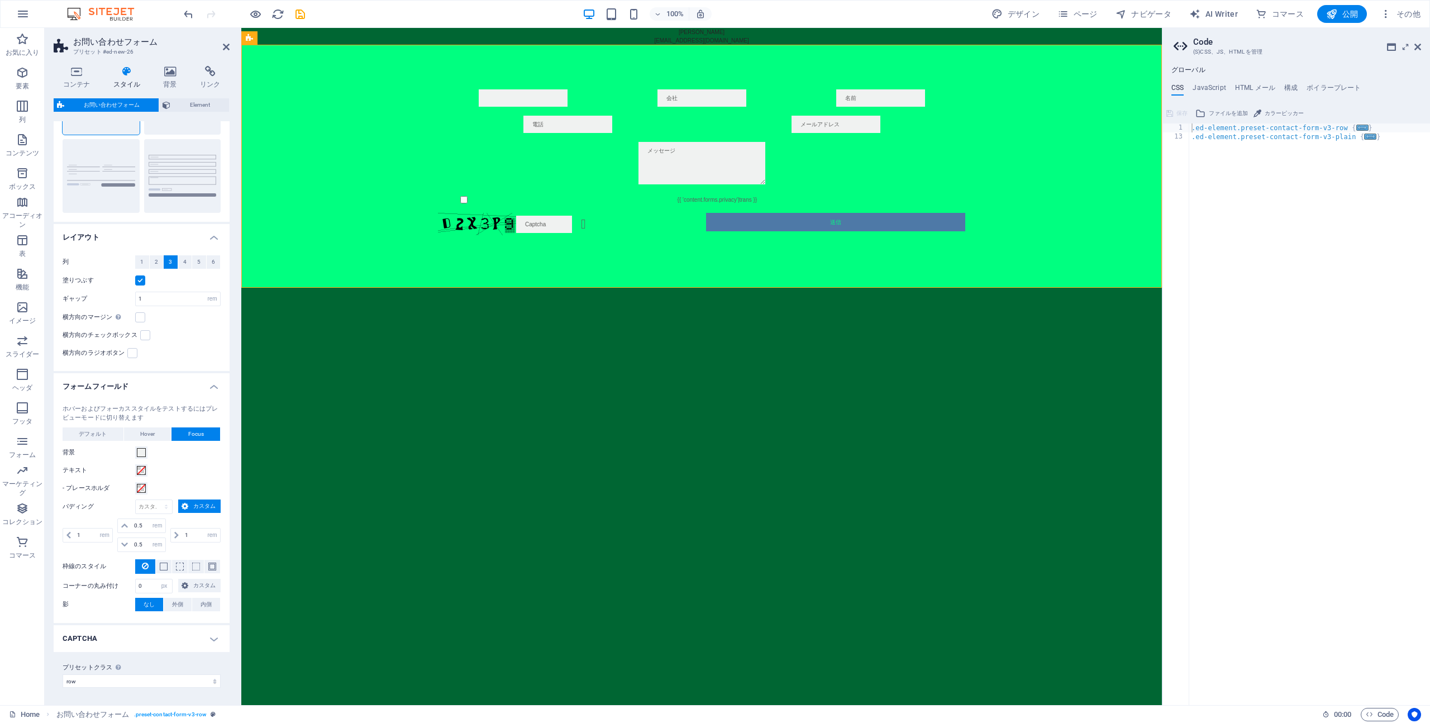
click at [111, 440] on div "デフォルト Hover Focus" at bounding box center [142, 434] width 158 height 14
click at [110, 437] on button "デフォルト" at bounding box center [93, 433] width 61 height 13
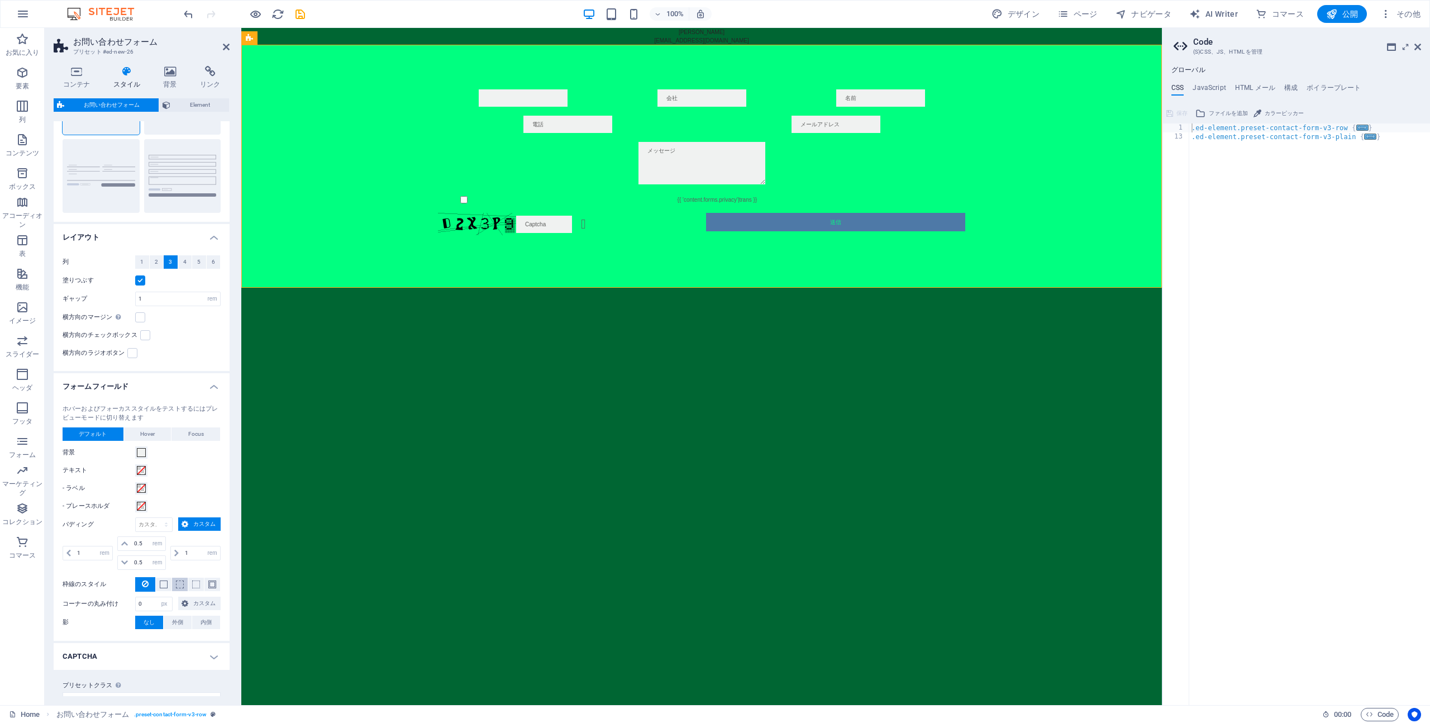
click at [173, 584] on button at bounding box center [180, 583] width 16 height 13
click at [181, 584] on span at bounding box center [180, 584] width 8 height 8
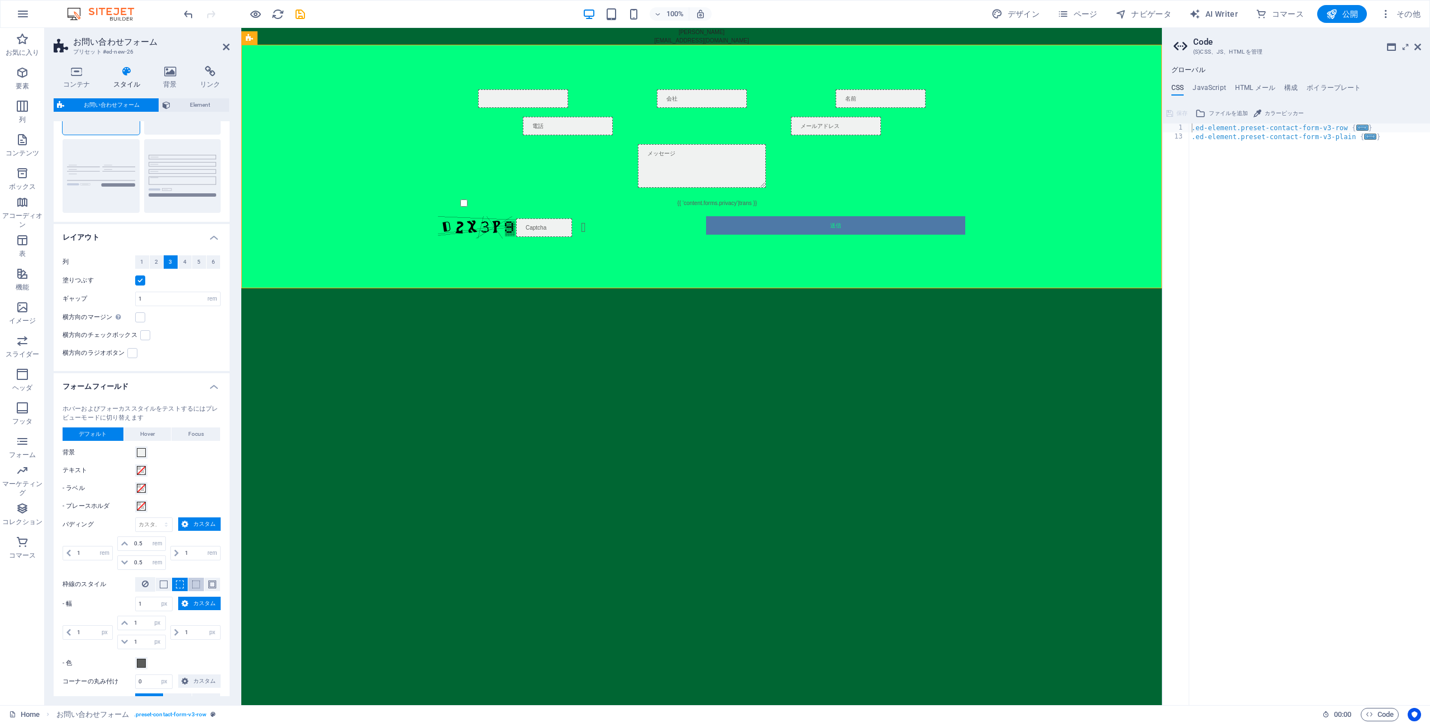
click at [198, 584] on button at bounding box center [196, 583] width 16 height 13
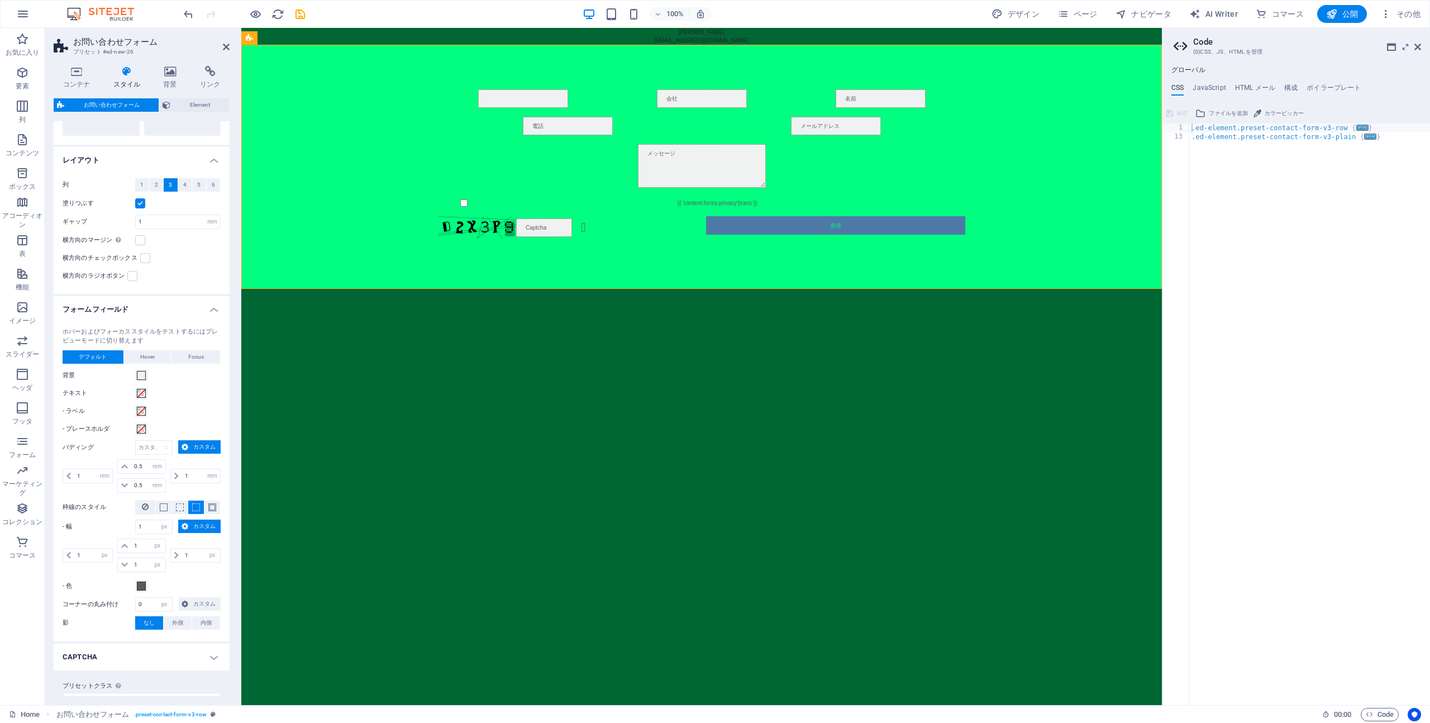
scroll to position [185, 0]
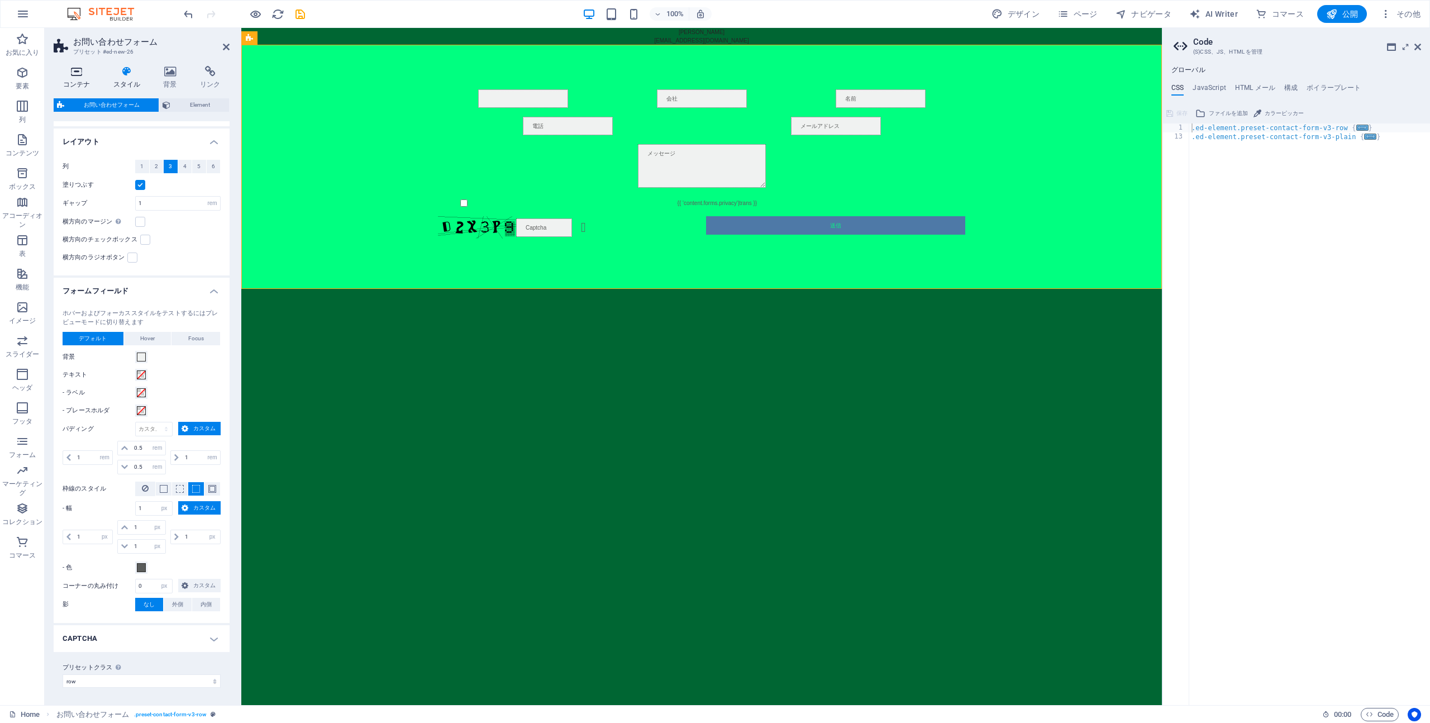
click at [82, 78] on h4 "コンテナ" at bounding box center [79, 77] width 50 height 23
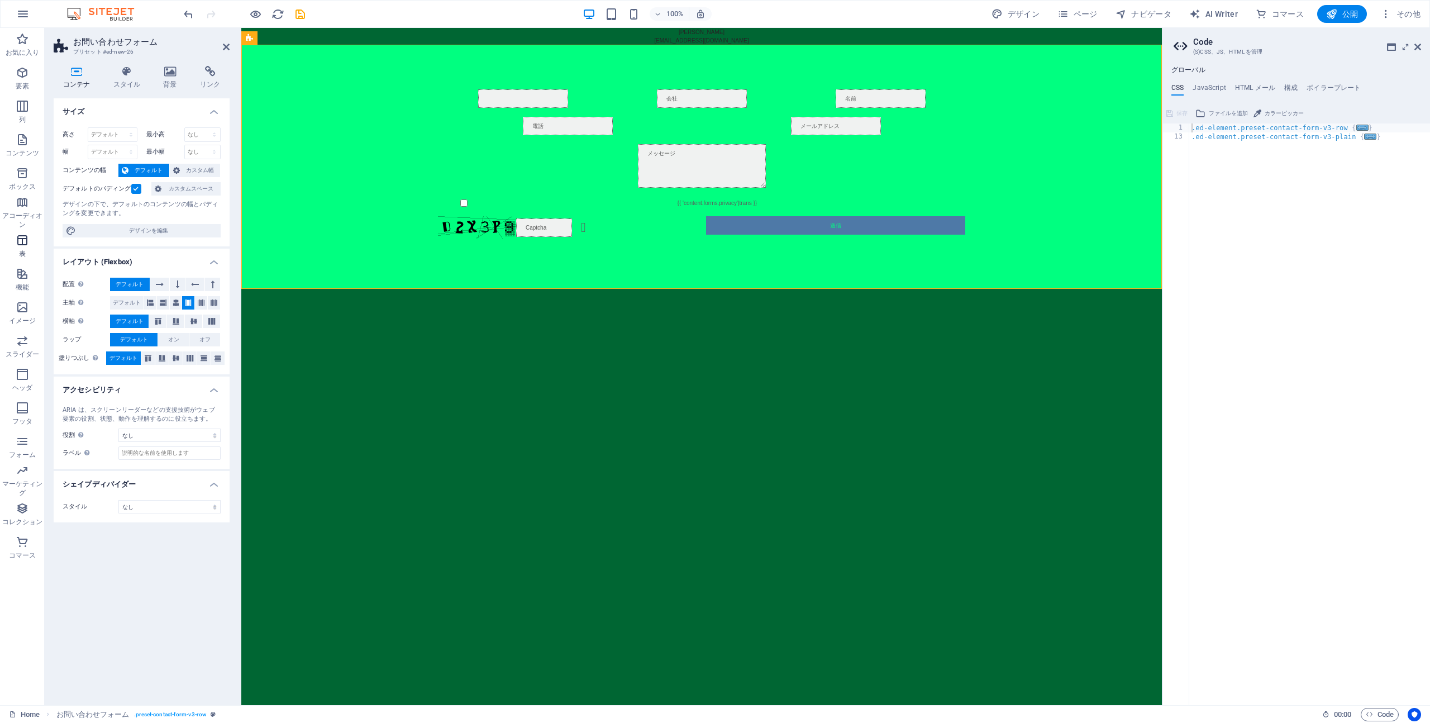
click at [29, 246] on span "表" at bounding box center [22, 246] width 45 height 27
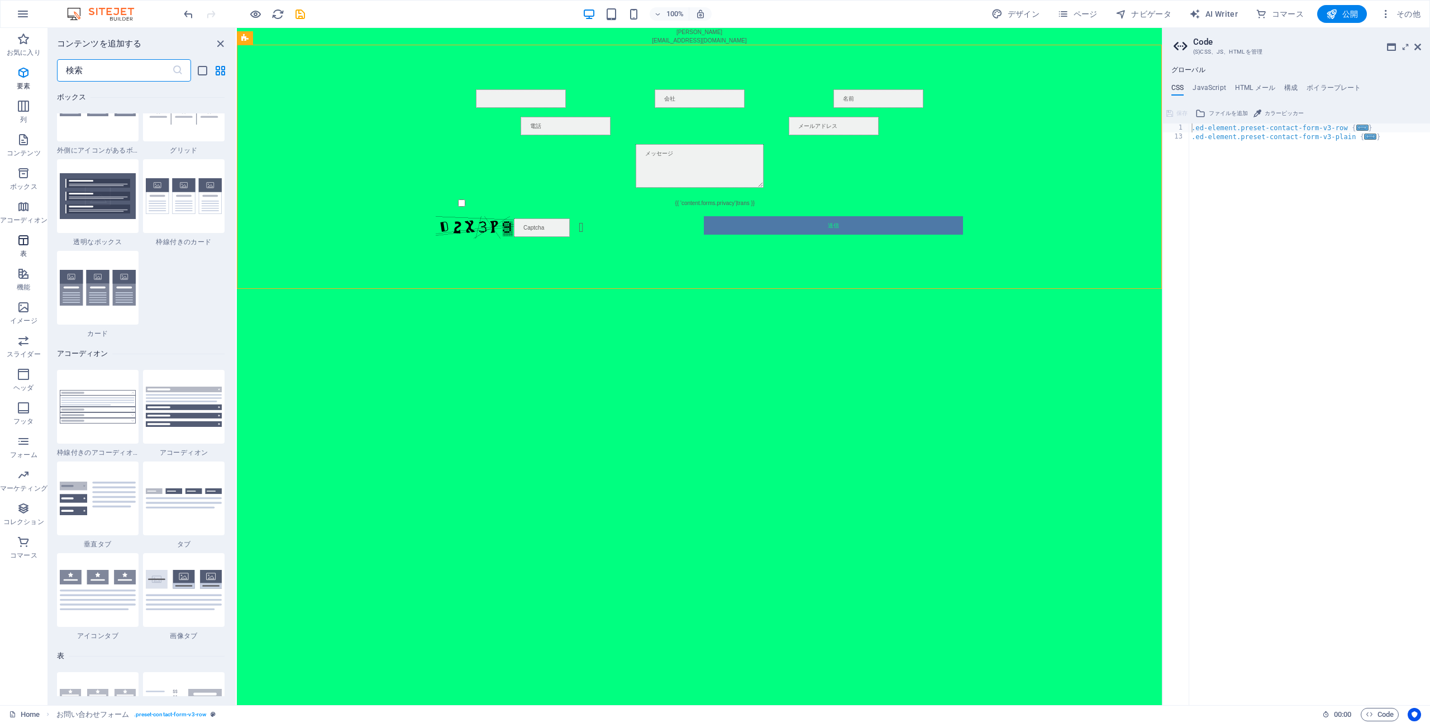
scroll to position [3868, 0]
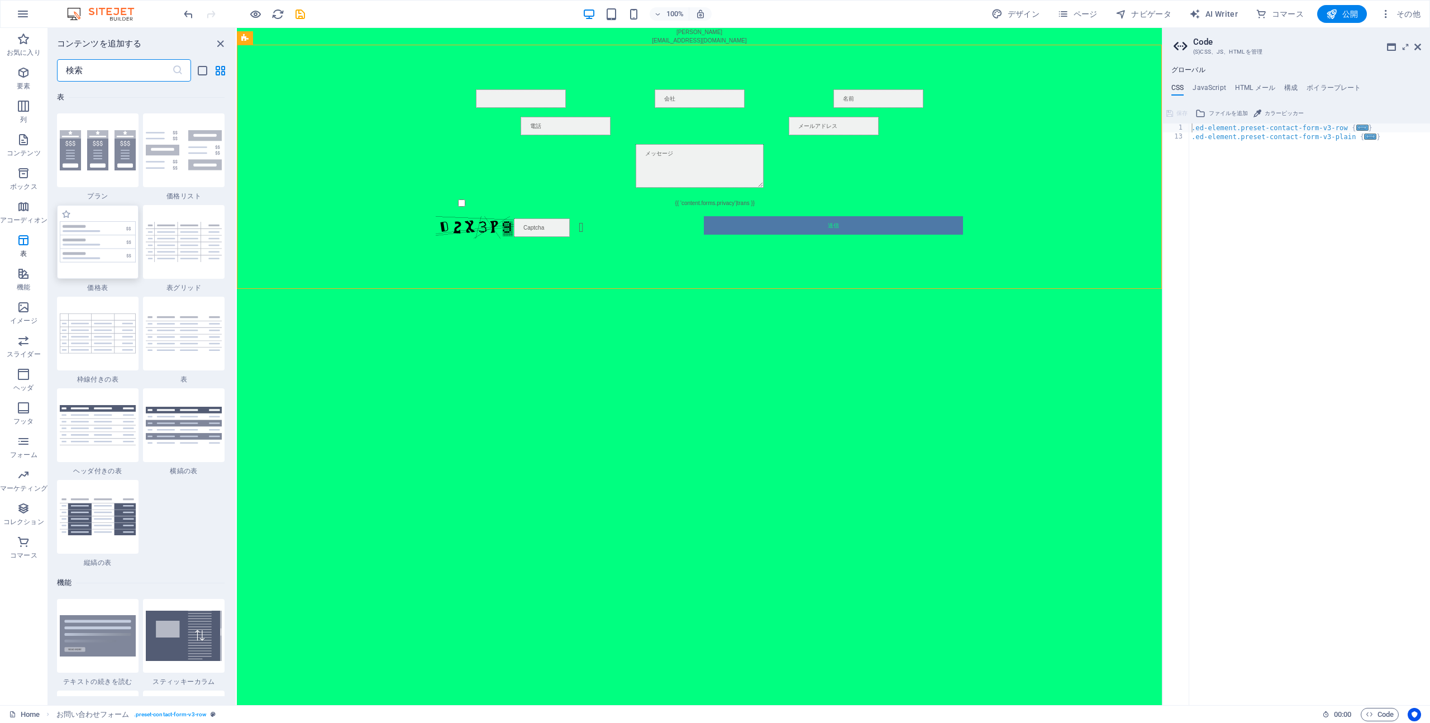
click at [133, 257] on img at bounding box center [98, 242] width 76 height 42
select select "rem"
select select "px"
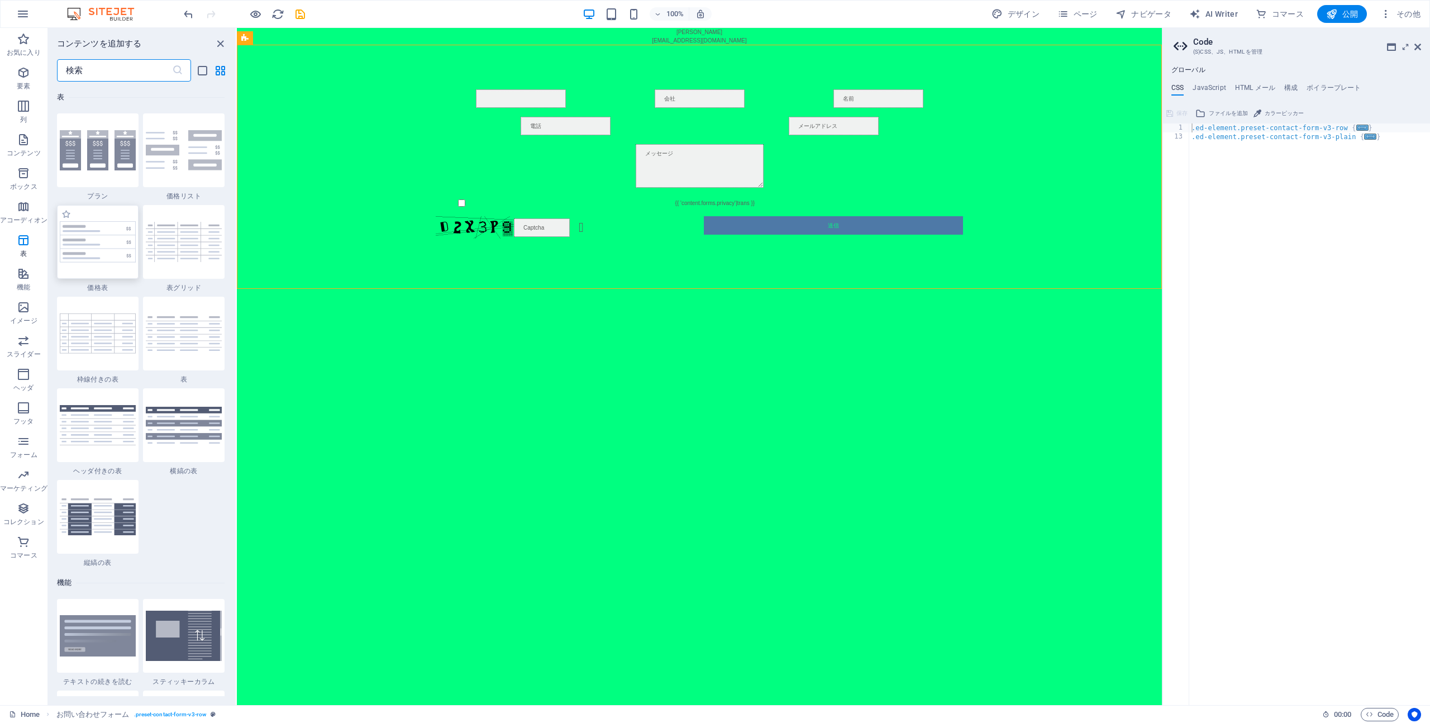
select select "px"
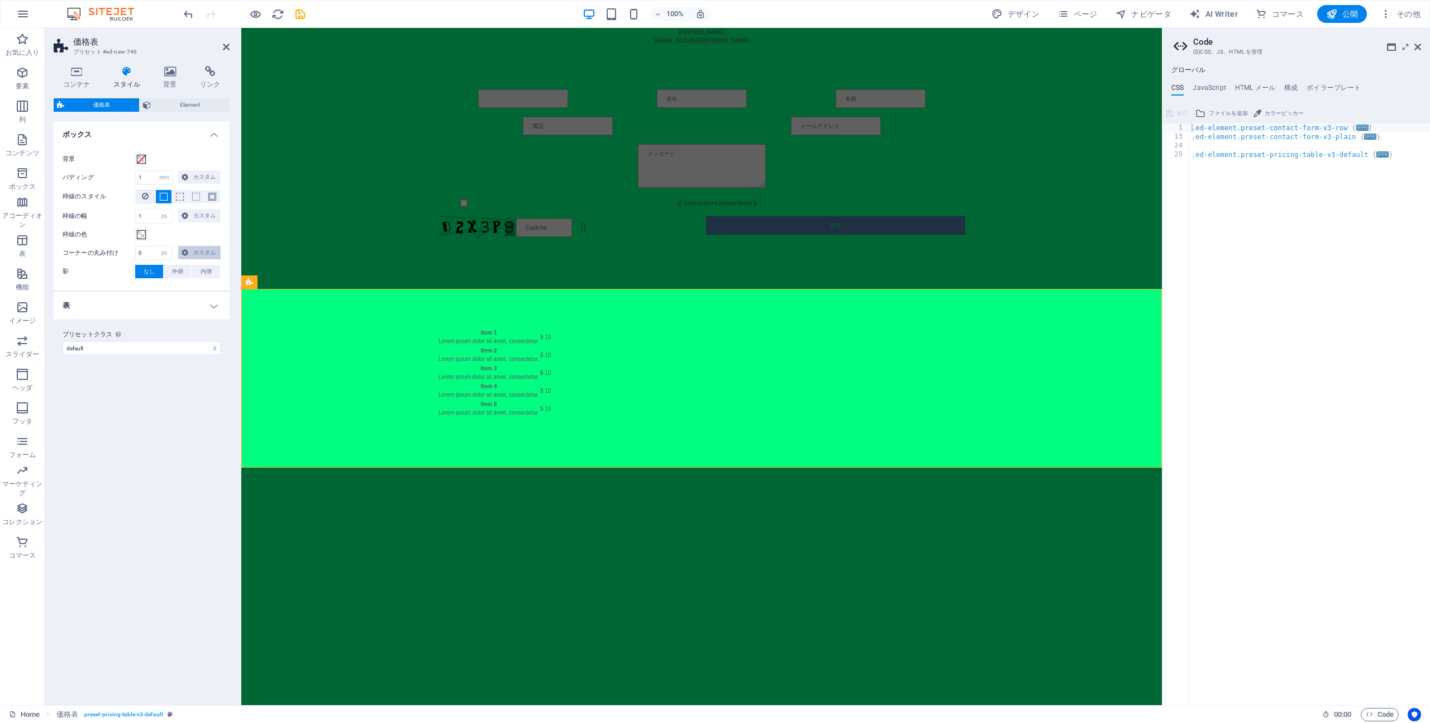
click at [203, 254] on span "カスタム" at bounding box center [205, 252] width 26 height 13
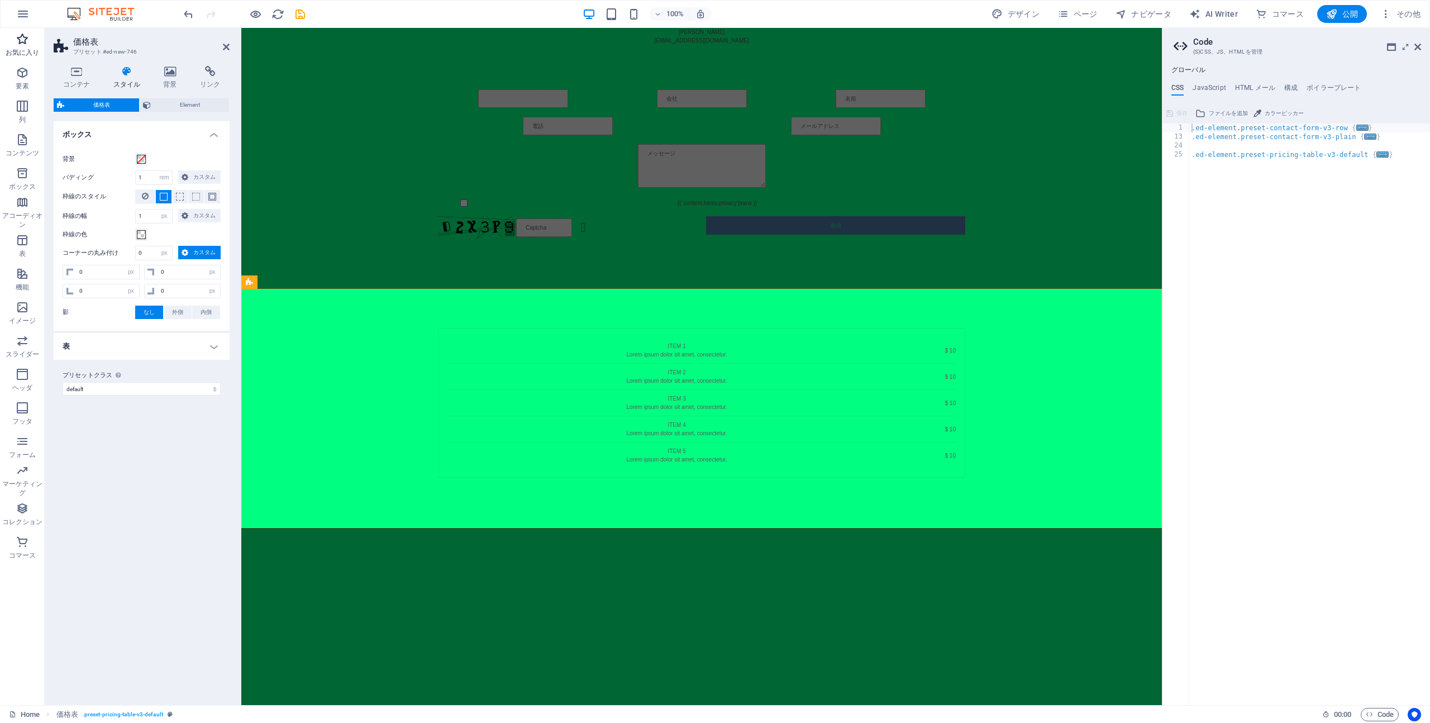
click at [28, 49] on p "お気に入り" at bounding box center [23, 52] width 34 height 9
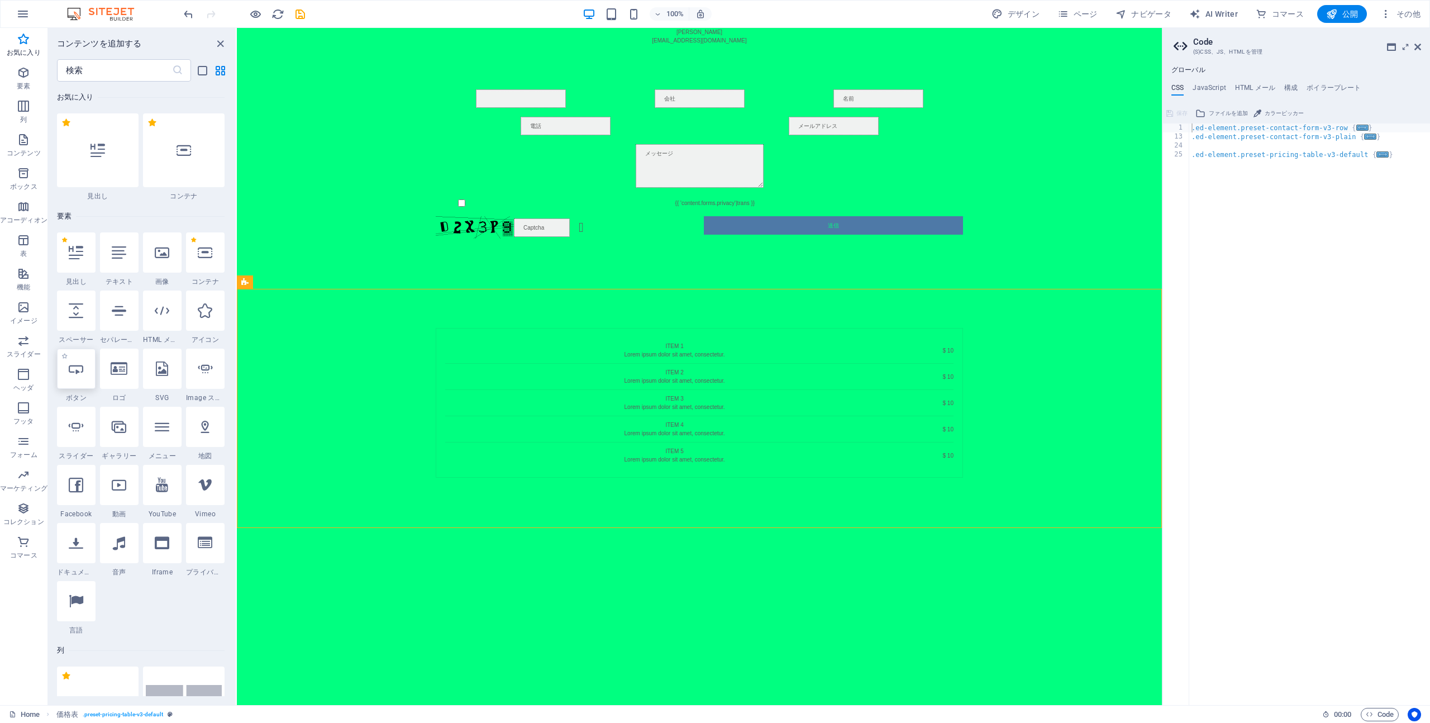
click at [93, 375] on div at bounding box center [76, 368] width 39 height 40
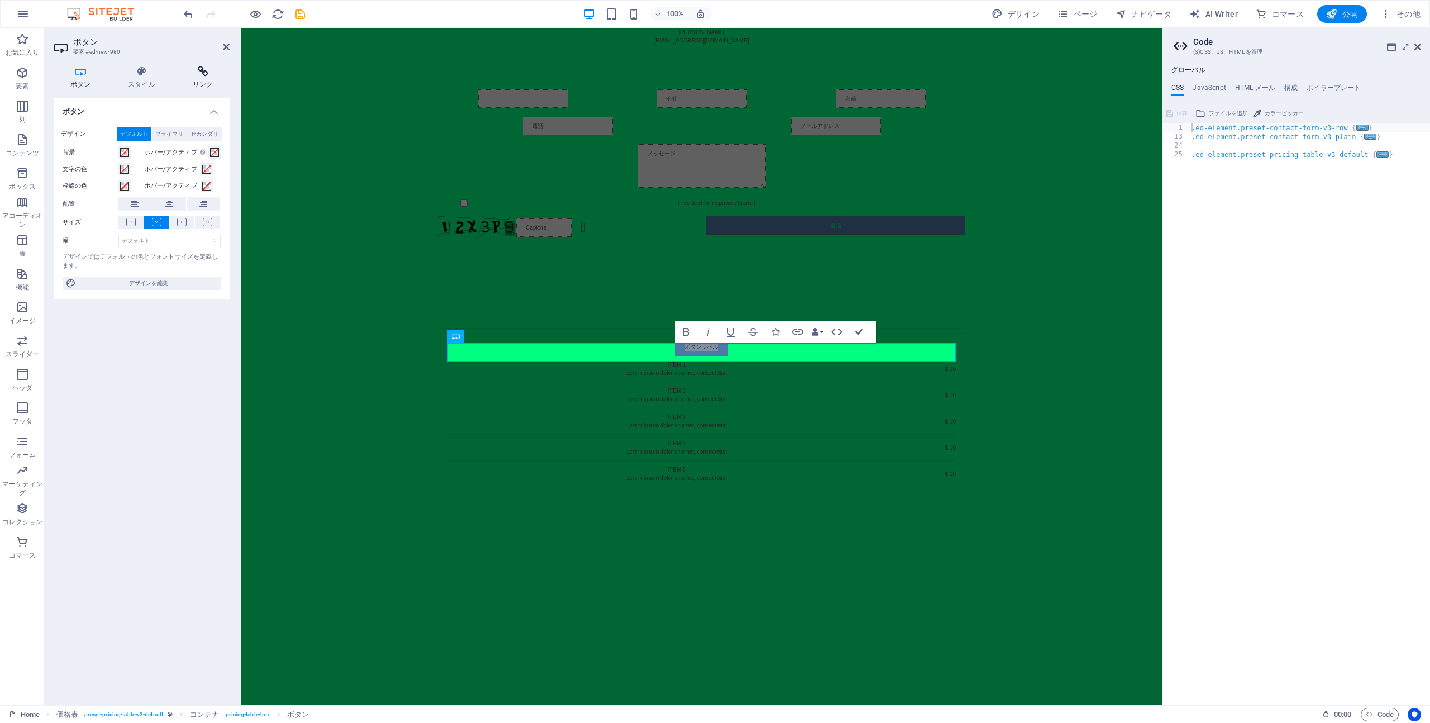
click at [195, 70] on icon at bounding box center [203, 71] width 54 height 11
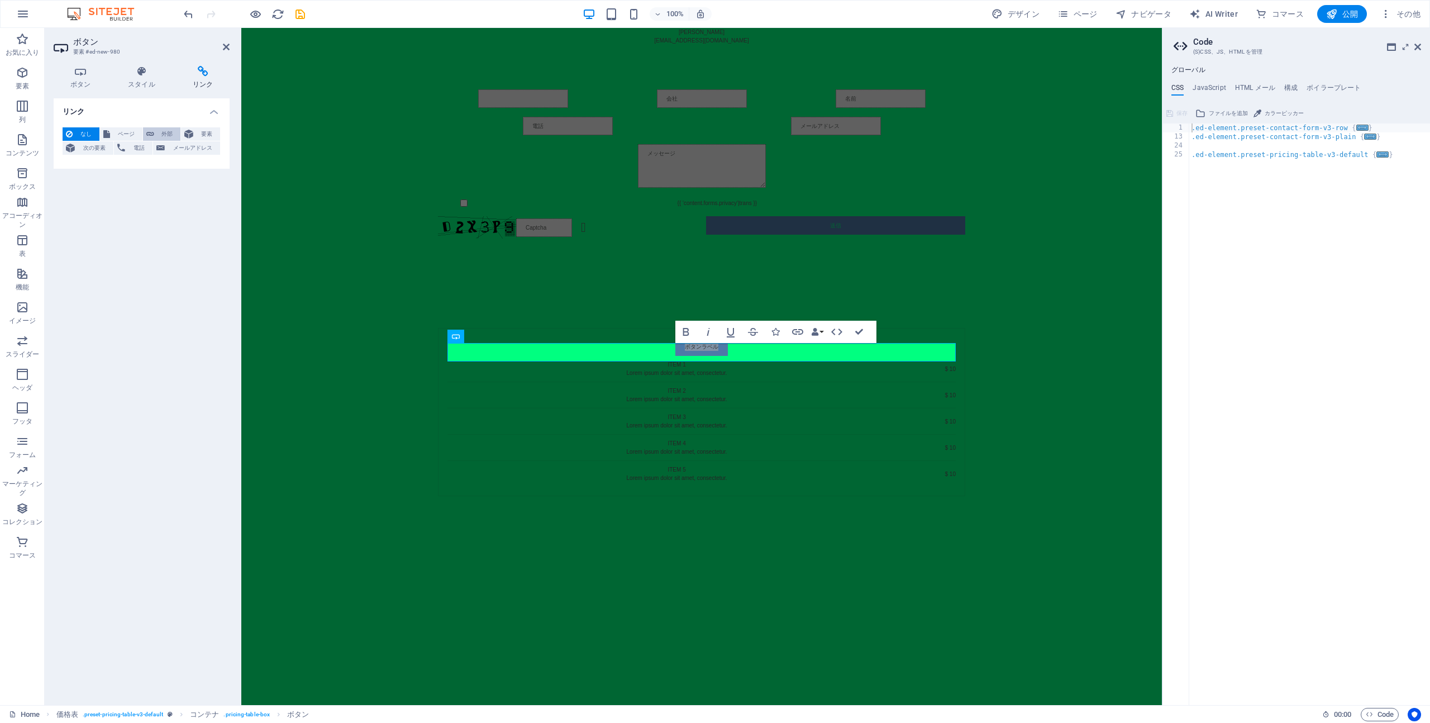
click at [160, 131] on span "外部" at bounding box center [167, 133] width 20 height 13
click at [160, 184] on select "新規タブ 同じタブ オーバーレイ" at bounding box center [169, 184] width 102 height 13
click at [118, 178] on select "新規タブ 同じタブ オーバーレイ" at bounding box center [169, 184] width 102 height 13
click at [166, 195] on input "タイトル 追加リンクの説明。リンクテキストと同じにしないでください。タイトルは、要素の上にカーソルを動かしたときにヒントのテキストとしてよく表示されます。よく…" at bounding box center [169, 201] width 102 height 13
click at [188, 165] on input "URL" at bounding box center [169, 166] width 102 height 13
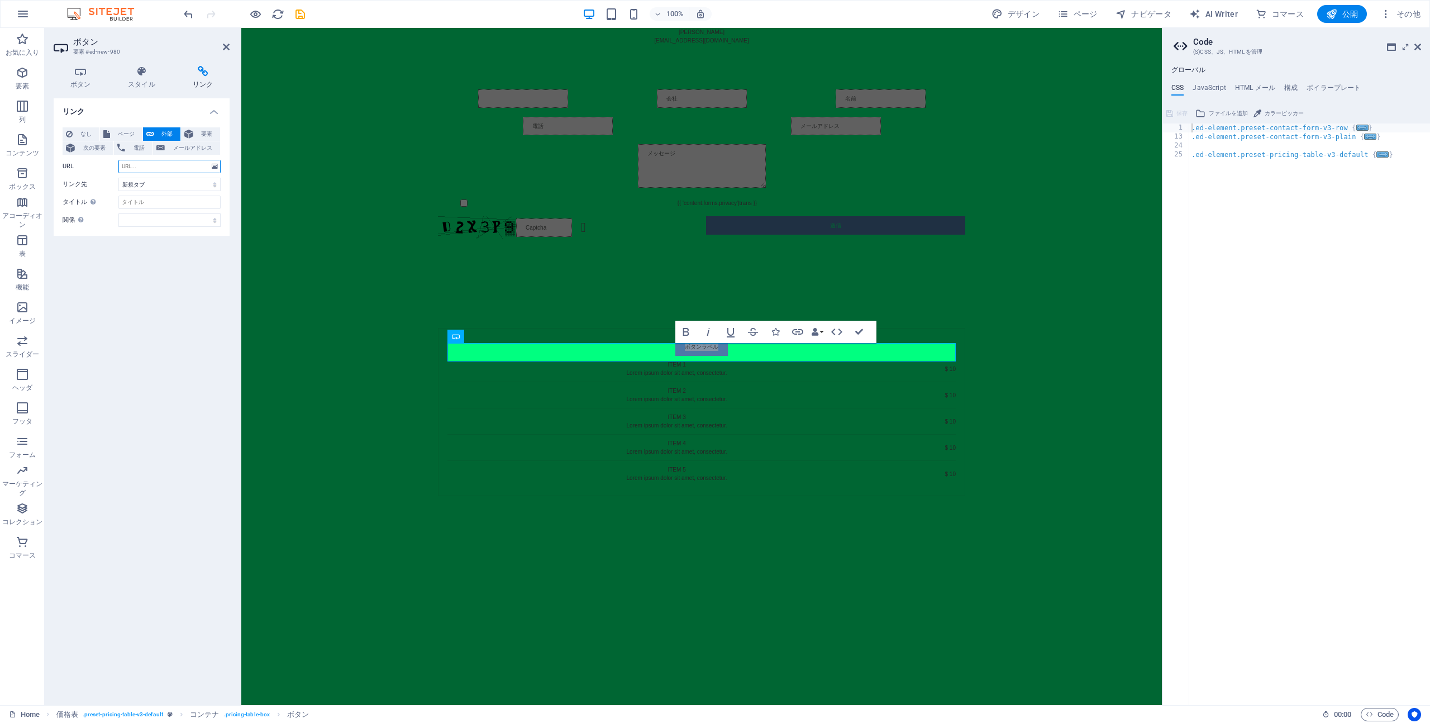
click at [190, 166] on input "URL" at bounding box center [169, 166] width 102 height 13
click at [171, 194] on div "なし ページ 外部 要素 次の要素 電話 メールアドレス ページ Home Legal Notice Privacy 要素 URL 電話 メールアドレス リン…" at bounding box center [142, 176] width 158 height 99
click at [173, 182] on select "新規タブ 同じタブ オーバーレイ" at bounding box center [169, 184] width 102 height 13
select select "overlay"
click at [118, 178] on select "新規タブ 同じタブ オーバーレイ" at bounding box center [169, 184] width 102 height 13
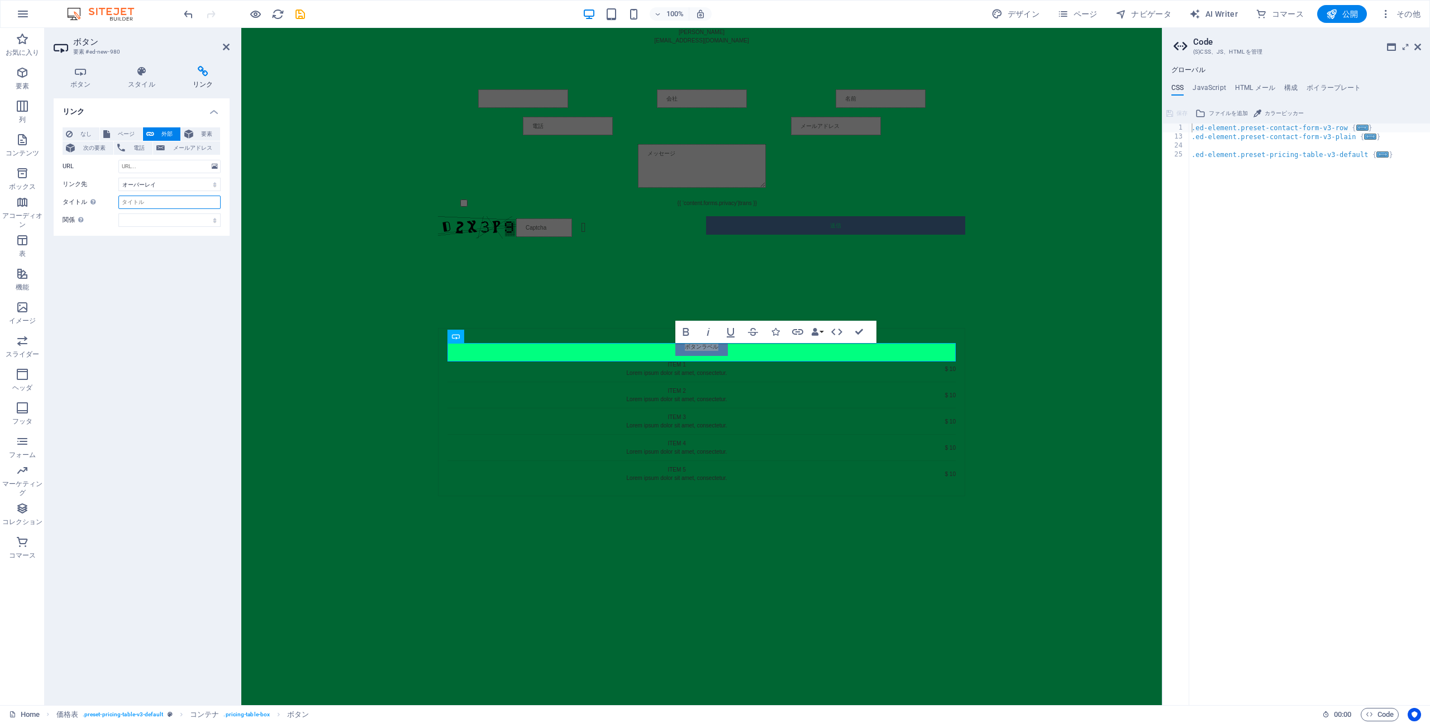
click at [166, 201] on input "タイトル 追加リンクの説明。リンクテキストと同じにしないでください。タイトルは、要素の上にカーソルを動かしたときにヒントのテキストとしてよく表示されます。よく…" at bounding box center [169, 201] width 102 height 13
click at [154, 78] on h4 "スタイル" at bounding box center [144, 77] width 65 height 23
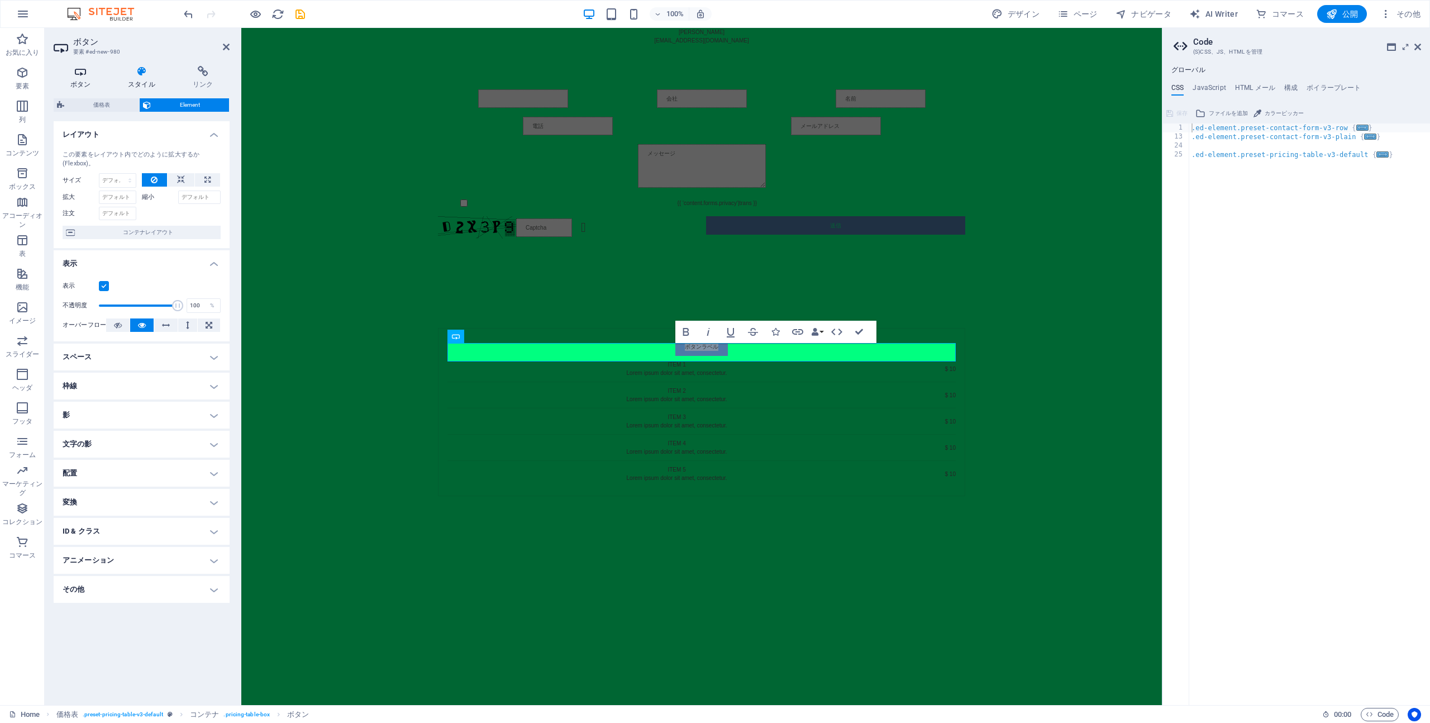
click at [85, 68] on icon at bounding box center [81, 71] width 54 height 11
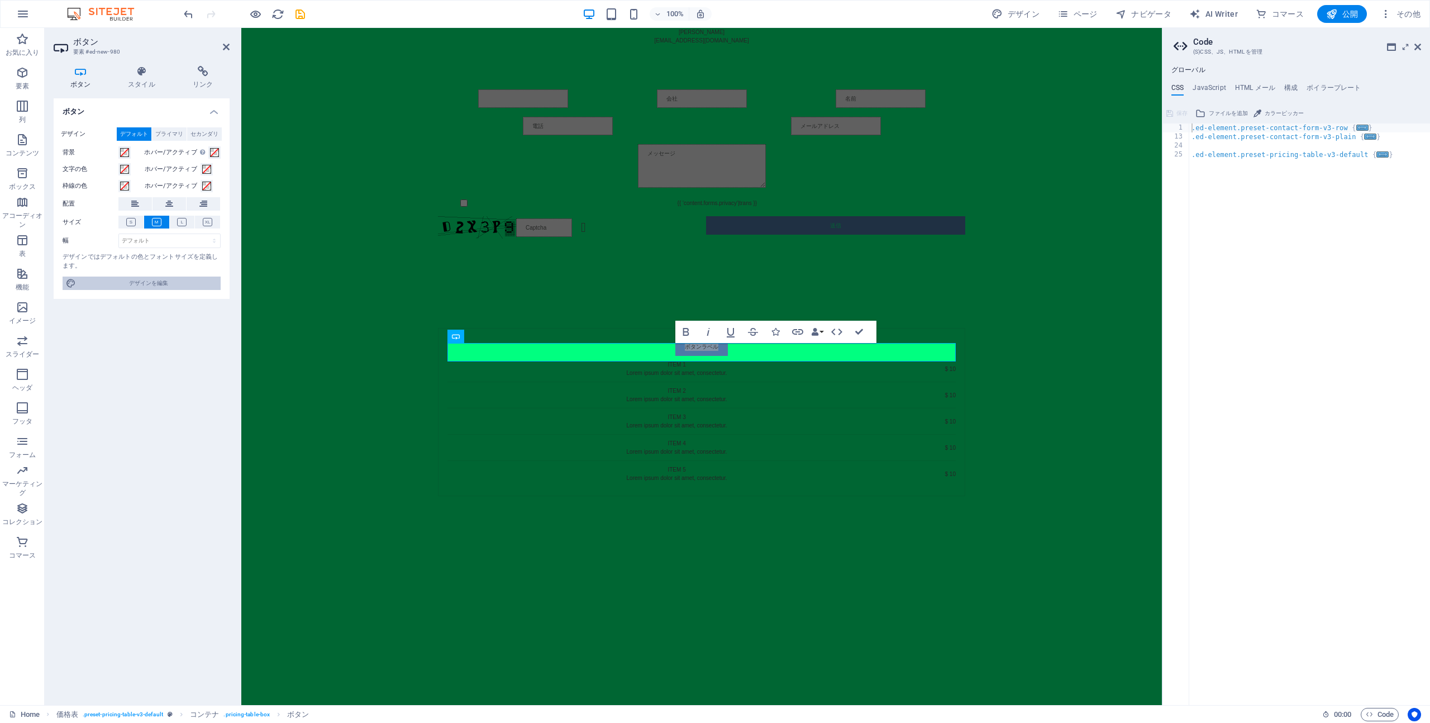
drag, startPoint x: 174, startPoint y: 281, endPoint x: 169, endPoint y: 279, distance: 5.7
click at [174, 281] on span "デザインを編集" at bounding box center [148, 282] width 138 height 13
select select "px"
select select "500"
select select "px"
